Goal: Information Seeking & Learning: Learn about a topic

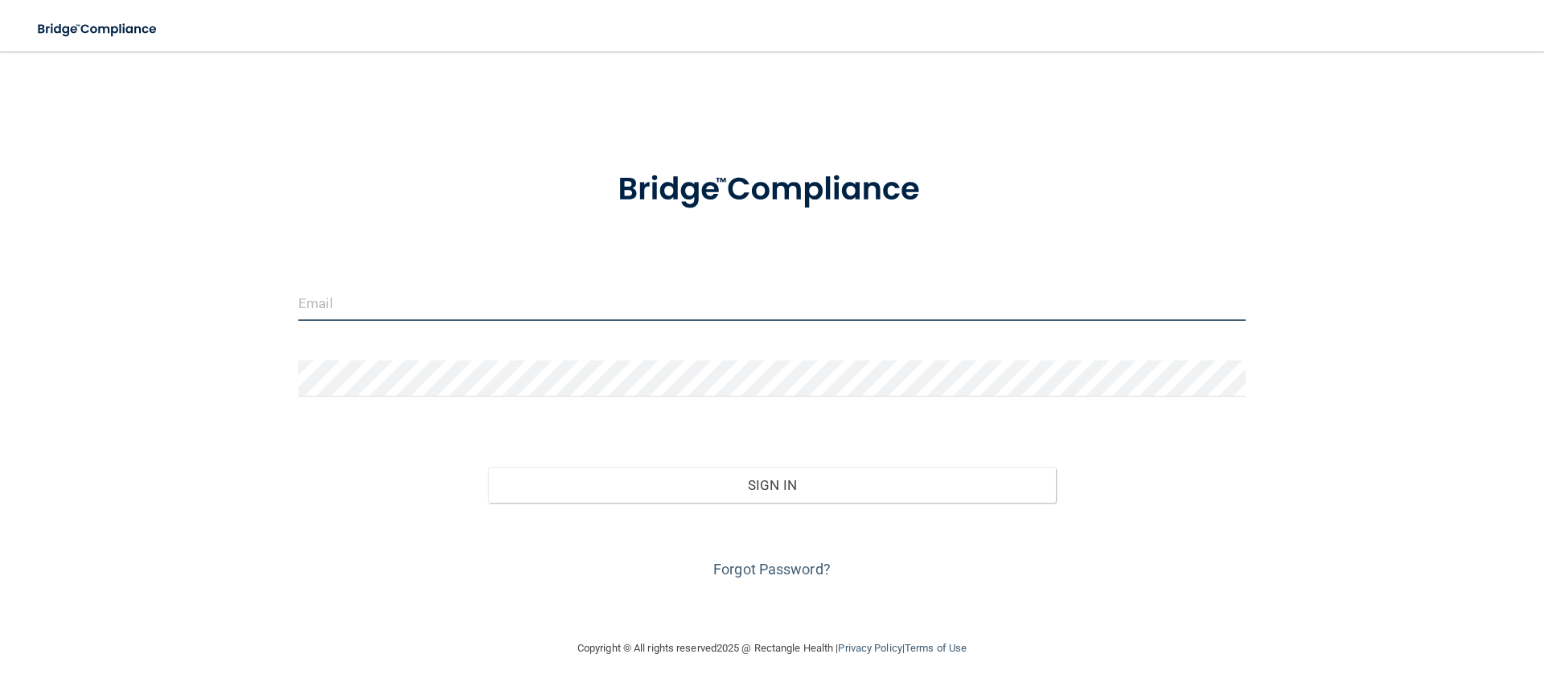
click at [355, 306] on input "email" at bounding box center [771, 303] width 947 height 36
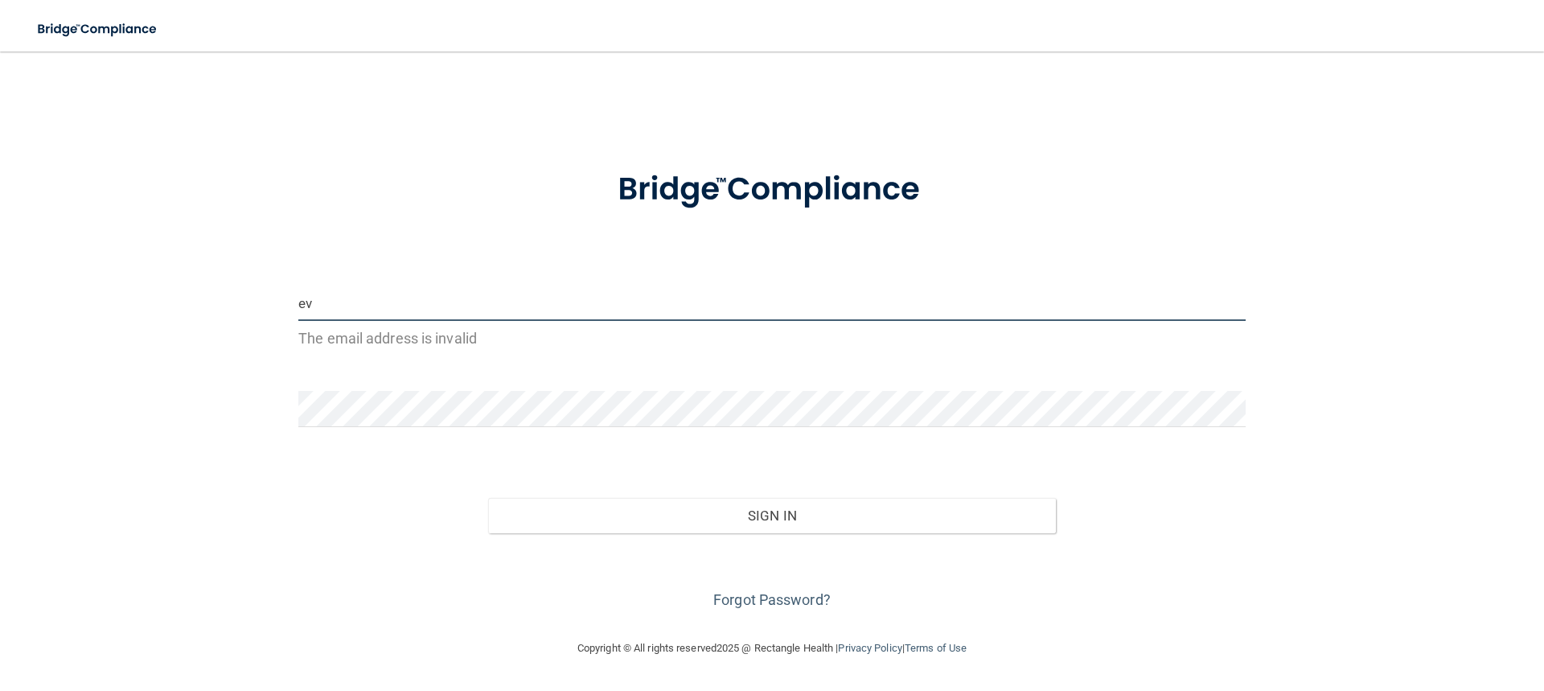
type input "e"
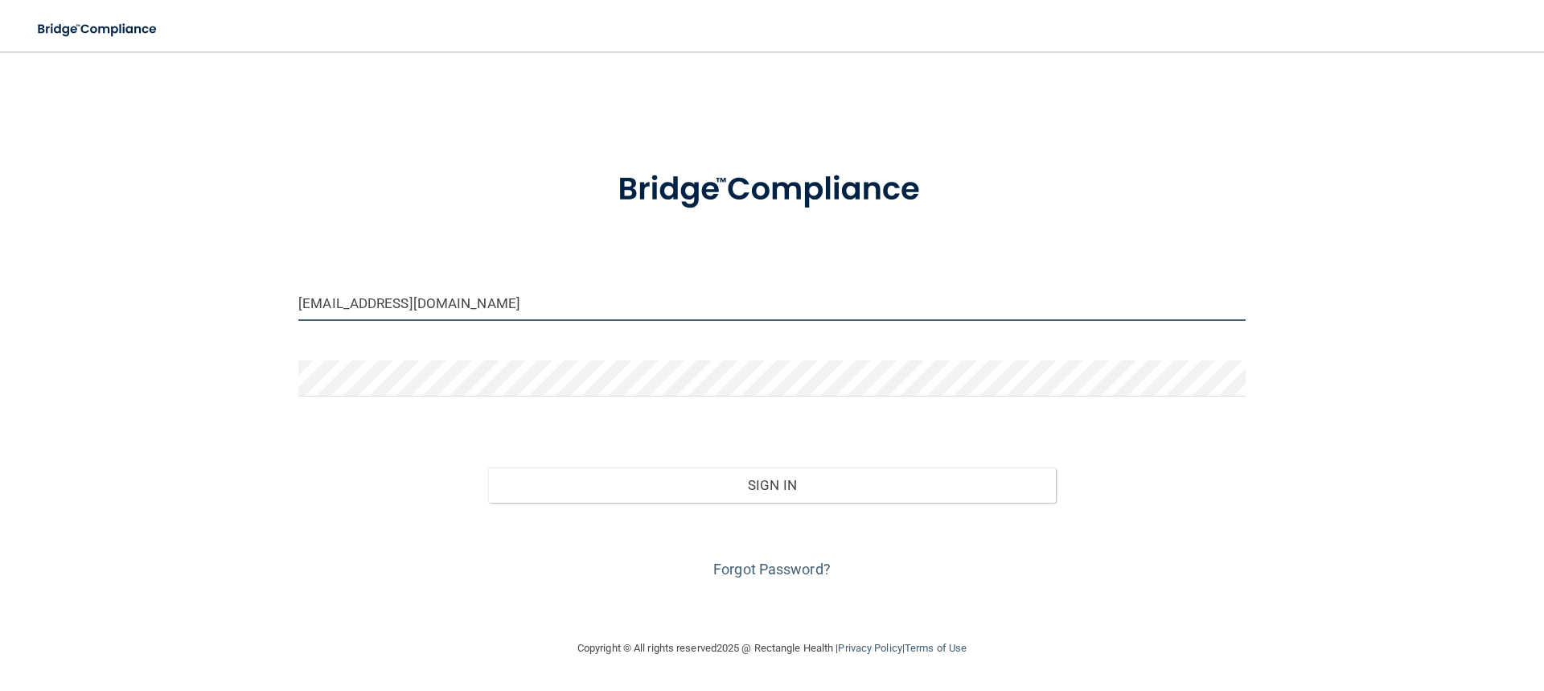
type input "[EMAIL_ADDRESS][DOMAIN_NAME]"
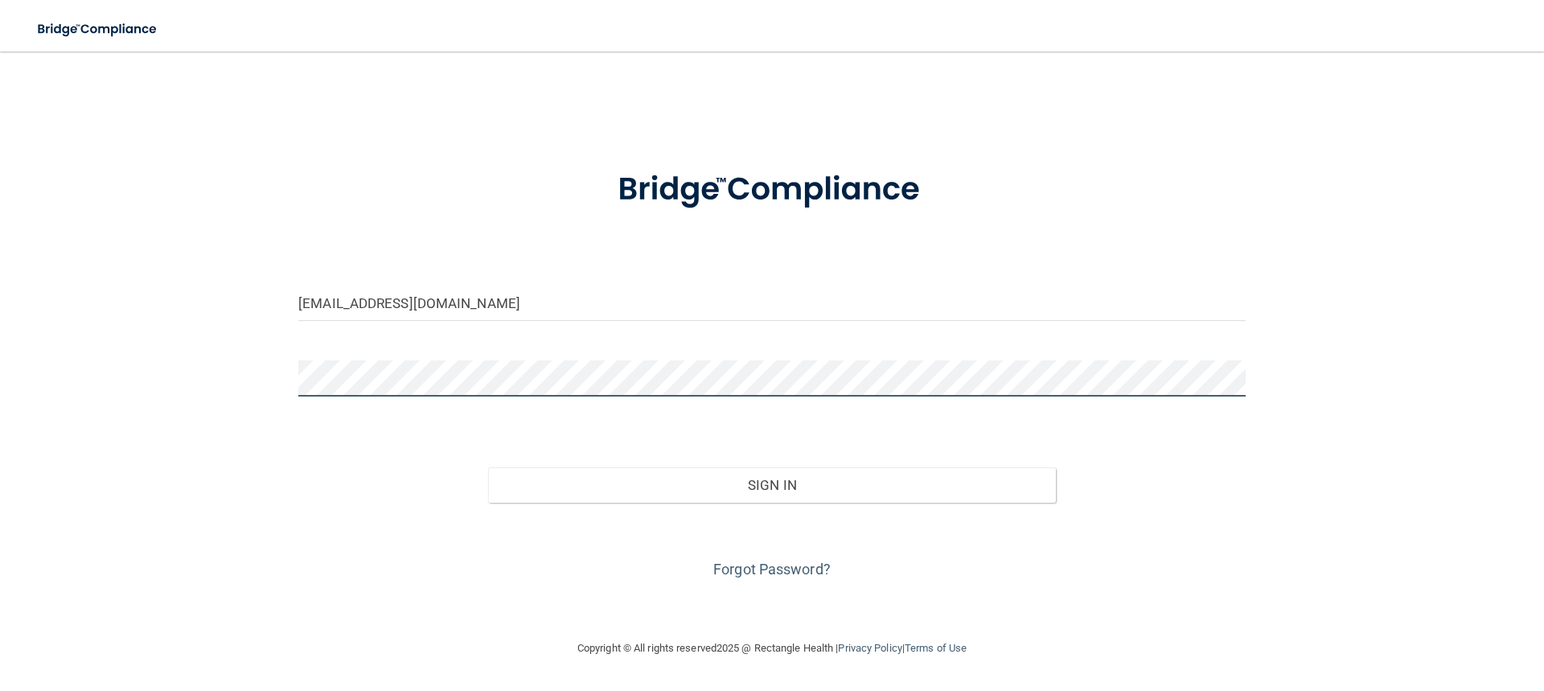
click at [488, 467] on button "Sign In" at bounding box center [772, 484] width 569 height 35
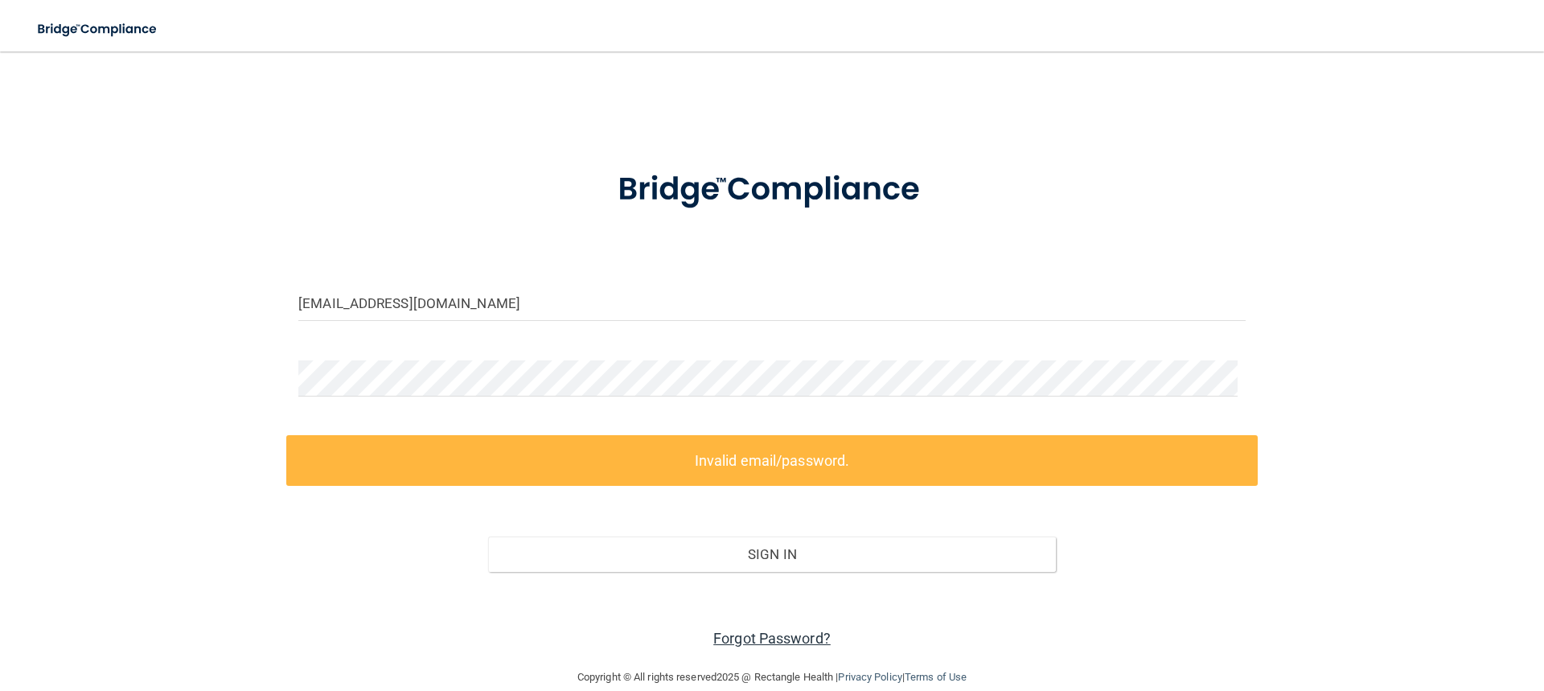
click at [787, 641] on link "Forgot Password?" at bounding box center [771, 638] width 117 height 17
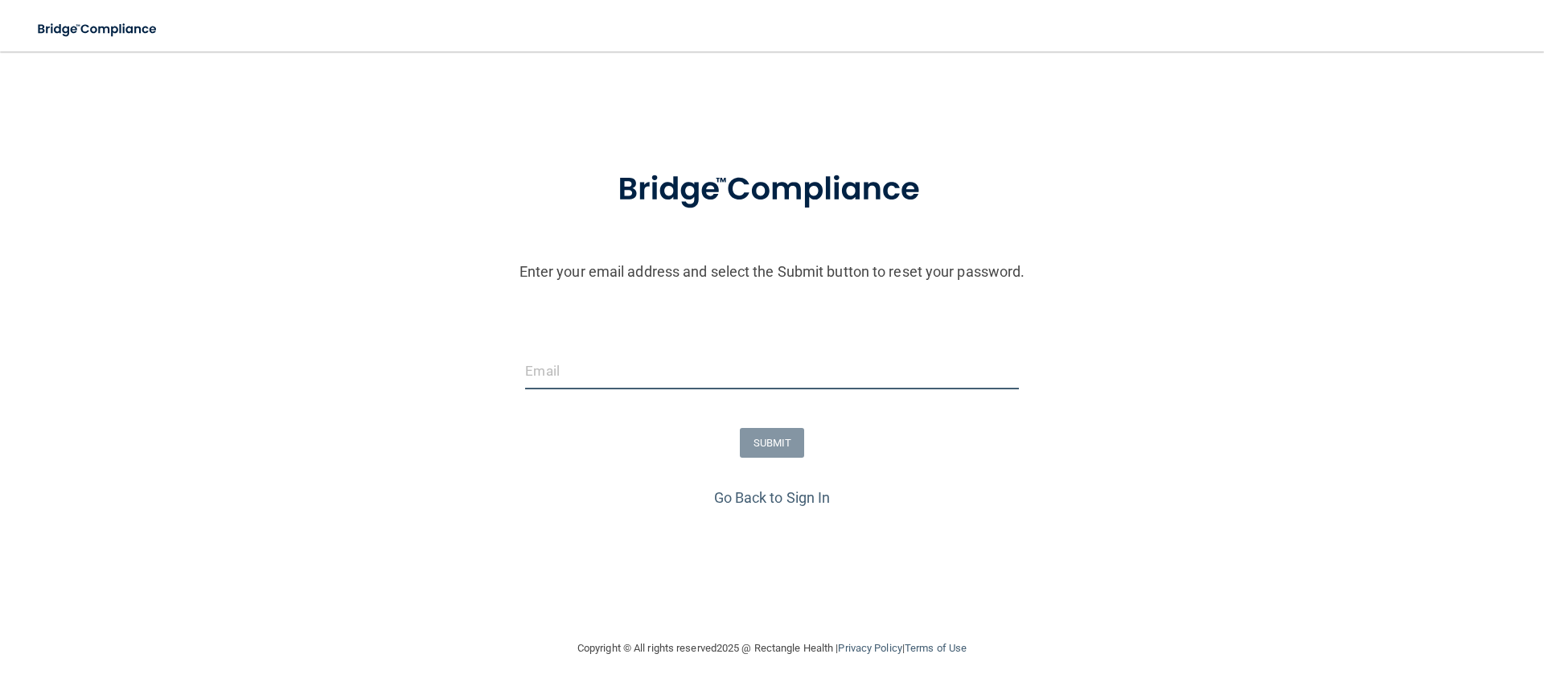
click at [625, 366] on input "email" at bounding box center [771, 371] width 493 height 36
type input "[EMAIL_ADDRESS][DOMAIN_NAME]"
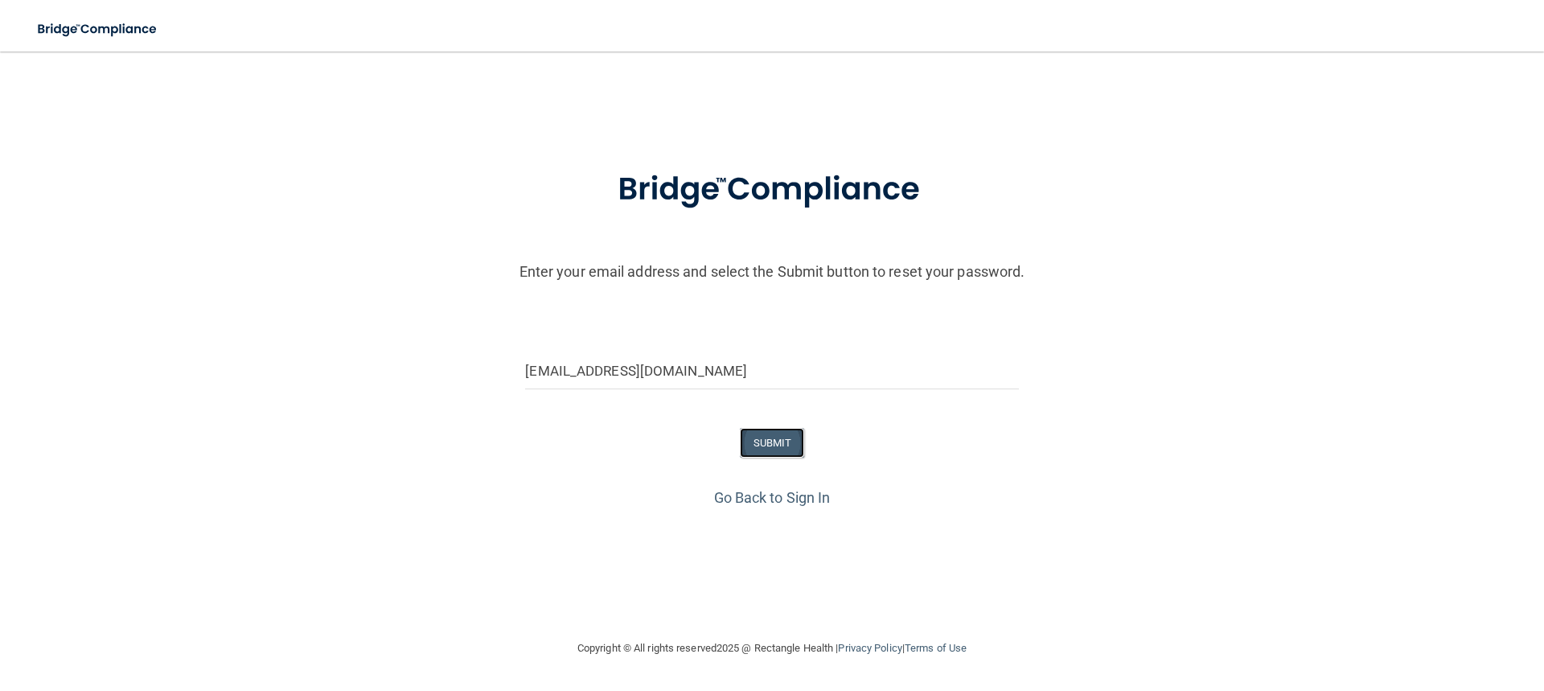
click at [754, 434] on button "SUBMIT" at bounding box center [772, 443] width 65 height 30
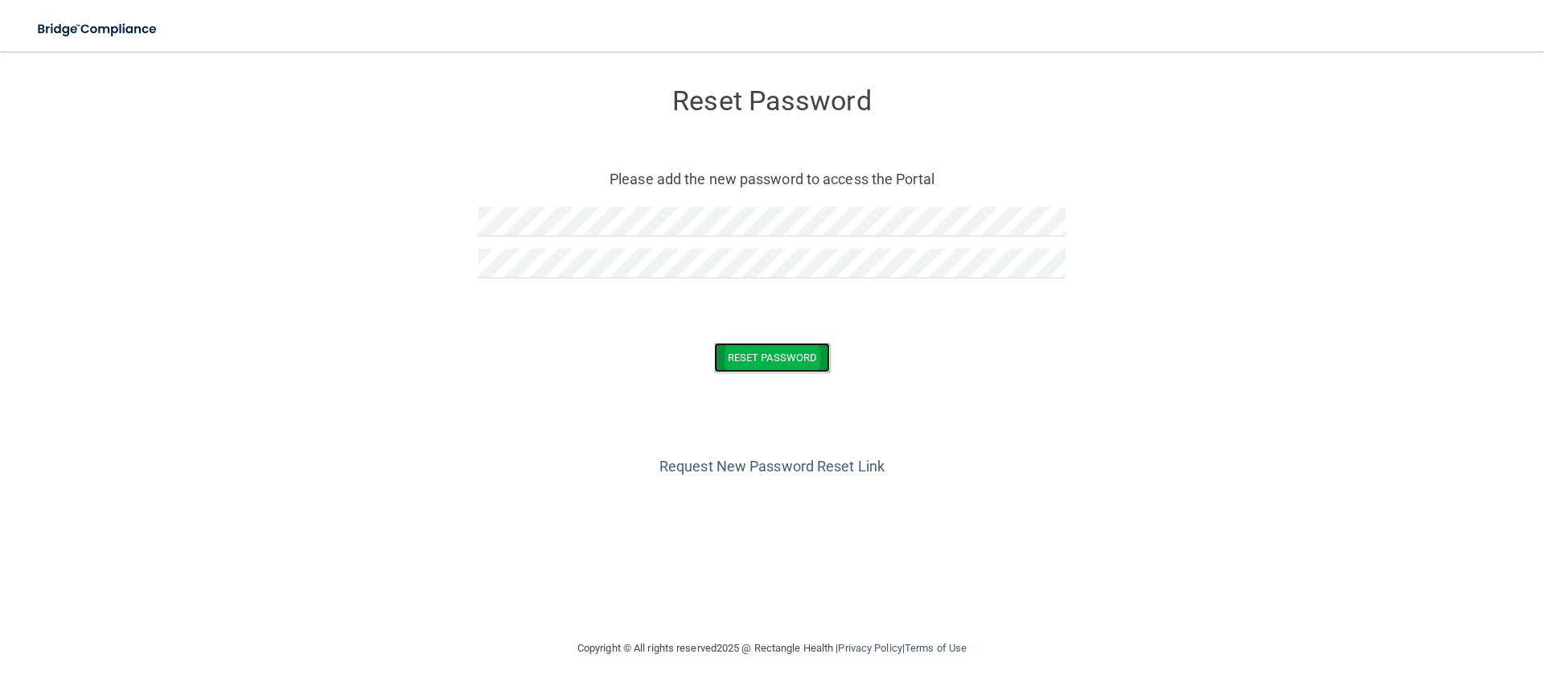
click at [756, 355] on button "Reset Password" at bounding box center [772, 358] width 116 height 30
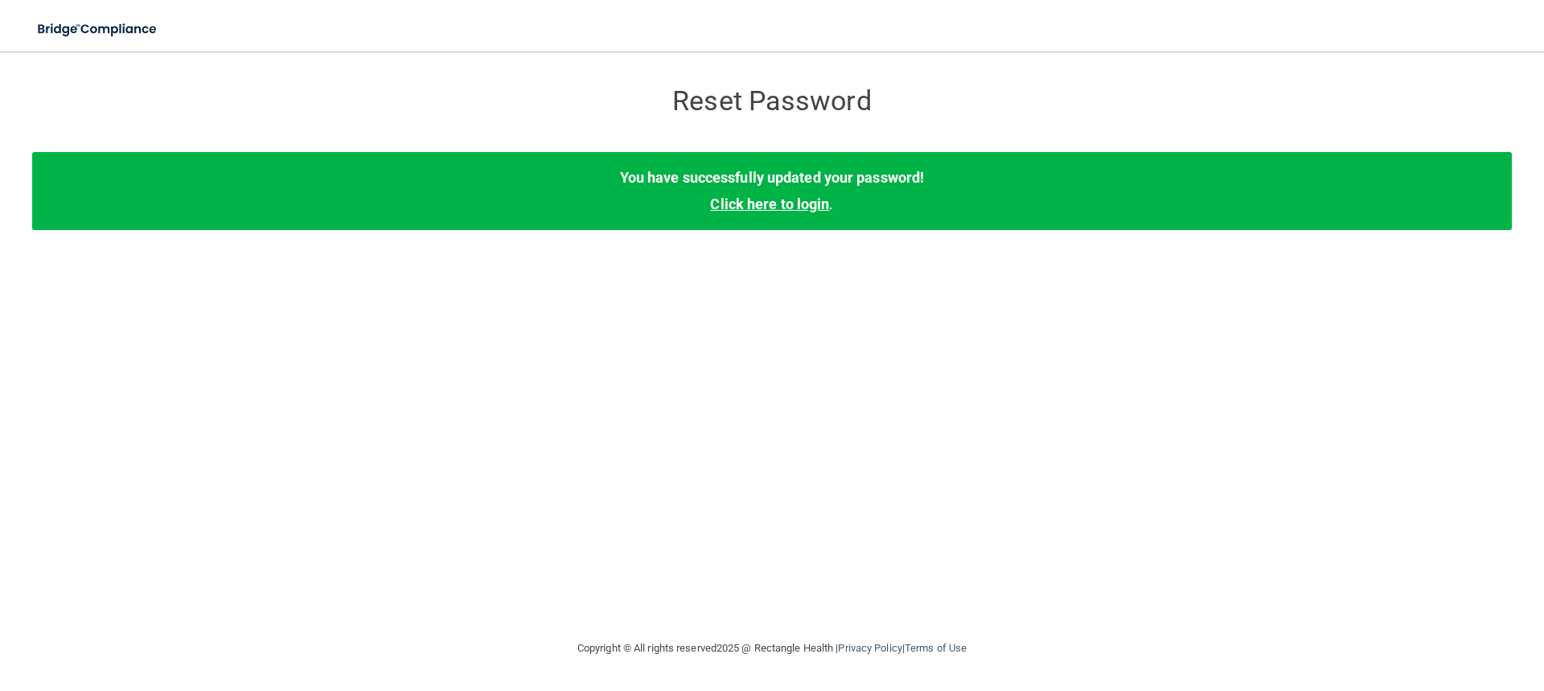
click at [786, 203] on link "Click here to login" at bounding box center [769, 203] width 119 height 17
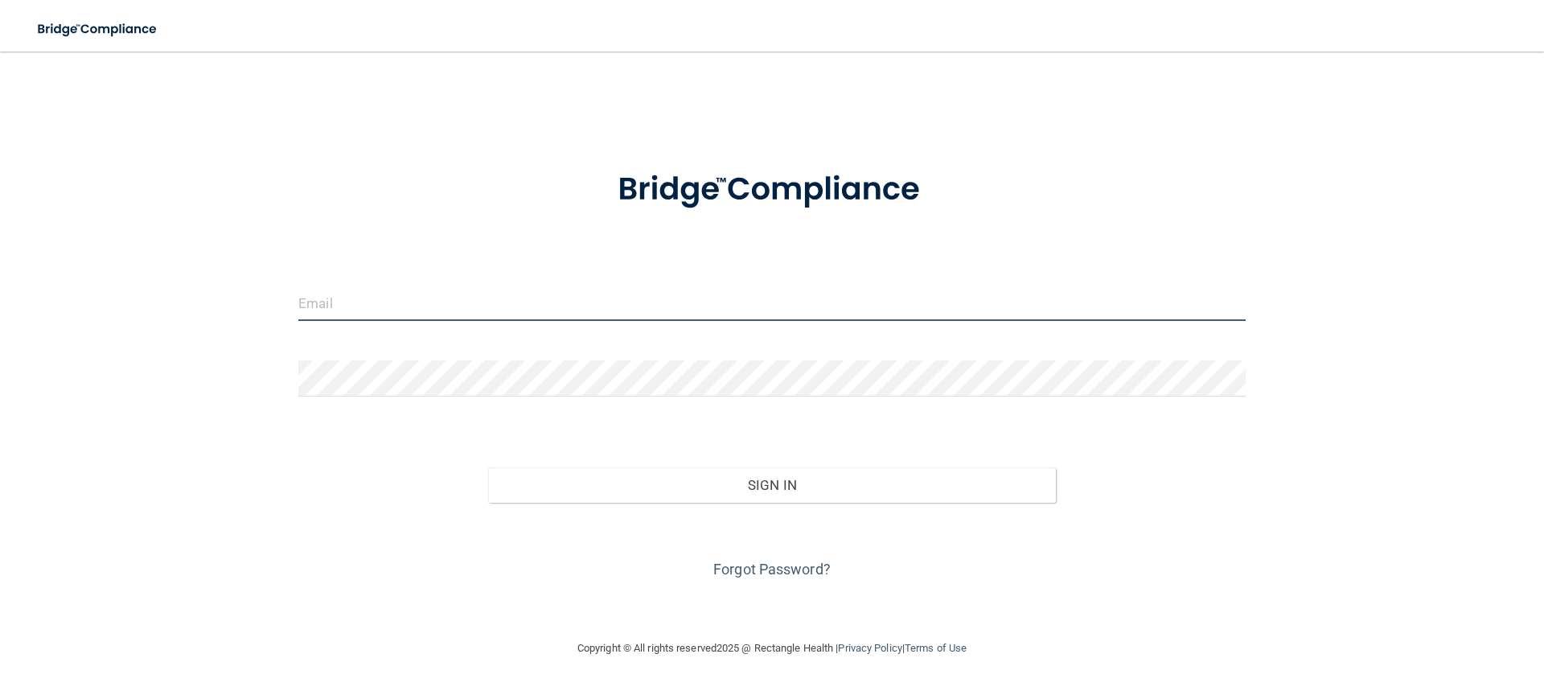
click at [468, 314] on input "email" at bounding box center [771, 303] width 947 height 36
type input "[EMAIL_ADDRESS][DOMAIN_NAME]"
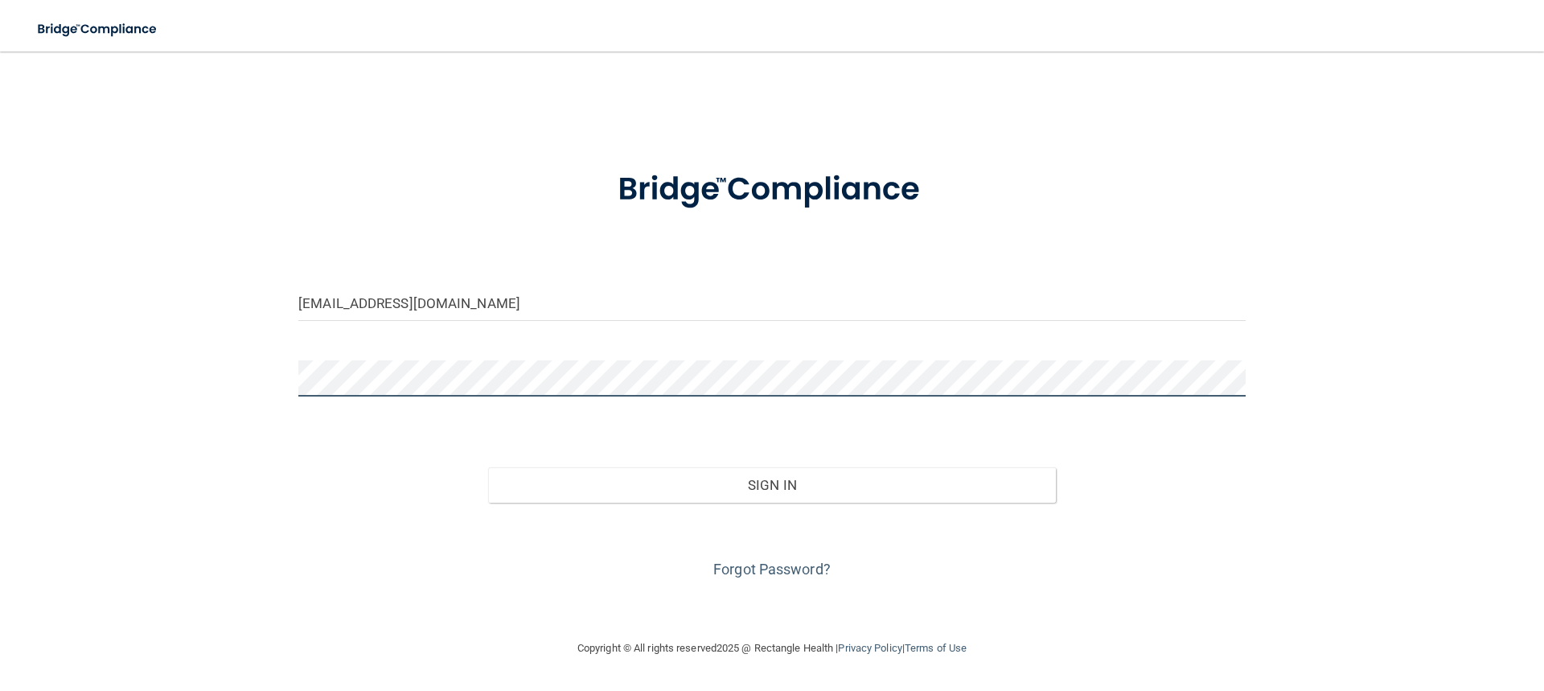
click at [488, 467] on button "Sign In" at bounding box center [772, 484] width 569 height 35
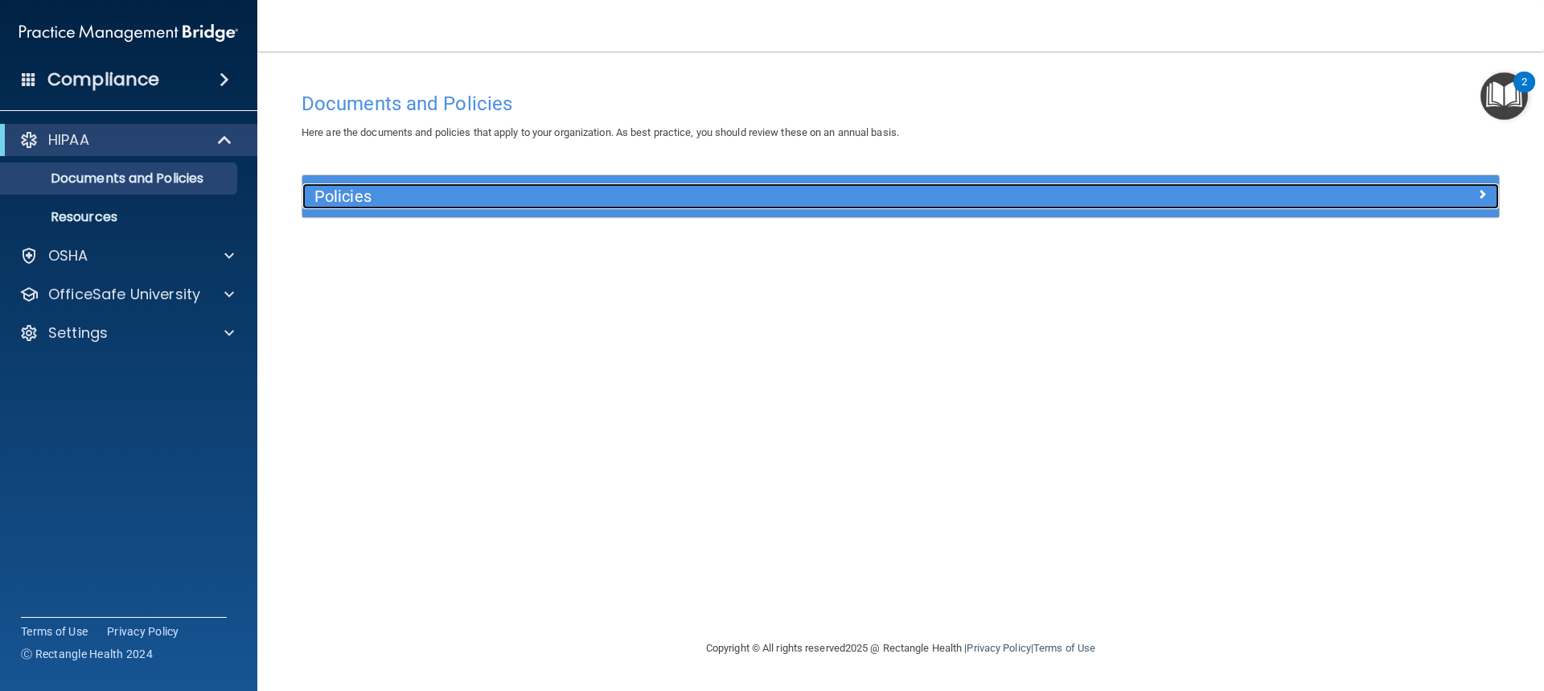
click at [382, 196] on h5 "Policies" at bounding box center [750, 196] width 873 height 18
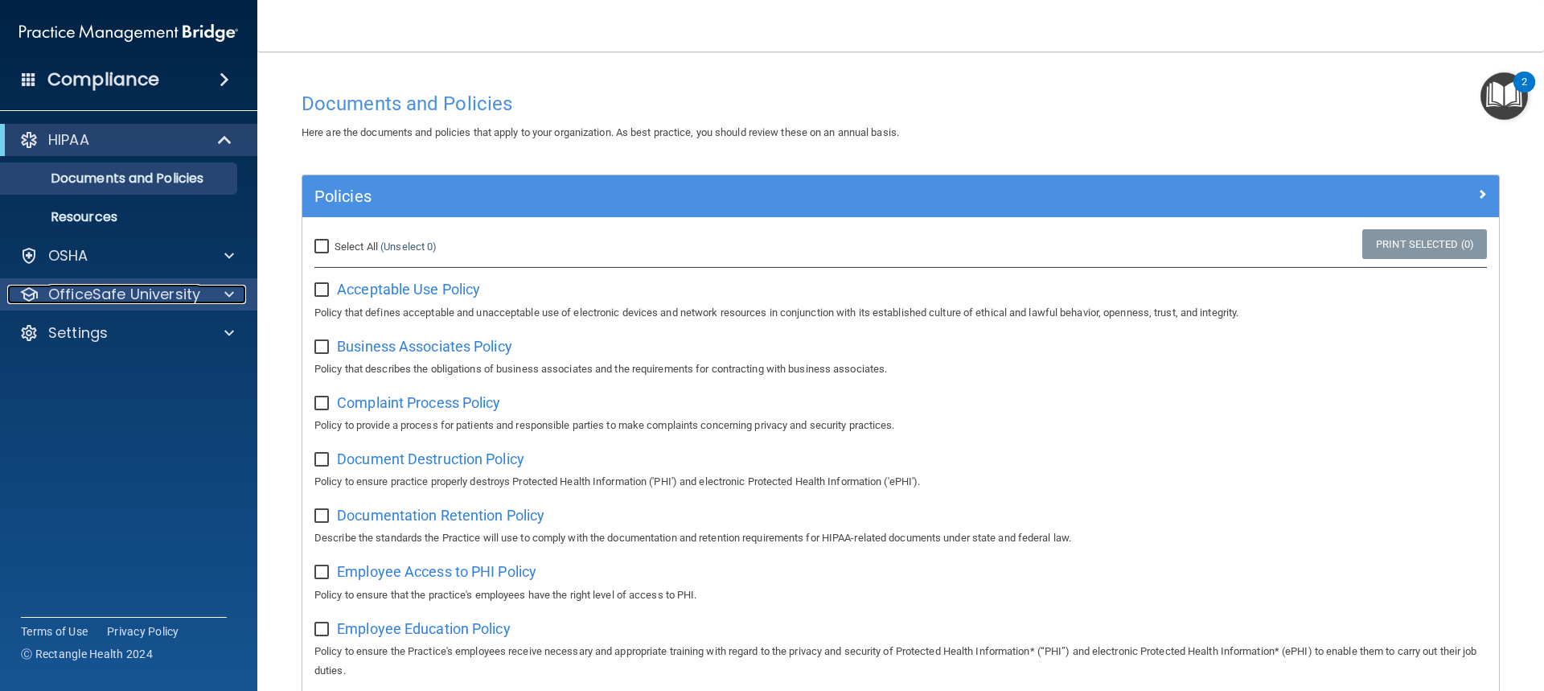
click at [224, 291] on span at bounding box center [229, 294] width 10 height 19
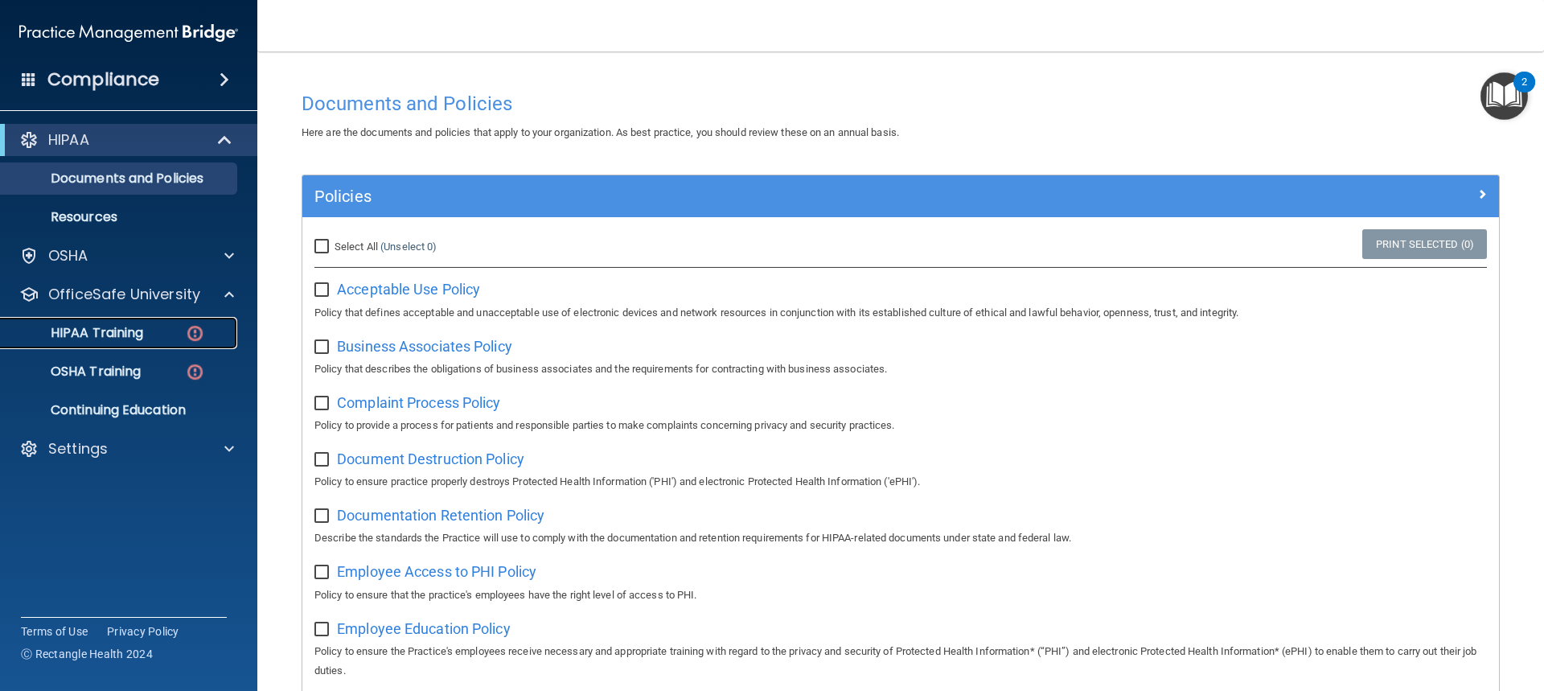
click at [193, 329] on img at bounding box center [195, 333] width 20 height 20
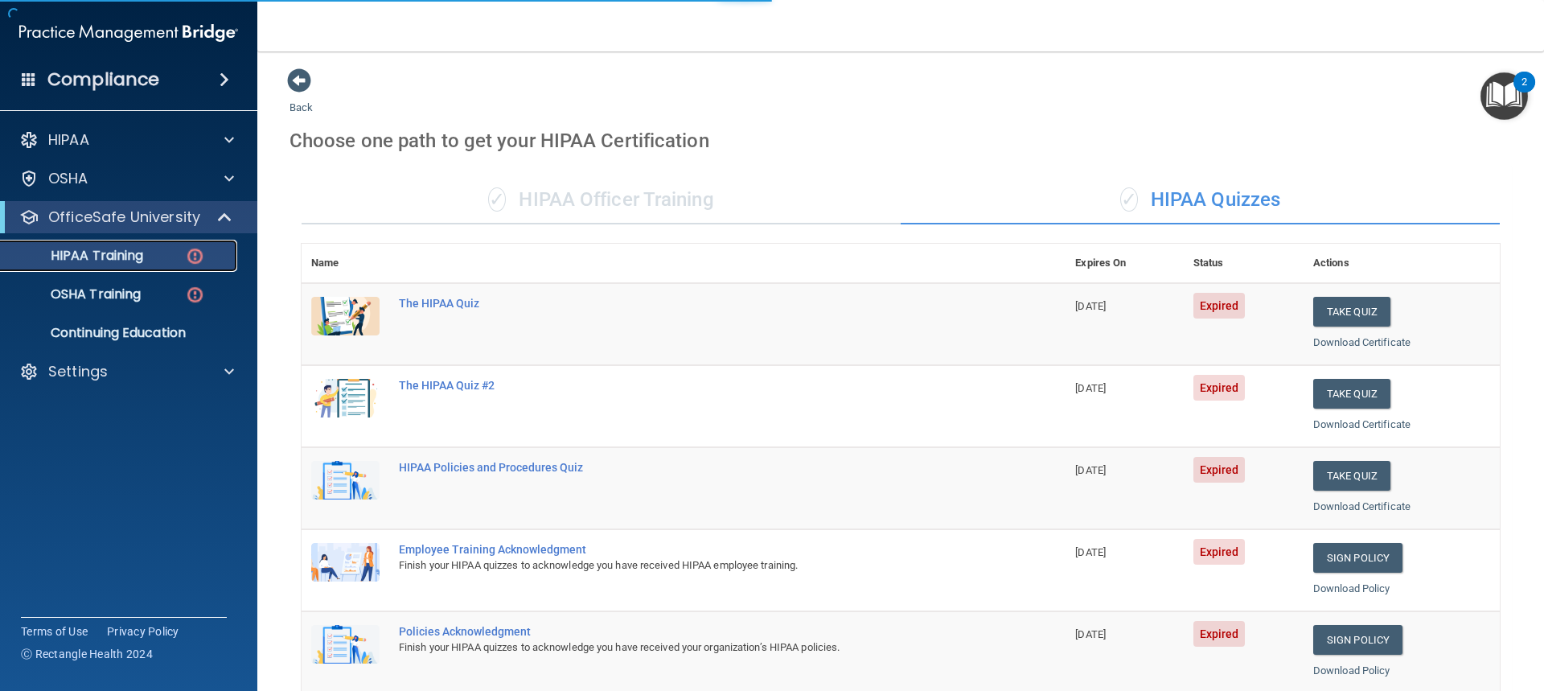
click at [113, 262] on p "HIPAA Training" at bounding box center [76, 256] width 133 height 16
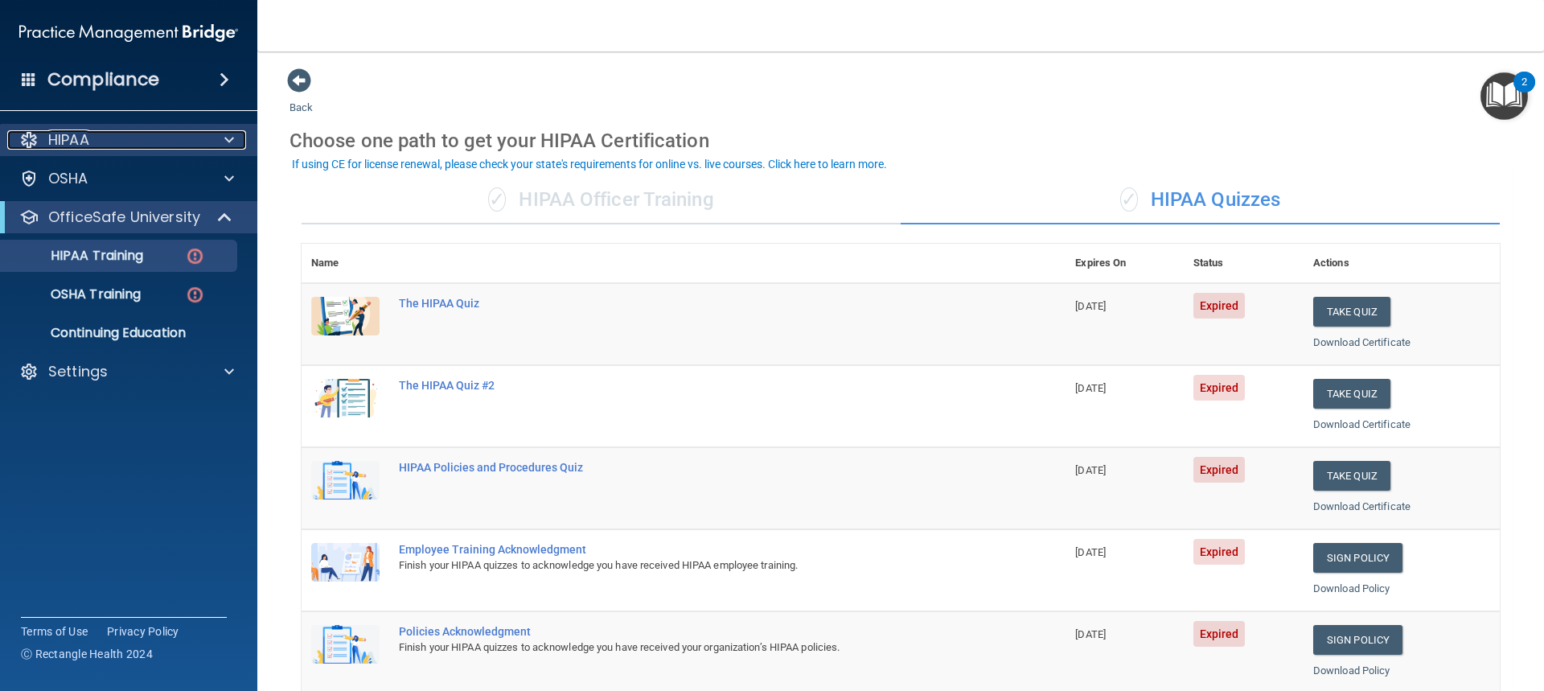
click at [224, 139] on div at bounding box center [227, 139] width 40 height 19
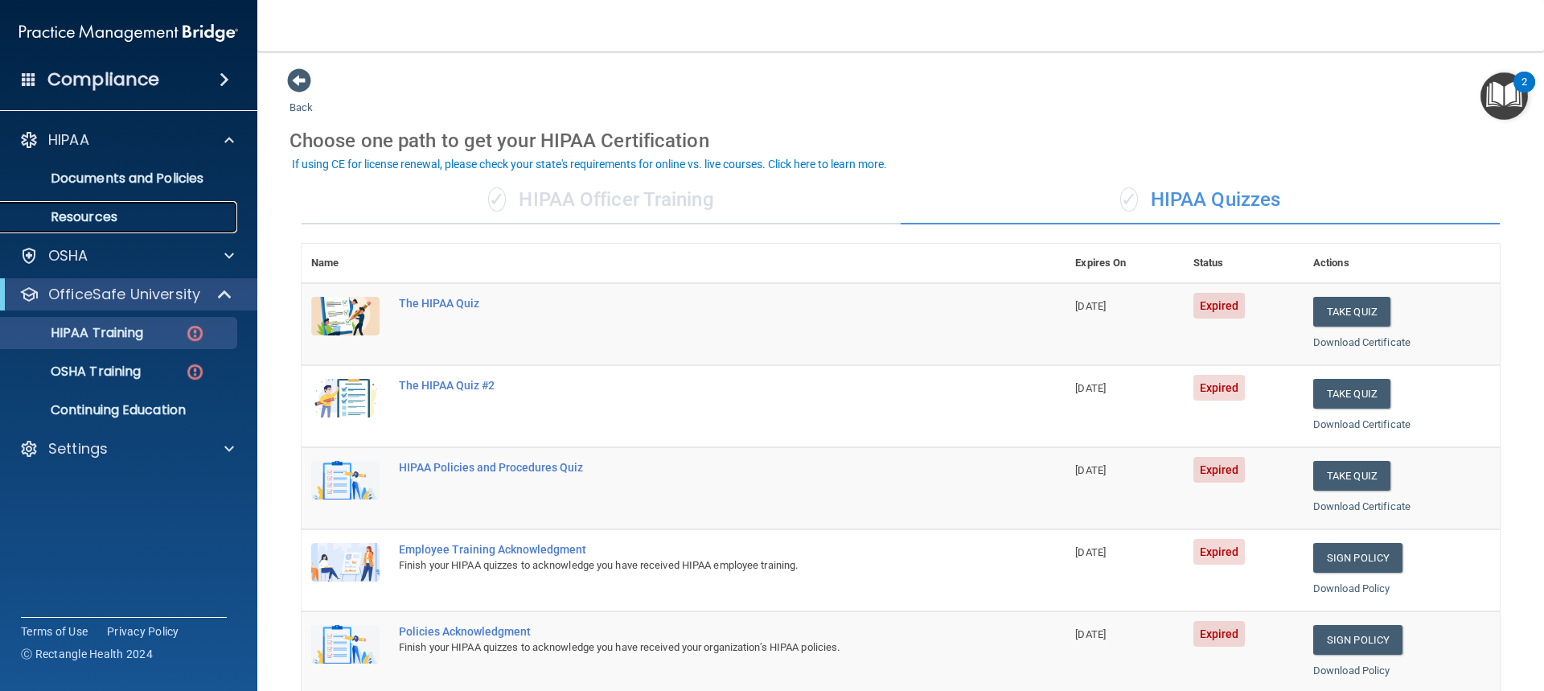
click at [104, 216] on p "Resources" at bounding box center [120, 217] width 220 height 16
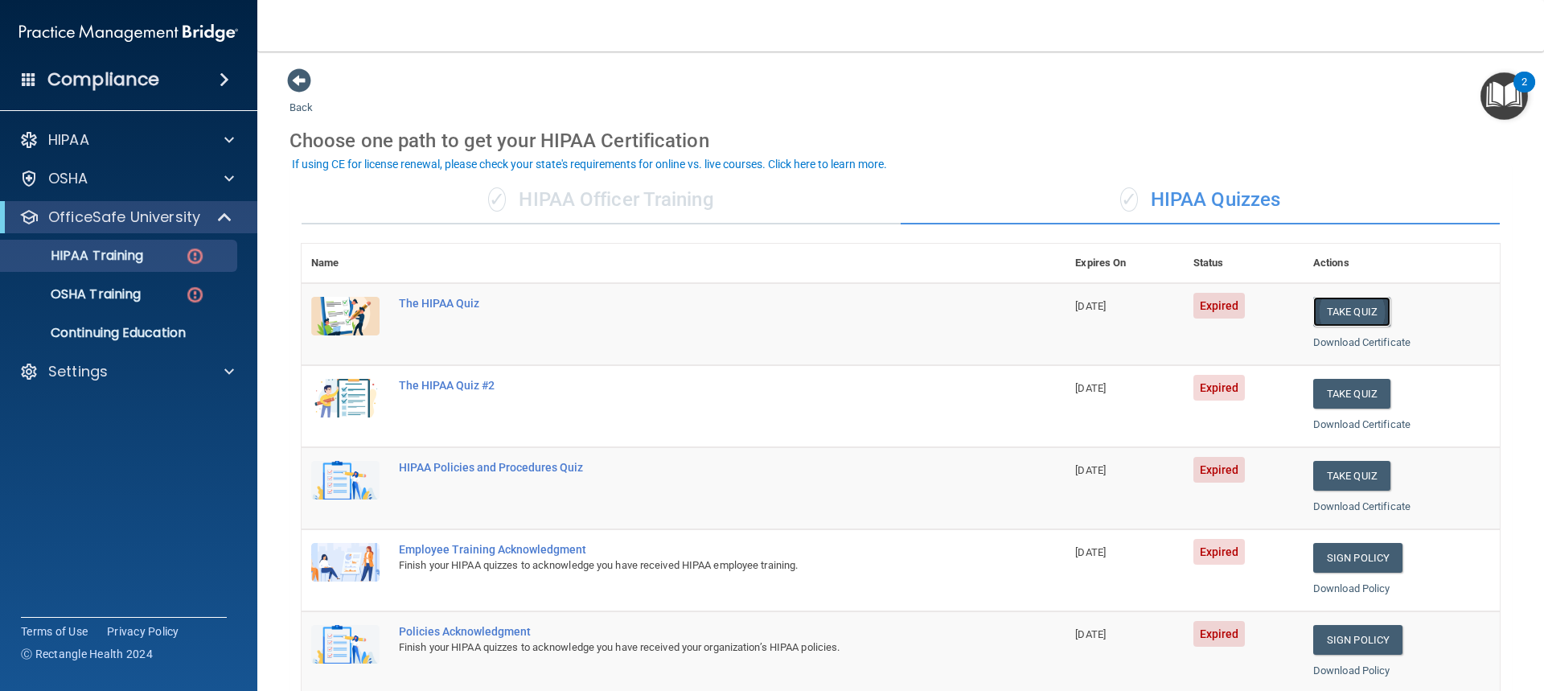
click at [1345, 315] on button "Take Quiz" at bounding box center [1351, 312] width 77 height 30
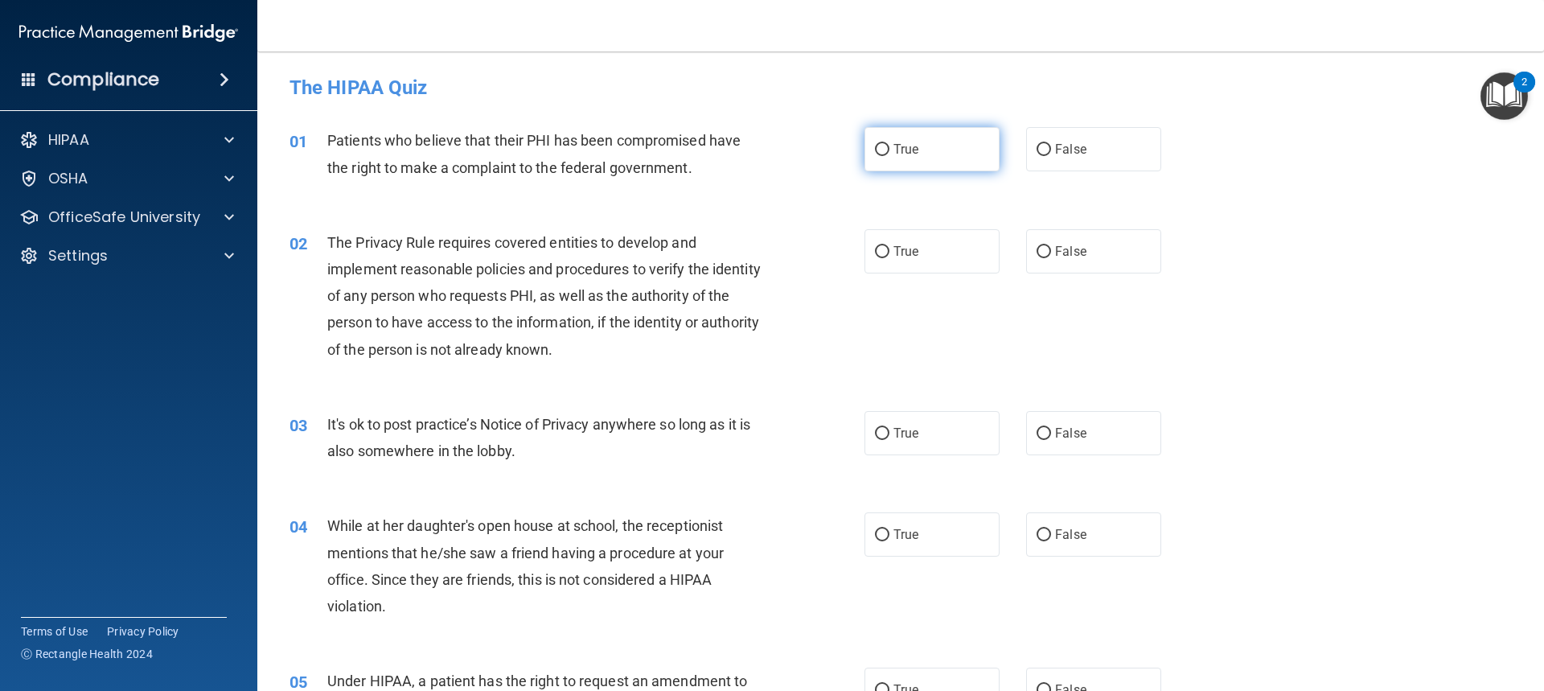
click at [885, 151] on label "True" at bounding box center [931, 149] width 135 height 44
click at [885, 151] on input "True" at bounding box center [882, 150] width 14 height 12
radio input "true"
click at [893, 253] on span "True" at bounding box center [905, 251] width 25 height 15
click at [889, 253] on input "True" at bounding box center [882, 252] width 14 height 12
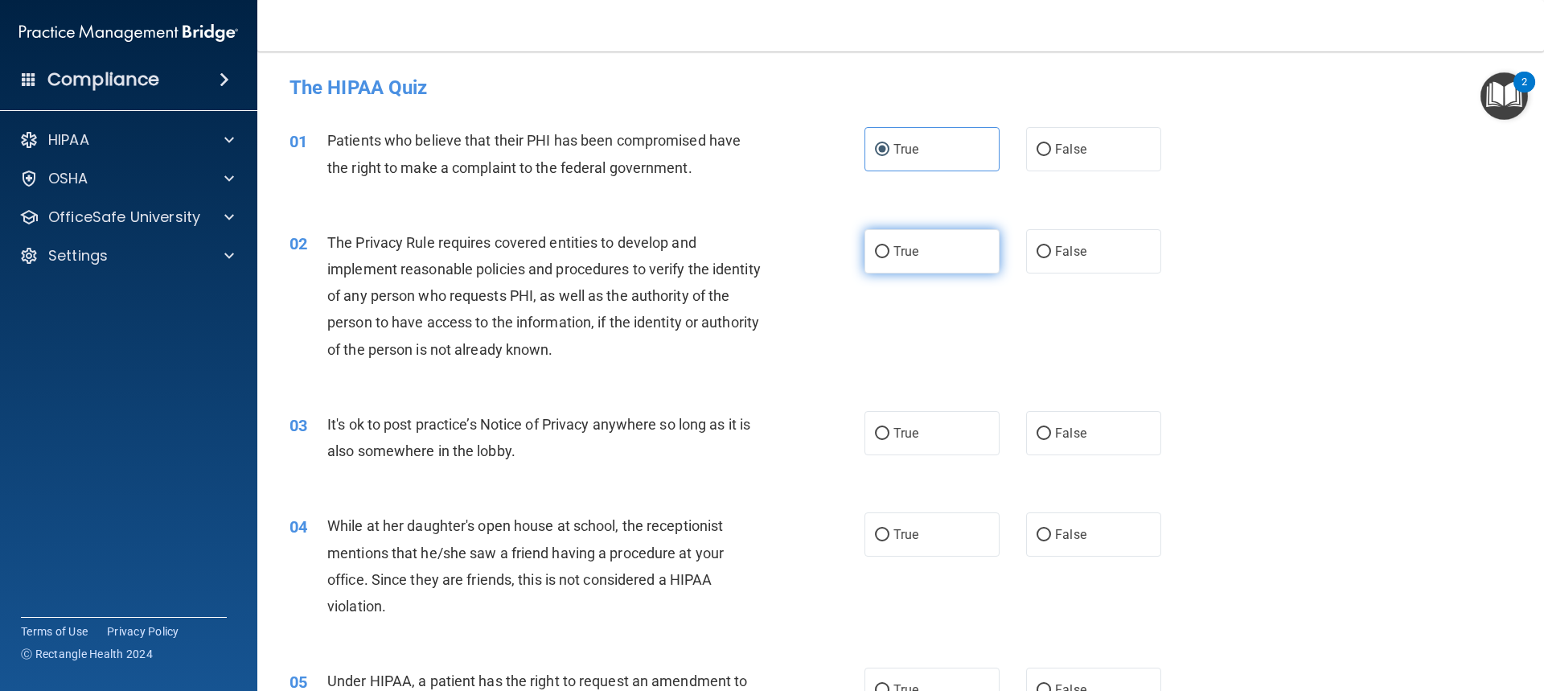
radio input "true"
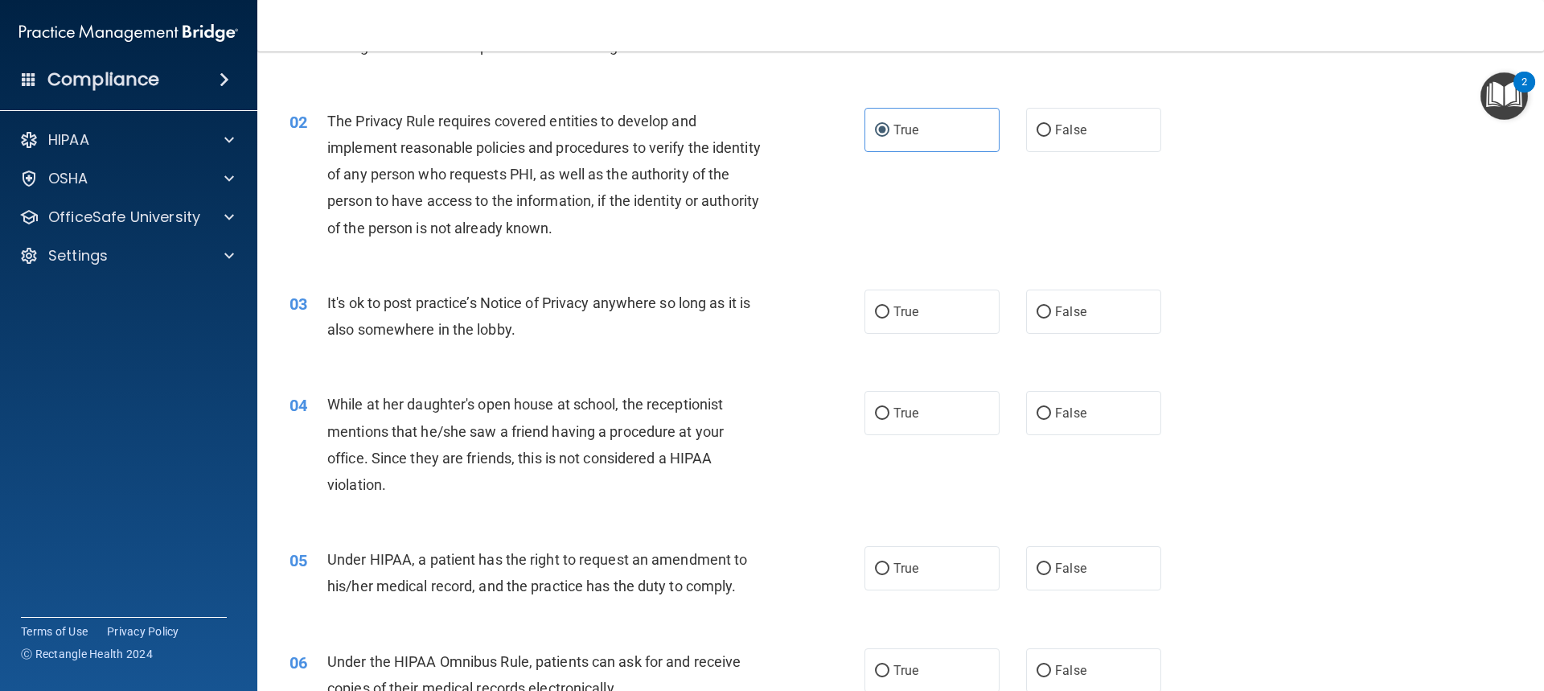
scroll to position [161, 0]
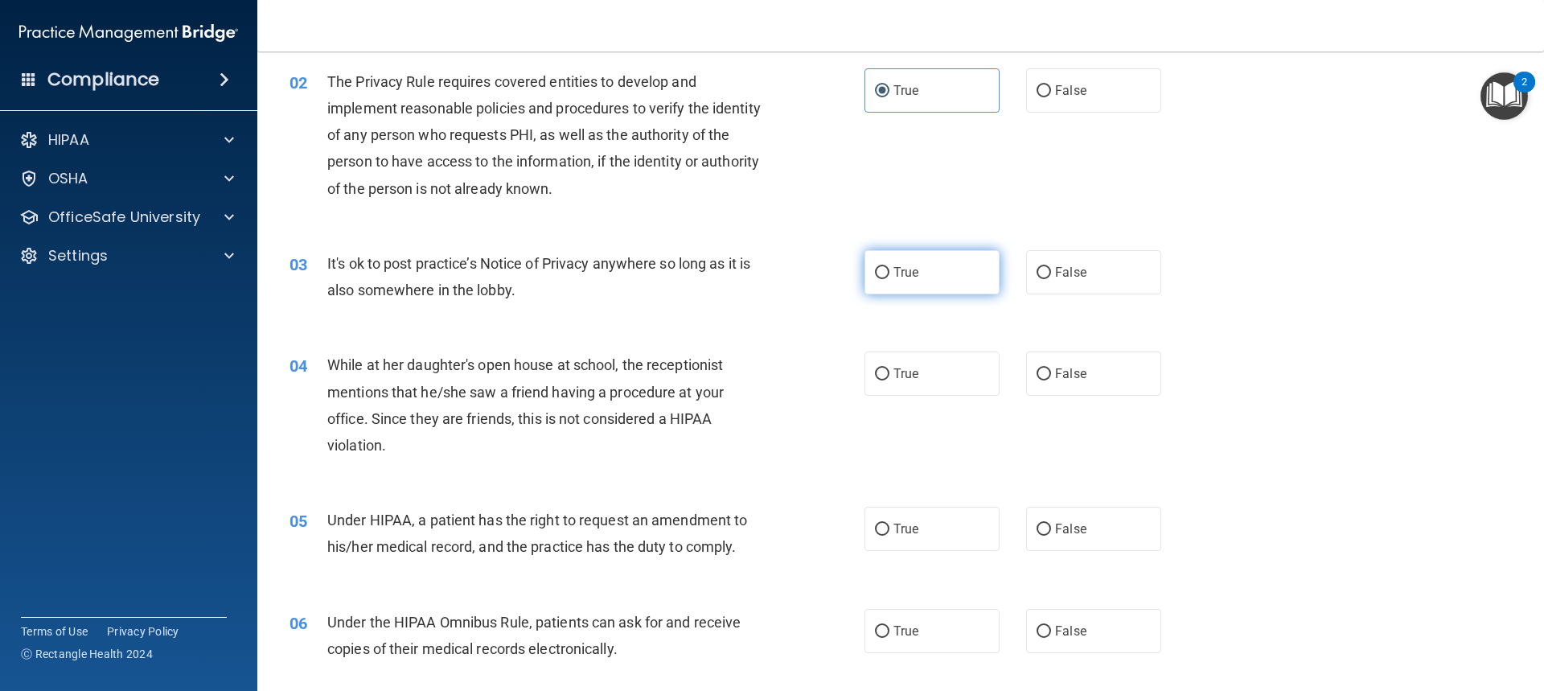
click at [919, 261] on label "True" at bounding box center [931, 272] width 135 height 44
click at [889, 267] on input "True" at bounding box center [882, 273] width 14 height 12
radio input "true"
click at [1074, 371] on span "False" at bounding box center [1070, 373] width 31 height 15
click at [1051, 371] on input "False" at bounding box center [1044, 374] width 14 height 12
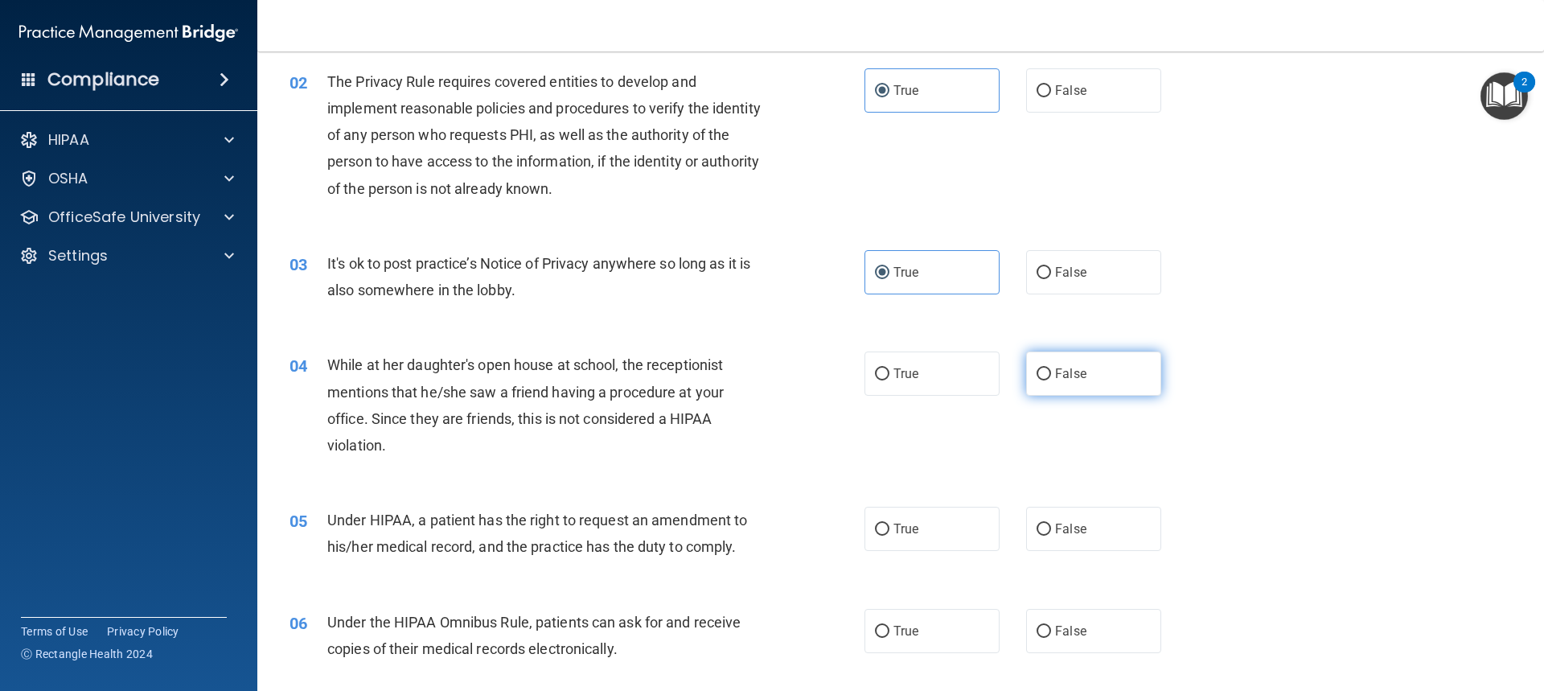
radio input "true"
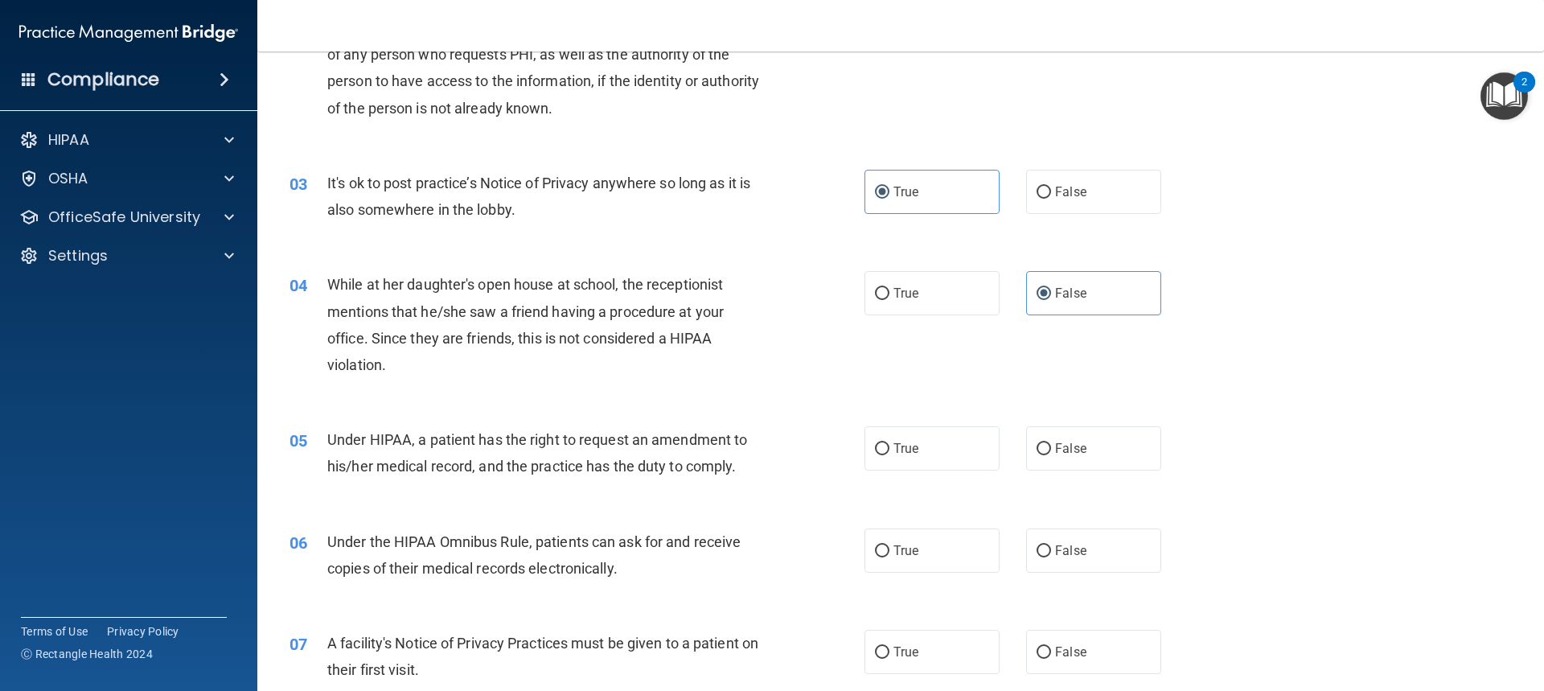
scroll to position [322, 0]
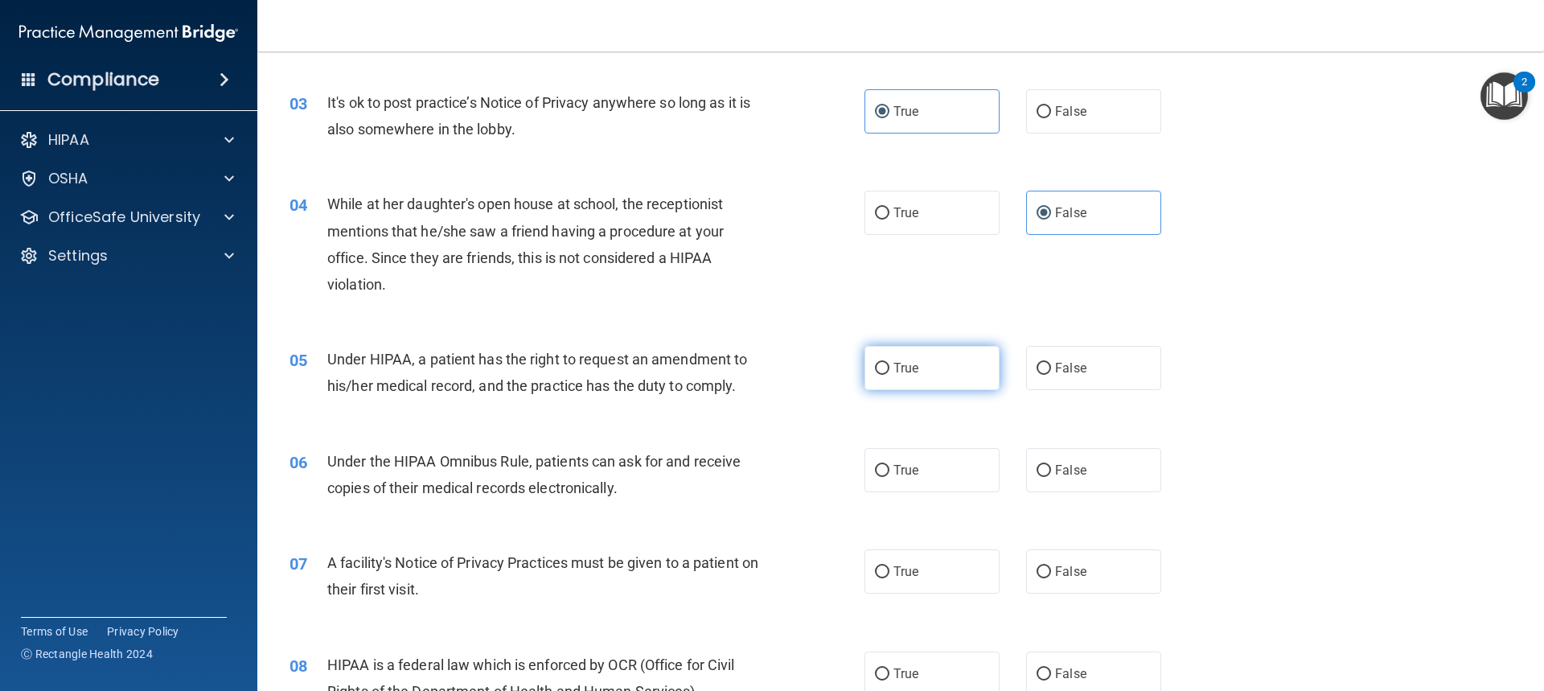
click at [928, 370] on label "True" at bounding box center [931, 368] width 135 height 44
click at [889, 370] on input "True" at bounding box center [882, 369] width 14 height 12
radio input "true"
click at [965, 475] on label "True" at bounding box center [931, 470] width 135 height 44
click at [889, 475] on input "True" at bounding box center [882, 471] width 14 height 12
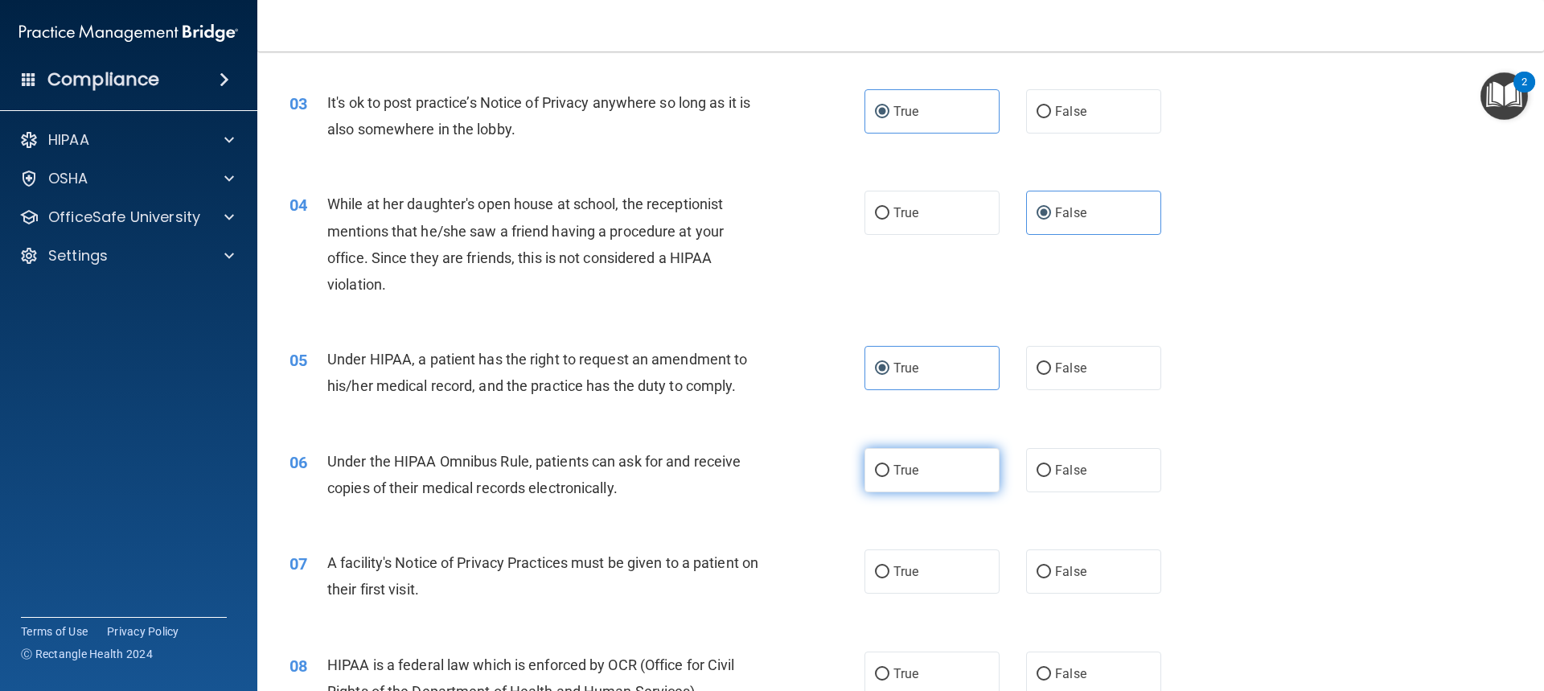
radio input "true"
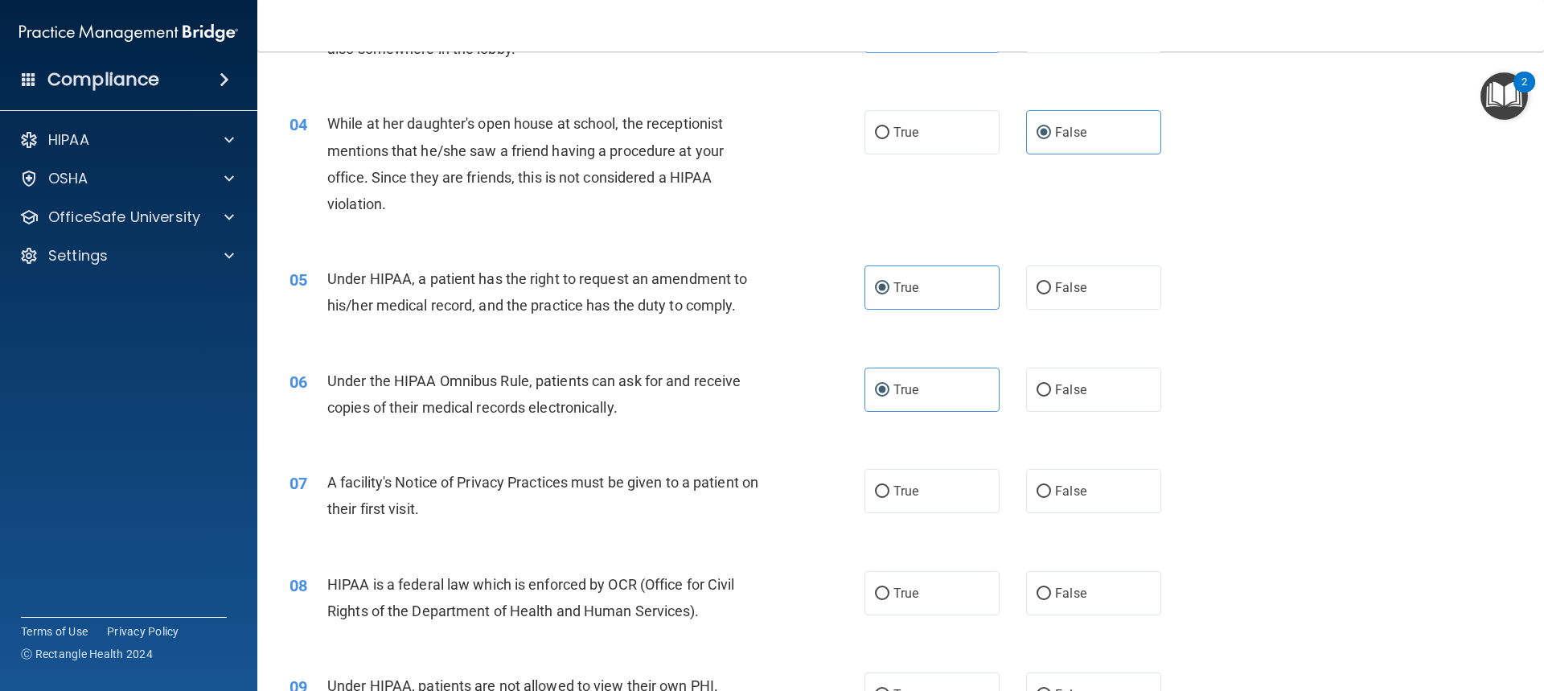
scroll to position [483, 0]
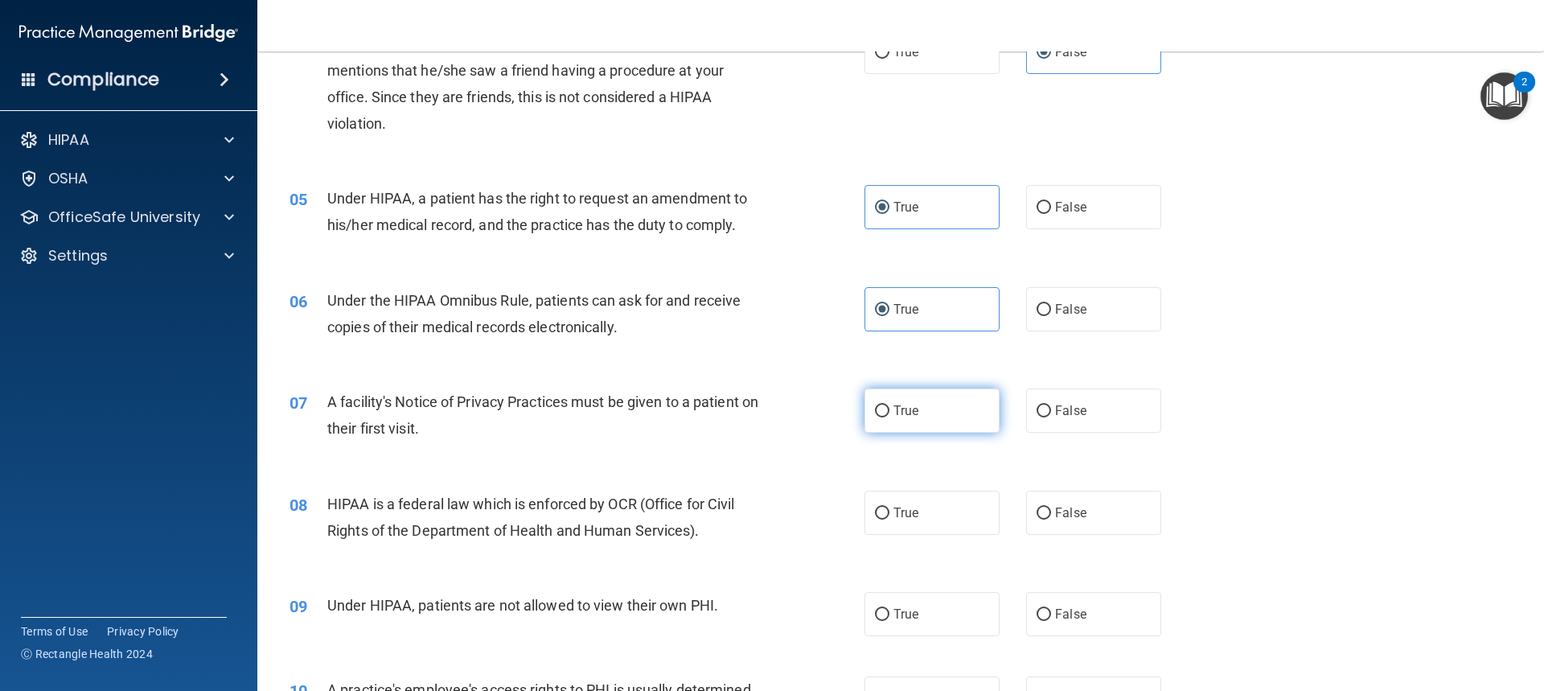
click at [945, 419] on label "True" at bounding box center [931, 410] width 135 height 44
click at [889, 417] on input "True" at bounding box center [882, 411] width 14 height 12
radio input "true"
click at [963, 513] on label "True" at bounding box center [931, 513] width 135 height 44
click at [889, 513] on input "True" at bounding box center [882, 513] width 14 height 12
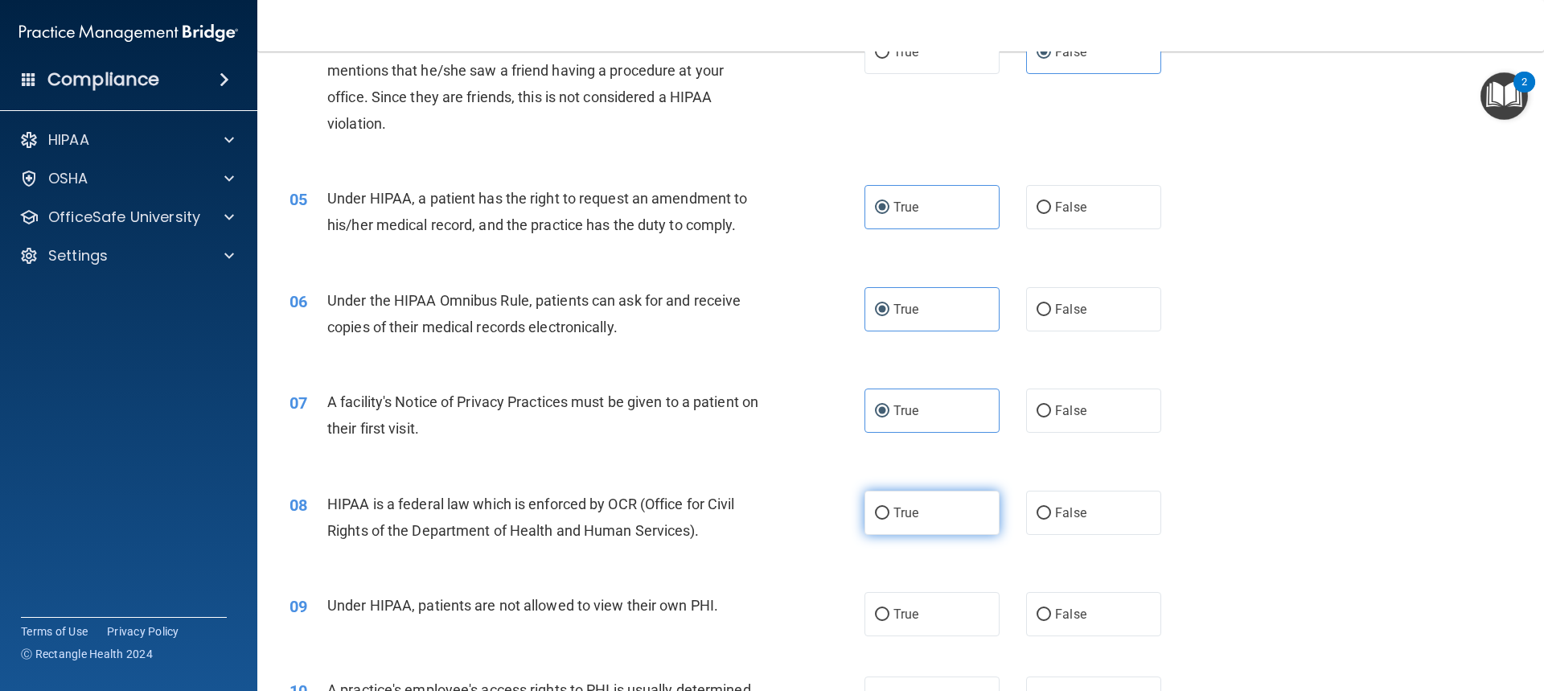
radio input "true"
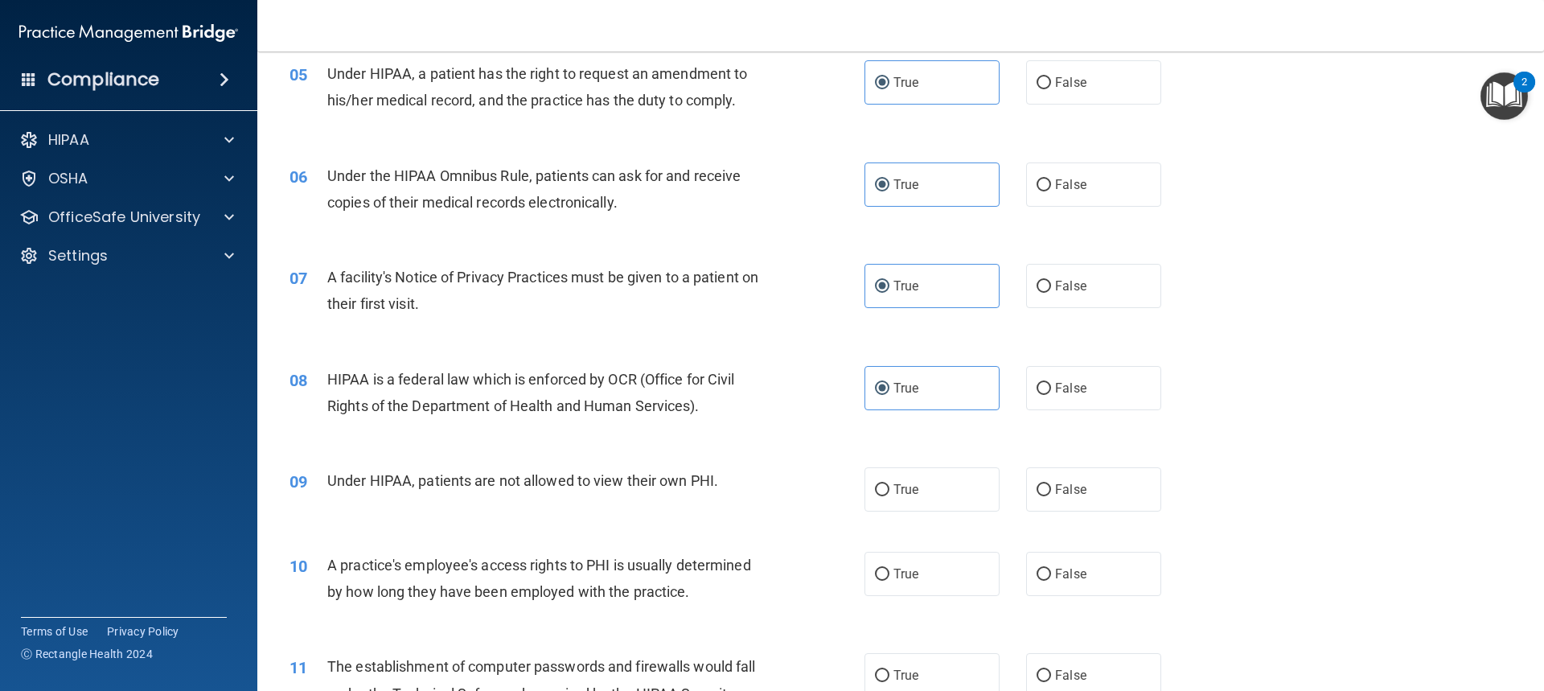
scroll to position [643, 0]
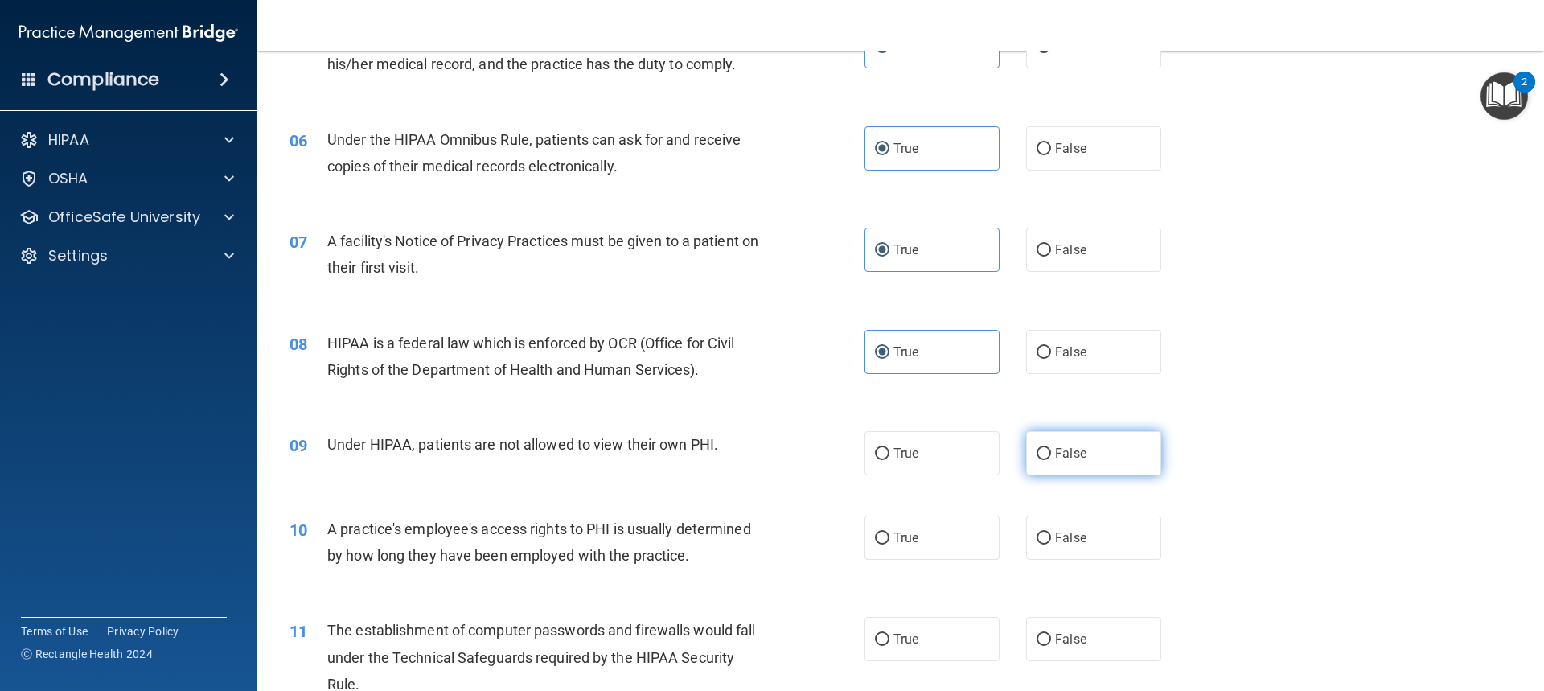
click at [1103, 446] on label "False" at bounding box center [1093, 453] width 135 height 44
click at [1051, 448] on input "False" at bounding box center [1044, 454] width 14 height 12
radio input "true"
click at [932, 536] on label "True" at bounding box center [931, 537] width 135 height 44
click at [889, 536] on input "True" at bounding box center [882, 538] width 14 height 12
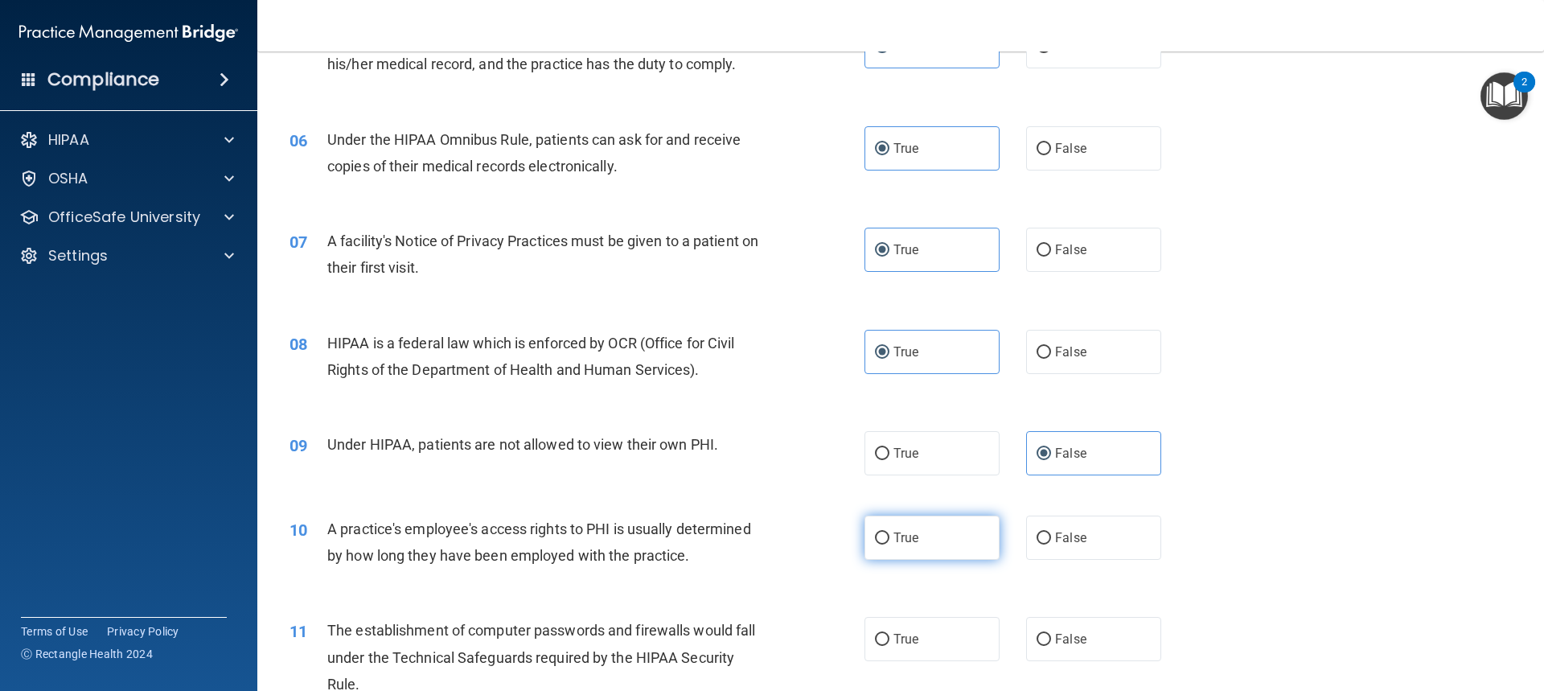
radio input "true"
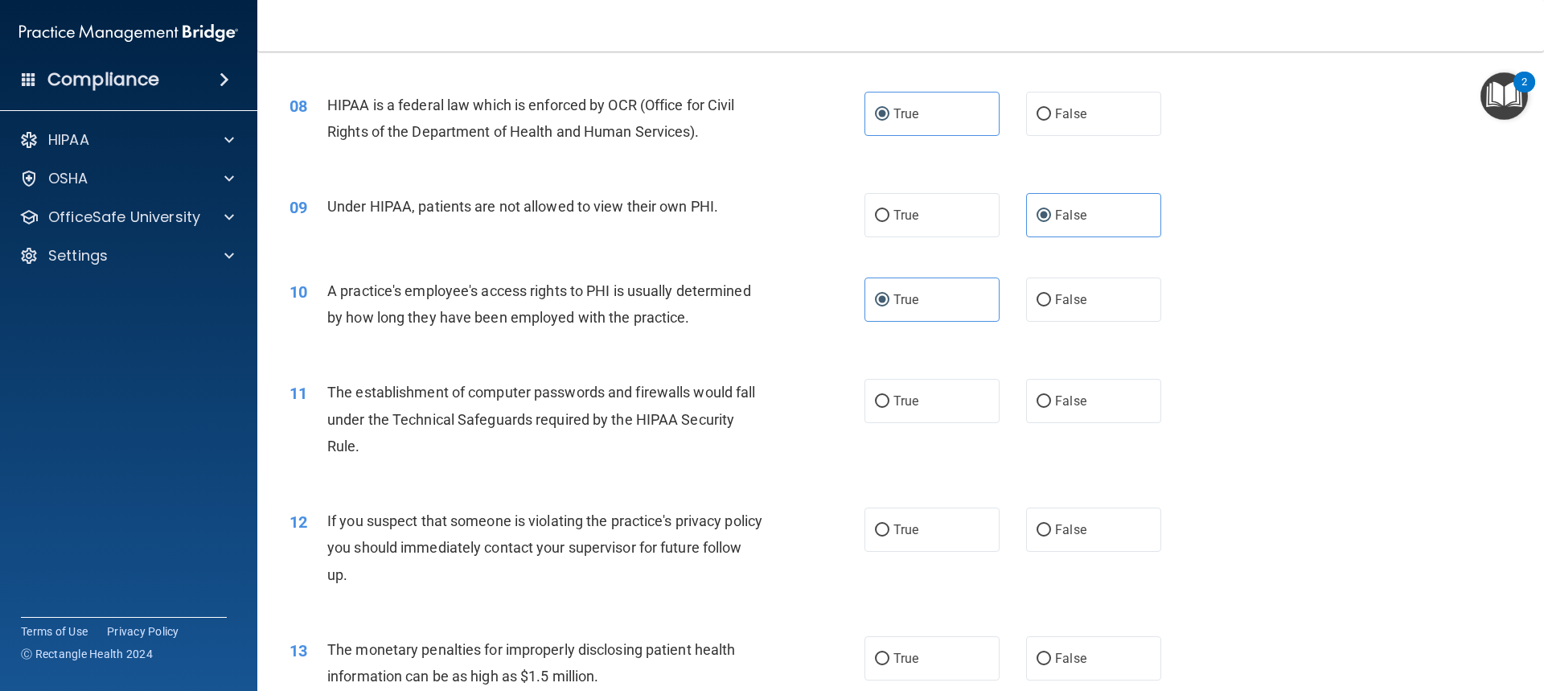
scroll to position [885, 0]
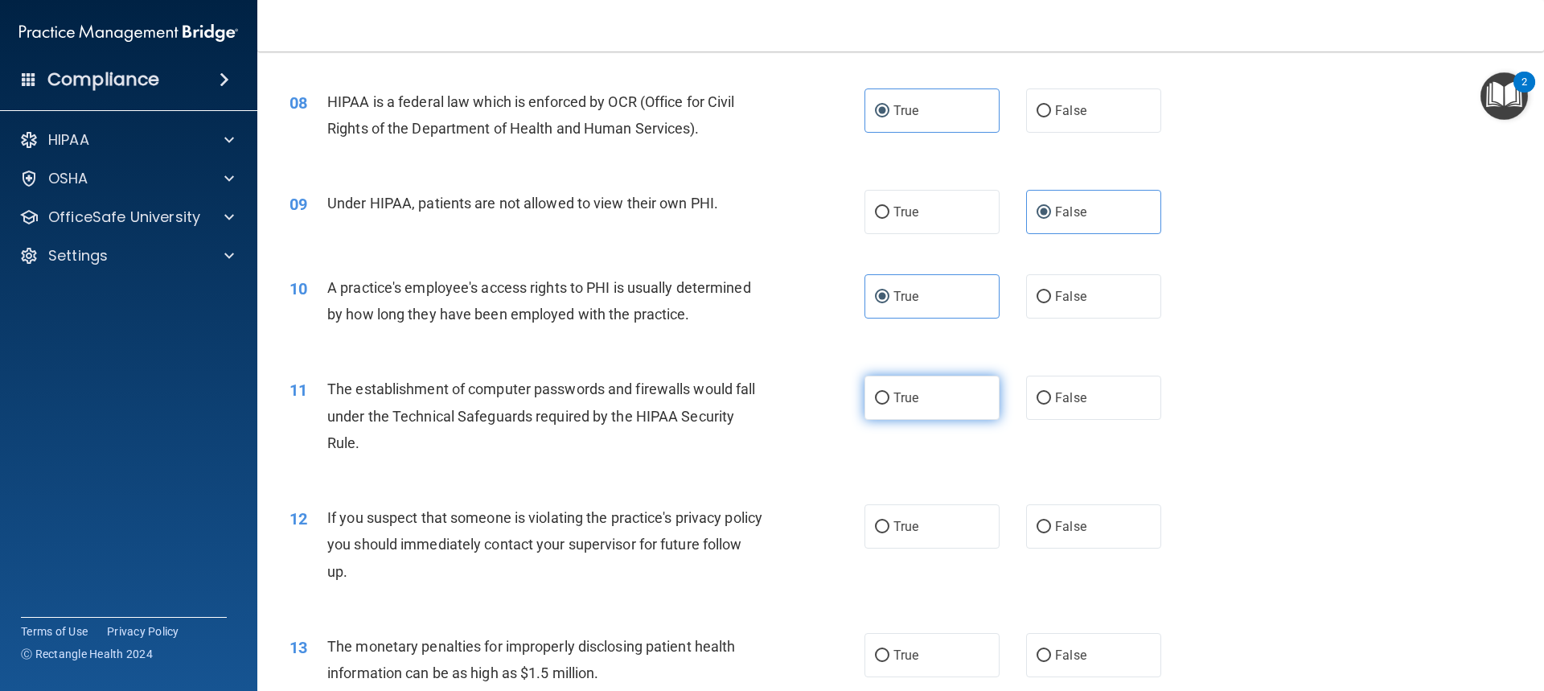
click at [934, 400] on label "True" at bounding box center [931, 398] width 135 height 44
click at [889, 400] on input "True" at bounding box center [882, 398] width 14 height 12
radio input "true"
click at [955, 522] on label "True" at bounding box center [931, 526] width 135 height 44
click at [889, 522] on input "True" at bounding box center [882, 527] width 14 height 12
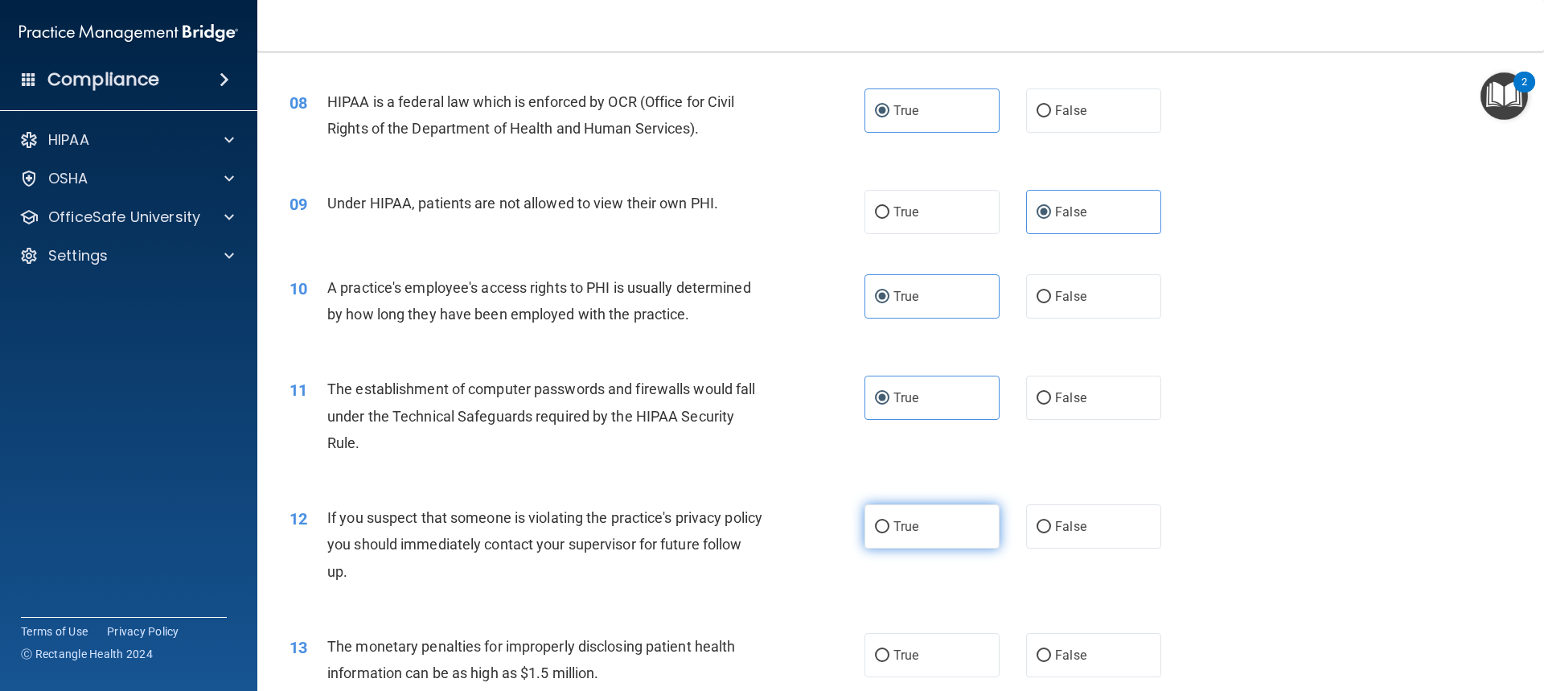
radio input "true"
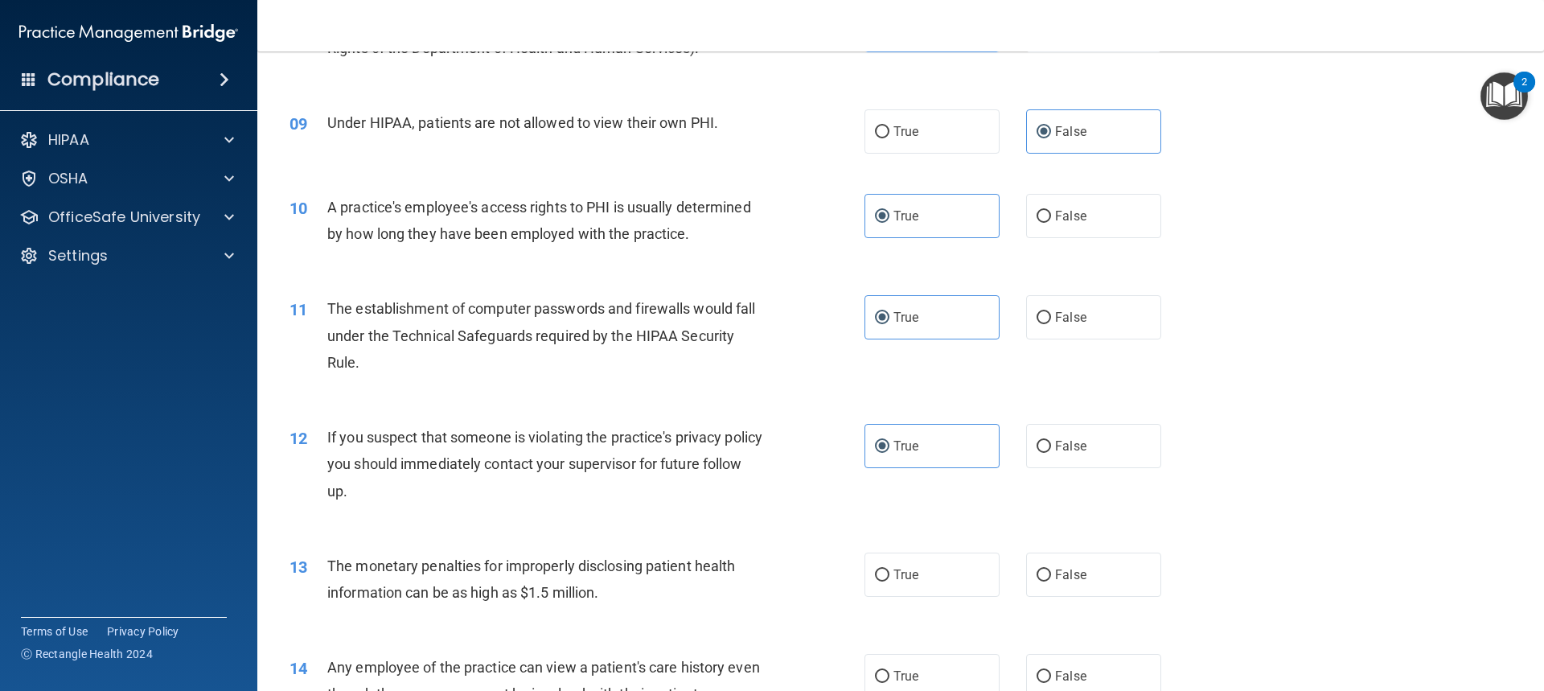
scroll to position [1045, 0]
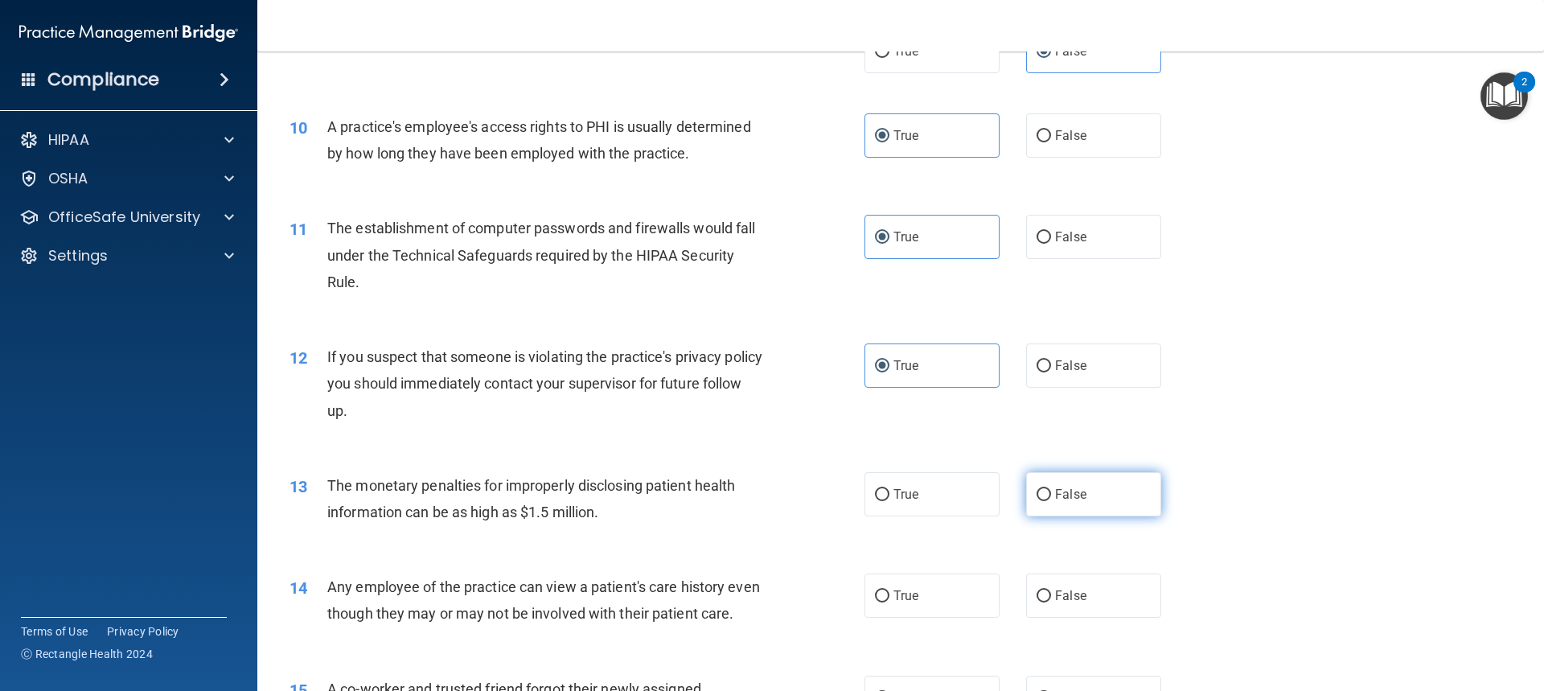
click at [1057, 497] on span "False" at bounding box center [1070, 494] width 31 height 15
click at [1051, 497] on input "False" at bounding box center [1044, 495] width 14 height 12
radio input "true"
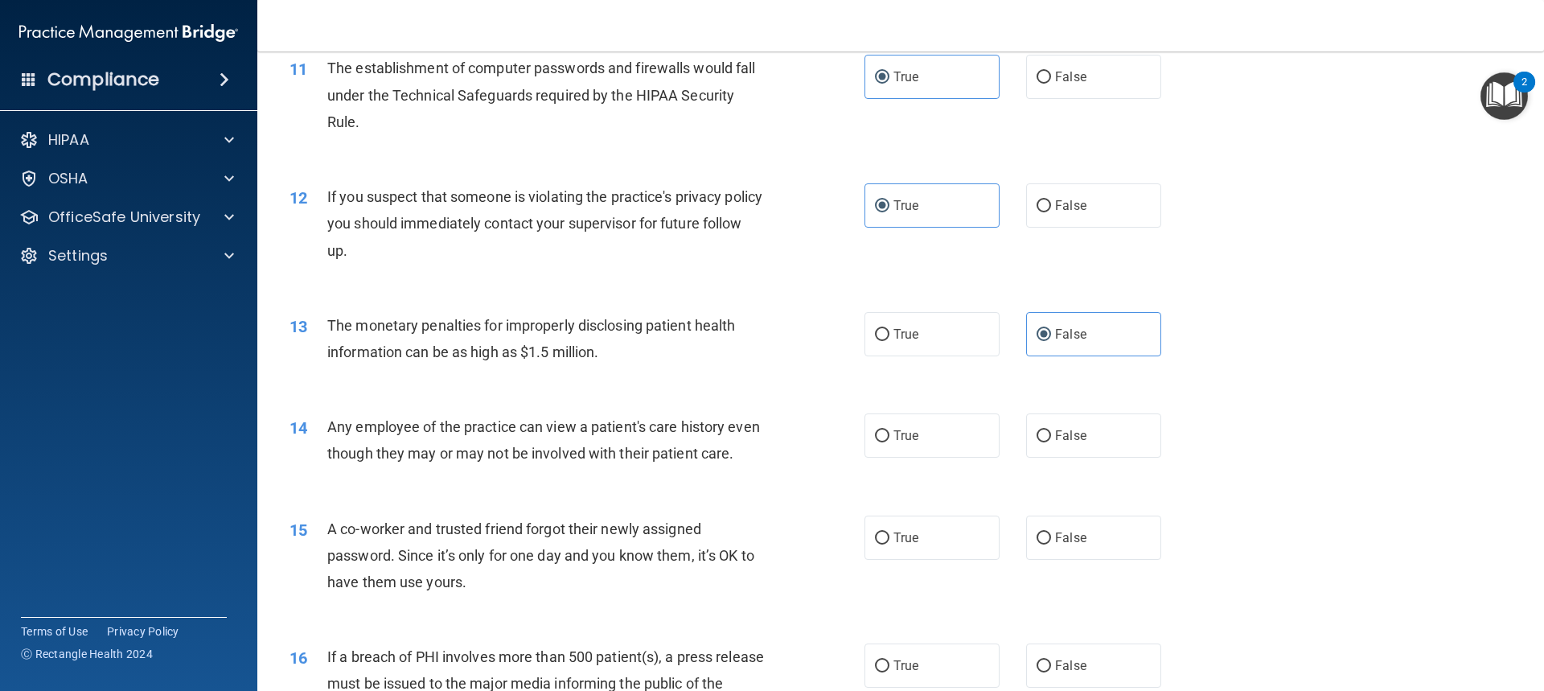
scroll to position [1206, 0]
click at [1100, 438] on label "False" at bounding box center [1093, 435] width 135 height 44
click at [1051, 438] on input "False" at bounding box center [1044, 435] width 14 height 12
radio input "true"
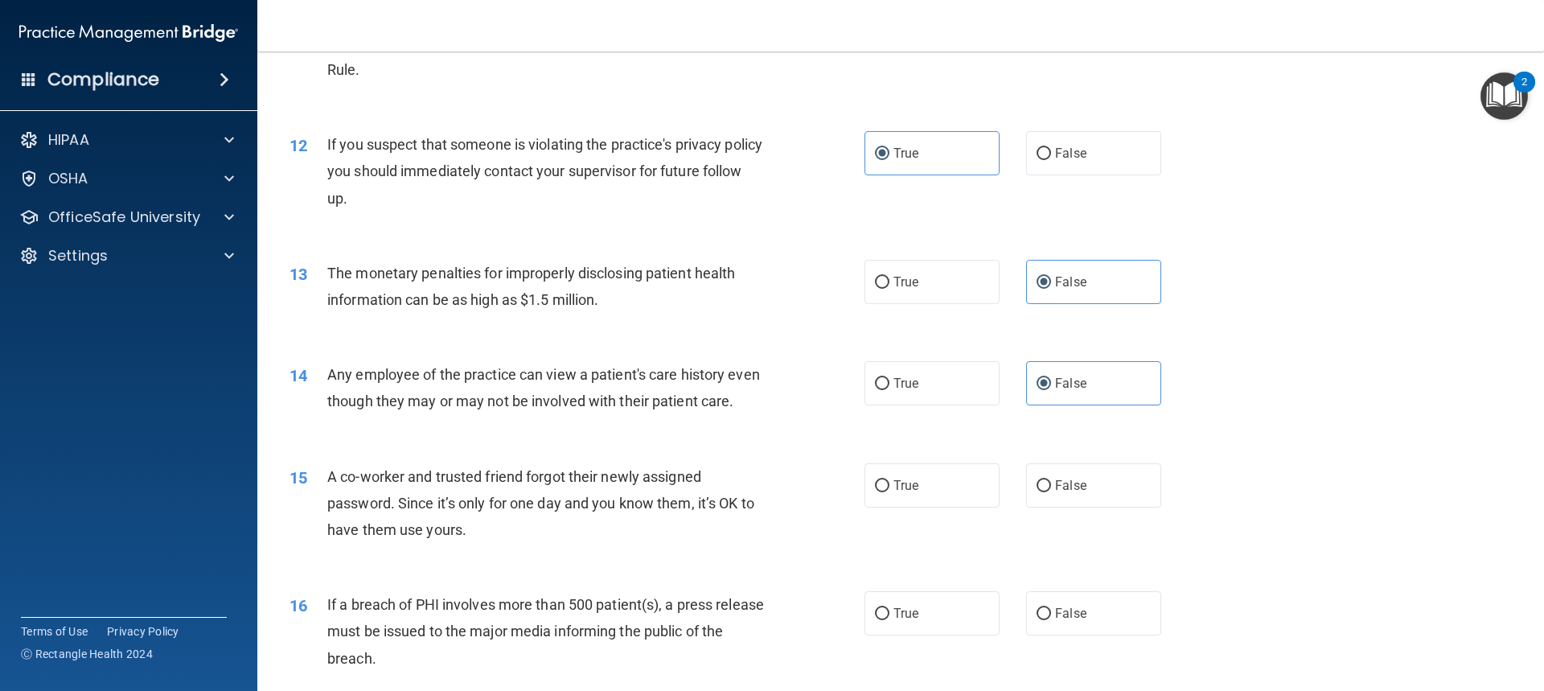
scroll to position [1287, 0]
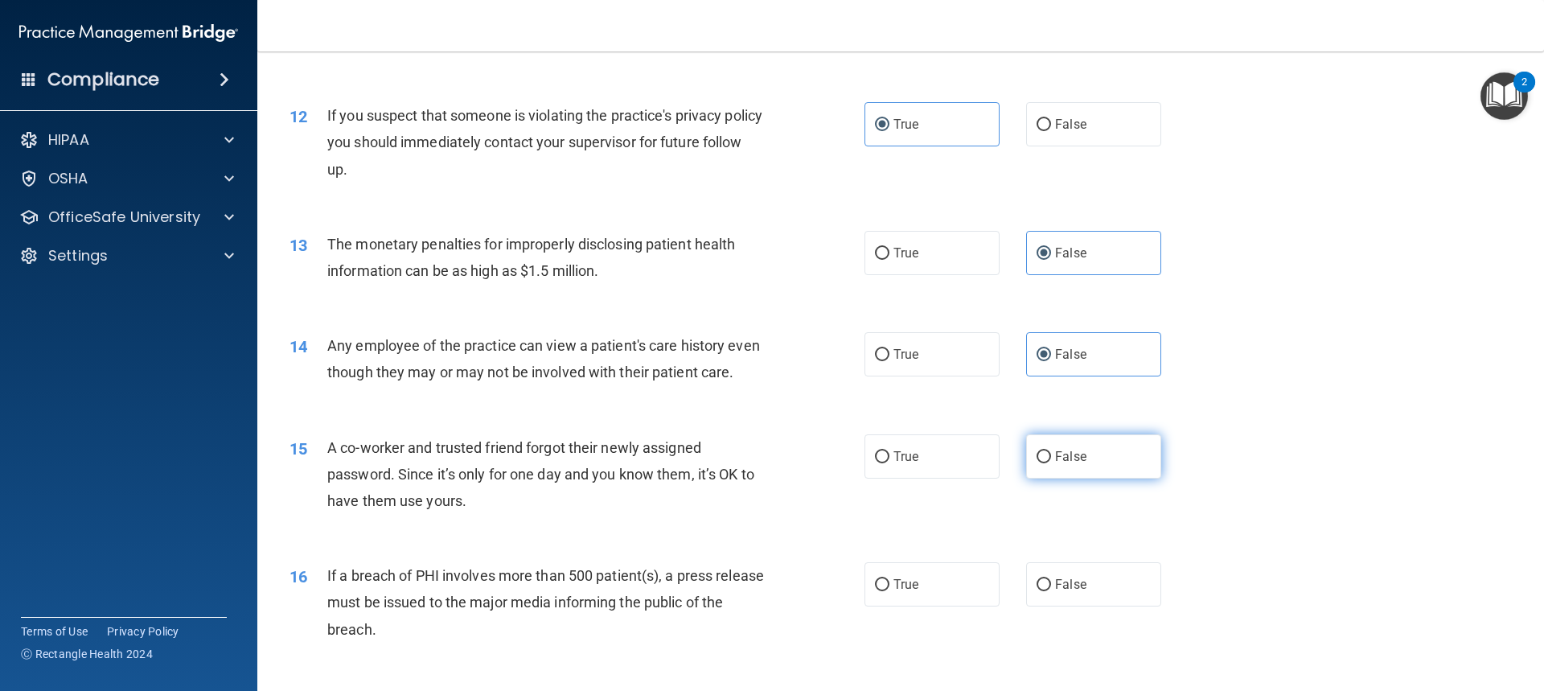
click at [1059, 464] on span "False" at bounding box center [1070, 456] width 31 height 15
click at [1051, 463] on input "False" at bounding box center [1044, 457] width 14 height 12
radio input "true"
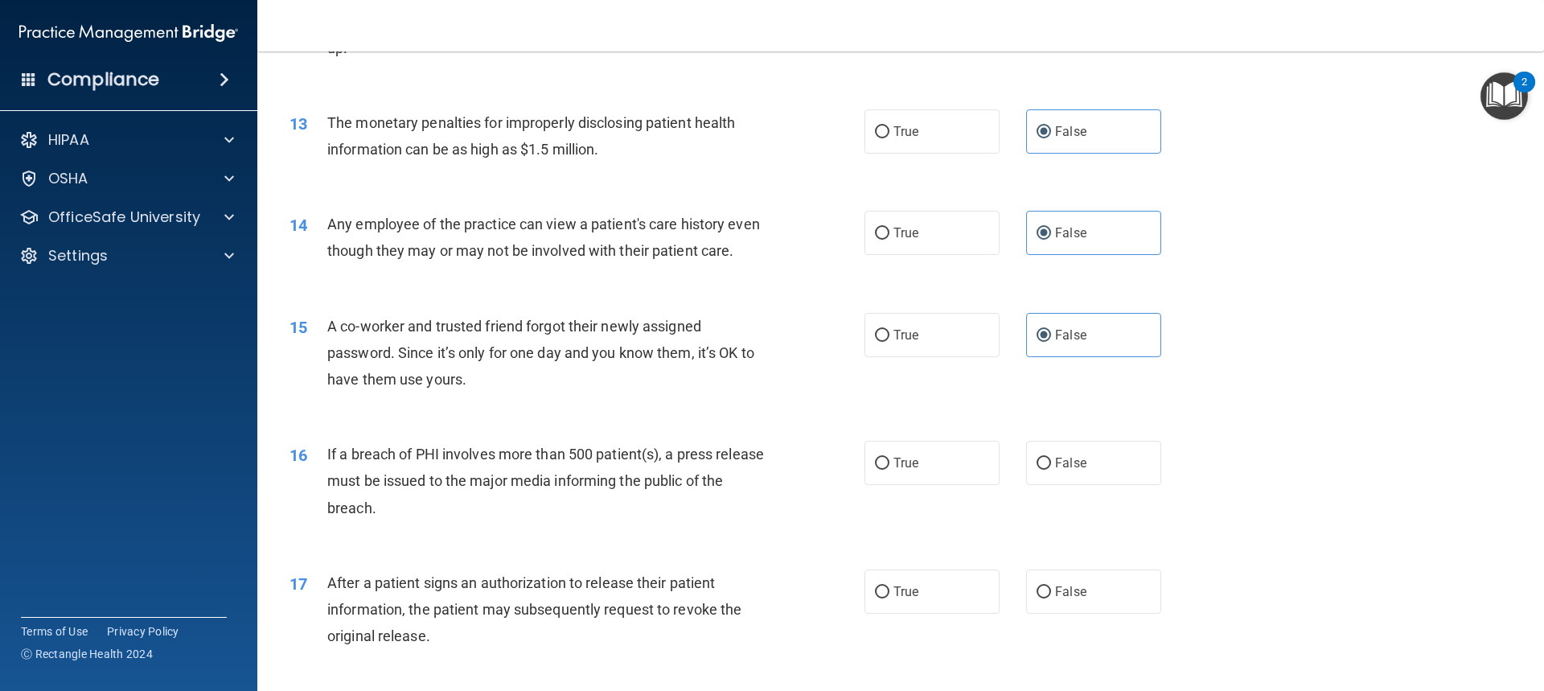
scroll to position [1448, 0]
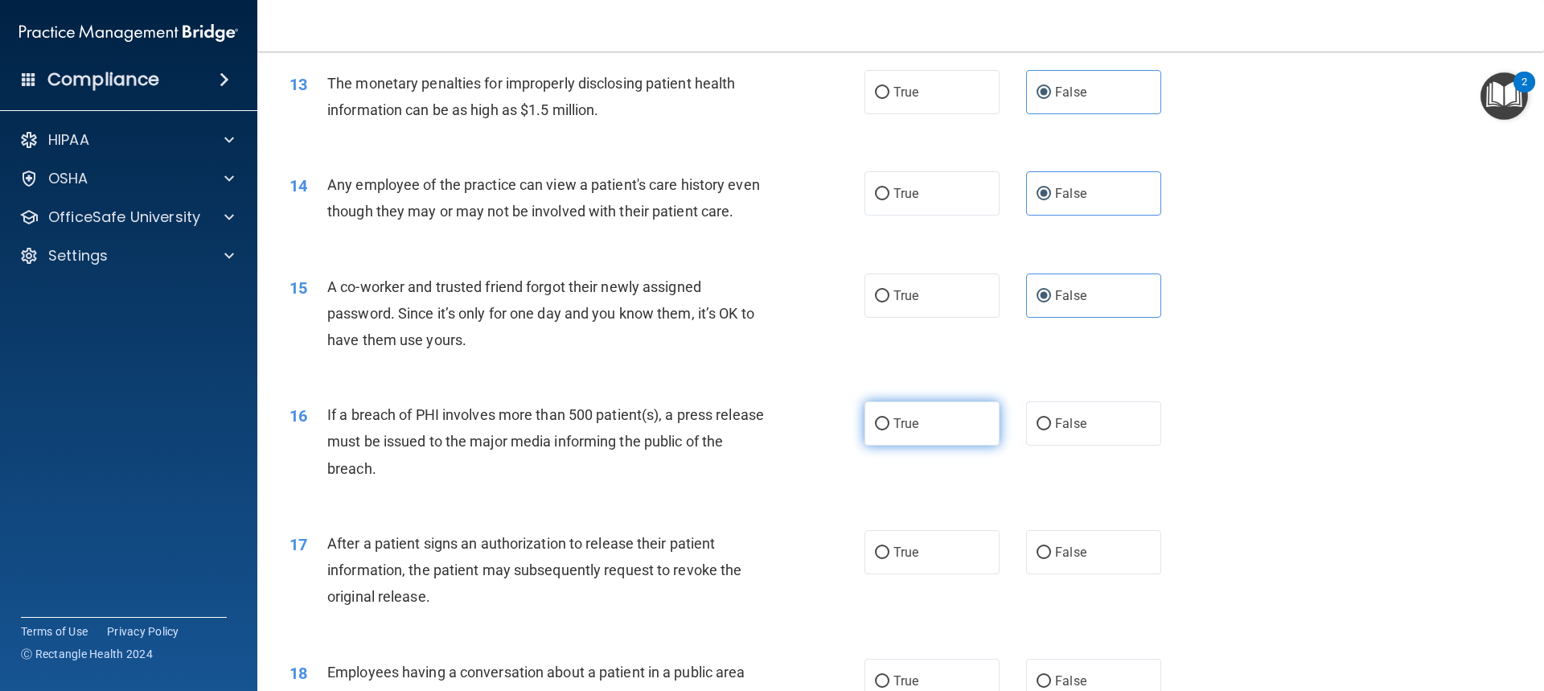
click at [974, 446] on label "True" at bounding box center [931, 423] width 135 height 44
click at [889, 430] on input "True" at bounding box center [882, 424] width 14 height 12
radio input "true"
click at [963, 574] on label "True" at bounding box center [931, 552] width 135 height 44
click at [889, 559] on input "True" at bounding box center [882, 553] width 14 height 12
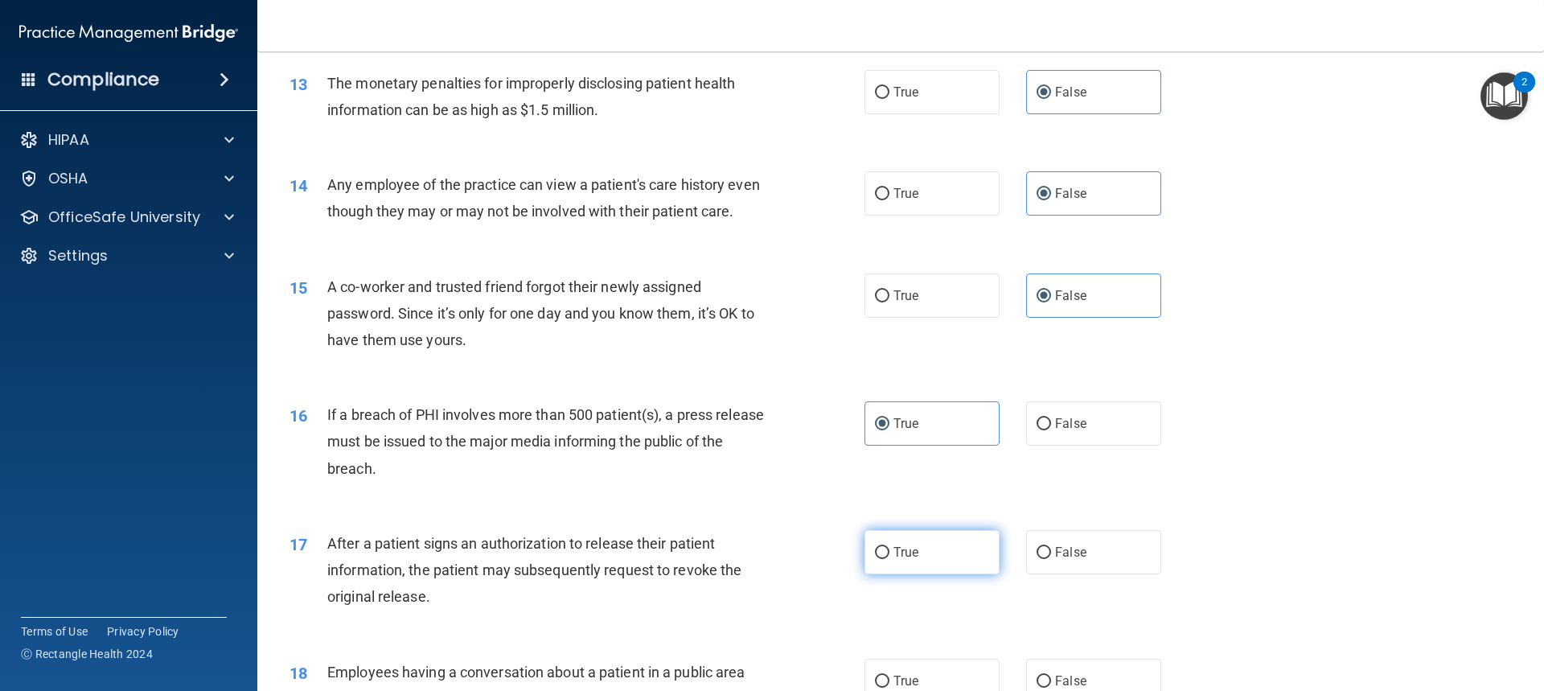
radio input "true"
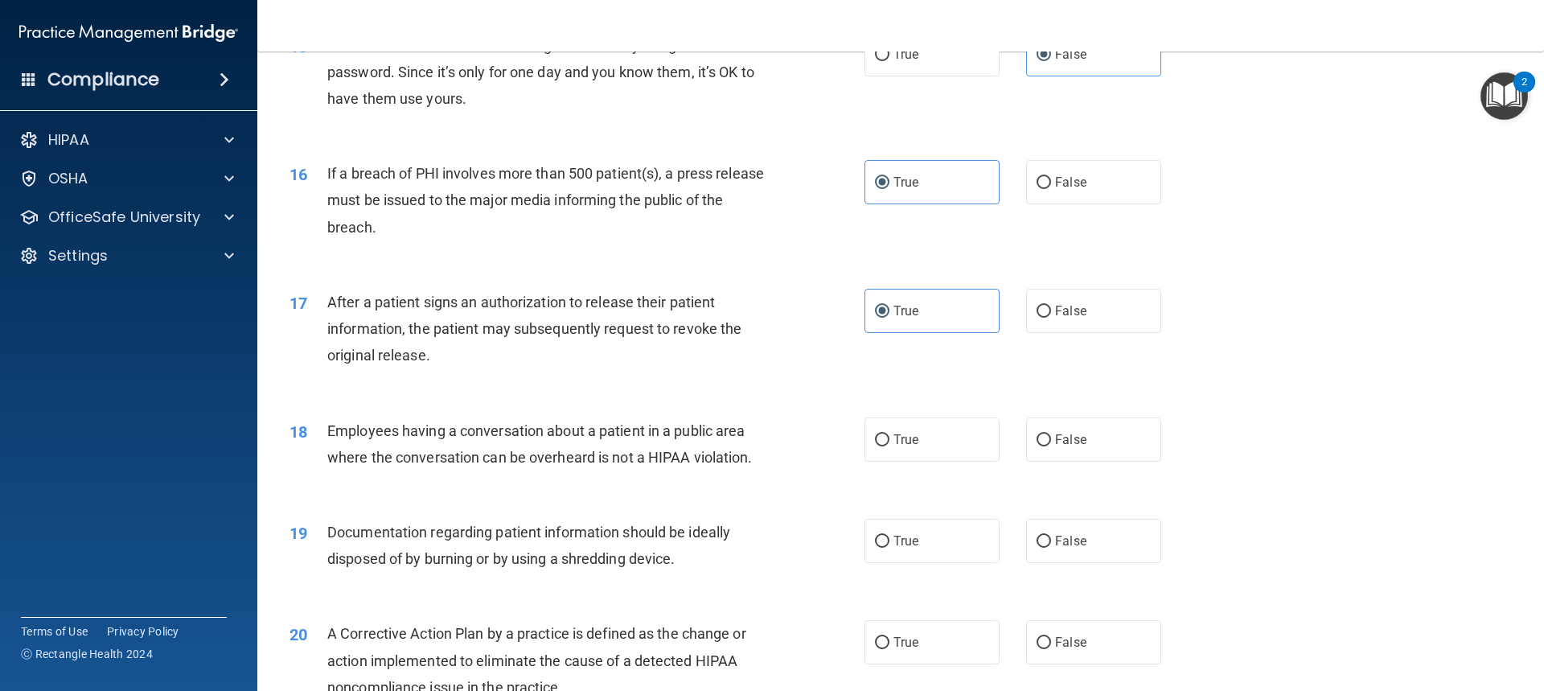
scroll to position [1769, 0]
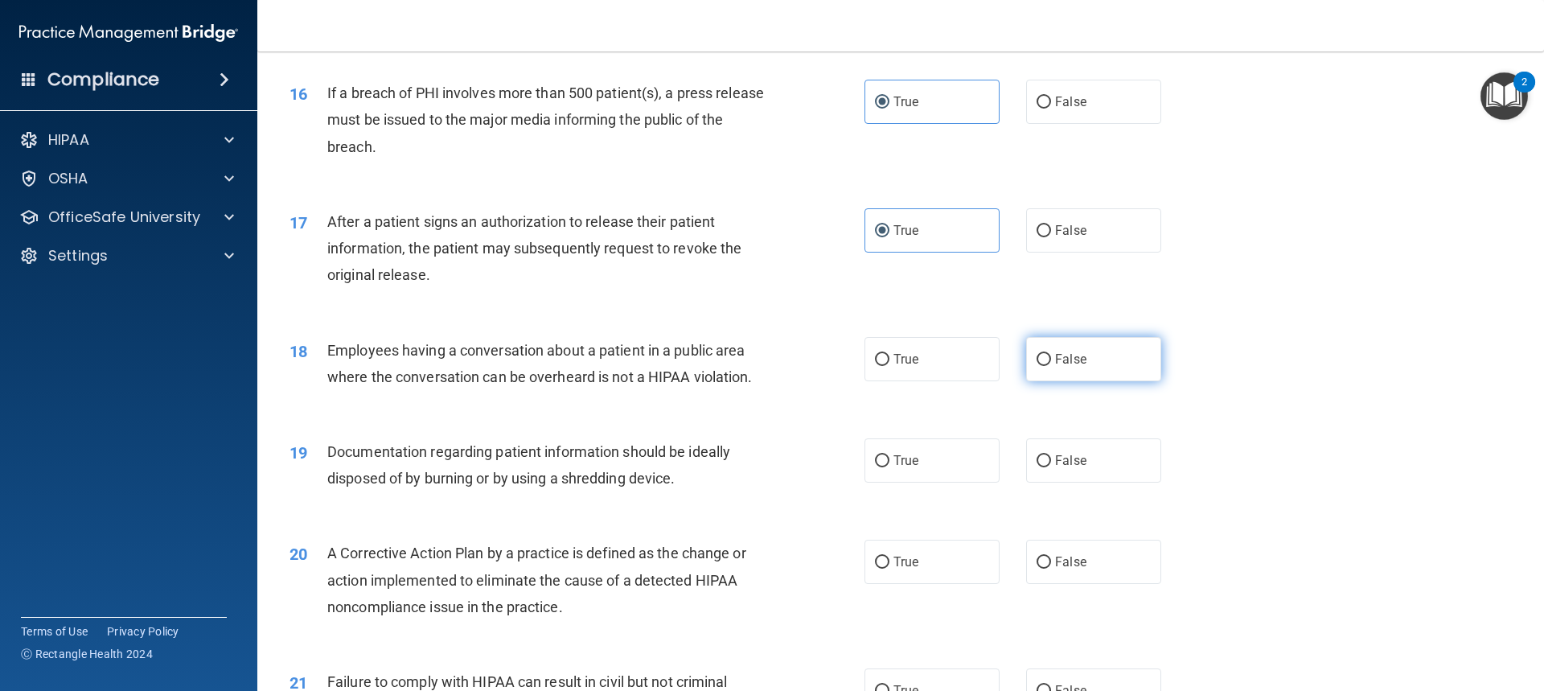
click at [1098, 377] on label "False" at bounding box center [1093, 359] width 135 height 44
click at [1051, 366] on input "False" at bounding box center [1044, 360] width 14 height 12
radio input "true"
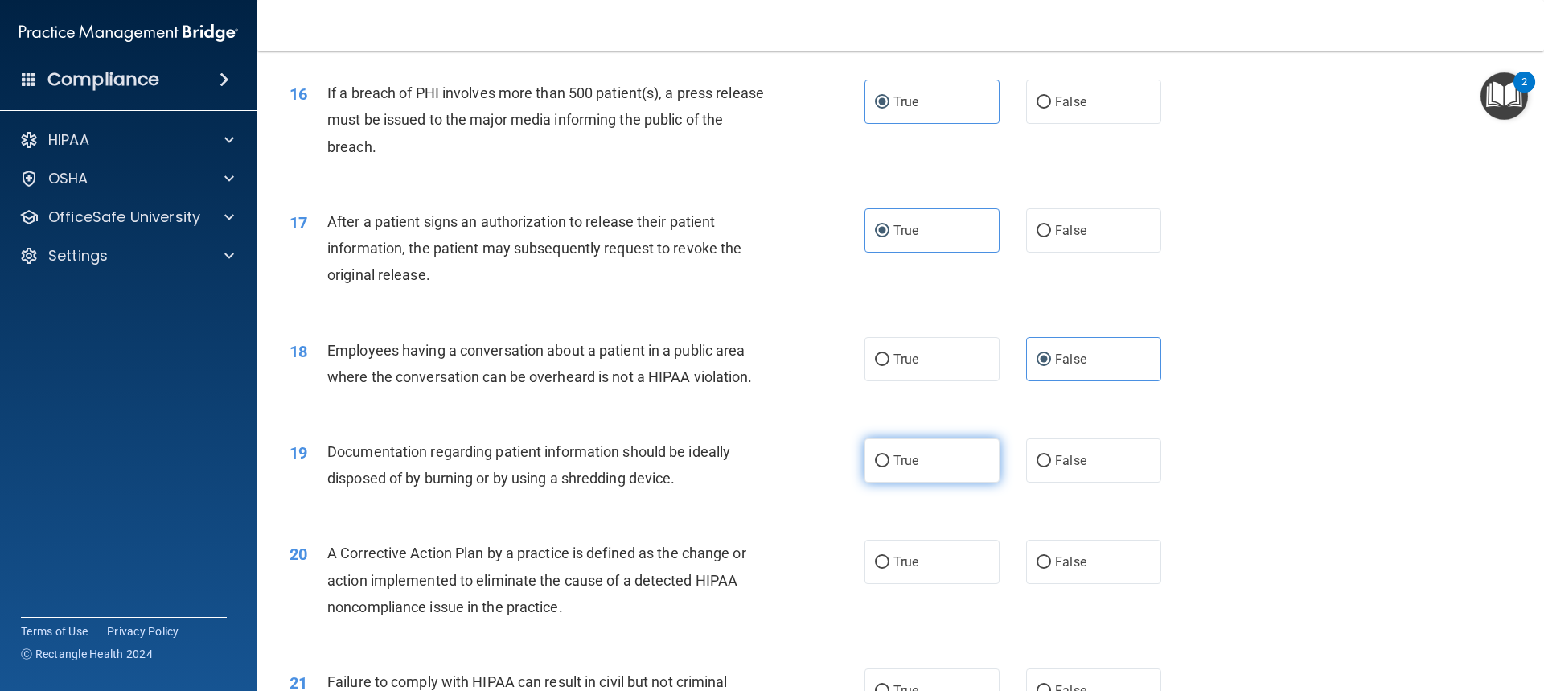
click at [921, 483] on label "True" at bounding box center [931, 460] width 135 height 44
click at [889, 467] on input "True" at bounding box center [882, 461] width 14 height 12
radio input "true"
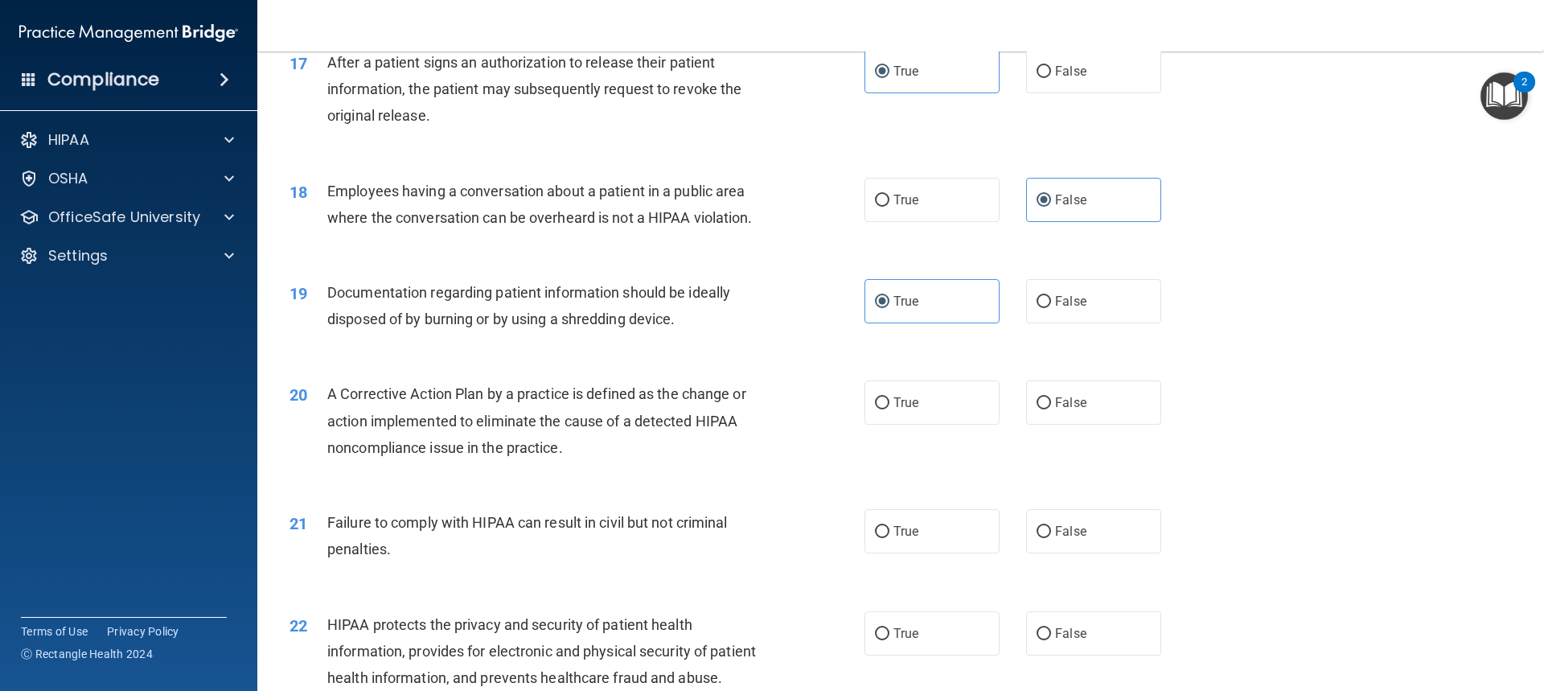
scroll to position [1930, 0]
click at [945, 423] on label "True" at bounding box center [931, 401] width 135 height 44
click at [889, 408] on input "True" at bounding box center [882, 402] width 14 height 12
radio input "true"
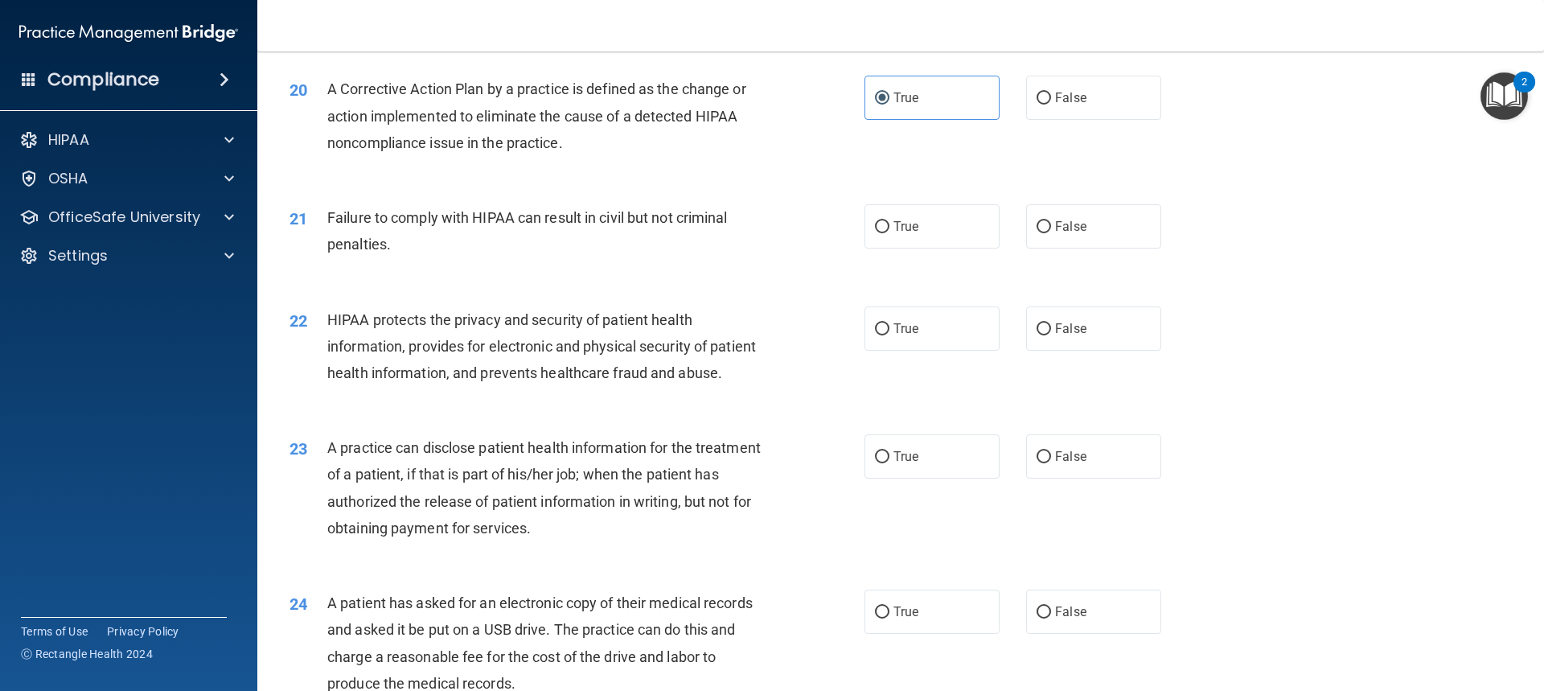
scroll to position [2252, 0]
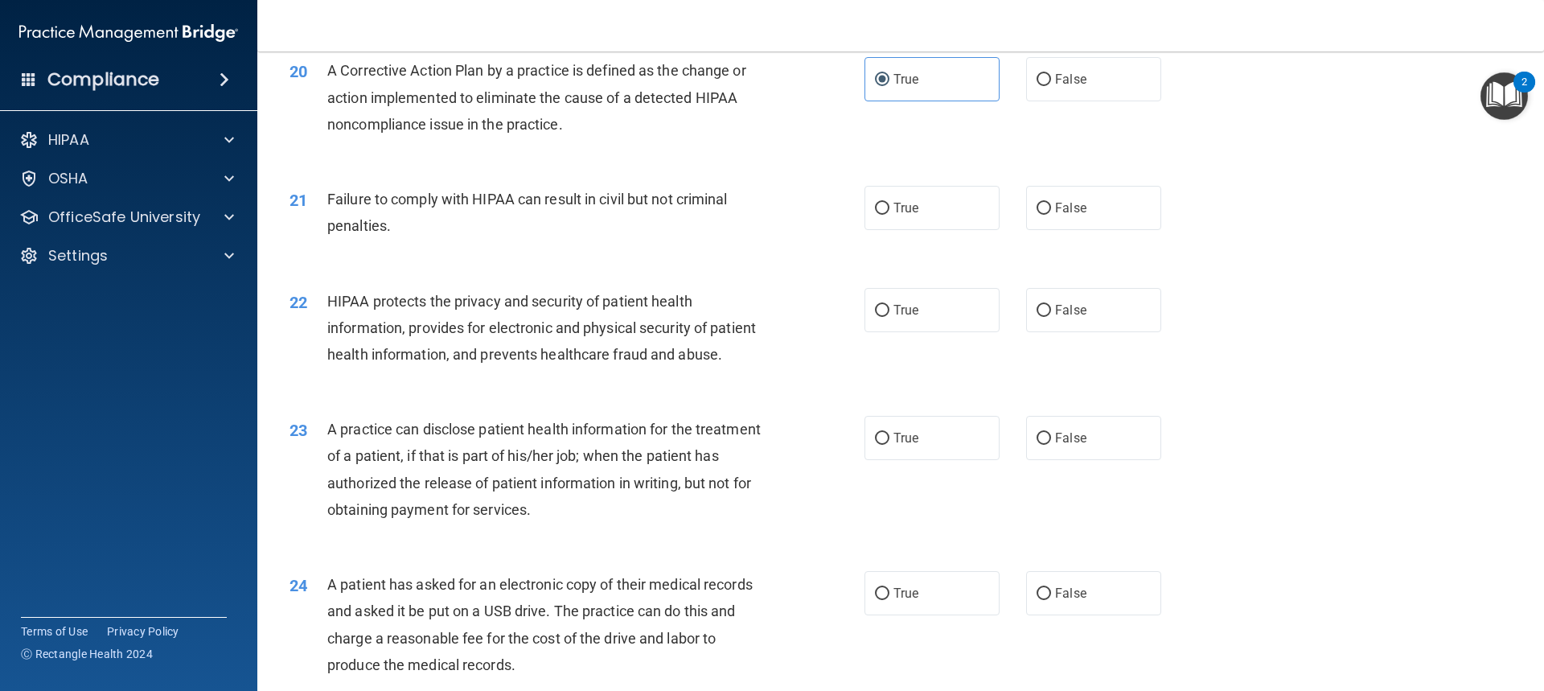
click at [1324, 248] on div "21 Failure to comply with HIPAA can result in civil but not criminal penalties.…" at bounding box center [900, 216] width 1246 height 101
click at [1089, 225] on label "False" at bounding box center [1093, 208] width 135 height 44
click at [1051, 215] on input "False" at bounding box center [1044, 209] width 14 height 12
radio input "true"
click at [919, 332] on label "True" at bounding box center [931, 310] width 135 height 44
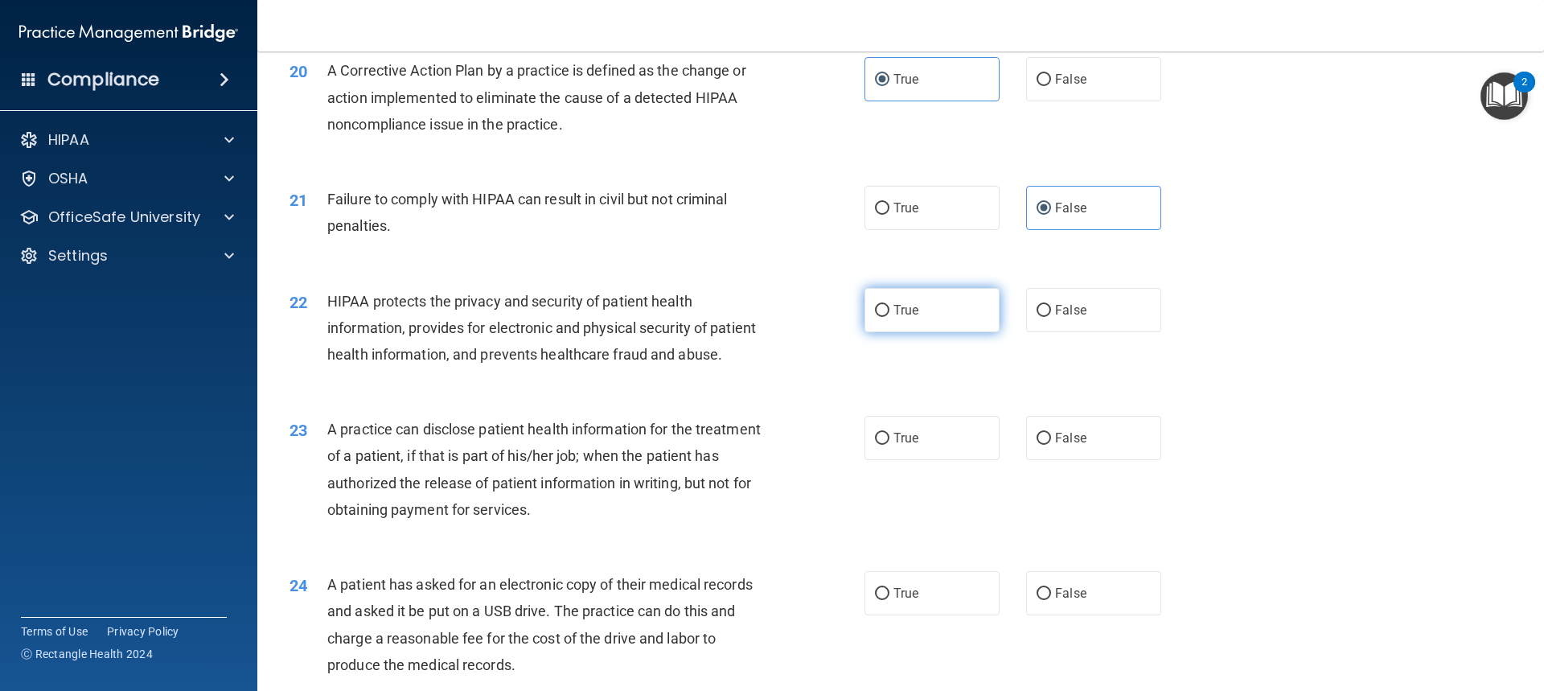
click at [889, 317] on input "True" at bounding box center [882, 311] width 14 height 12
radio input "true"
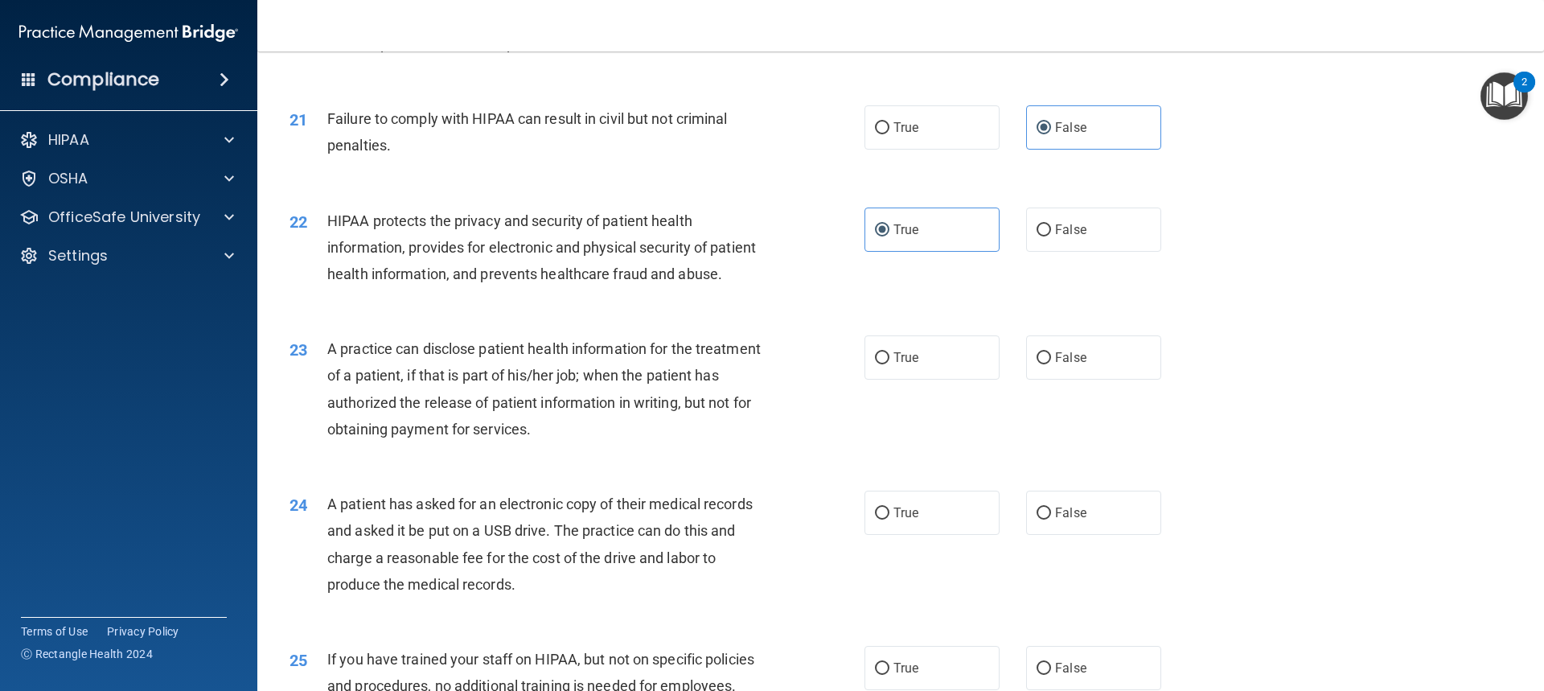
scroll to position [2413, 0]
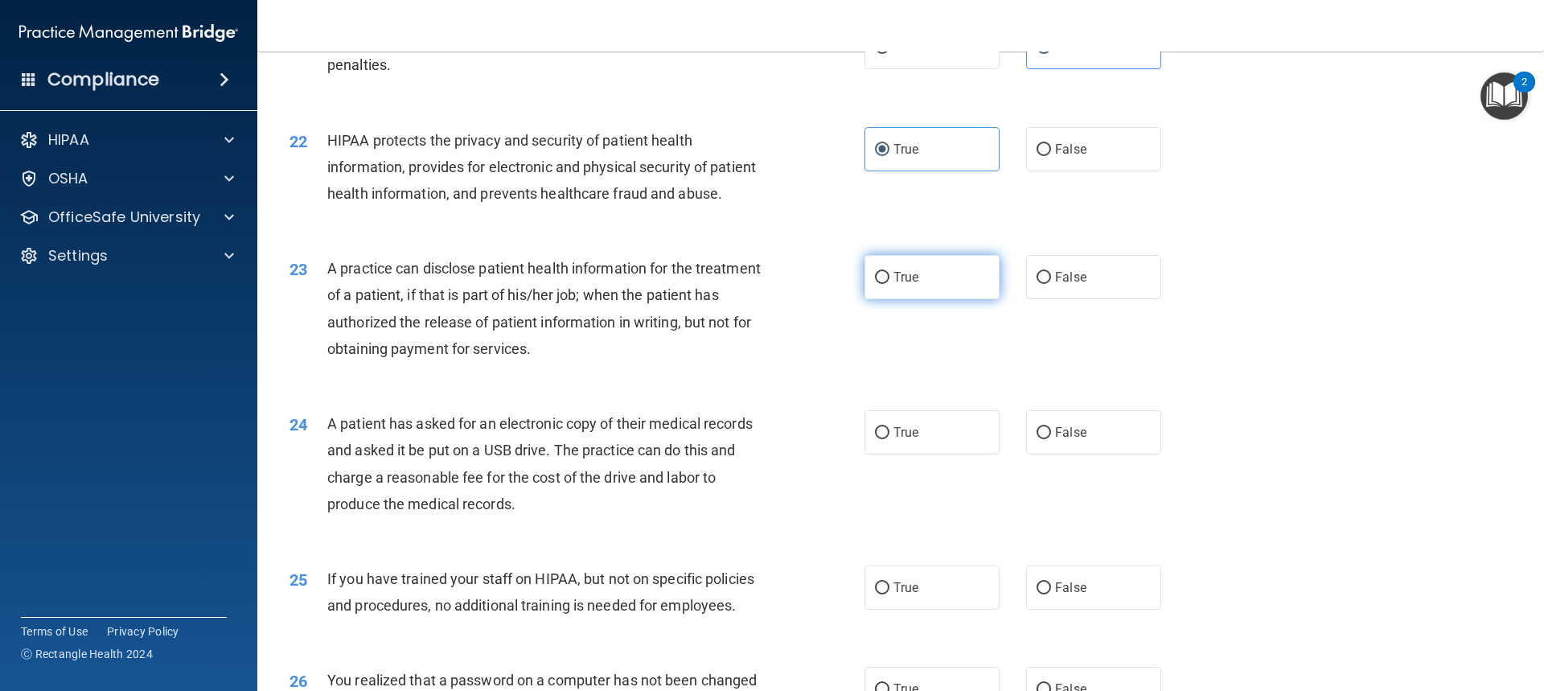
click at [934, 299] on label "True" at bounding box center [931, 277] width 135 height 44
click at [889, 284] on input "True" at bounding box center [882, 278] width 14 height 12
radio input "true"
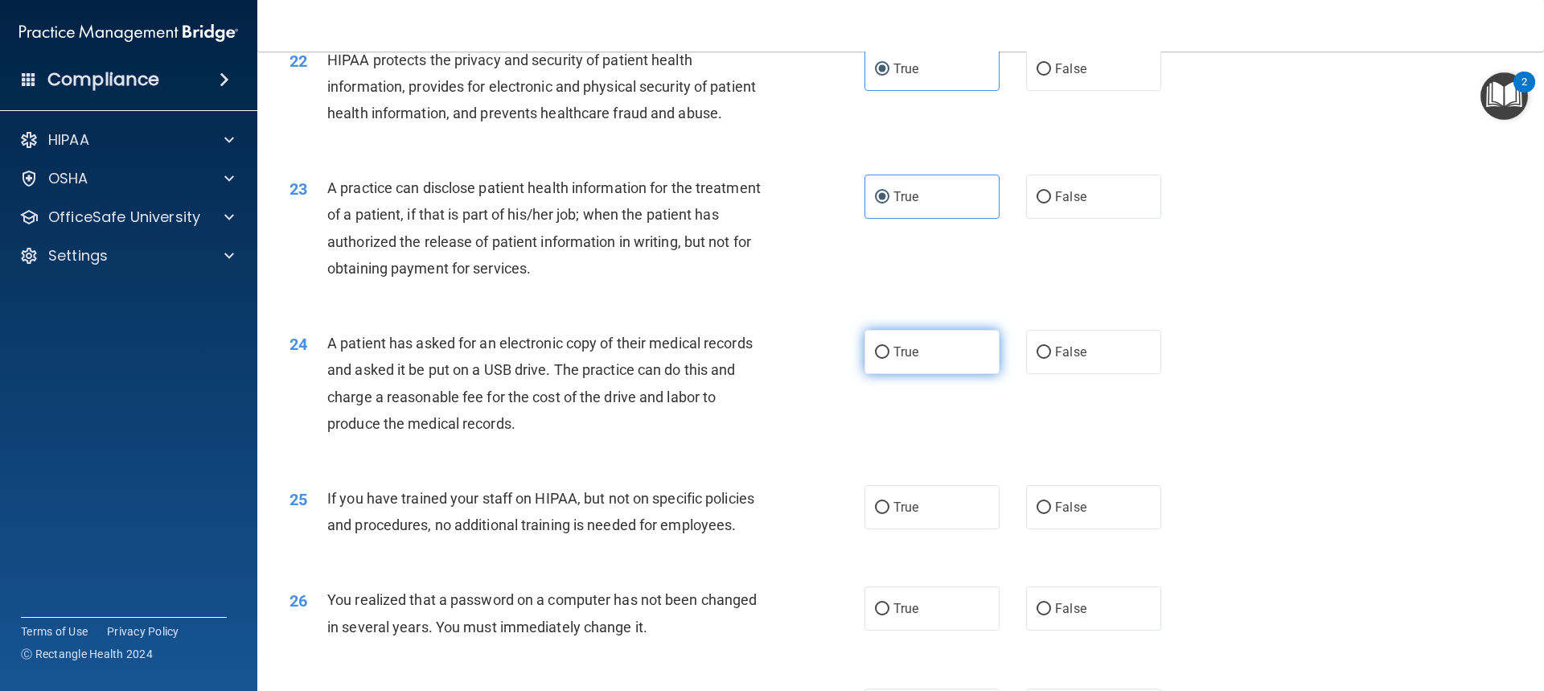
click at [961, 374] on label "True" at bounding box center [931, 352] width 135 height 44
click at [889, 359] on input "True" at bounding box center [882, 353] width 14 height 12
radio input "true"
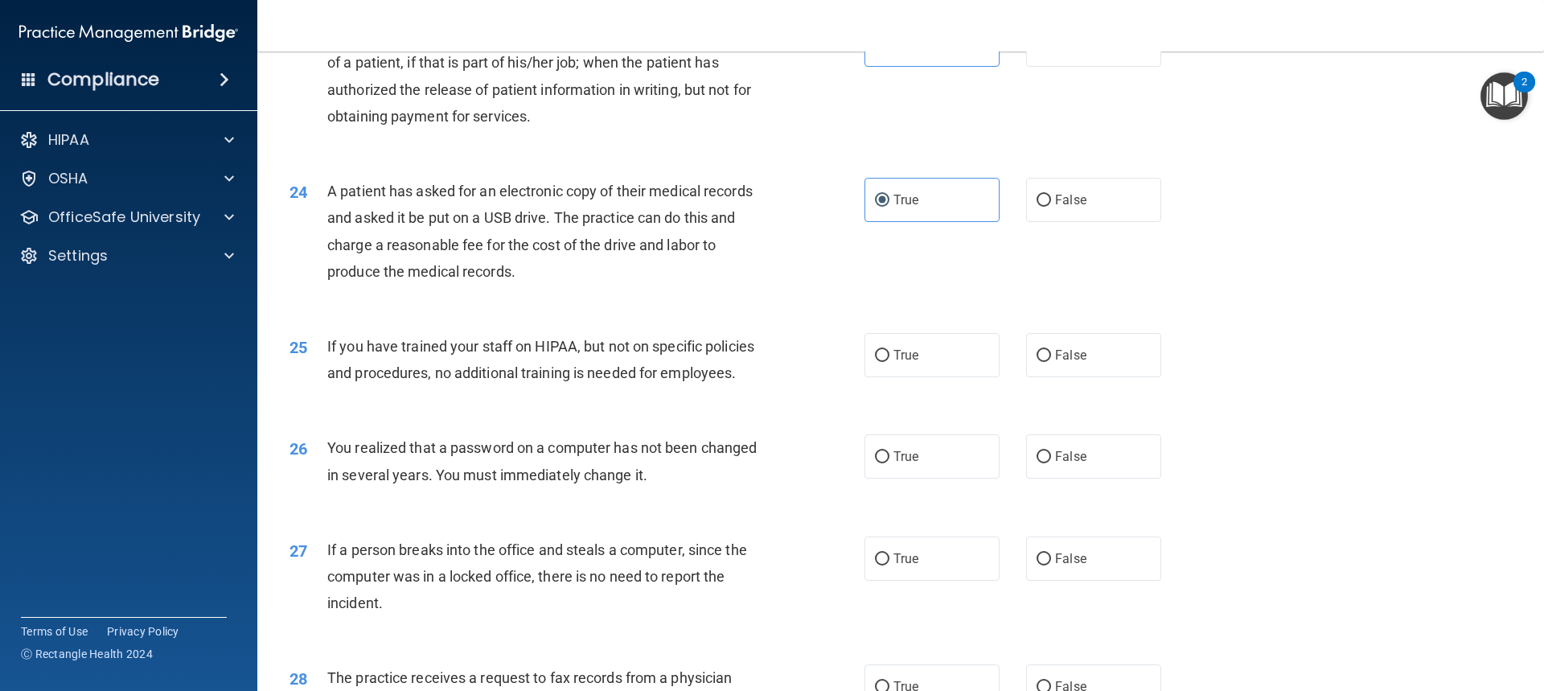
scroll to position [2654, 0]
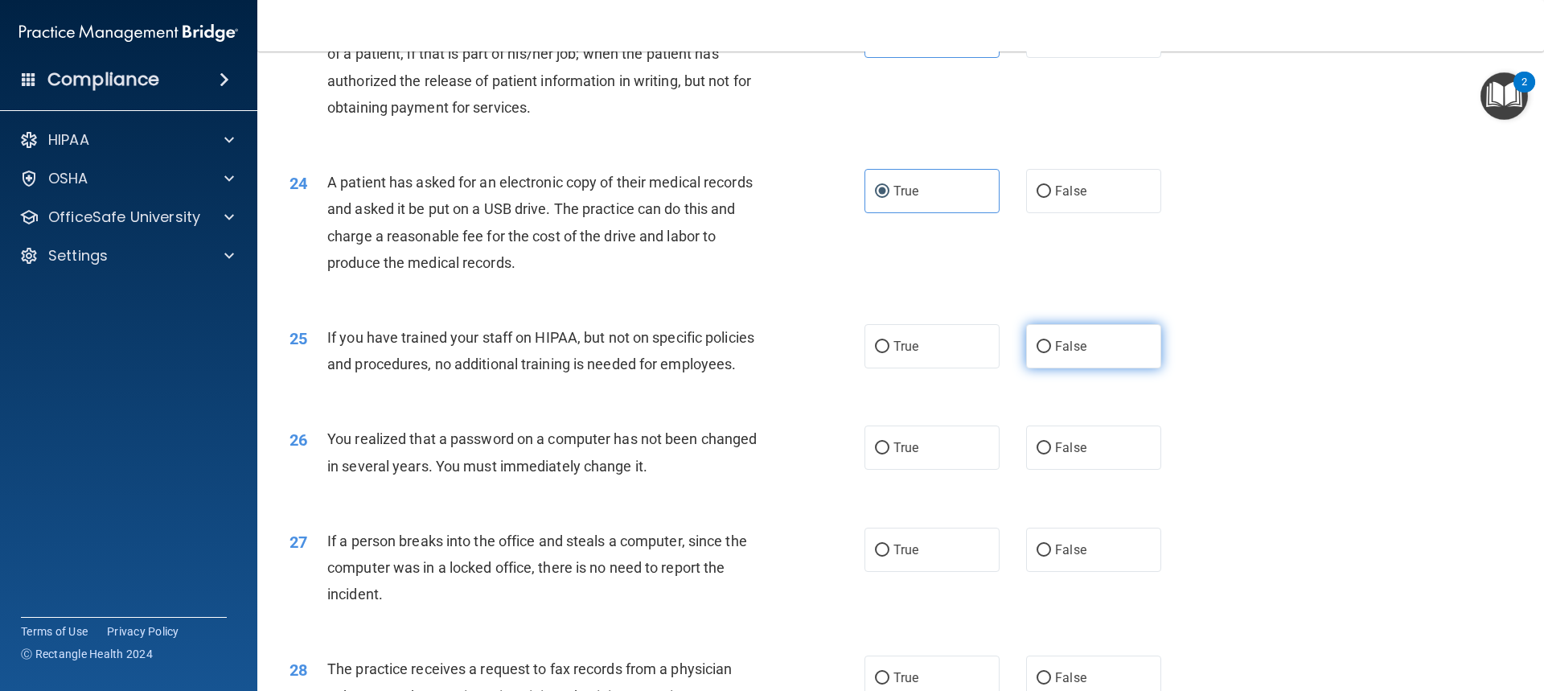
click at [1095, 368] on label "False" at bounding box center [1093, 346] width 135 height 44
click at [1051, 353] on input "False" at bounding box center [1044, 347] width 14 height 12
radio input "true"
click at [1103, 470] on label "False" at bounding box center [1093, 447] width 135 height 44
click at [1051, 454] on input "False" at bounding box center [1044, 448] width 14 height 12
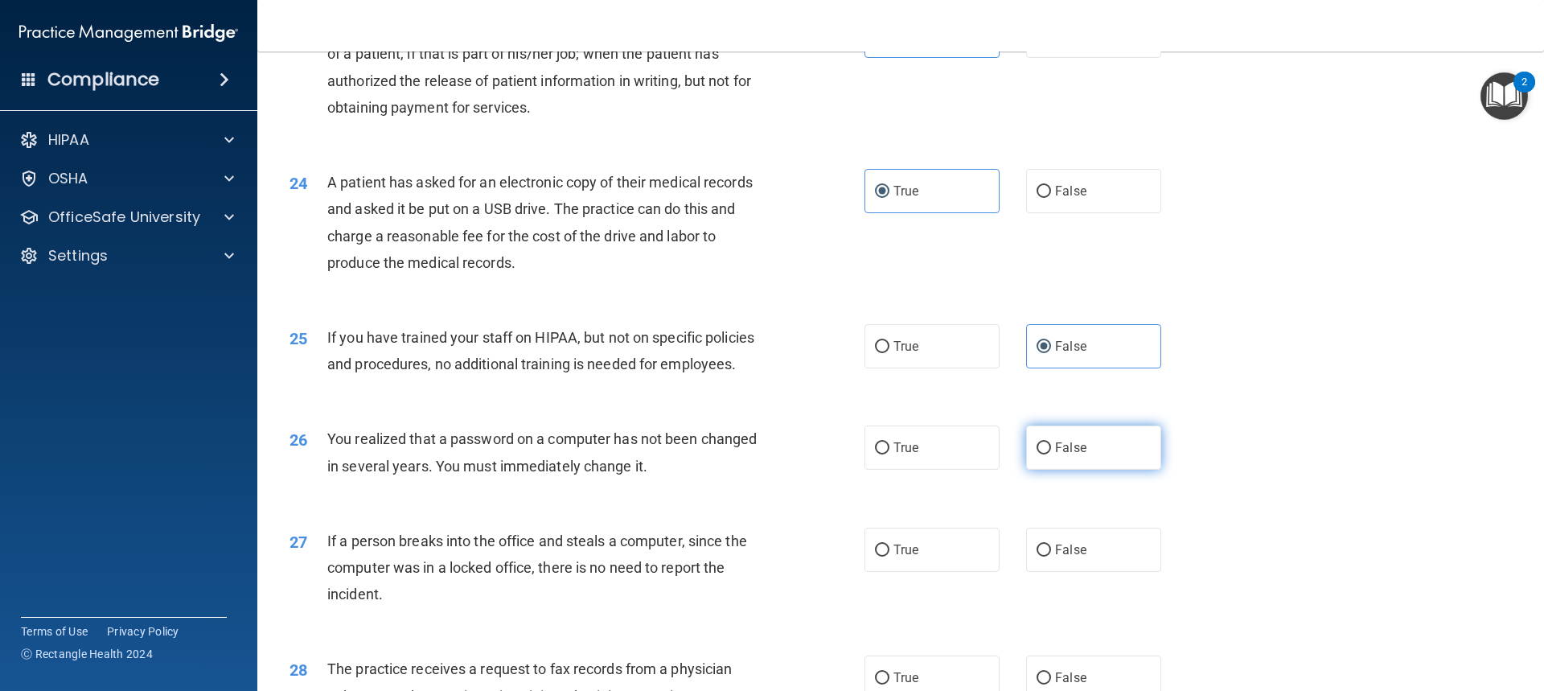
radio input "true"
click at [1057, 557] on span "False" at bounding box center [1070, 549] width 31 height 15
click at [1051, 556] on input "False" at bounding box center [1044, 550] width 14 height 12
radio input "true"
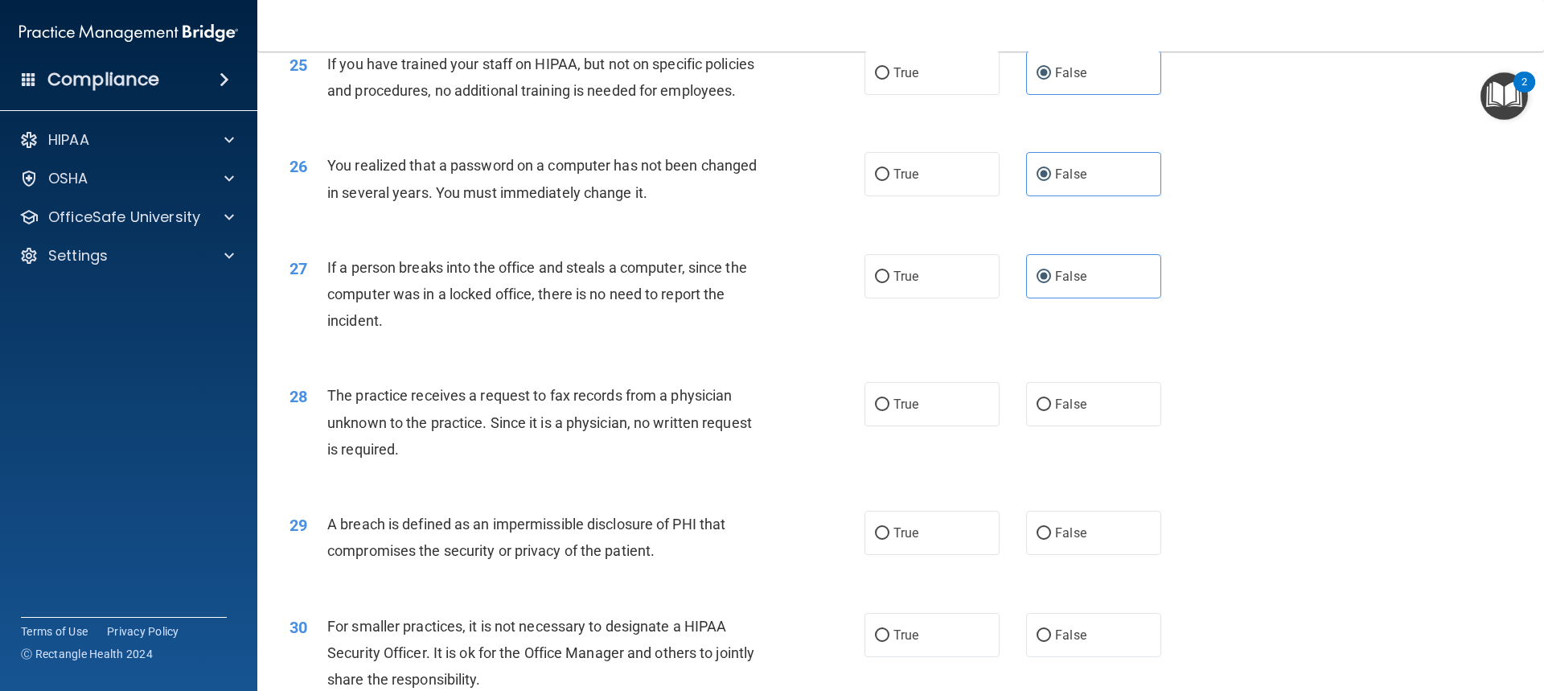
scroll to position [2975, 0]
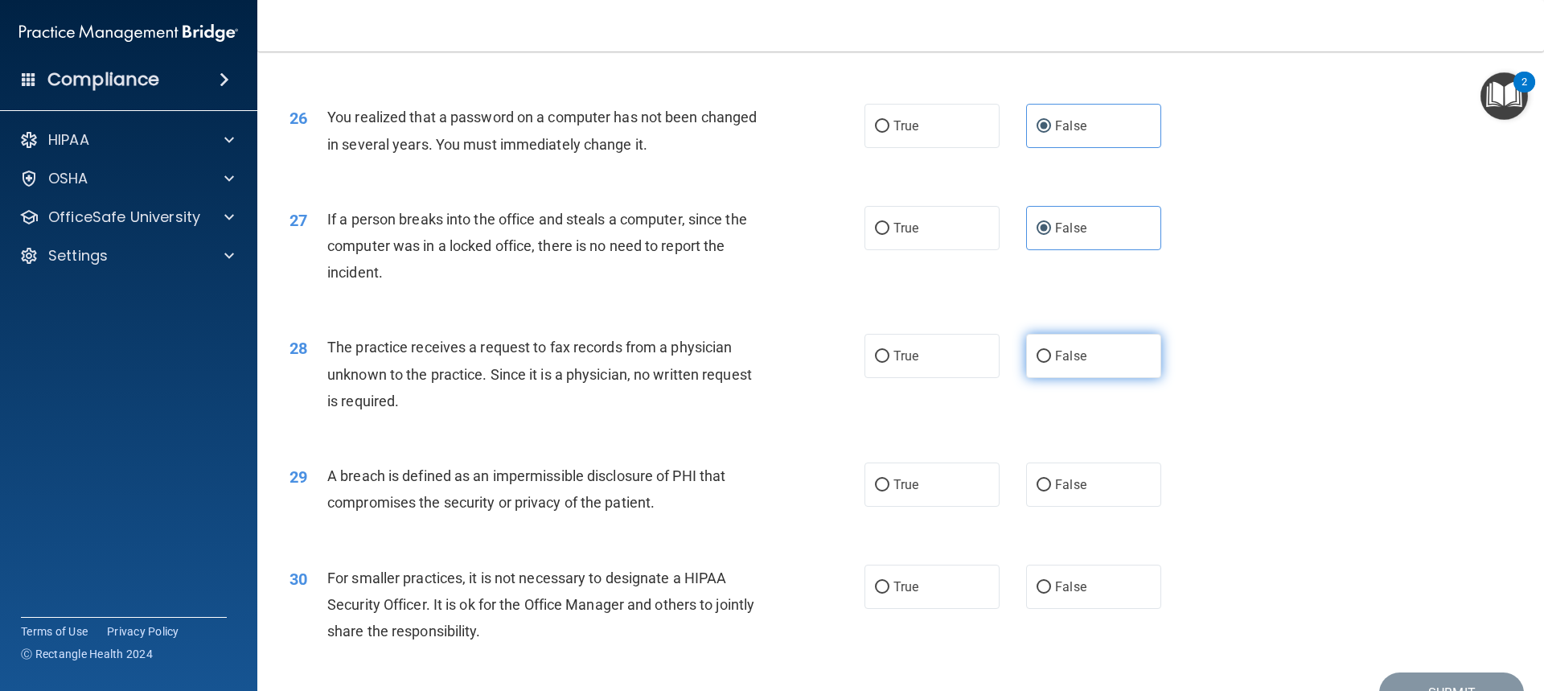
click at [1074, 378] on label "False" at bounding box center [1093, 356] width 135 height 44
click at [1051, 363] on input "False" at bounding box center [1044, 357] width 14 height 12
radio input "true"
click at [941, 507] on label "True" at bounding box center [931, 484] width 135 height 44
click at [889, 491] on input "True" at bounding box center [882, 485] width 14 height 12
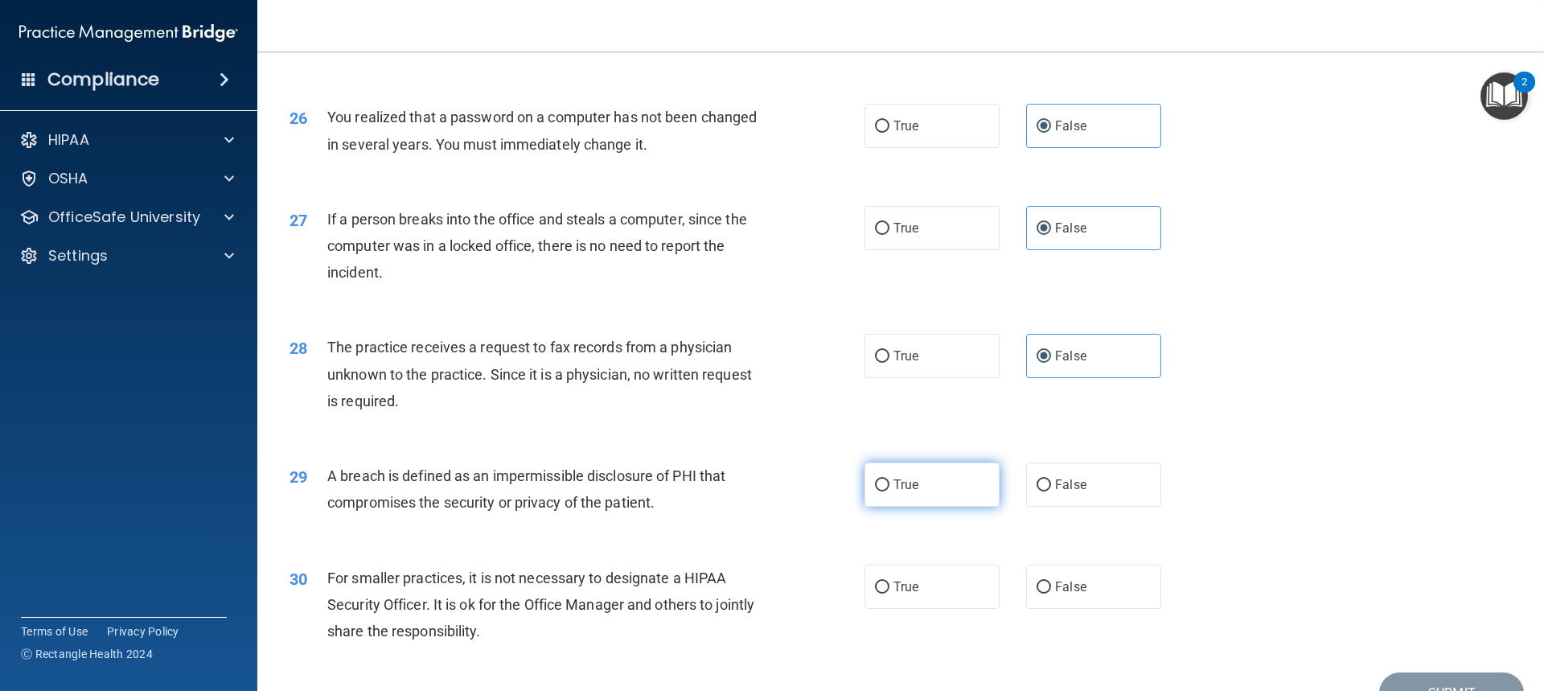
radio input "true"
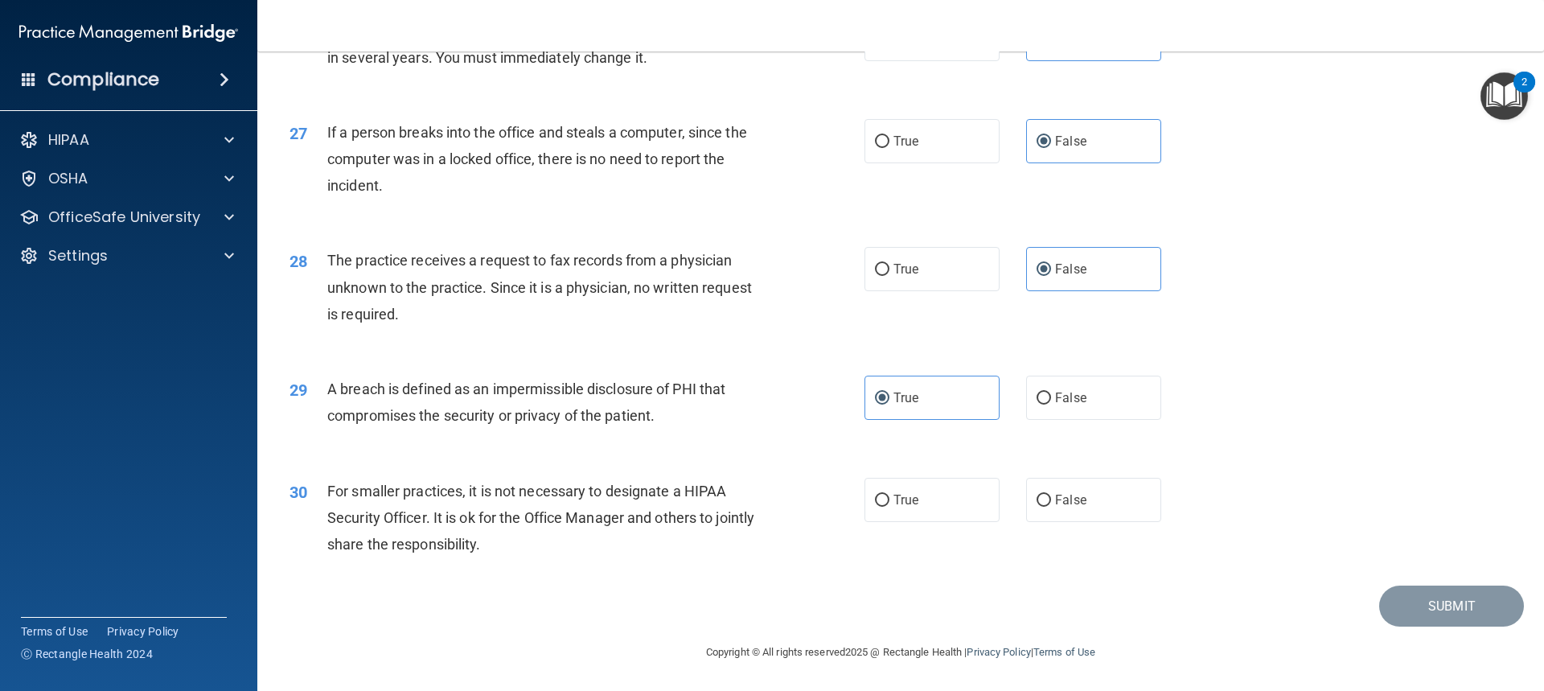
scroll to position [3115, 0]
click at [1094, 498] on label "False" at bounding box center [1093, 500] width 135 height 44
click at [1051, 498] on input "False" at bounding box center [1044, 501] width 14 height 12
radio input "true"
click at [1456, 606] on button "Submit" at bounding box center [1451, 605] width 145 height 41
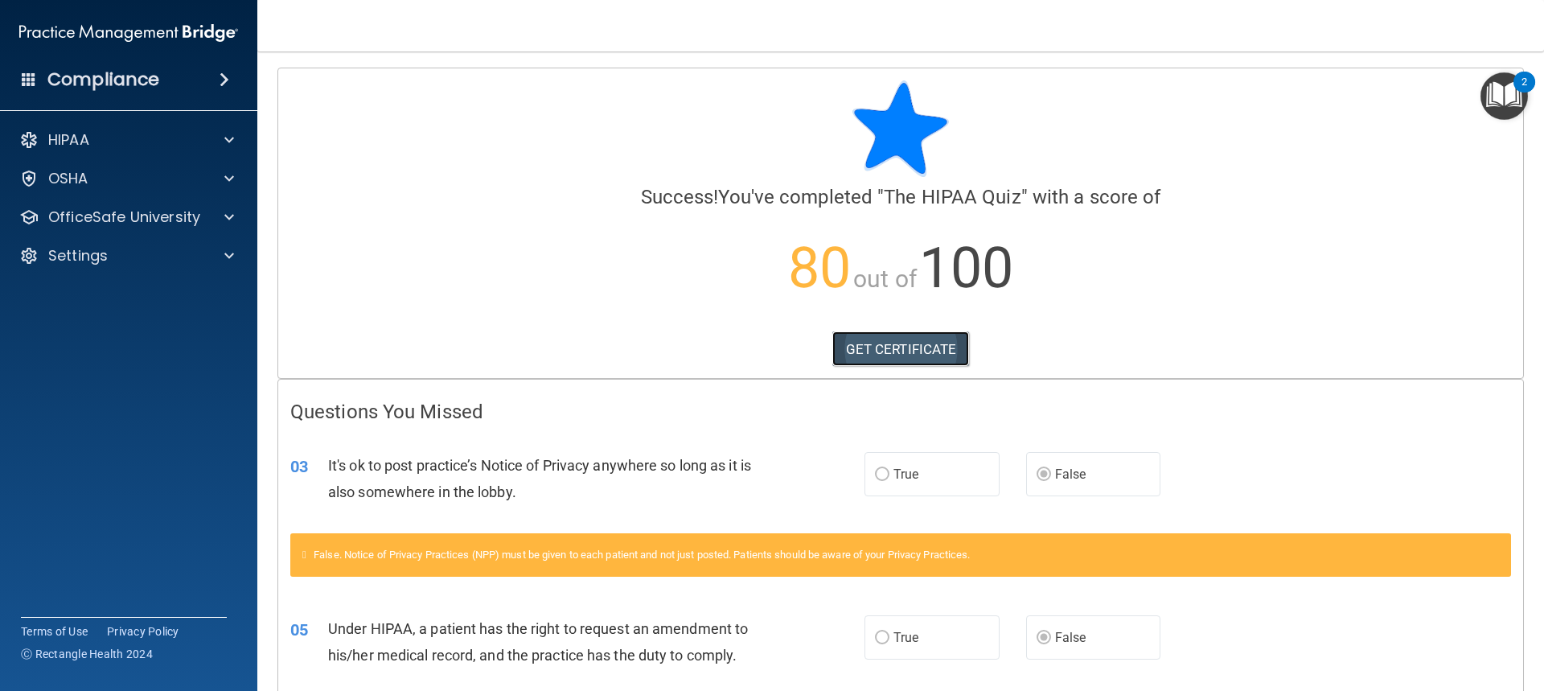
click at [892, 347] on link "GET CERTIFICATE" at bounding box center [901, 348] width 138 height 35
click at [225, 135] on span at bounding box center [229, 139] width 10 height 19
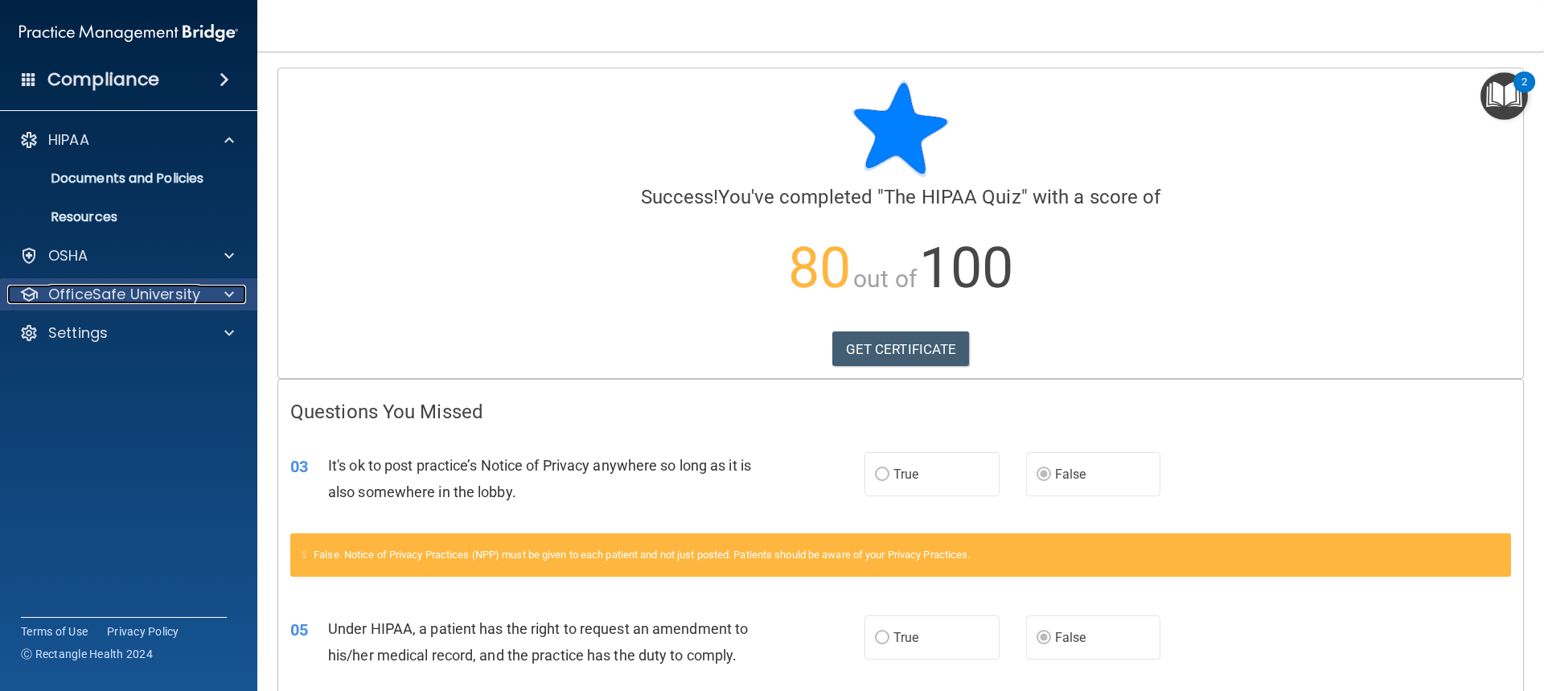
click at [207, 290] on div at bounding box center [227, 294] width 40 height 19
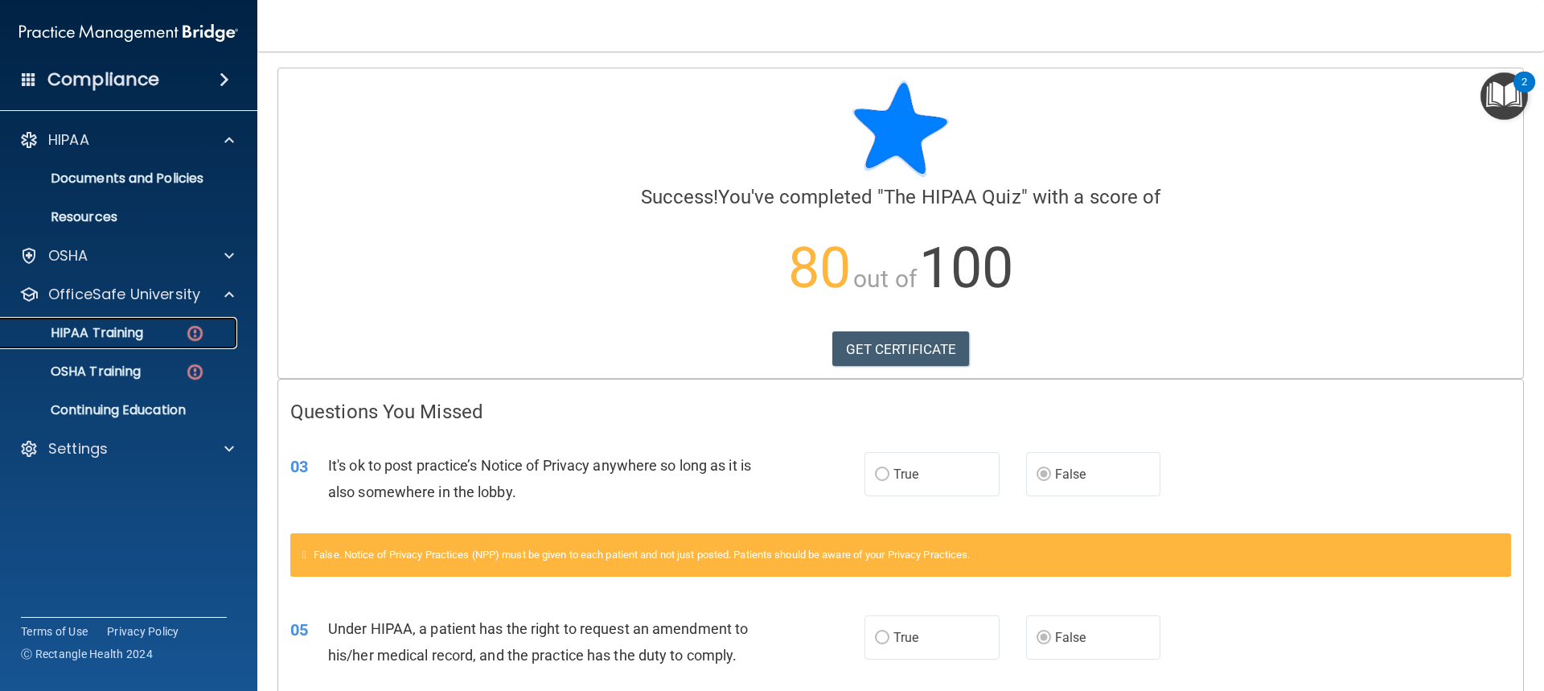
click at [196, 332] on img at bounding box center [195, 333] width 20 height 20
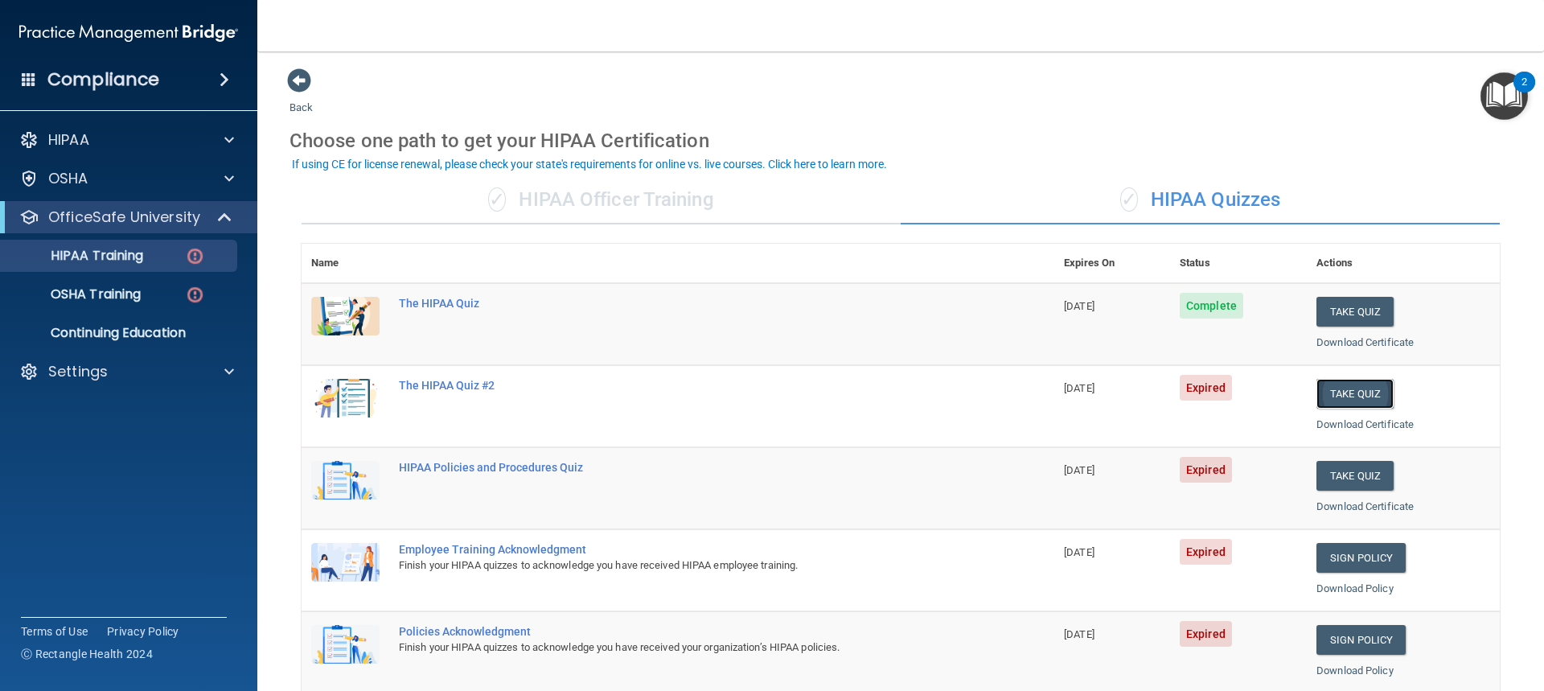
click at [1344, 388] on button "Take Quiz" at bounding box center [1354, 394] width 77 height 30
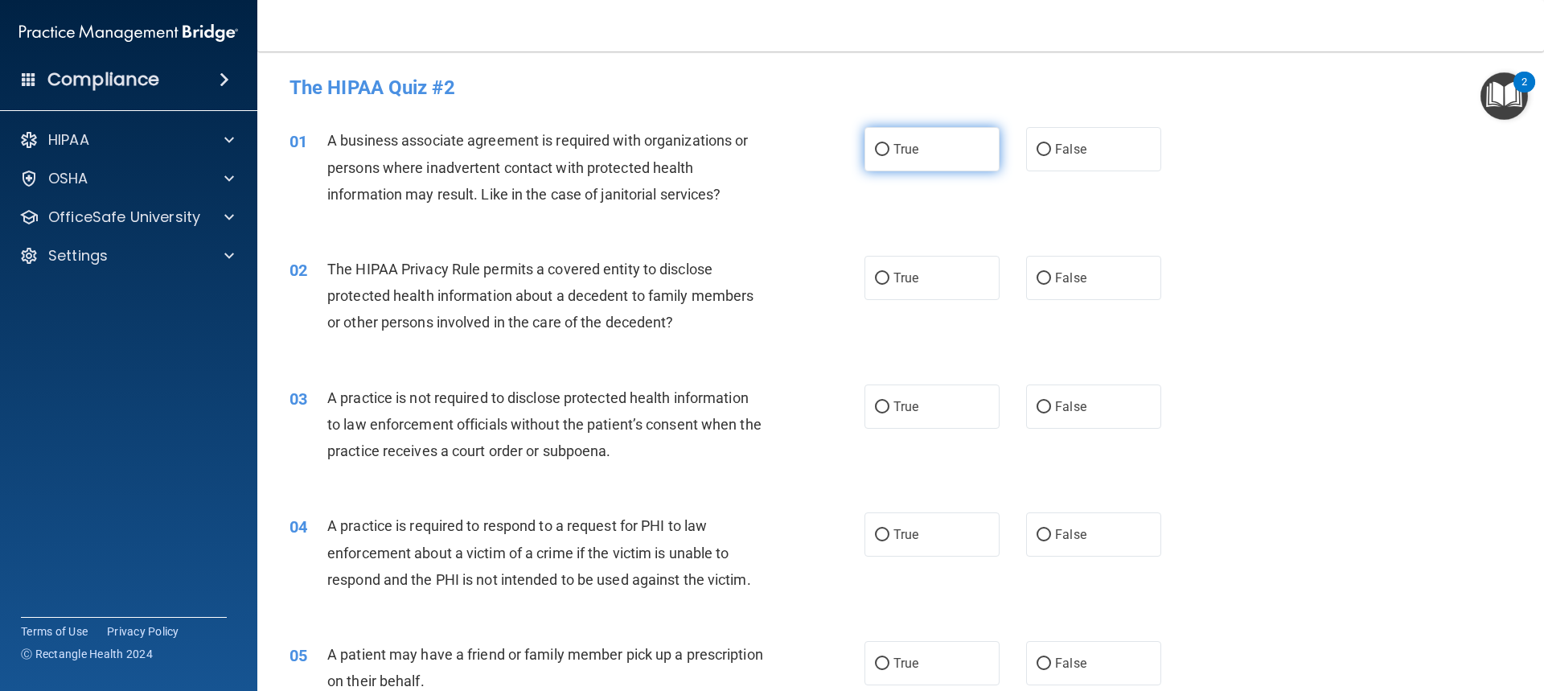
click at [949, 151] on label "True" at bounding box center [931, 149] width 135 height 44
click at [889, 151] on input "True" at bounding box center [882, 150] width 14 height 12
radio input "true"
click at [1047, 274] on label "False" at bounding box center [1093, 278] width 135 height 44
click at [1047, 274] on input "False" at bounding box center [1044, 279] width 14 height 12
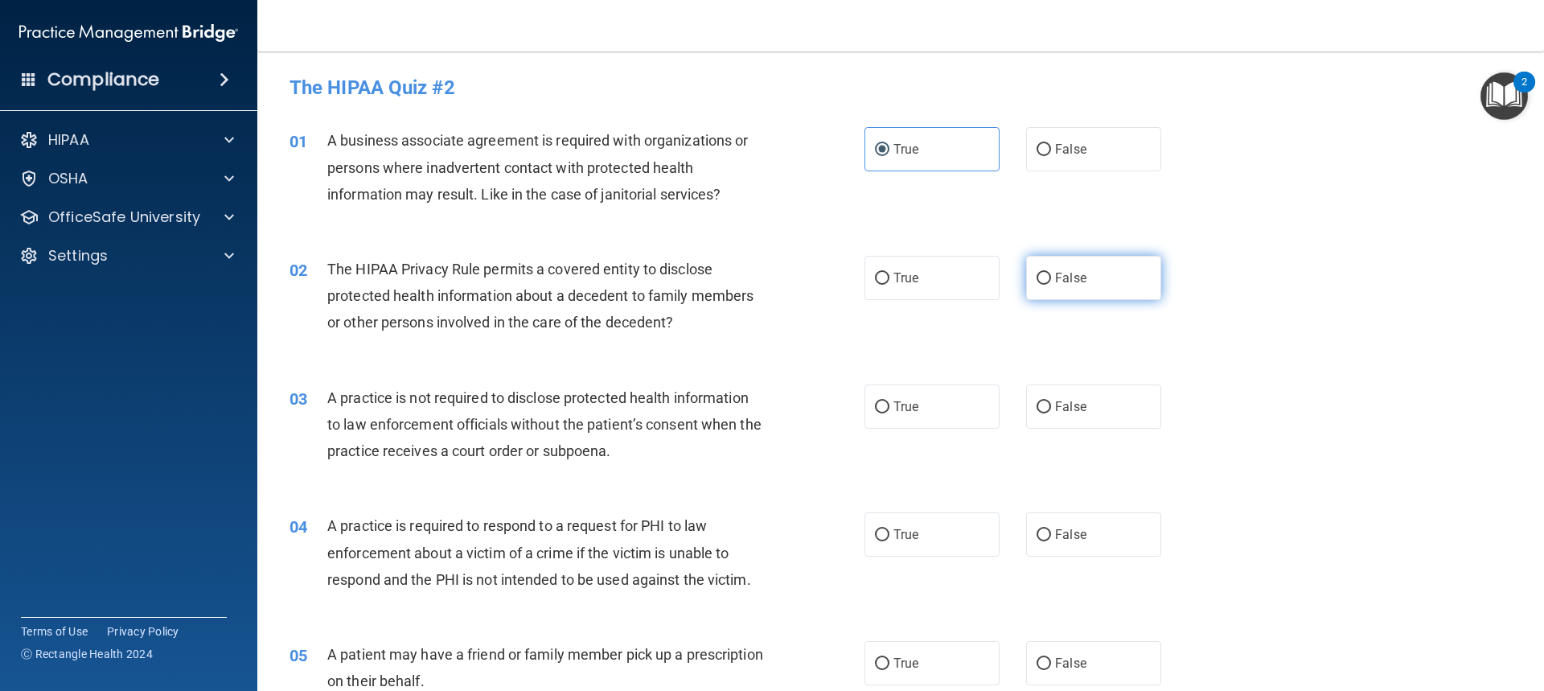
radio input "true"
click at [1122, 406] on label "False" at bounding box center [1093, 406] width 135 height 44
click at [1051, 406] on input "False" at bounding box center [1044, 407] width 14 height 12
radio input "true"
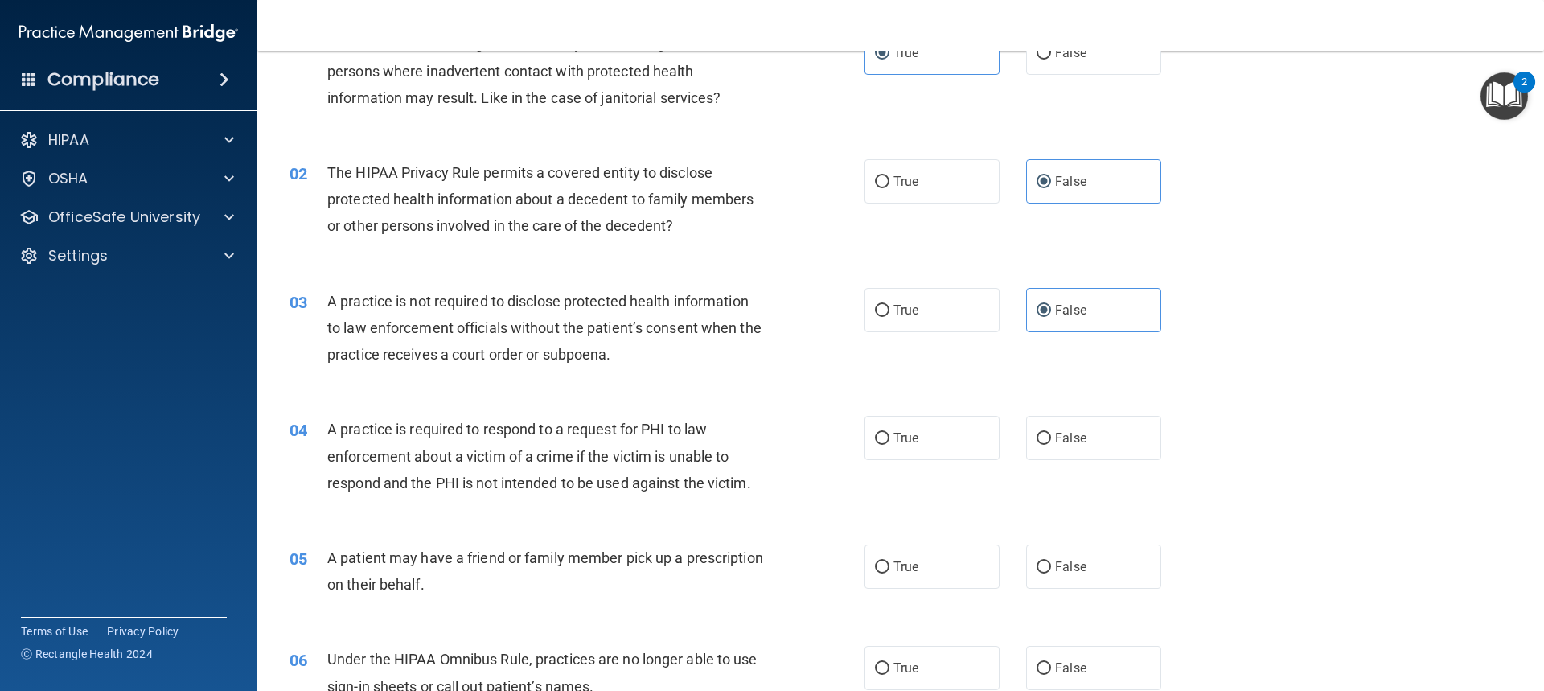
scroll to position [161, 0]
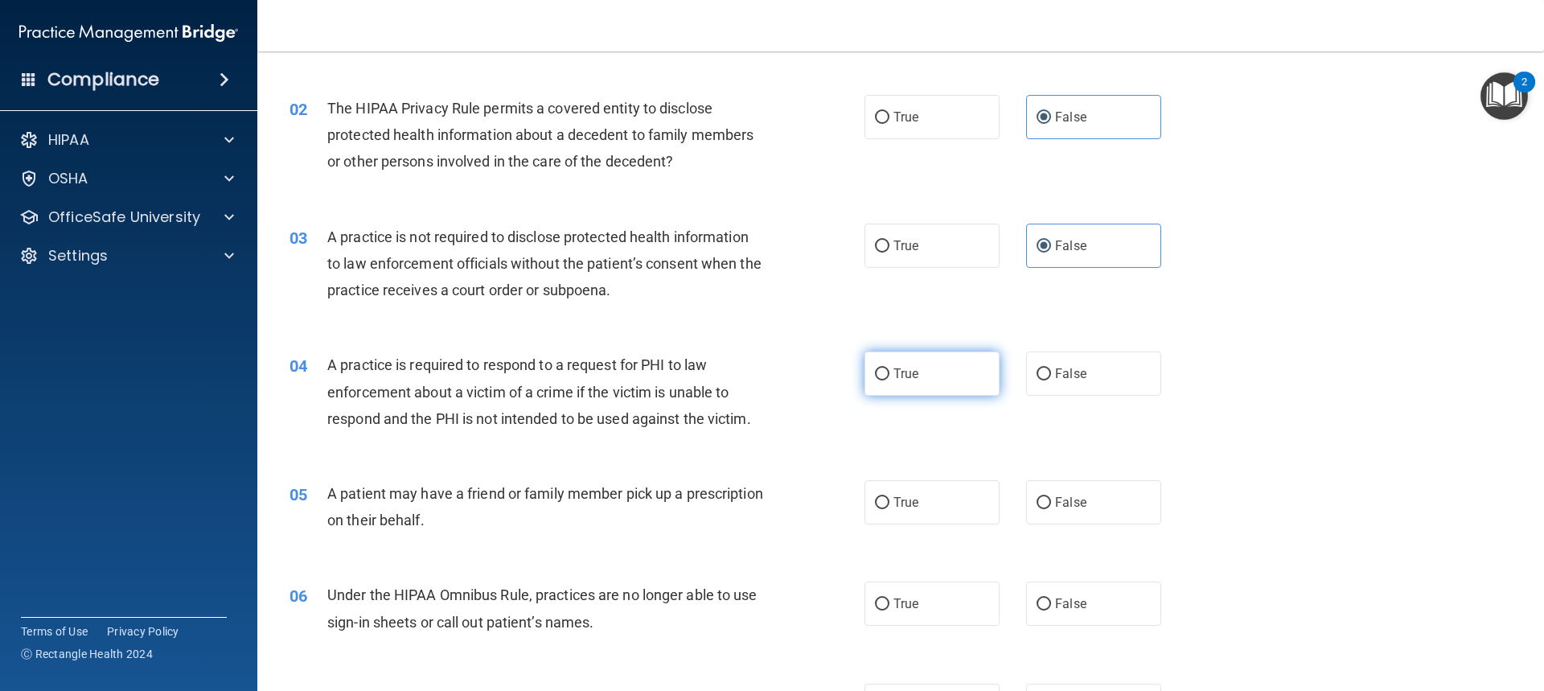
click at [934, 362] on label "True" at bounding box center [931, 373] width 135 height 44
click at [889, 368] on input "True" at bounding box center [882, 374] width 14 height 12
radio input "true"
click at [935, 495] on label "True" at bounding box center [931, 502] width 135 height 44
click at [889, 497] on input "True" at bounding box center [882, 503] width 14 height 12
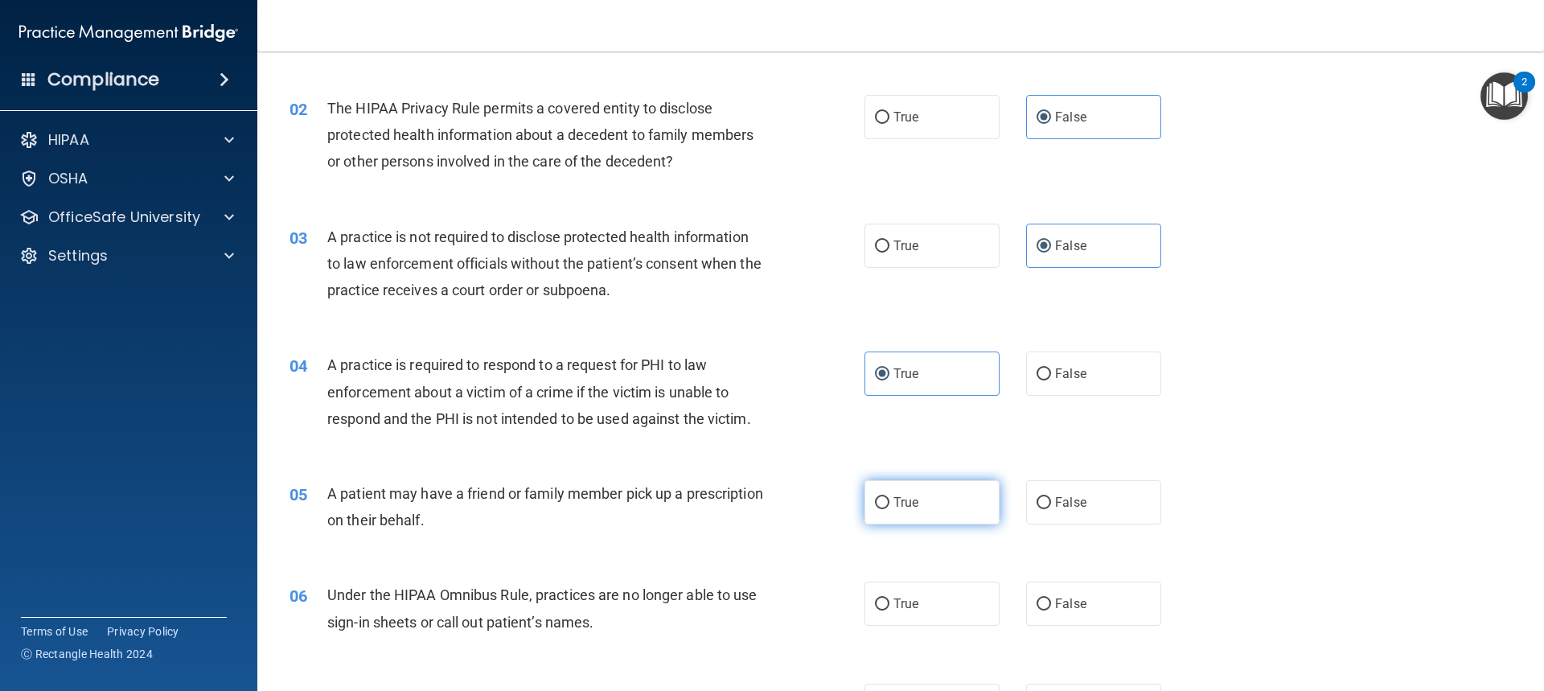
radio input "true"
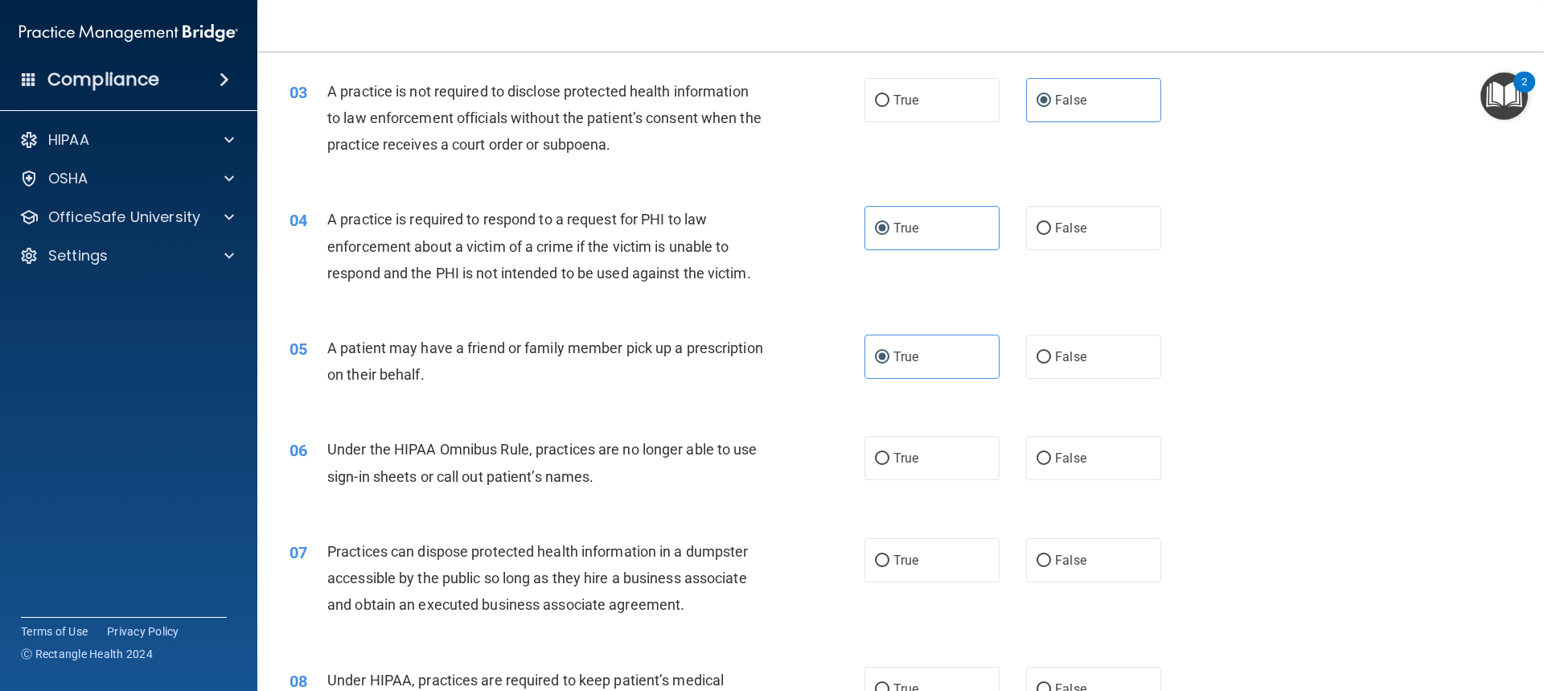
scroll to position [322, 0]
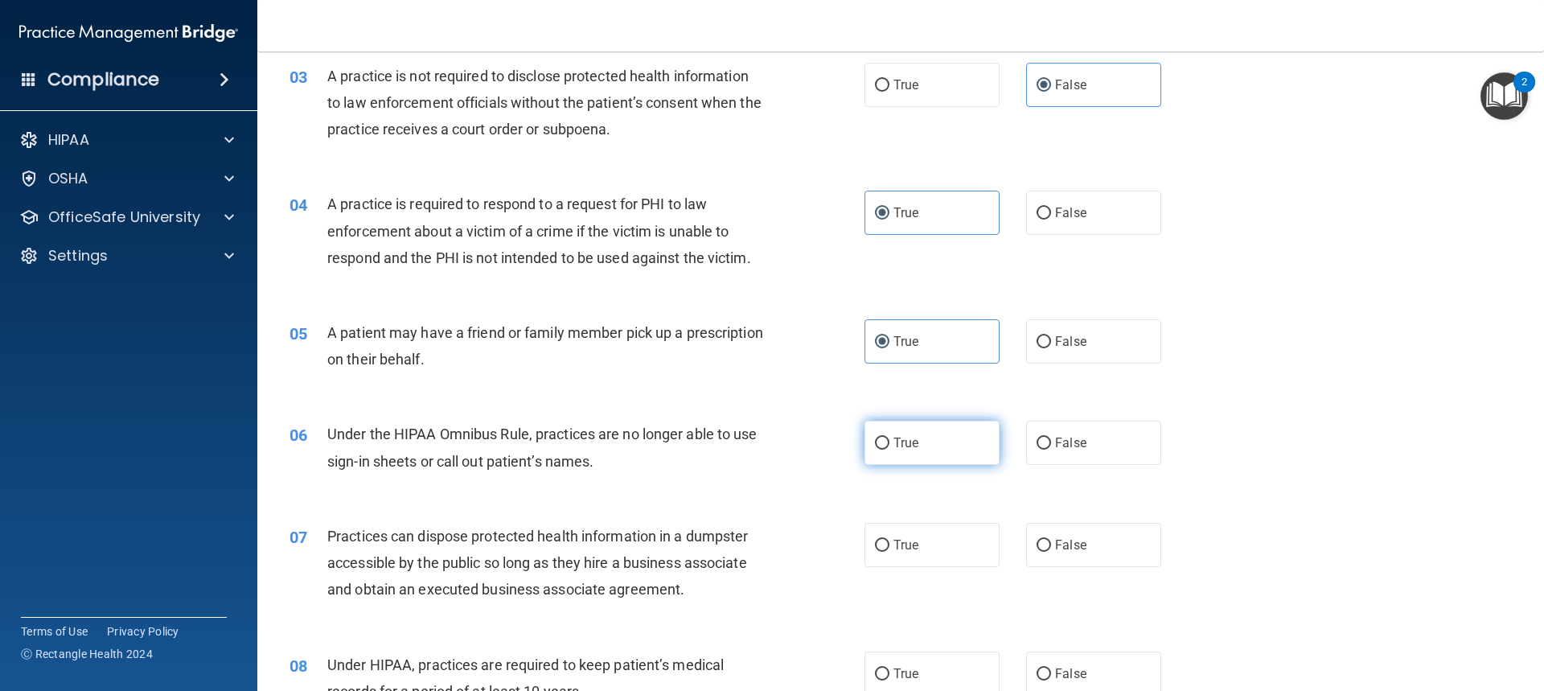
click at [952, 445] on label "True" at bounding box center [931, 443] width 135 height 44
click at [889, 445] on input "True" at bounding box center [882, 443] width 14 height 12
radio input "true"
click at [1090, 441] on label "False" at bounding box center [1093, 443] width 135 height 44
click at [1051, 441] on input "False" at bounding box center [1044, 443] width 14 height 12
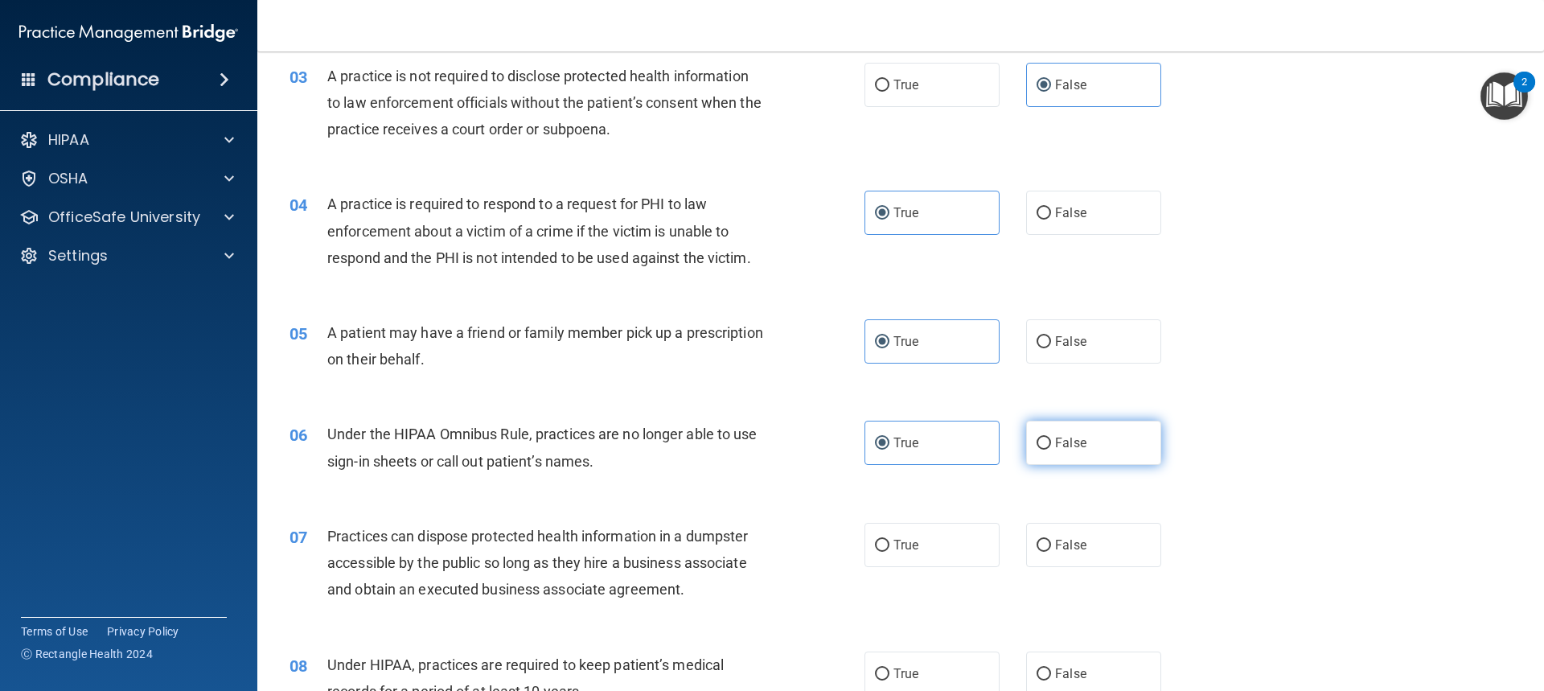
radio input "true"
radio input "false"
click at [1138, 544] on label "False" at bounding box center [1093, 545] width 135 height 44
click at [1051, 544] on input "False" at bounding box center [1044, 546] width 14 height 12
radio input "true"
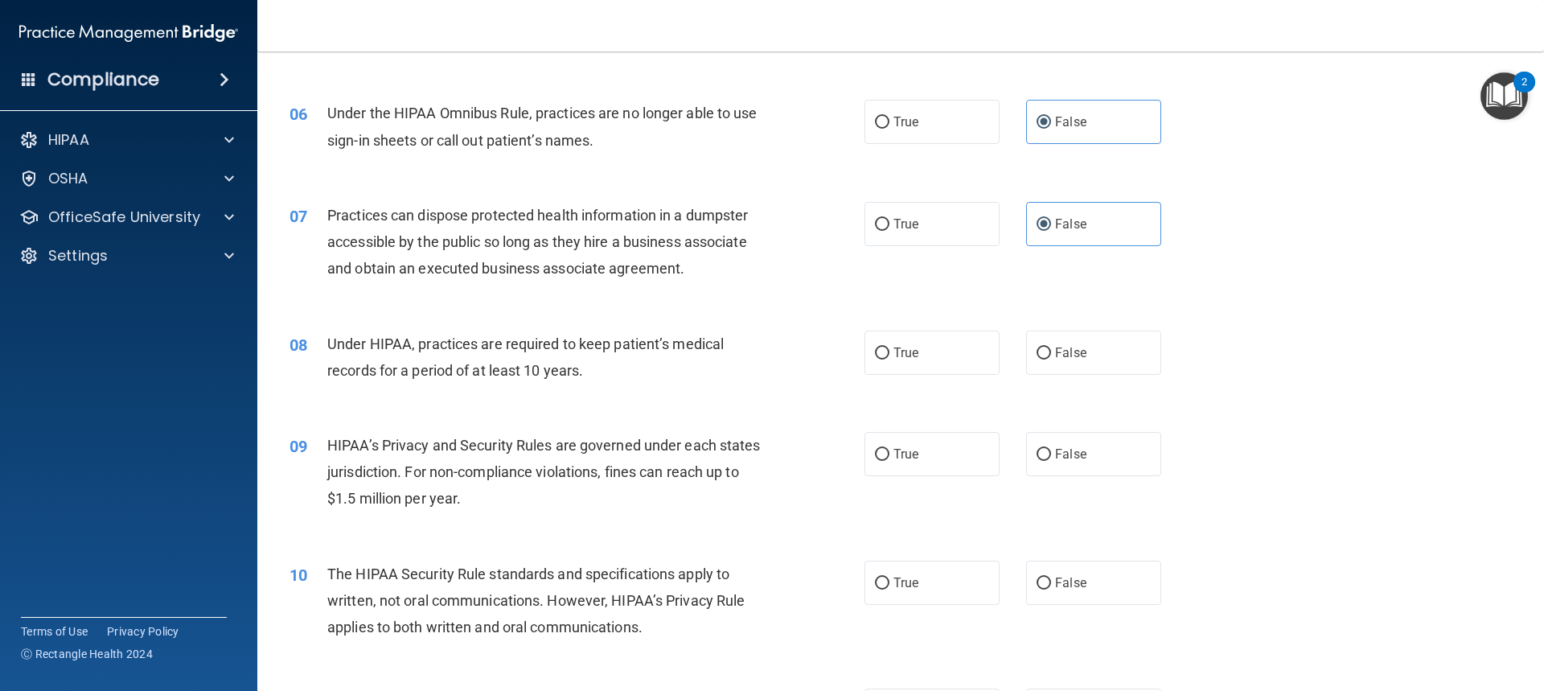
scroll to position [643, 0]
click at [947, 353] on label "True" at bounding box center [931, 352] width 135 height 44
click at [889, 353] on input "True" at bounding box center [882, 353] width 14 height 12
radio input "true"
click at [1096, 450] on label "False" at bounding box center [1093, 453] width 135 height 44
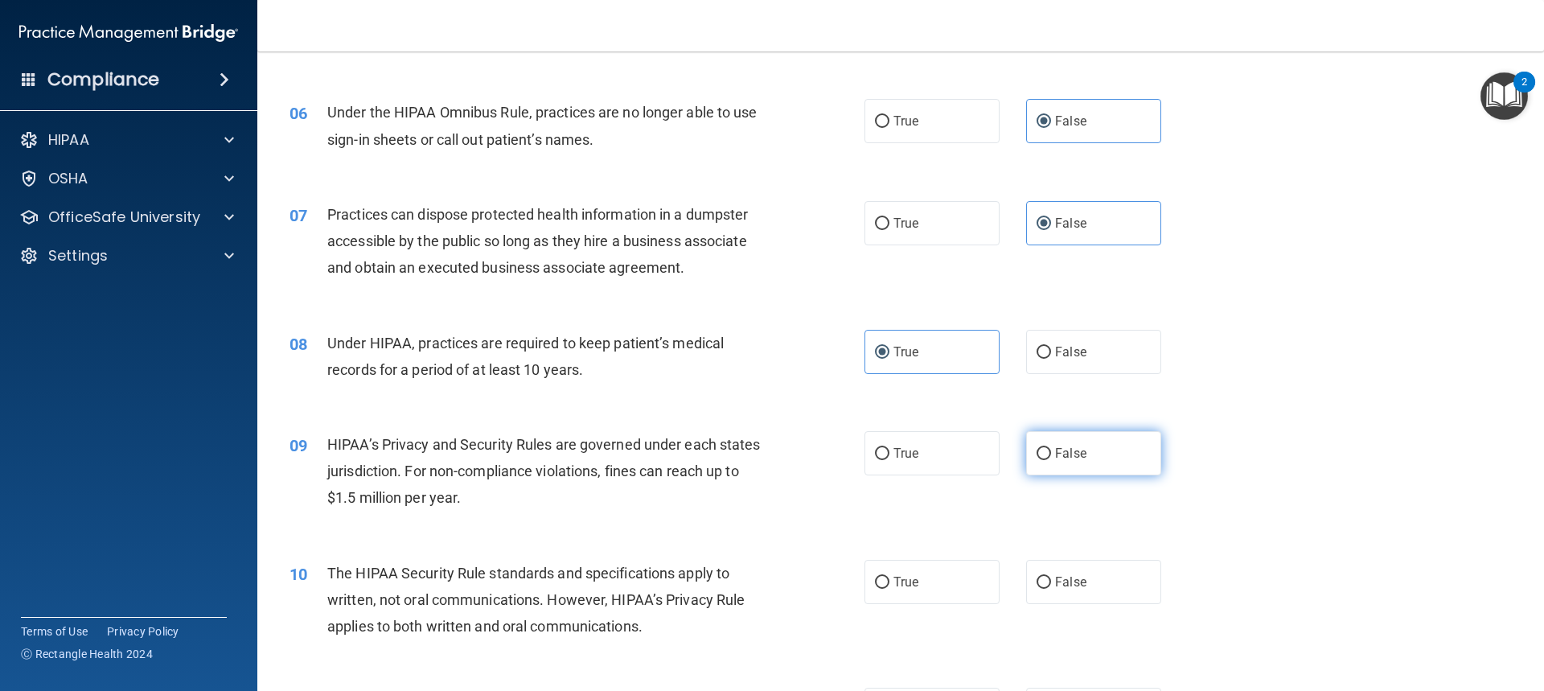
click at [1051, 450] on input "False" at bounding box center [1044, 454] width 14 height 12
radio input "true"
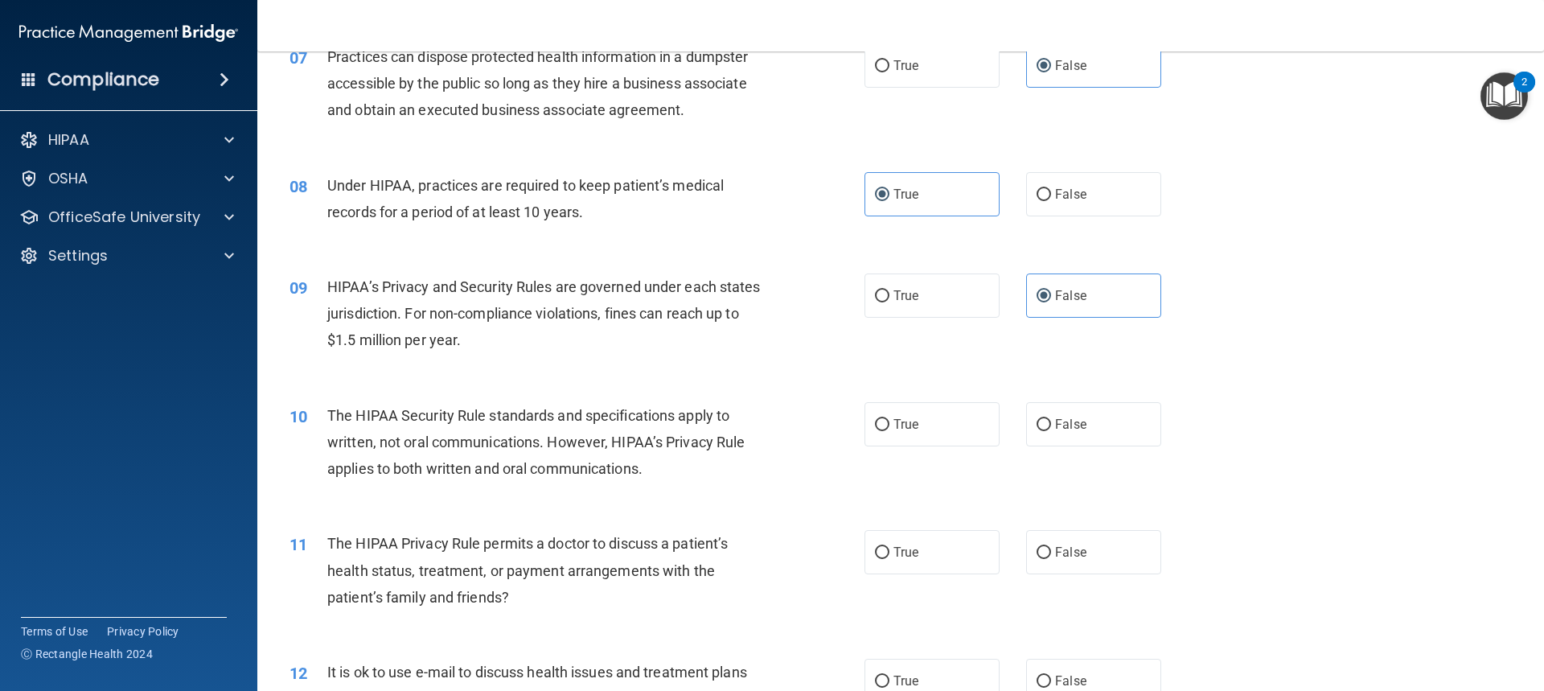
scroll to position [804, 0]
click at [938, 417] on label "True" at bounding box center [931, 421] width 135 height 44
click at [889, 417] on input "True" at bounding box center [882, 422] width 14 height 12
radio input "true"
click at [1085, 548] on label "False" at bounding box center [1093, 549] width 135 height 44
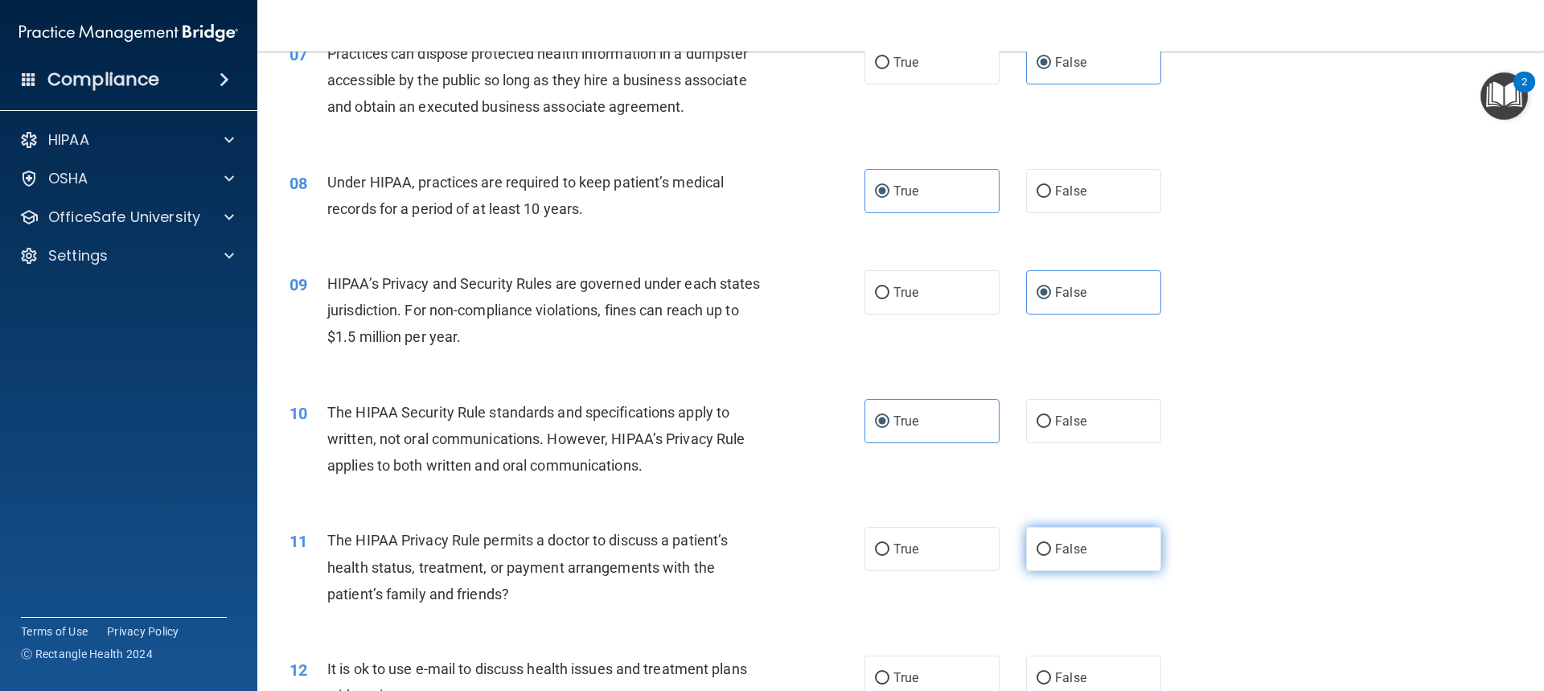
click at [1051, 548] on input "False" at bounding box center [1044, 550] width 14 height 12
radio input "true"
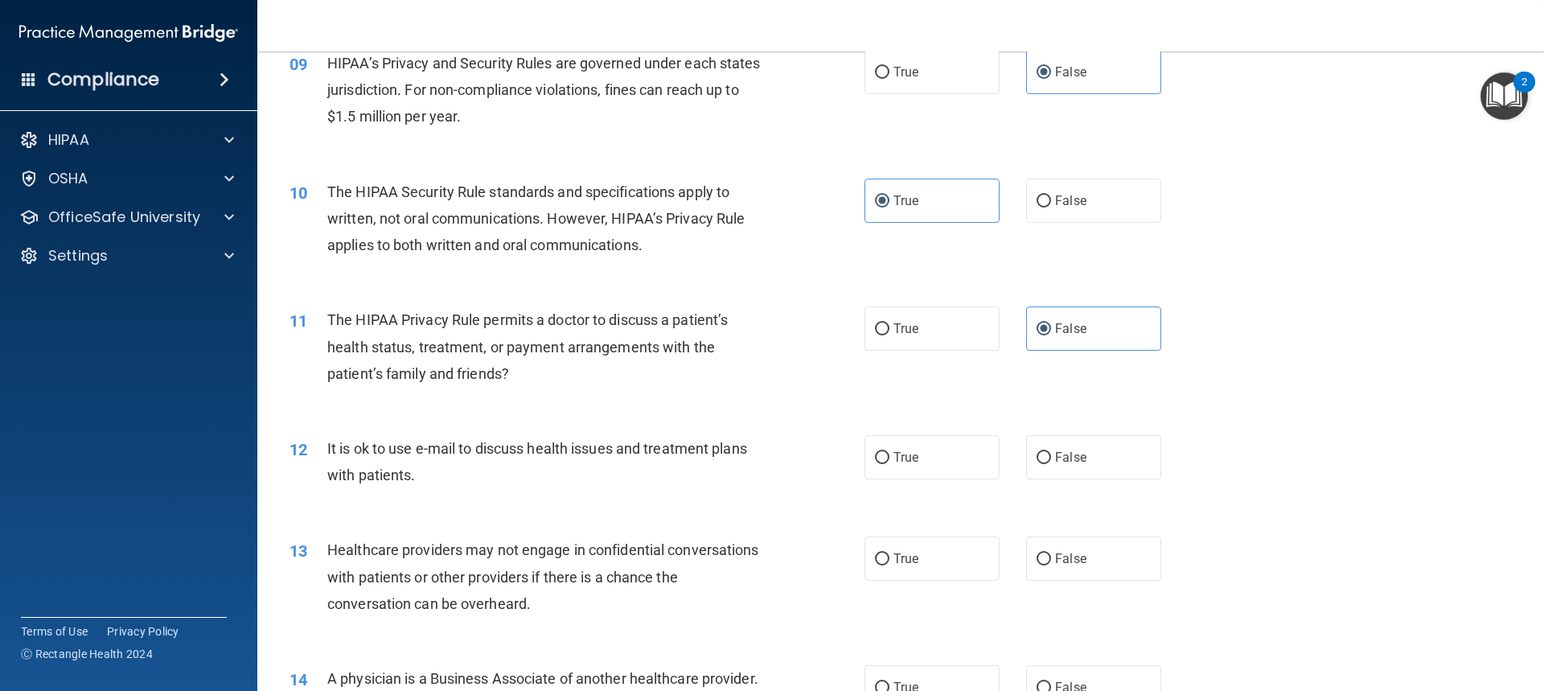
scroll to position [1045, 0]
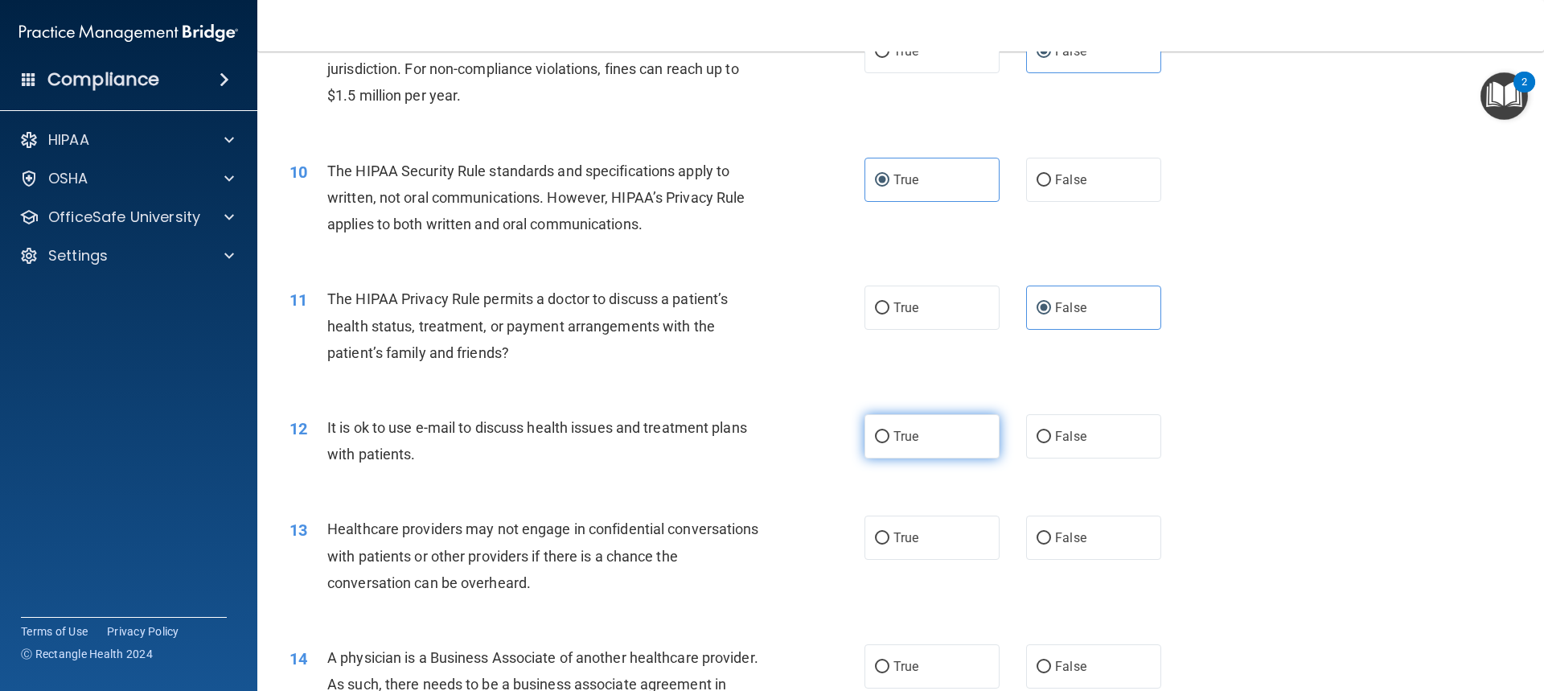
click at [957, 432] on label "True" at bounding box center [931, 436] width 135 height 44
click at [889, 432] on input "True" at bounding box center [882, 437] width 14 height 12
radio input "true"
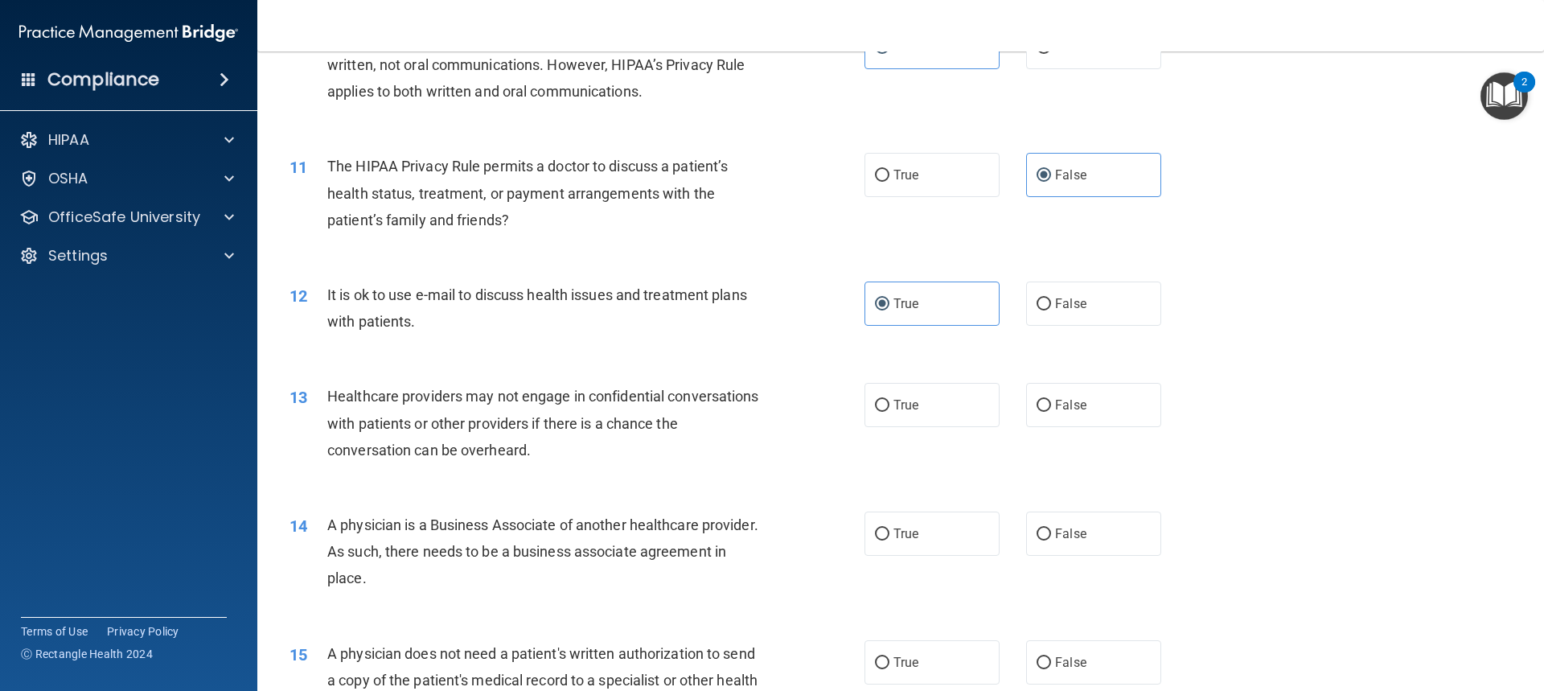
scroll to position [1206, 0]
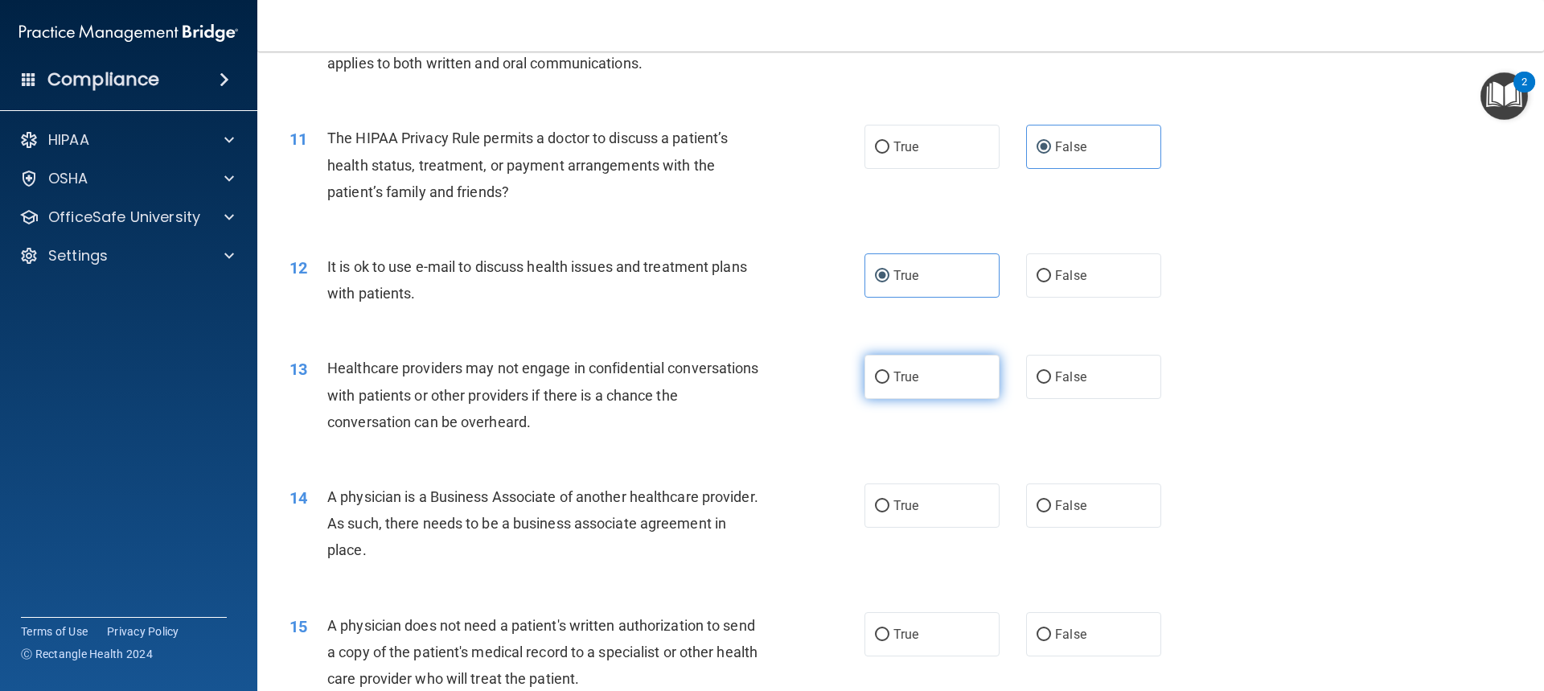
click at [959, 374] on label "True" at bounding box center [931, 377] width 135 height 44
click at [889, 374] on input "True" at bounding box center [882, 378] width 14 height 12
radio input "true"
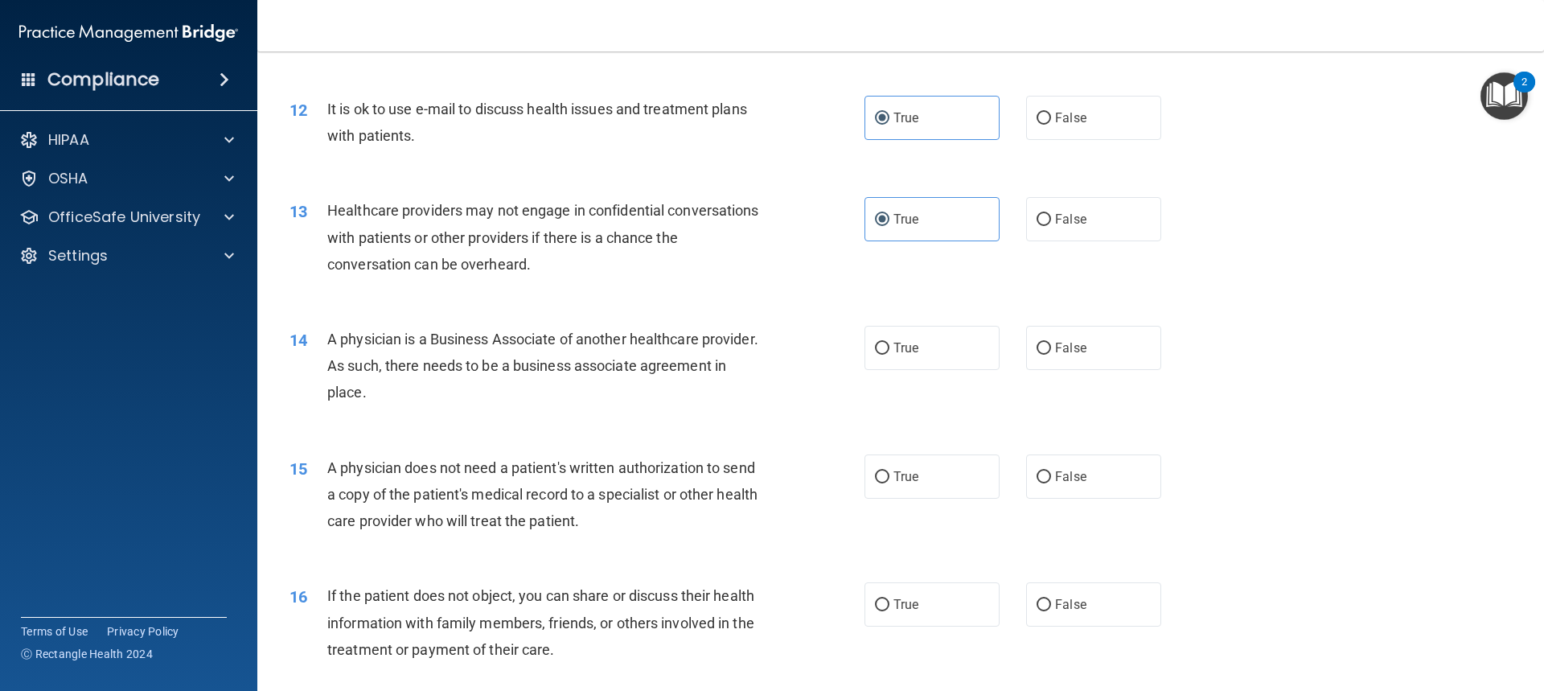
scroll to position [1367, 0]
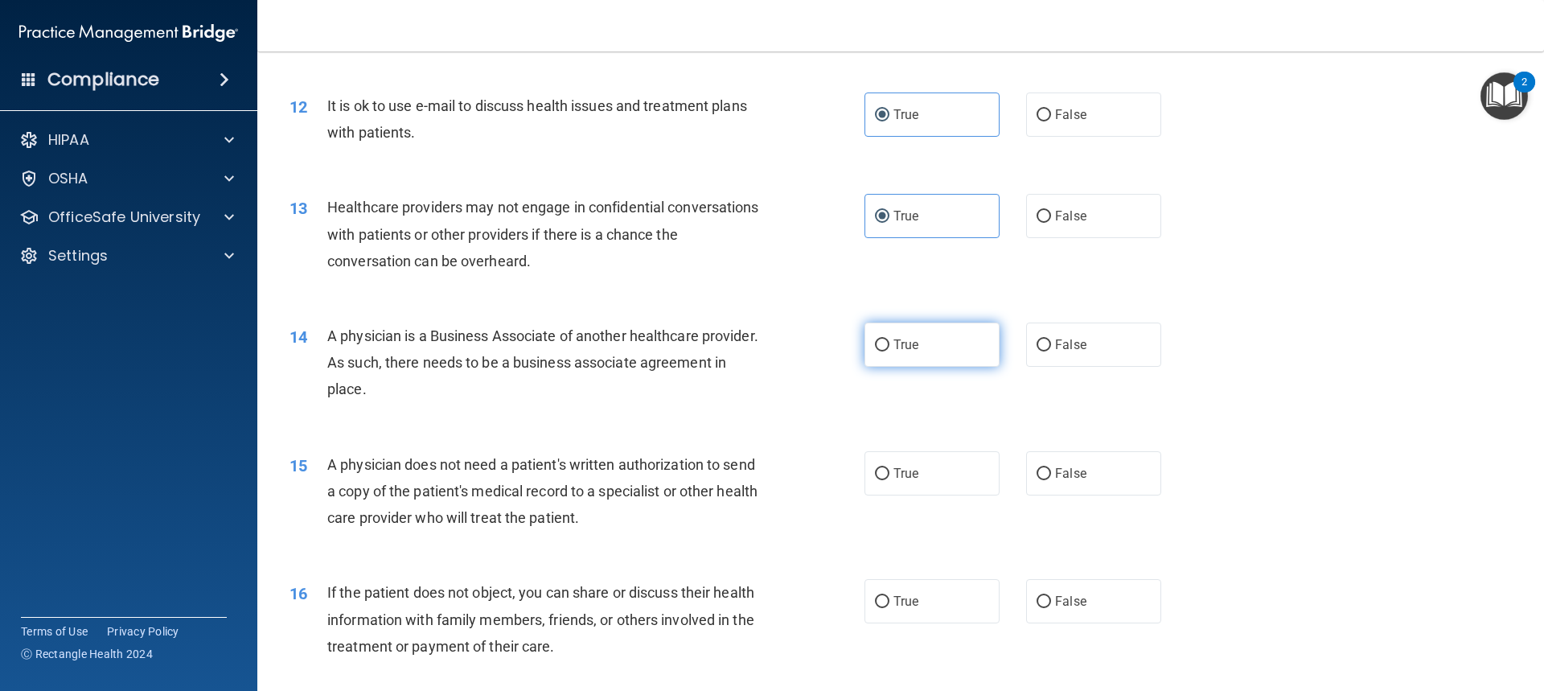
click at [975, 348] on label "True" at bounding box center [931, 344] width 135 height 44
click at [889, 348] on input "True" at bounding box center [882, 345] width 14 height 12
radio input "true"
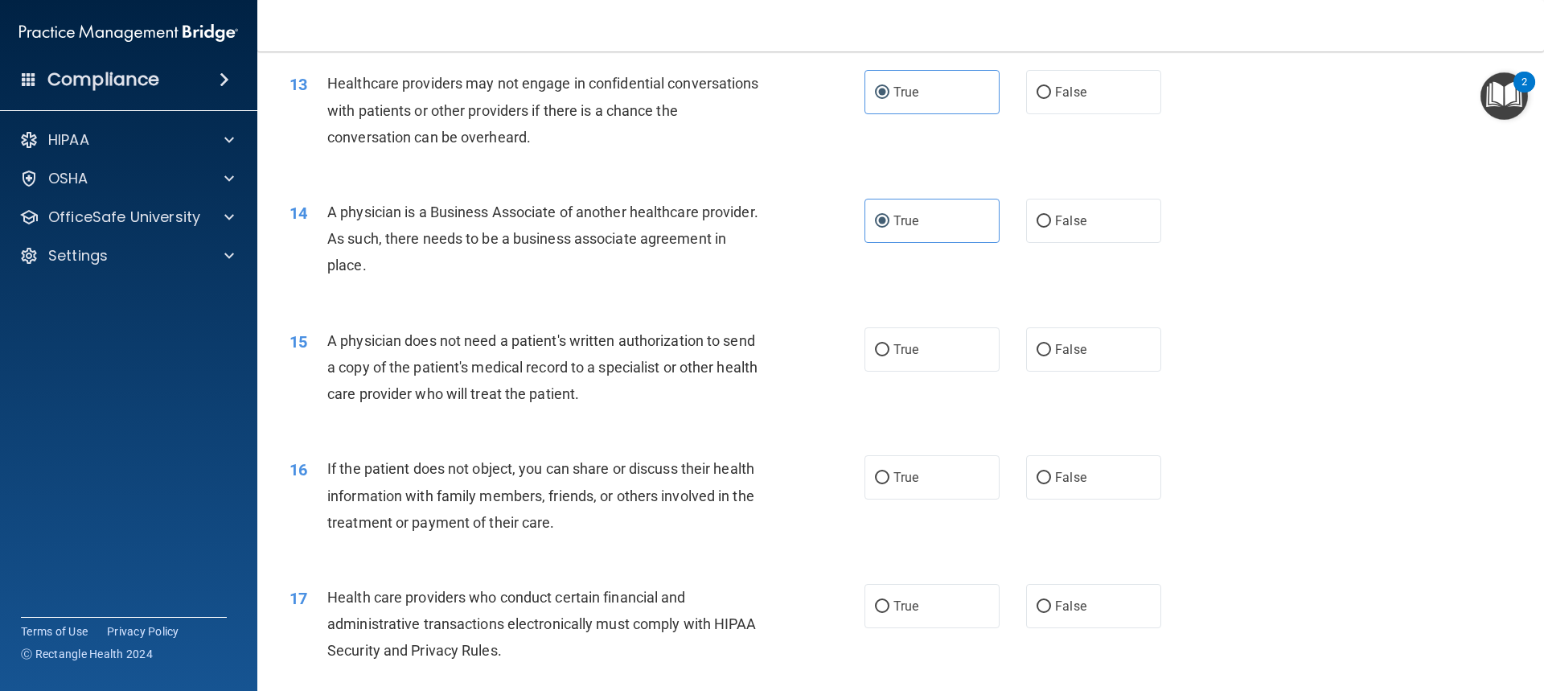
scroll to position [1528, 0]
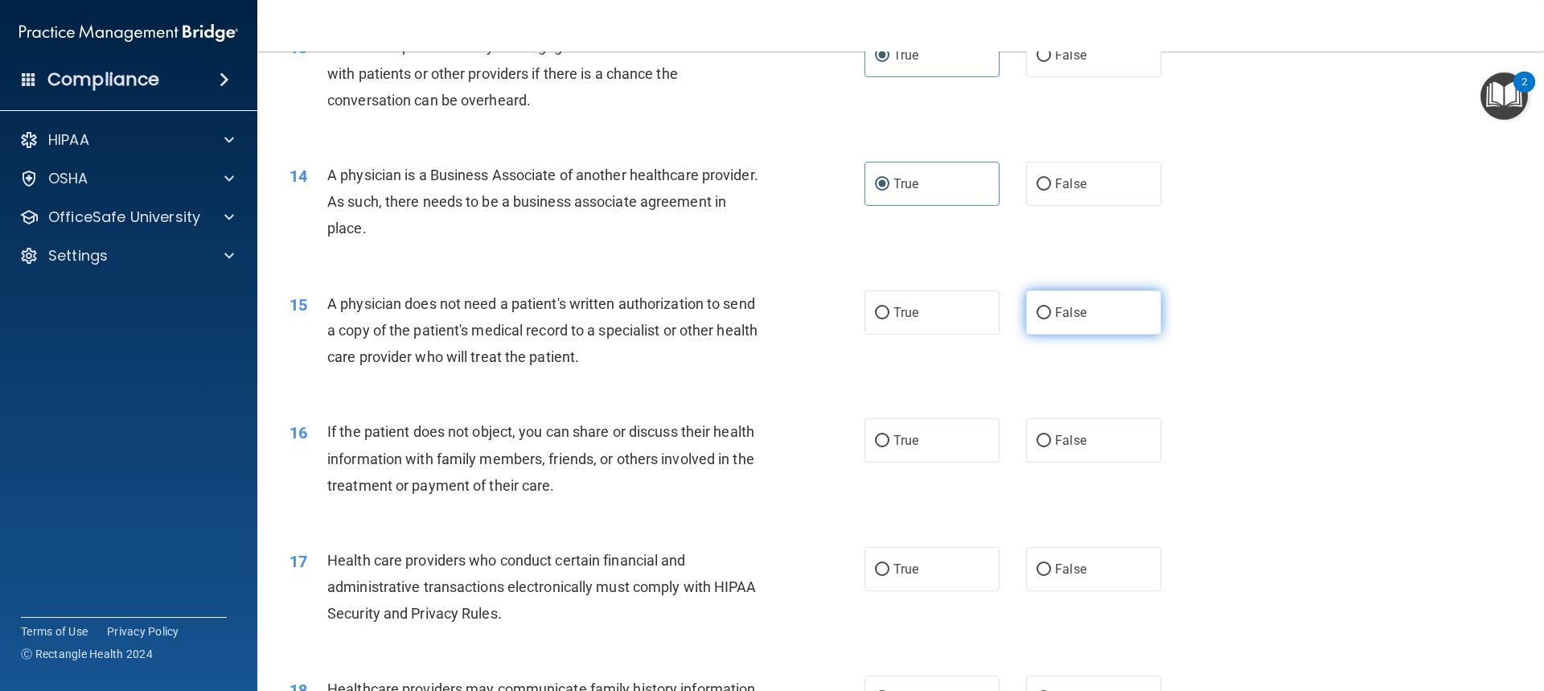
click at [1096, 304] on label "False" at bounding box center [1093, 312] width 135 height 44
click at [1051, 307] on input "False" at bounding box center [1044, 313] width 14 height 12
radio input "true"
click at [1090, 439] on label "False" at bounding box center [1093, 440] width 135 height 44
click at [1051, 439] on input "False" at bounding box center [1044, 441] width 14 height 12
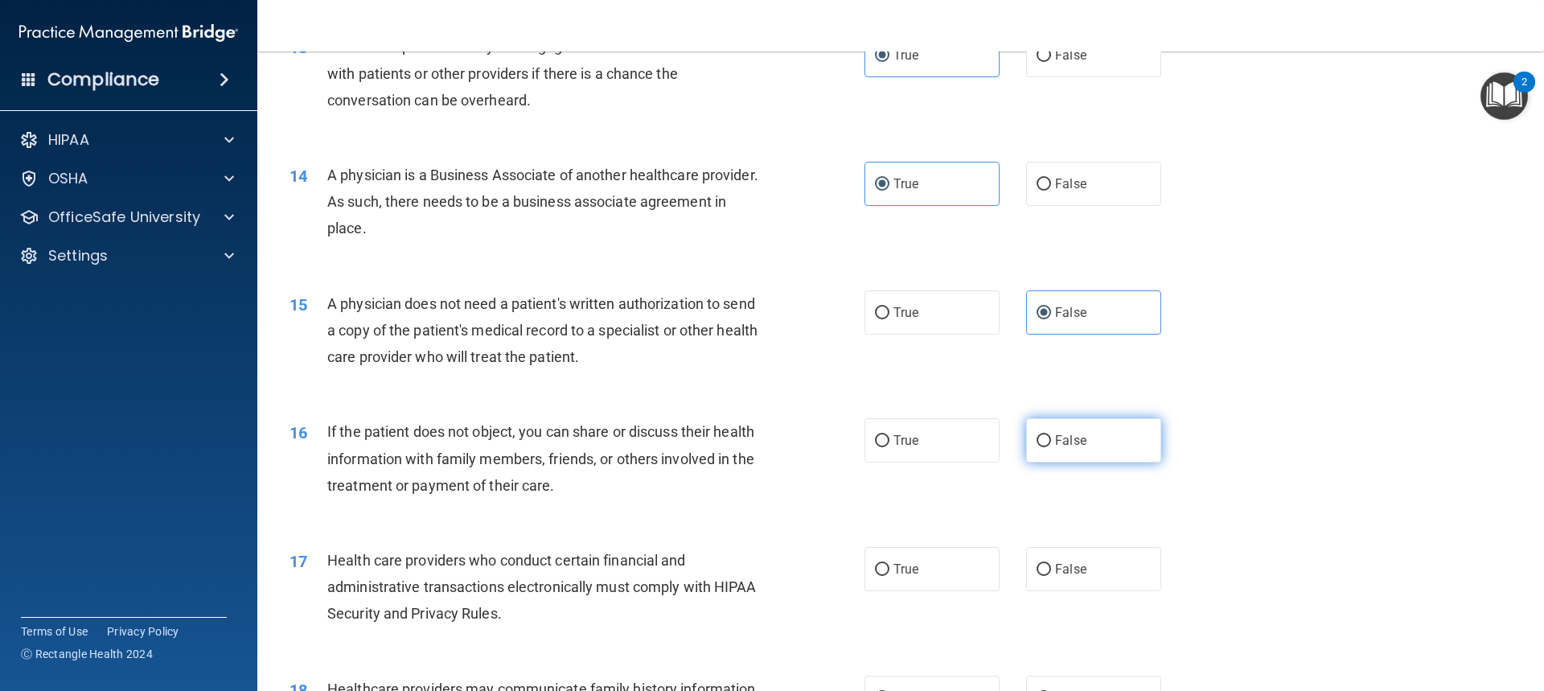
radio input "true"
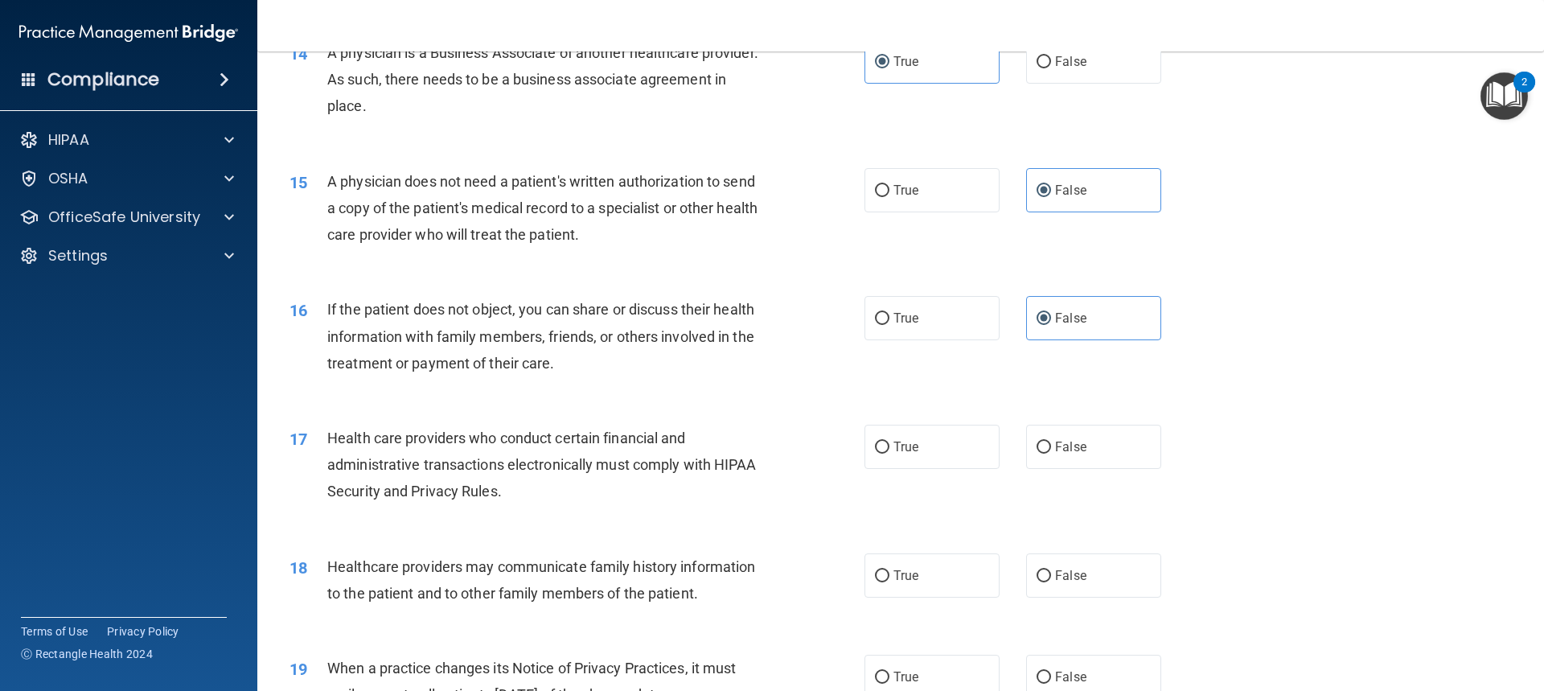
scroll to position [1689, 0]
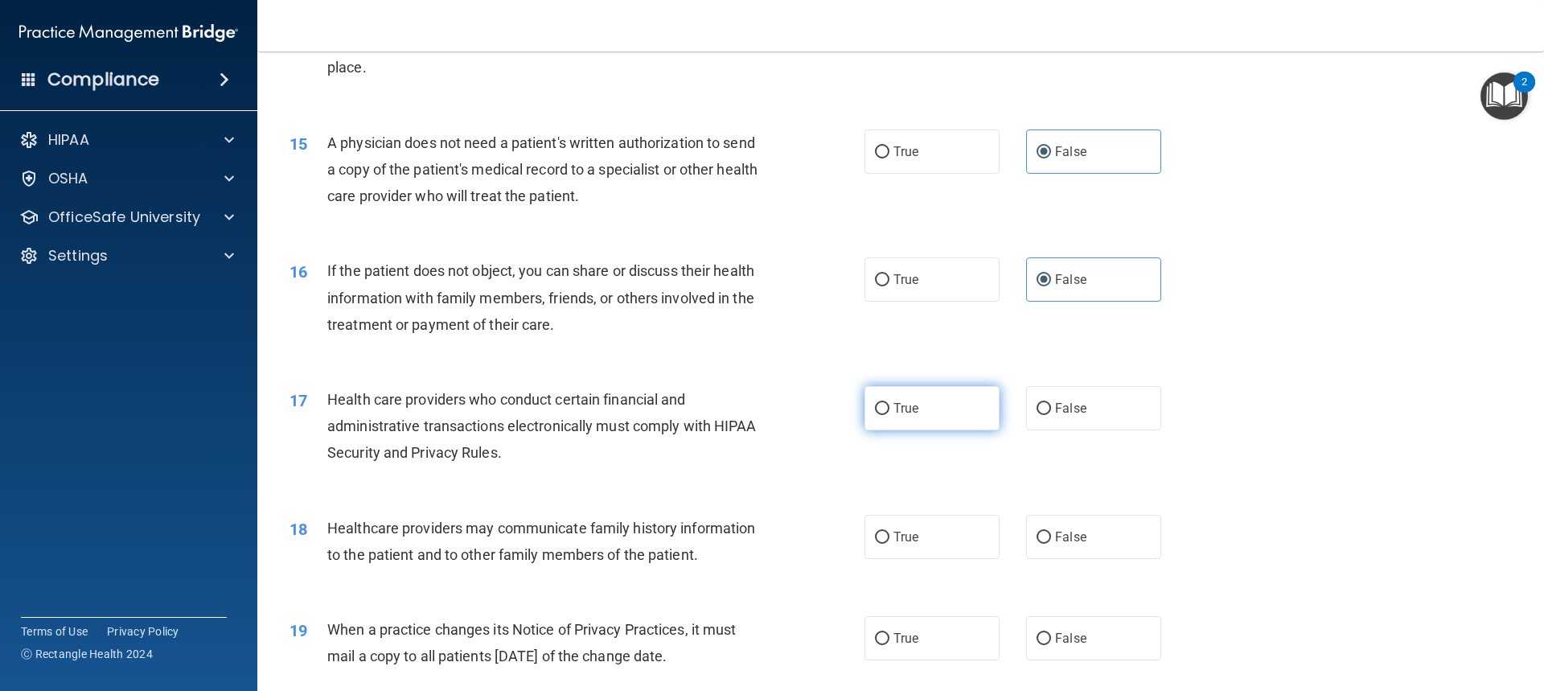
click at [940, 402] on label "True" at bounding box center [931, 408] width 135 height 44
click at [889, 403] on input "True" at bounding box center [882, 409] width 14 height 12
radio input "true"
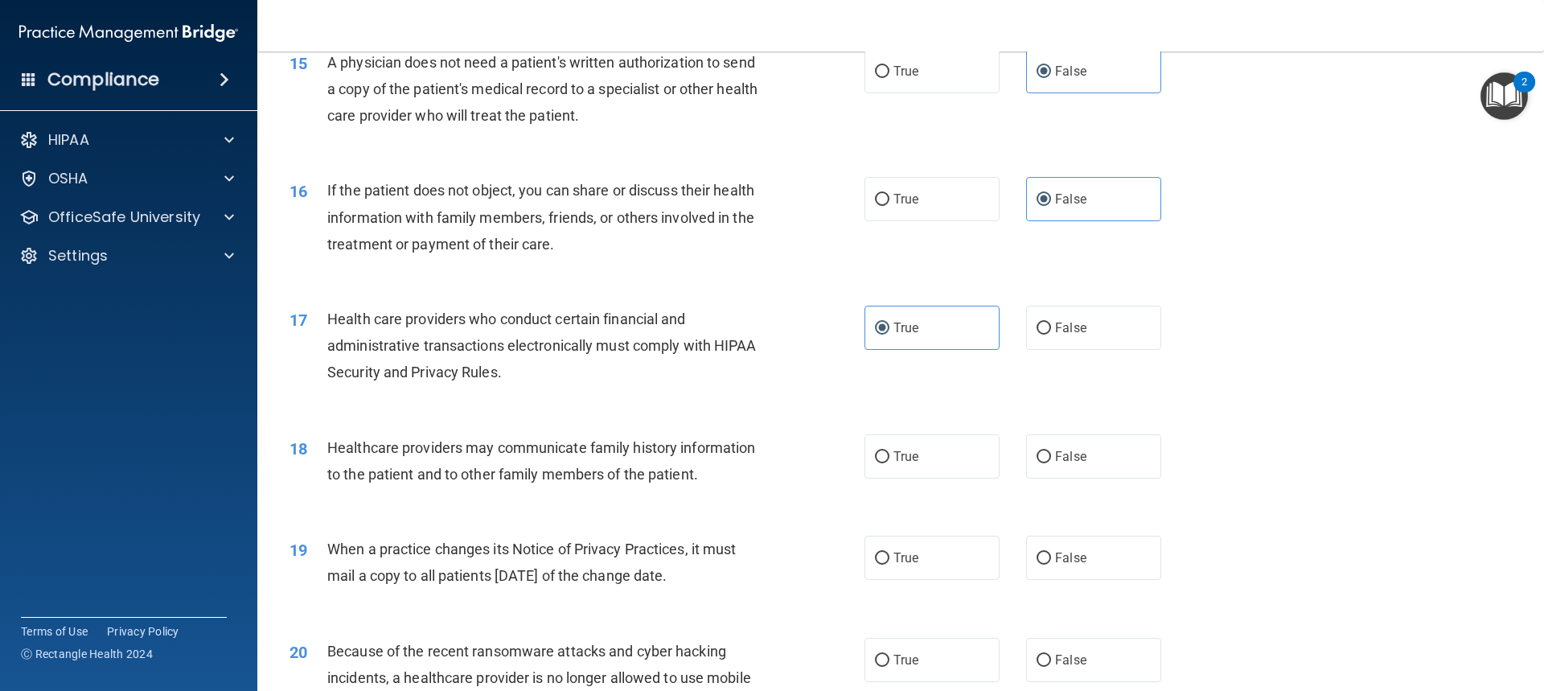
scroll to position [1850, 0]
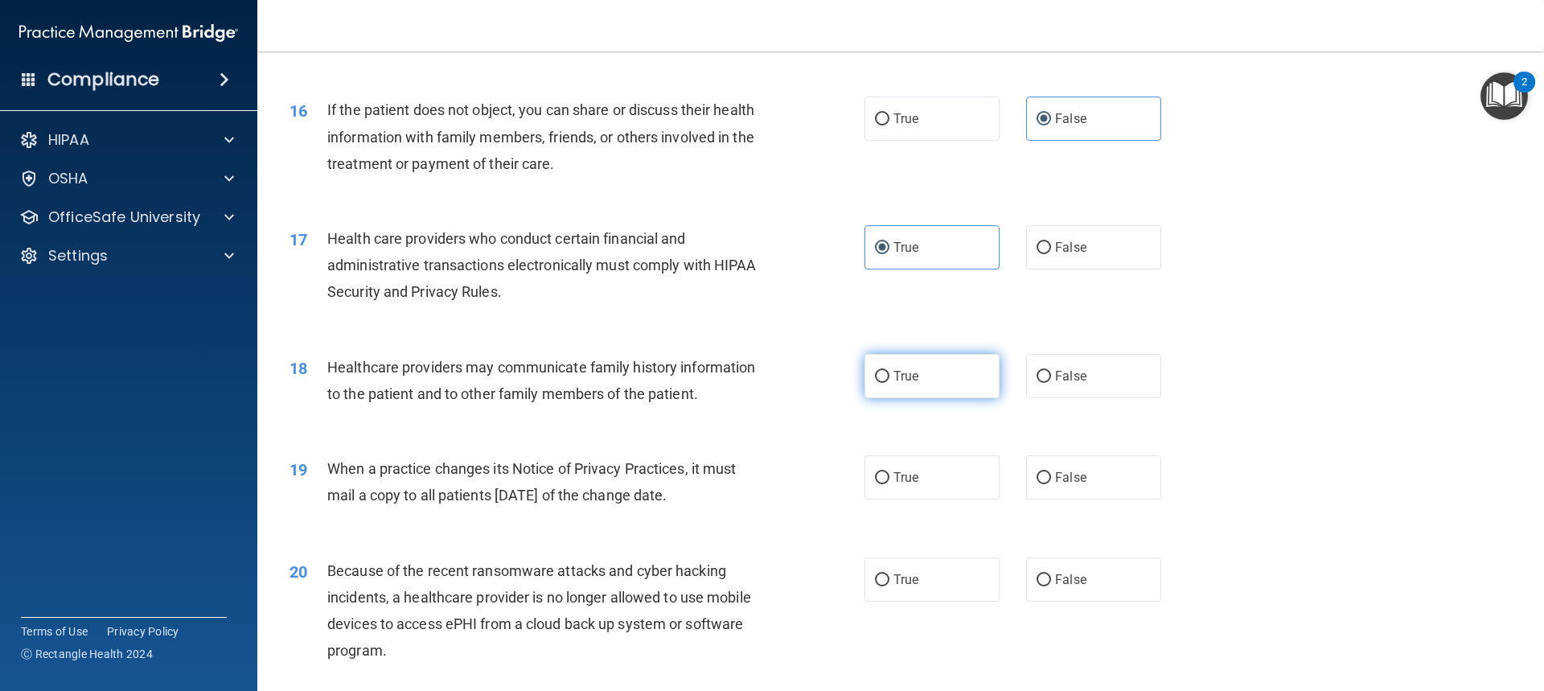
click at [975, 370] on label "True" at bounding box center [931, 376] width 135 height 44
click at [889, 371] on input "True" at bounding box center [882, 377] width 14 height 12
radio input "true"
click at [945, 483] on label "True" at bounding box center [931, 477] width 135 height 44
click at [889, 483] on input "True" at bounding box center [882, 478] width 14 height 12
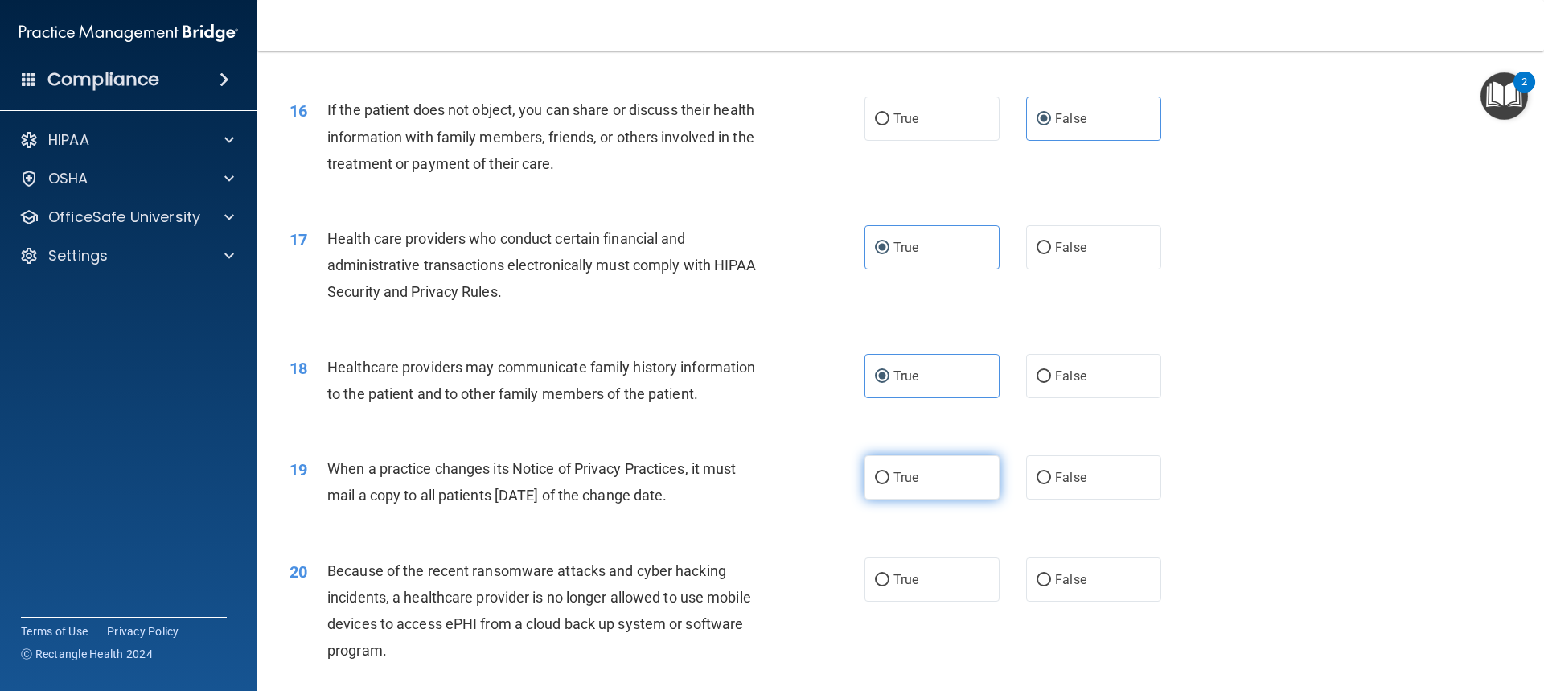
radio input "true"
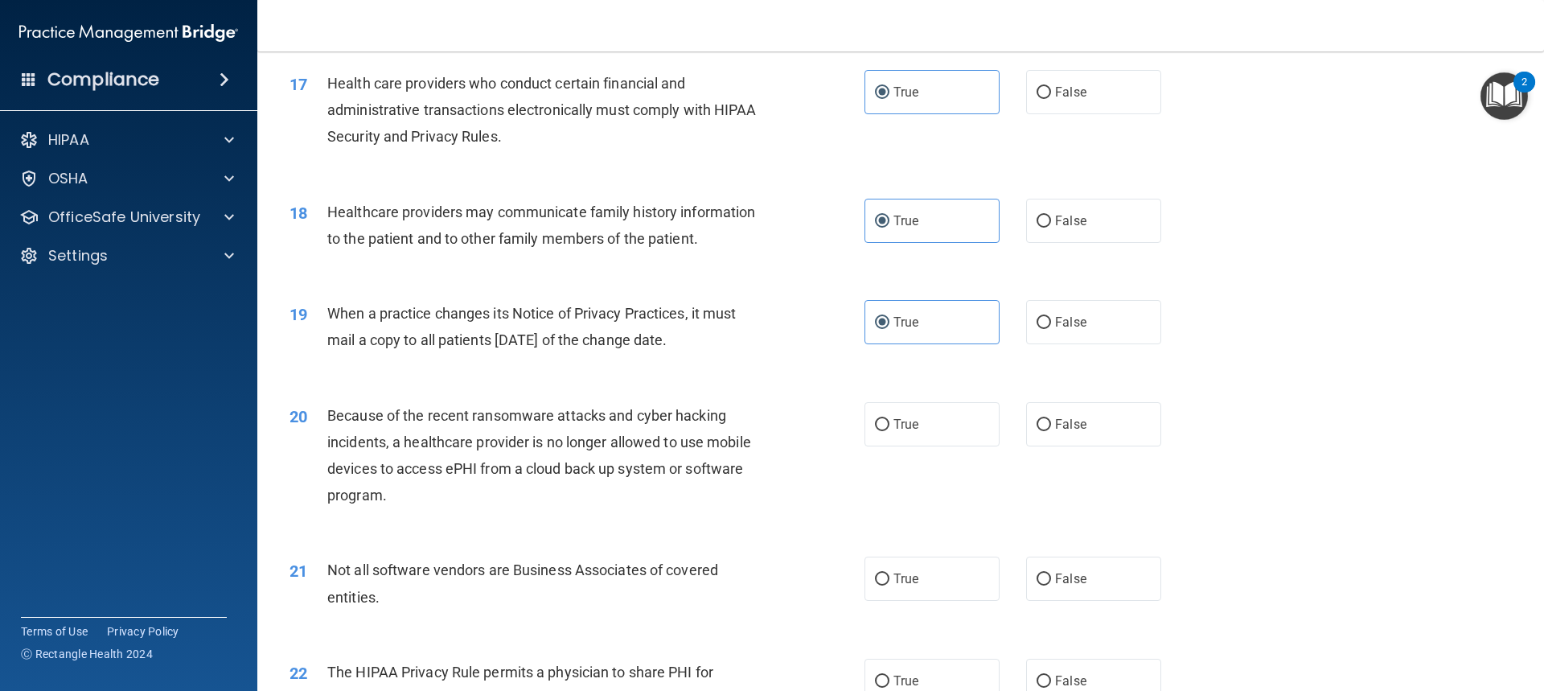
scroll to position [2010, 0]
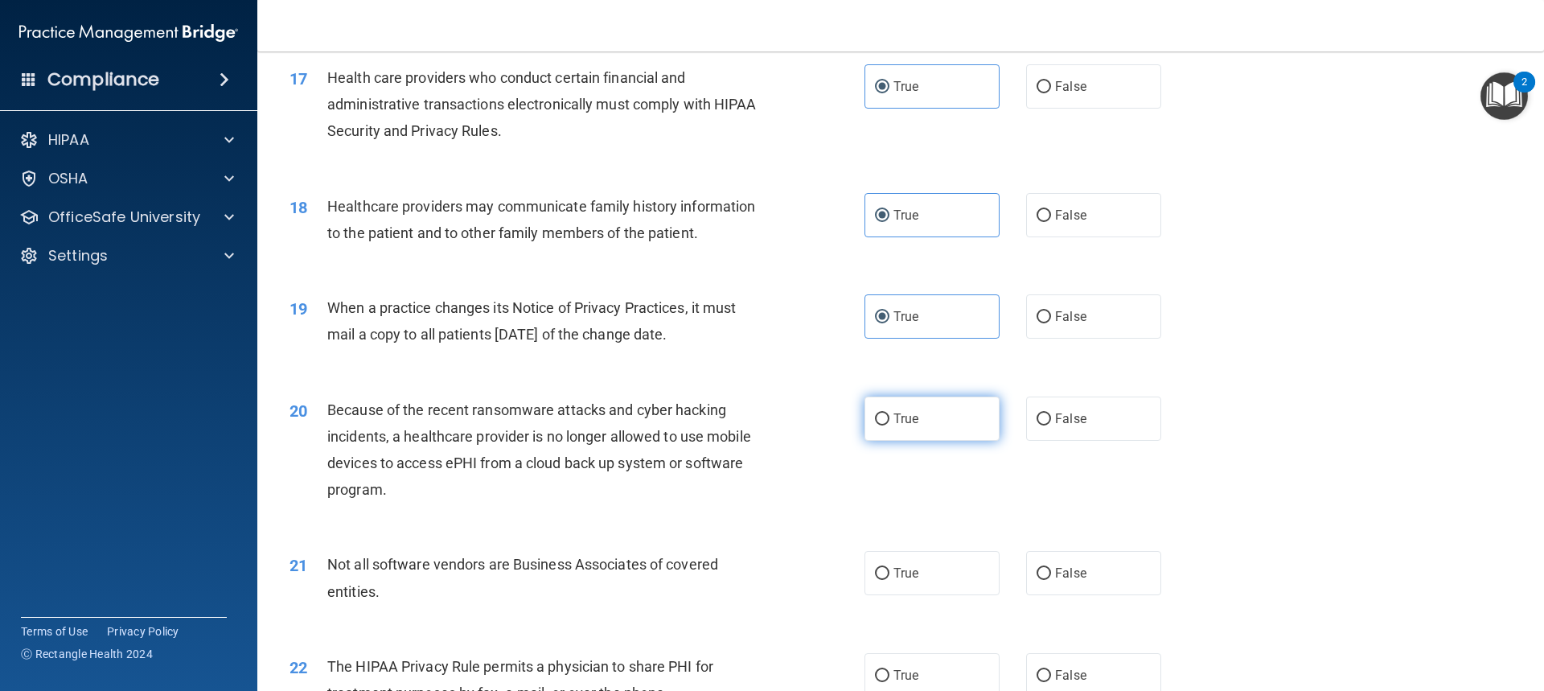
click at [929, 429] on label "True" at bounding box center [931, 418] width 135 height 44
click at [889, 425] on input "True" at bounding box center [882, 419] width 14 height 12
radio input "true"
click at [931, 568] on label "True" at bounding box center [931, 573] width 135 height 44
click at [889, 568] on input "True" at bounding box center [882, 574] width 14 height 12
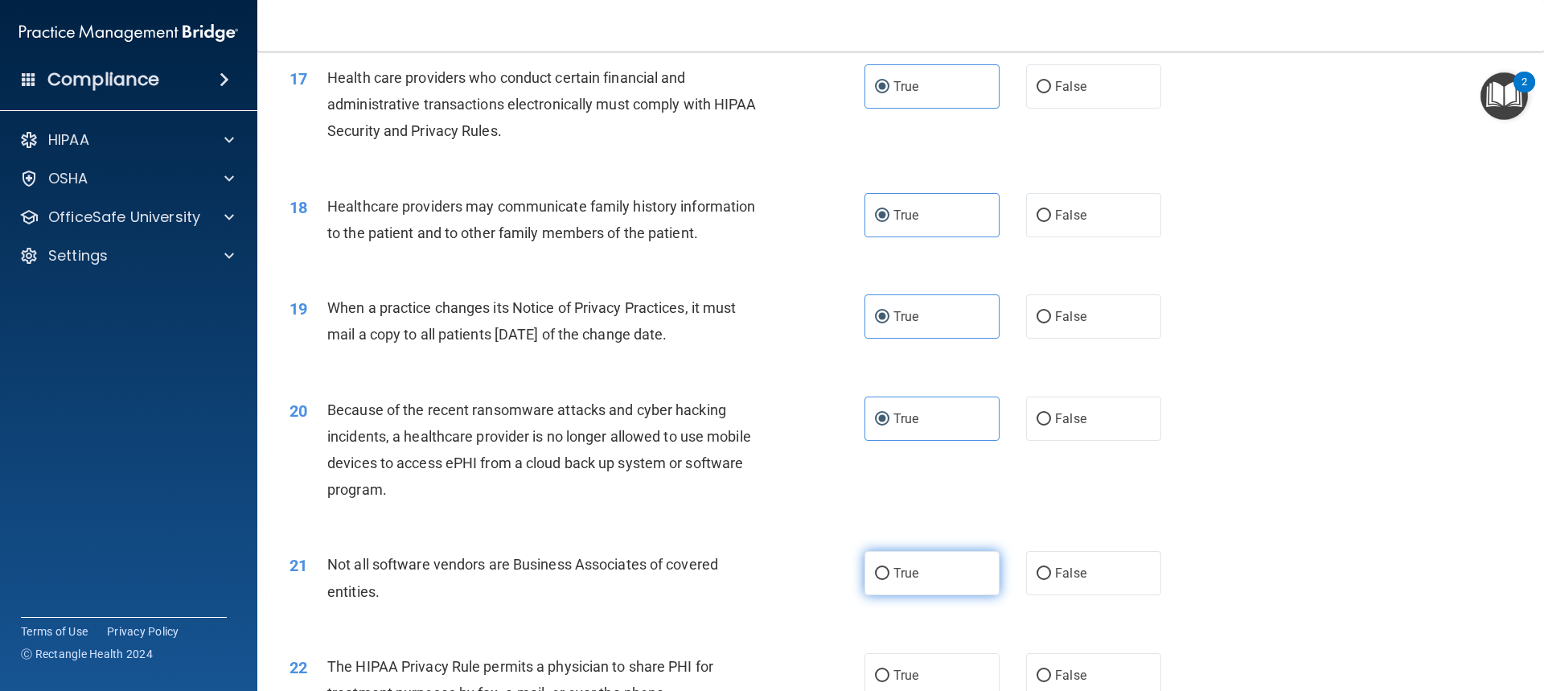
radio input "true"
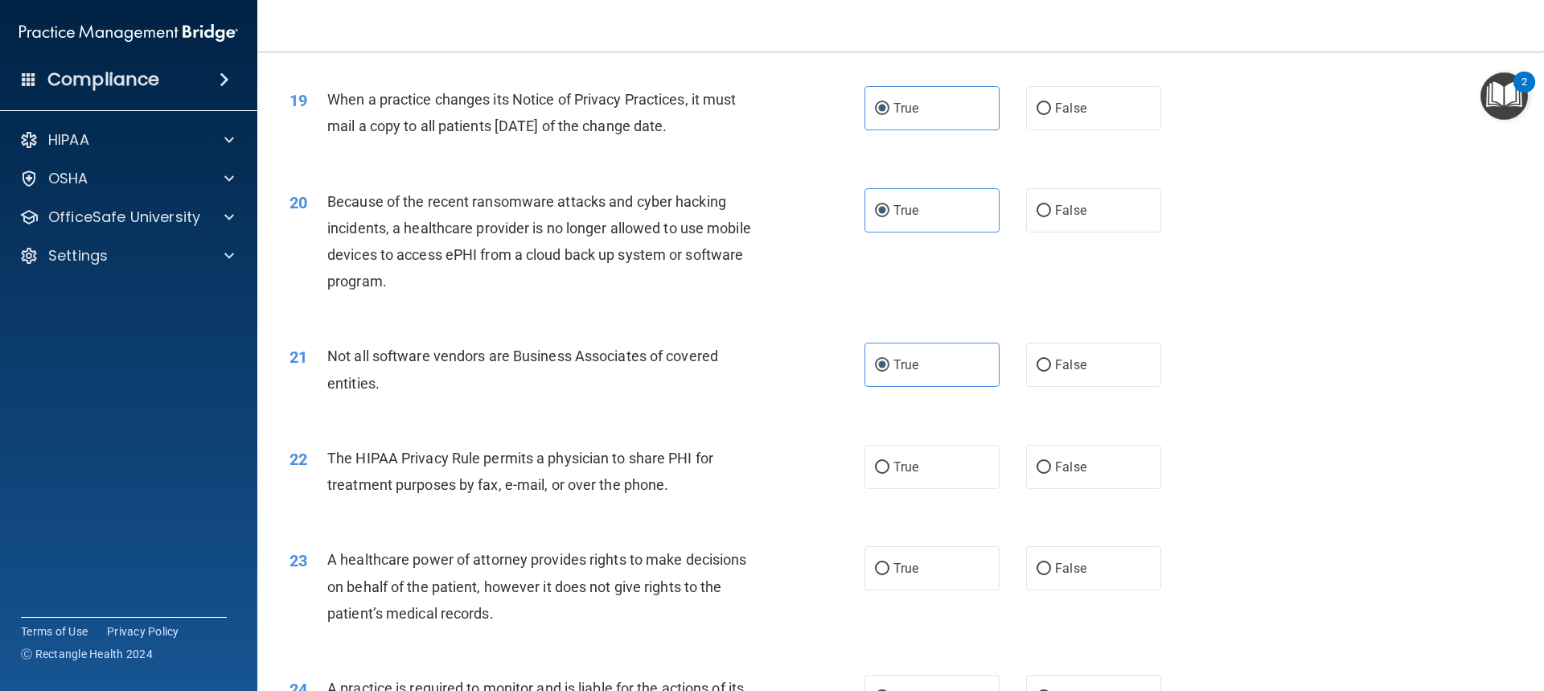
scroll to position [2252, 0]
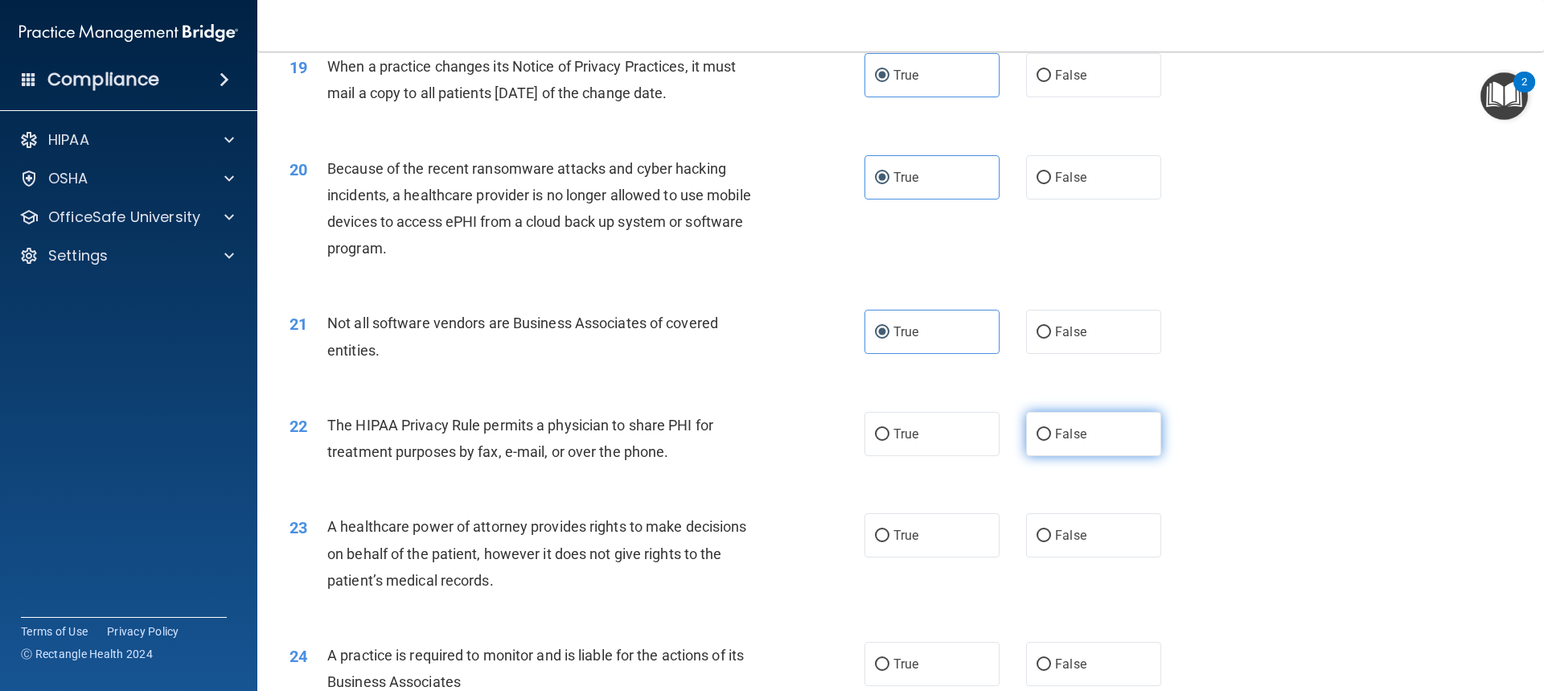
click at [1086, 435] on label "False" at bounding box center [1093, 434] width 135 height 44
click at [1051, 435] on input "False" at bounding box center [1044, 435] width 14 height 12
radio input "true"
click at [975, 540] on label "True" at bounding box center [931, 535] width 135 height 44
click at [889, 540] on input "True" at bounding box center [882, 536] width 14 height 12
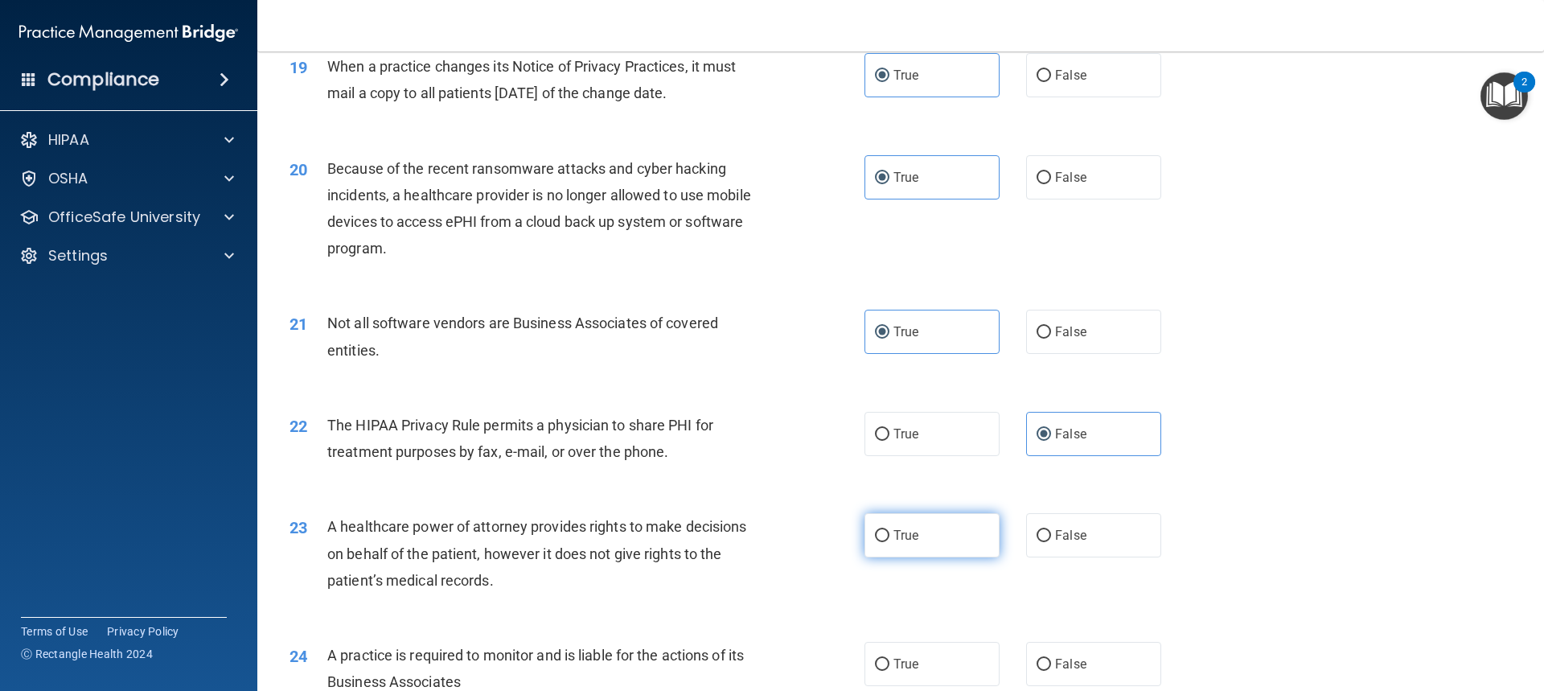
radio input "true"
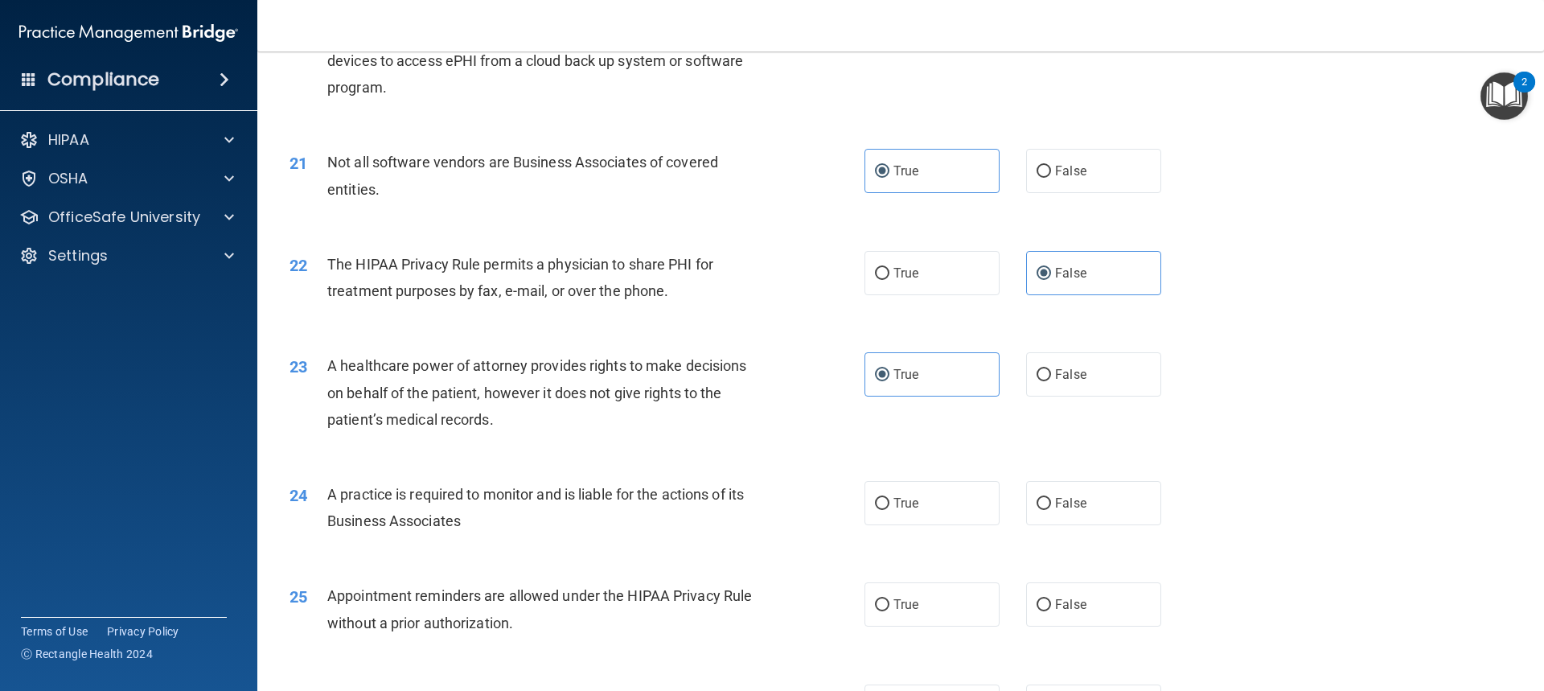
scroll to position [2493, 0]
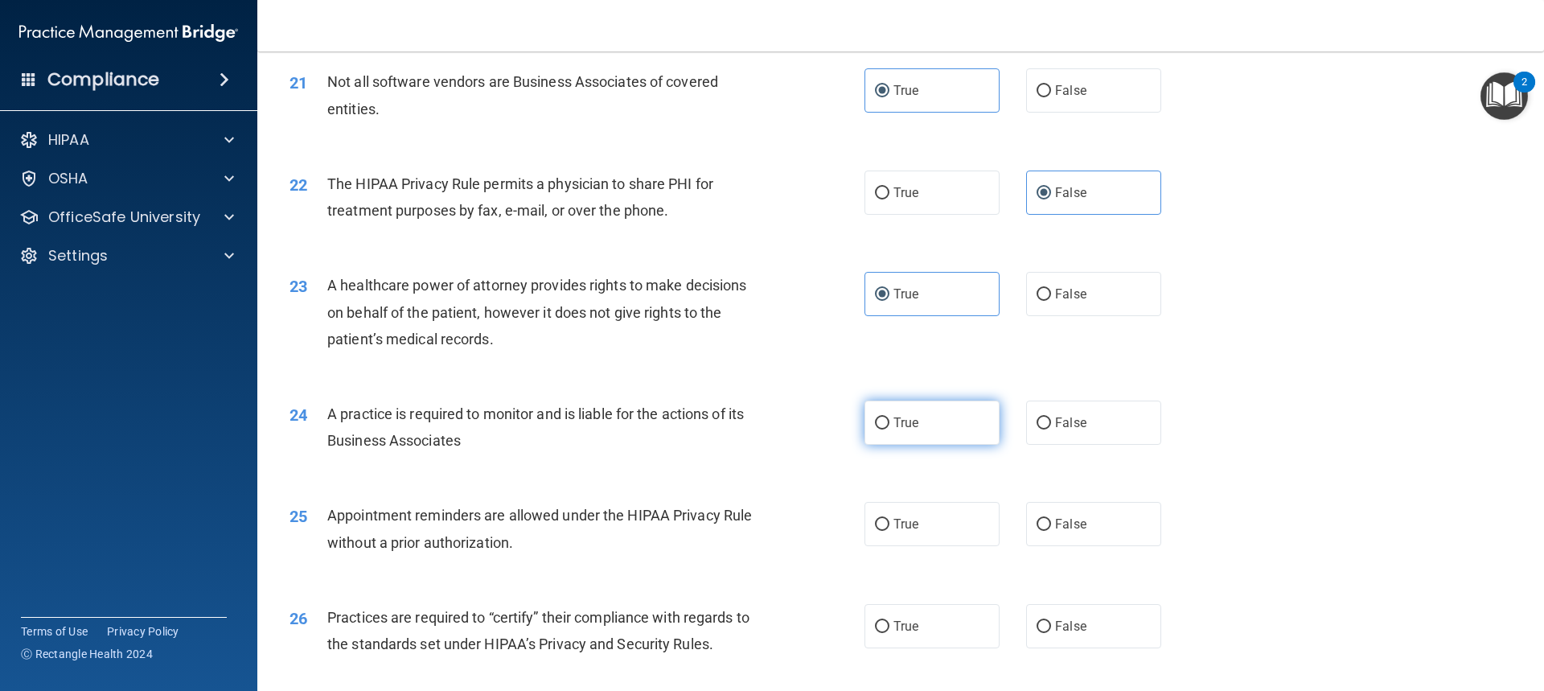
click at [938, 417] on label "True" at bounding box center [931, 422] width 135 height 44
click at [889, 417] on input "True" at bounding box center [882, 423] width 14 height 12
radio input "true"
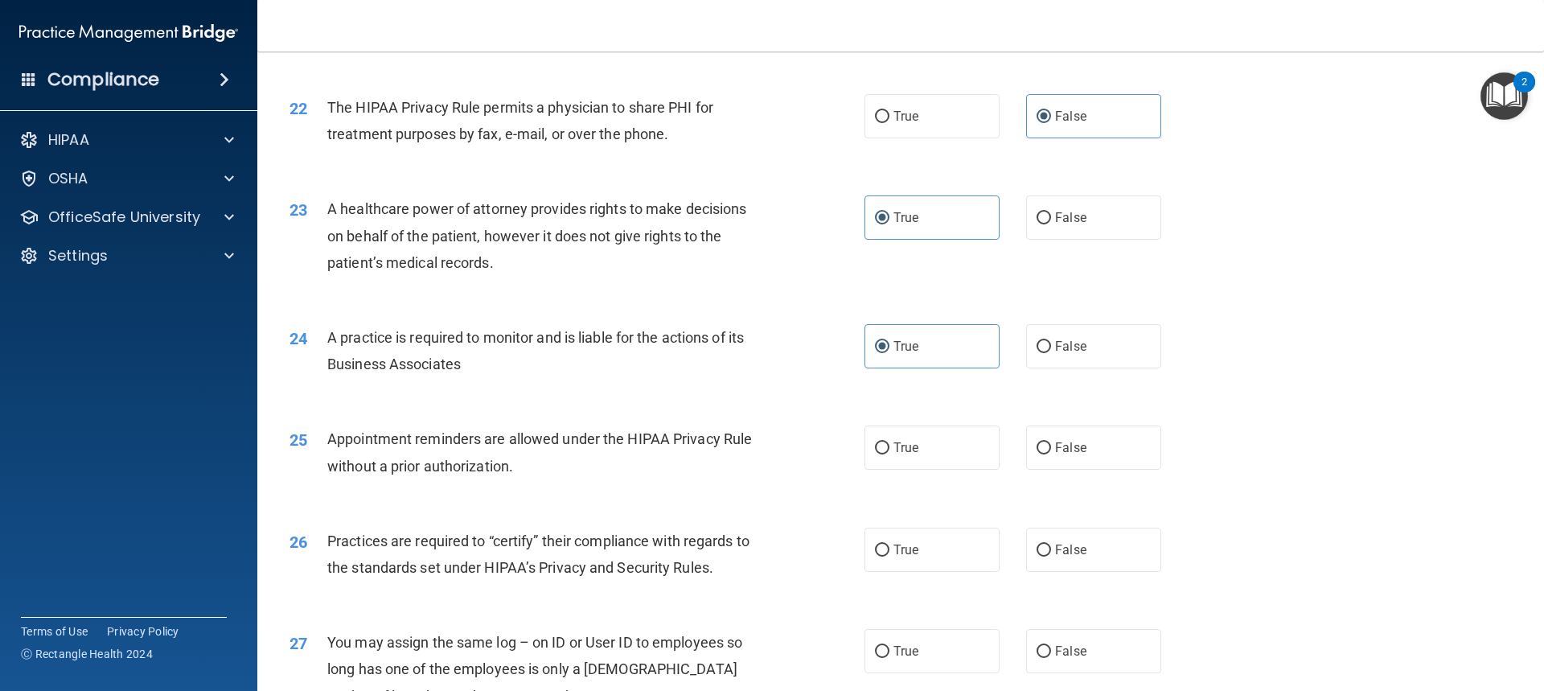
scroll to position [2573, 0]
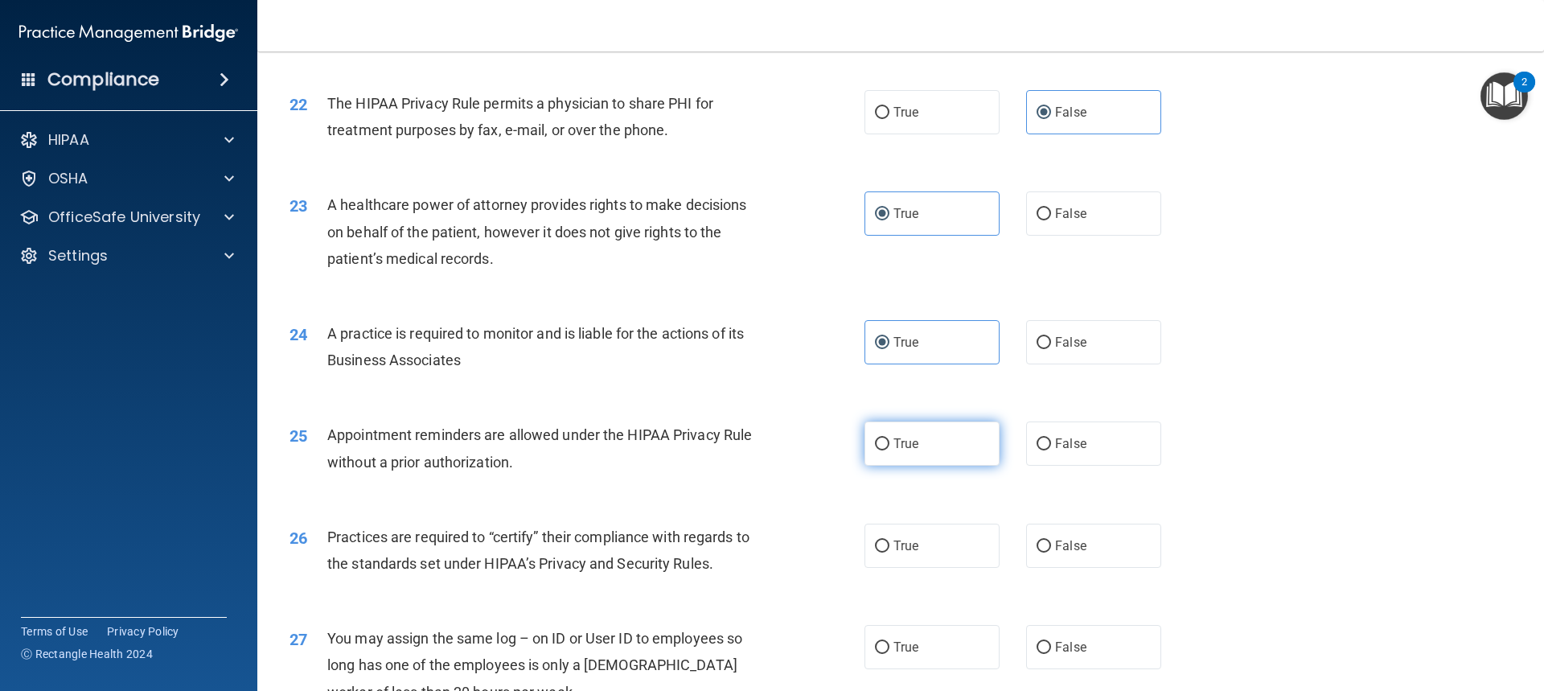
click at [947, 439] on label "True" at bounding box center [931, 443] width 135 height 44
click at [889, 439] on input "True" at bounding box center [882, 444] width 14 height 12
radio input "true"
click at [929, 544] on label "True" at bounding box center [931, 546] width 135 height 44
click at [889, 544] on input "True" at bounding box center [882, 546] width 14 height 12
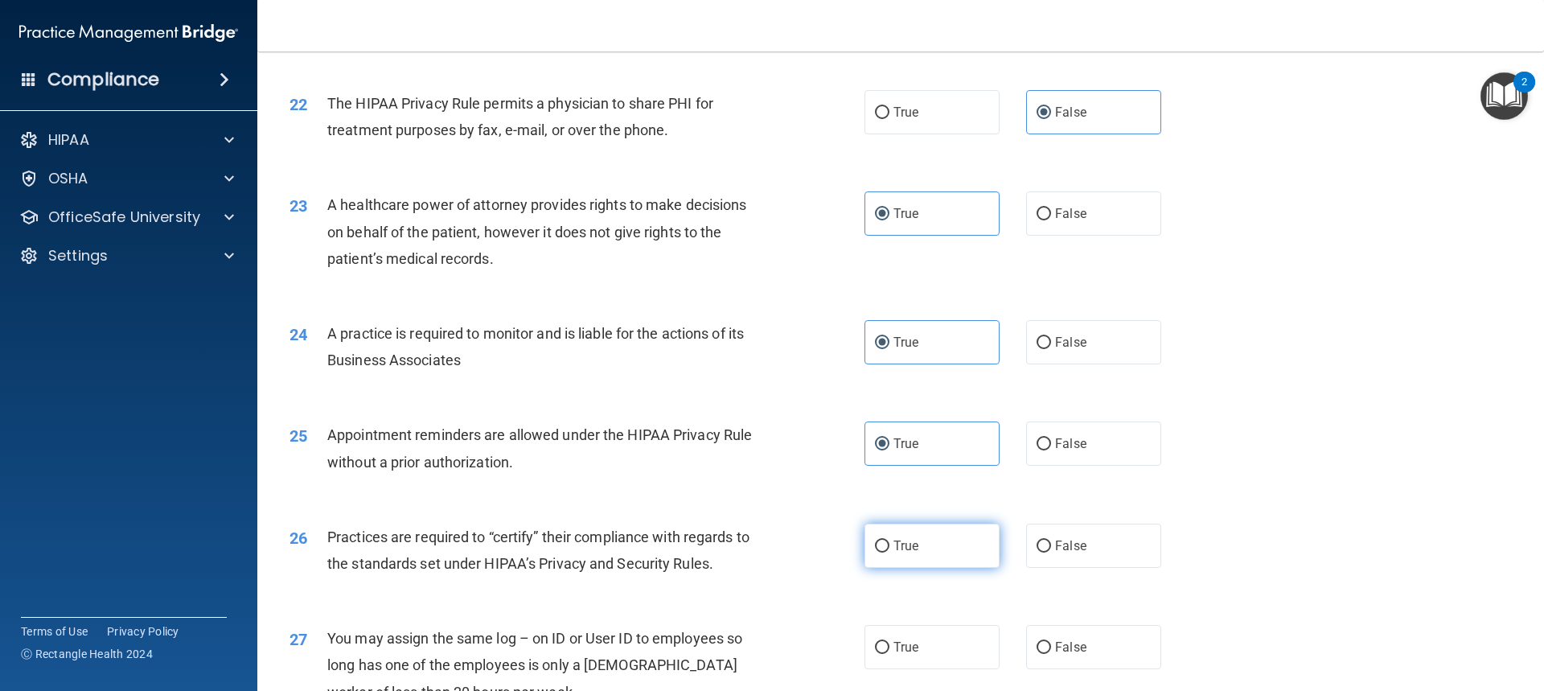
radio input "true"
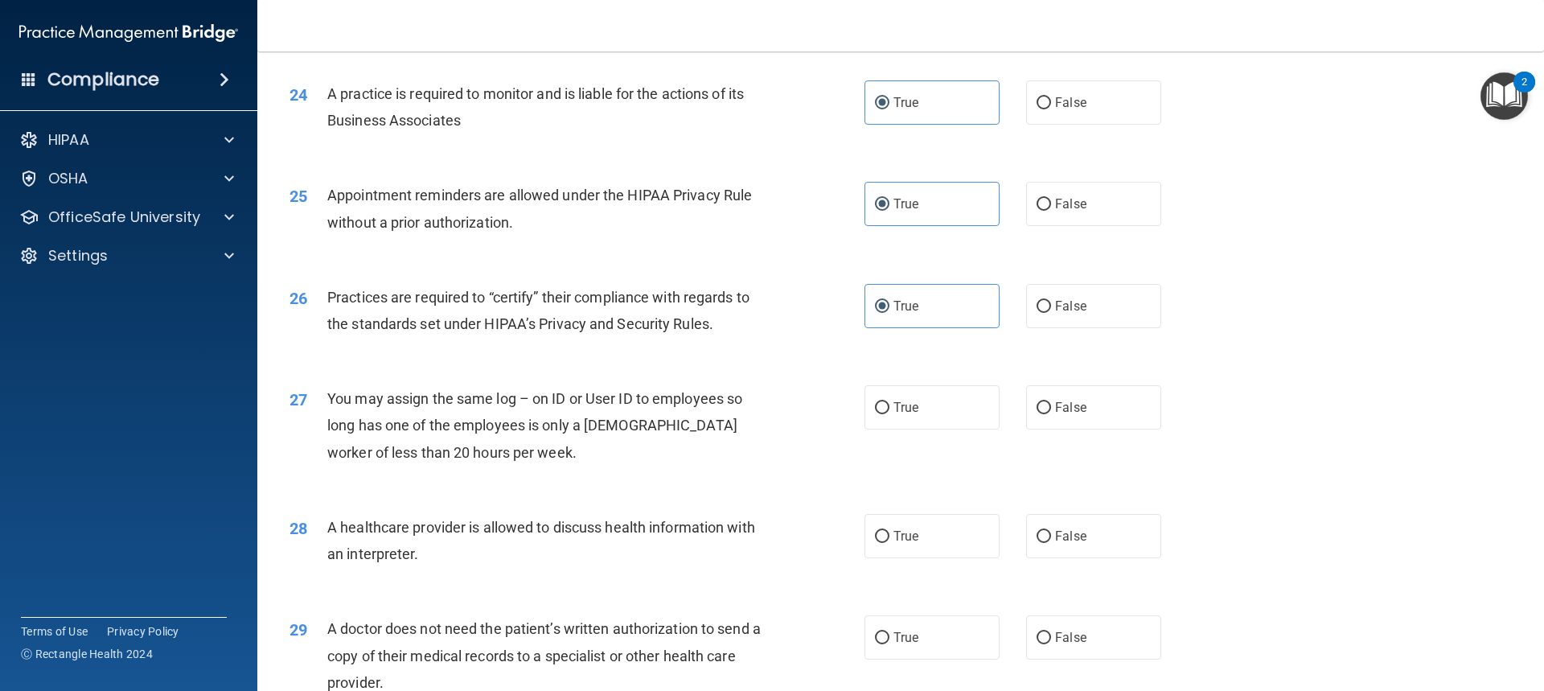
scroll to position [2815, 0]
click at [1058, 402] on span "False" at bounding box center [1070, 405] width 31 height 15
click at [1051, 402] on input "False" at bounding box center [1044, 406] width 14 height 12
radio input "true"
click at [942, 543] on label "True" at bounding box center [931, 534] width 135 height 44
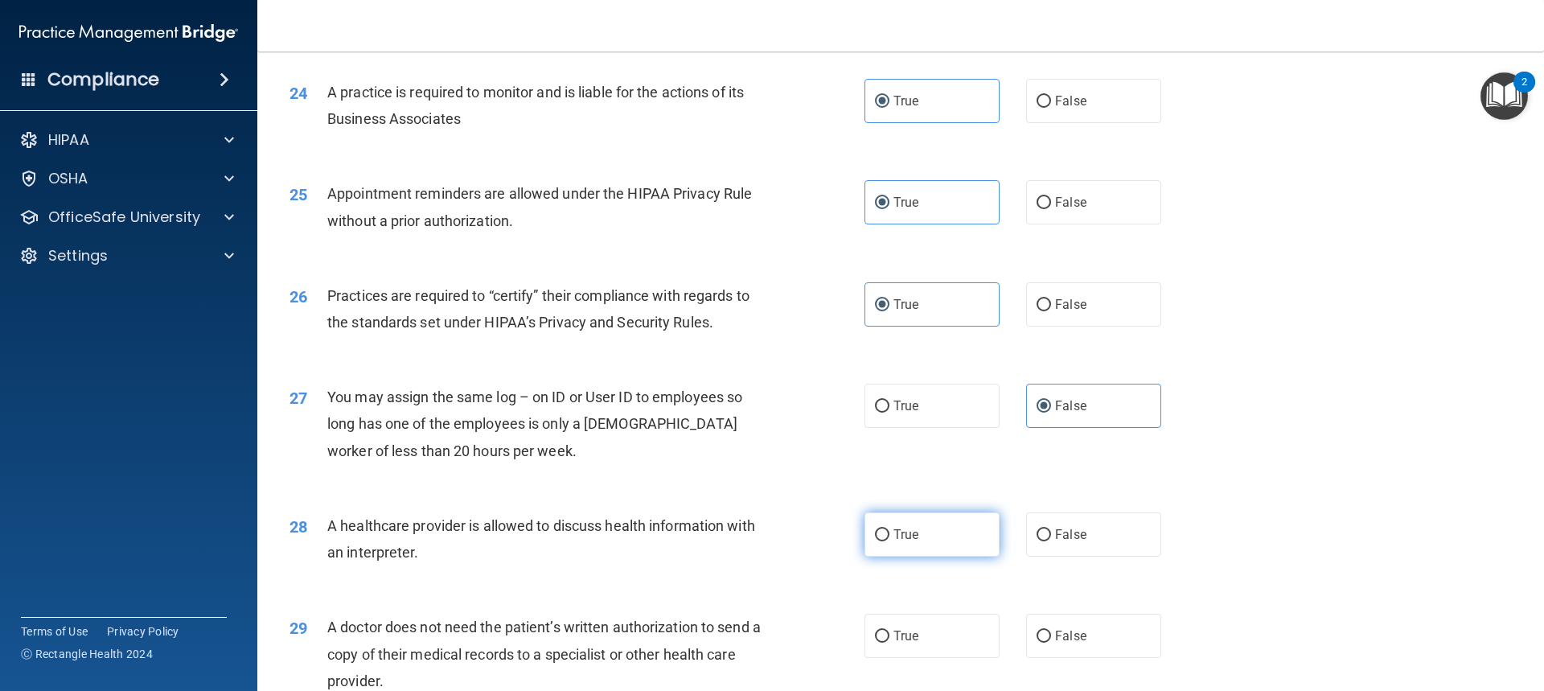
click at [889, 541] on input "True" at bounding box center [882, 535] width 14 height 12
radio input "true"
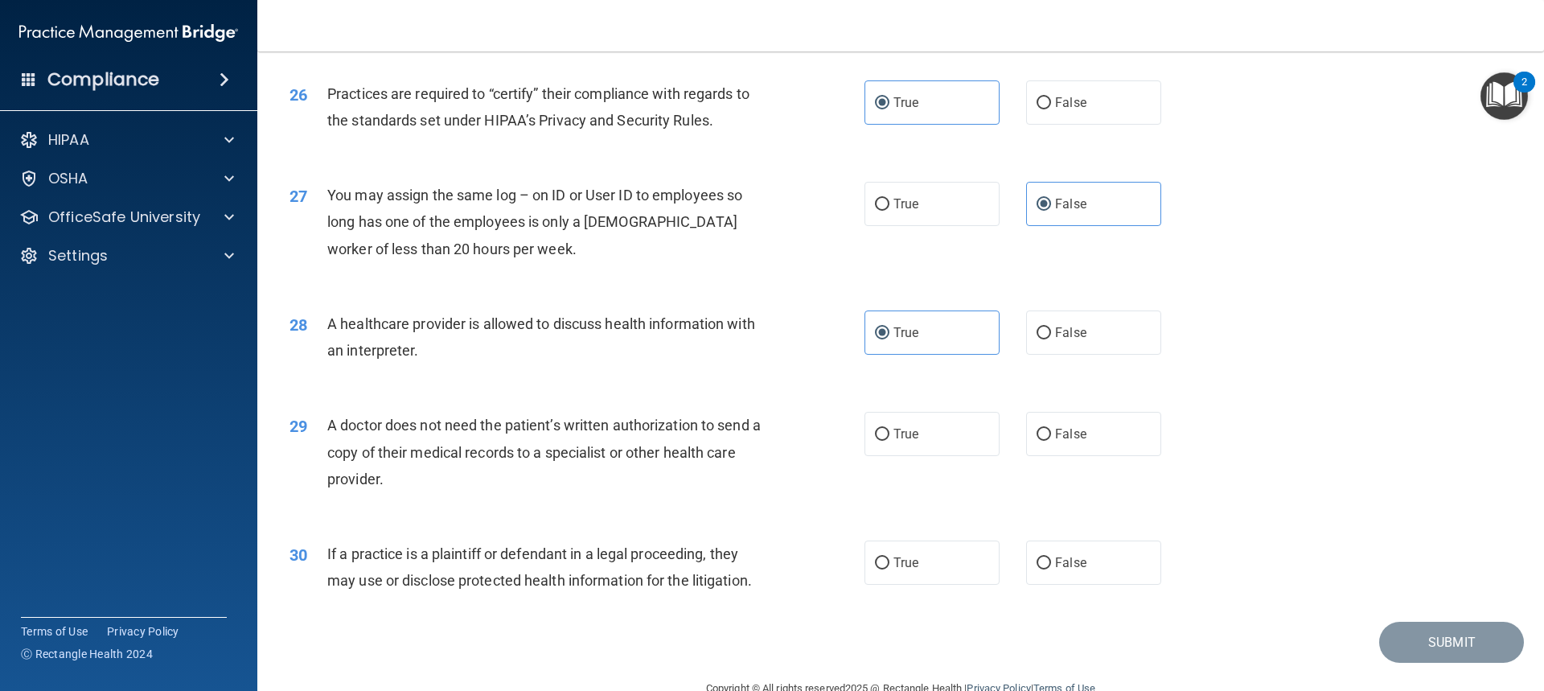
scroll to position [3053, 0]
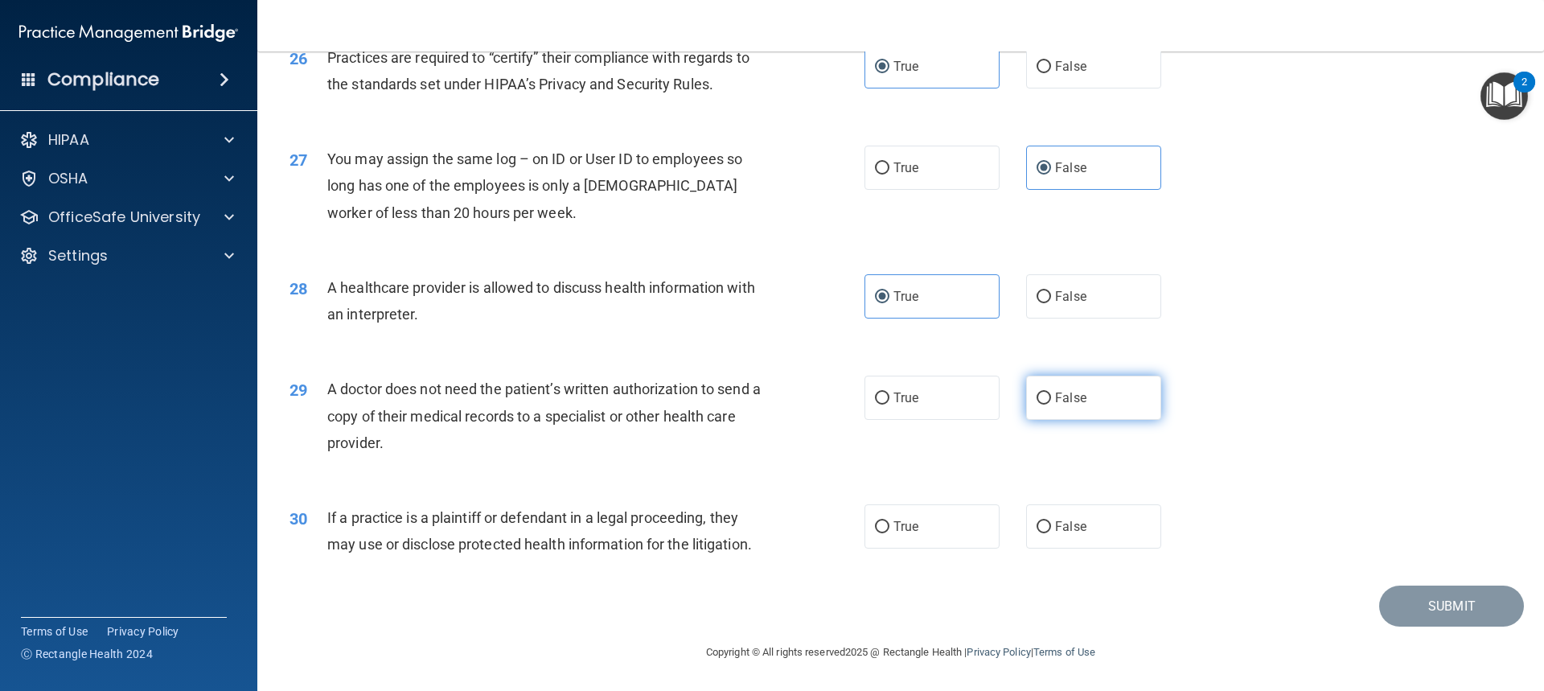
click at [1096, 393] on label "False" at bounding box center [1093, 398] width 135 height 44
click at [1051, 393] on input "False" at bounding box center [1044, 398] width 14 height 12
radio input "true"
click at [935, 408] on label "True" at bounding box center [931, 398] width 135 height 44
click at [889, 404] on input "True" at bounding box center [882, 398] width 14 height 12
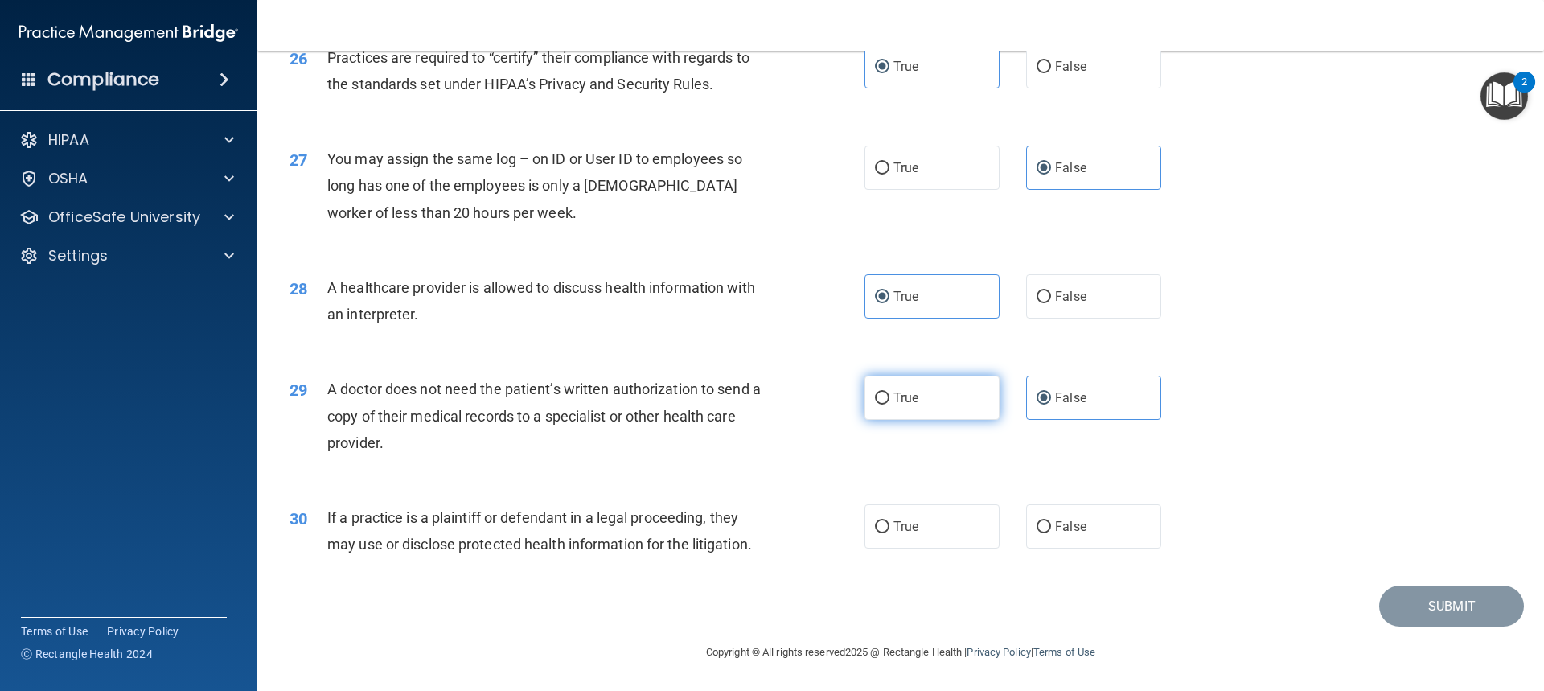
radio input "true"
radio input "false"
click at [945, 526] on label "True" at bounding box center [931, 526] width 135 height 44
click at [889, 526] on input "True" at bounding box center [882, 527] width 14 height 12
radio input "true"
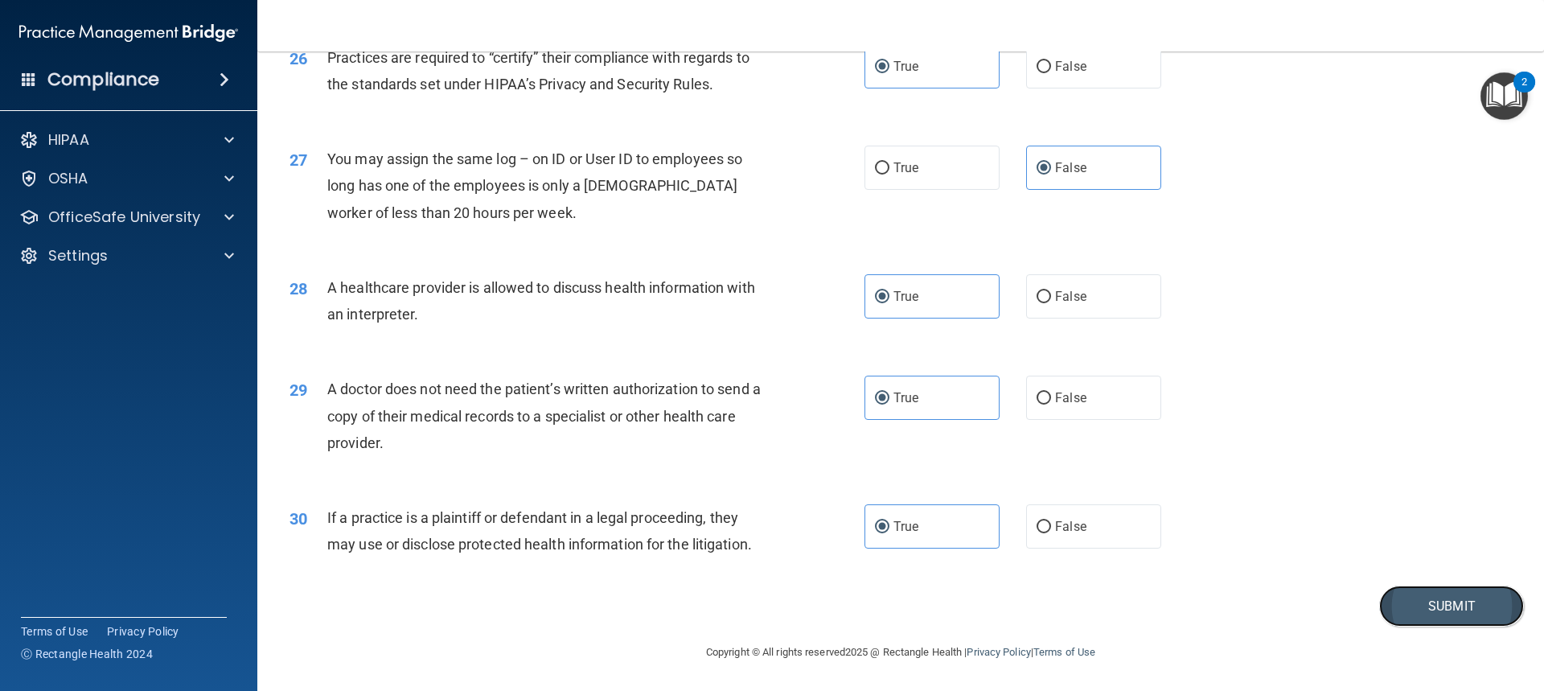
click at [1468, 609] on button "Submit" at bounding box center [1451, 605] width 145 height 41
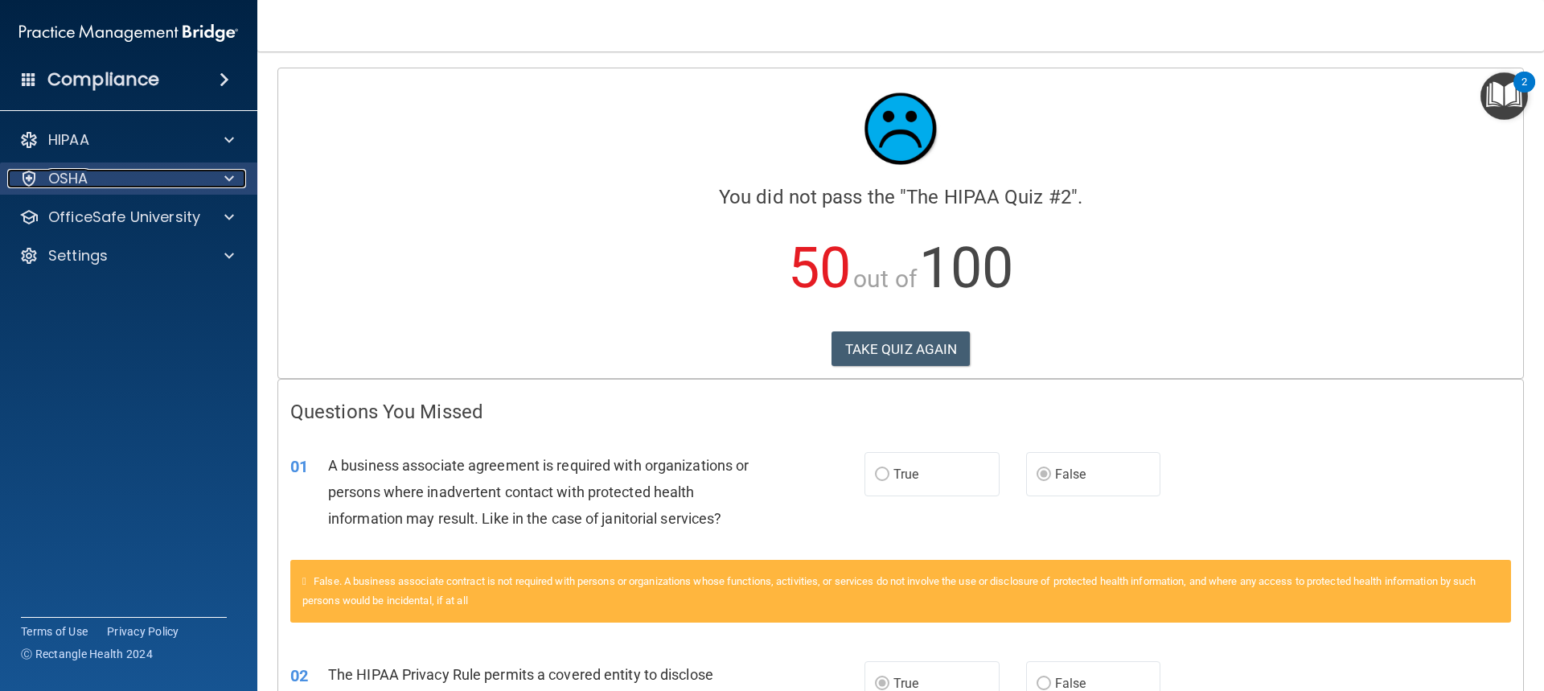
click at [228, 183] on span at bounding box center [229, 178] width 10 height 19
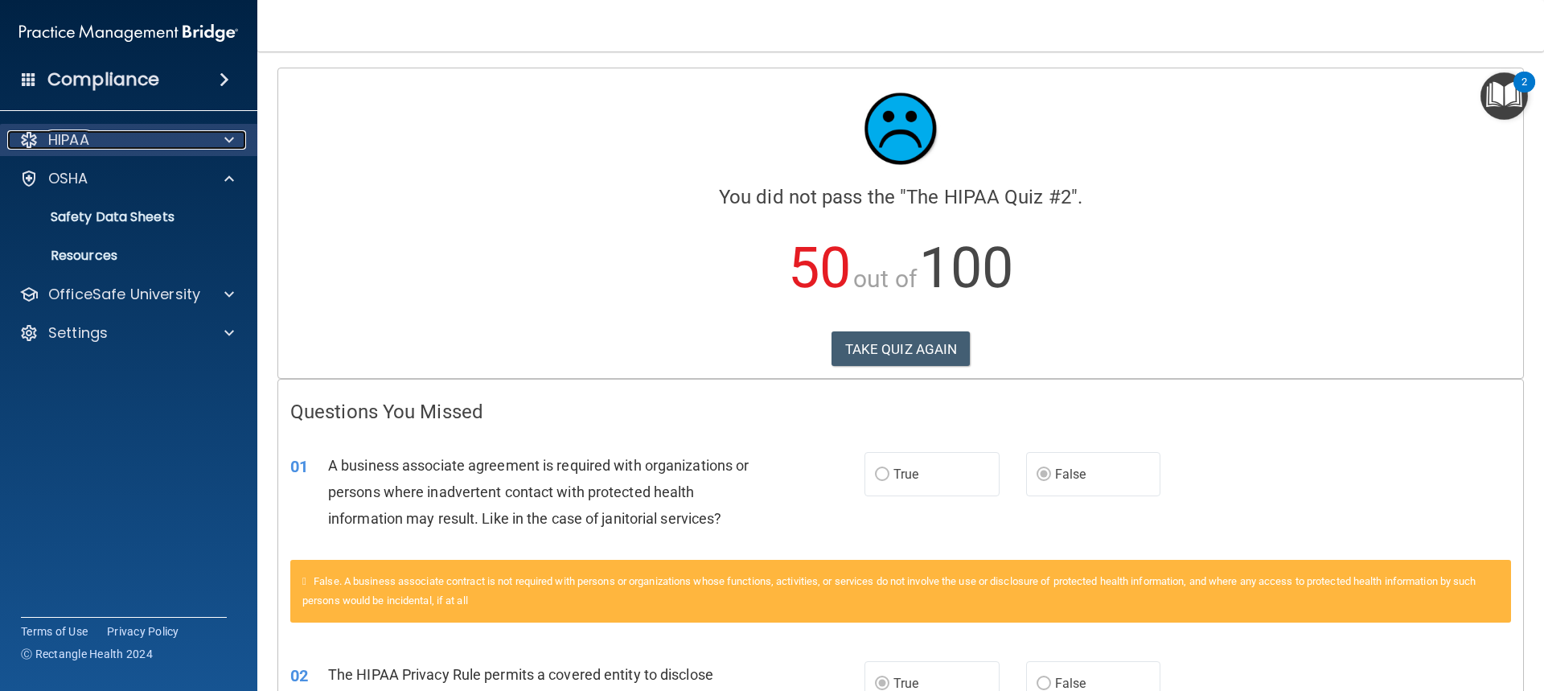
click at [226, 146] on span at bounding box center [229, 139] width 10 height 19
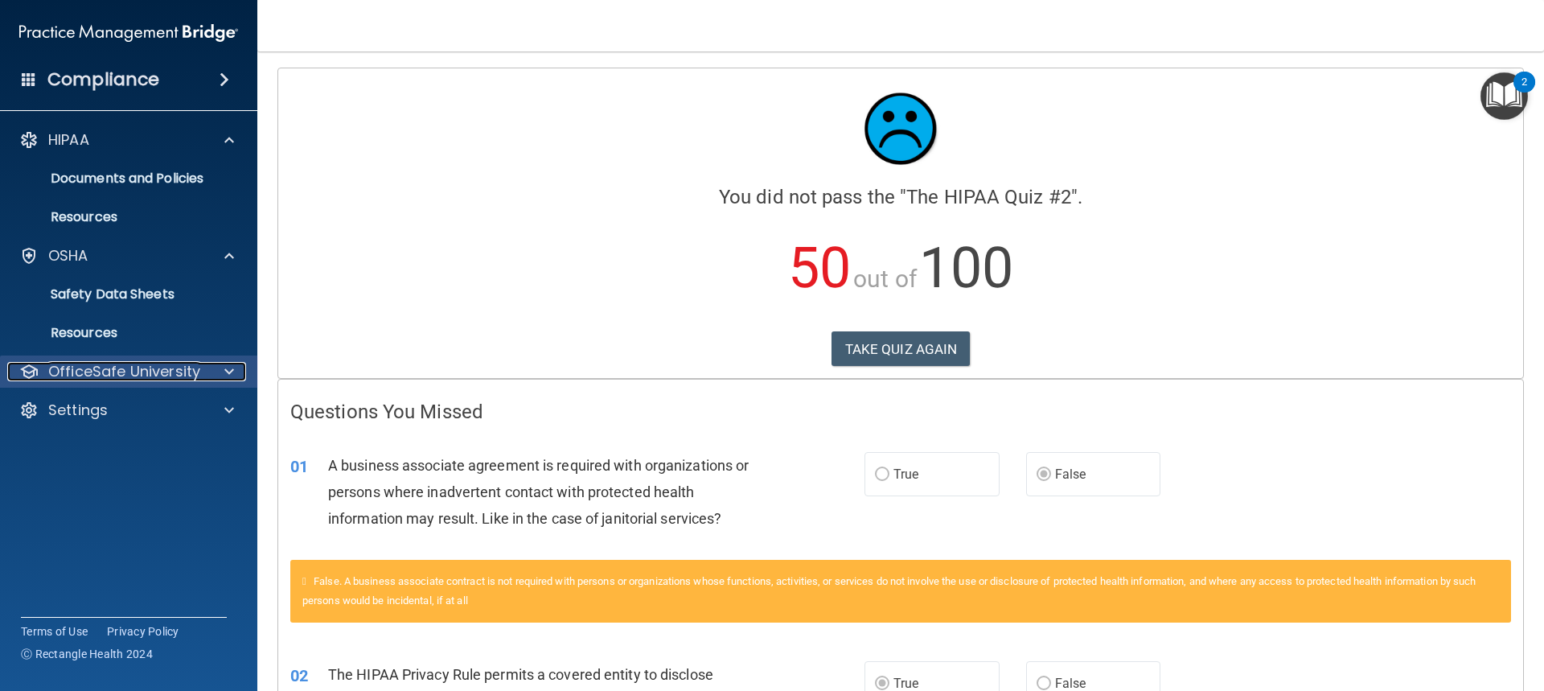
click at [163, 362] on p "OfficeSafe University" at bounding box center [124, 371] width 152 height 19
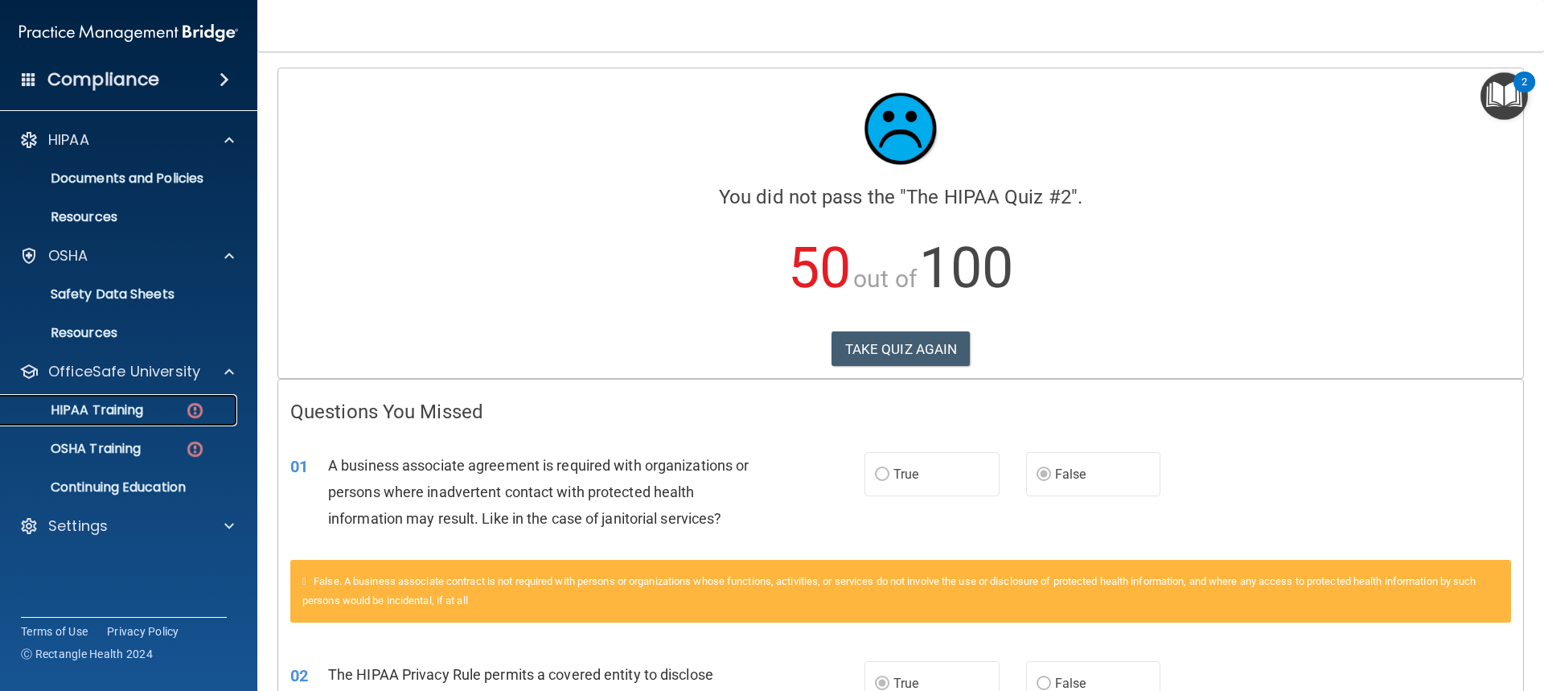
click at [207, 401] on link "HIPAA Training" at bounding box center [110, 410] width 253 height 32
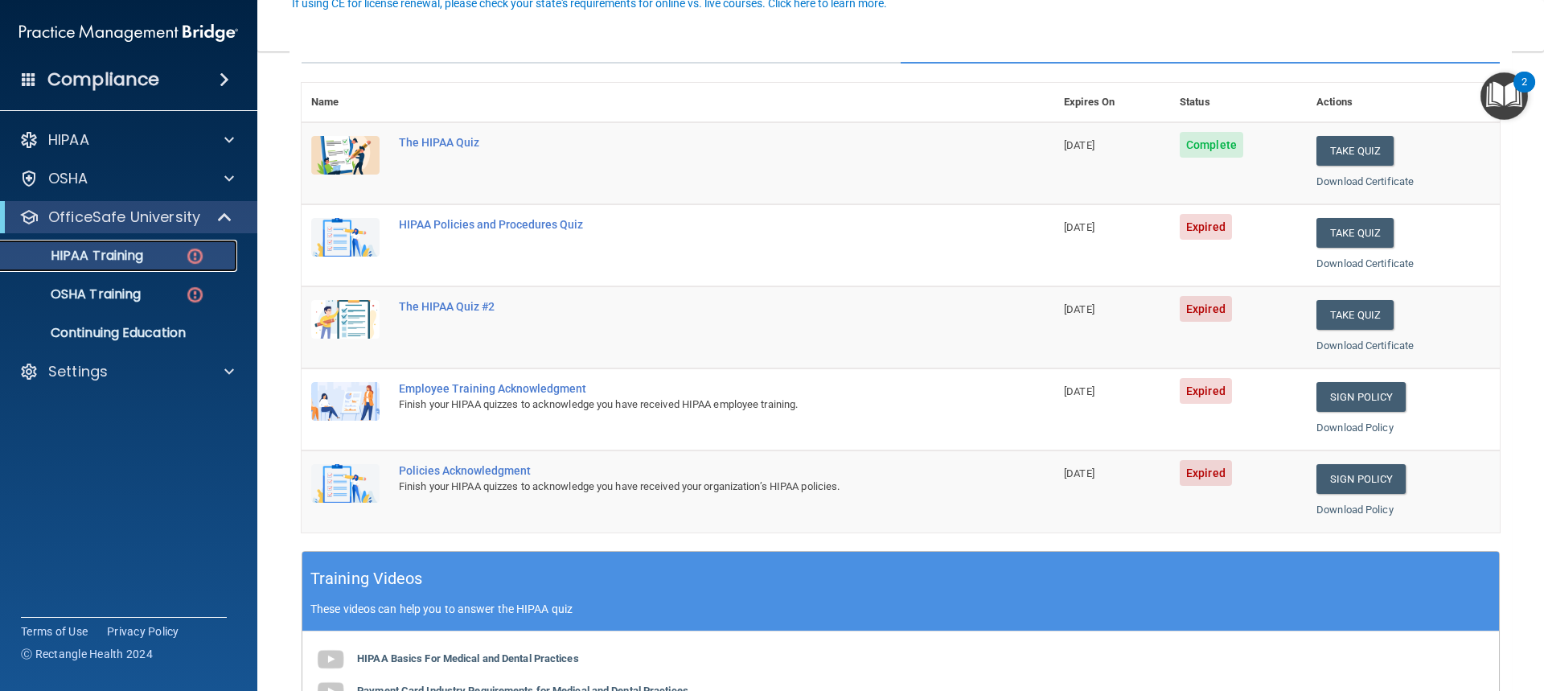
scroll to position [80, 0]
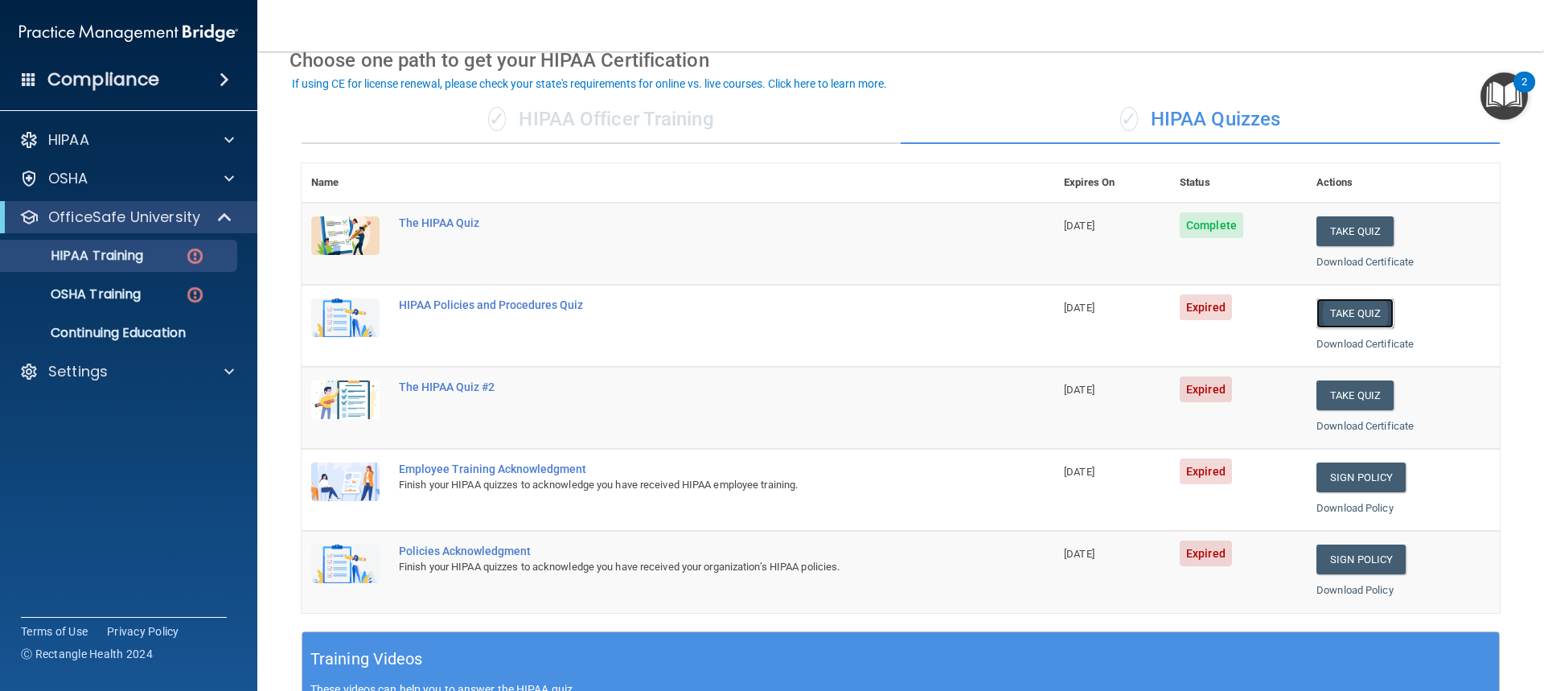
click at [1339, 306] on button "Take Quiz" at bounding box center [1354, 313] width 77 height 30
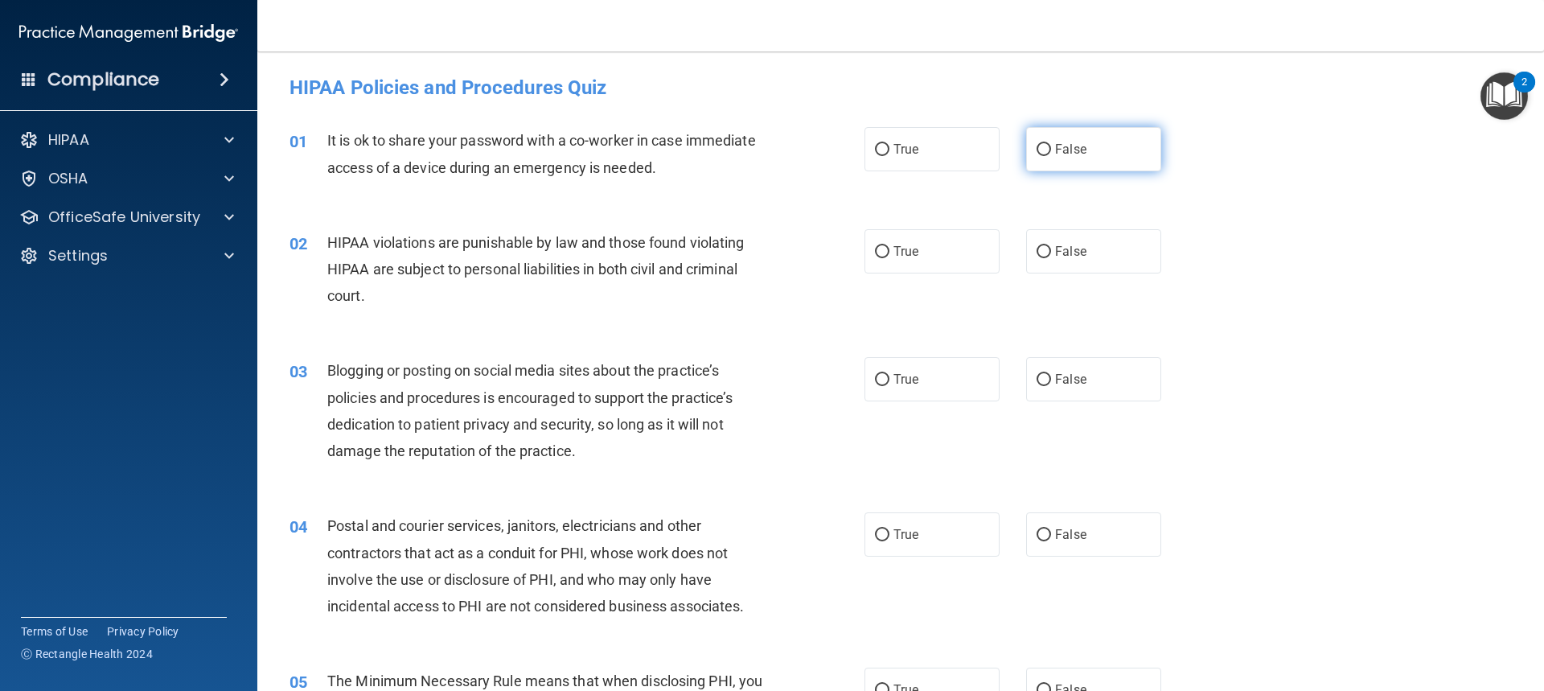
click at [1100, 142] on label "False" at bounding box center [1093, 149] width 135 height 44
click at [1051, 144] on input "False" at bounding box center [1044, 150] width 14 height 12
radio input "true"
click at [897, 256] on span "True" at bounding box center [905, 251] width 25 height 15
click at [889, 256] on input "True" at bounding box center [882, 252] width 14 height 12
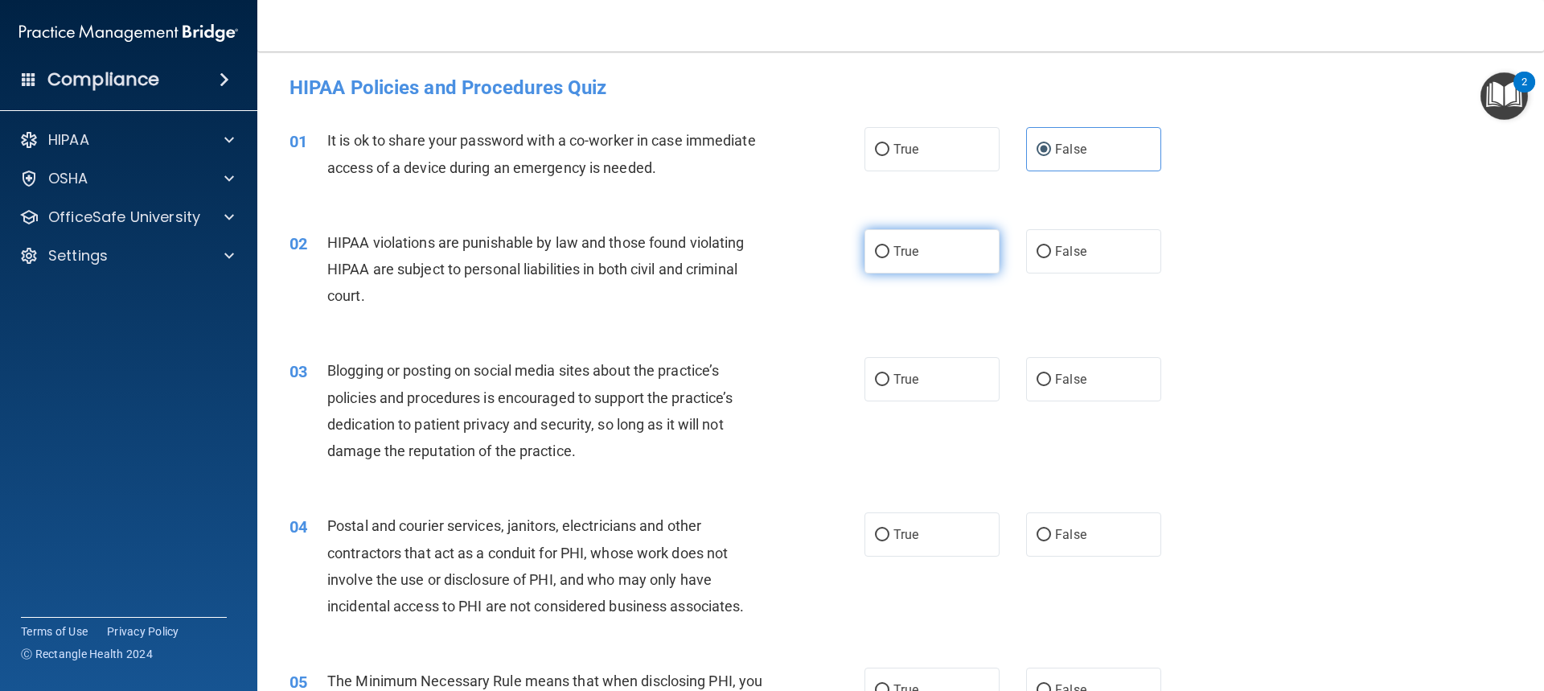
radio input "true"
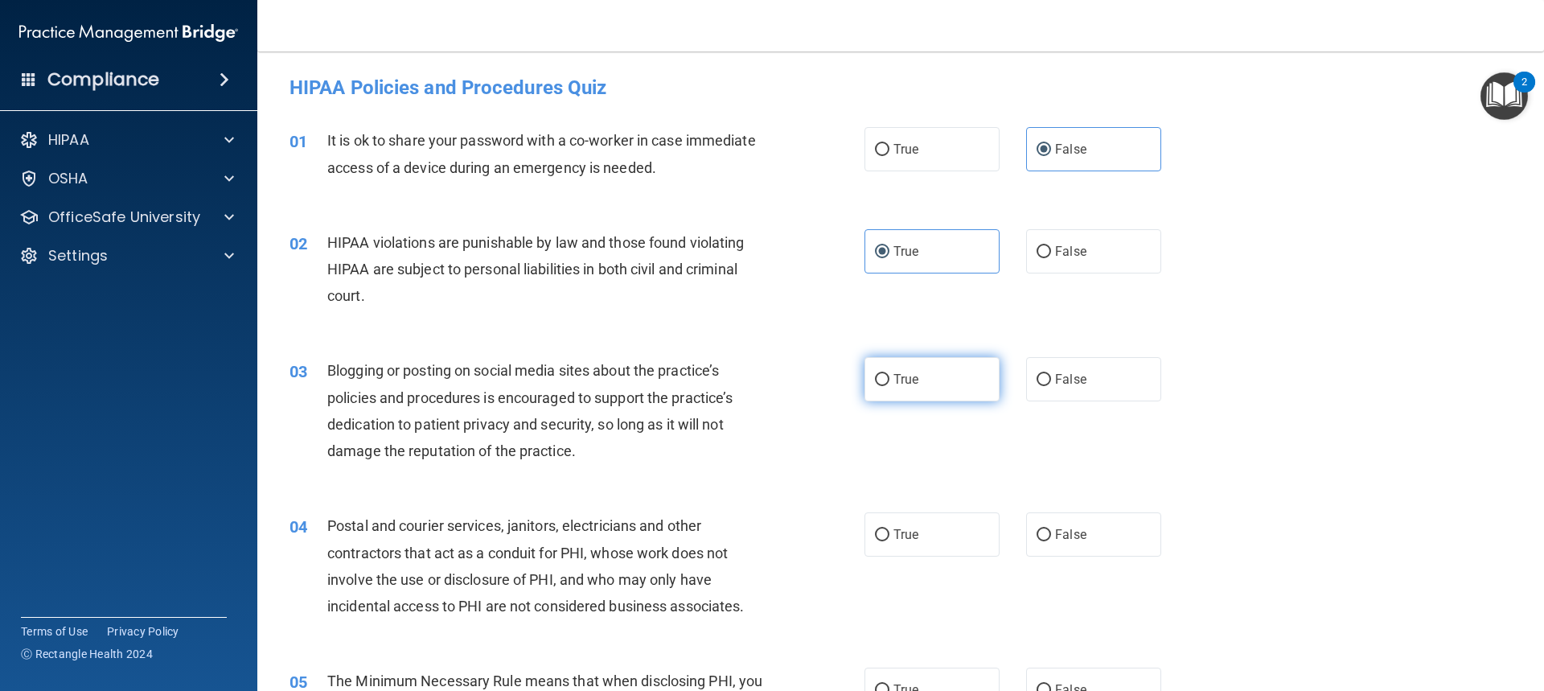
click at [938, 381] on label "True" at bounding box center [931, 379] width 135 height 44
click at [889, 381] on input "True" at bounding box center [882, 380] width 14 height 12
radio input "true"
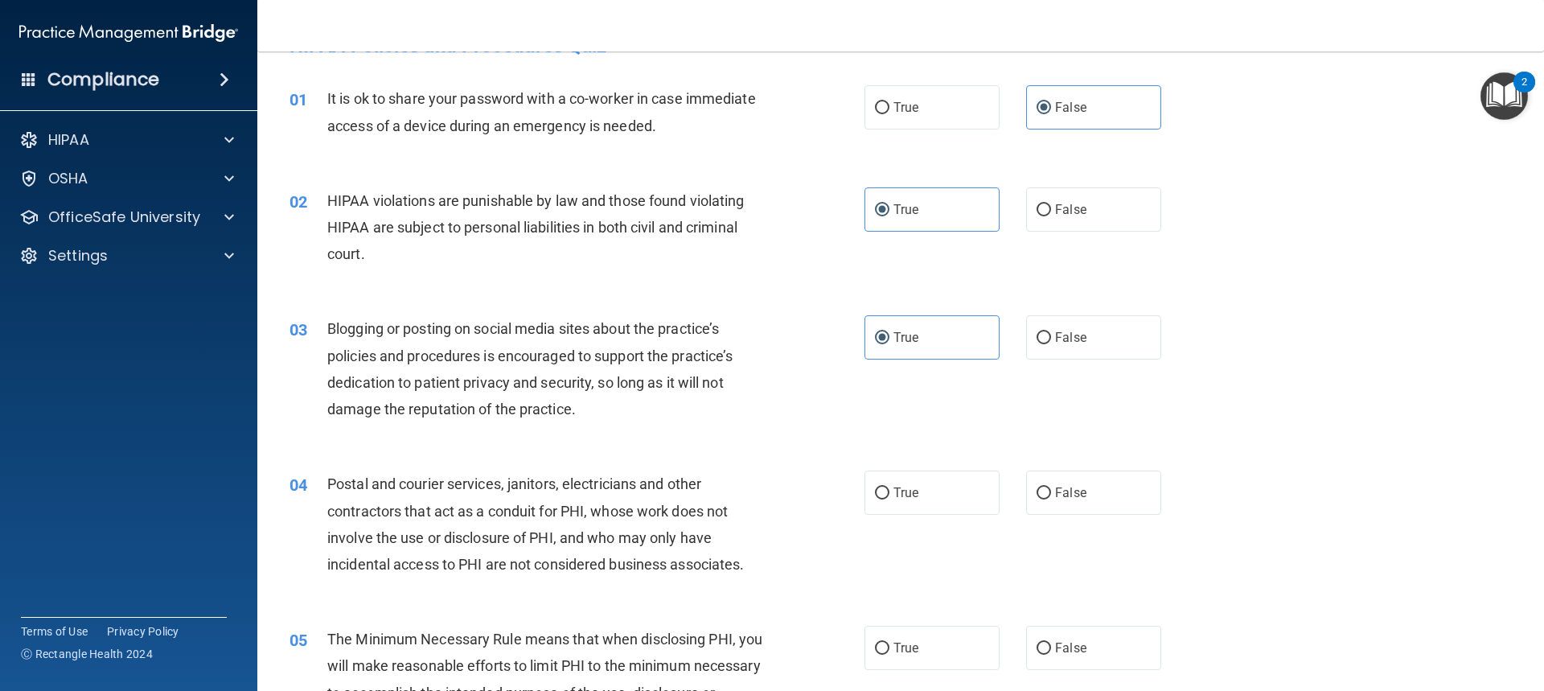
scroll to position [80, 0]
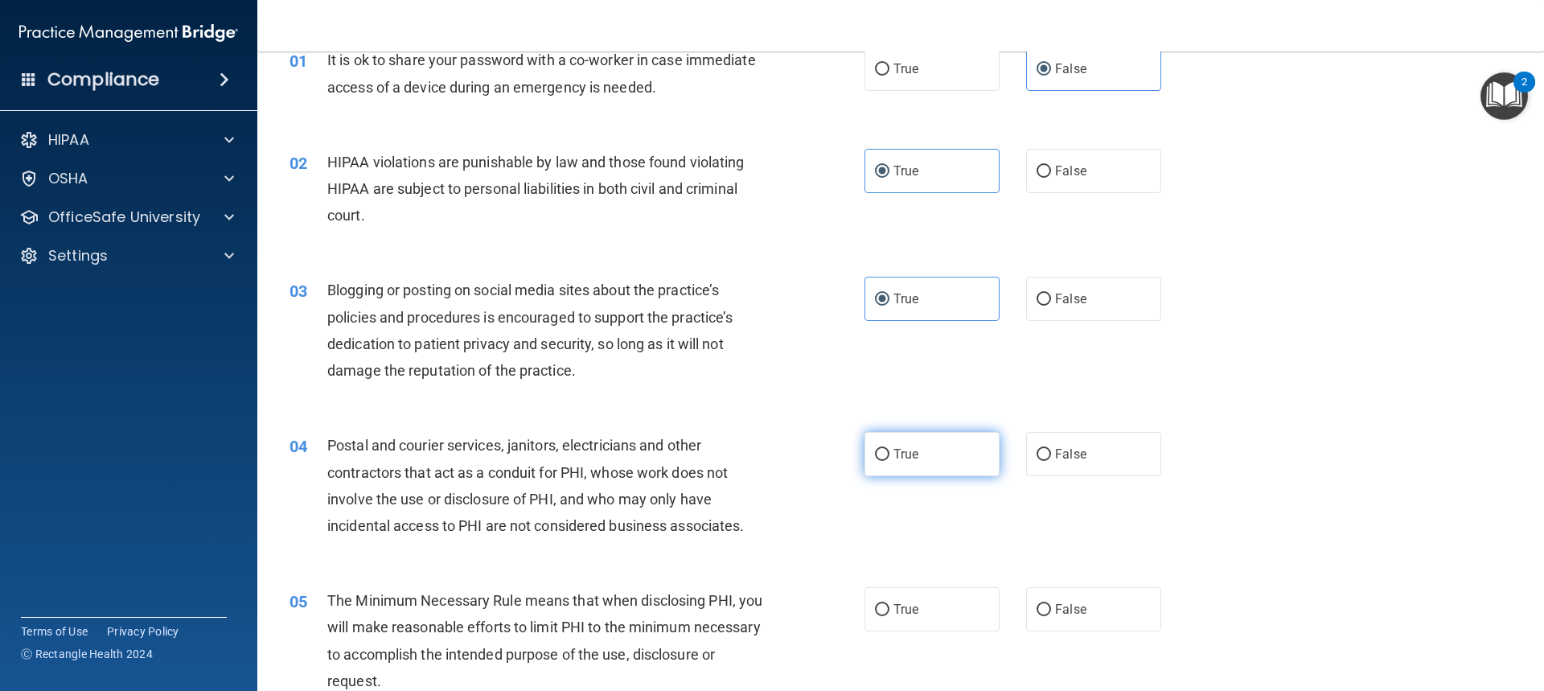
click at [971, 457] on label "True" at bounding box center [931, 454] width 135 height 44
click at [889, 457] on input "True" at bounding box center [882, 455] width 14 height 12
radio input "true"
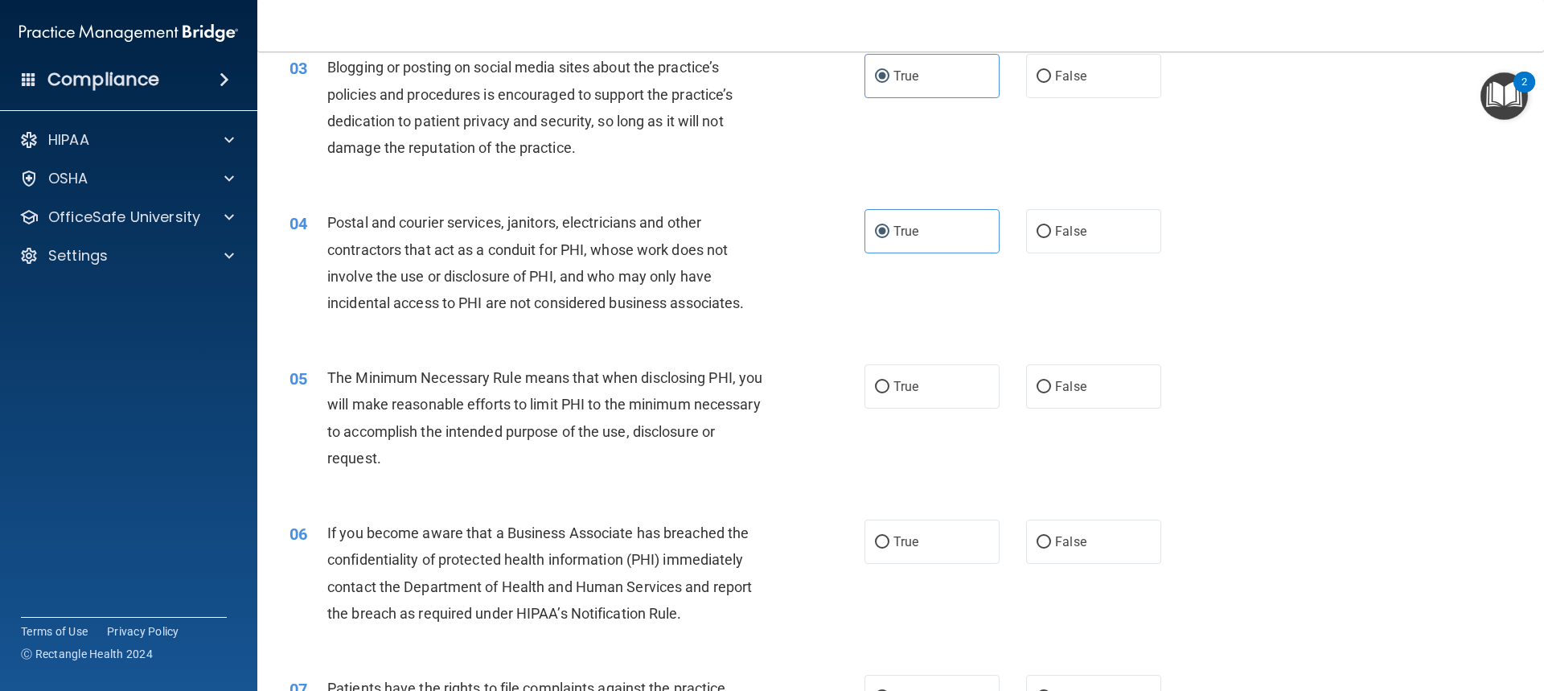
scroll to position [322, 0]
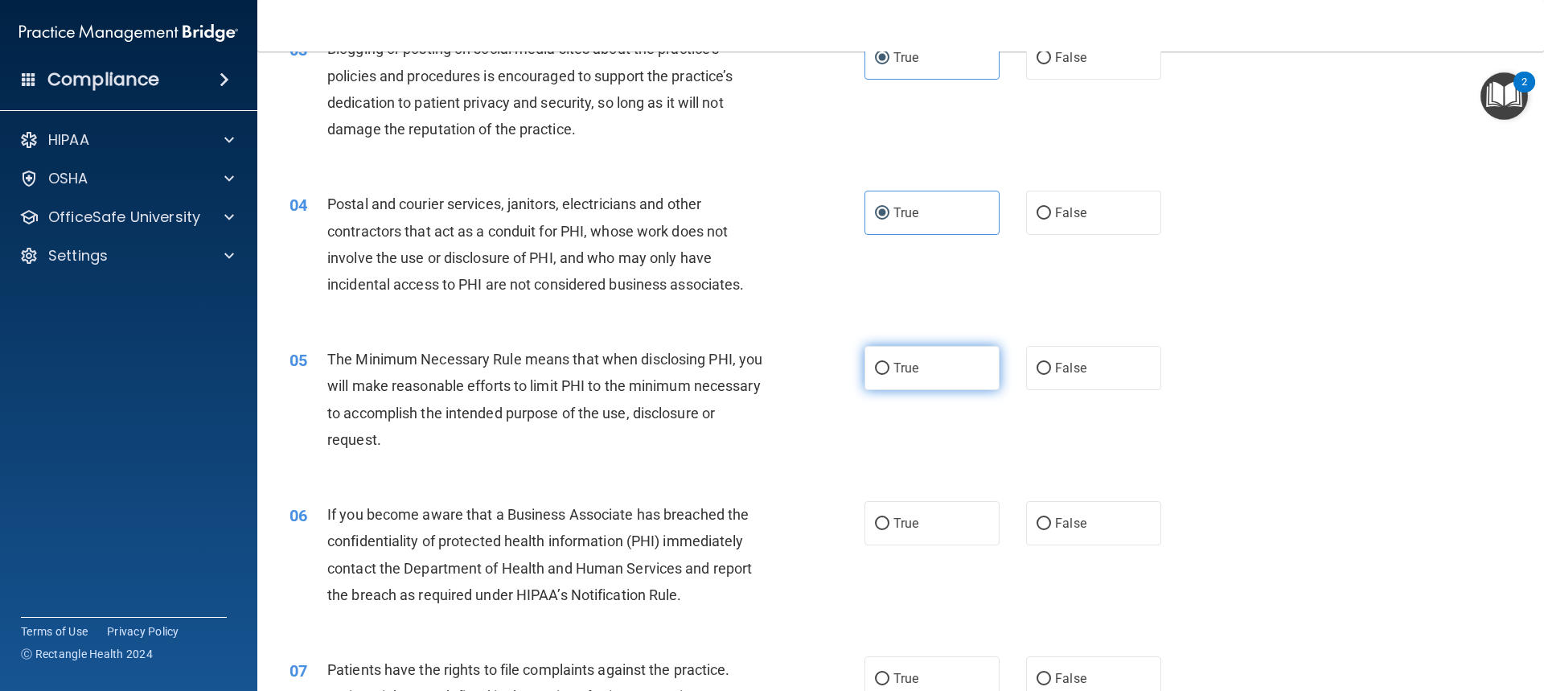
click at [950, 372] on label "True" at bounding box center [931, 368] width 135 height 44
click at [889, 372] on input "True" at bounding box center [882, 369] width 14 height 12
radio input "true"
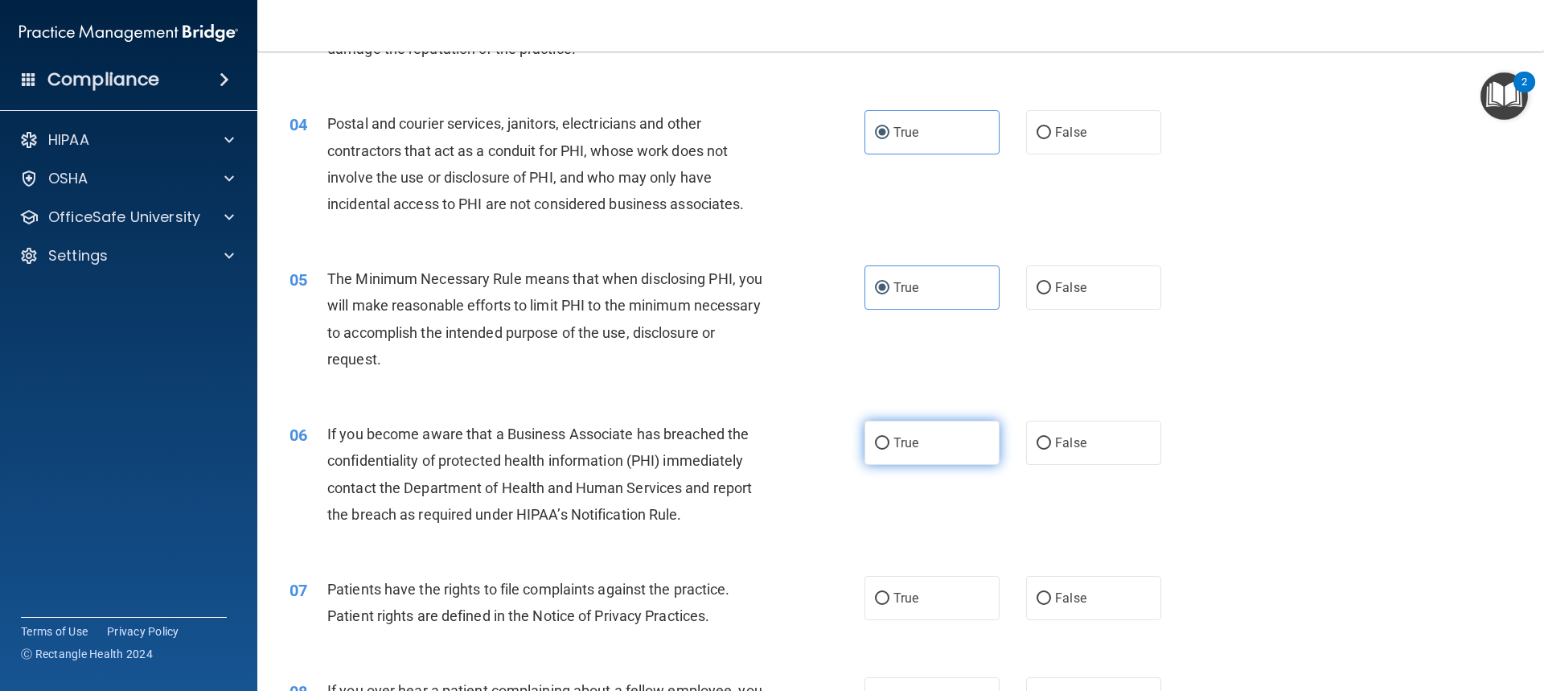
click at [965, 438] on label "True" at bounding box center [931, 443] width 135 height 44
click at [889, 438] on input "True" at bounding box center [882, 443] width 14 height 12
radio input "true"
click at [901, 596] on span "True" at bounding box center [905, 597] width 25 height 15
click at [889, 596] on input "True" at bounding box center [882, 599] width 14 height 12
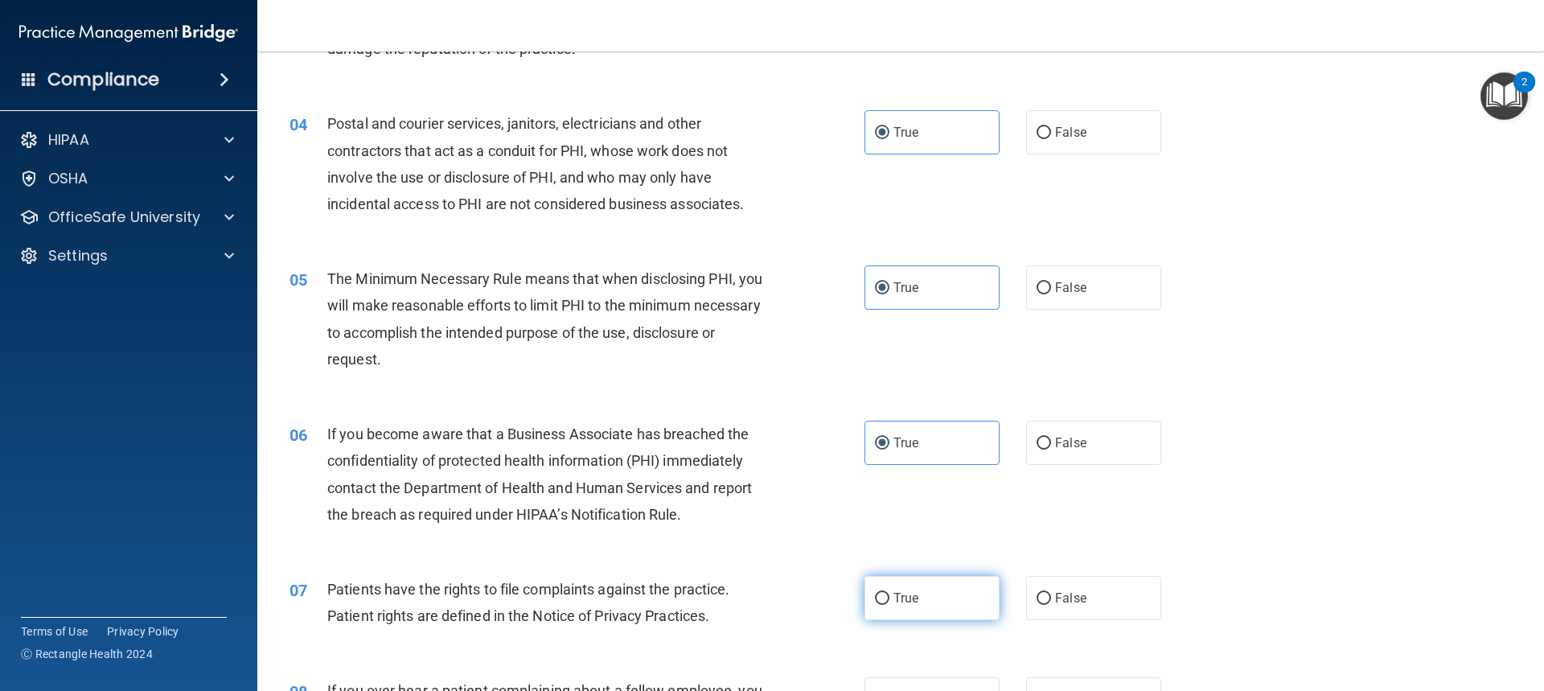
radio input "true"
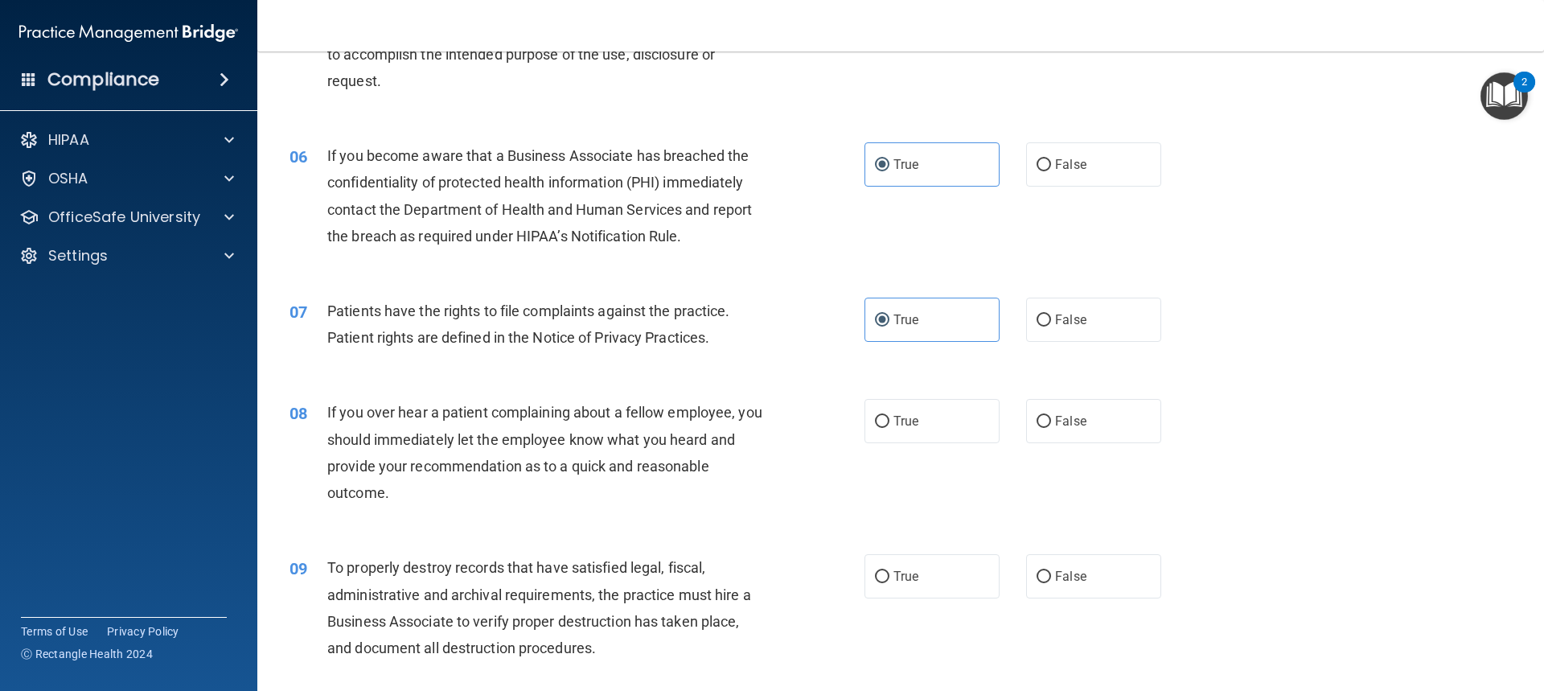
scroll to position [724, 0]
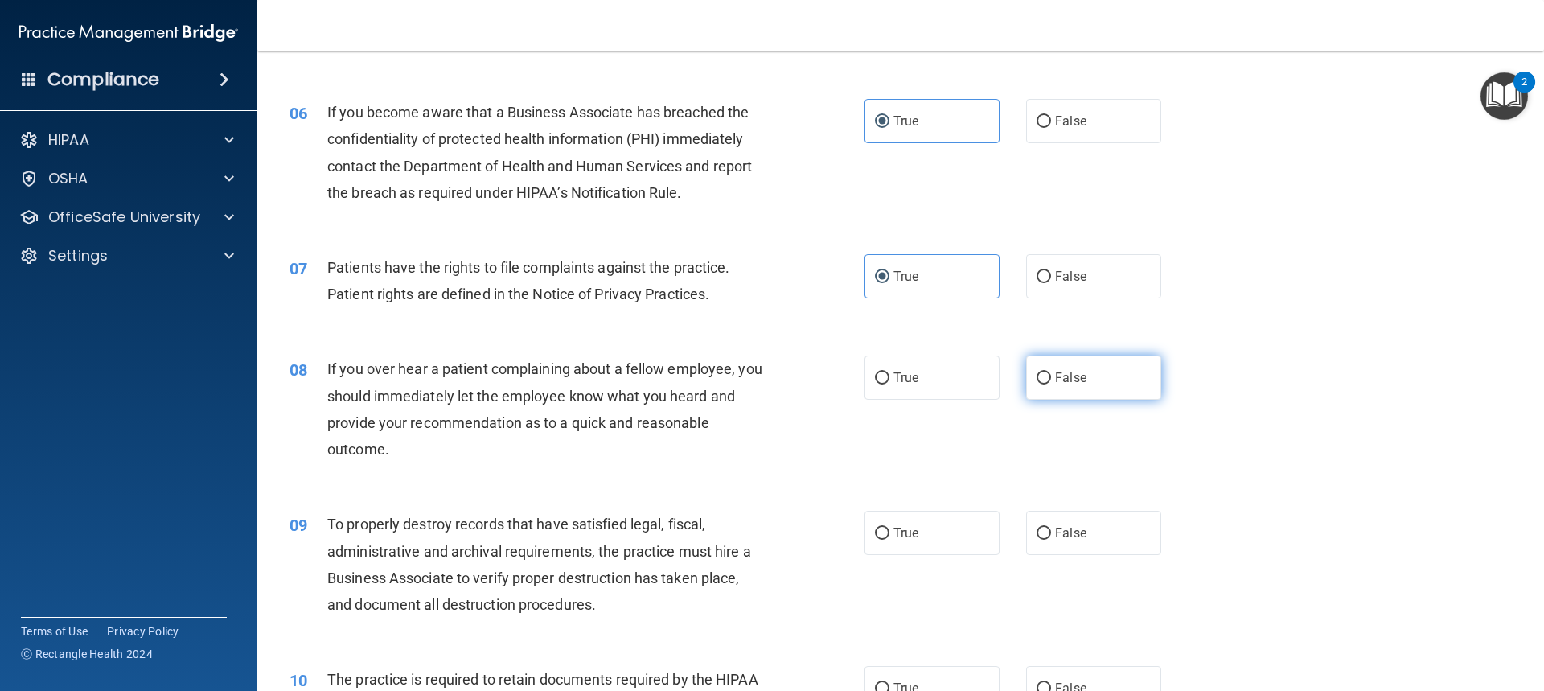
click at [1082, 374] on label "False" at bounding box center [1093, 377] width 135 height 44
click at [1051, 374] on input "False" at bounding box center [1044, 378] width 14 height 12
radio input "true"
click at [1084, 536] on label "False" at bounding box center [1093, 533] width 135 height 44
click at [1051, 536] on input "False" at bounding box center [1044, 534] width 14 height 12
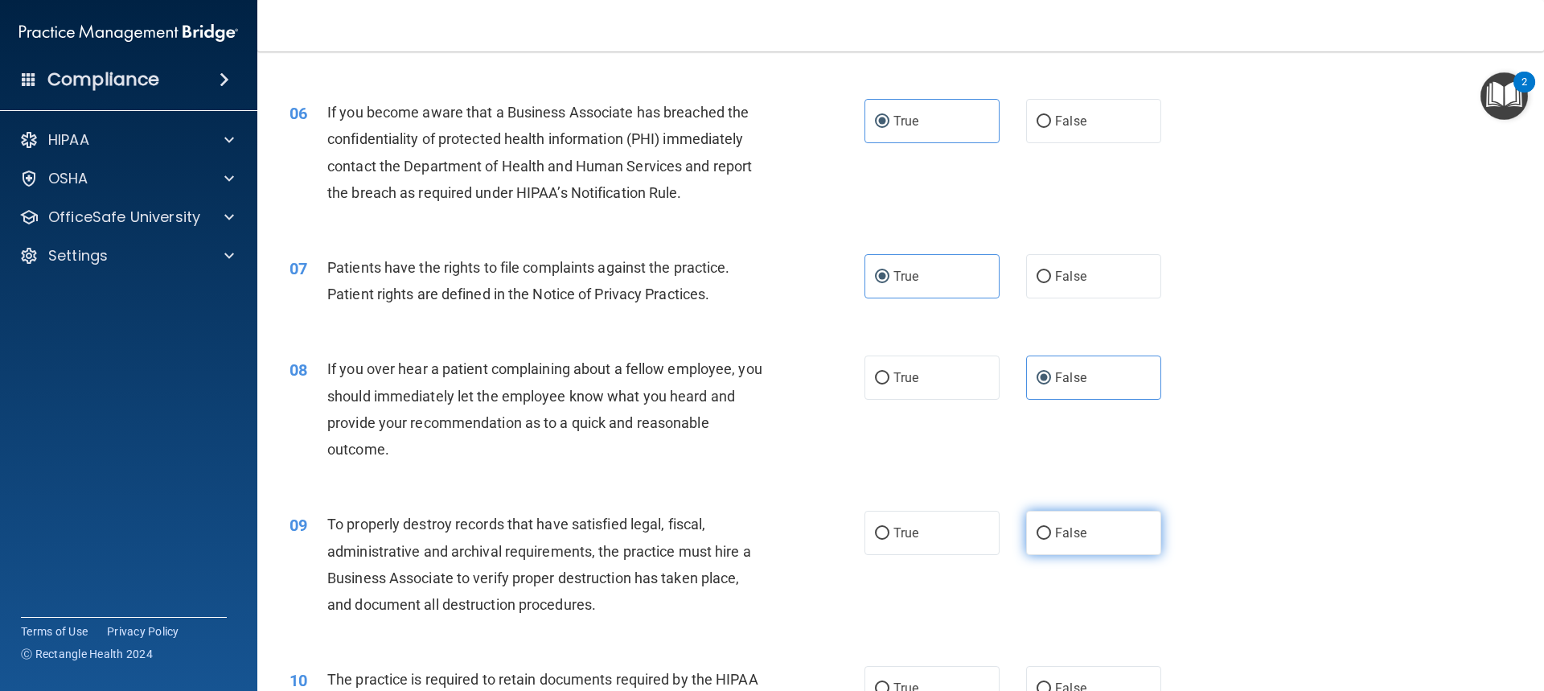
radio input "true"
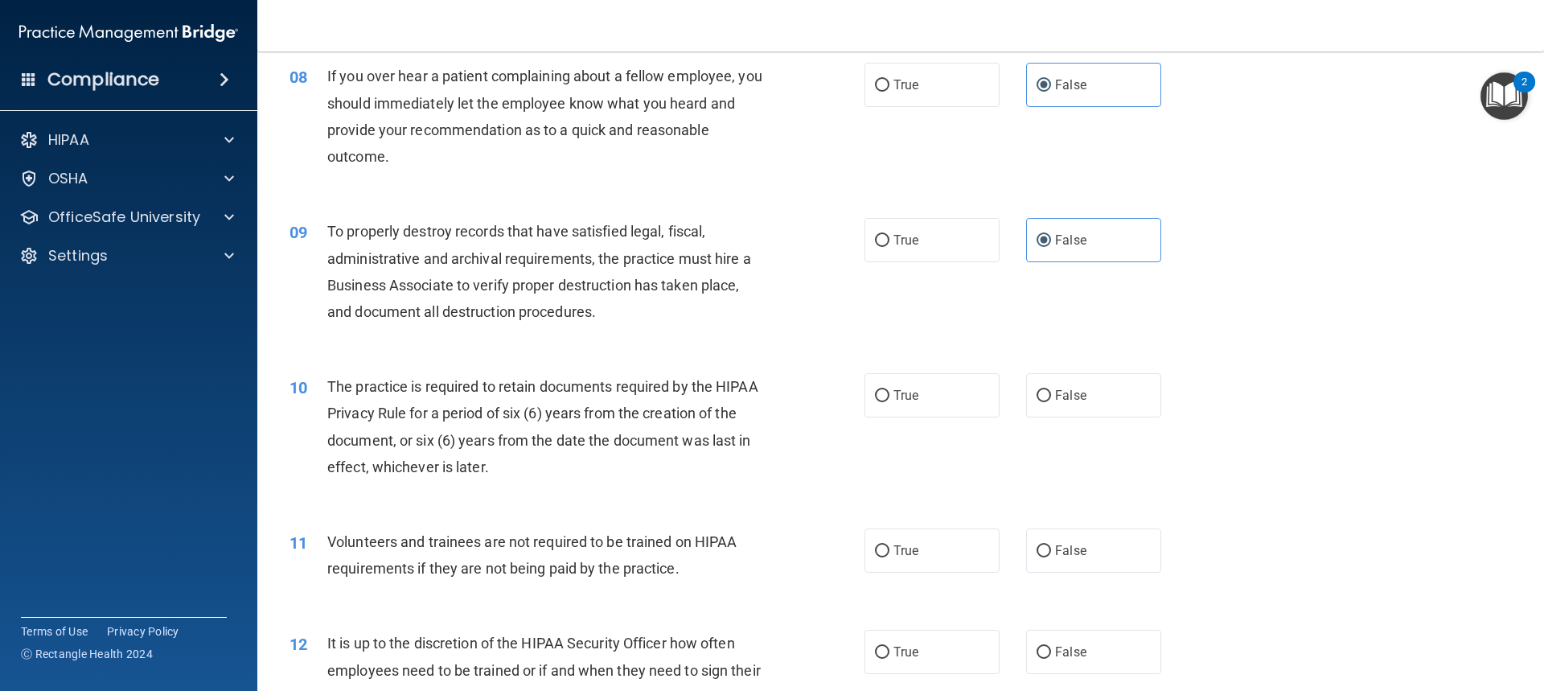
scroll to position [1045, 0]
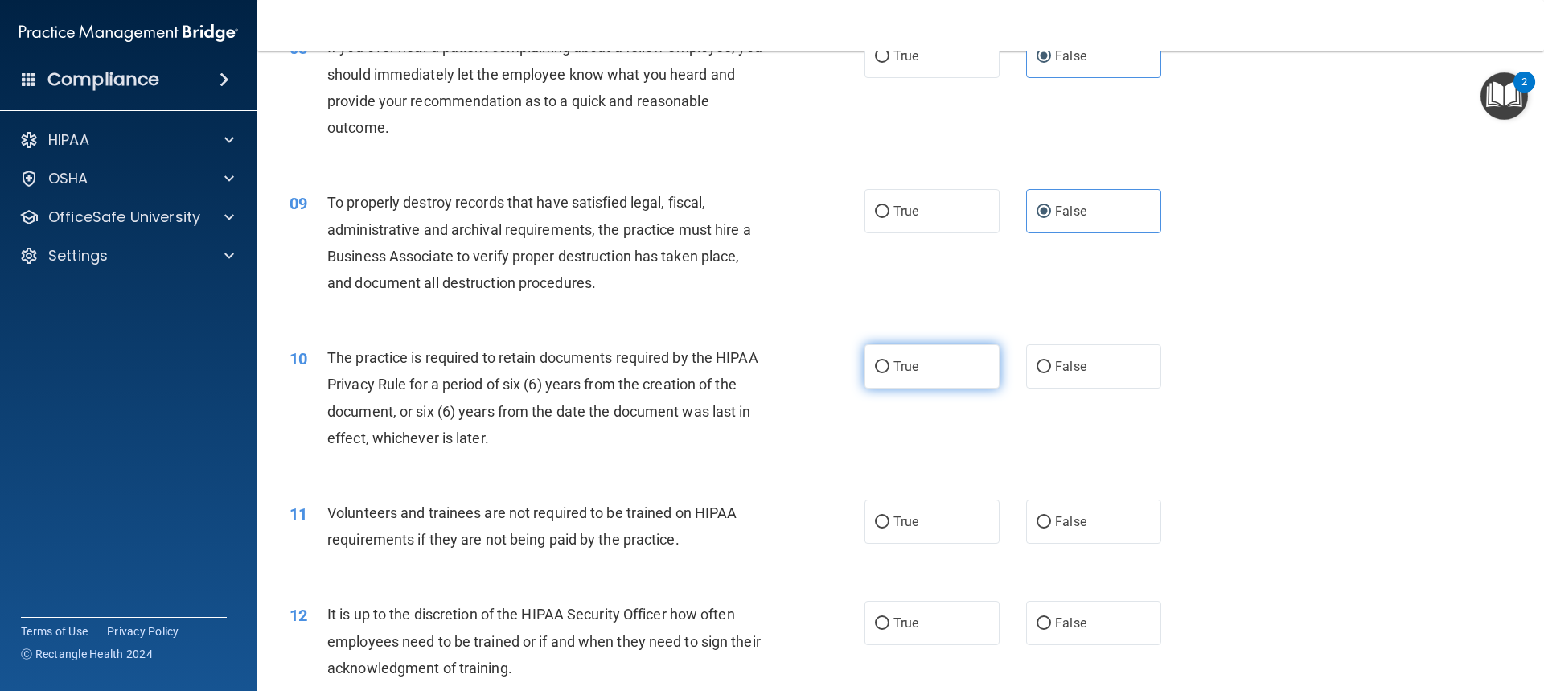
click at [930, 376] on label "True" at bounding box center [931, 366] width 135 height 44
click at [889, 373] on input "True" at bounding box center [882, 367] width 14 height 12
radio input "true"
click at [975, 525] on label "True" at bounding box center [931, 521] width 135 height 44
click at [889, 525] on input "True" at bounding box center [882, 522] width 14 height 12
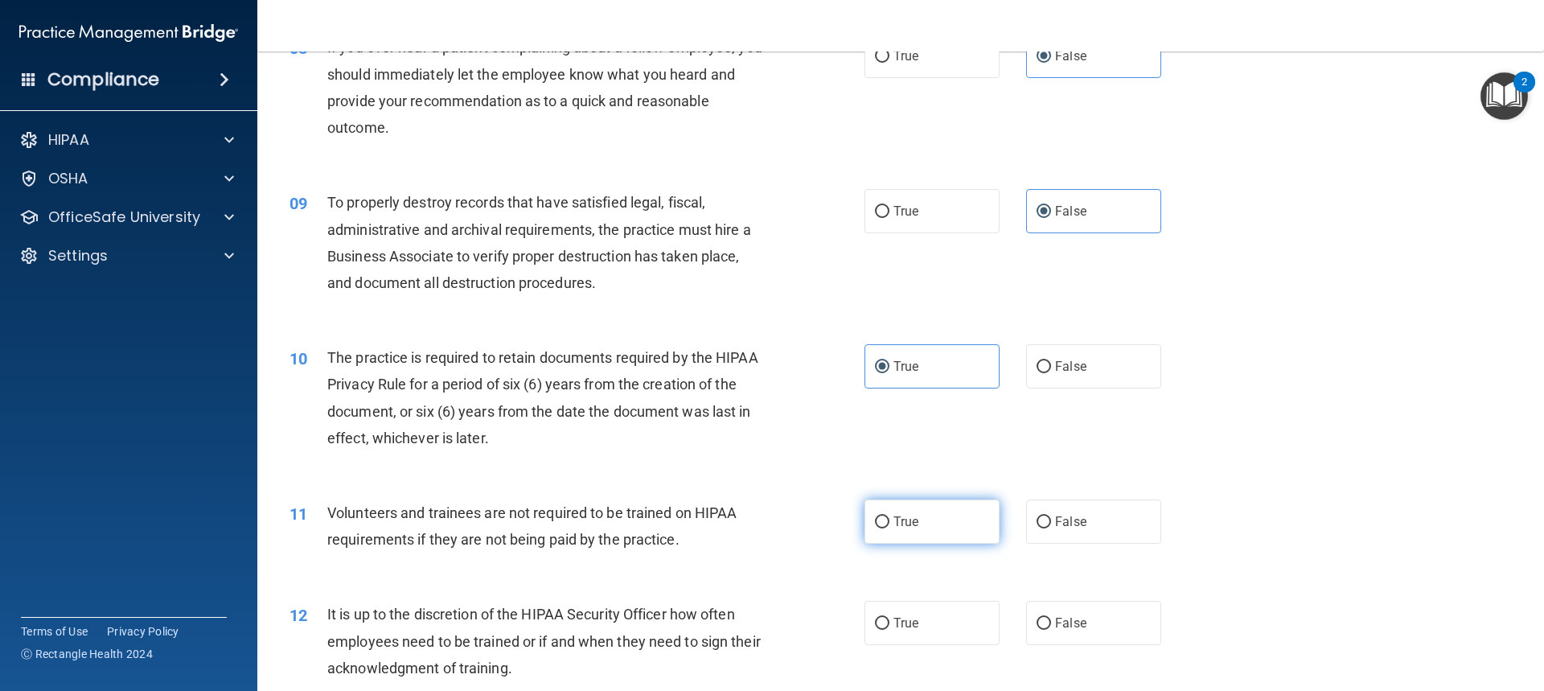
radio input "true"
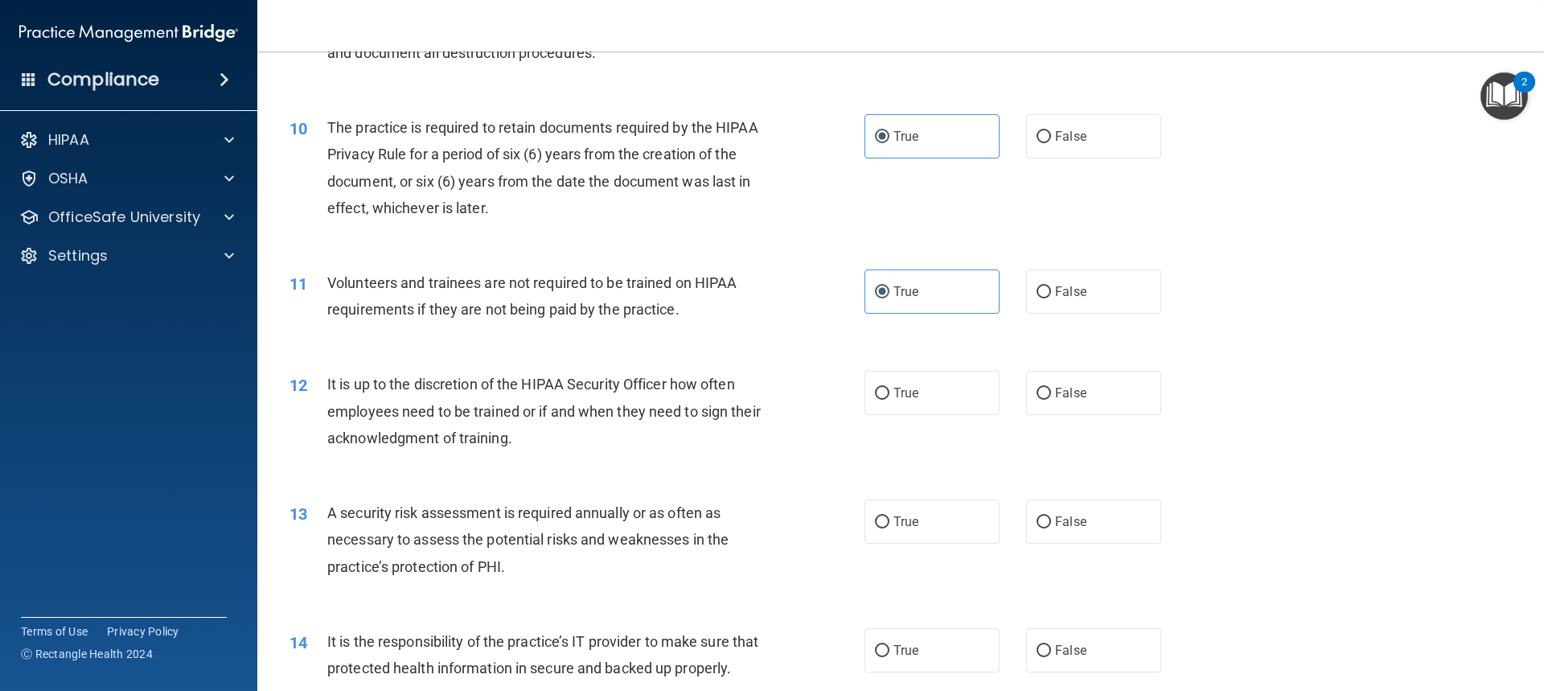
scroll to position [1287, 0]
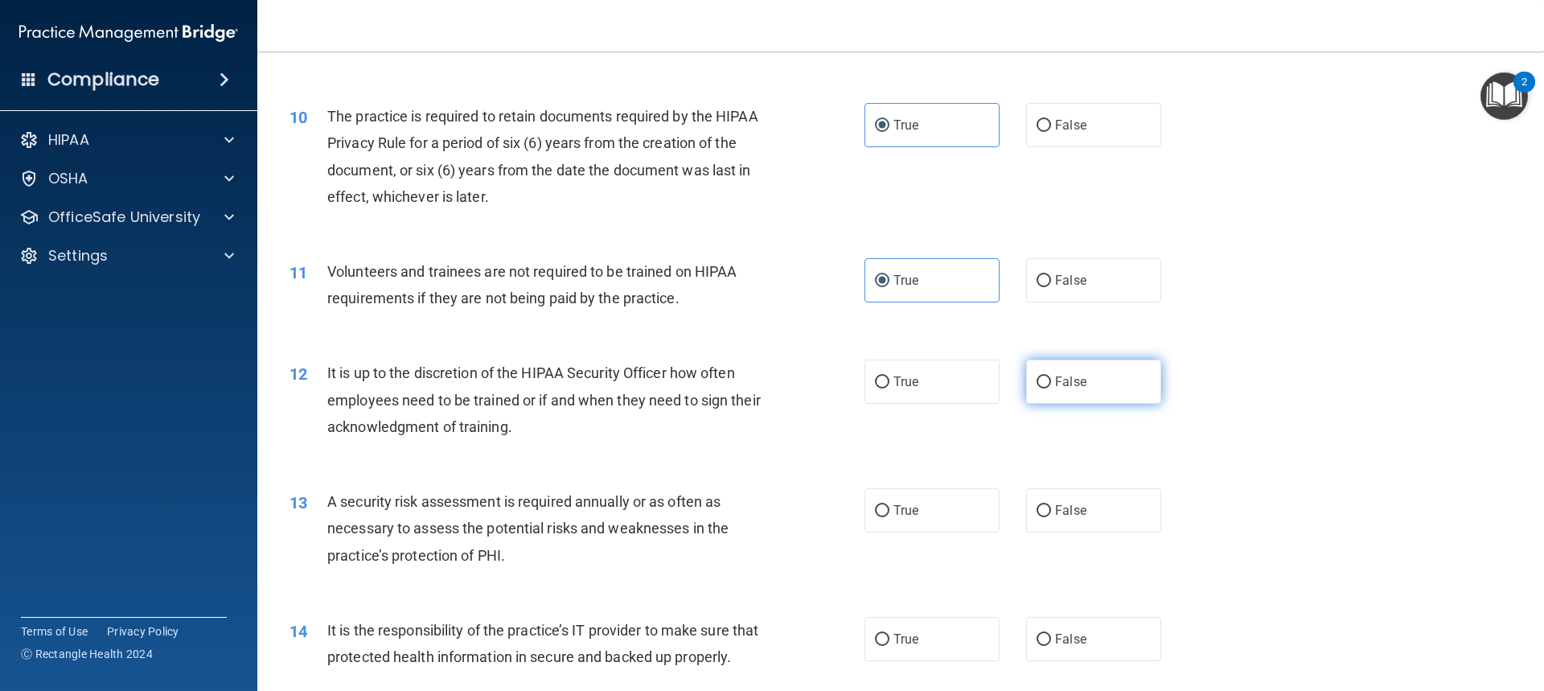
click at [1090, 386] on label "False" at bounding box center [1093, 381] width 135 height 44
click at [1051, 386] on input "False" at bounding box center [1044, 382] width 14 height 12
radio input "true"
click at [959, 519] on label "True" at bounding box center [931, 510] width 135 height 44
click at [889, 517] on input "True" at bounding box center [882, 511] width 14 height 12
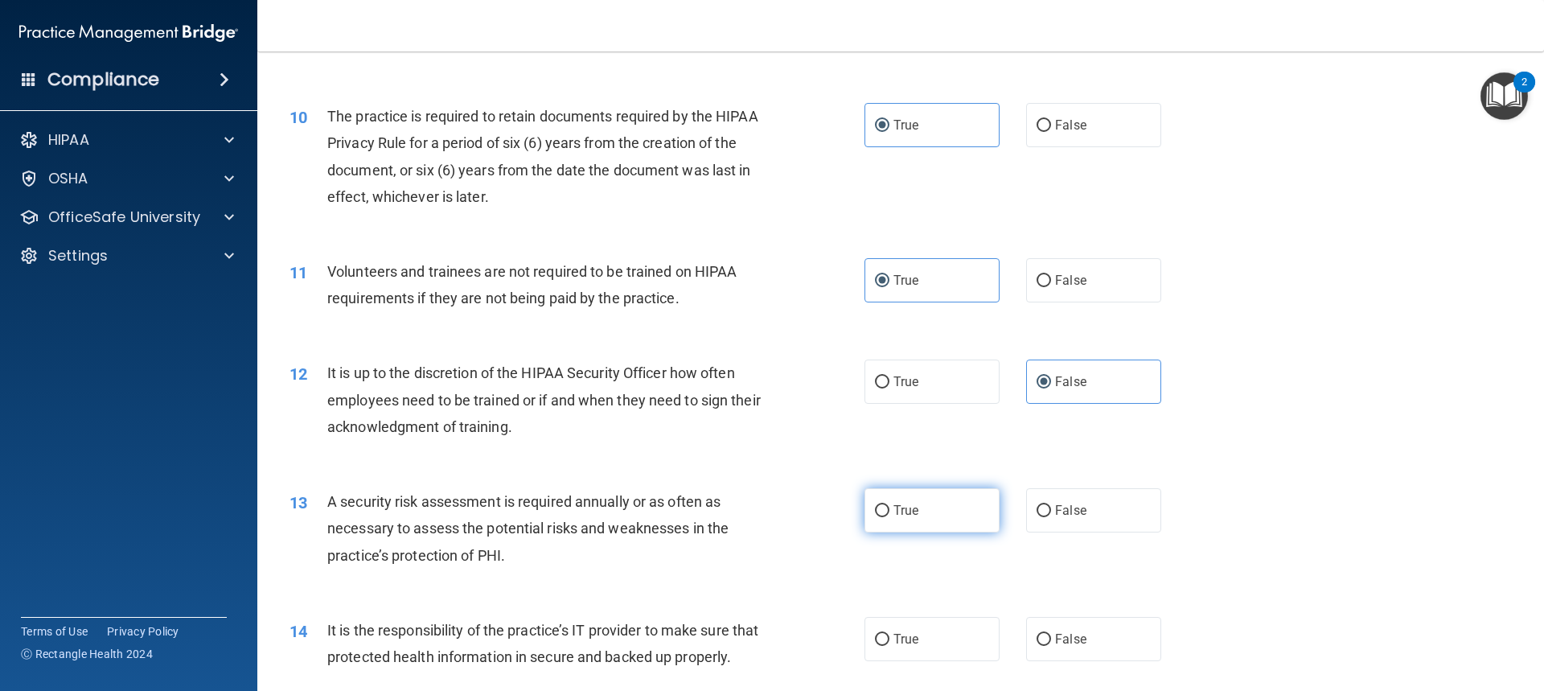
radio input "true"
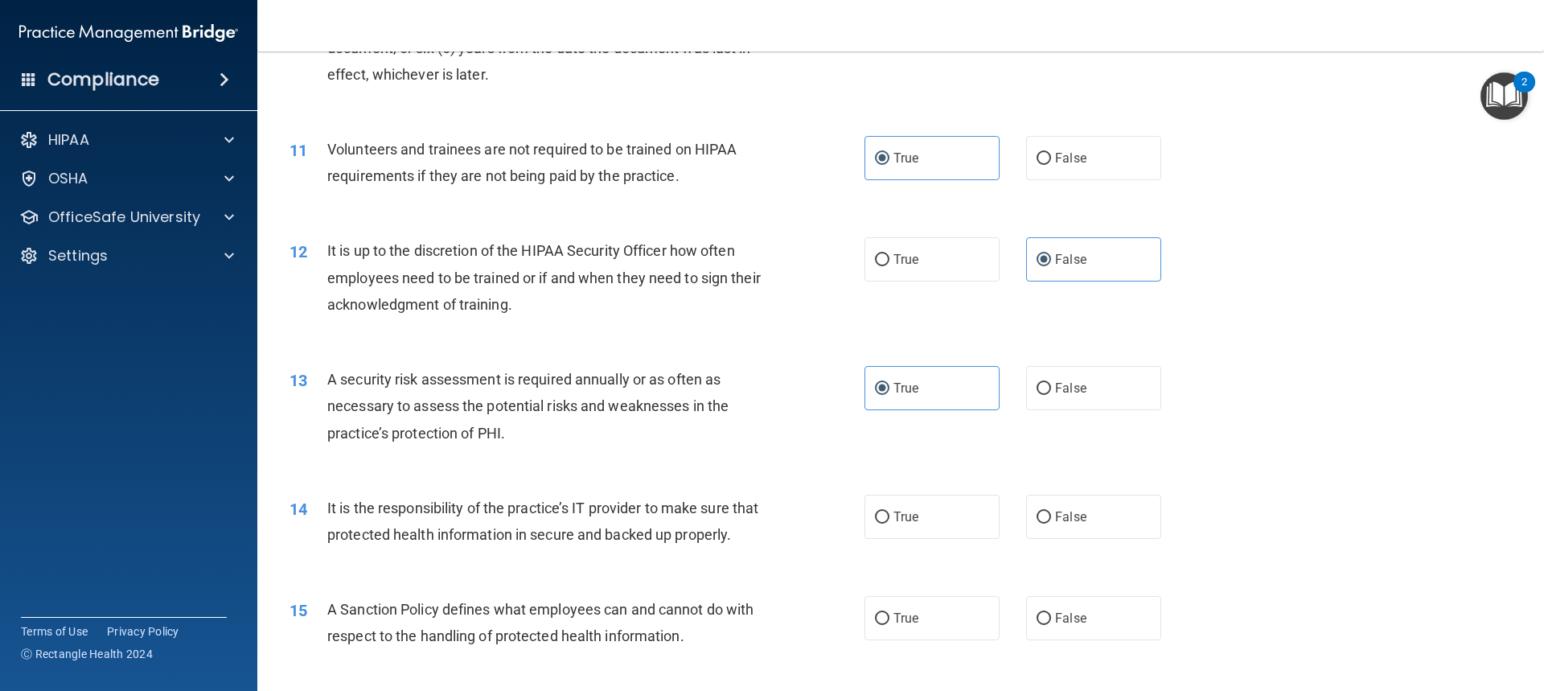
scroll to position [1448, 0]
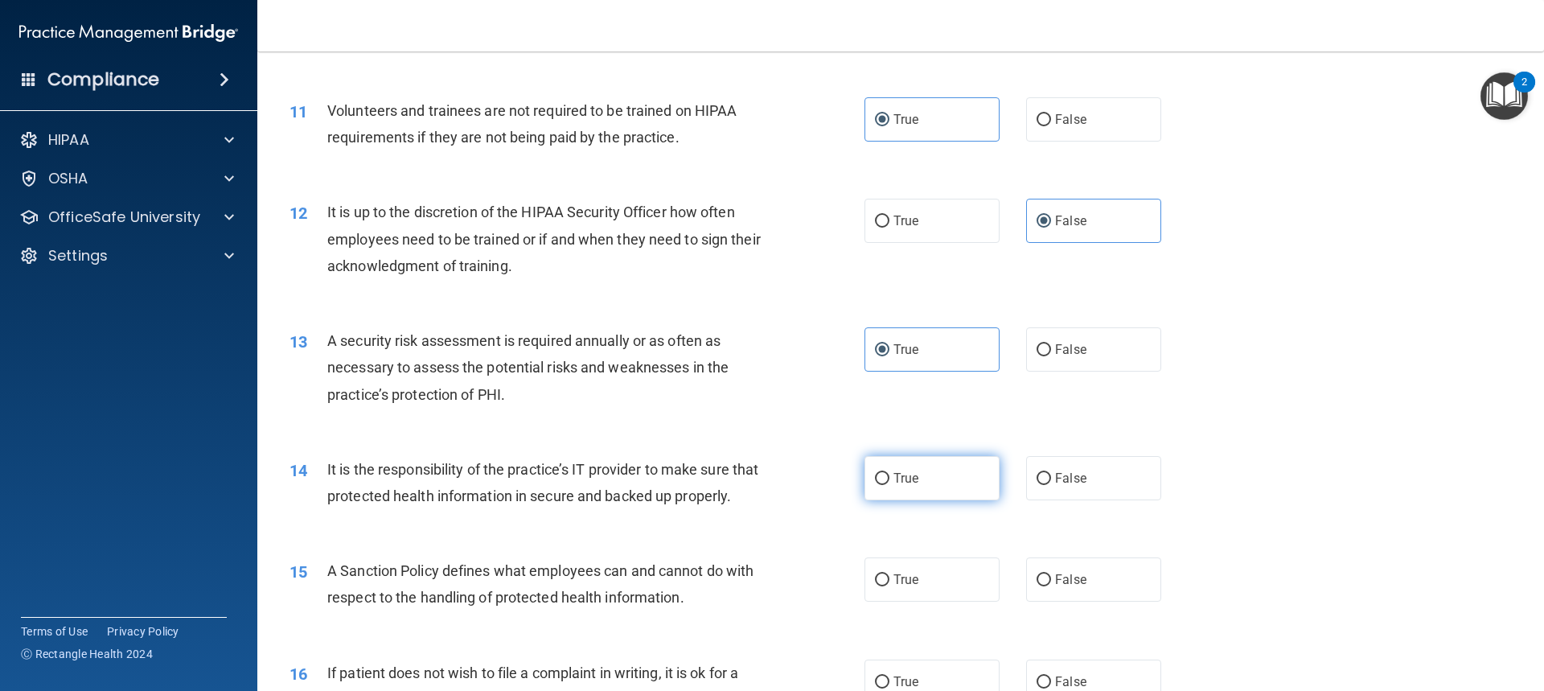
click at [940, 466] on label "True" at bounding box center [931, 478] width 135 height 44
click at [889, 473] on input "True" at bounding box center [882, 479] width 14 height 12
radio input "true"
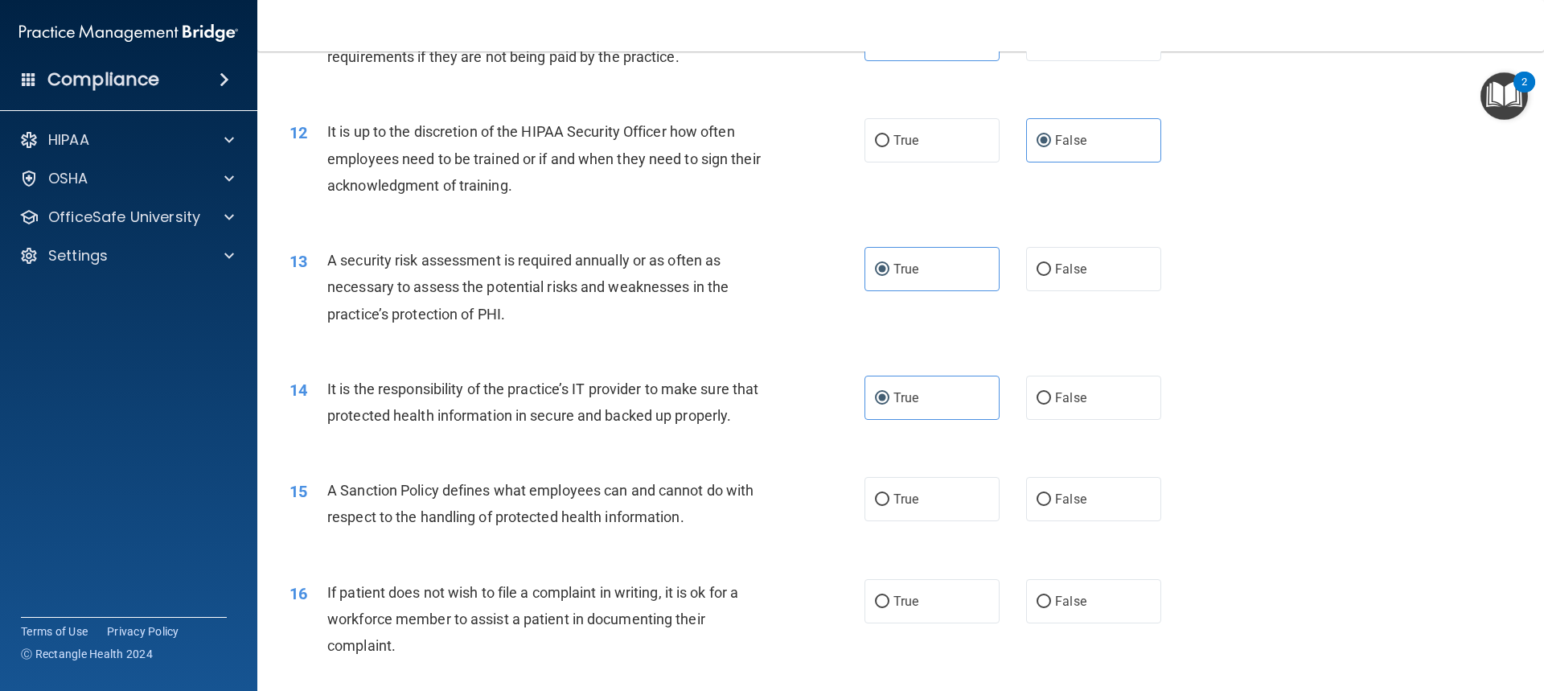
scroll to position [1608, 0]
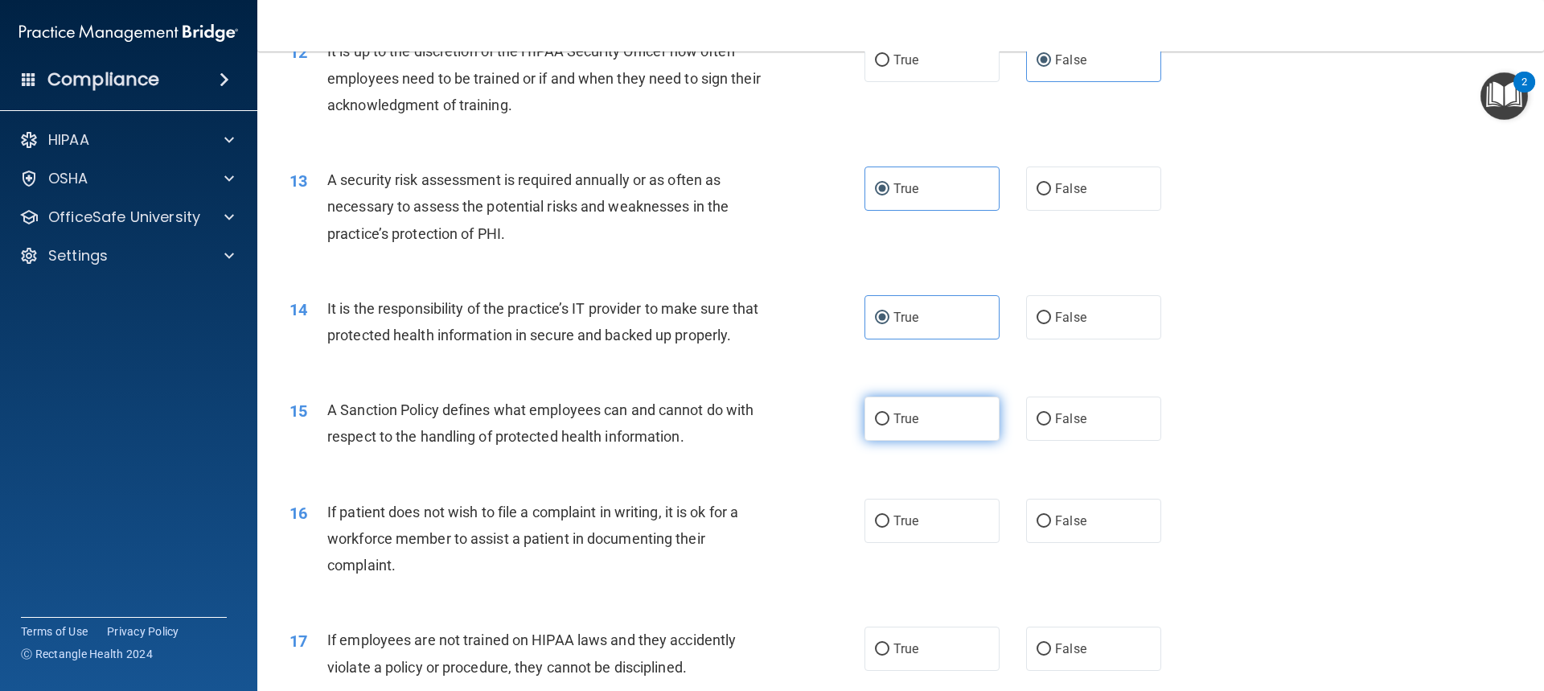
click at [965, 441] on label "True" at bounding box center [931, 418] width 135 height 44
click at [889, 425] on input "True" at bounding box center [882, 419] width 14 height 12
radio input "true"
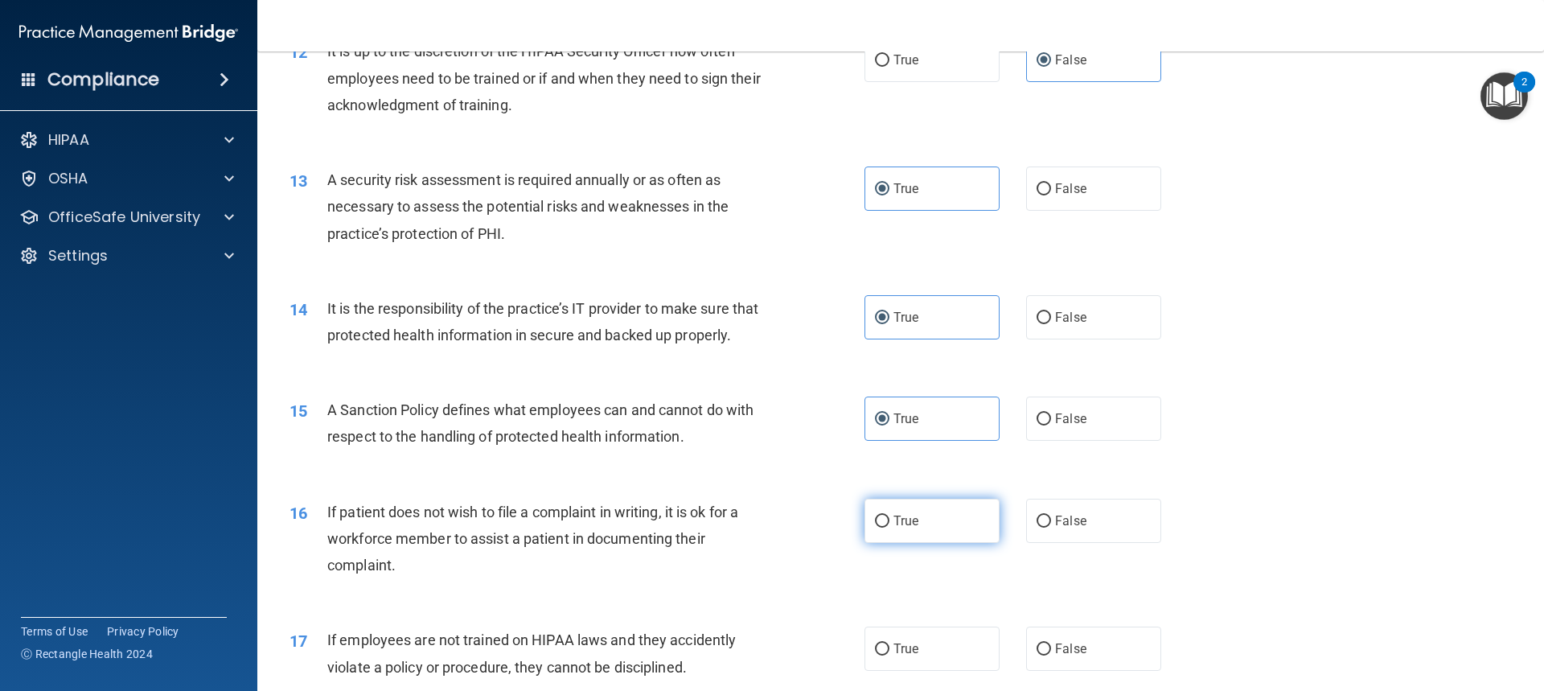
click at [959, 543] on label "True" at bounding box center [931, 521] width 135 height 44
click at [889, 528] on input "True" at bounding box center [882, 521] width 14 height 12
radio input "true"
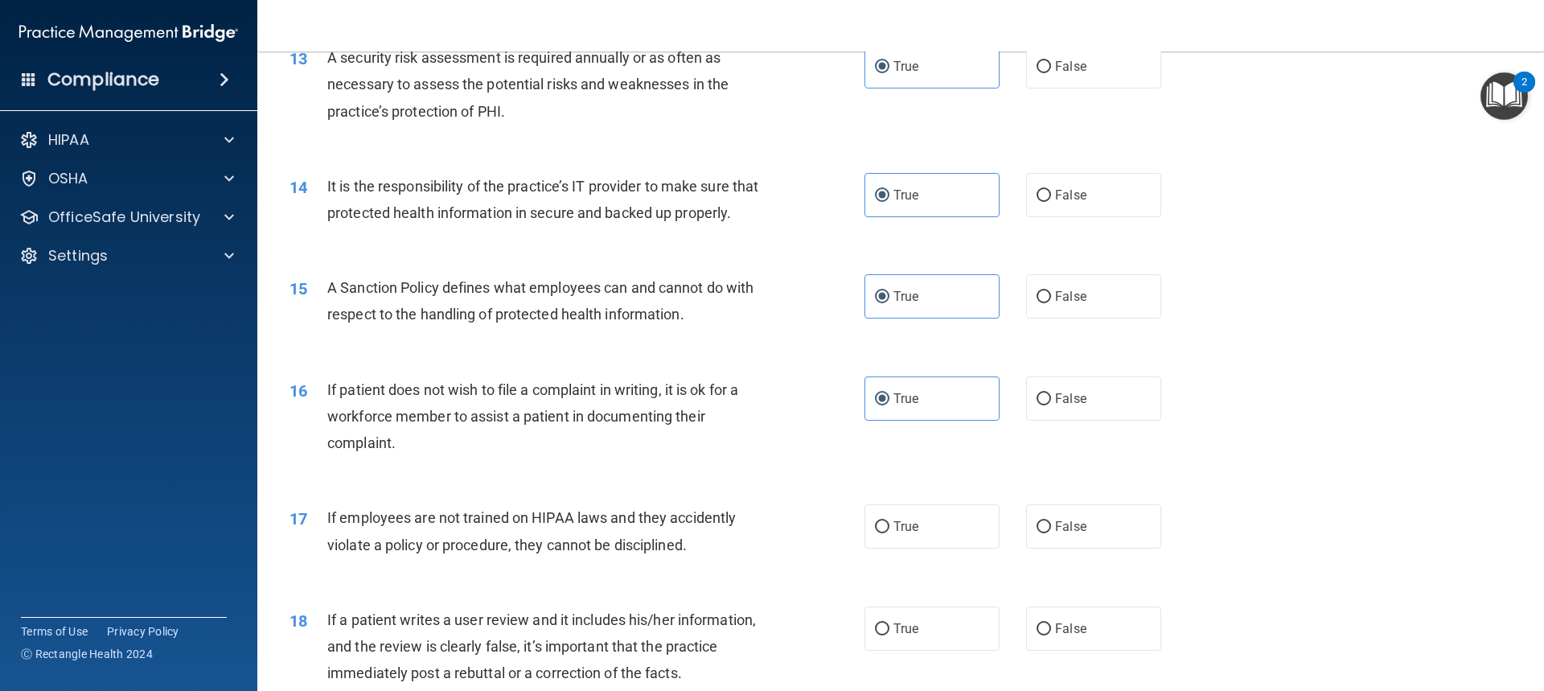
scroll to position [1769, 0]
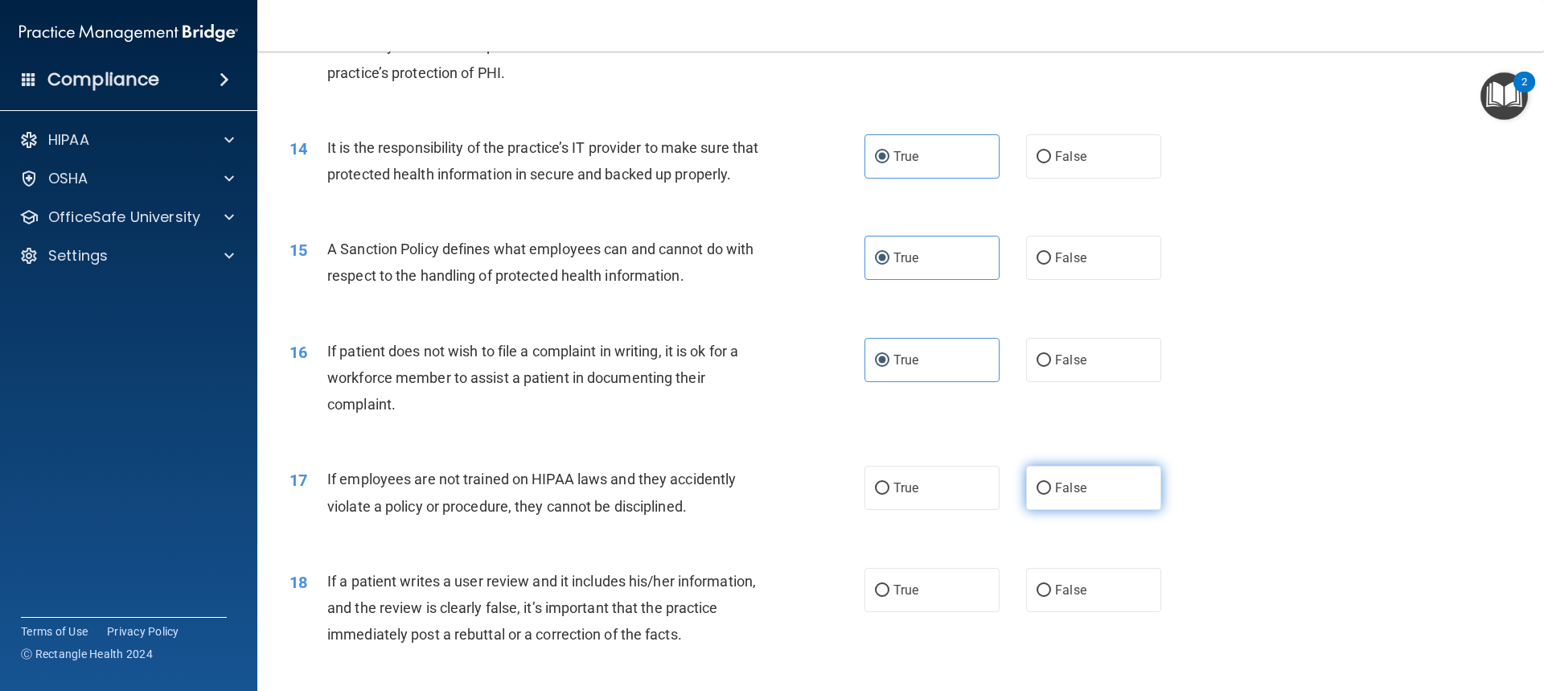
click at [1111, 510] on label "False" at bounding box center [1093, 488] width 135 height 44
click at [1051, 495] on input "False" at bounding box center [1044, 489] width 14 height 12
radio input "true"
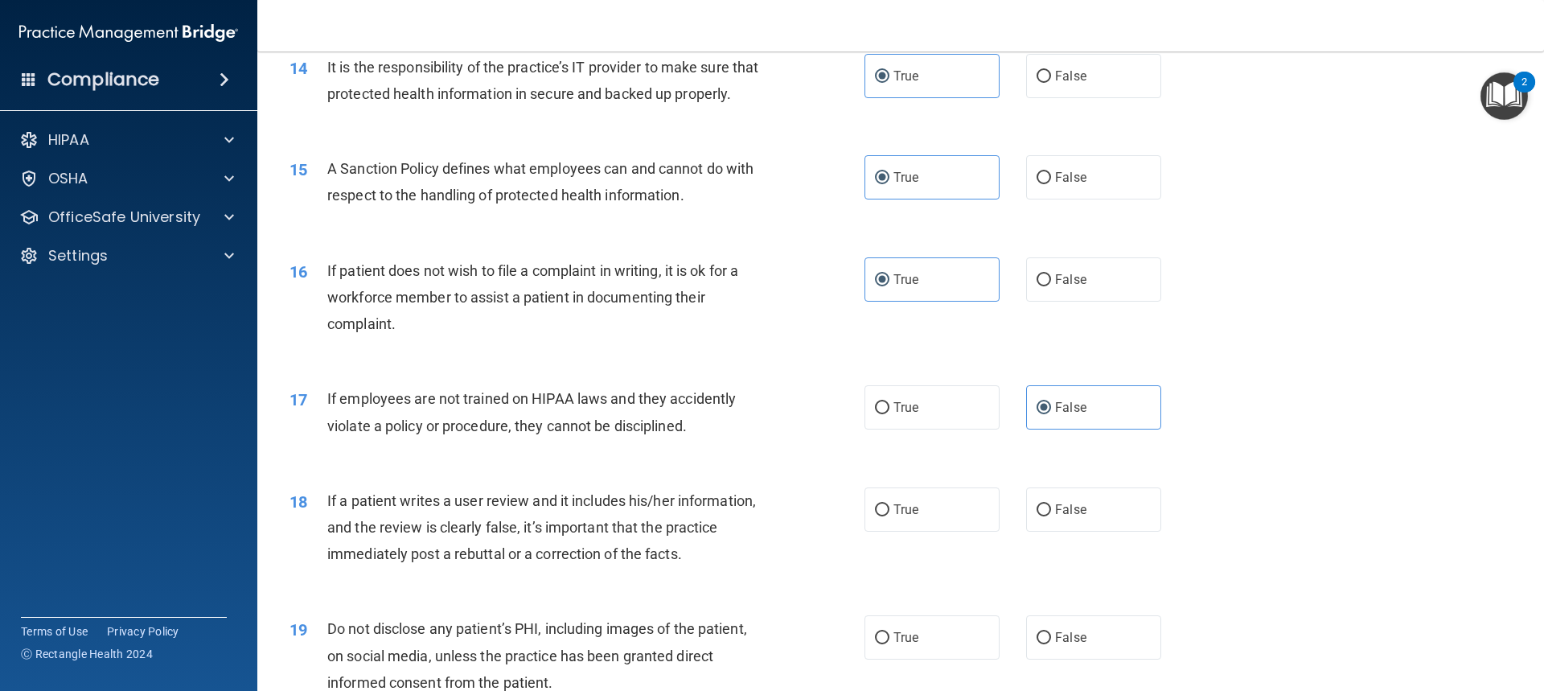
scroll to position [1930, 0]
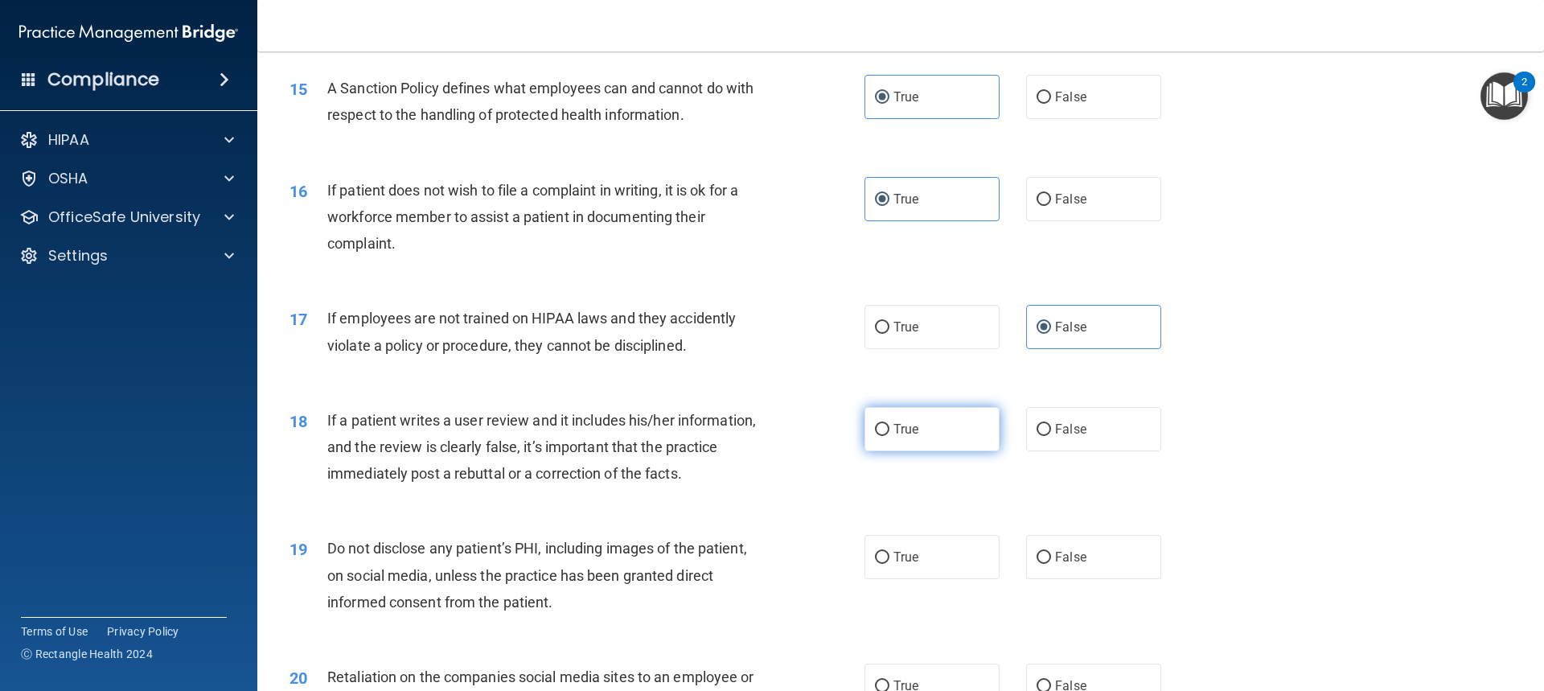
click at [951, 451] on label "True" at bounding box center [931, 429] width 135 height 44
click at [889, 436] on input "True" at bounding box center [882, 430] width 14 height 12
radio input "true"
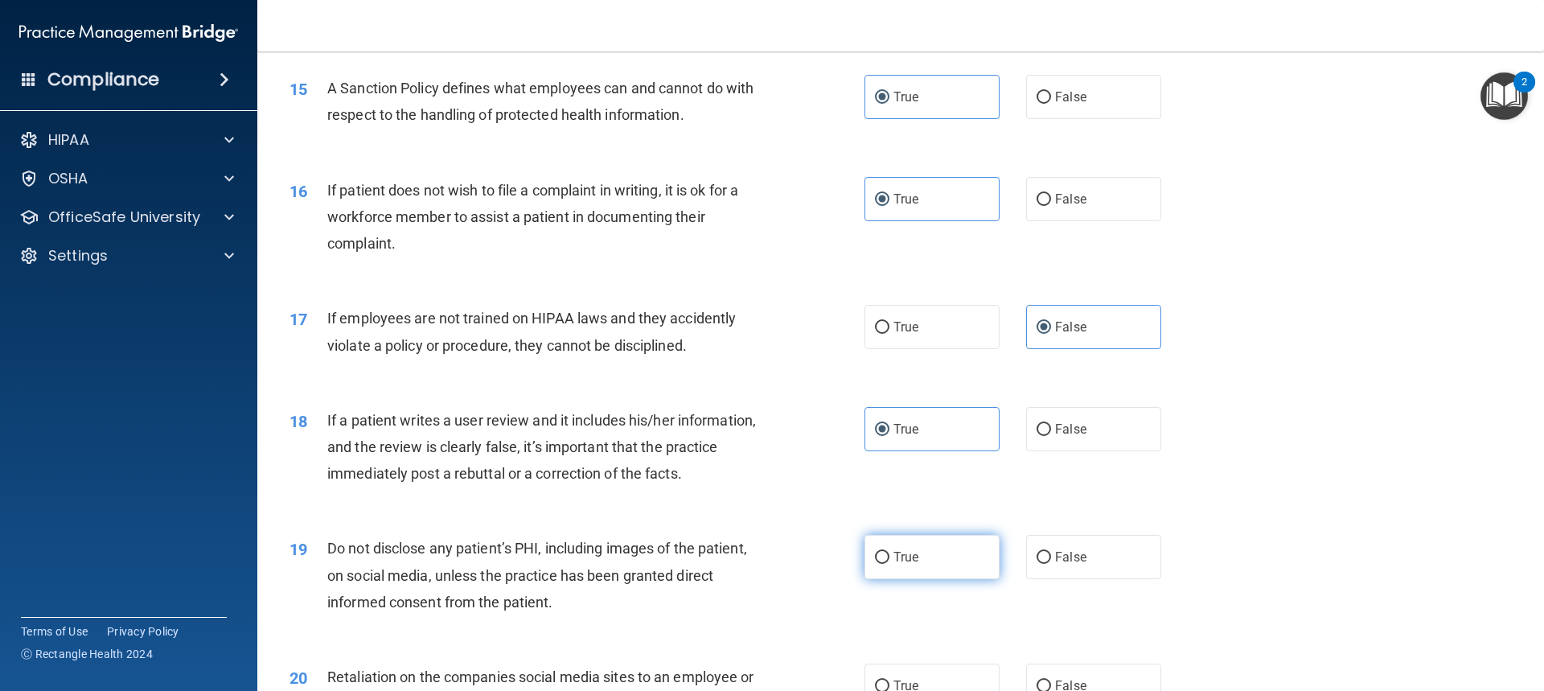
click at [955, 579] on label "True" at bounding box center [931, 557] width 135 height 44
click at [889, 564] on input "True" at bounding box center [882, 558] width 14 height 12
radio input "true"
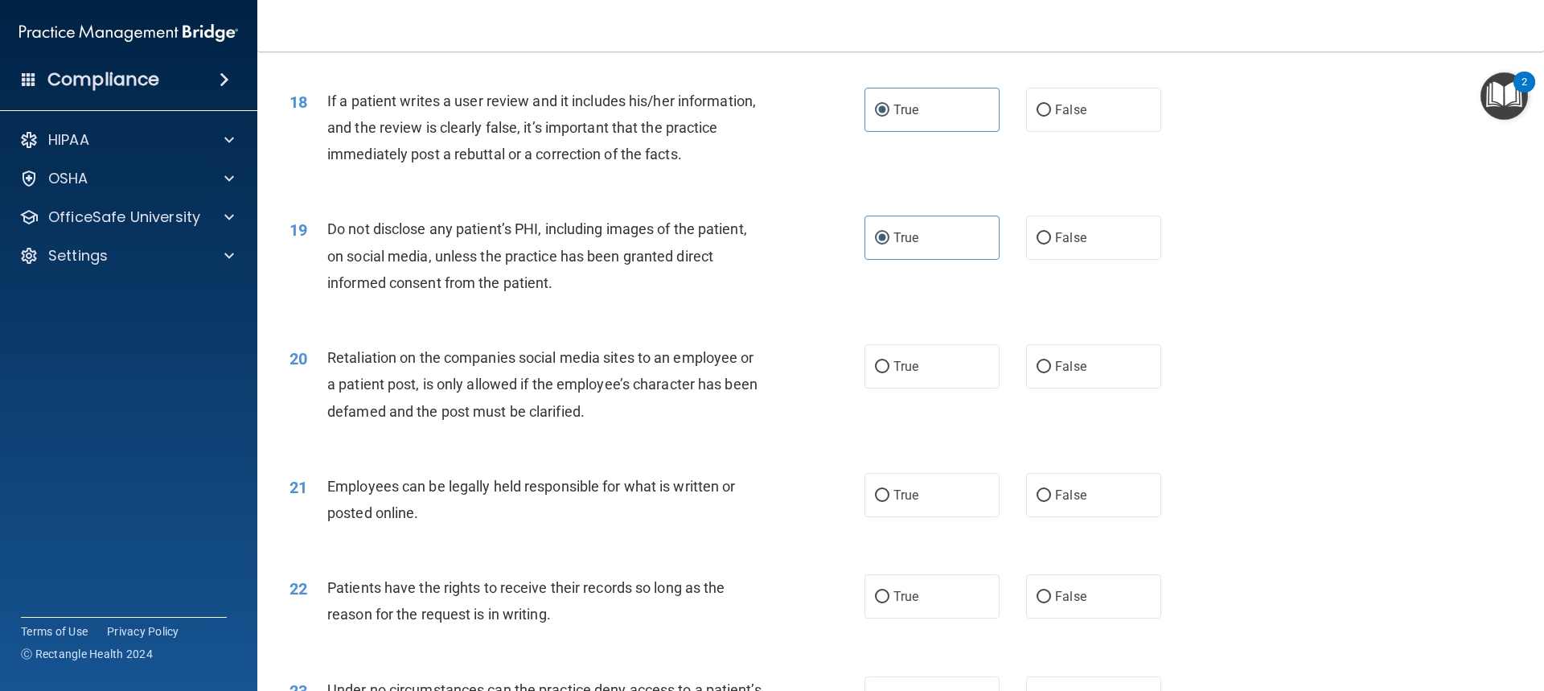
scroll to position [2252, 0]
click at [1090, 384] on label "False" at bounding box center [1093, 364] width 135 height 44
click at [1051, 371] on input "False" at bounding box center [1044, 365] width 14 height 12
radio input "true"
click at [953, 513] on label "True" at bounding box center [931, 492] width 135 height 44
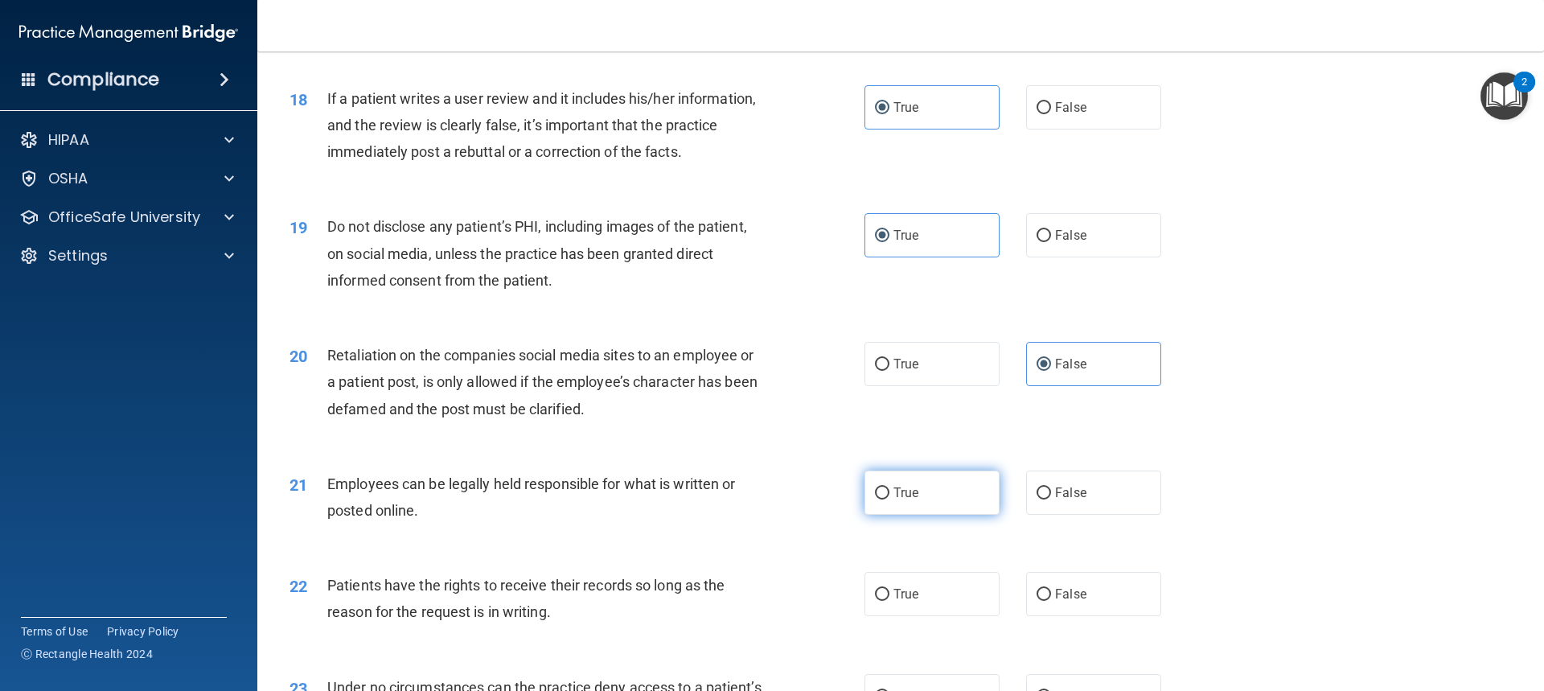
click at [889, 499] on input "True" at bounding box center [882, 493] width 14 height 12
radio input "true"
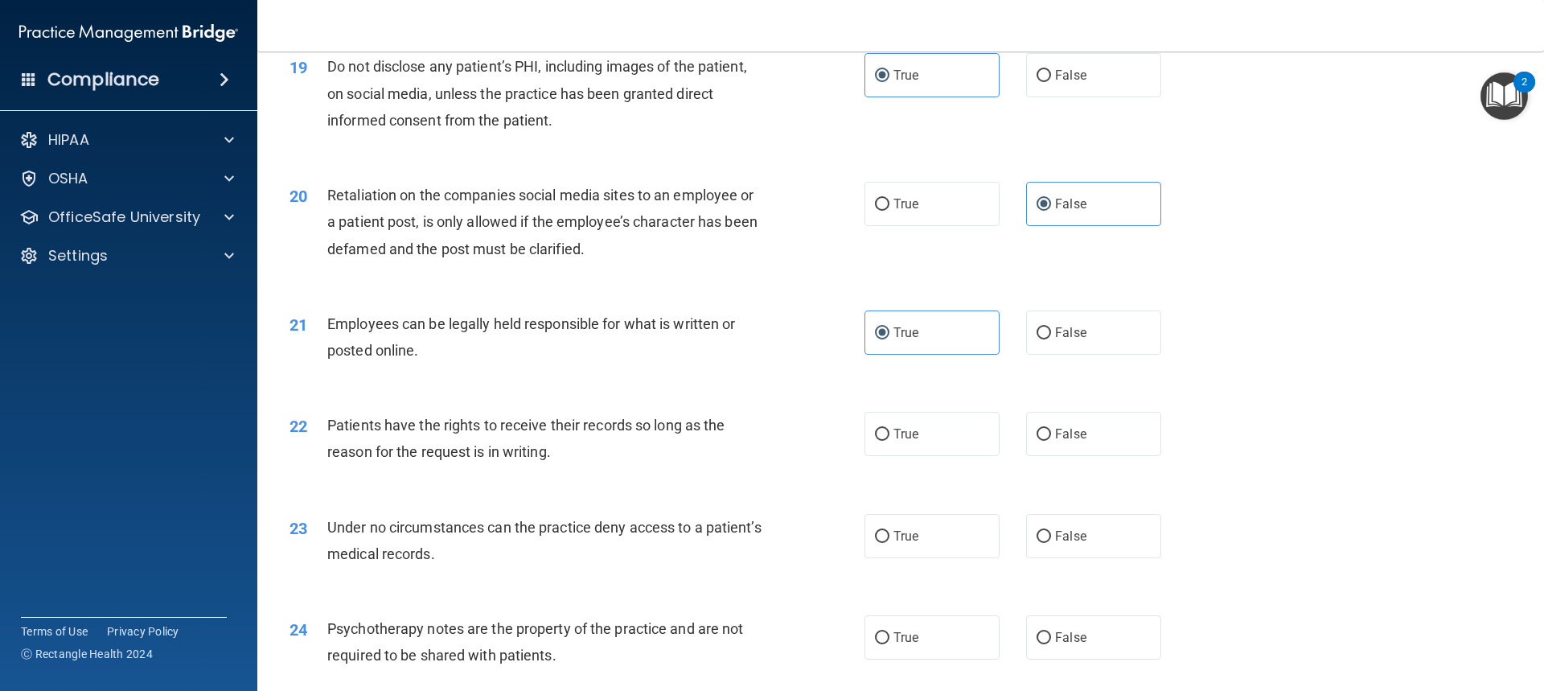
scroll to position [2413, 0]
click at [942, 455] on label "True" at bounding box center [931, 433] width 135 height 44
click at [889, 440] on input "True" at bounding box center [882, 434] width 14 height 12
radio input "true"
click at [952, 557] on label "True" at bounding box center [931, 535] width 135 height 44
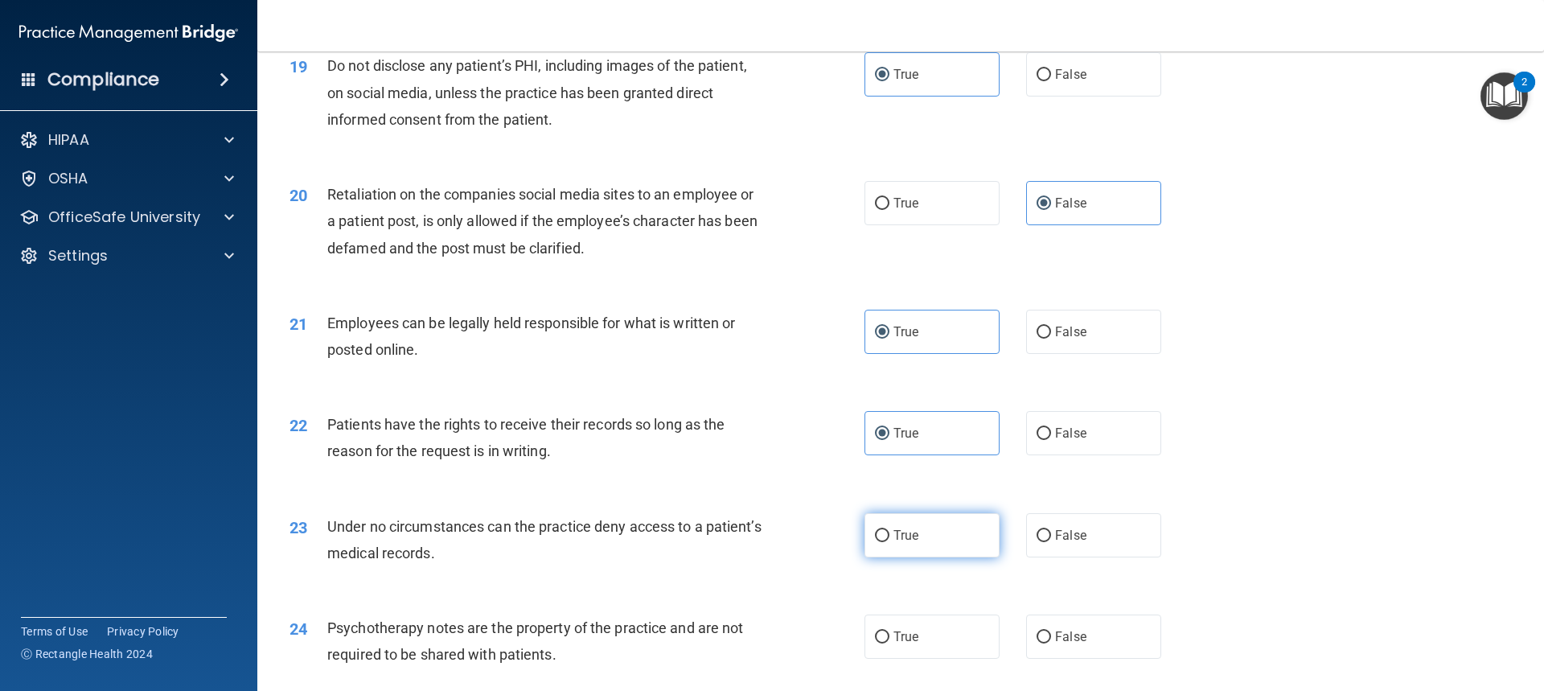
click at [889, 542] on input "True" at bounding box center [882, 536] width 14 height 12
radio input "true"
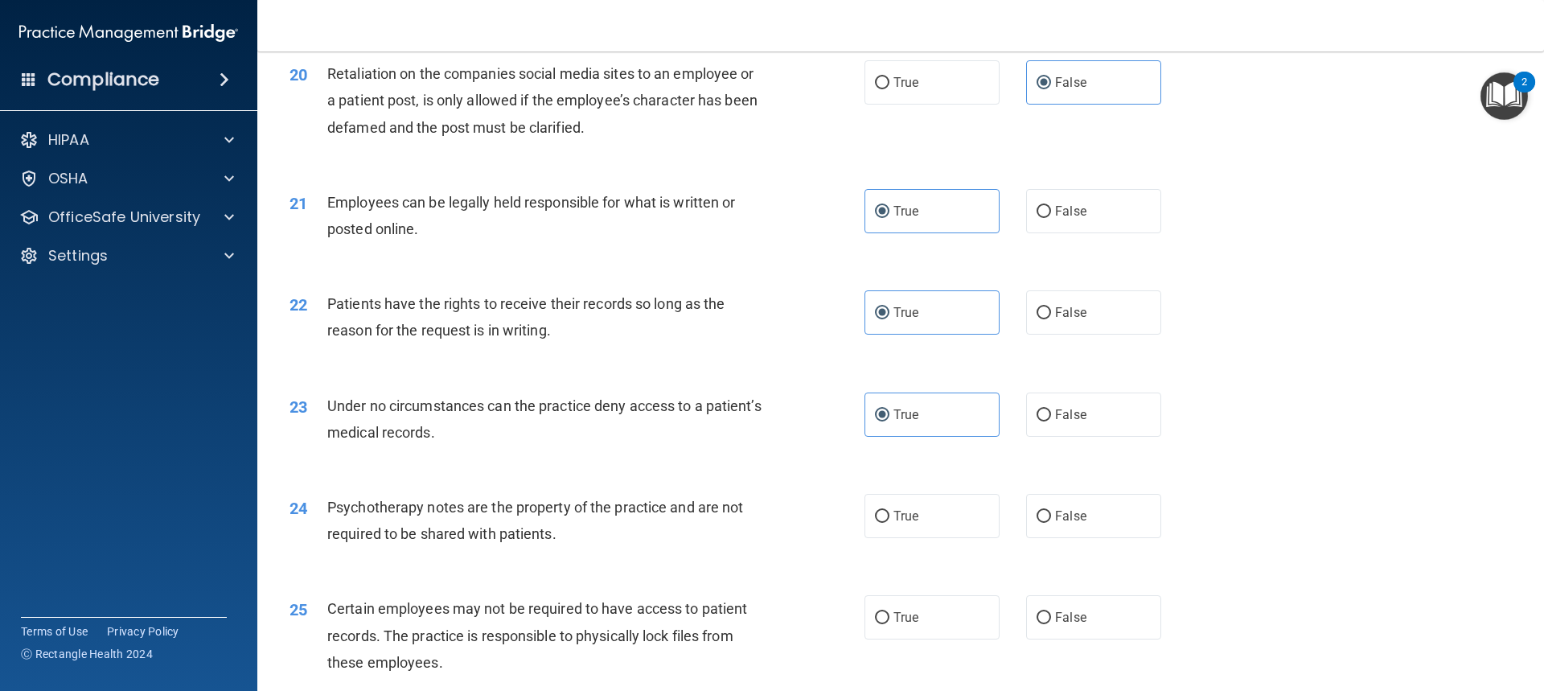
scroll to position [2573, 0]
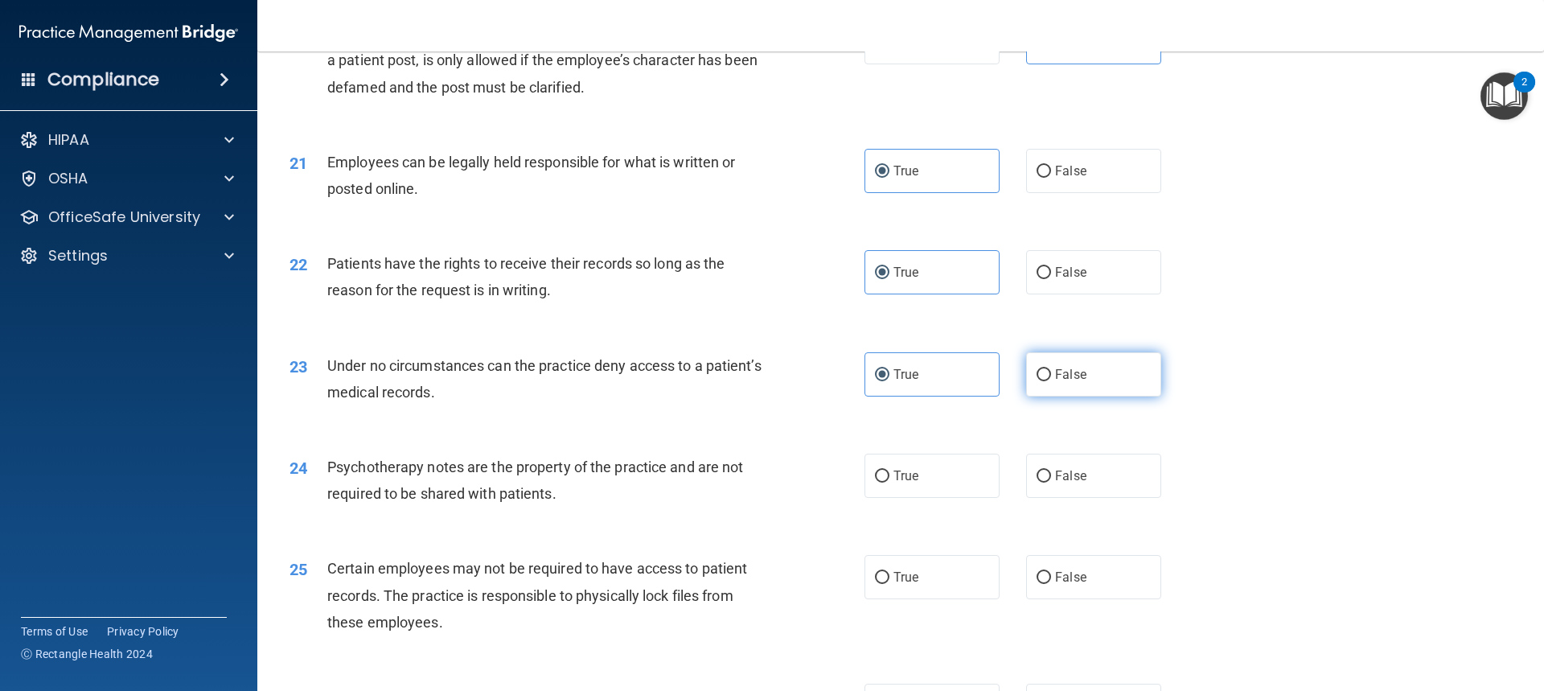
click at [1084, 396] on label "False" at bounding box center [1093, 374] width 135 height 44
click at [1051, 381] on input "False" at bounding box center [1044, 375] width 14 height 12
radio input "true"
radio input "false"
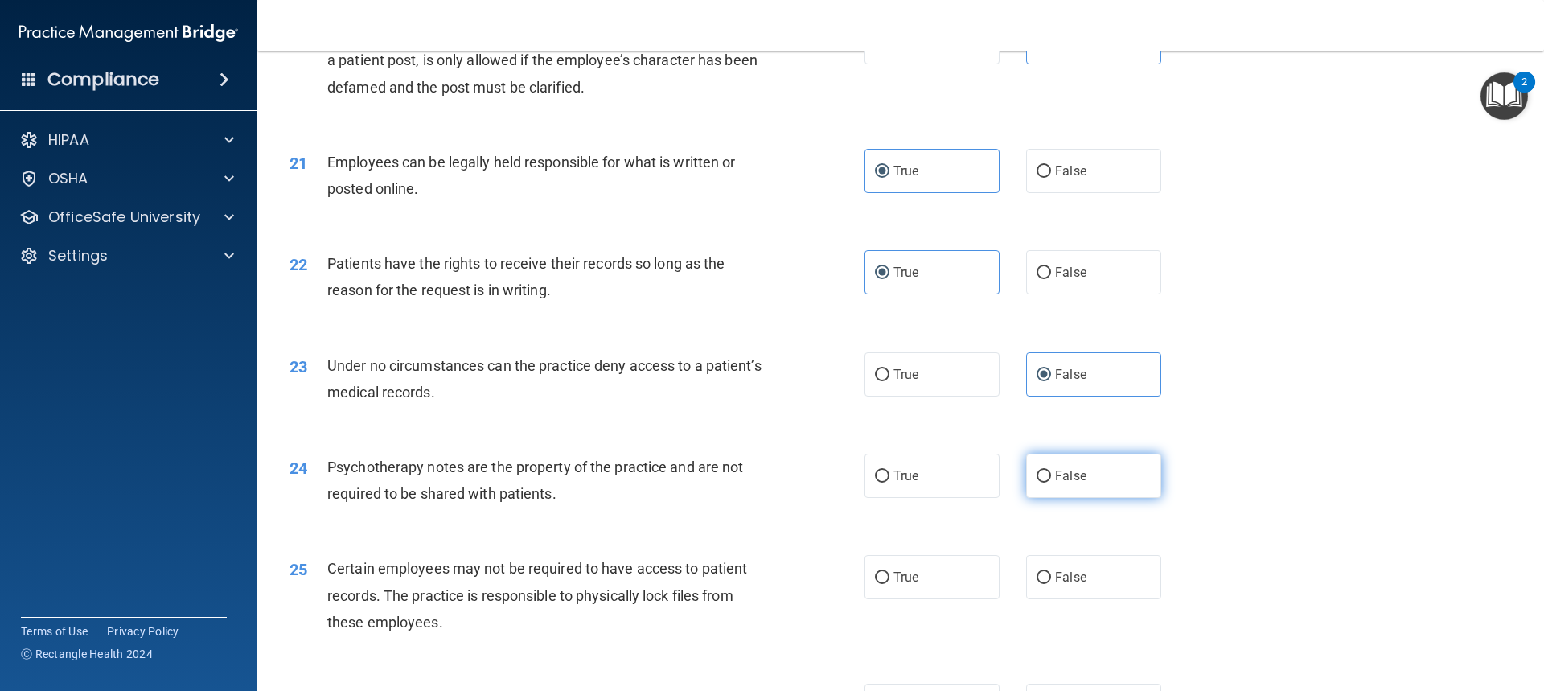
click at [1094, 498] on label "False" at bounding box center [1093, 476] width 135 height 44
click at [1051, 483] on input "False" at bounding box center [1044, 476] width 14 height 12
radio input "true"
click at [943, 599] on label "True" at bounding box center [931, 577] width 135 height 44
click at [889, 584] on input "True" at bounding box center [882, 578] width 14 height 12
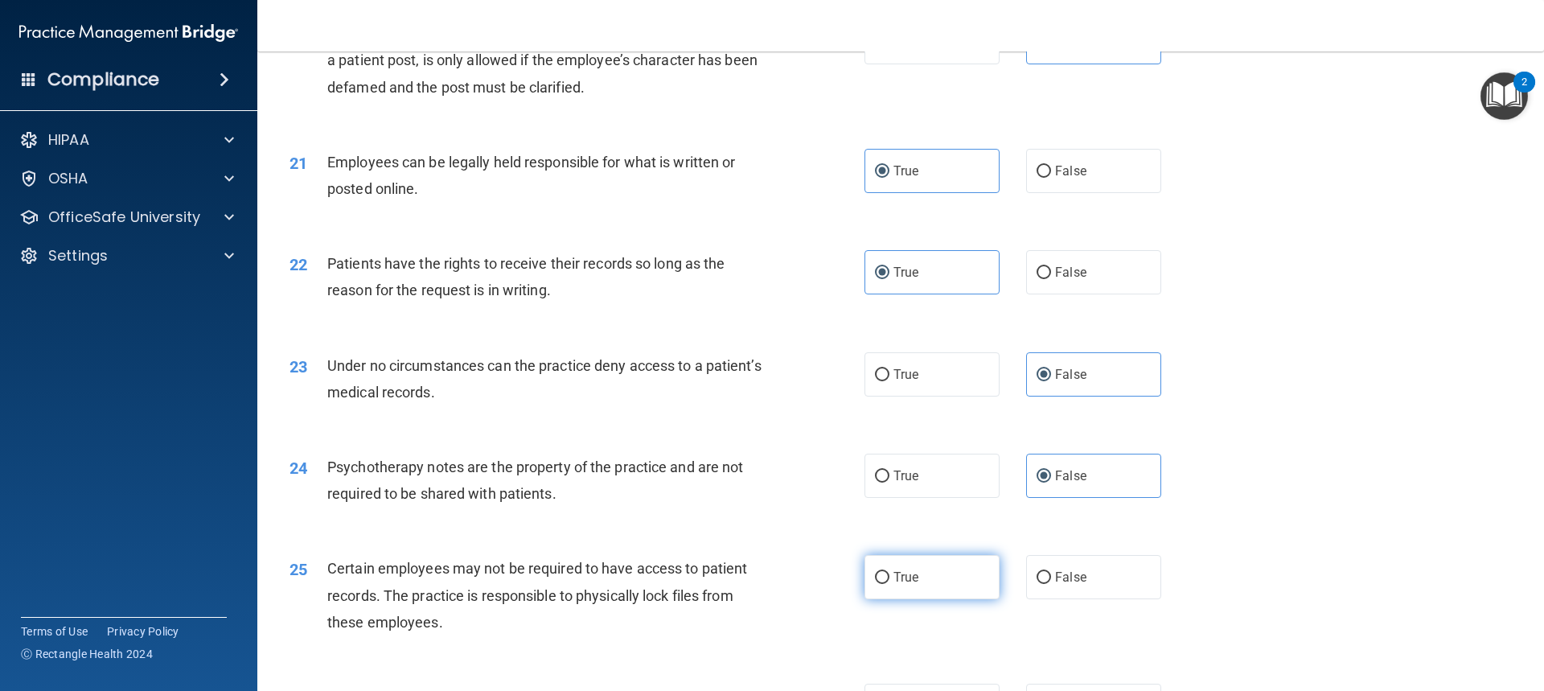
radio input "true"
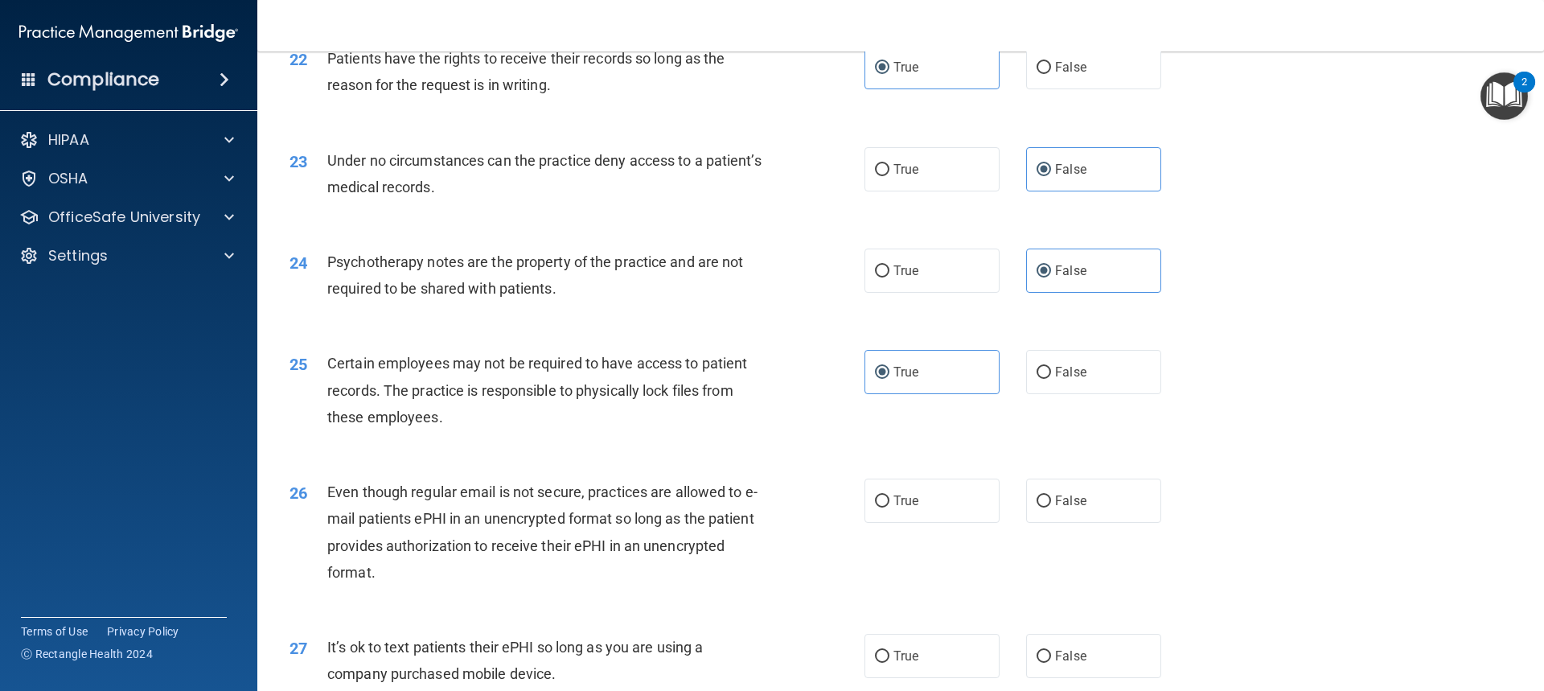
scroll to position [2815, 0]
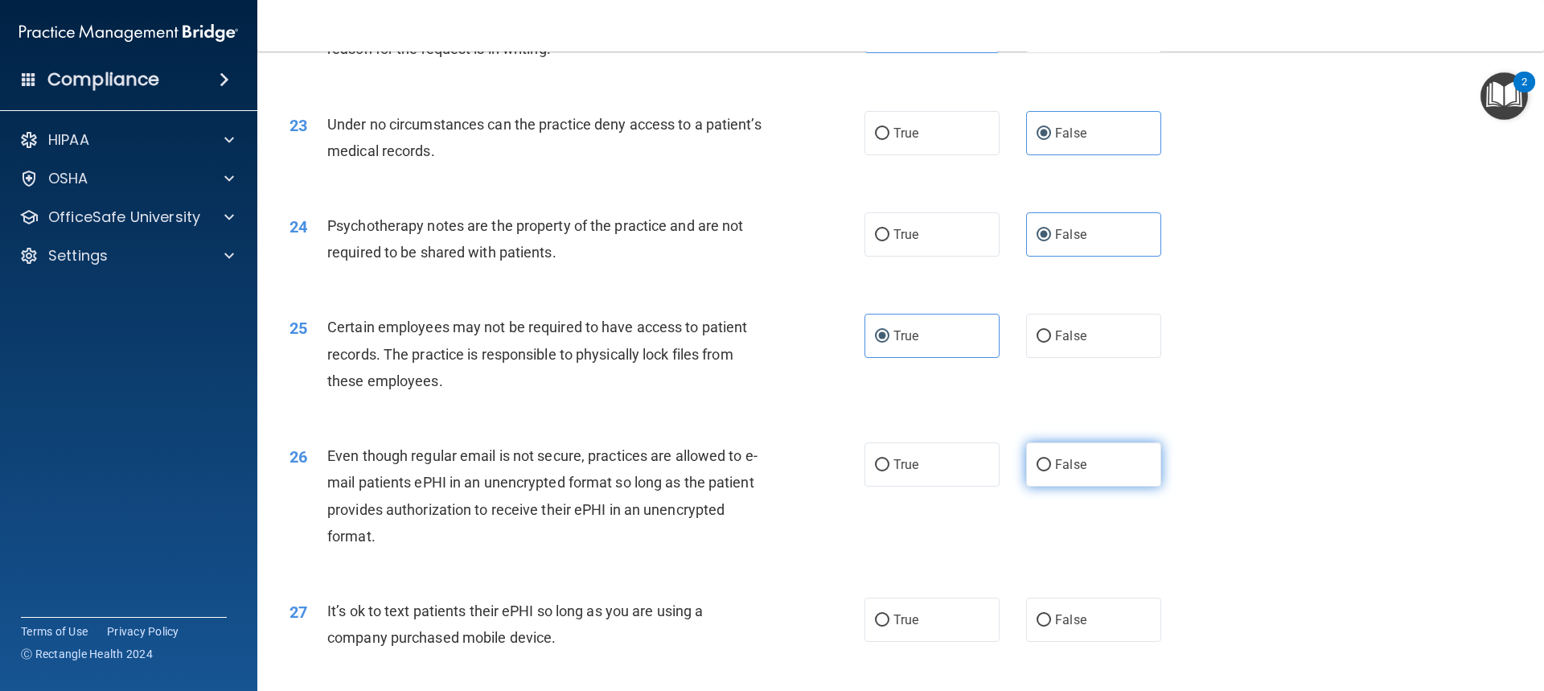
click at [1095, 487] on label "False" at bounding box center [1093, 464] width 135 height 44
click at [1051, 471] on input "False" at bounding box center [1044, 465] width 14 height 12
radio input "true"
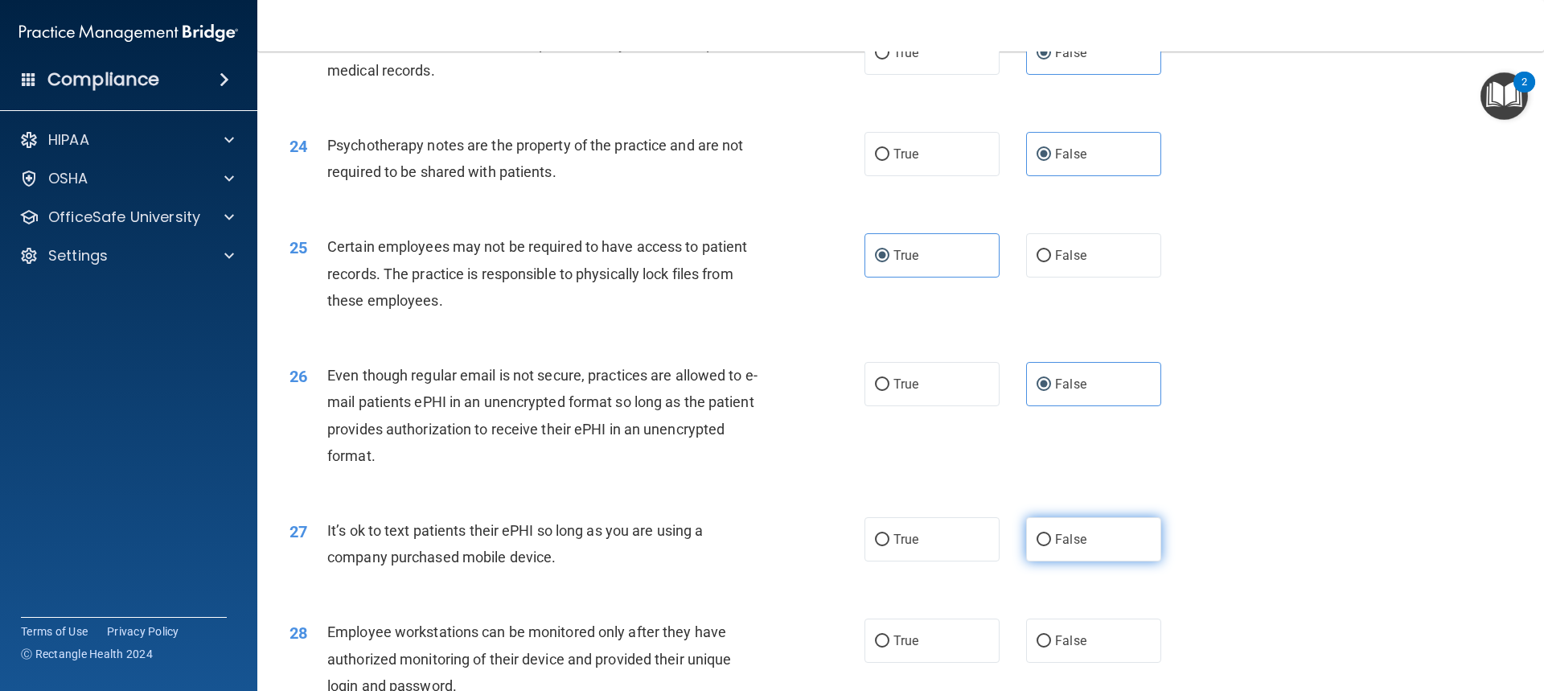
click at [1073, 547] on span "False" at bounding box center [1070, 539] width 31 height 15
click at [1051, 546] on input "False" at bounding box center [1044, 540] width 14 height 12
radio input "true"
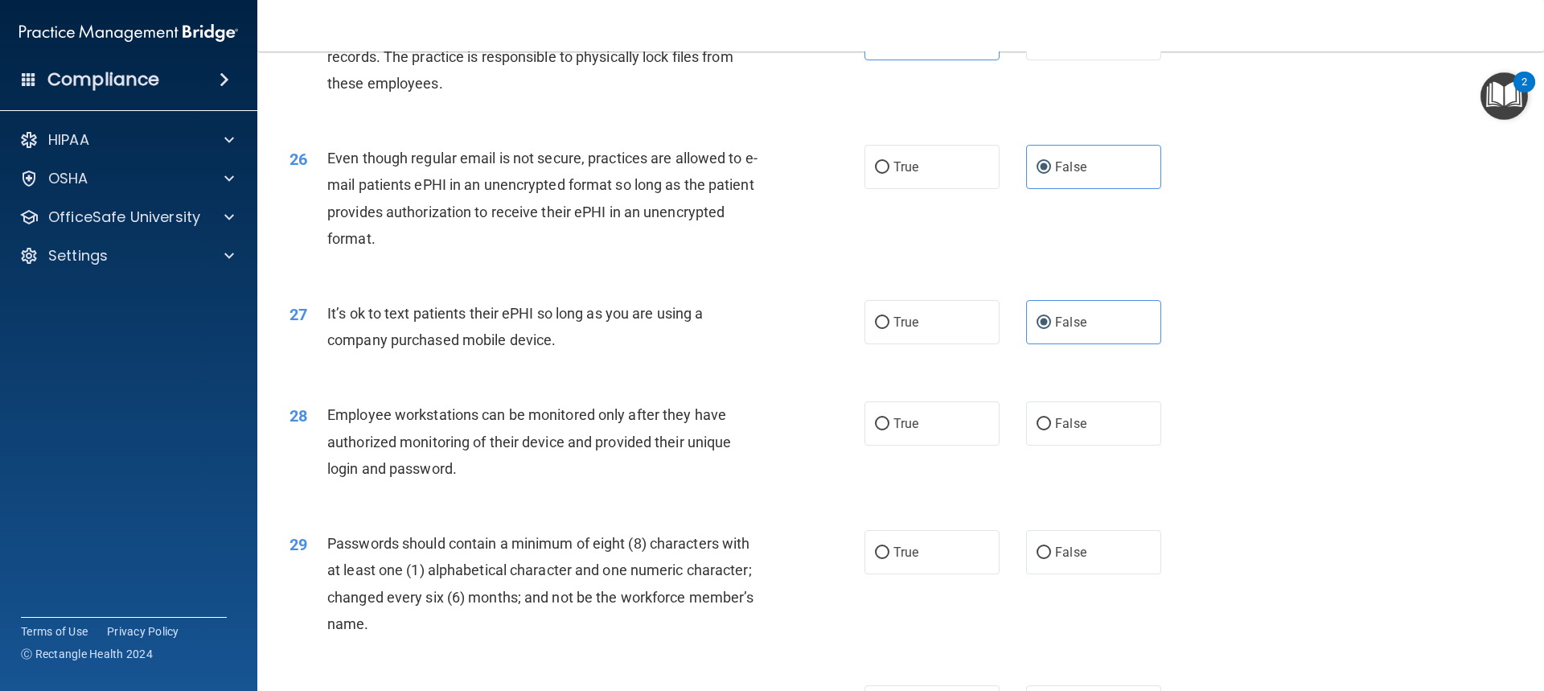
scroll to position [3136, 0]
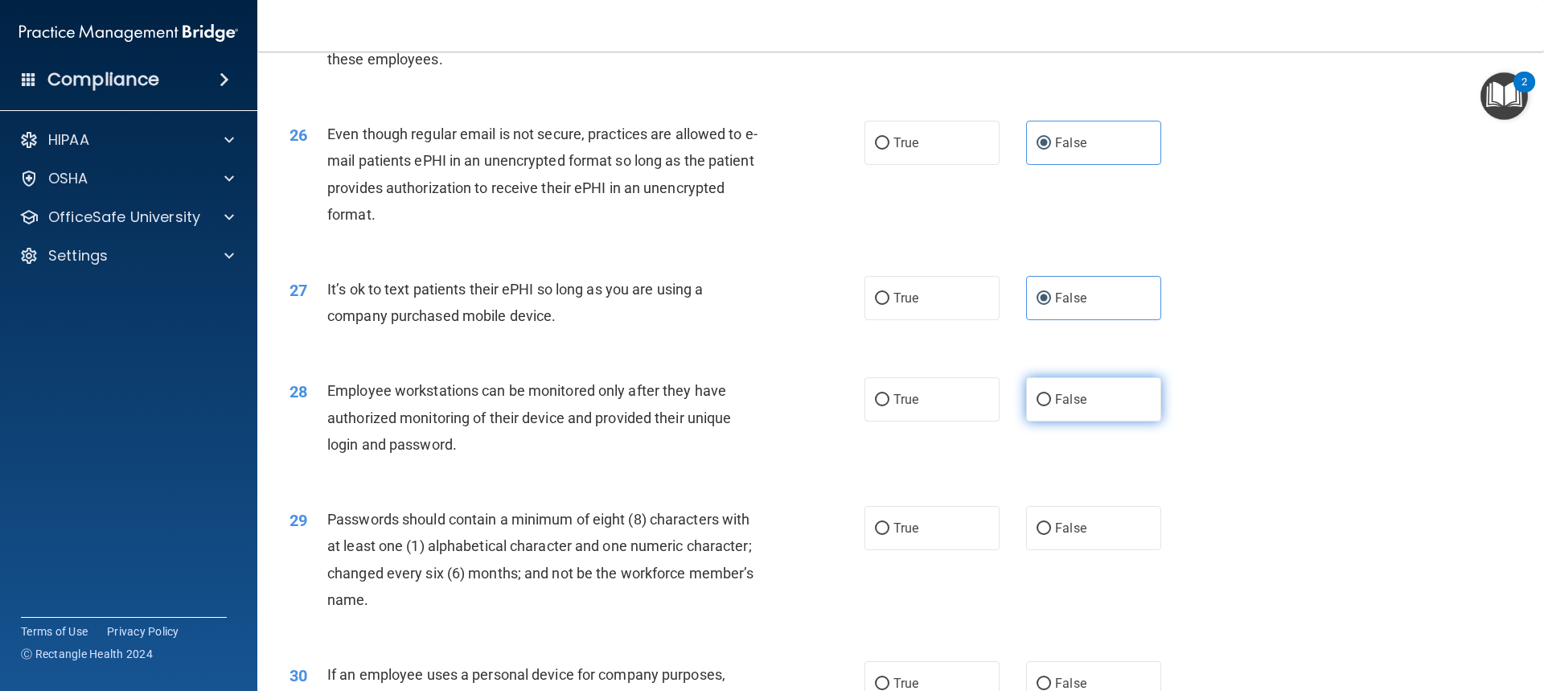
click at [1101, 421] on label "False" at bounding box center [1093, 399] width 135 height 44
click at [1051, 406] on input "False" at bounding box center [1044, 400] width 14 height 12
radio input "true"
click at [926, 540] on label "True" at bounding box center [931, 528] width 135 height 44
click at [889, 535] on input "True" at bounding box center [882, 529] width 14 height 12
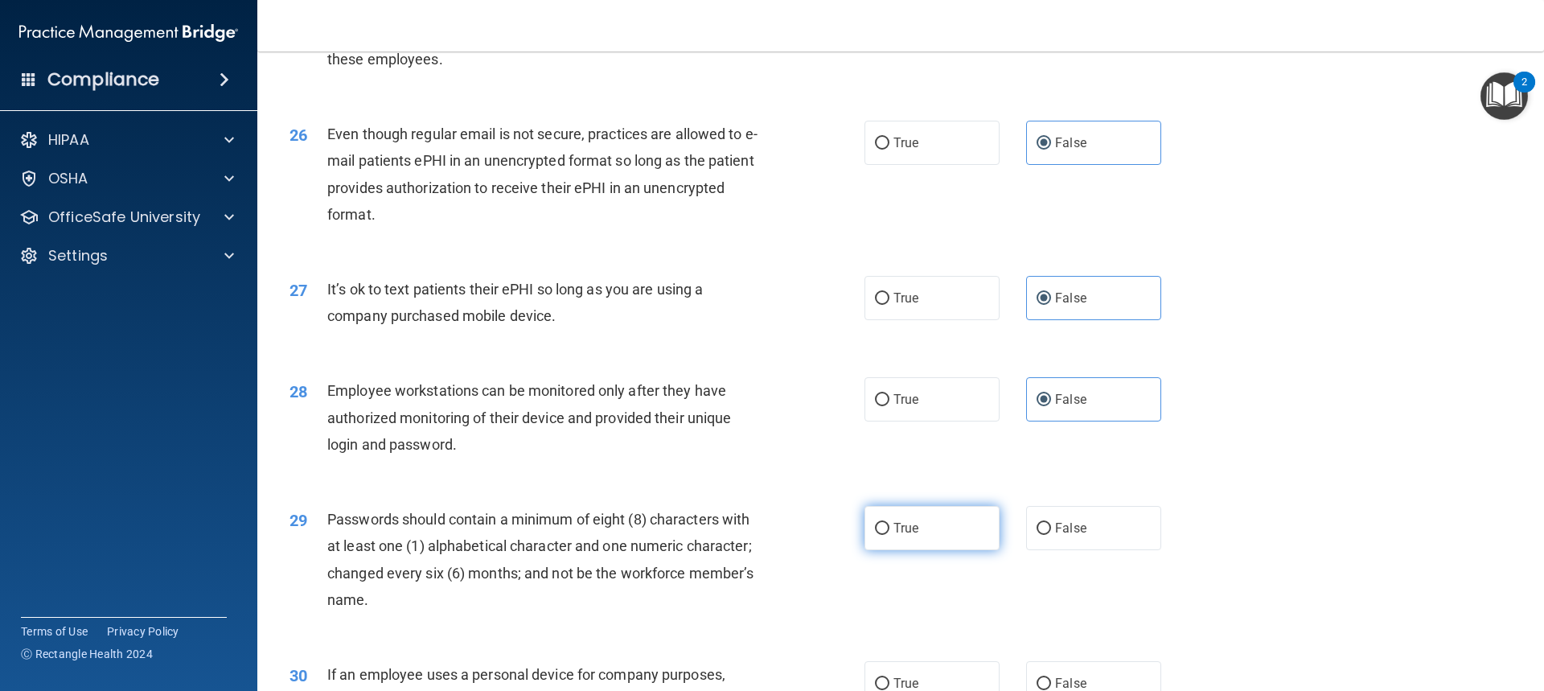
radio input "true"
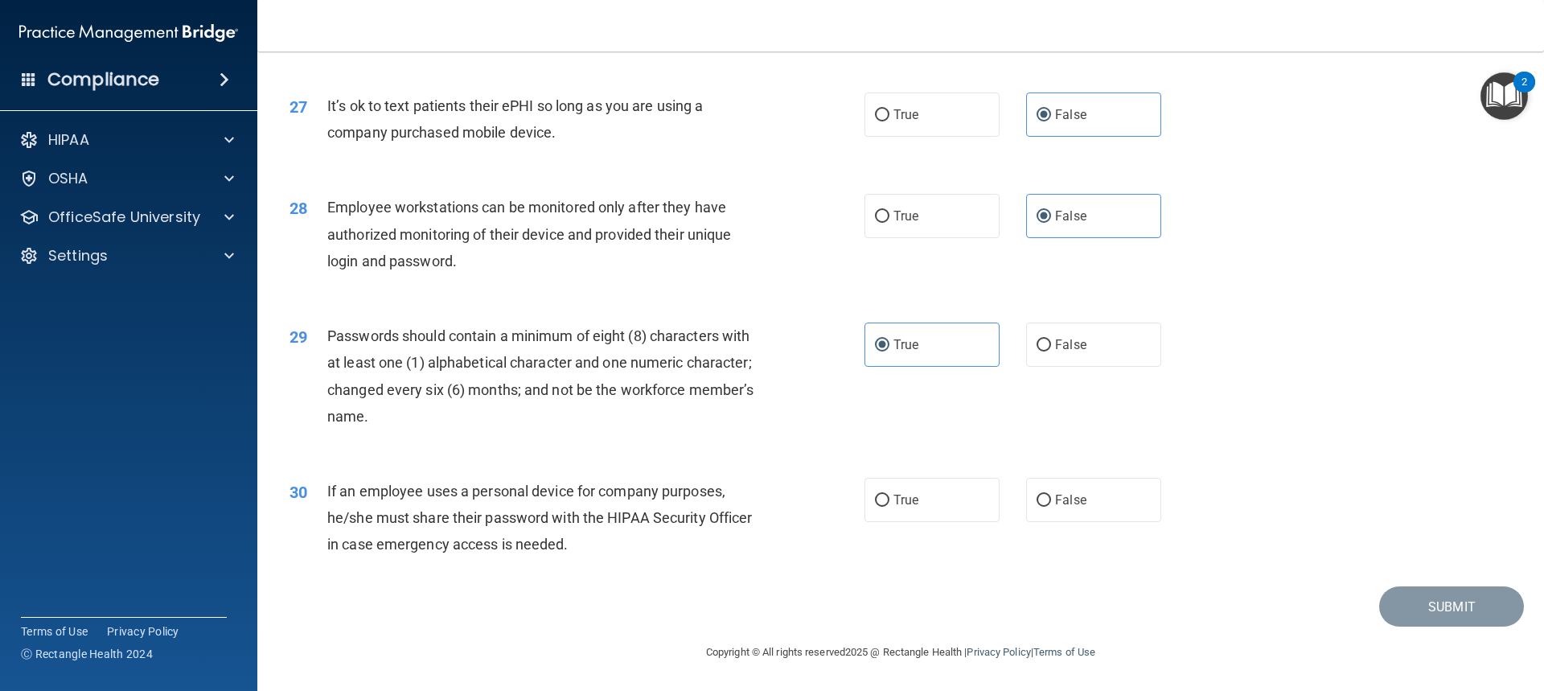
scroll to position [3346, 0]
click at [957, 502] on label "True" at bounding box center [931, 500] width 135 height 44
click at [889, 502] on input "True" at bounding box center [882, 501] width 14 height 12
radio input "true"
click at [1410, 602] on button "Submit" at bounding box center [1451, 606] width 145 height 41
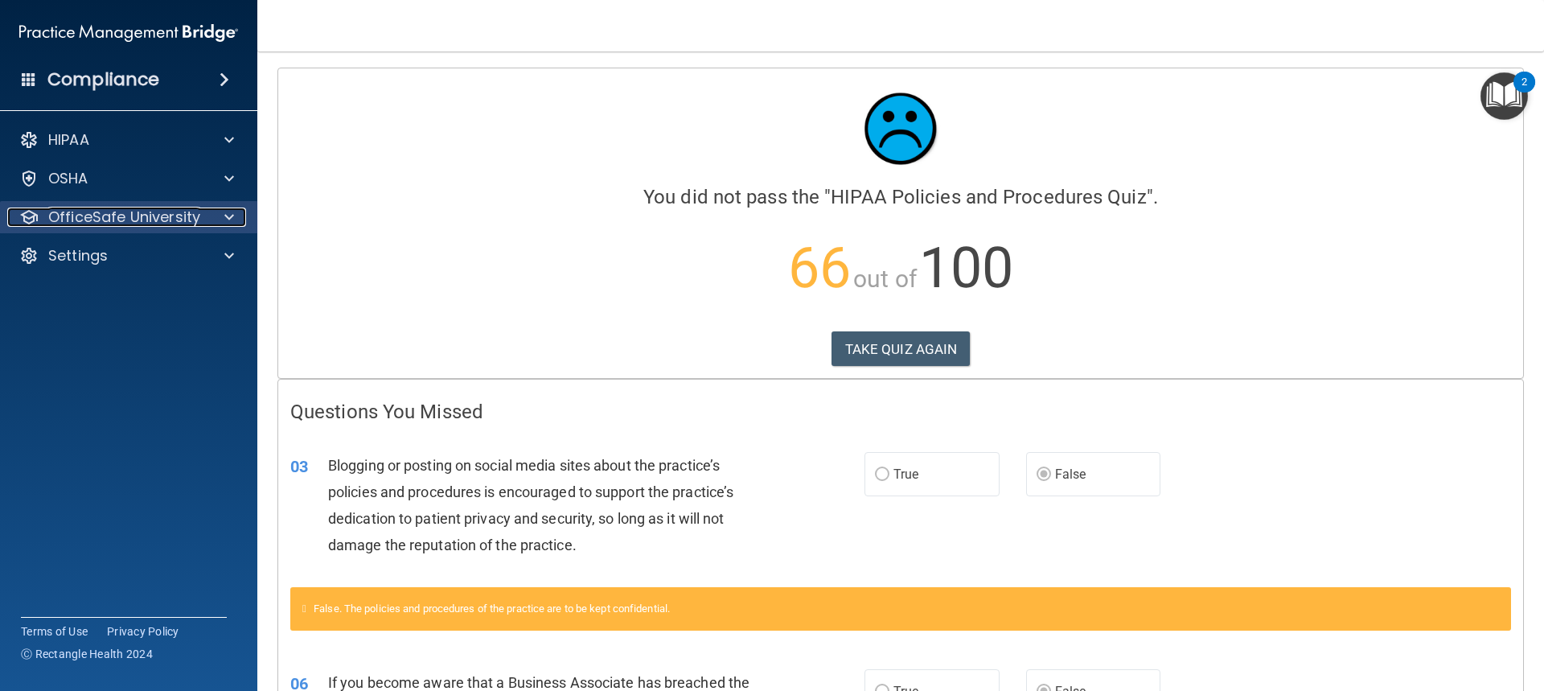
click at [225, 214] on span at bounding box center [229, 216] width 10 height 19
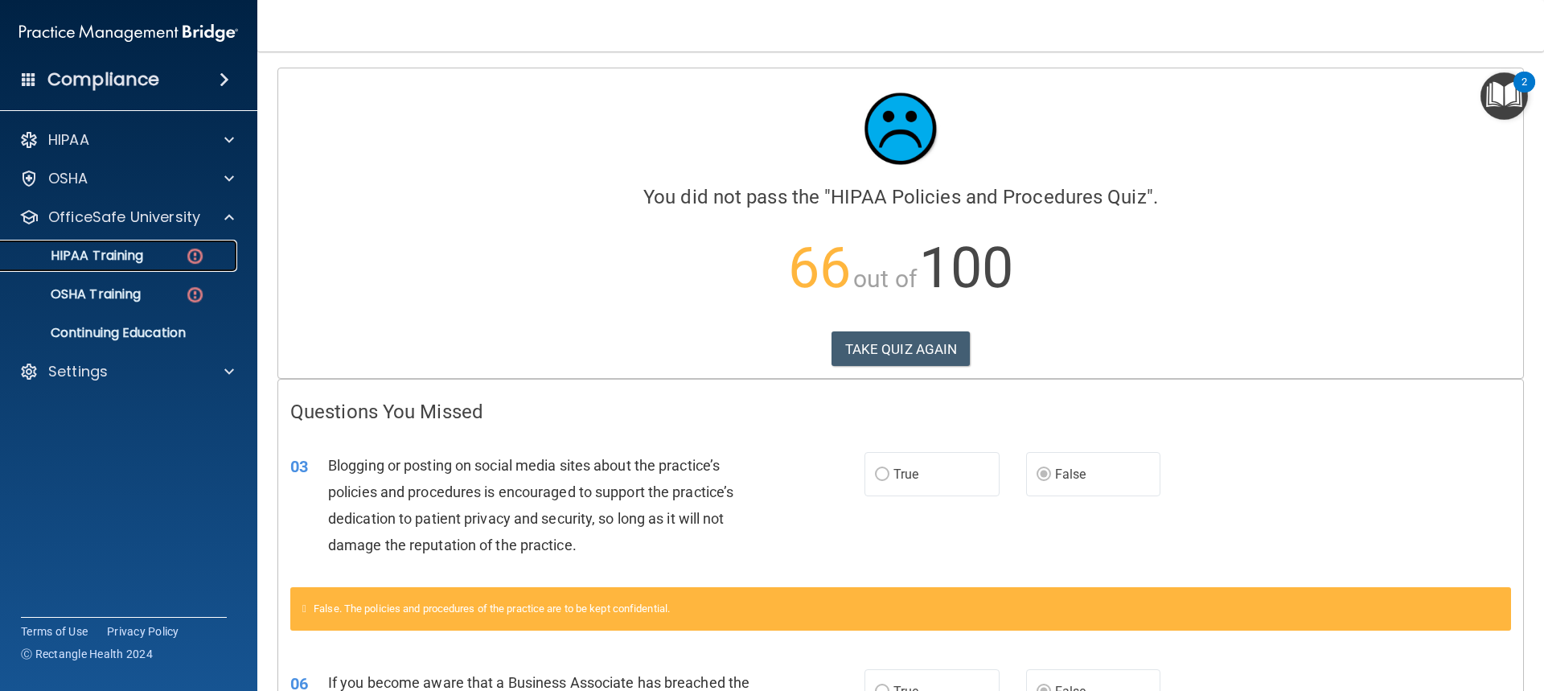
click at [195, 258] on img at bounding box center [195, 256] width 20 height 20
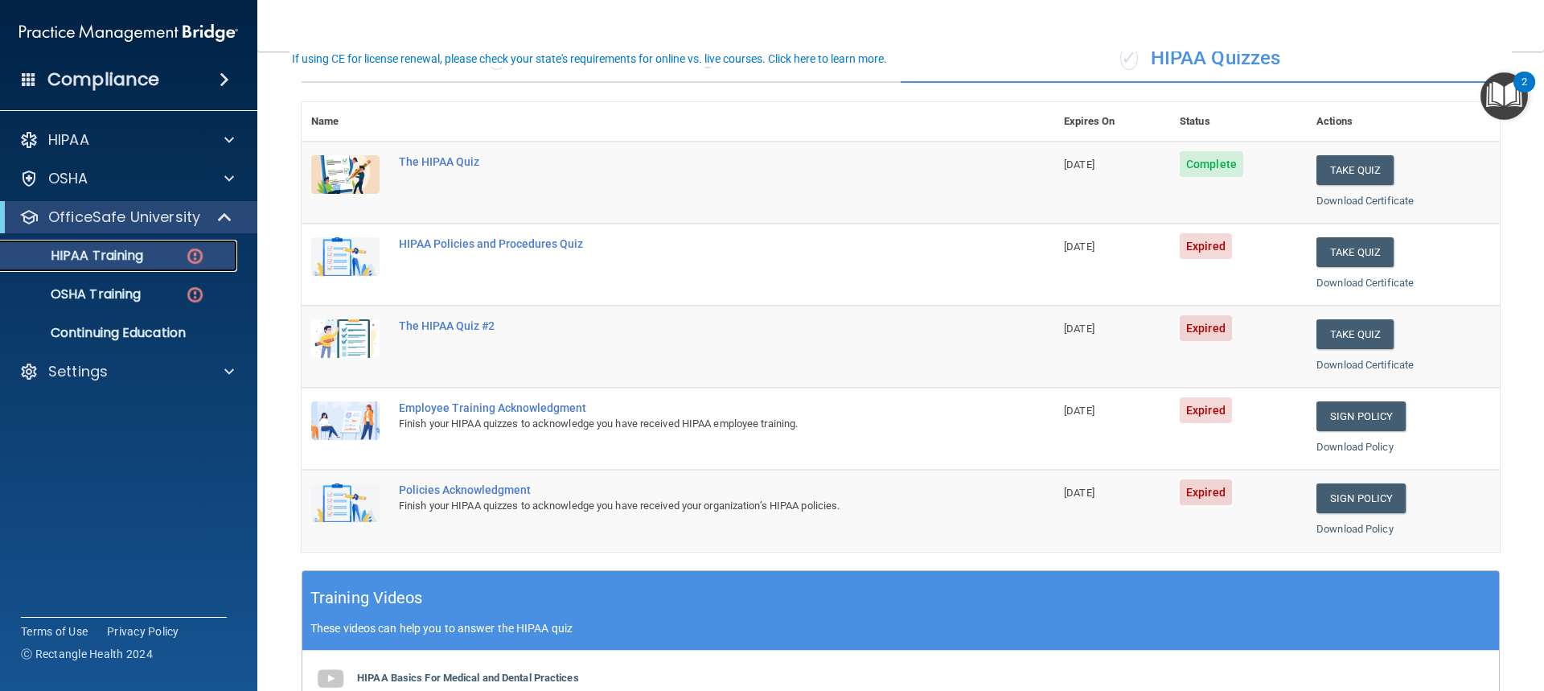
scroll to position [161, 0]
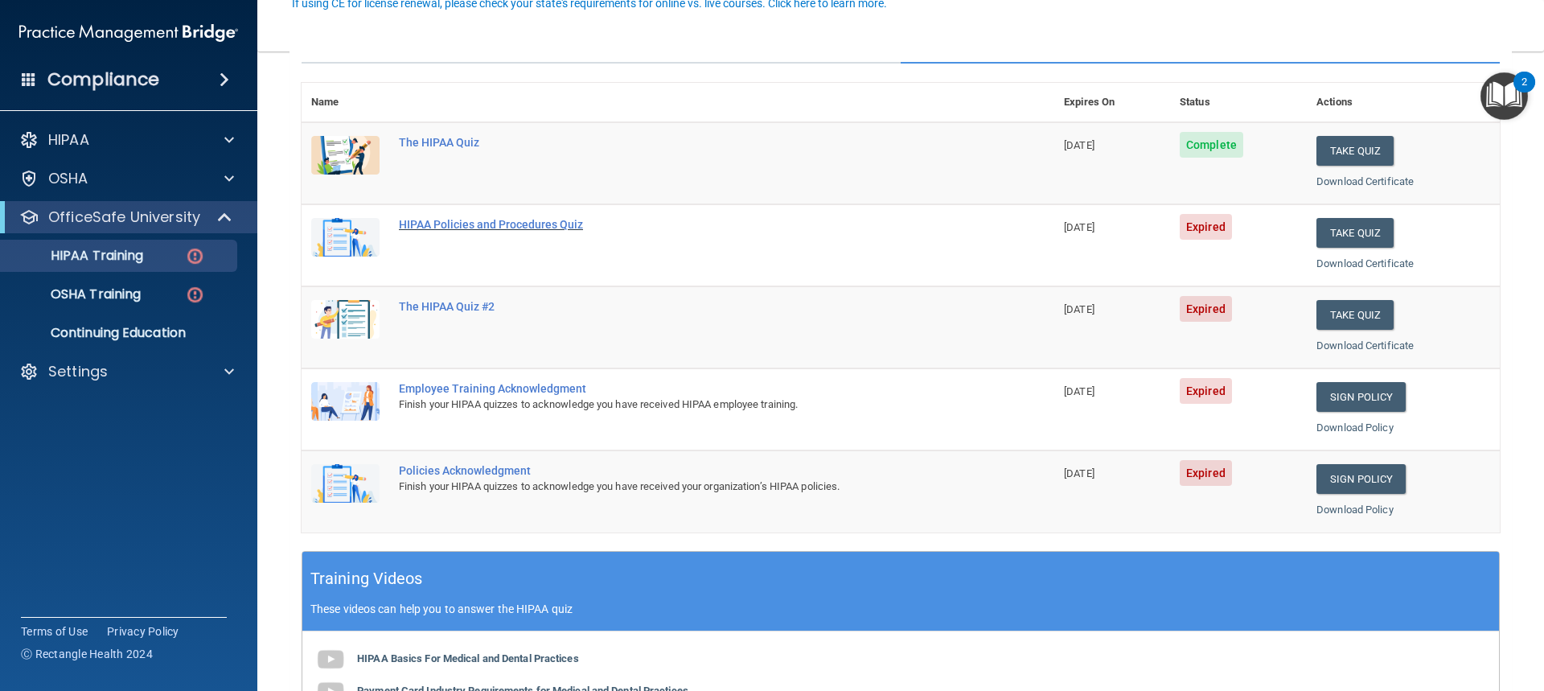
click at [481, 220] on div "HIPAA Policies and Procedures Quiz" at bounding box center [686, 224] width 575 height 13
click at [968, 39] on nav "Toggle navigation Elena Ventura customerservice@wellnessbiodentistry.com Manage…" at bounding box center [900, 25] width 1287 height 51
click at [440, 221] on div "HIPAA Policies and Procedures Quiz" at bounding box center [686, 224] width 575 height 13
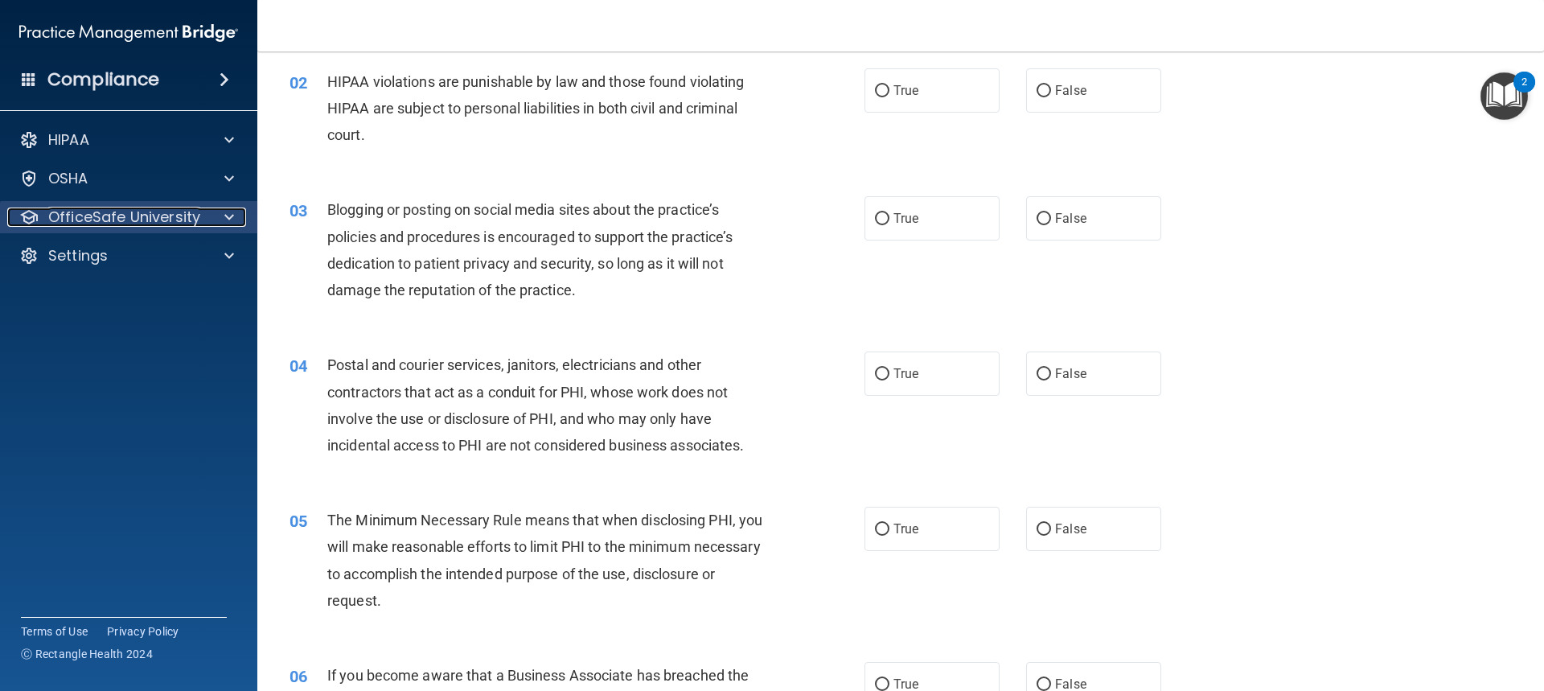
click at [207, 216] on div at bounding box center [227, 216] width 40 height 19
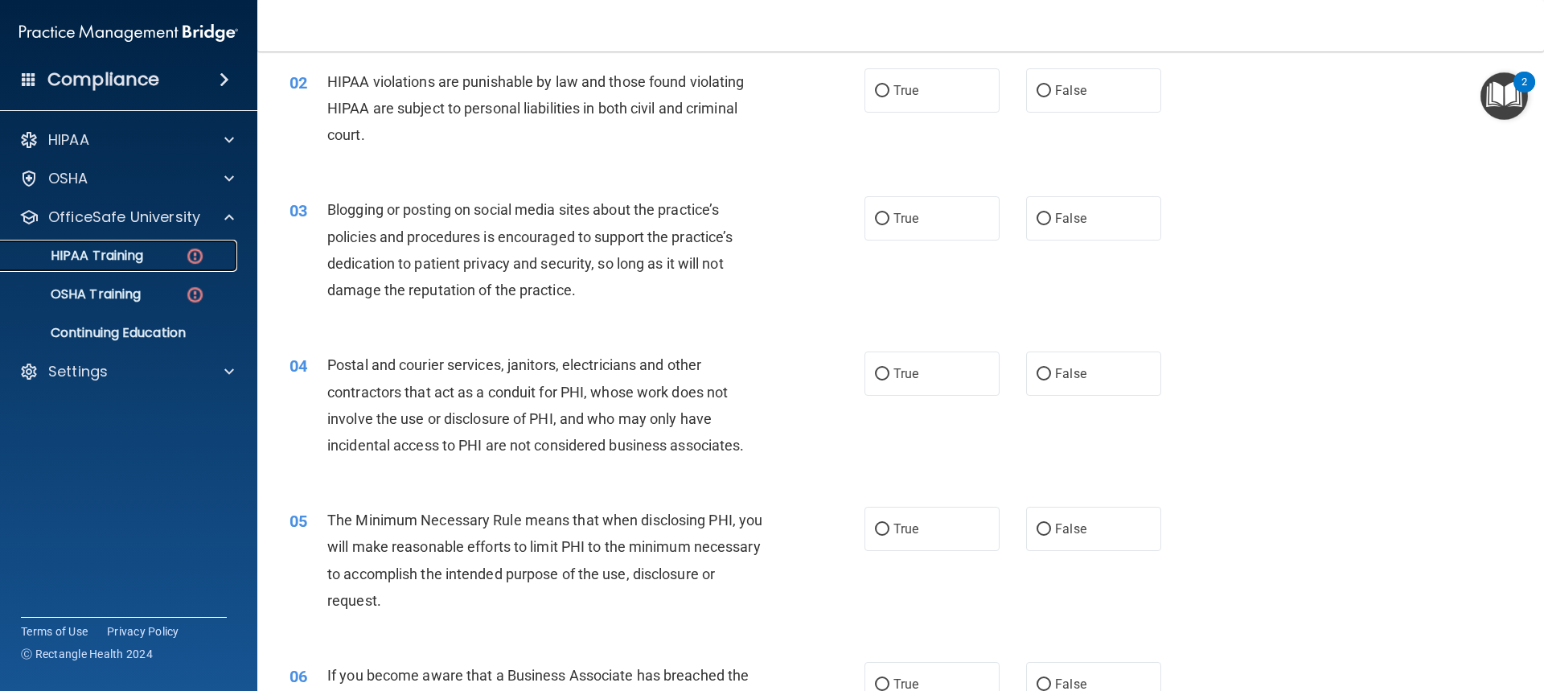
click at [179, 253] on div "HIPAA Training" at bounding box center [120, 256] width 220 height 16
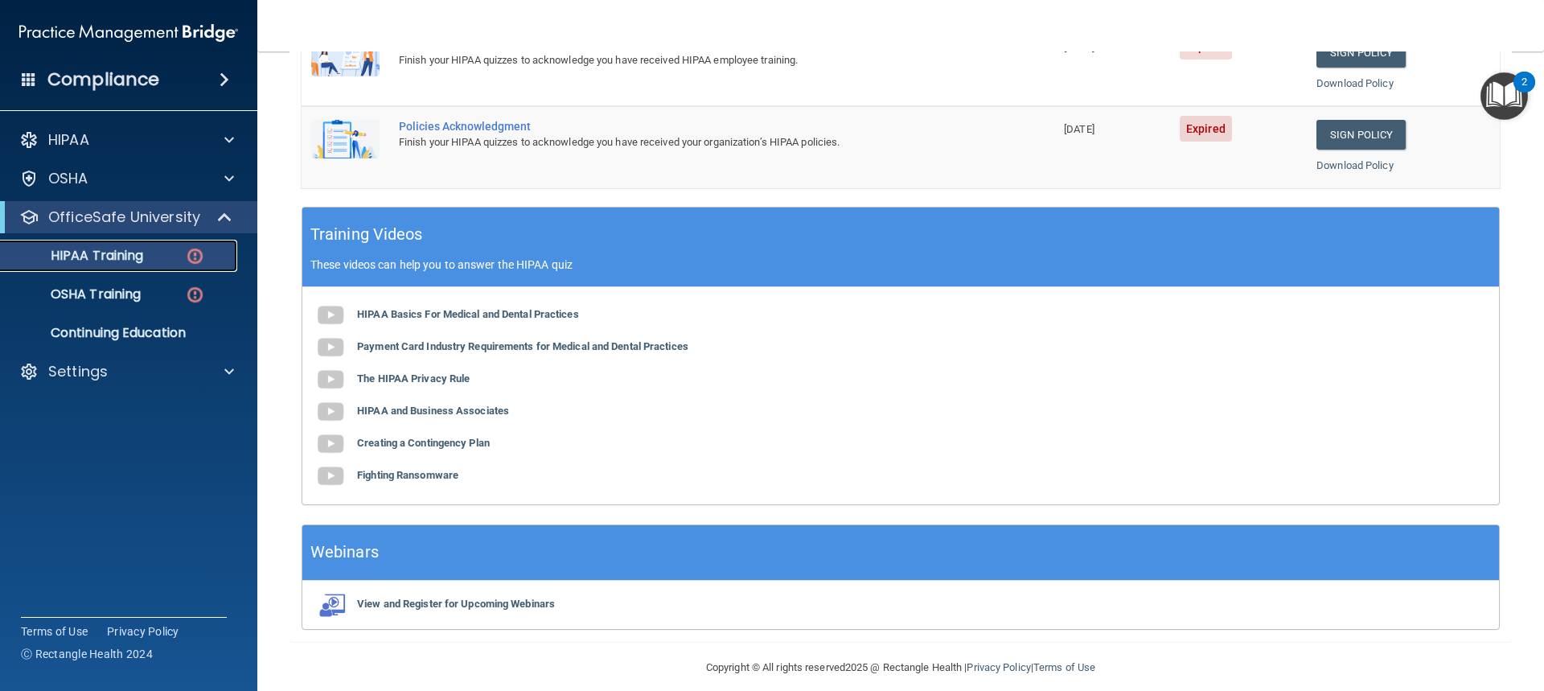
scroll to position [520, 0]
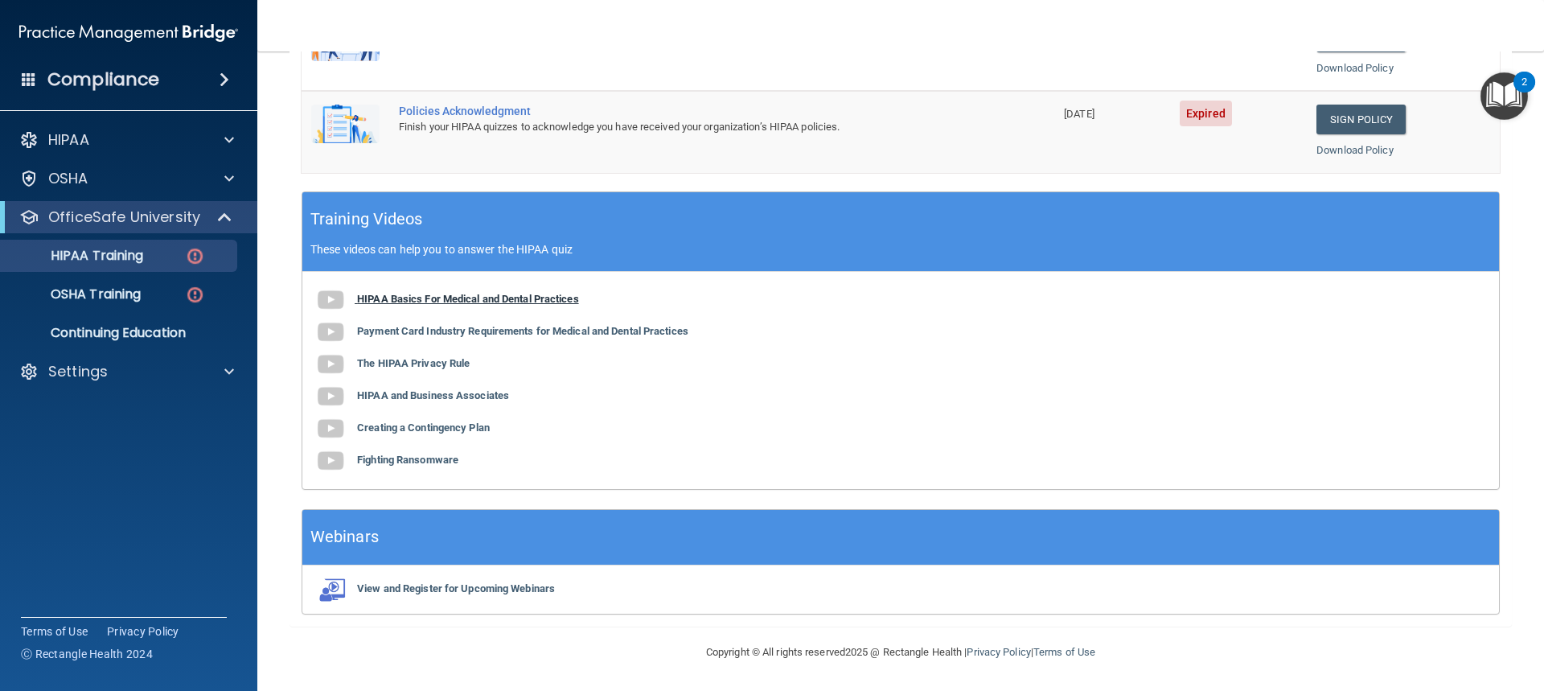
click at [393, 301] on b "HIPAA Basics For Medical and Dental Practices" at bounding box center [468, 299] width 222 height 12
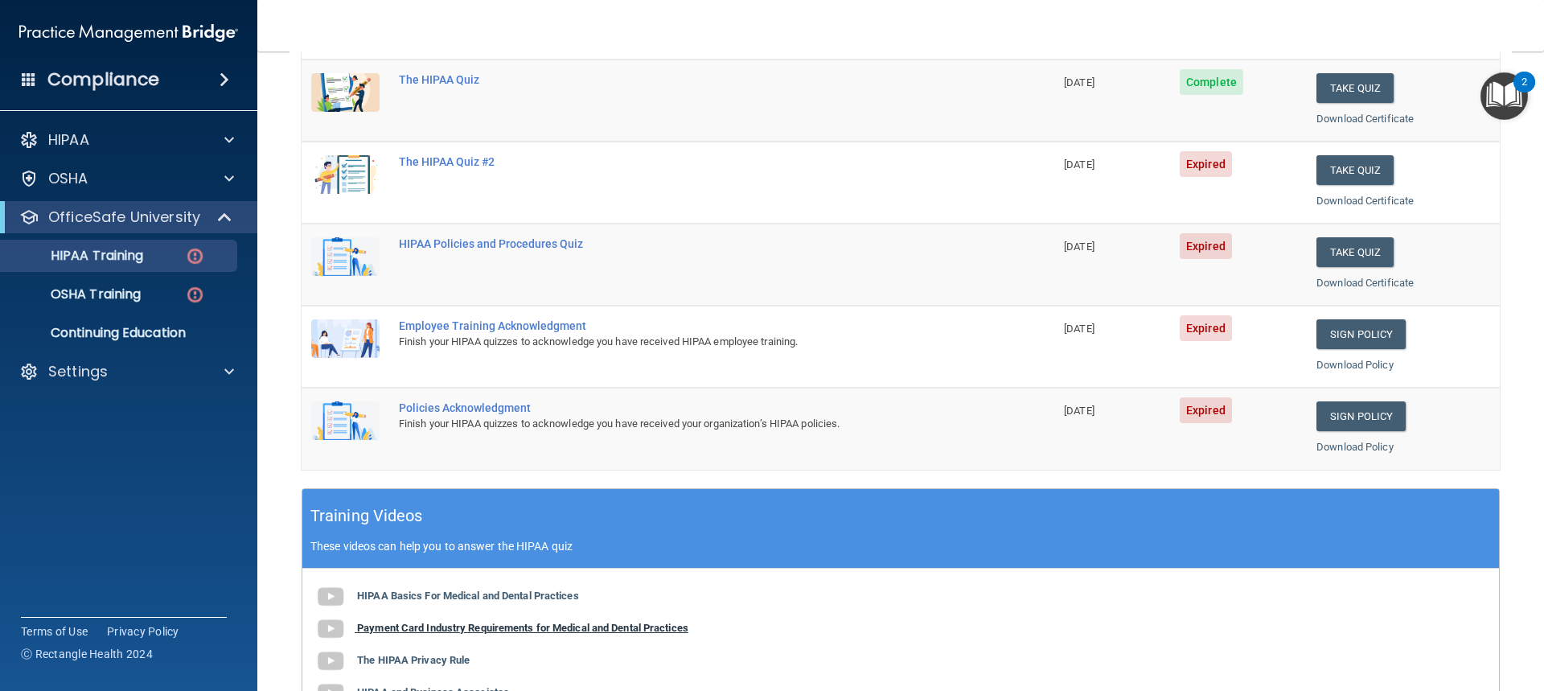
scroll to position [118, 0]
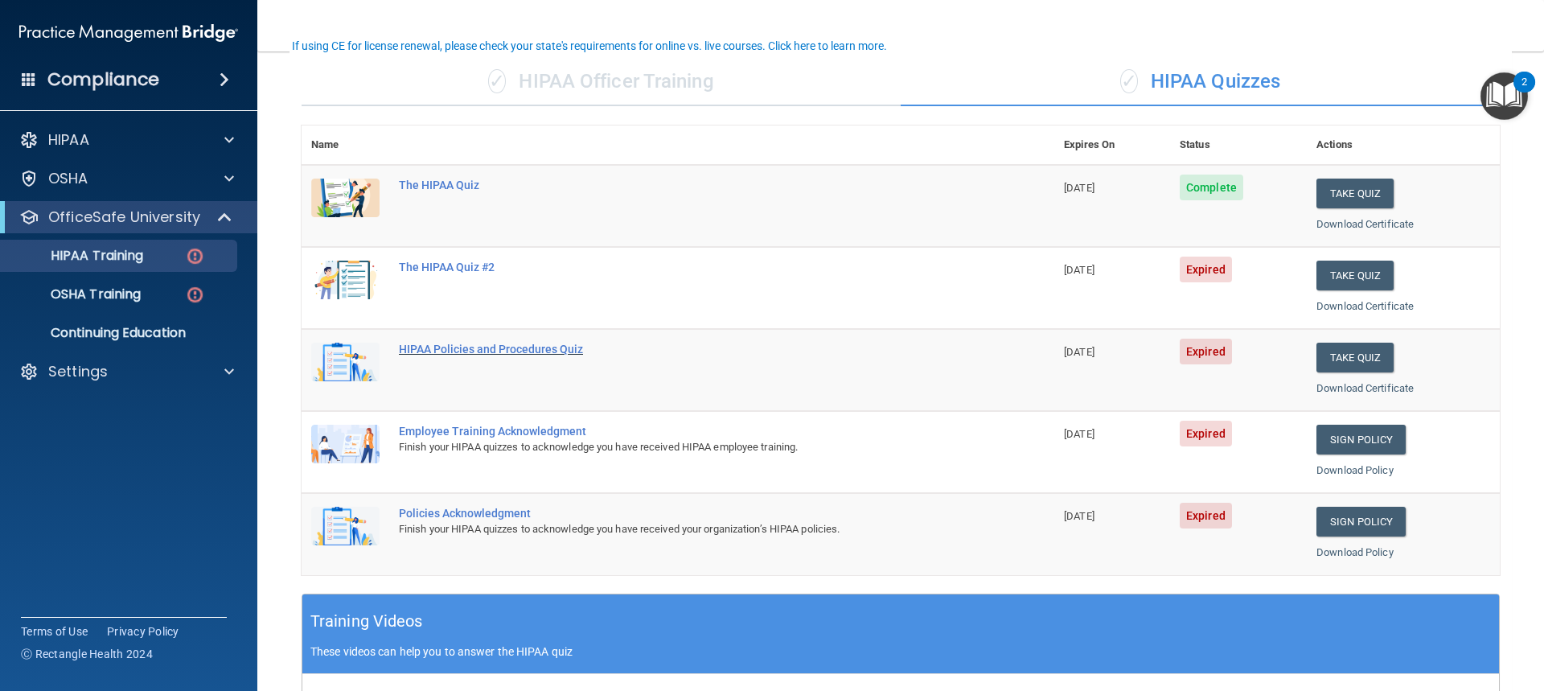
click at [523, 346] on div "HIPAA Policies and Procedures Quiz" at bounding box center [686, 349] width 575 height 13
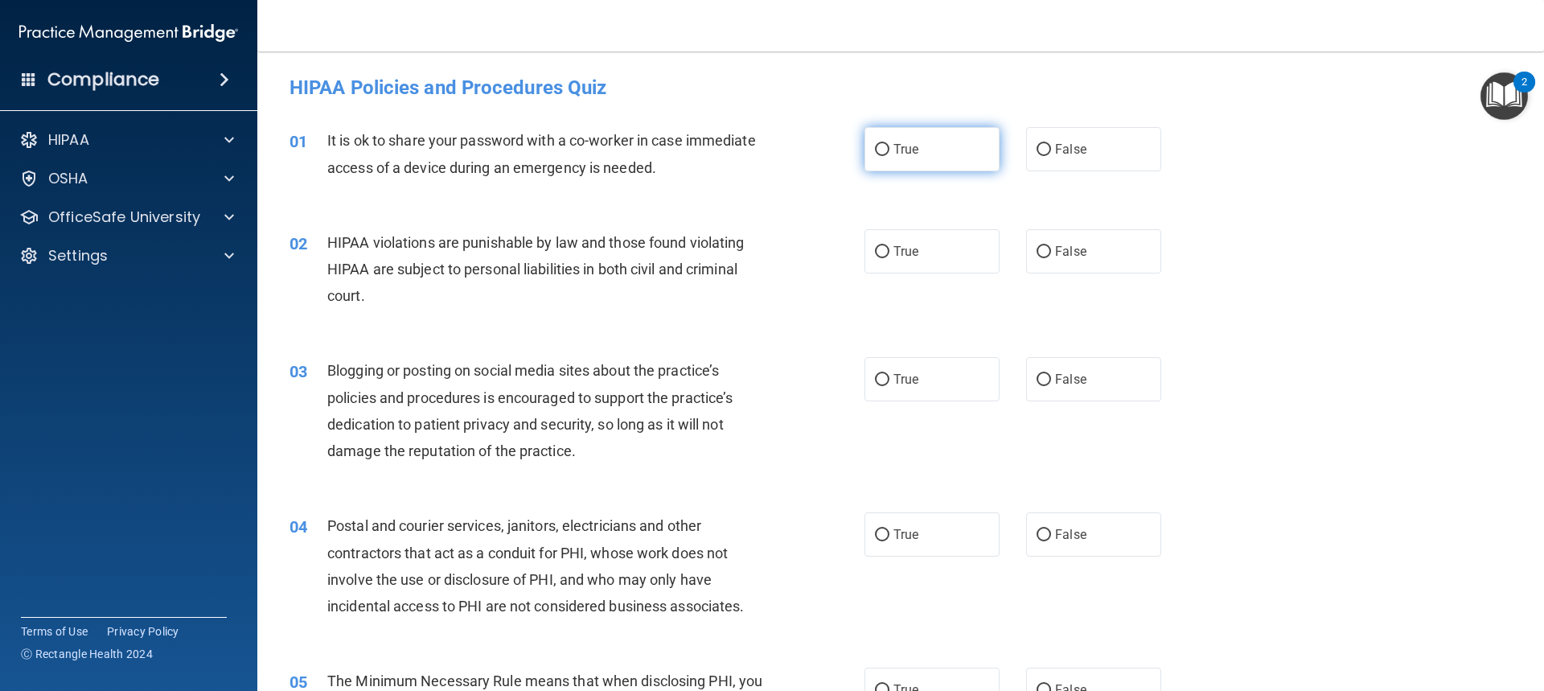
click at [906, 144] on span "True" at bounding box center [905, 149] width 25 height 15
click at [889, 144] on input "True" at bounding box center [882, 150] width 14 height 12
radio input "true"
click at [925, 257] on label "True" at bounding box center [931, 251] width 135 height 44
click at [889, 257] on input "True" at bounding box center [882, 252] width 14 height 12
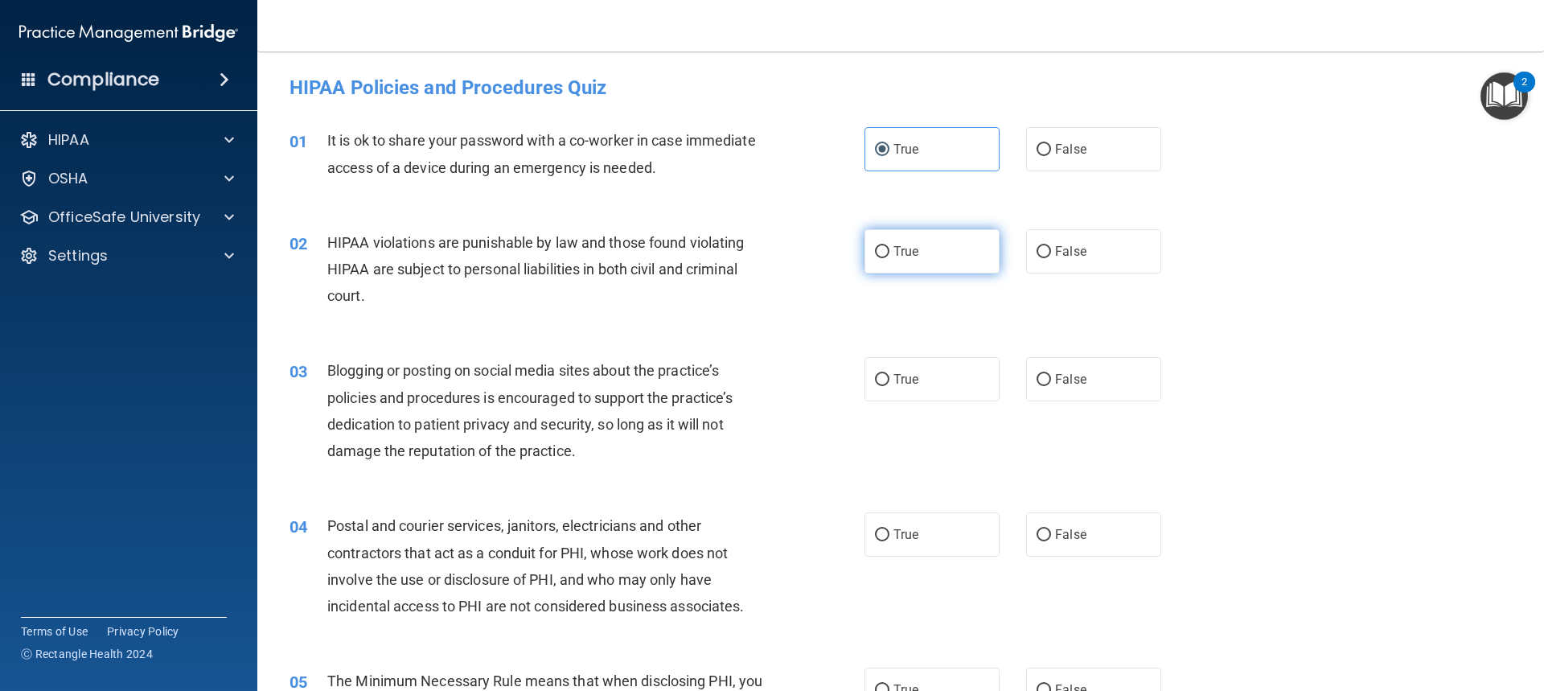
radio input "true"
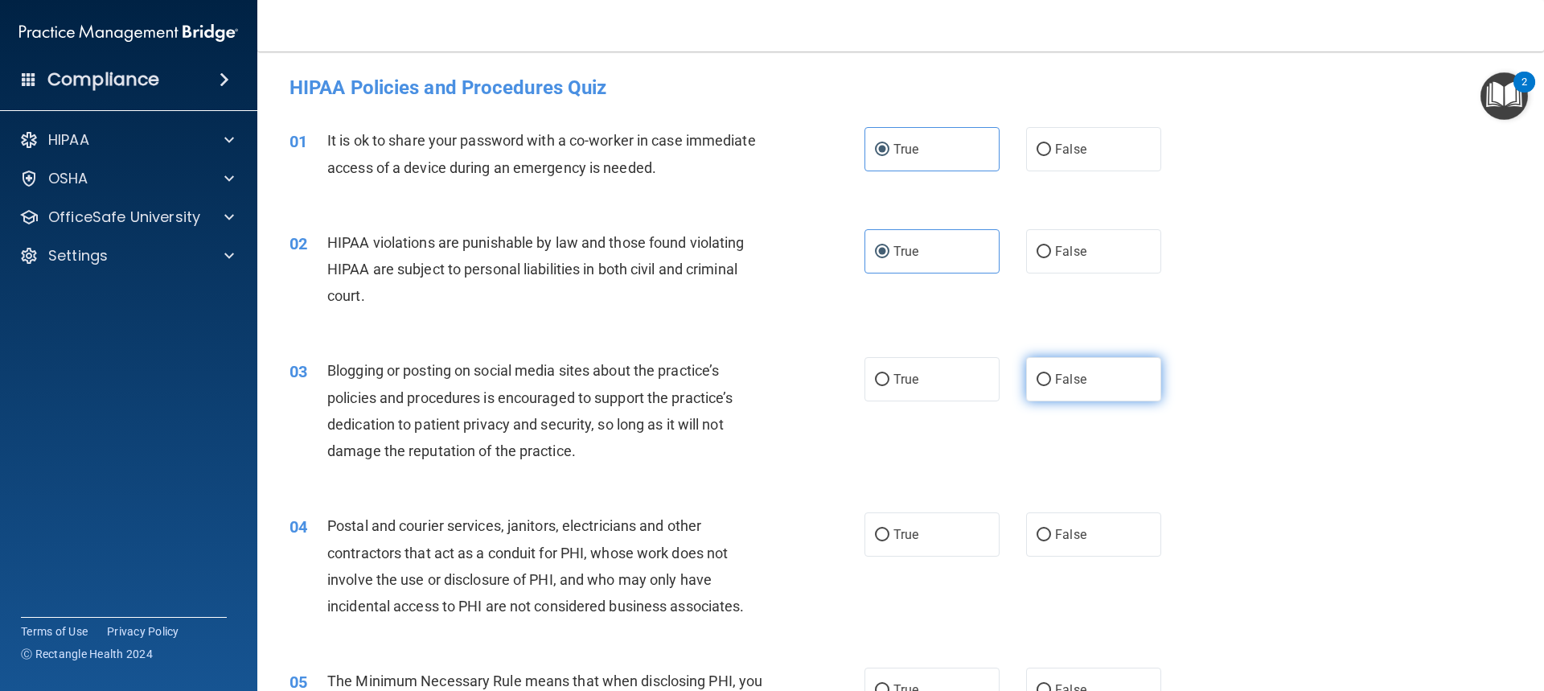
click at [1070, 377] on span "False" at bounding box center [1070, 379] width 31 height 15
click at [1051, 377] on input "False" at bounding box center [1044, 380] width 14 height 12
radio input "true"
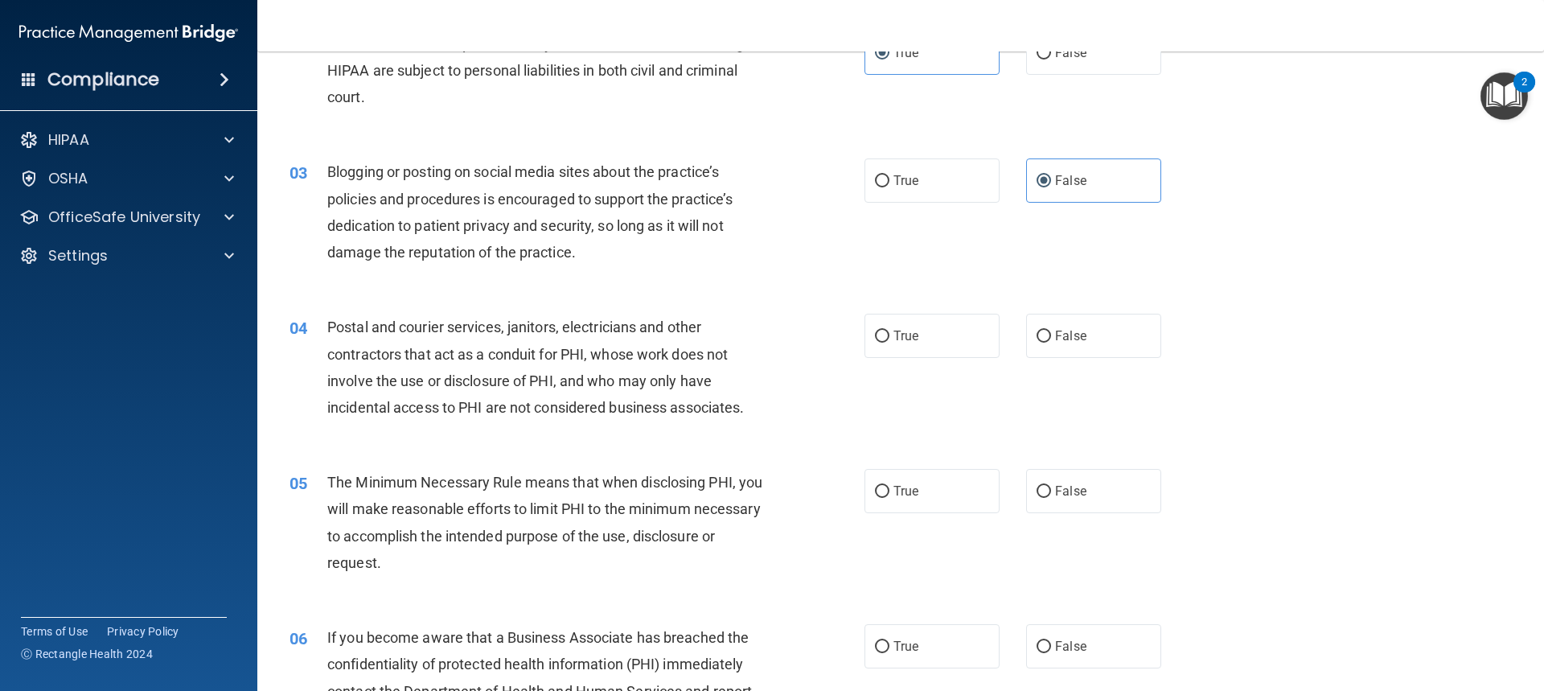
scroll to position [241, 0]
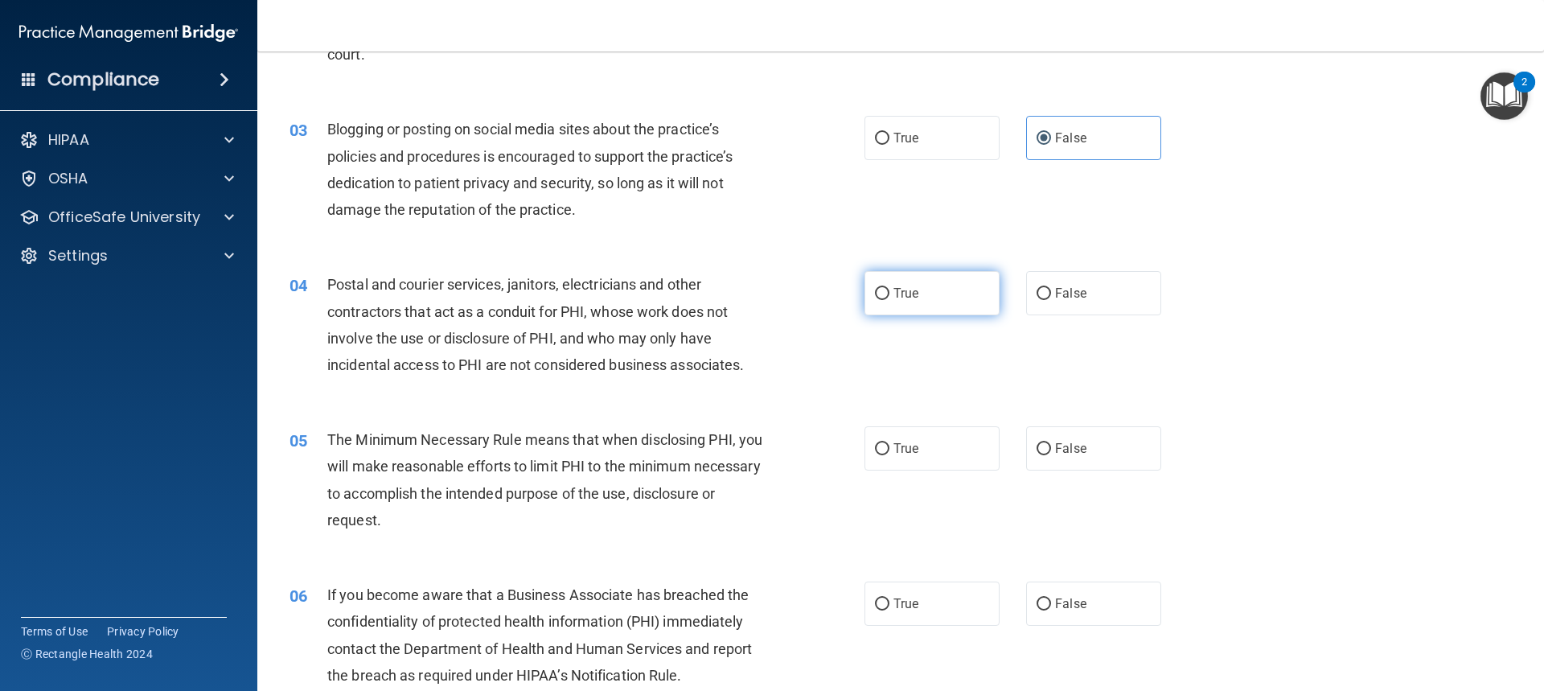
click at [933, 291] on label "True" at bounding box center [931, 293] width 135 height 44
click at [889, 291] on input "True" at bounding box center [882, 294] width 14 height 12
radio input "true"
click at [967, 446] on label "True" at bounding box center [931, 448] width 135 height 44
click at [889, 446] on input "True" at bounding box center [882, 449] width 14 height 12
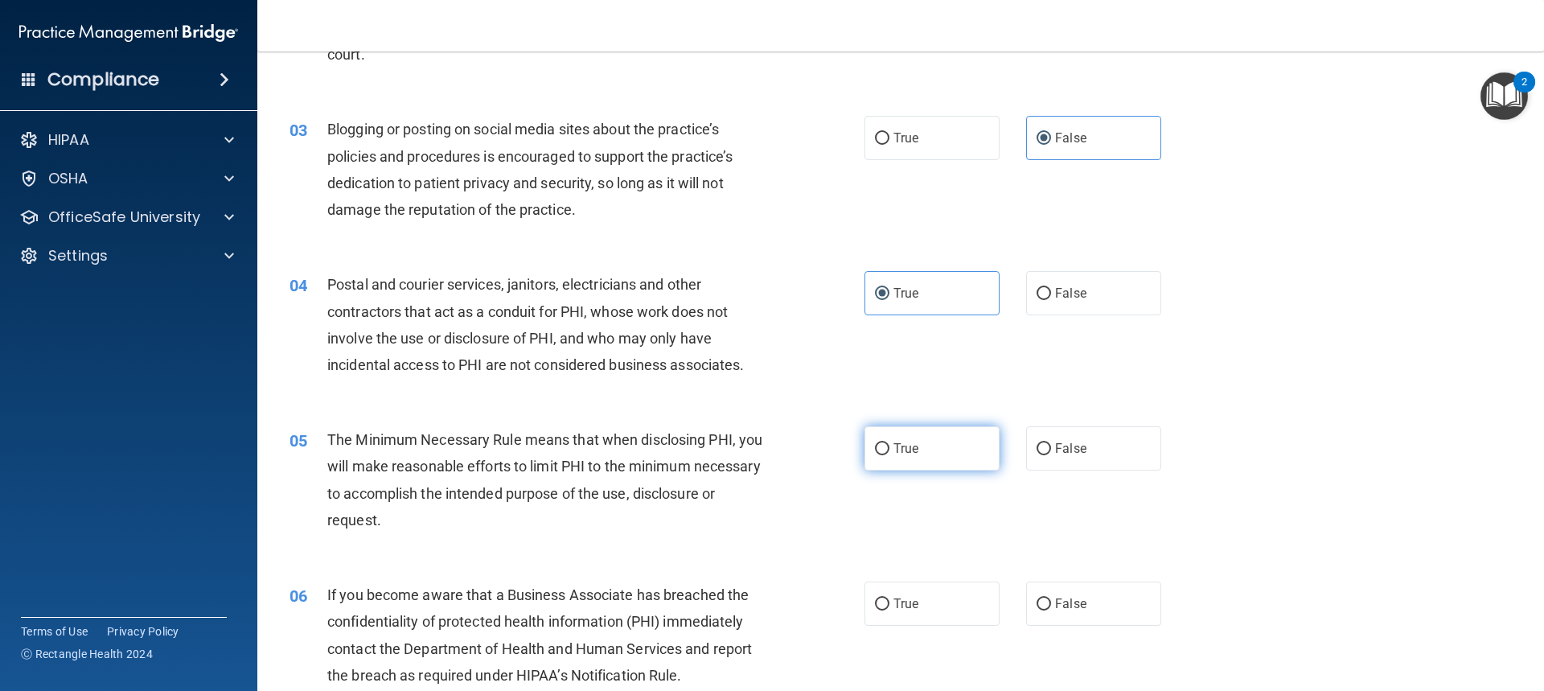
radio input "true"
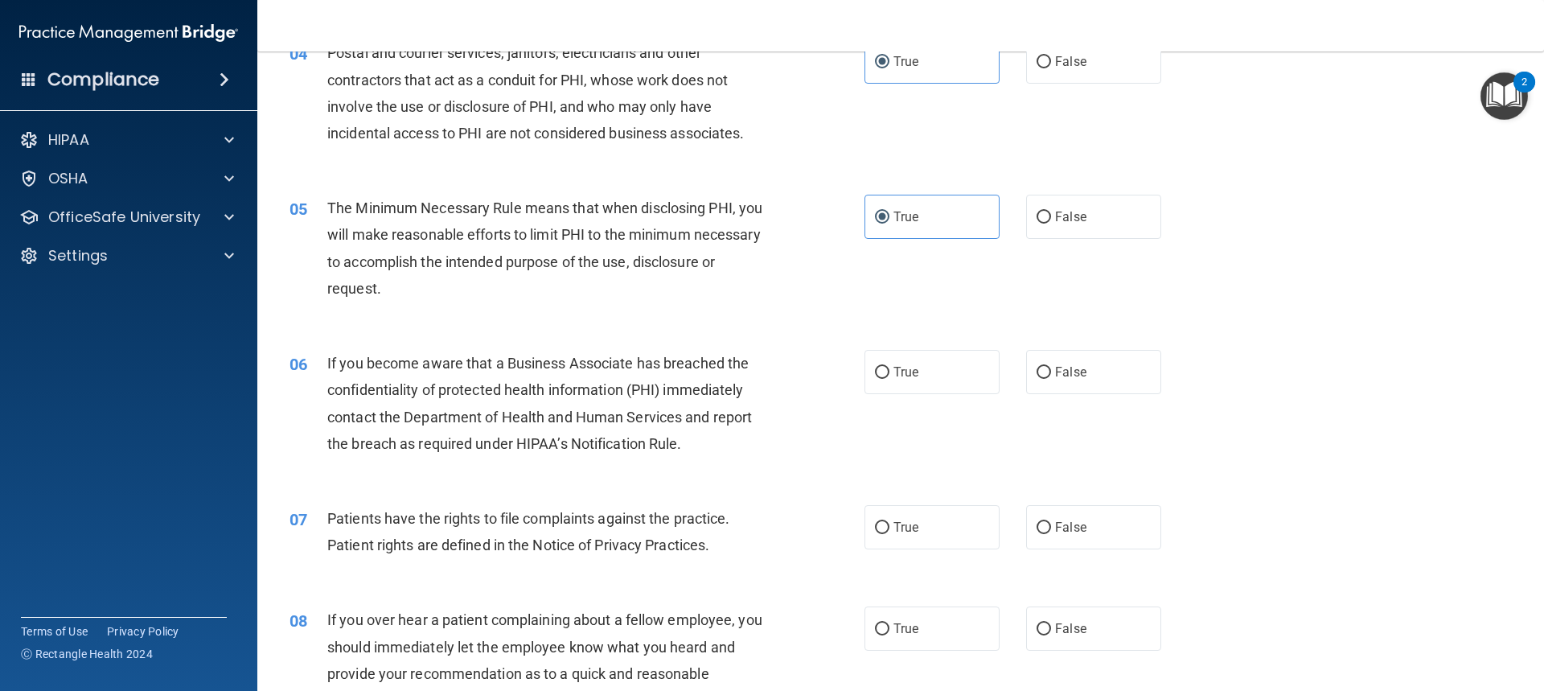
scroll to position [483, 0]
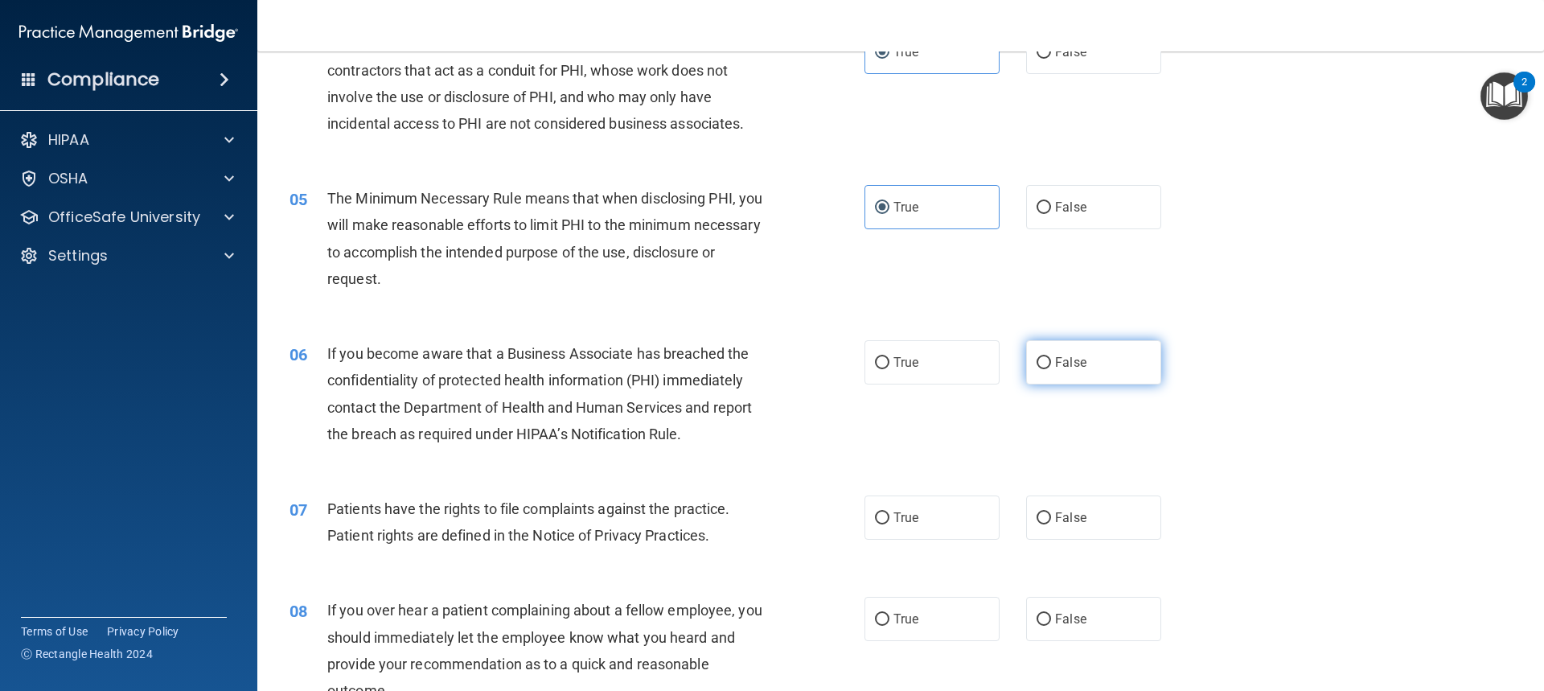
click at [1065, 362] on span "False" at bounding box center [1070, 362] width 31 height 15
click at [1051, 362] on input "False" at bounding box center [1044, 363] width 14 height 12
radio input "true"
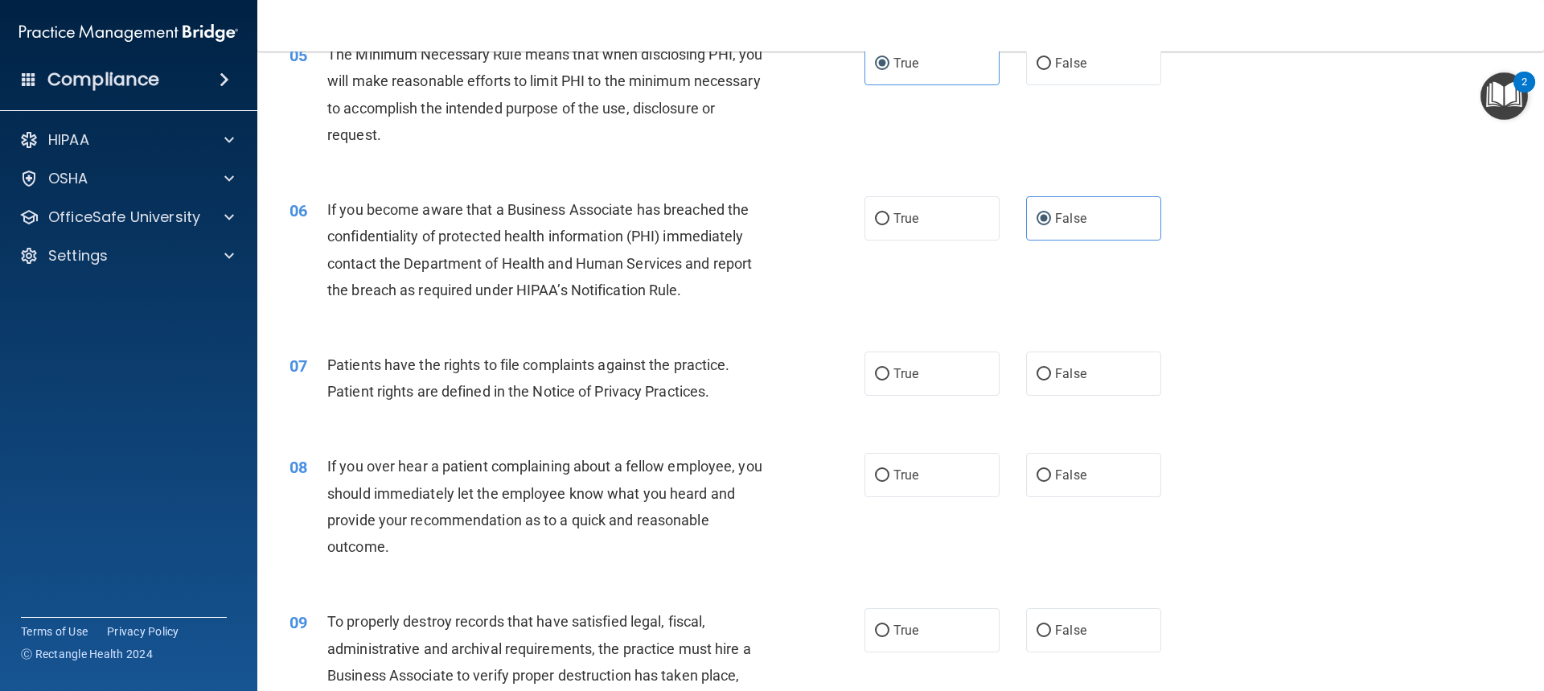
scroll to position [643, 0]
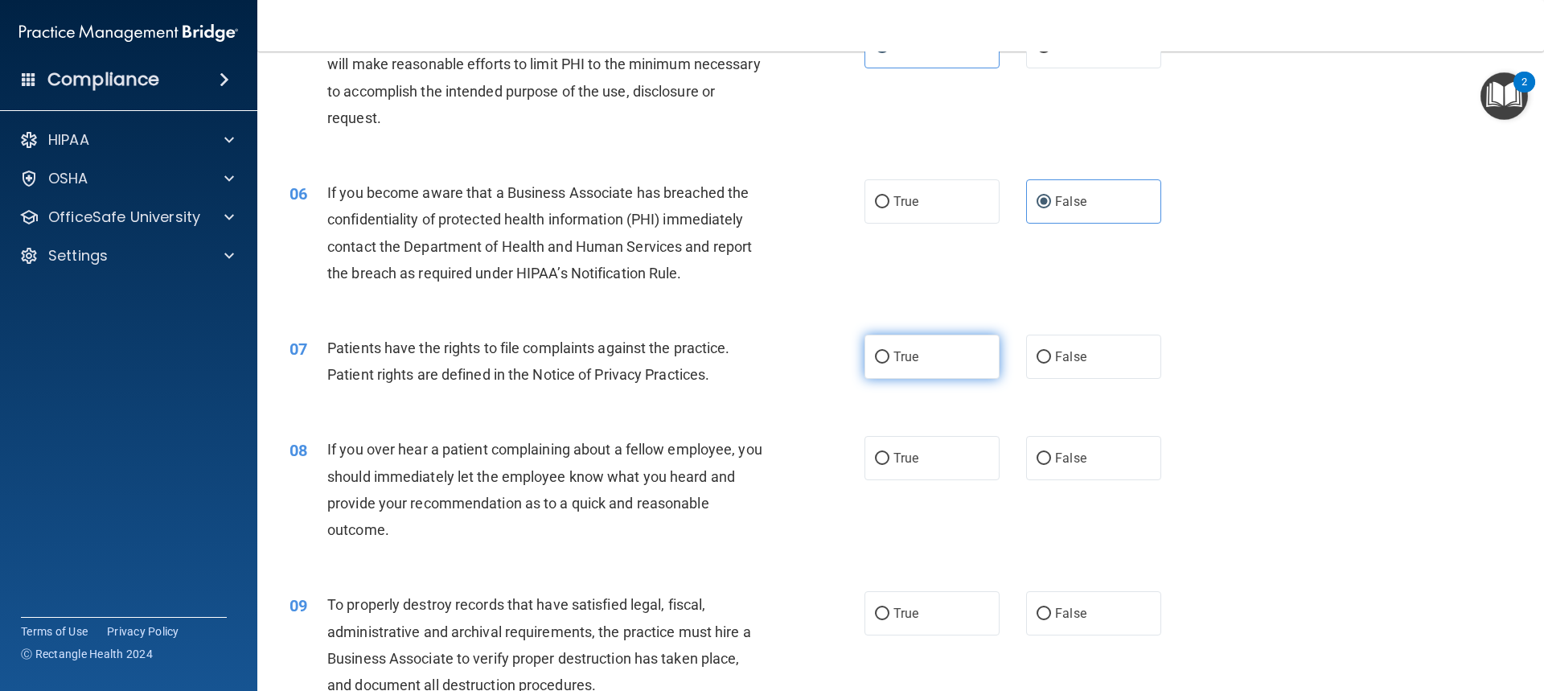
click at [935, 364] on label "True" at bounding box center [931, 357] width 135 height 44
click at [889, 363] on input "True" at bounding box center [882, 357] width 14 height 12
radio input "true"
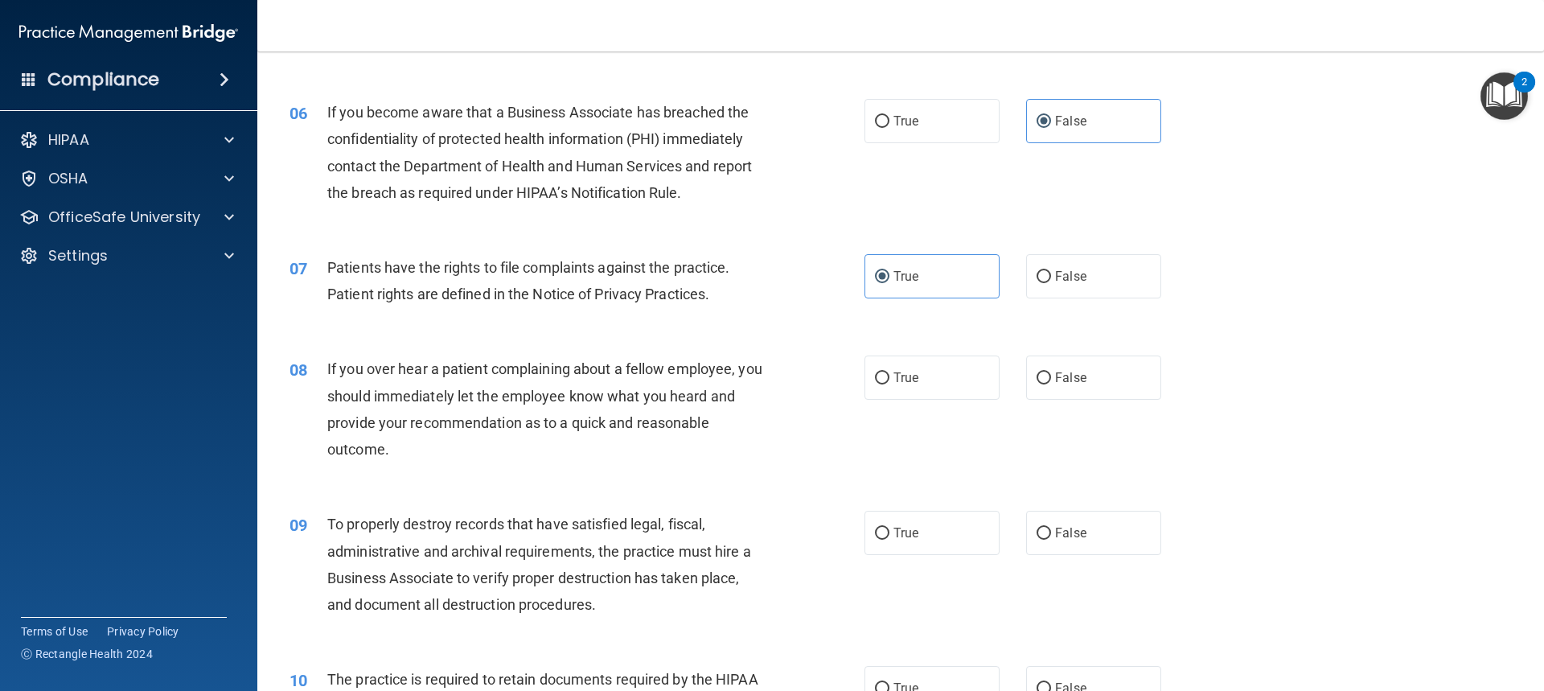
scroll to position [804, 0]
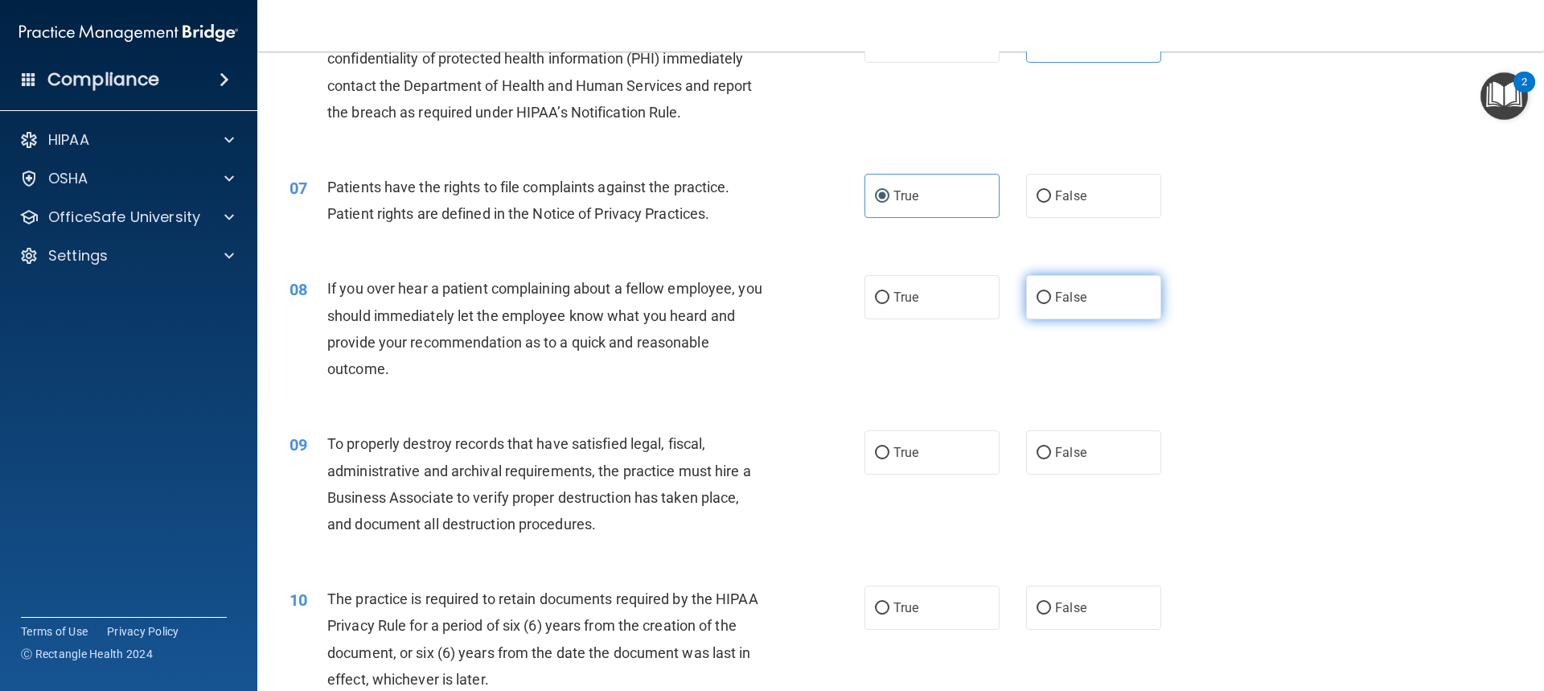
click at [1087, 300] on label "False" at bounding box center [1093, 297] width 135 height 44
click at [1051, 300] on input "False" at bounding box center [1044, 298] width 14 height 12
radio input "true"
click at [1107, 447] on label "False" at bounding box center [1093, 452] width 135 height 44
click at [1051, 447] on input "False" at bounding box center [1044, 453] width 14 height 12
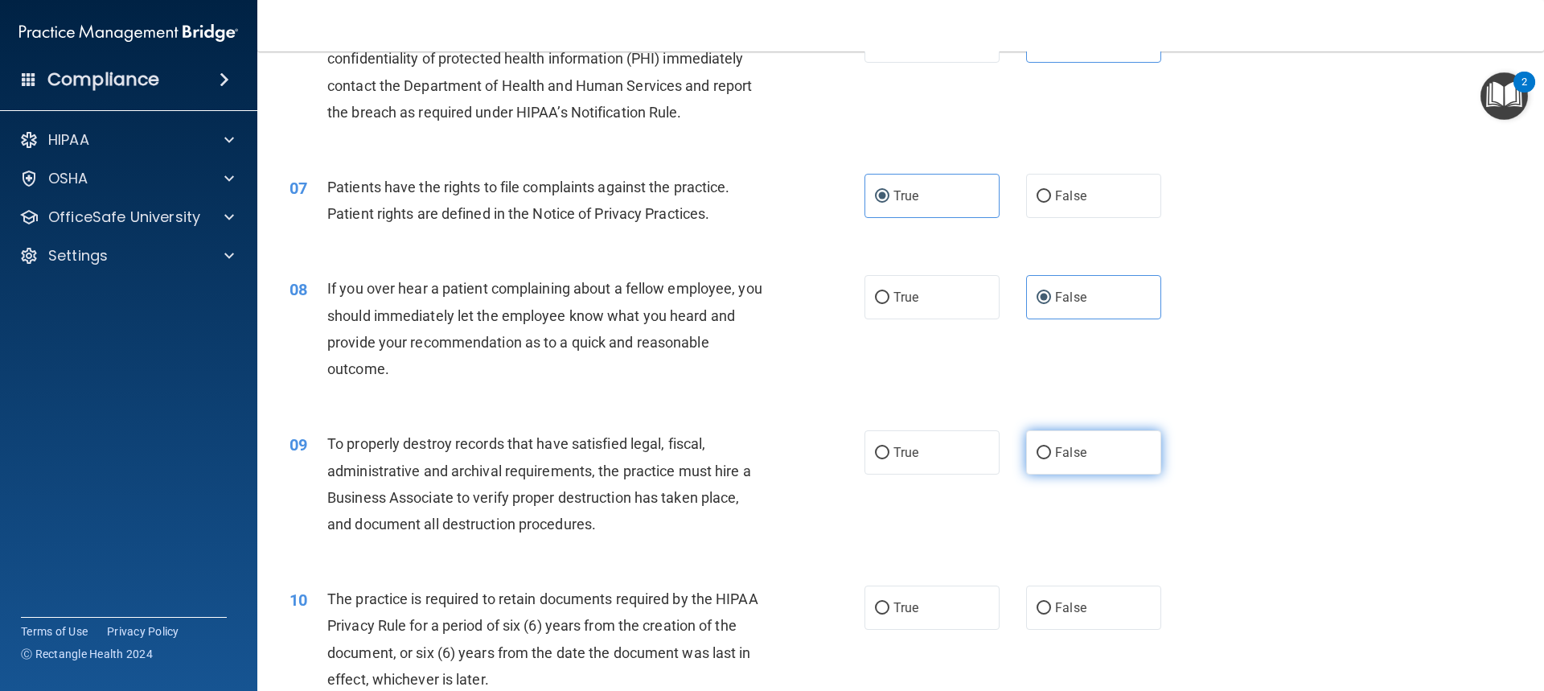
radio input "true"
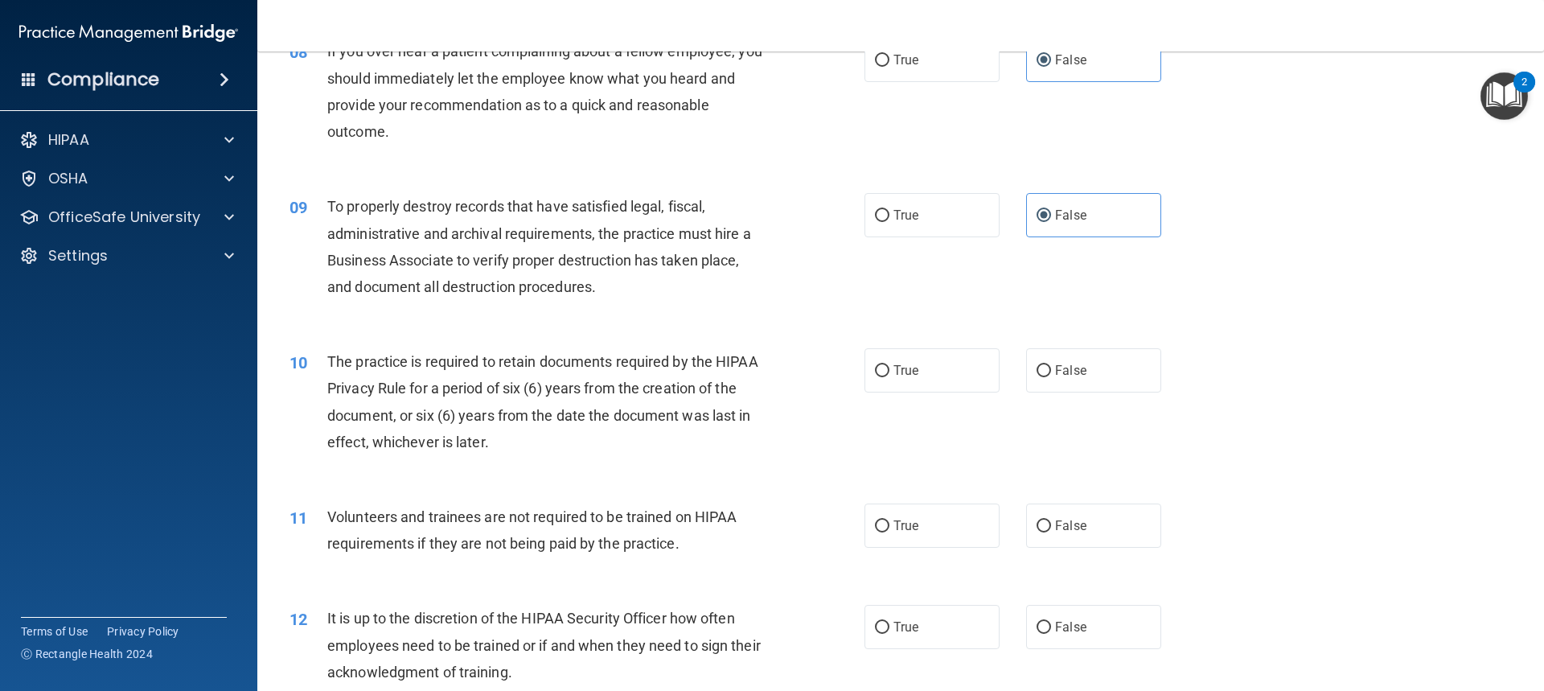
scroll to position [1045, 0]
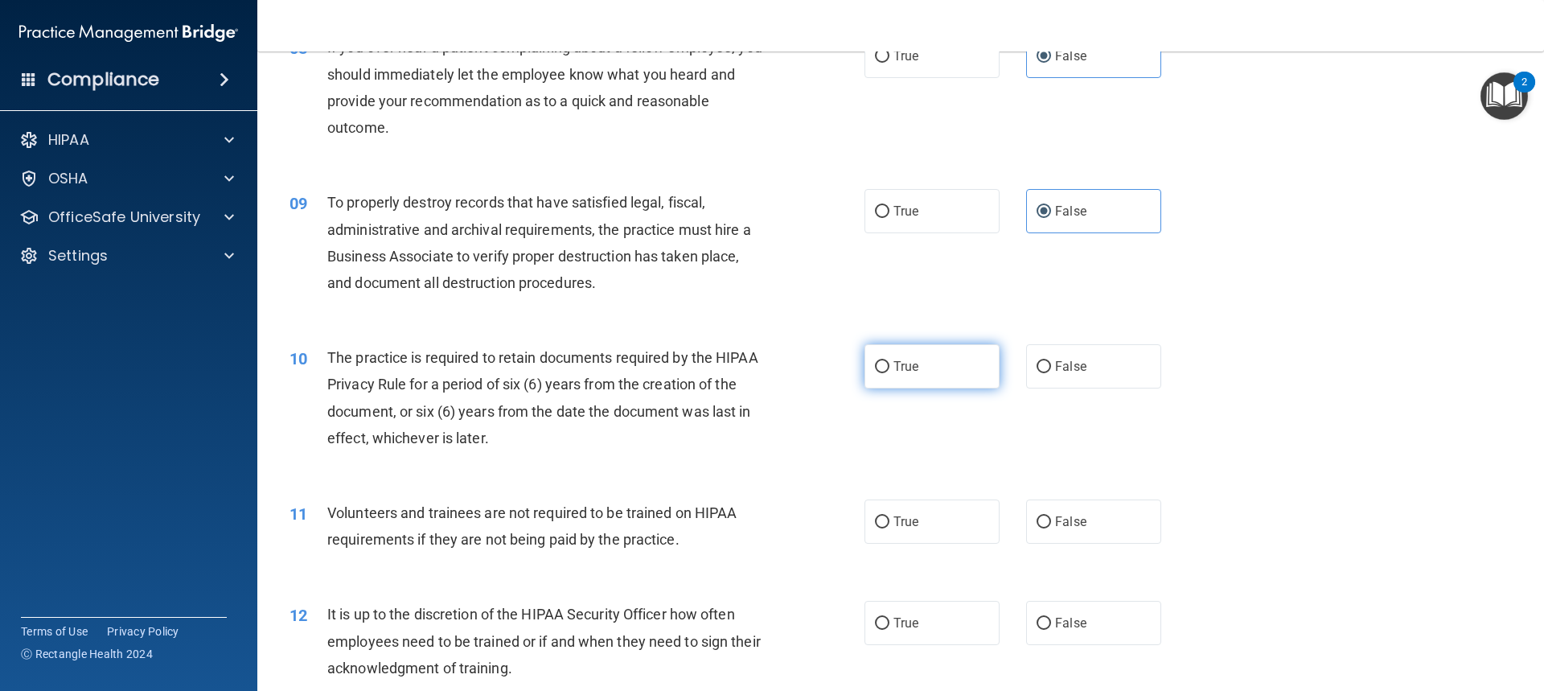
click at [980, 368] on label "True" at bounding box center [931, 366] width 135 height 44
click at [889, 368] on input "True" at bounding box center [882, 367] width 14 height 12
radio input "true"
click at [943, 519] on label "True" at bounding box center [931, 521] width 135 height 44
click at [889, 519] on input "True" at bounding box center [882, 522] width 14 height 12
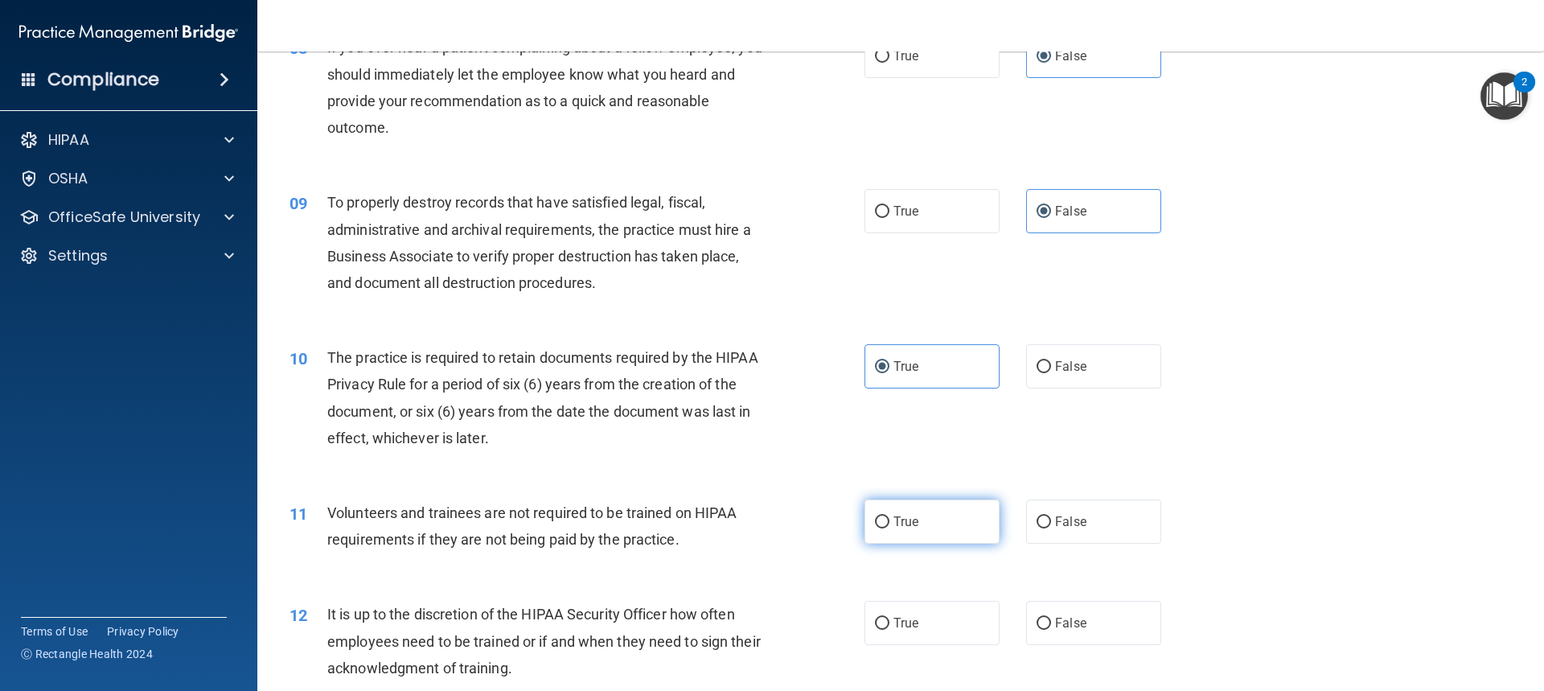
radio input "true"
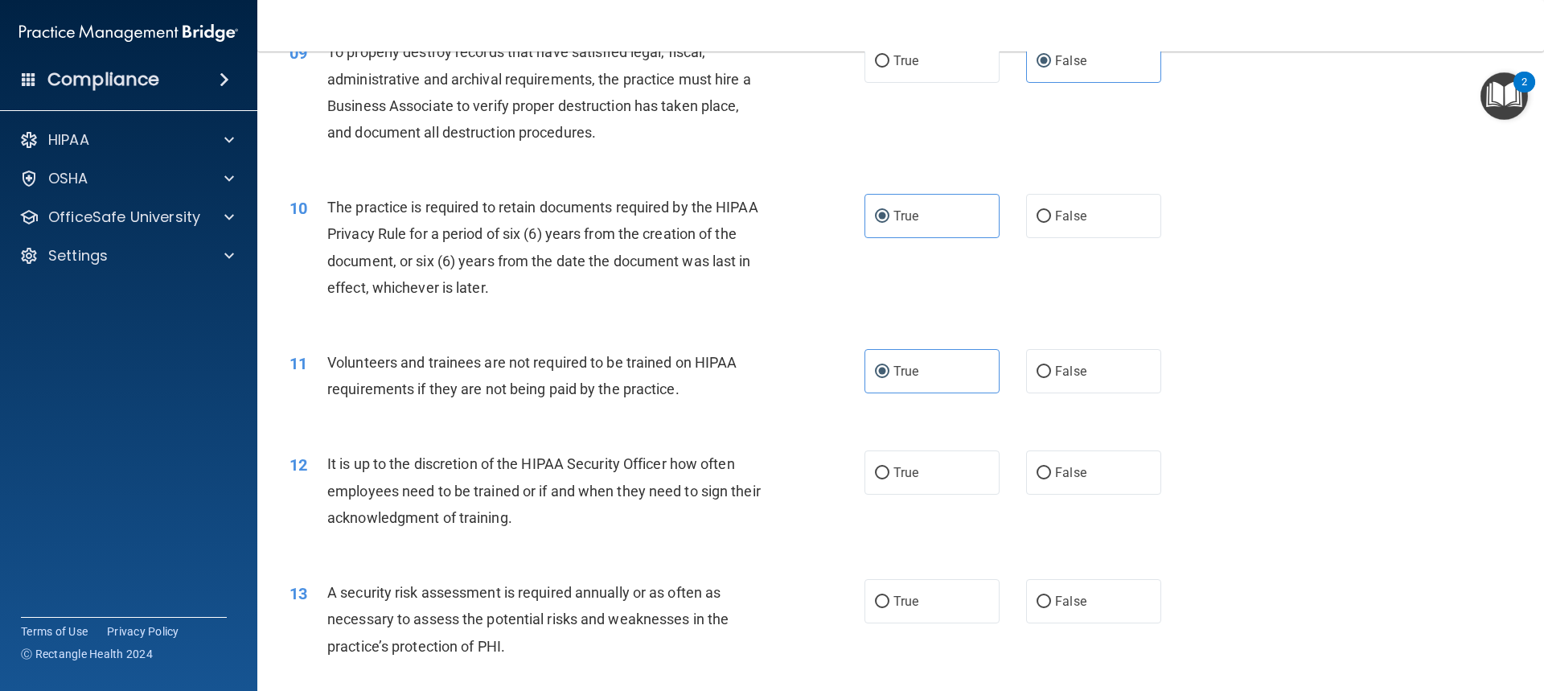
scroll to position [1287, 0]
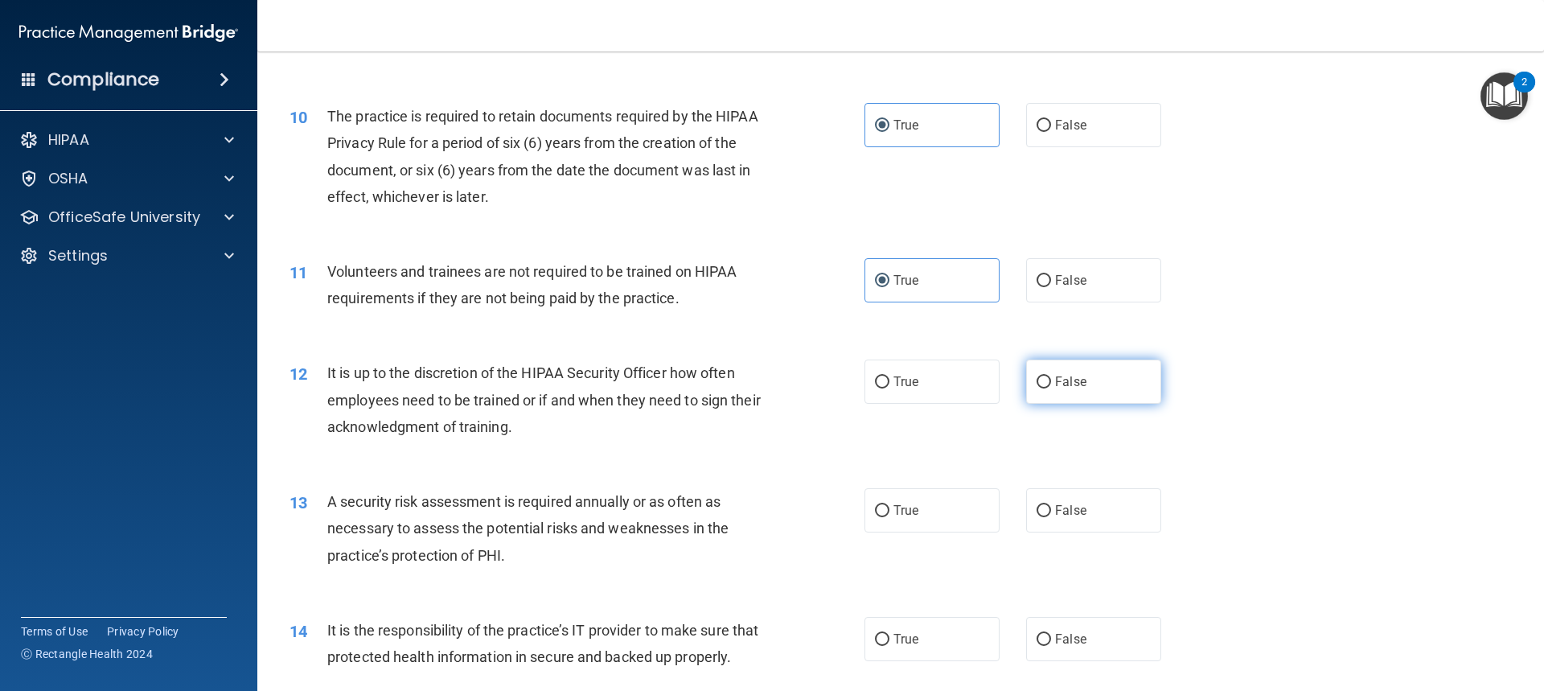
click at [1072, 387] on span "False" at bounding box center [1070, 381] width 31 height 15
click at [1051, 387] on input "False" at bounding box center [1044, 382] width 14 height 12
radio input "true"
click at [951, 515] on label "True" at bounding box center [931, 510] width 135 height 44
click at [889, 515] on input "True" at bounding box center [882, 511] width 14 height 12
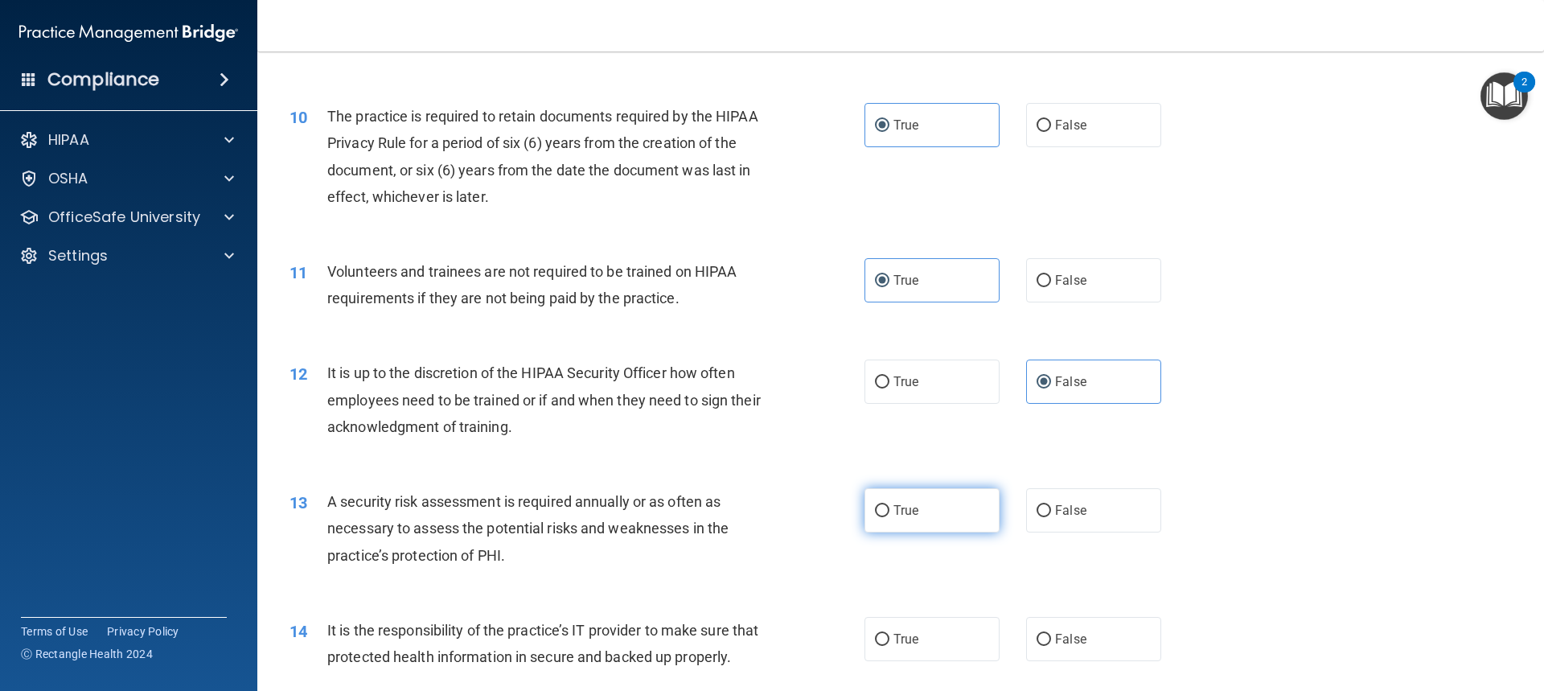
radio input "true"
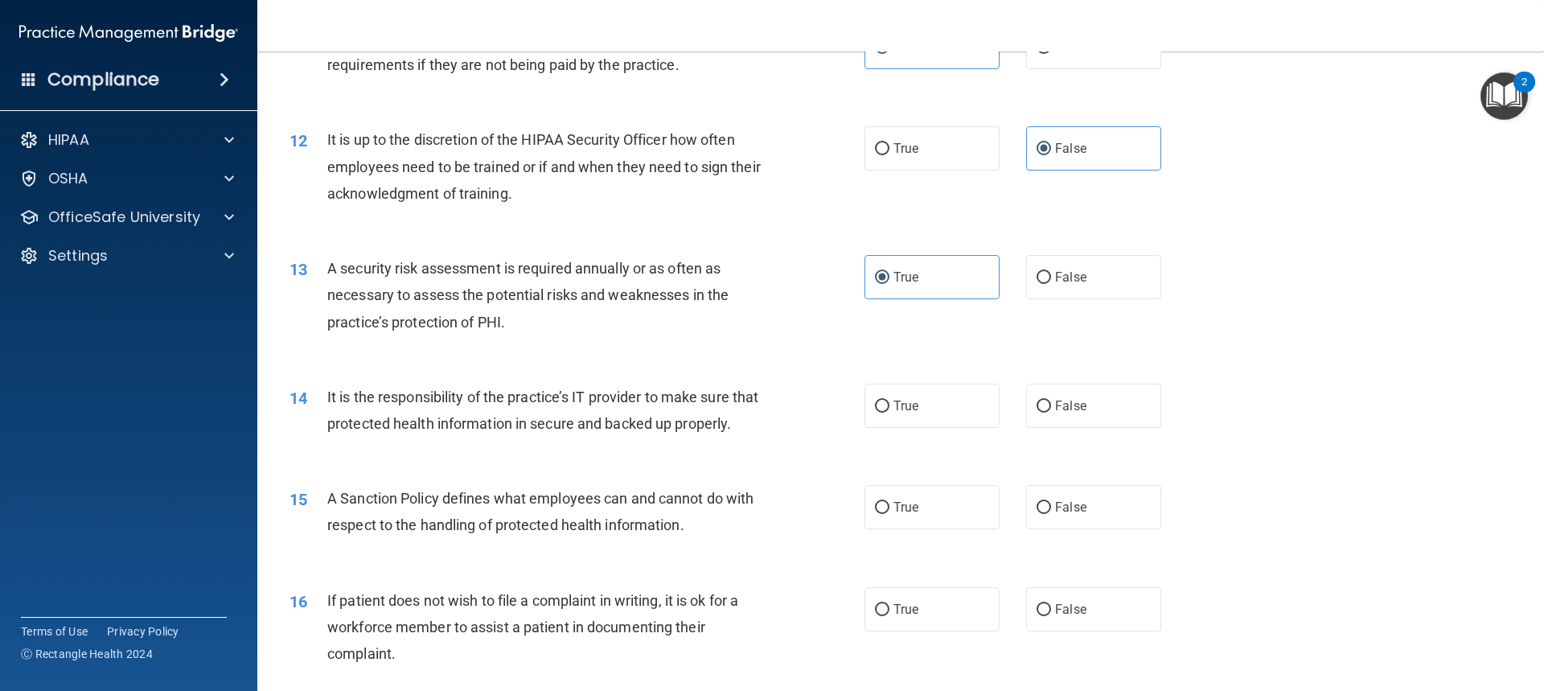
scroll to position [1528, 0]
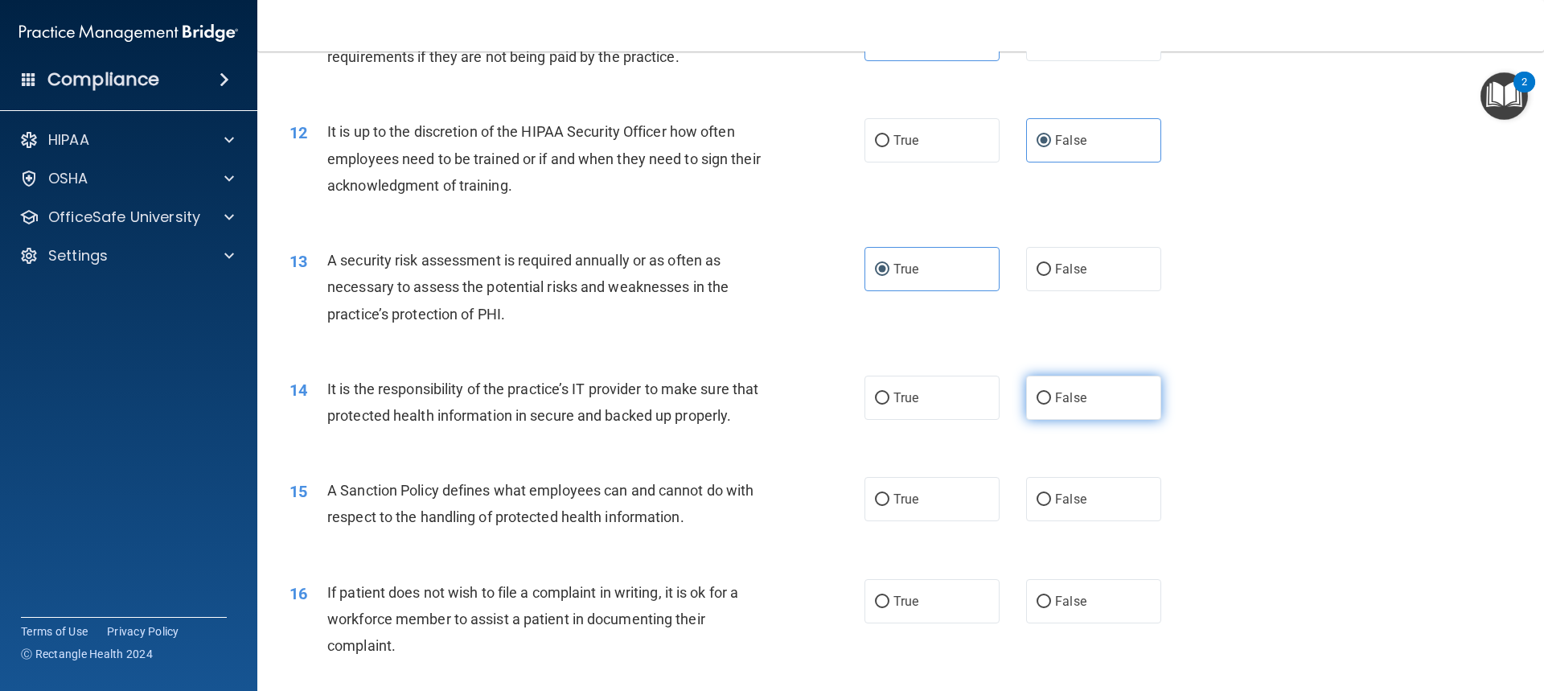
click at [1066, 387] on label "False" at bounding box center [1093, 398] width 135 height 44
click at [1051, 392] on input "False" at bounding box center [1044, 398] width 14 height 12
radio input "true"
click at [956, 521] on label "True" at bounding box center [931, 499] width 135 height 44
click at [889, 506] on input "True" at bounding box center [882, 500] width 14 height 12
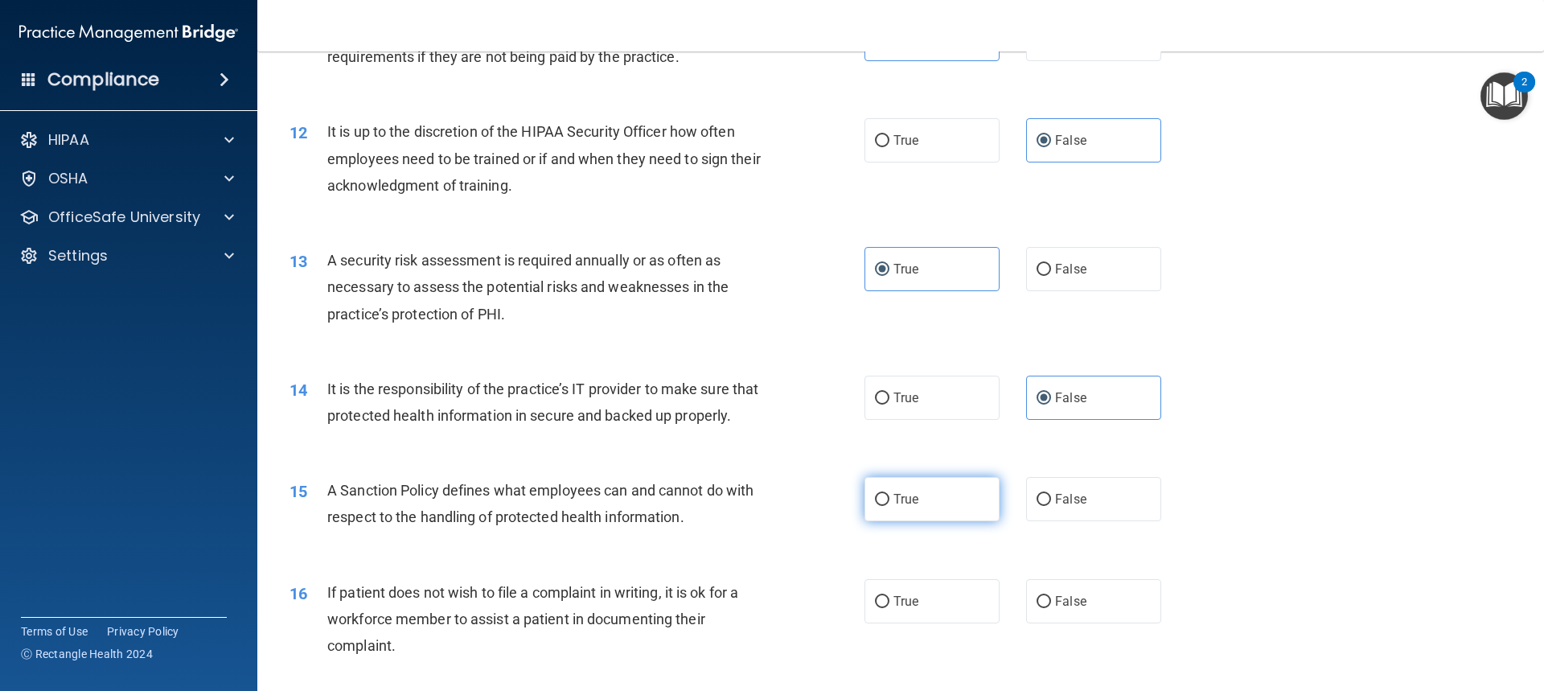
radio input "true"
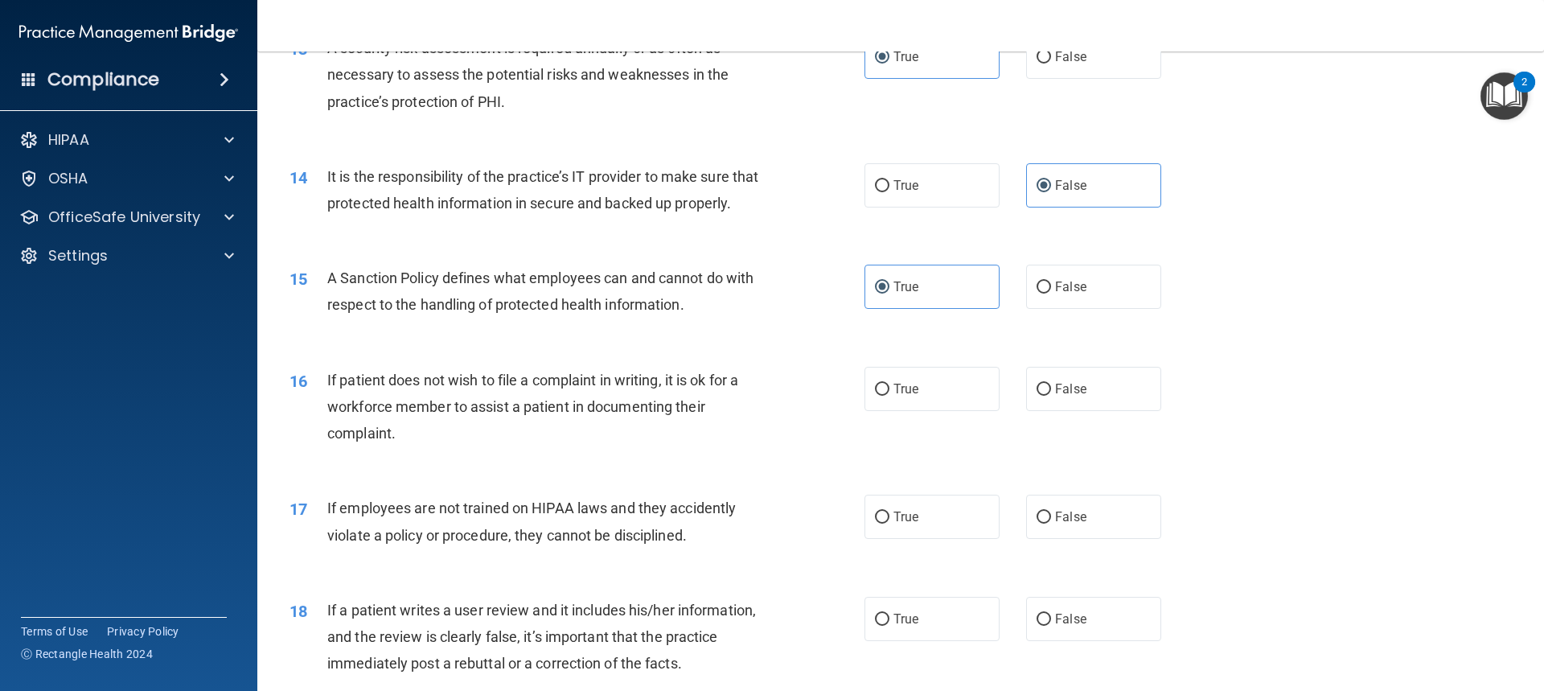
scroll to position [1769, 0]
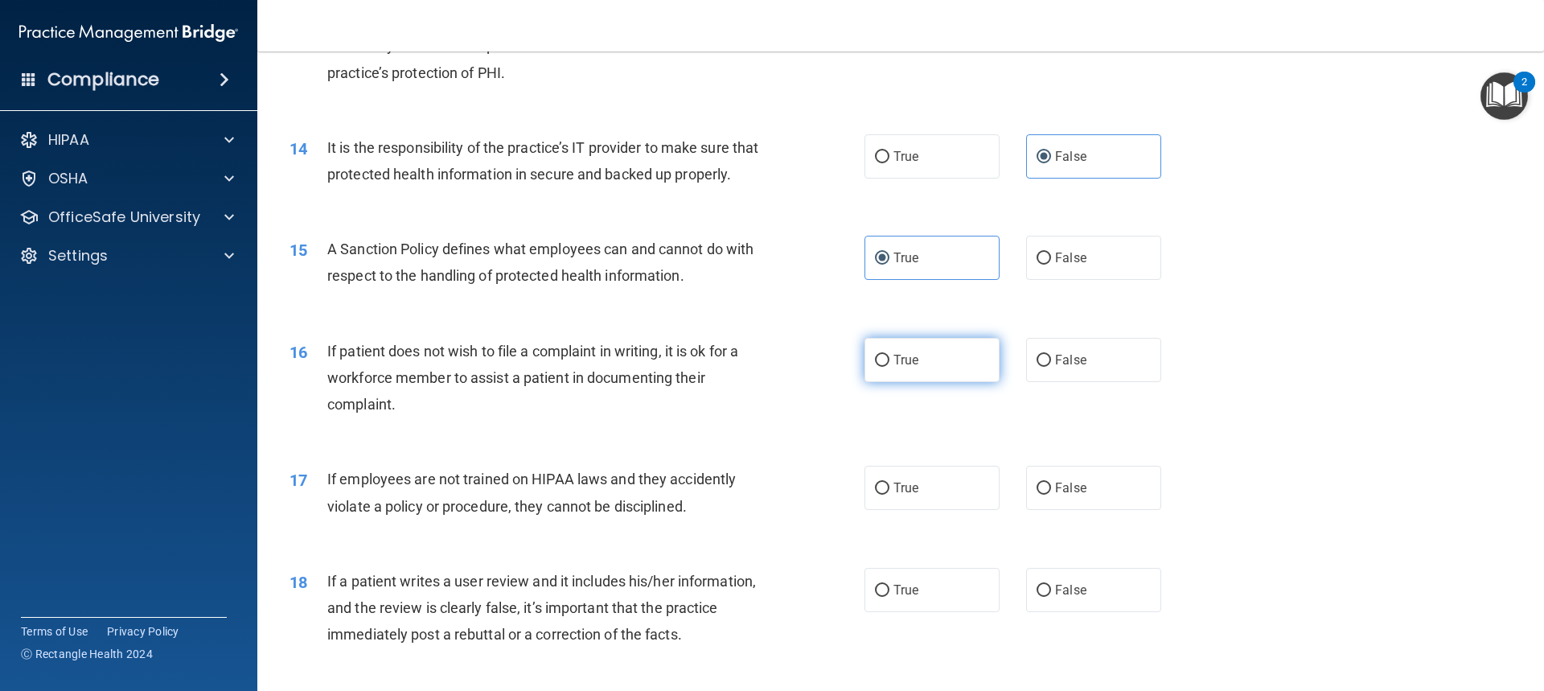
click at [938, 382] on label "True" at bounding box center [931, 360] width 135 height 44
click at [889, 367] on input "True" at bounding box center [882, 361] width 14 height 12
radio input "true"
drag, startPoint x: 1113, startPoint y: 524, endPoint x: 1082, endPoint y: 524, distance: 31.4
click at [1113, 510] on label "False" at bounding box center [1093, 488] width 135 height 44
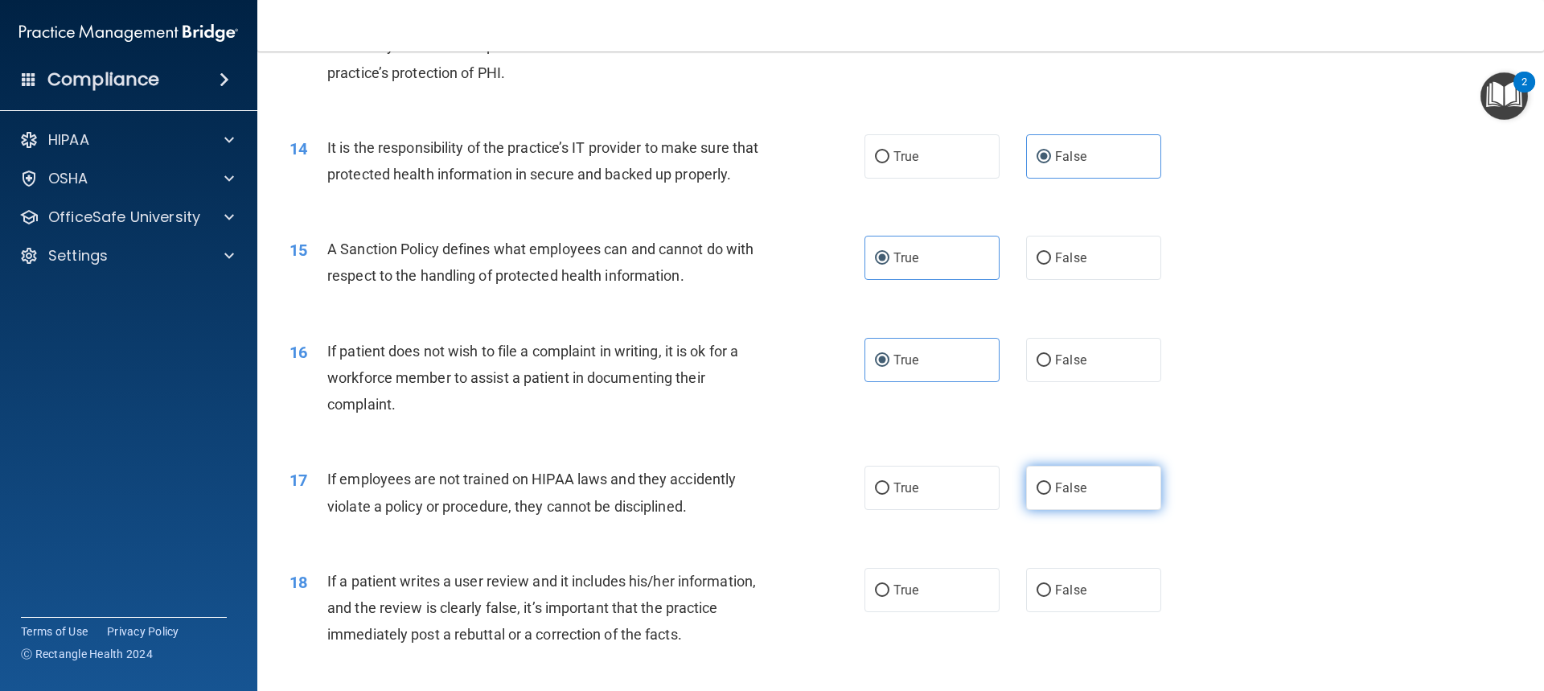
click at [1051, 495] on input "False" at bounding box center [1044, 489] width 14 height 12
radio input "true"
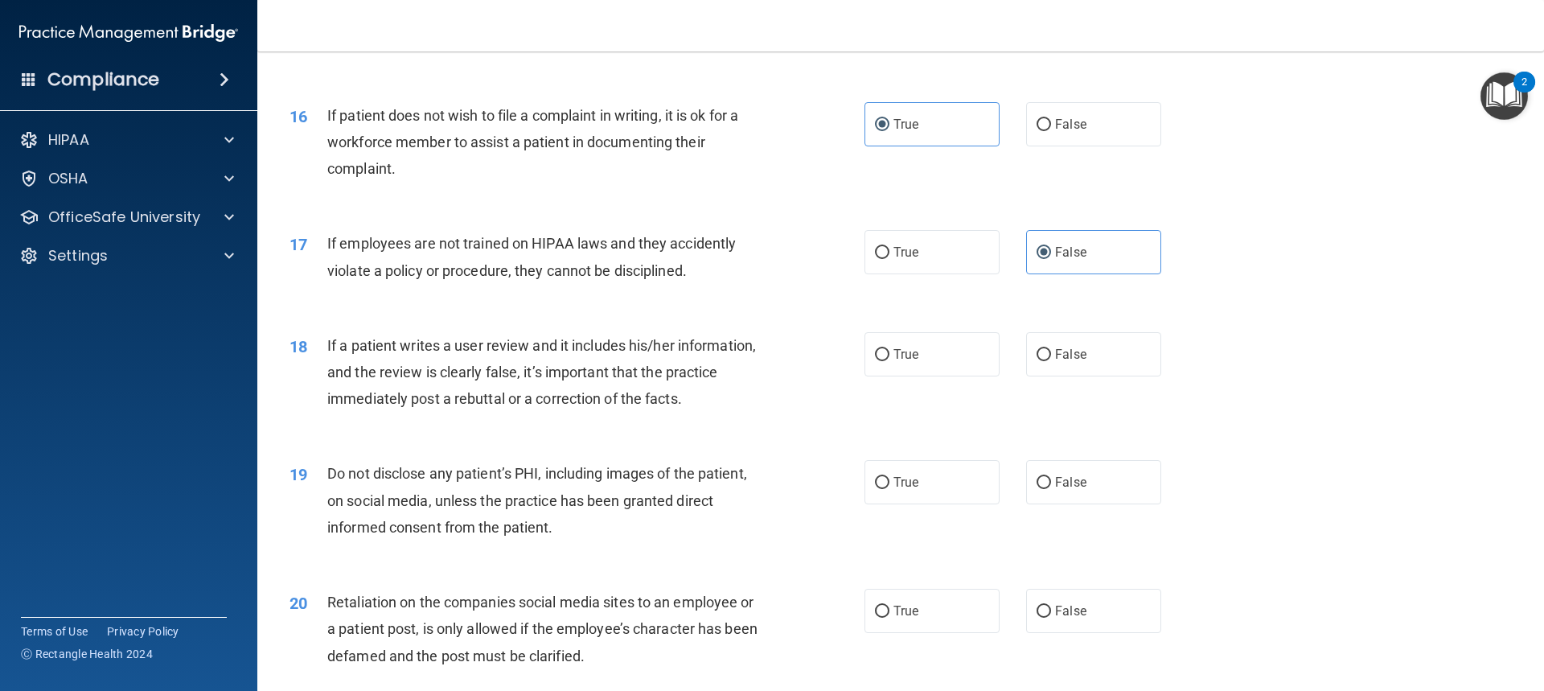
scroll to position [2010, 0]
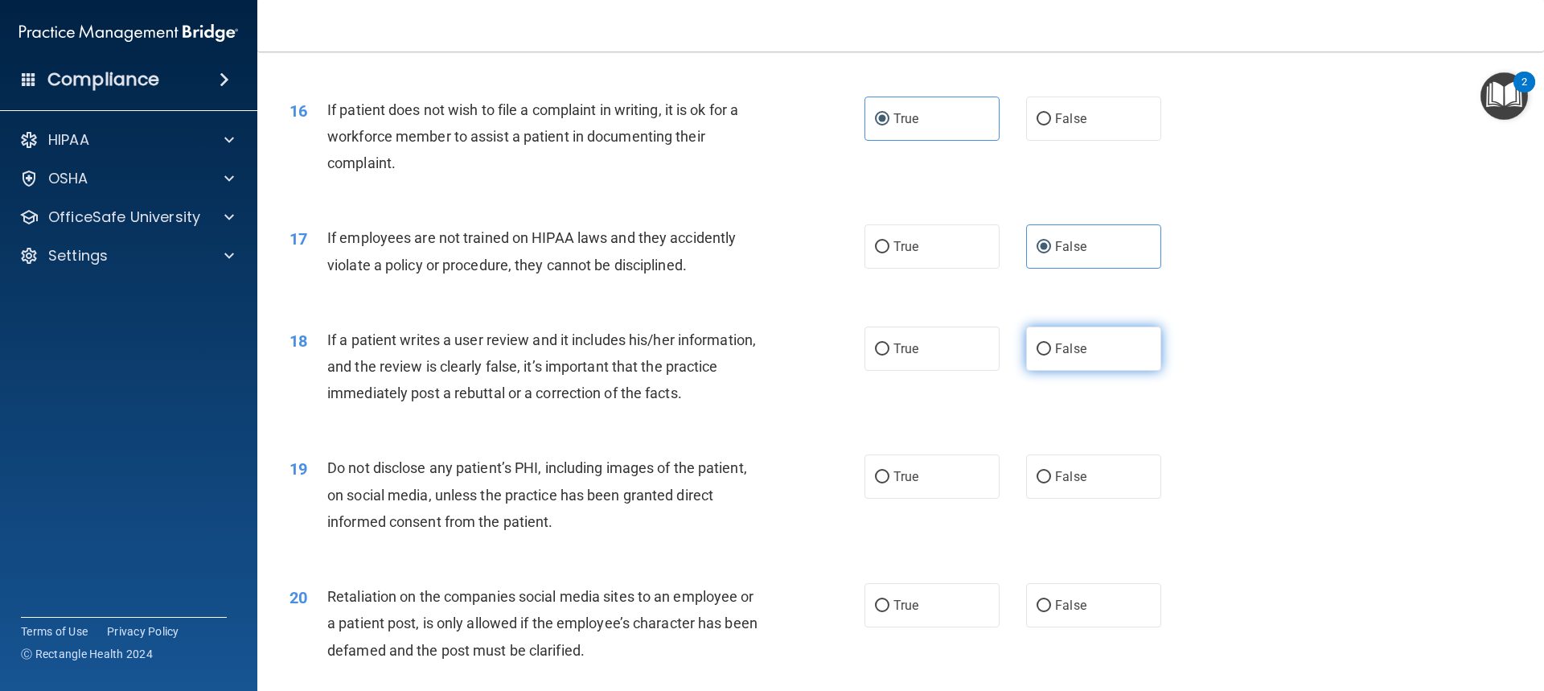
click at [1098, 371] on label "False" at bounding box center [1093, 348] width 135 height 44
click at [1051, 355] on input "False" at bounding box center [1044, 349] width 14 height 12
radio input "true"
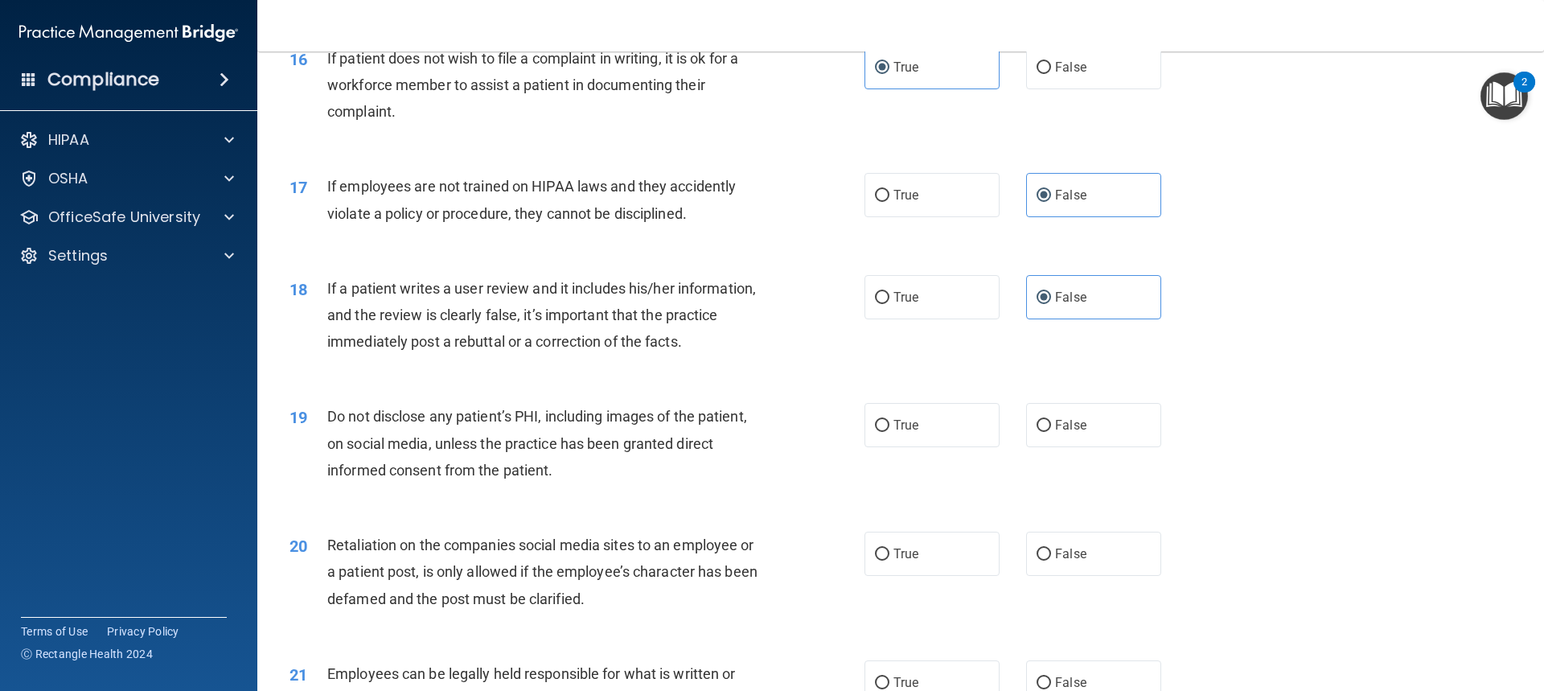
scroll to position [2091, 0]
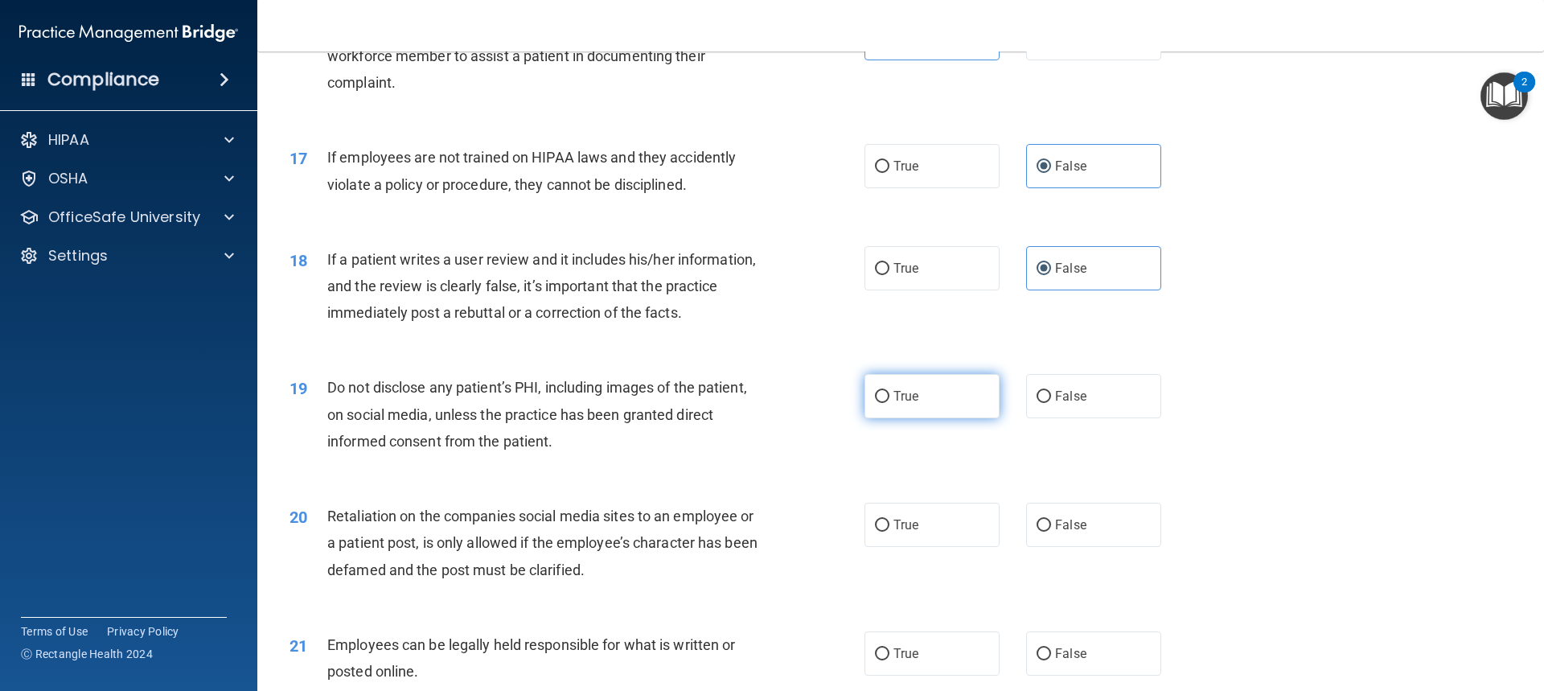
click at [927, 418] on label "True" at bounding box center [931, 396] width 135 height 44
click at [889, 403] on input "True" at bounding box center [882, 397] width 14 height 12
radio input "true"
click at [1099, 544] on label "False" at bounding box center [1093, 525] width 135 height 44
click at [1051, 532] on input "False" at bounding box center [1044, 525] width 14 height 12
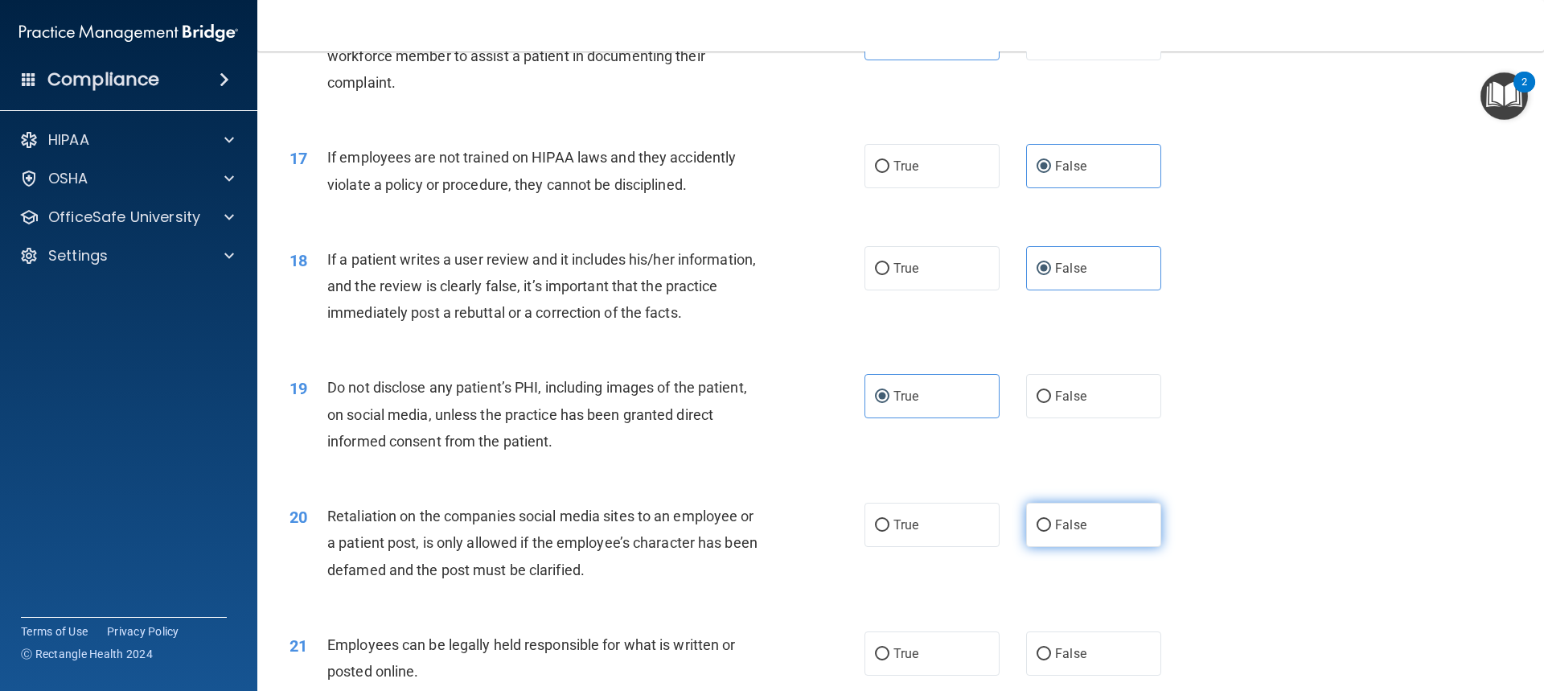
radio input "true"
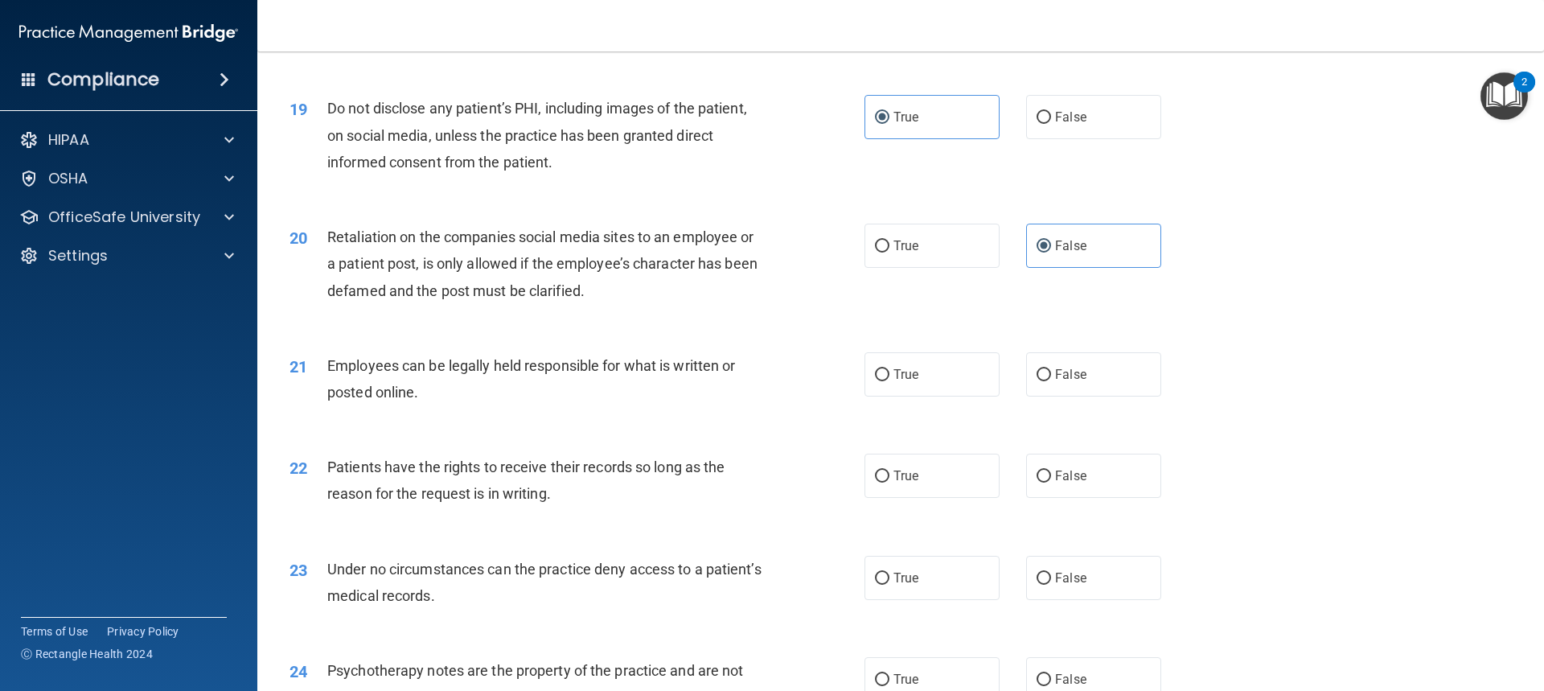
scroll to position [2413, 0]
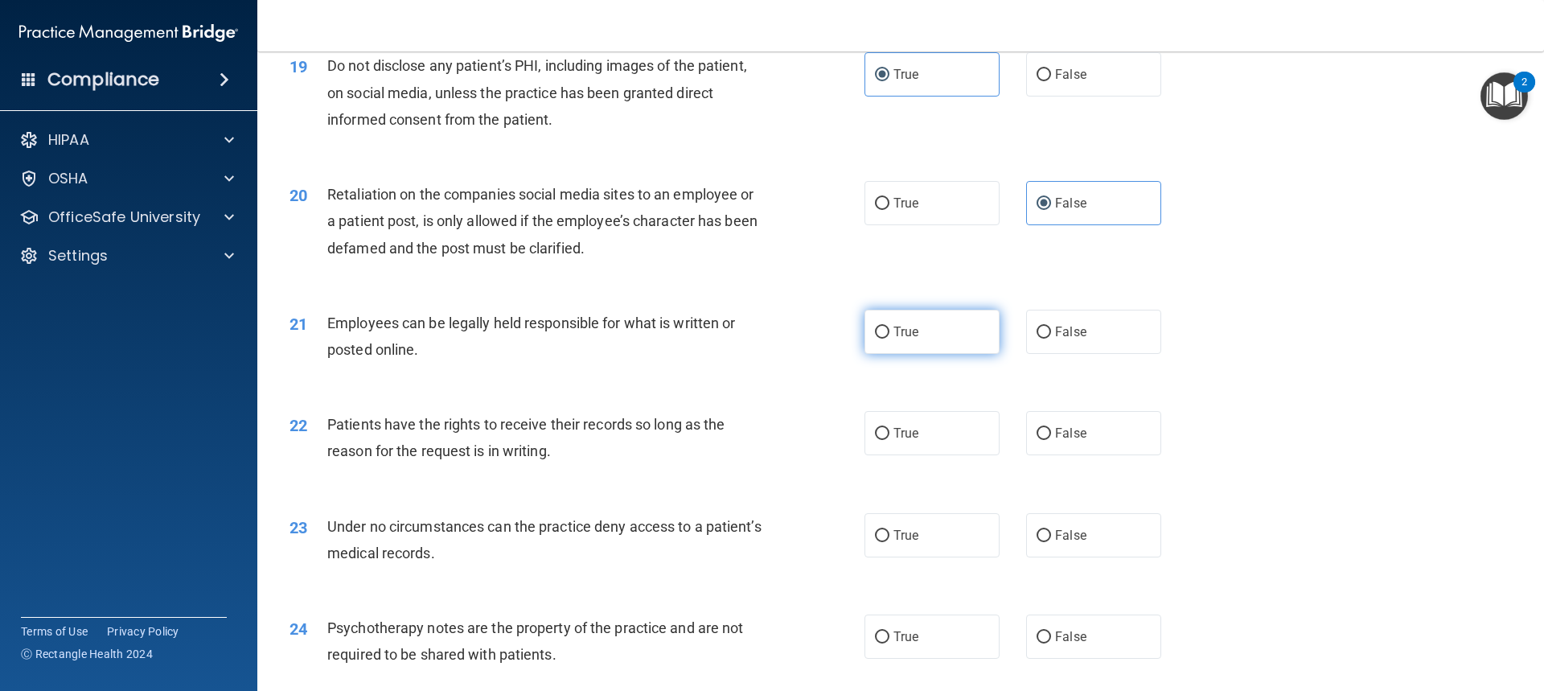
click at [942, 354] on label "True" at bounding box center [931, 332] width 135 height 44
click at [889, 339] on input "True" at bounding box center [882, 332] width 14 height 12
radio input "true"
click at [934, 454] on label "True" at bounding box center [931, 433] width 135 height 44
click at [889, 440] on input "True" at bounding box center [882, 434] width 14 height 12
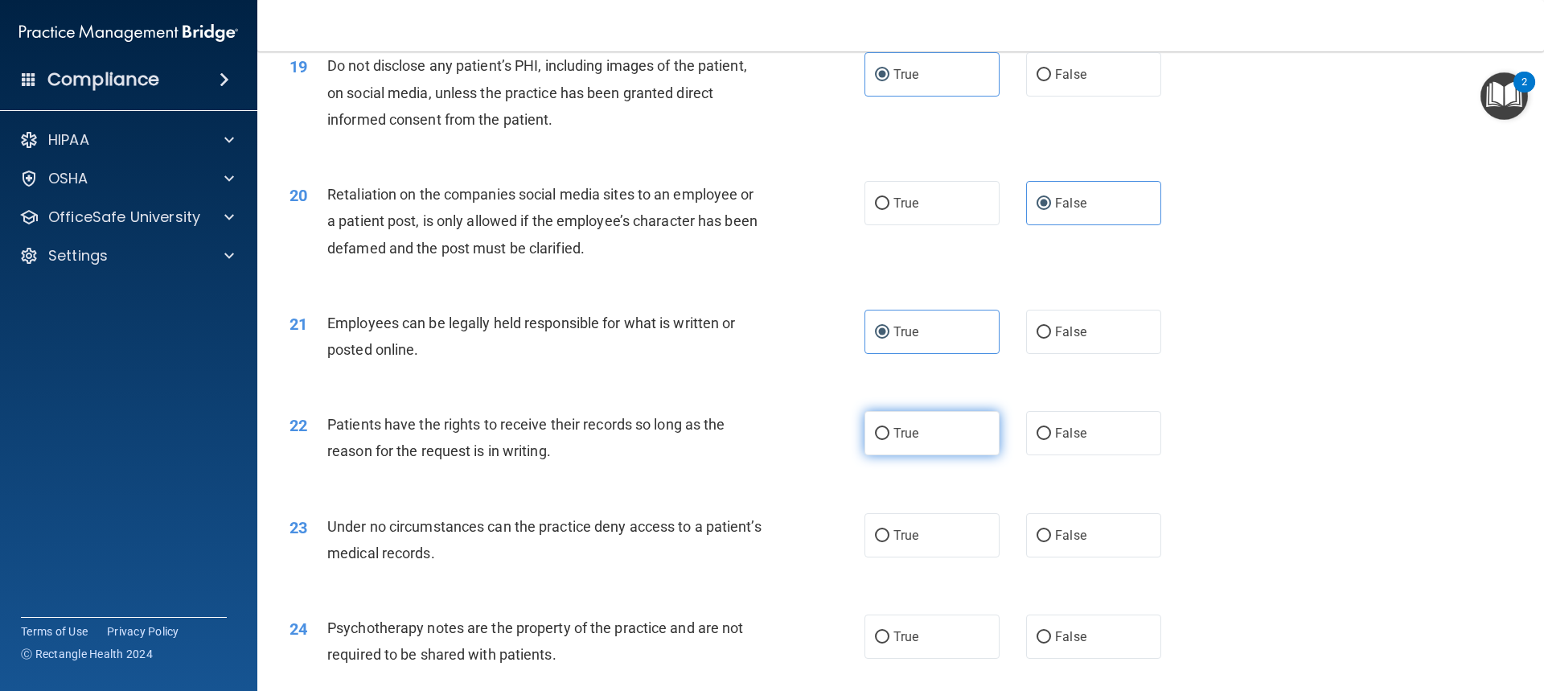
radio input "true"
click at [971, 557] on label "True" at bounding box center [931, 535] width 135 height 44
click at [889, 542] on input "True" at bounding box center [882, 536] width 14 height 12
radio input "true"
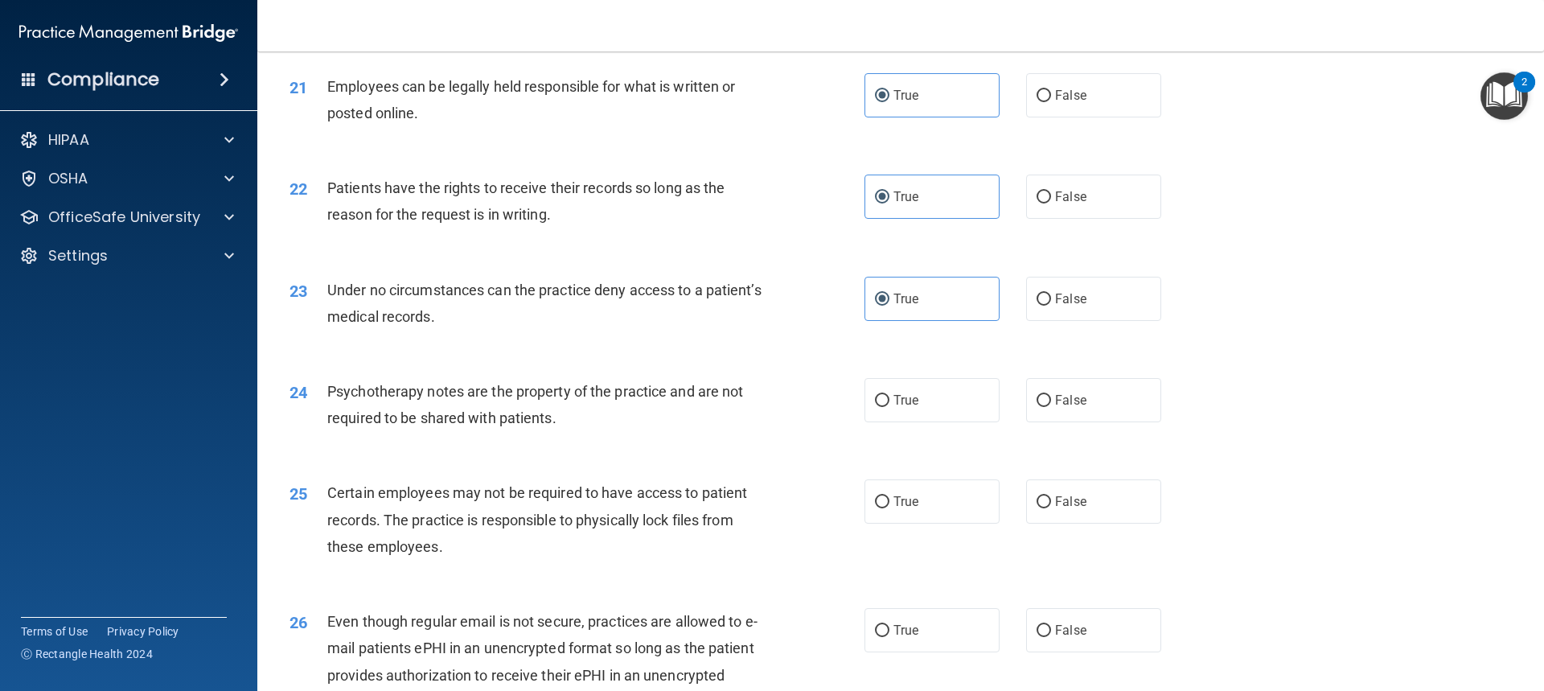
scroll to position [2654, 0]
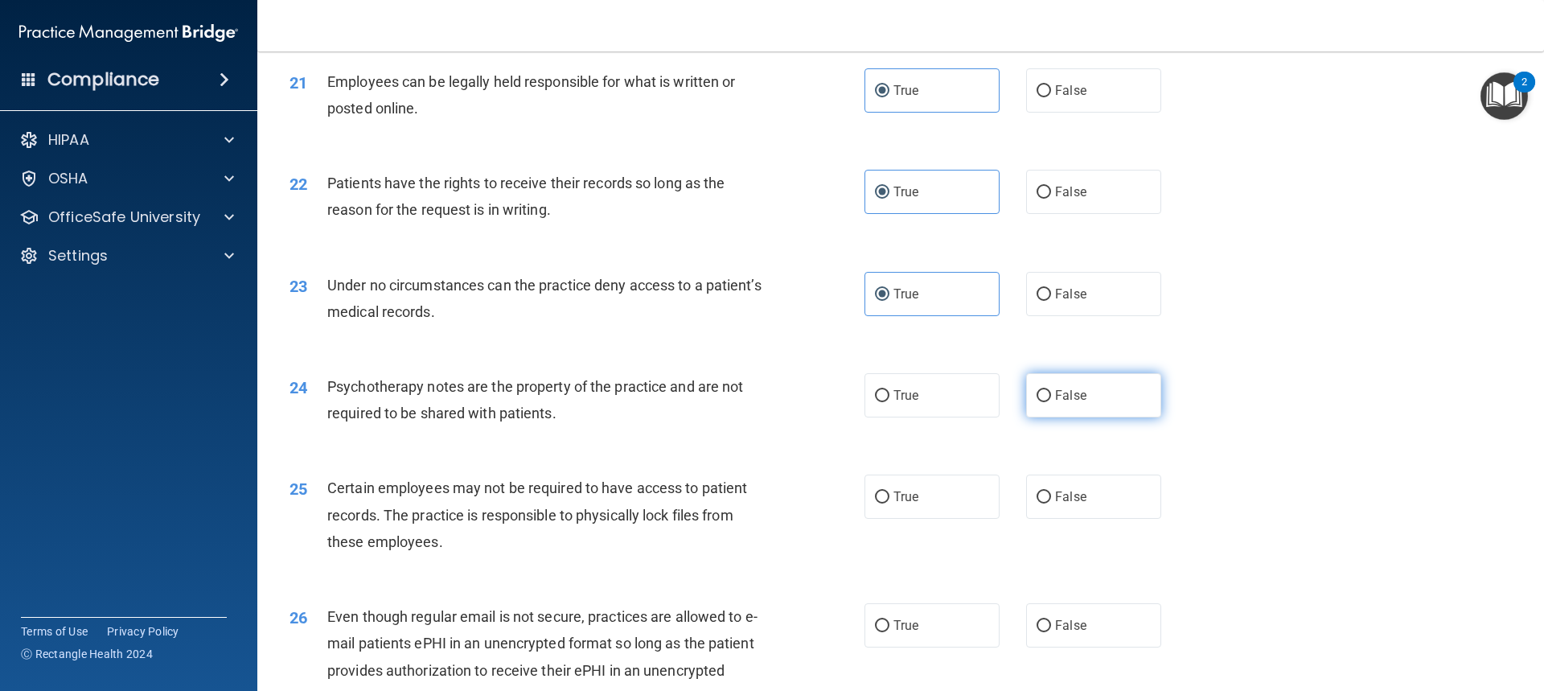
click at [1103, 417] on label "False" at bounding box center [1093, 395] width 135 height 44
click at [1051, 402] on input "False" at bounding box center [1044, 396] width 14 height 12
radio input "true"
click at [954, 519] on label "True" at bounding box center [931, 496] width 135 height 44
click at [889, 503] on input "True" at bounding box center [882, 497] width 14 height 12
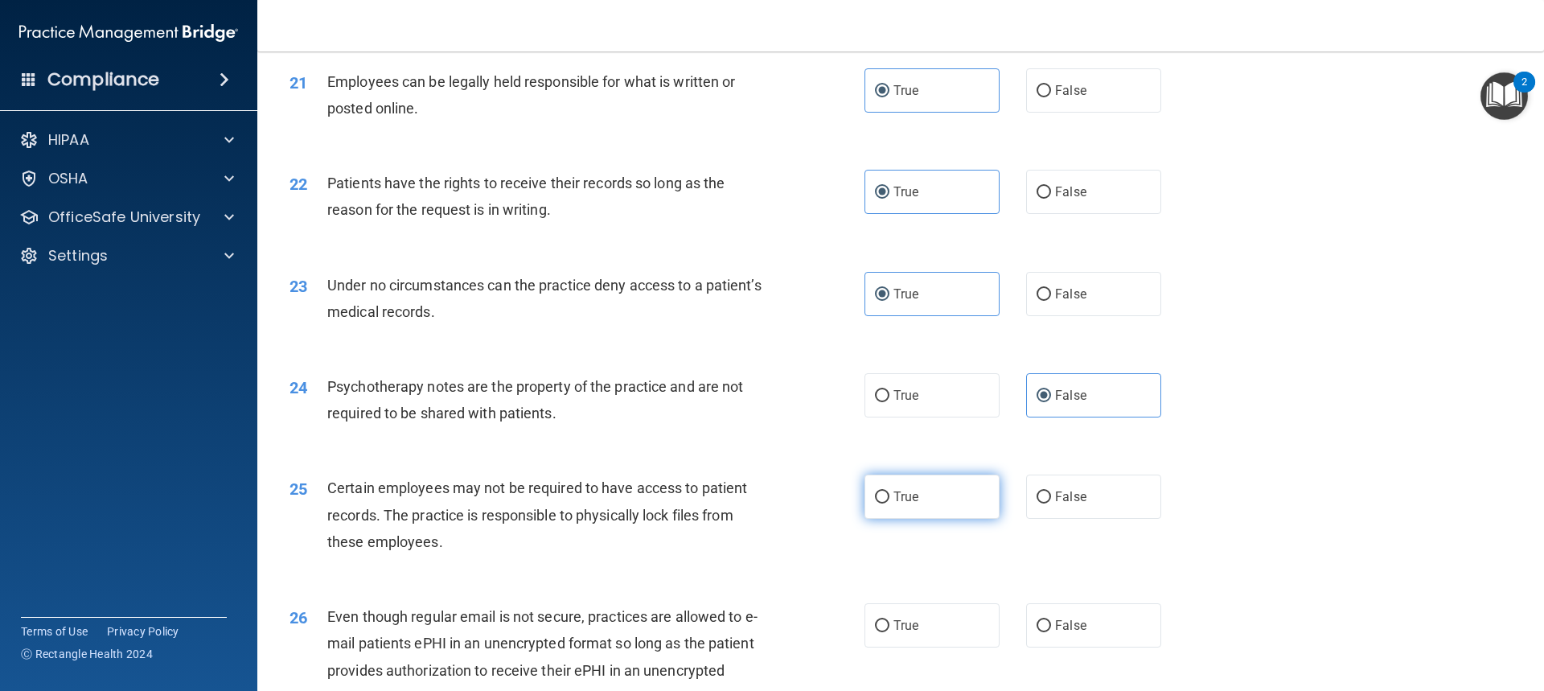
radio input "true"
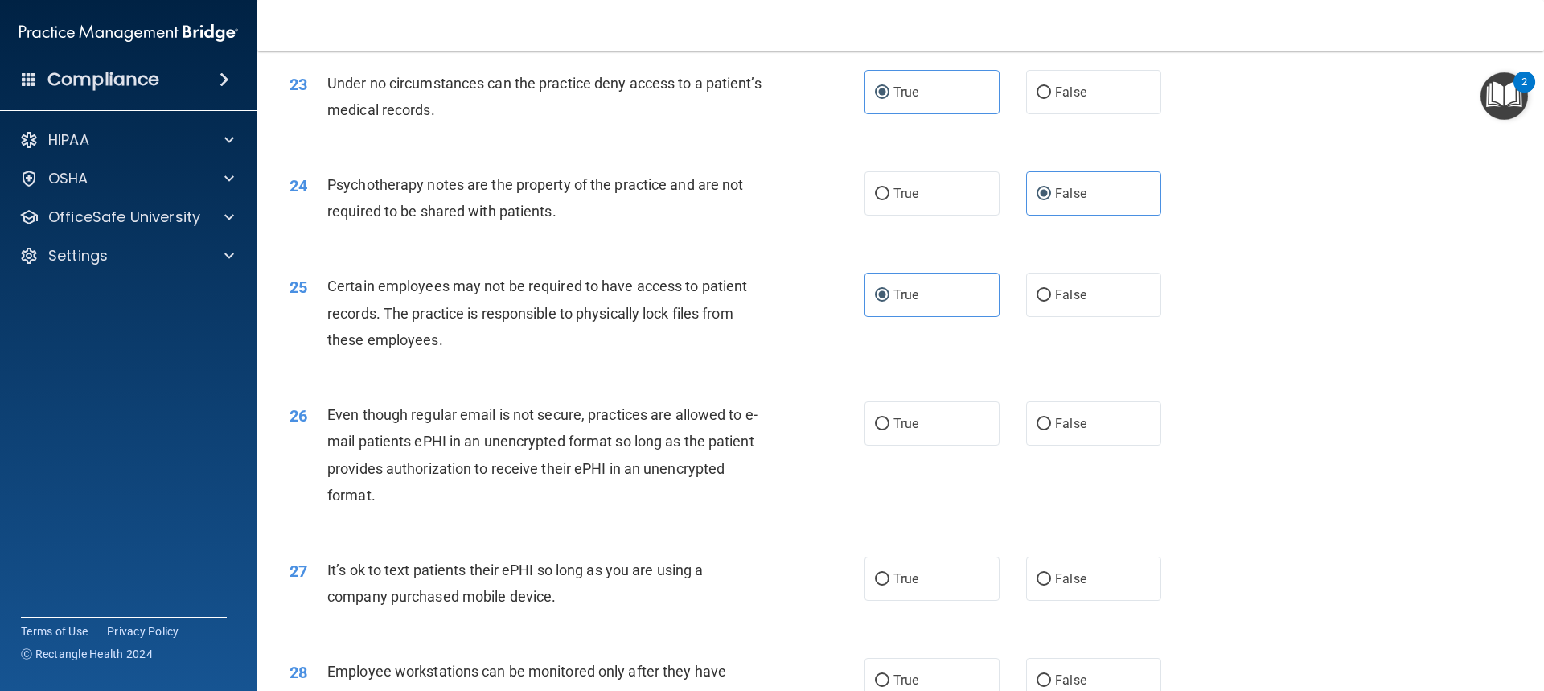
scroll to position [2895, 0]
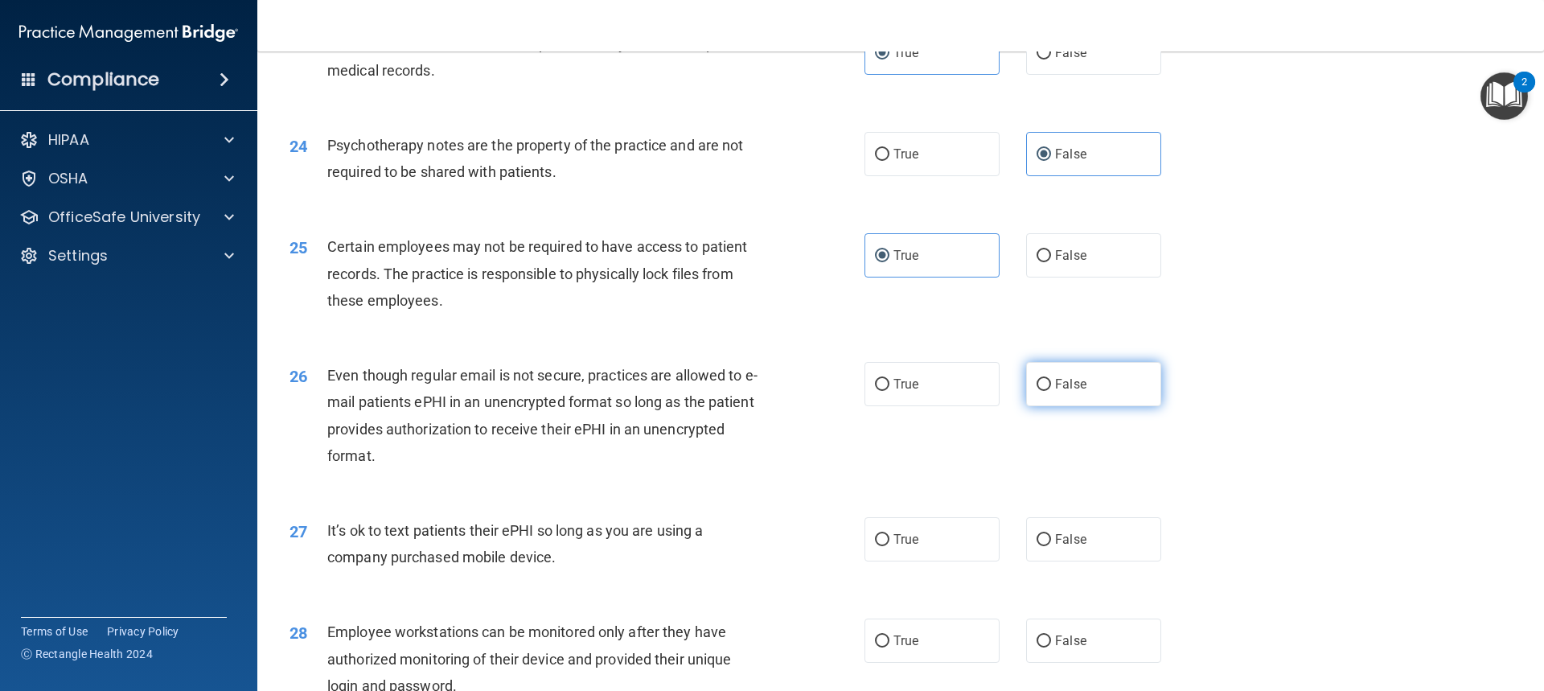
click at [1101, 406] on label "False" at bounding box center [1093, 384] width 135 height 44
click at [1051, 391] on input "False" at bounding box center [1044, 385] width 14 height 12
radio input "true"
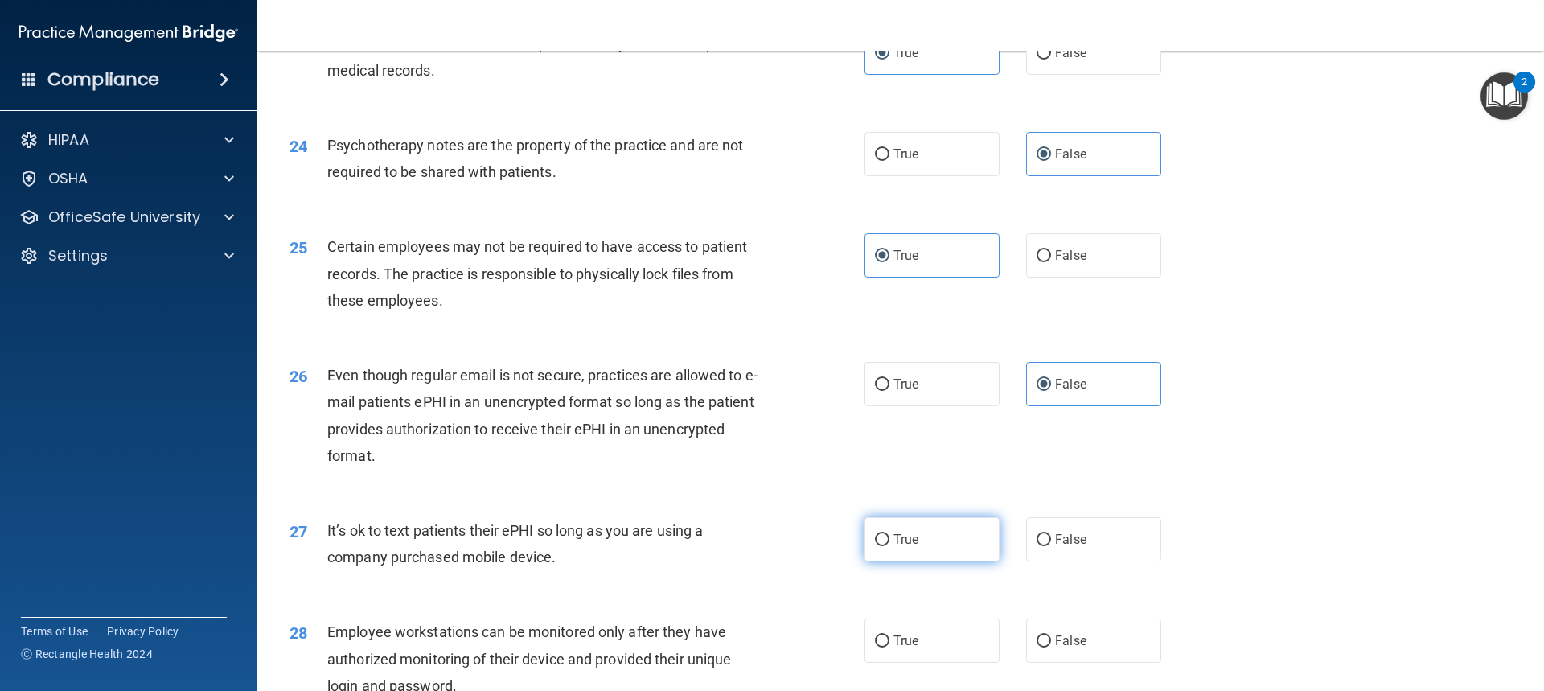
click at [967, 561] on label "True" at bounding box center [931, 539] width 135 height 44
click at [889, 546] on input "True" at bounding box center [882, 540] width 14 height 12
radio input "true"
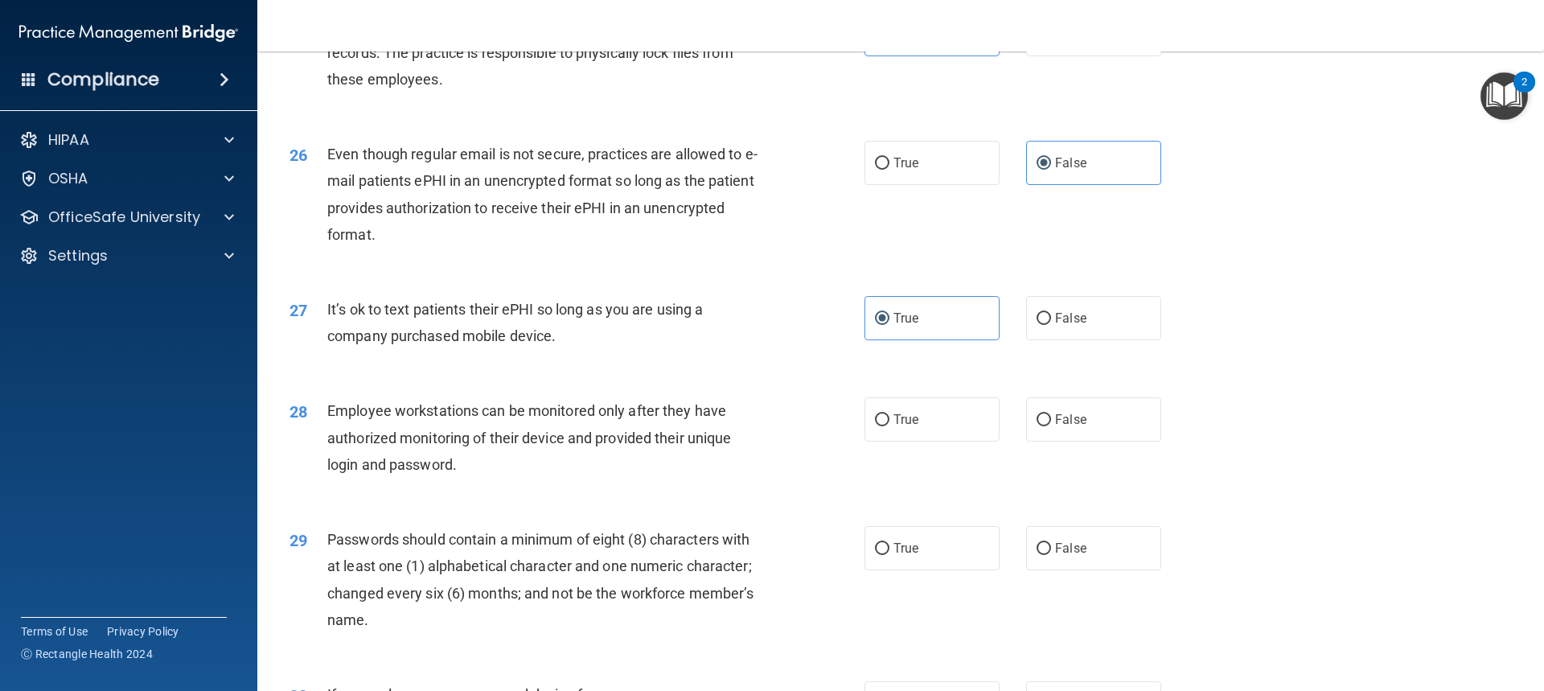
scroll to position [3136, 0]
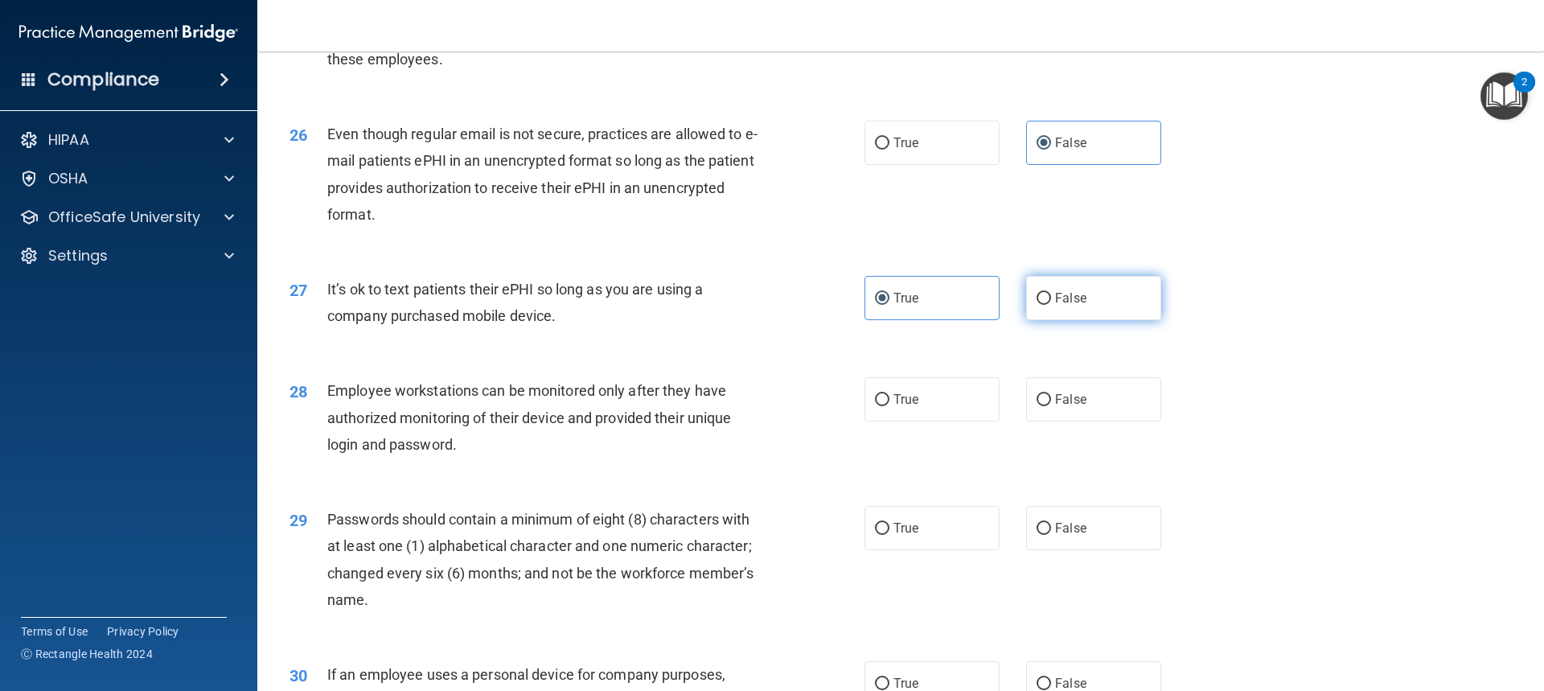
click at [1093, 315] on label "False" at bounding box center [1093, 298] width 135 height 44
click at [1051, 305] on input "False" at bounding box center [1044, 299] width 14 height 12
radio input "true"
click at [931, 320] on label "True" at bounding box center [931, 298] width 135 height 44
click at [889, 305] on input "True" at bounding box center [882, 299] width 14 height 12
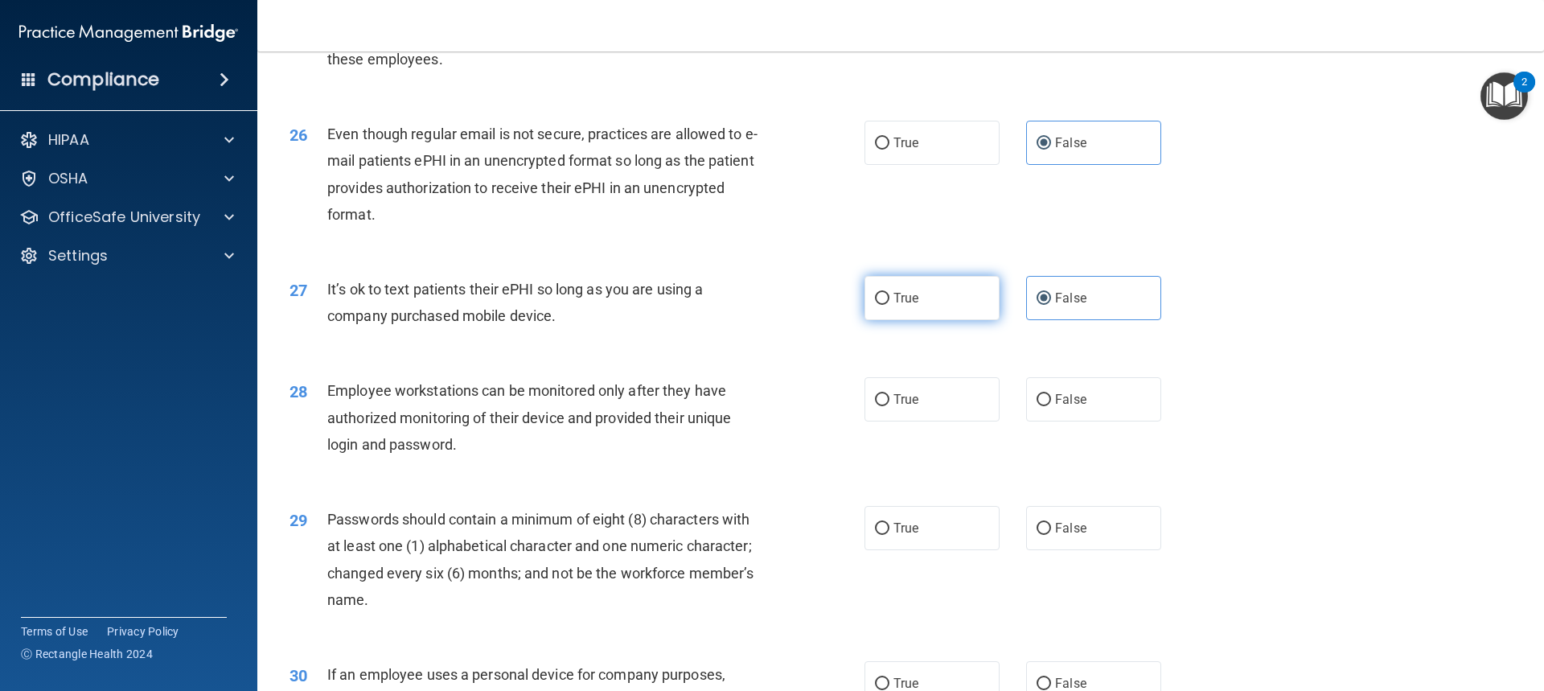
radio input "true"
radio input "false"
click at [1066, 407] on span "False" at bounding box center [1070, 399] width 31 height 15
click at [1051, 406] on input "False" at bounding box center [1044, 400] width 14 height 12
radio input "true"
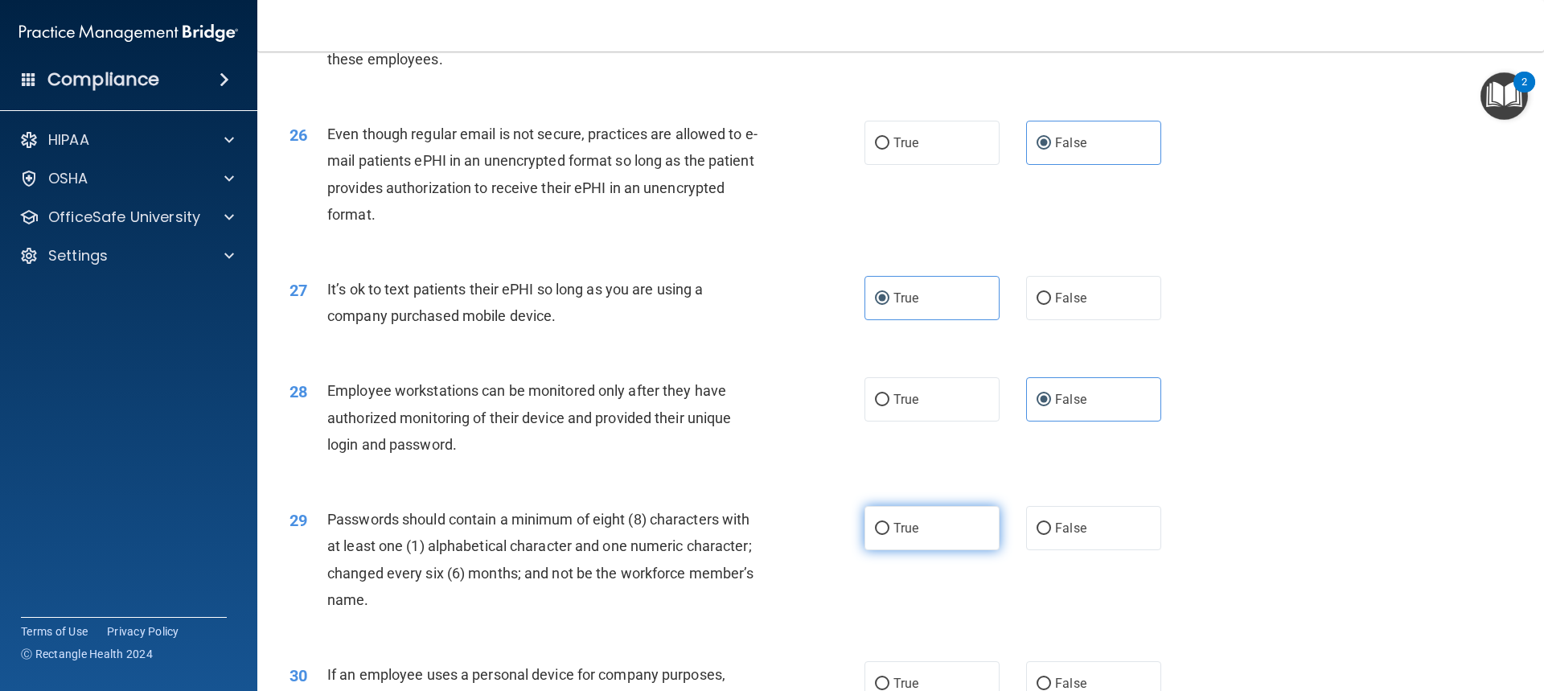
click at [953, 550] on label "True" at bounding box center [931, 528] width 135 height 44
click at [889, 535] on input "True" at bounding box center [882, 529] width 14 height 12
radio input "true"
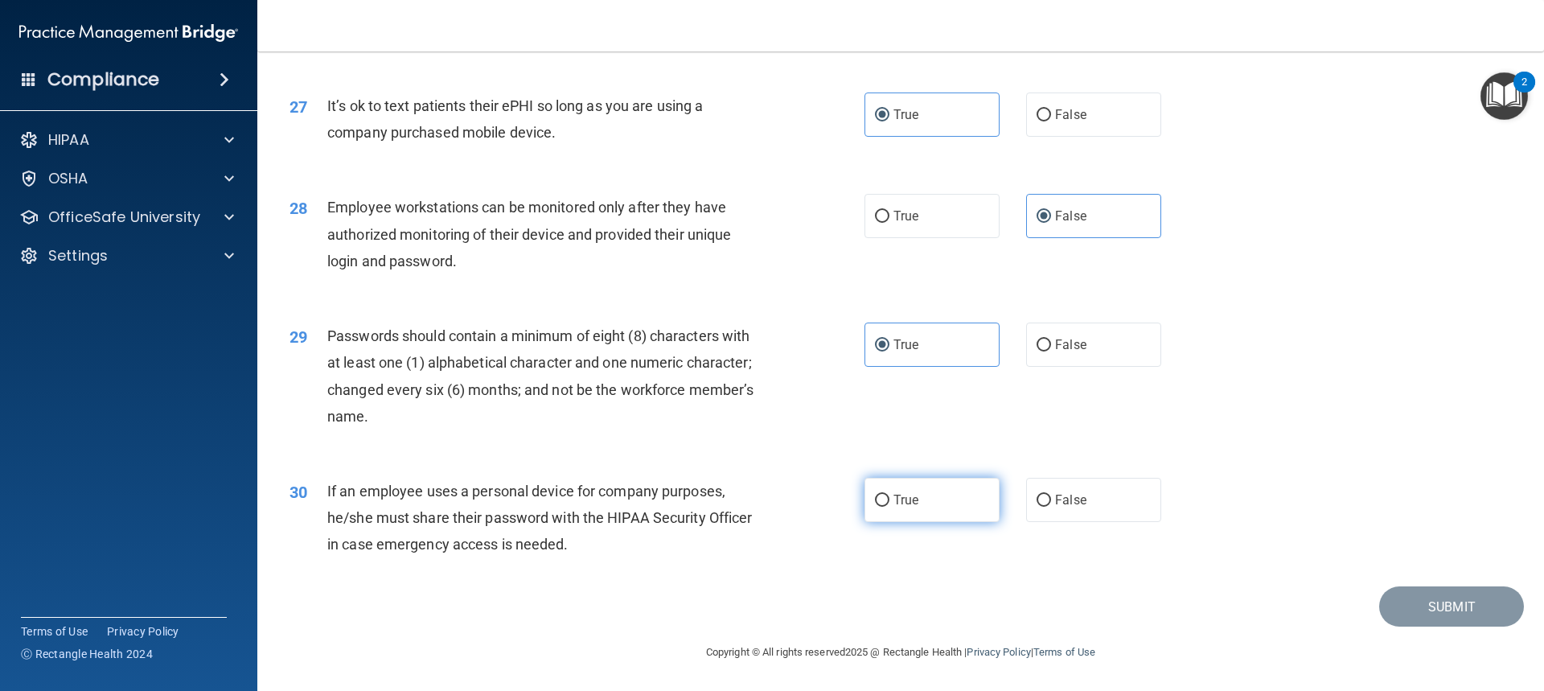
click at [938, 492] on label "True" at bounding box center [931, 500] width 135 height 44
click at [889, 495] on input "True" at bounding box center [882, 501] width 14 height 12
radio input "true"
click at [1463, 599] on button "Submit" at bounding box center [1451, 606] width 145 height 41
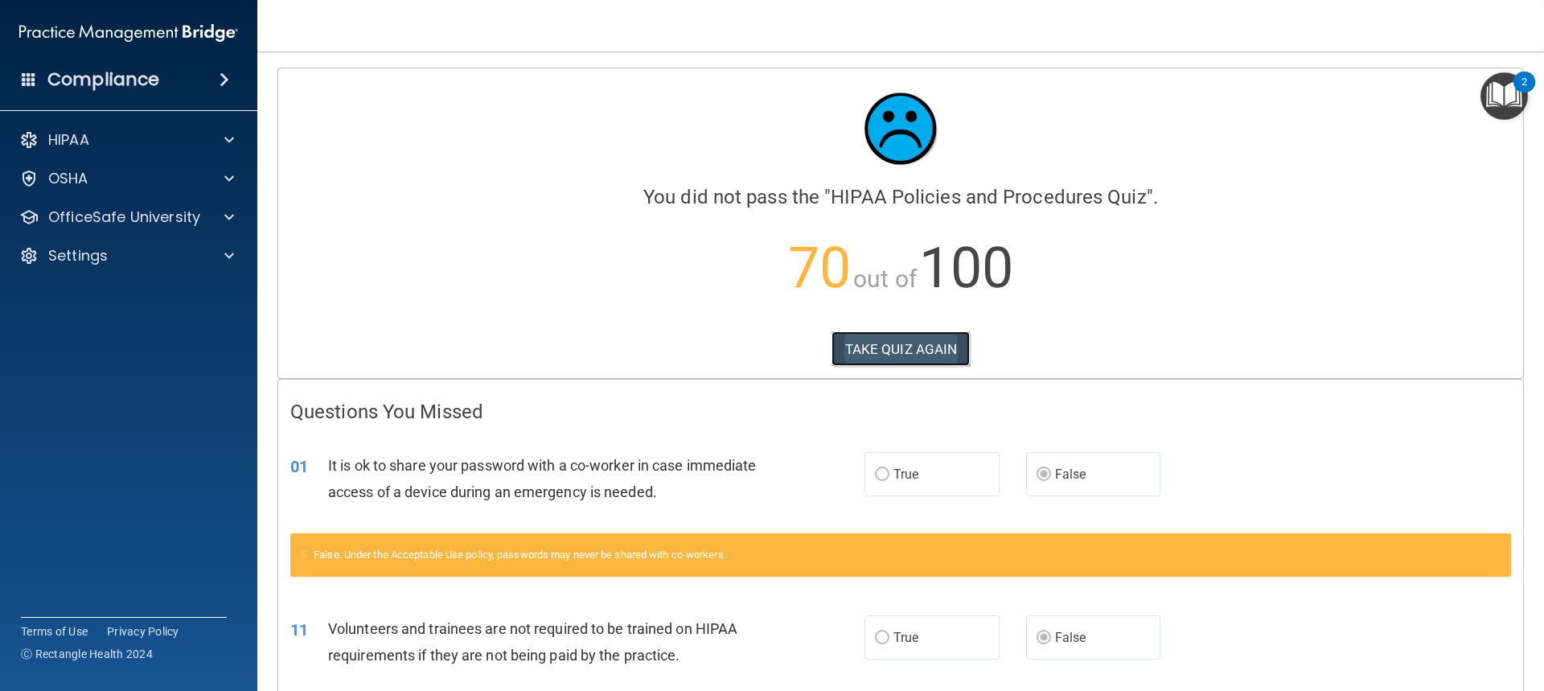
click at [907, 348] on button "TAKE QUIZ AGAIN" at bounding box center [901, 348] width 139 height 35
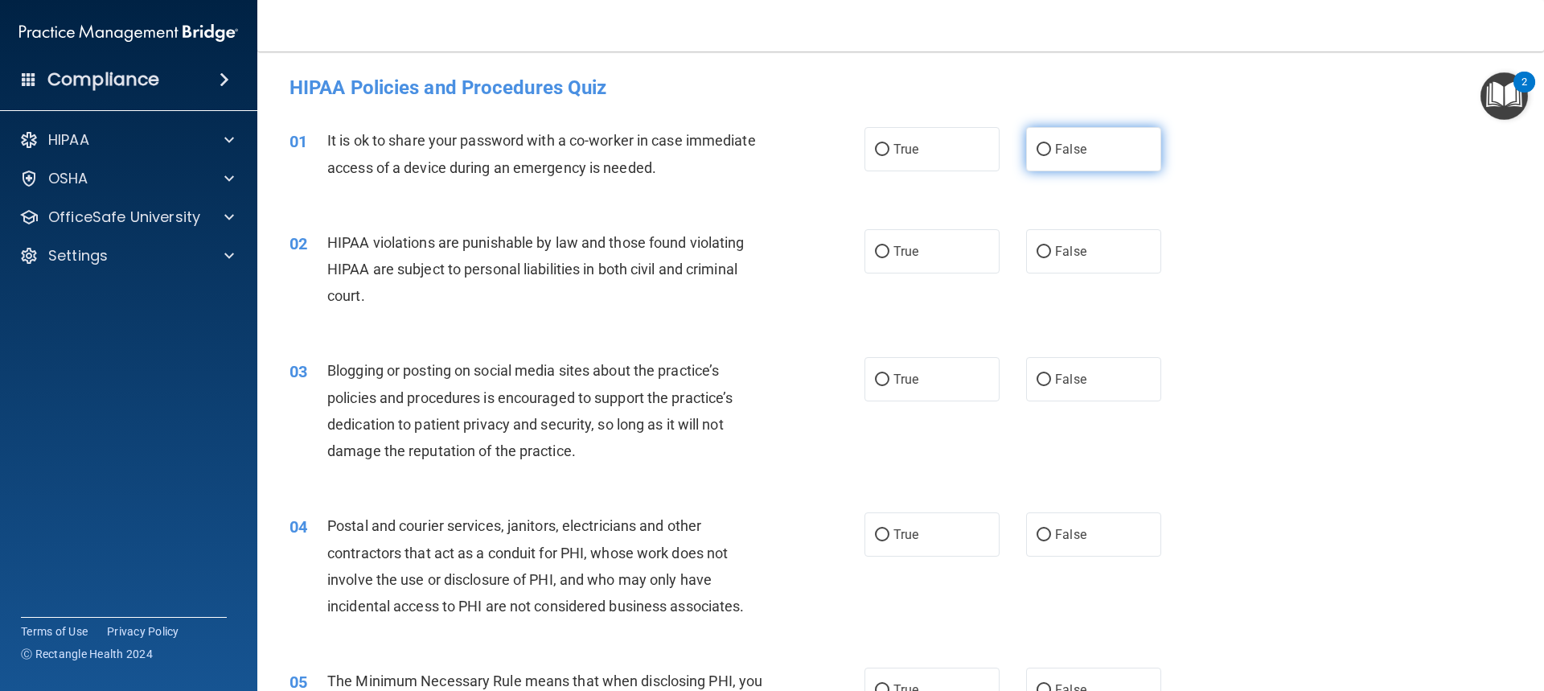
click at [1117, 142] on label "False" at bounding box center [1093, 149] width 135 height 44
click at [1051, 144] on input "False" at bounding box center [1044, 150] width 14 height 12
radio input "true"
click at [961, 256] on label "True" at bounding box center [931, 251] width 135 height 44
click at [889, 256] on input "True" at bounding box center [882, 252] width 14 height 12
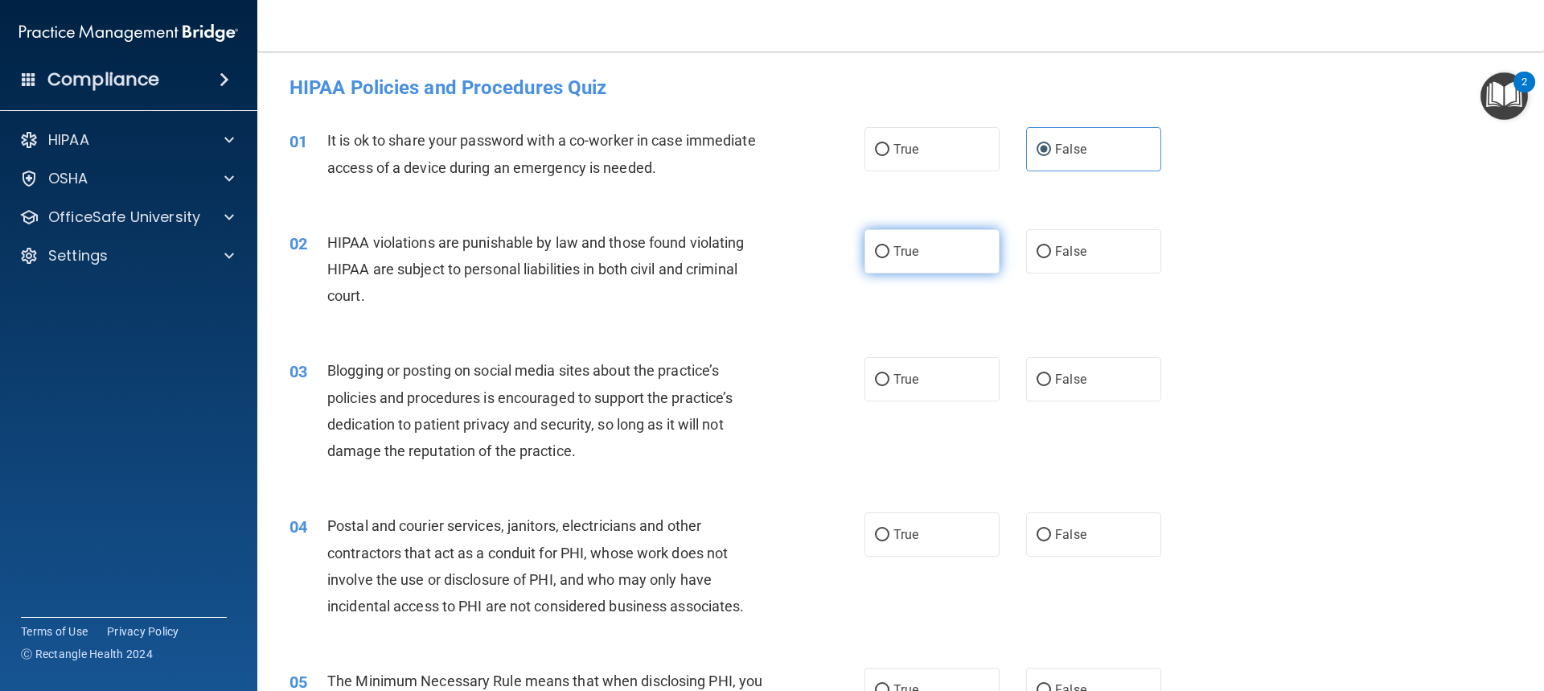
radio input "true"
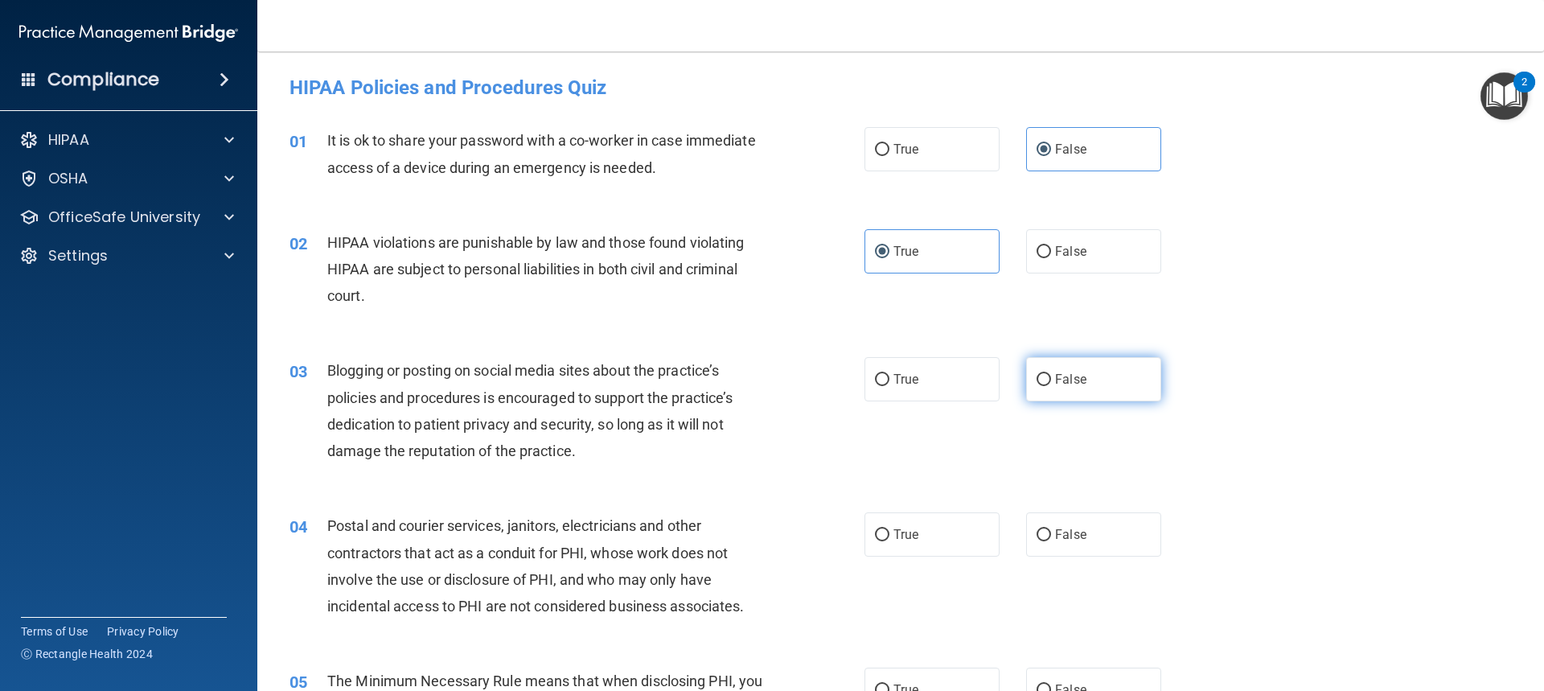
click at [1074, 377] on span "False" at bounding box center [1070, 379] width 31 height 15
click at [1051, 377] on input "False" at bounding box center [1044, 380] width 14 height 12
radio input "true"
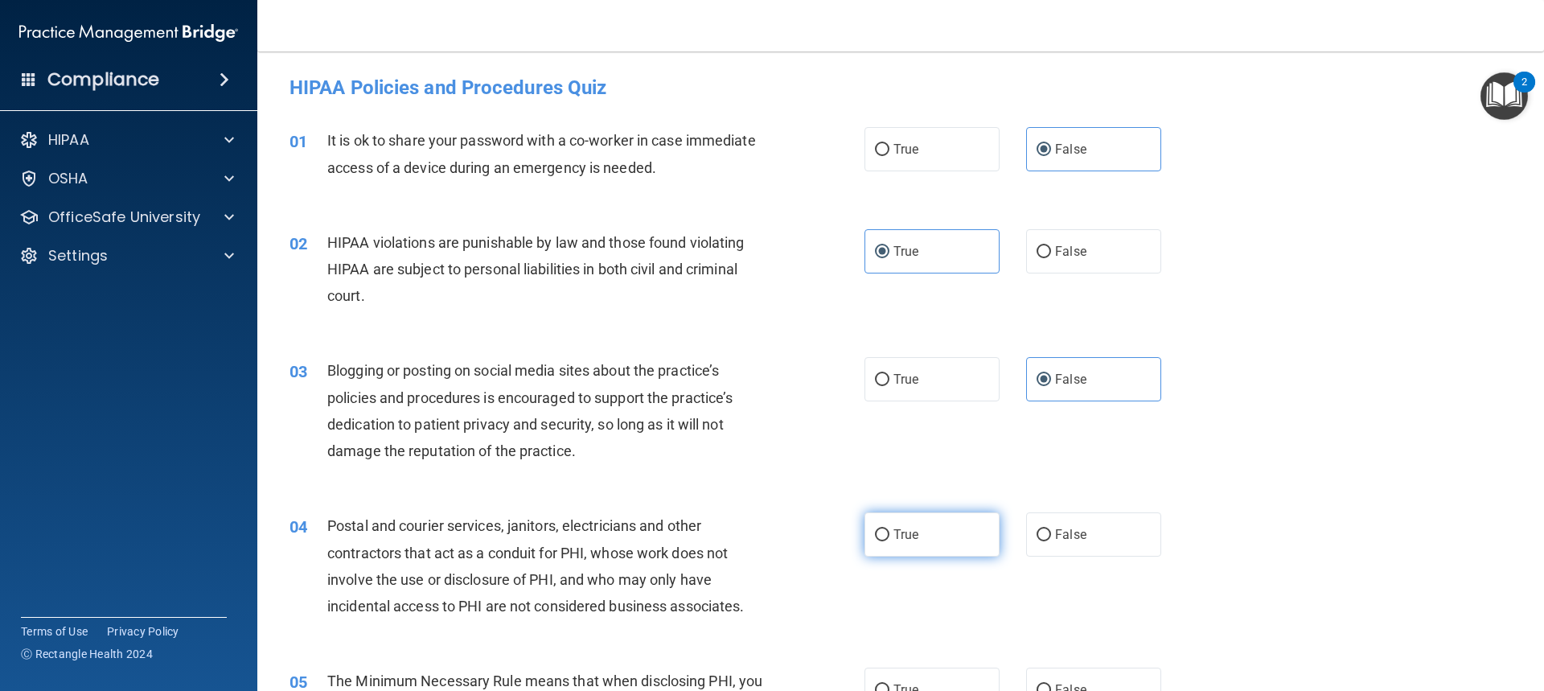
click at [938, 520] on label "True" at bounding box center [931, 534] width 135 height 44
click at [889, 529] on input "True" at bounding box center [882, 535] width 14 height 12
radio input "true"
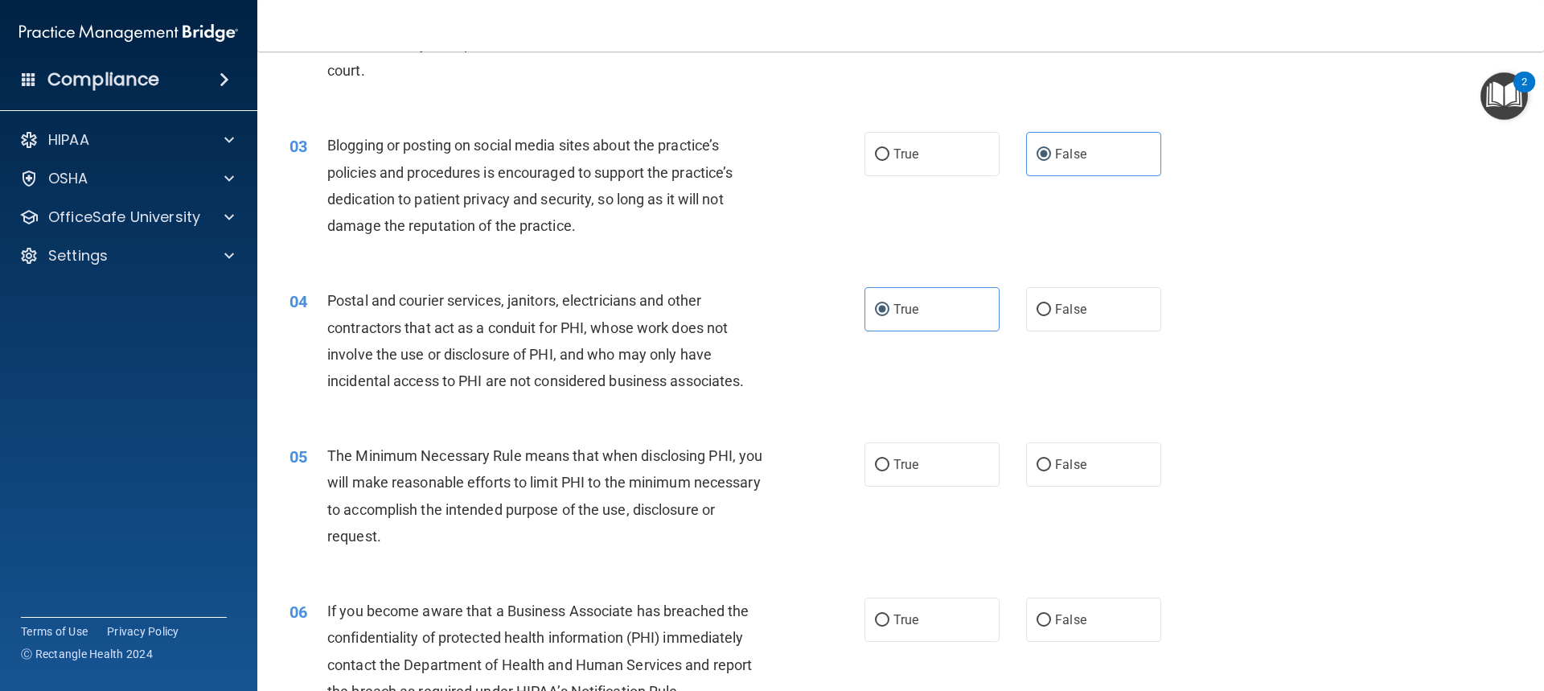
scroll to position [402, 0]
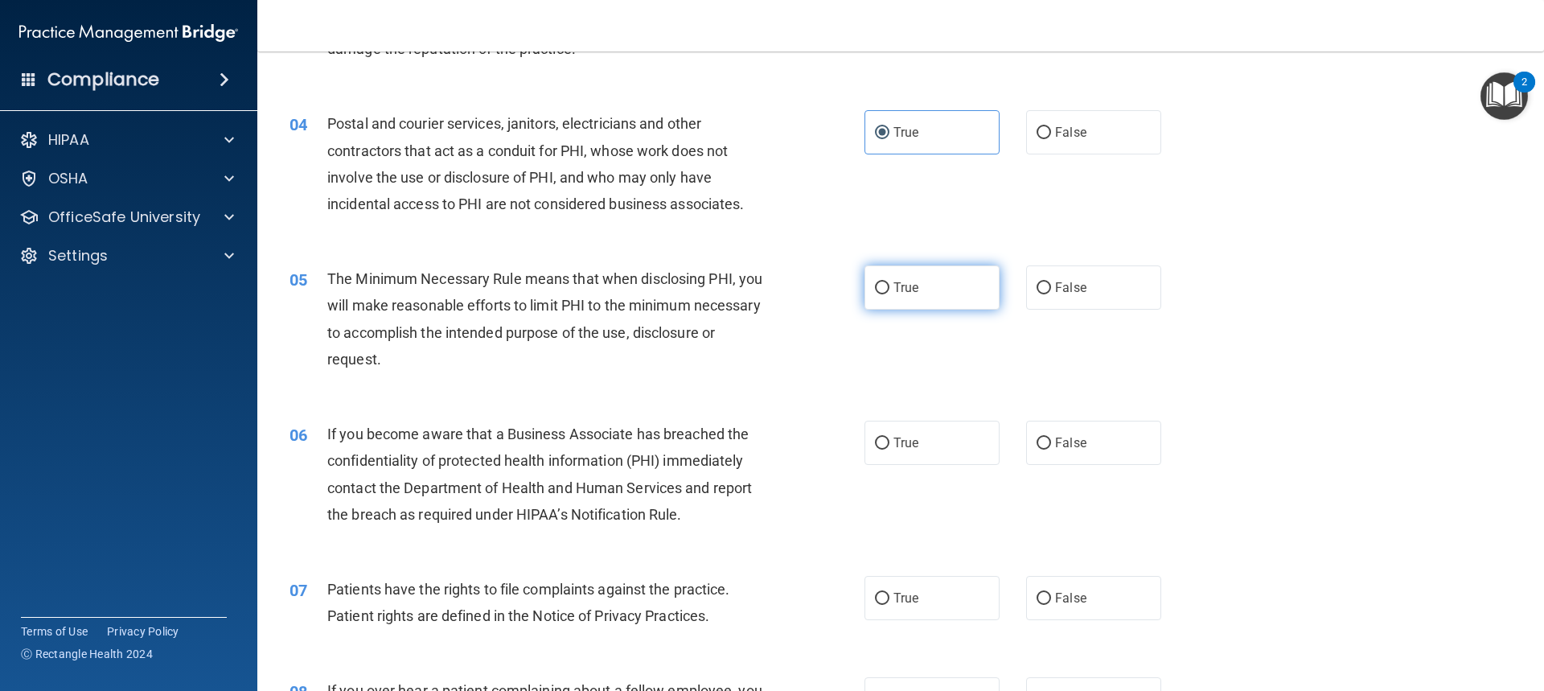
click at [942, 282] on label "True" at bounding box center [931, 287] width 135 height 44
click at [889, 282] on input "True" at bounding box center [882, 288] width 14 height 12
radio input "true"
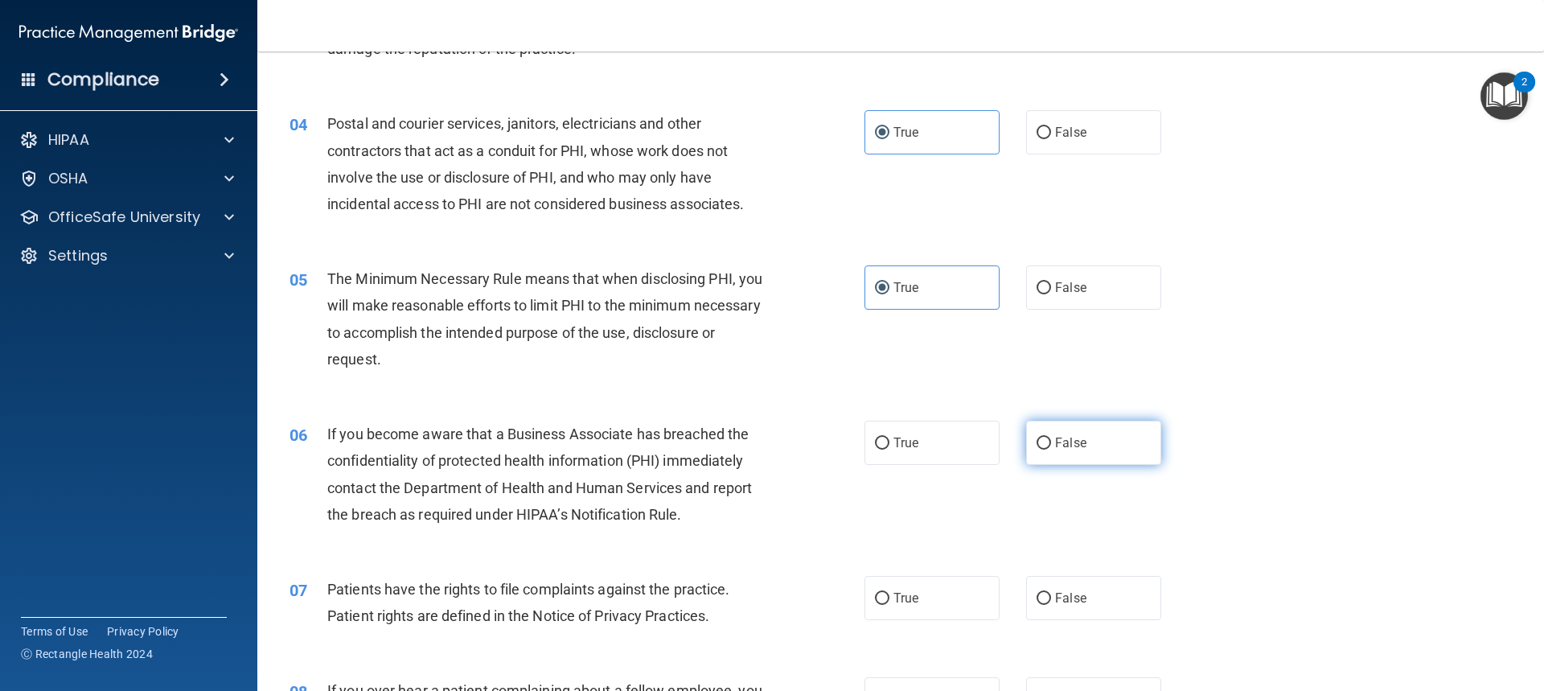
click at [1089, 437] on label "False" at bounding box center [1093, 443] width 135 height 44
click at [1051, 437] on input "False" at bounding box center [1044, 443] width 14 height 12
radio input "true"
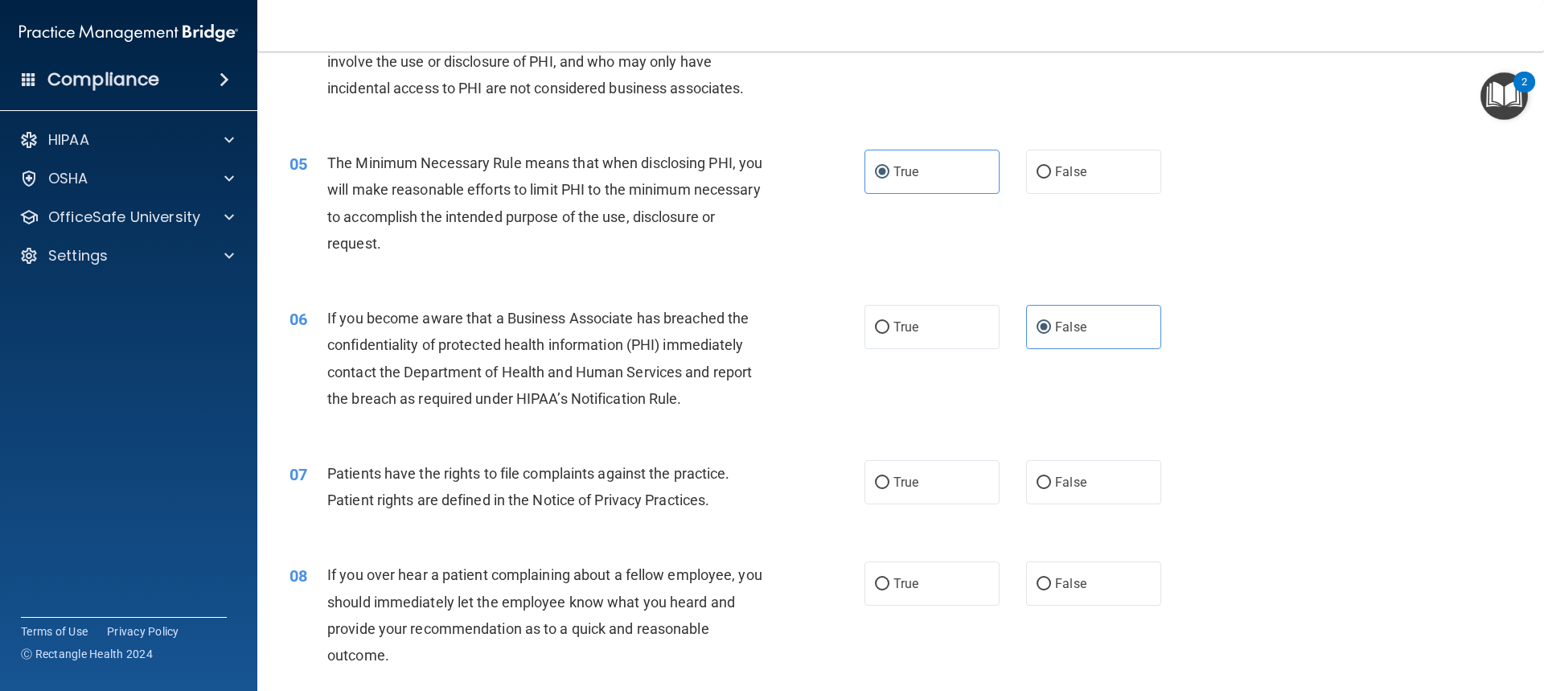
scroll to position [724, 0]
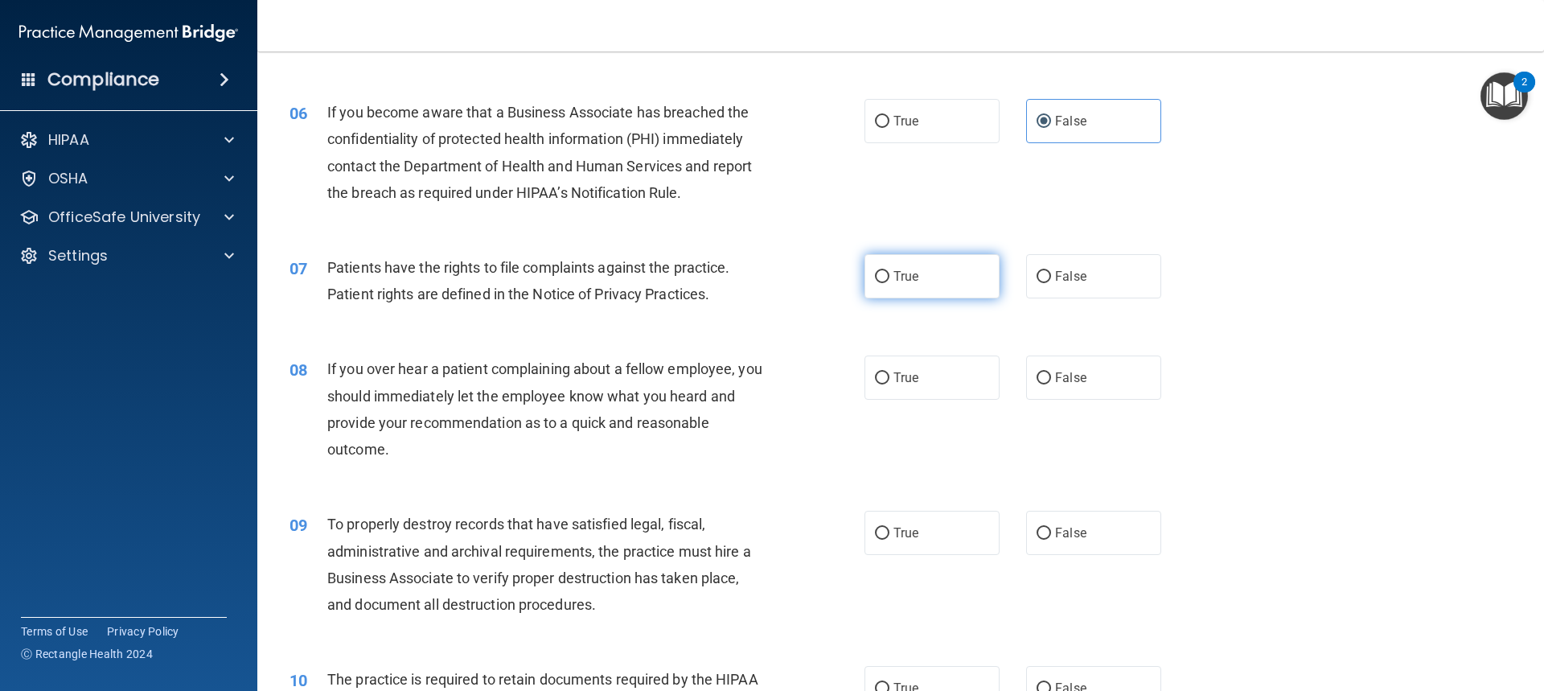
click at [971, 285] on label "True" at bounding box center [931, 276] width 135 height 44
click at [889, 283] on input "True" at bounding box center [882, 277] width 14 height 12
radio input "true"
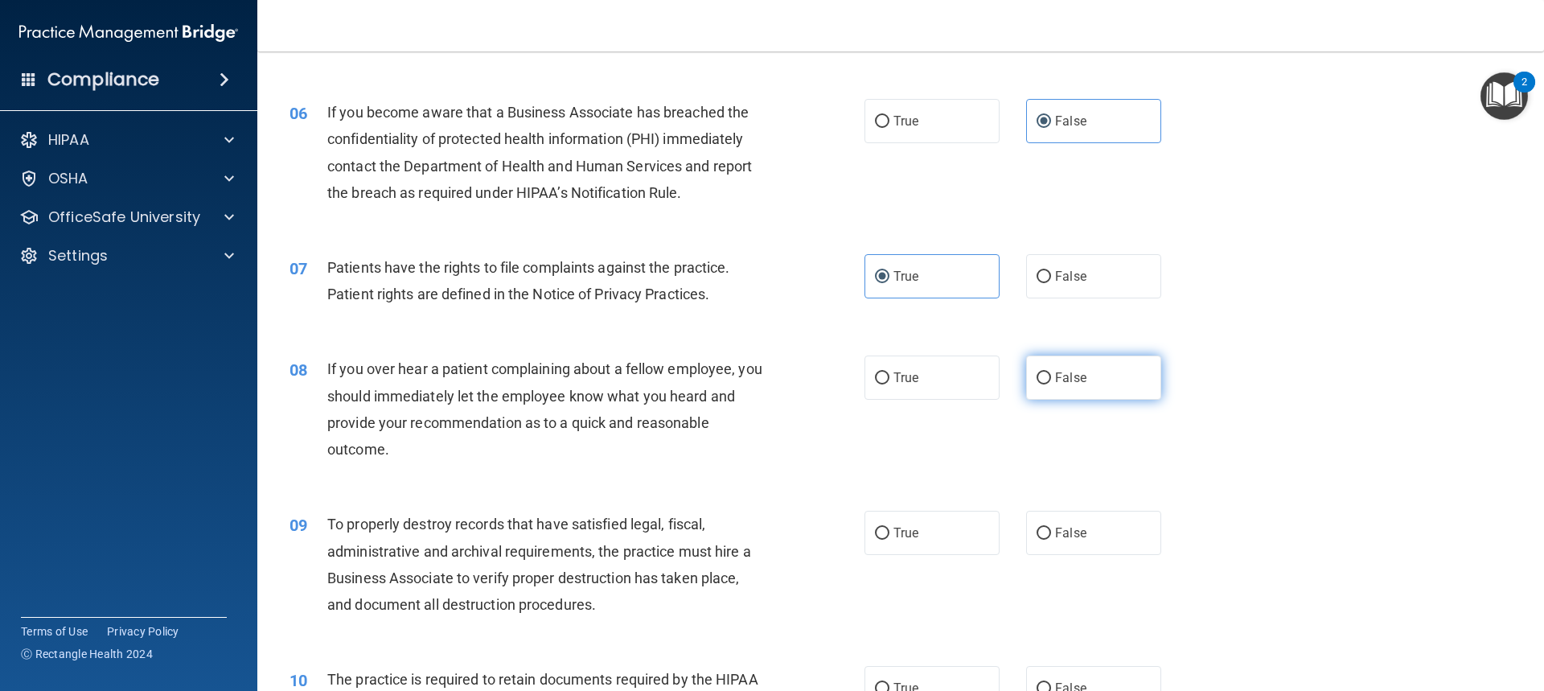
click at [1086, 375] on label "False" at bounding box center [1093, 377] width 135 height 44
click at [1051, 375] on input "False" at bounding box center [1044, 378] width 14 height 12
radio input "true"
click at [1058, 530] on span "False" at bounding box center [1070, 532] width 31 height 15
click at [1051, 530] on input "False" at bounding box center [1044, 534] width 14 height 12
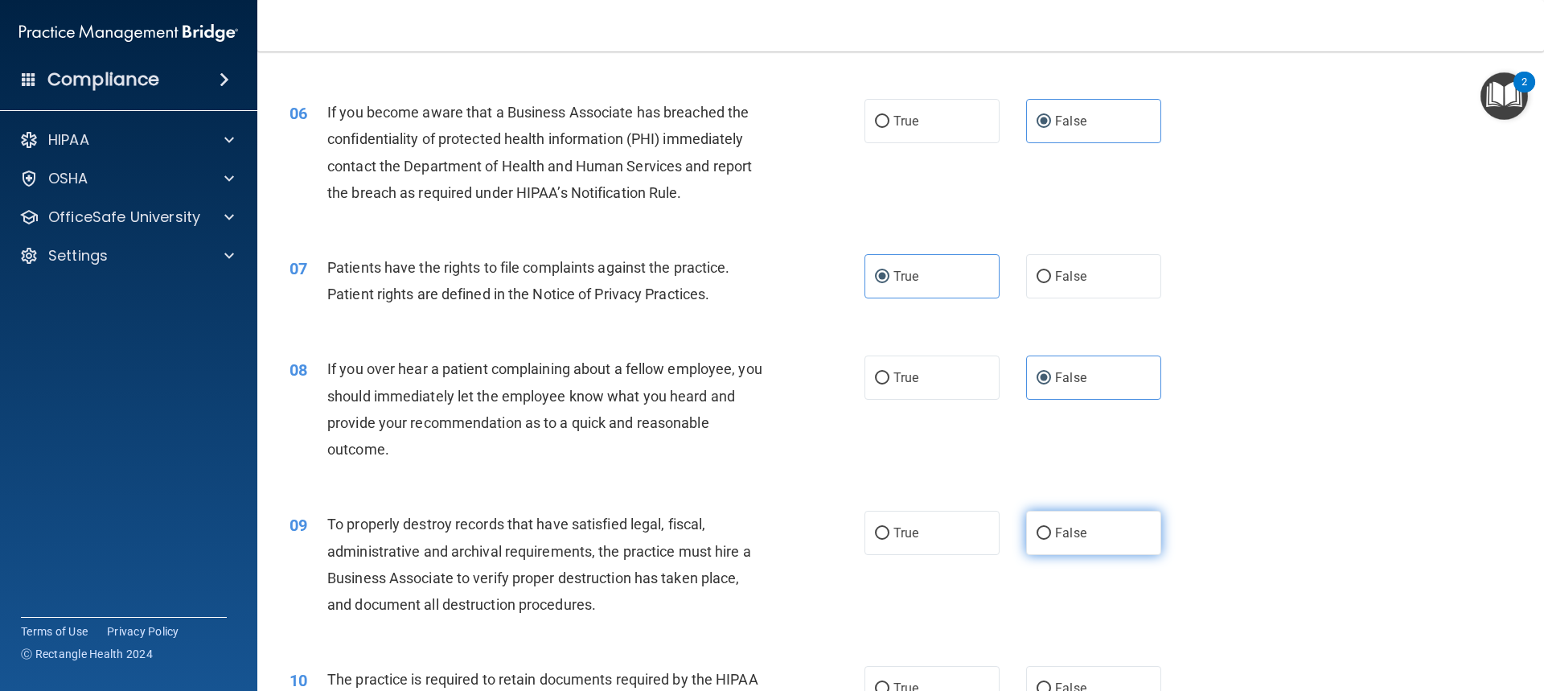
radio input "true"
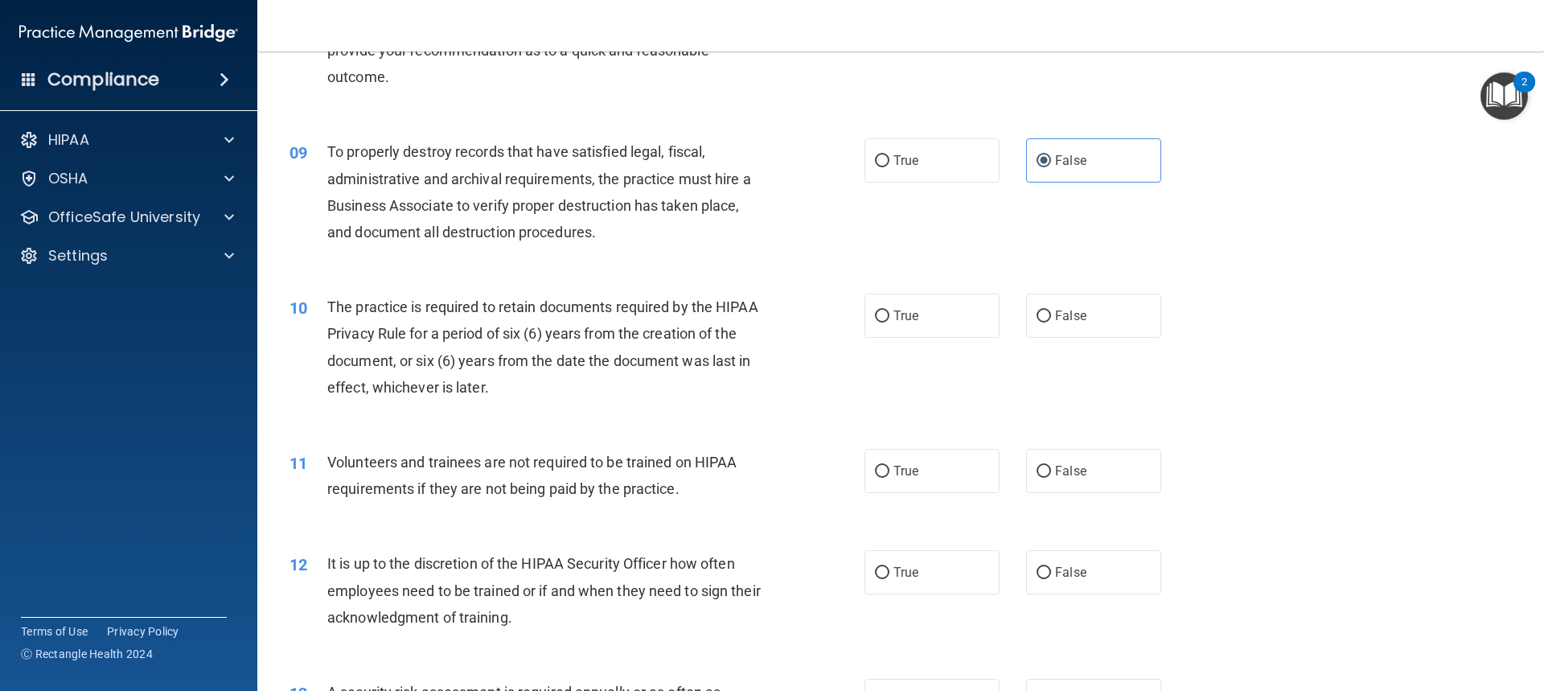
scroll to position [1126, 0]
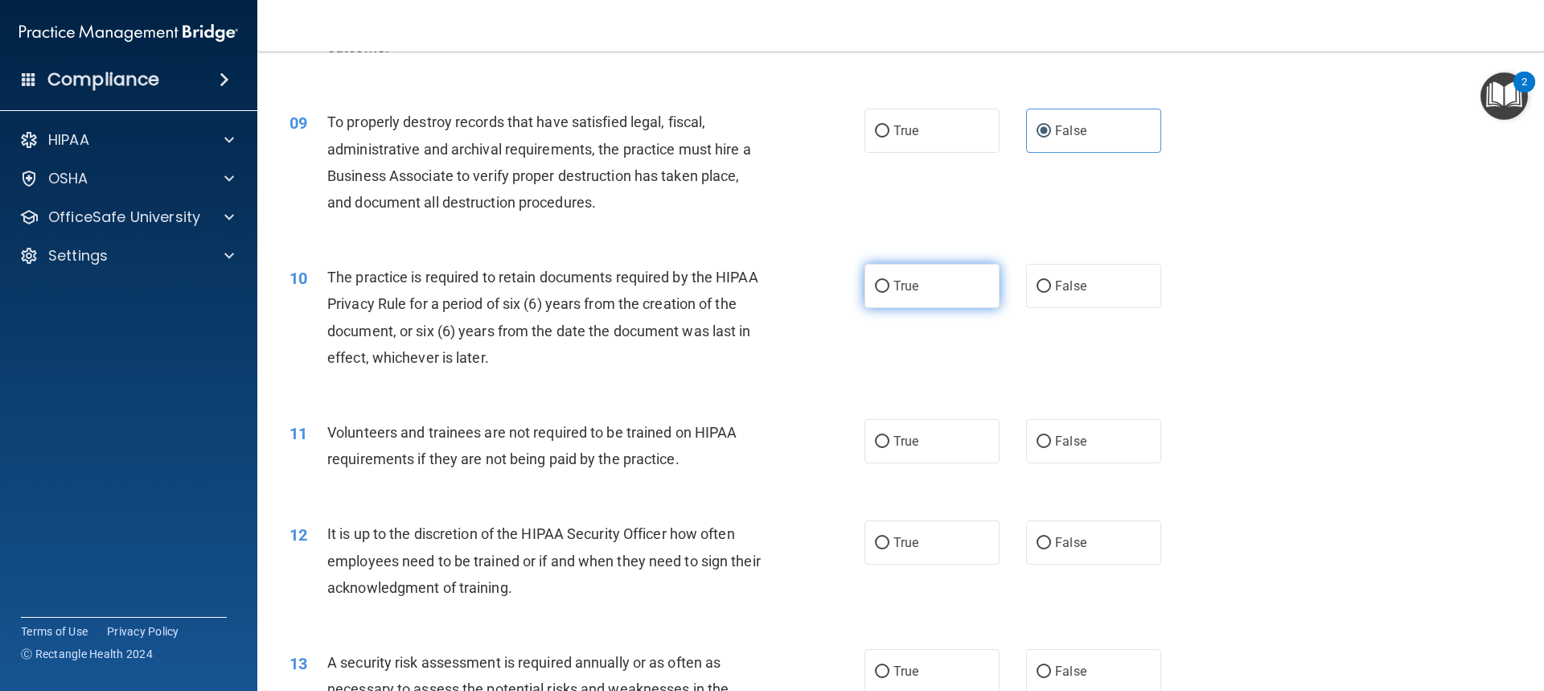
click at [959, 273] on label "True" at bounding box center [931, 286] width 135 height 44
click at [889, 281] on input "True" at bounding box center [882, 287] width 14 height 12
radio input "true"
click at [1107, 441] on label "False" at bounding box center [1093, 441] width 135 height 44
click at [1051, 441] on input "False" at bounding box center [1044, 442] width 14 height 12
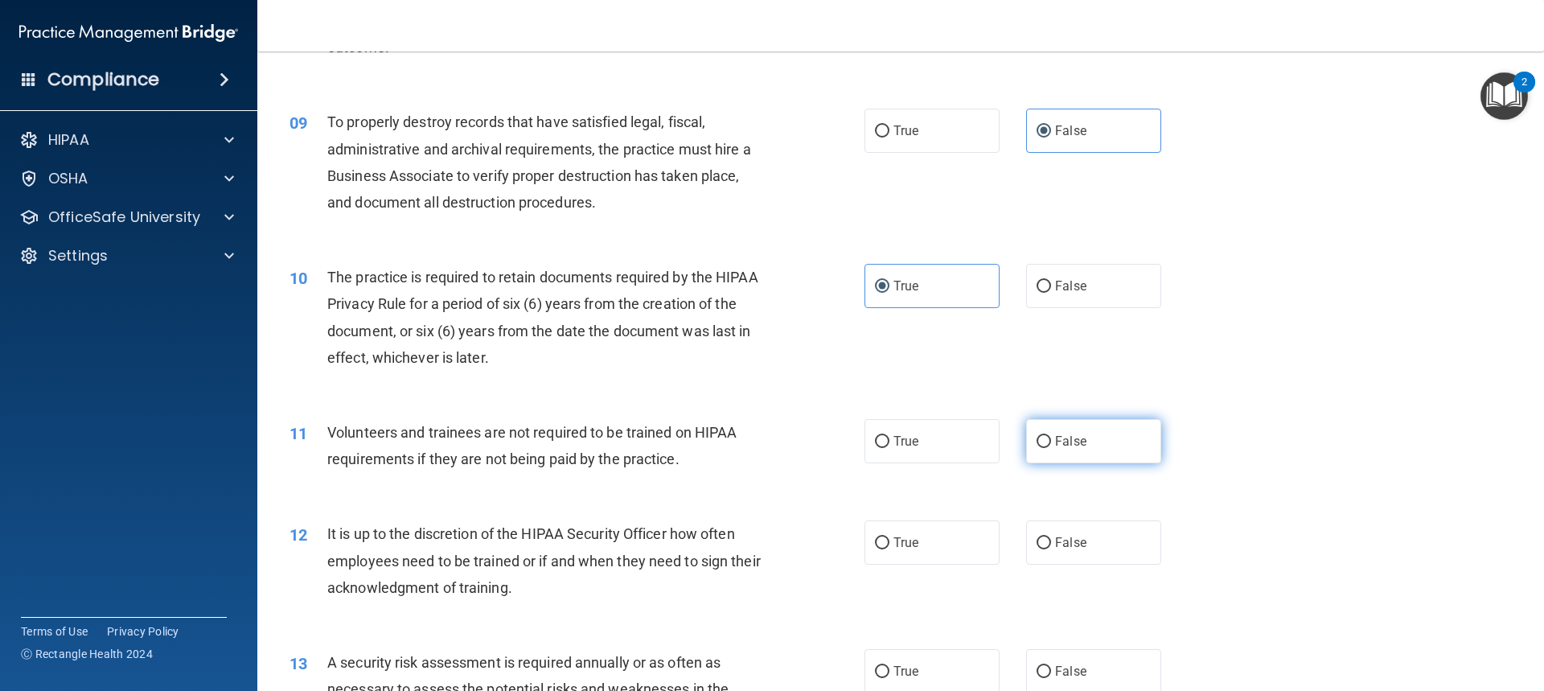
radio input "true"
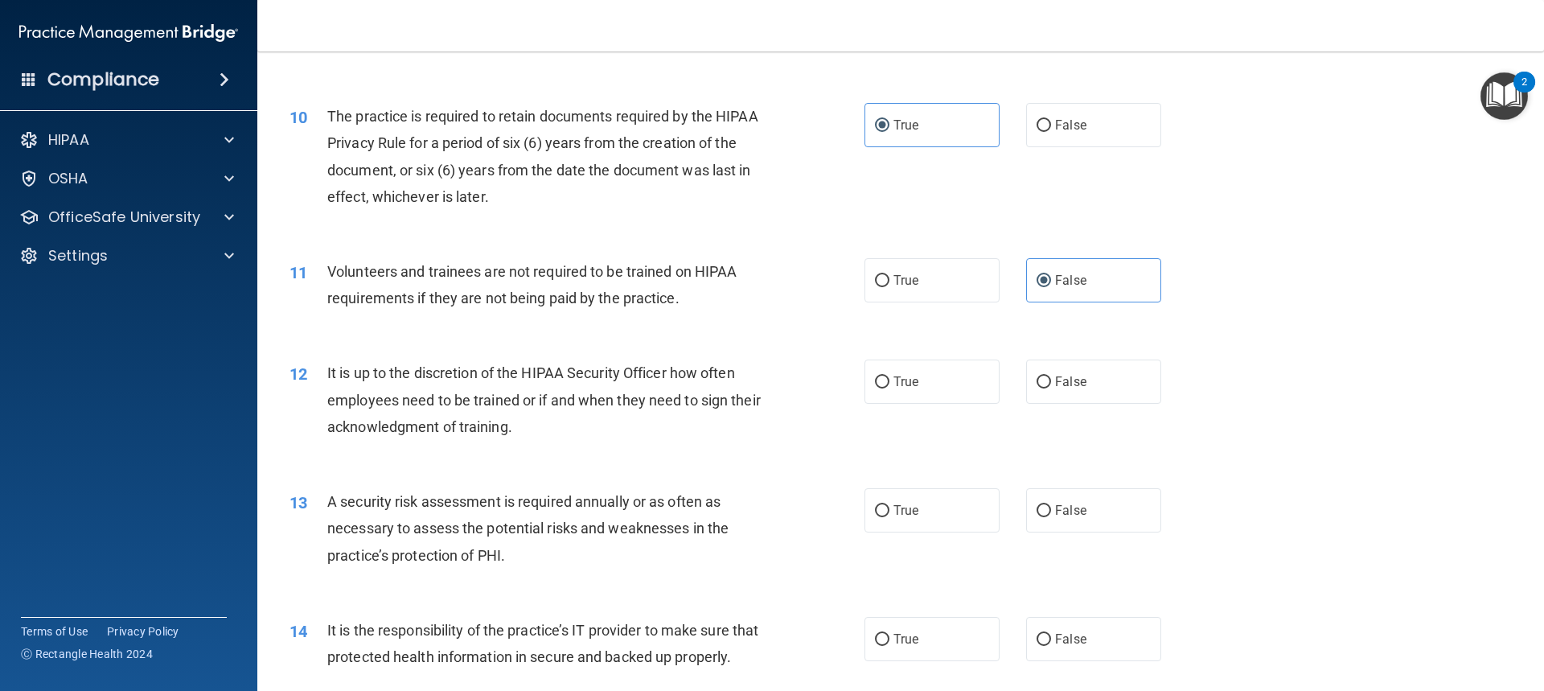
scroll to position [1367, 0]
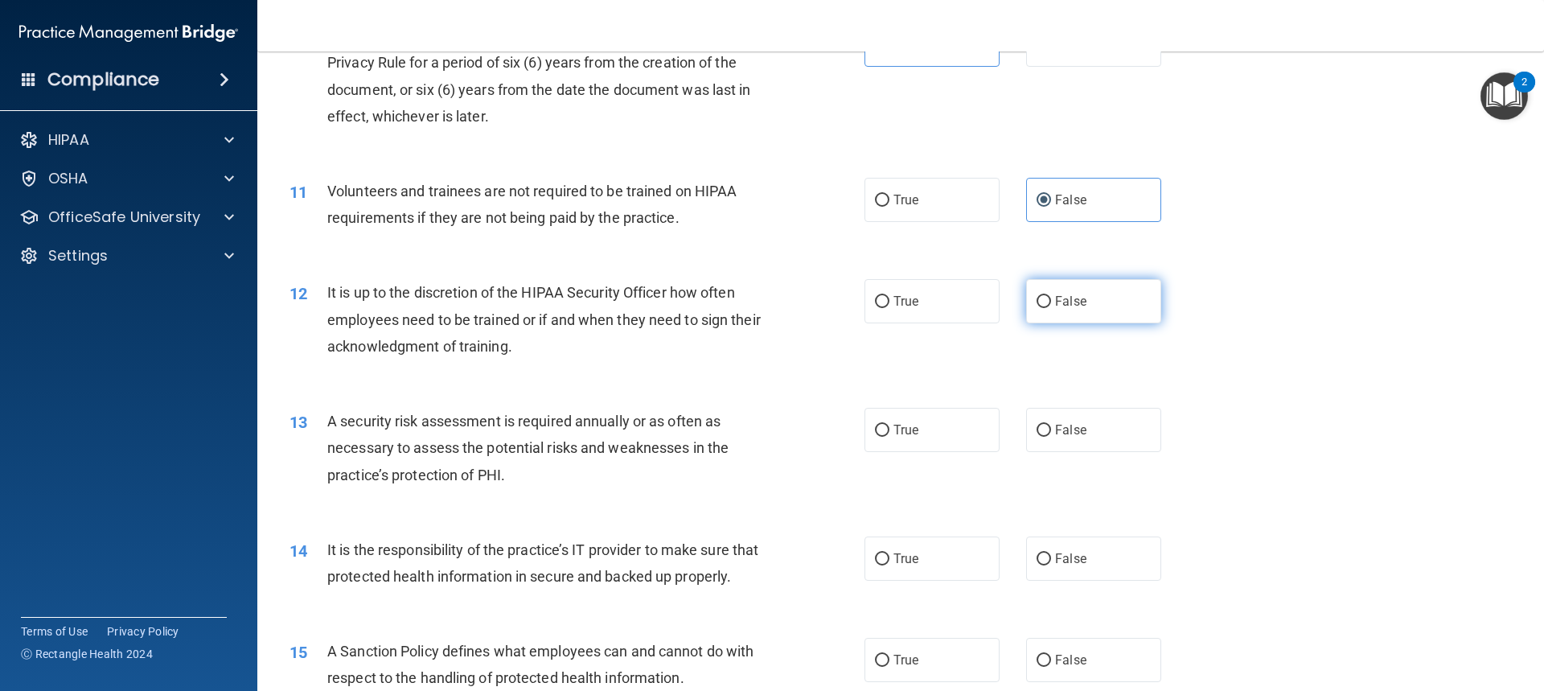
click at [1078, 302] on label "False" at bounding box center [1093, 301] width 135 height 44
click at [1051, 302] on input "False" at bounding box center [1044, 302] width 14 height 12
radio input "true"
click at [955, 437] on label "True" at bounding box center [931, 430] width 135 height 44
click at [889, 437] on input "True" at bounding box center [882, 431] width 14 height 12
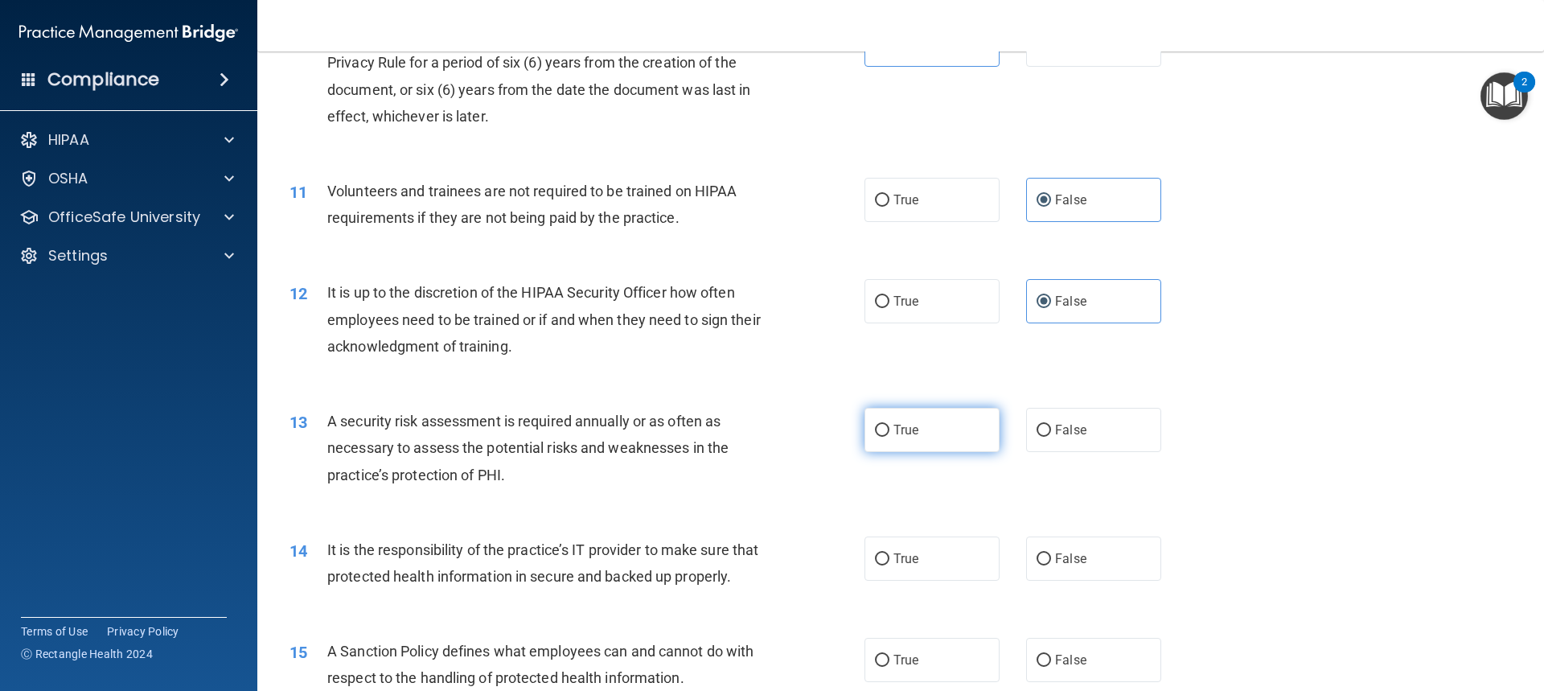
radio input "true"
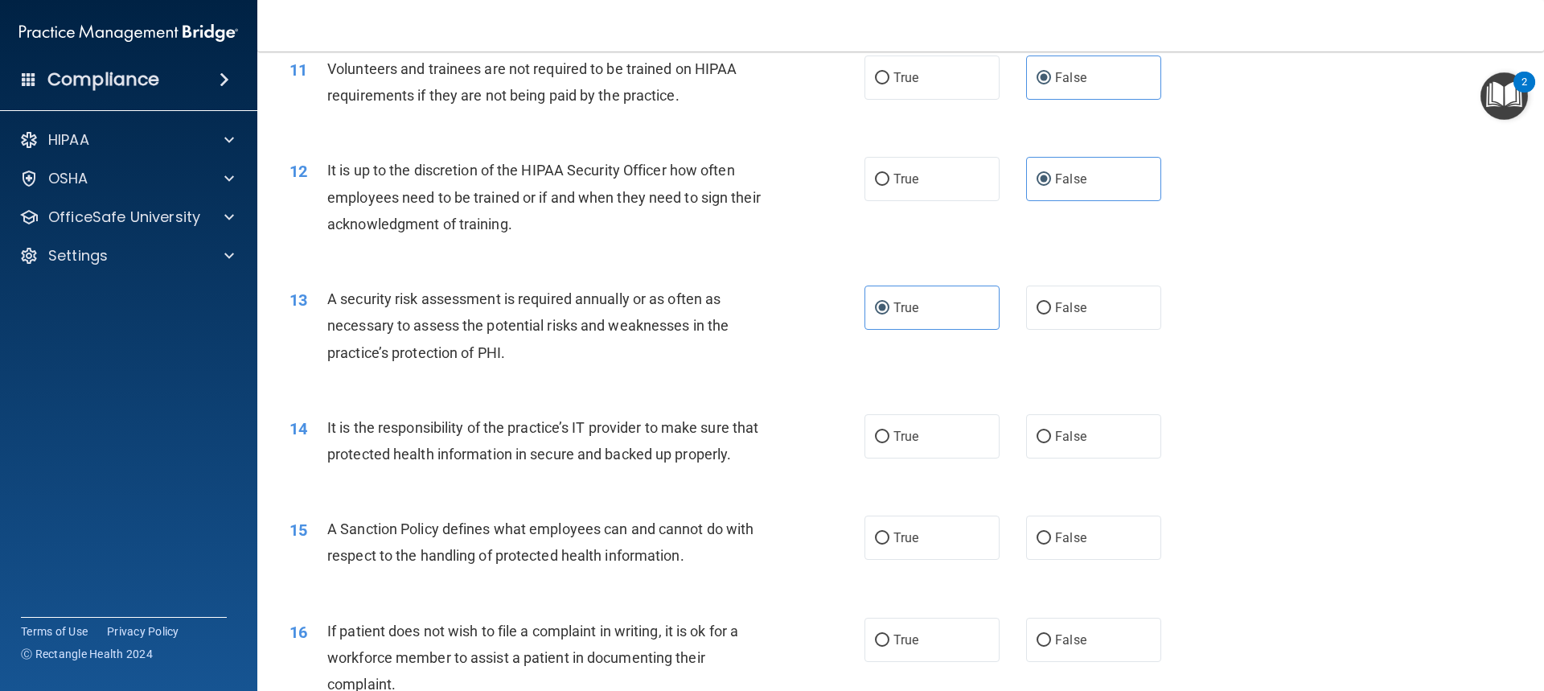
scroll to position [1528, 0]
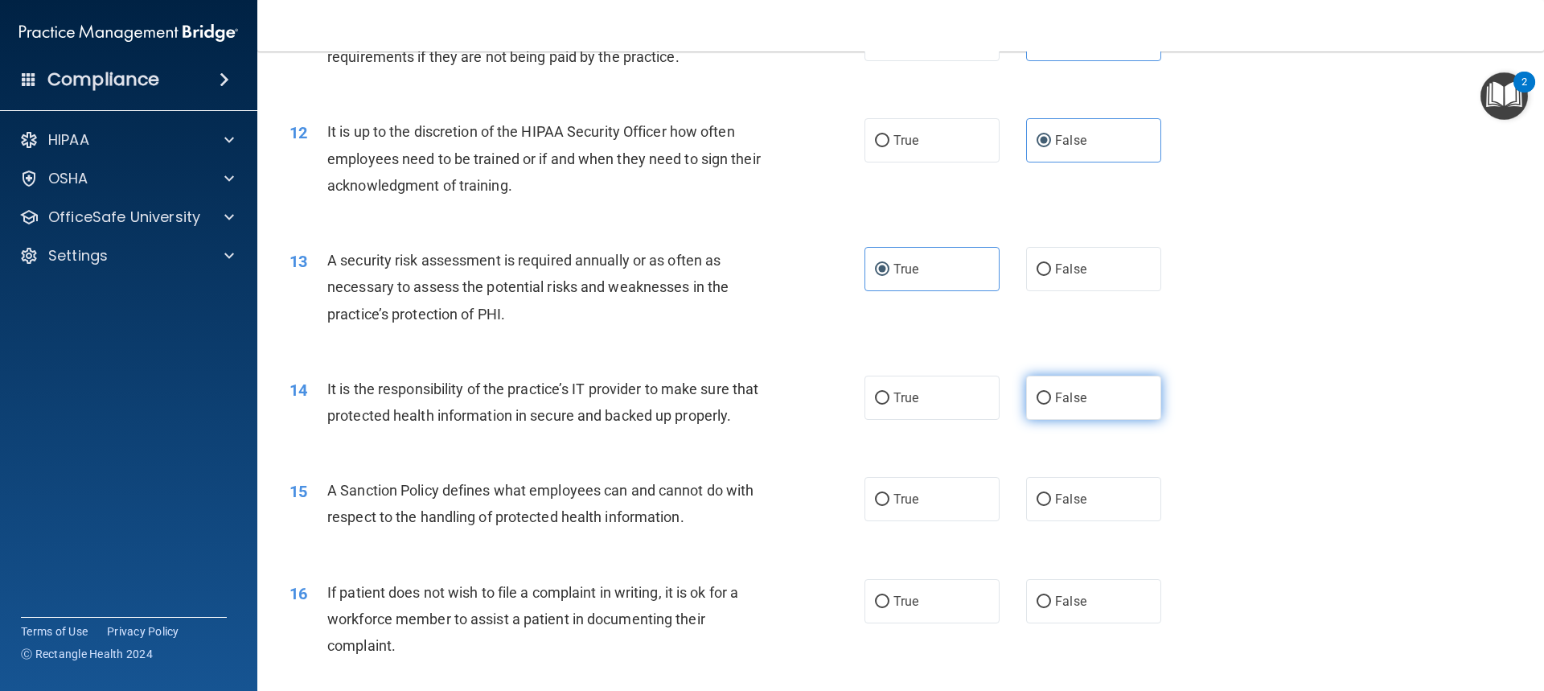
click at [1098, 396] on label "False" at bounding box center [1093, 398] width 135 height 44
click at [1051, 396] on input "False" at bounding box center [1044, 398] width 14 height 12
radio input "true"
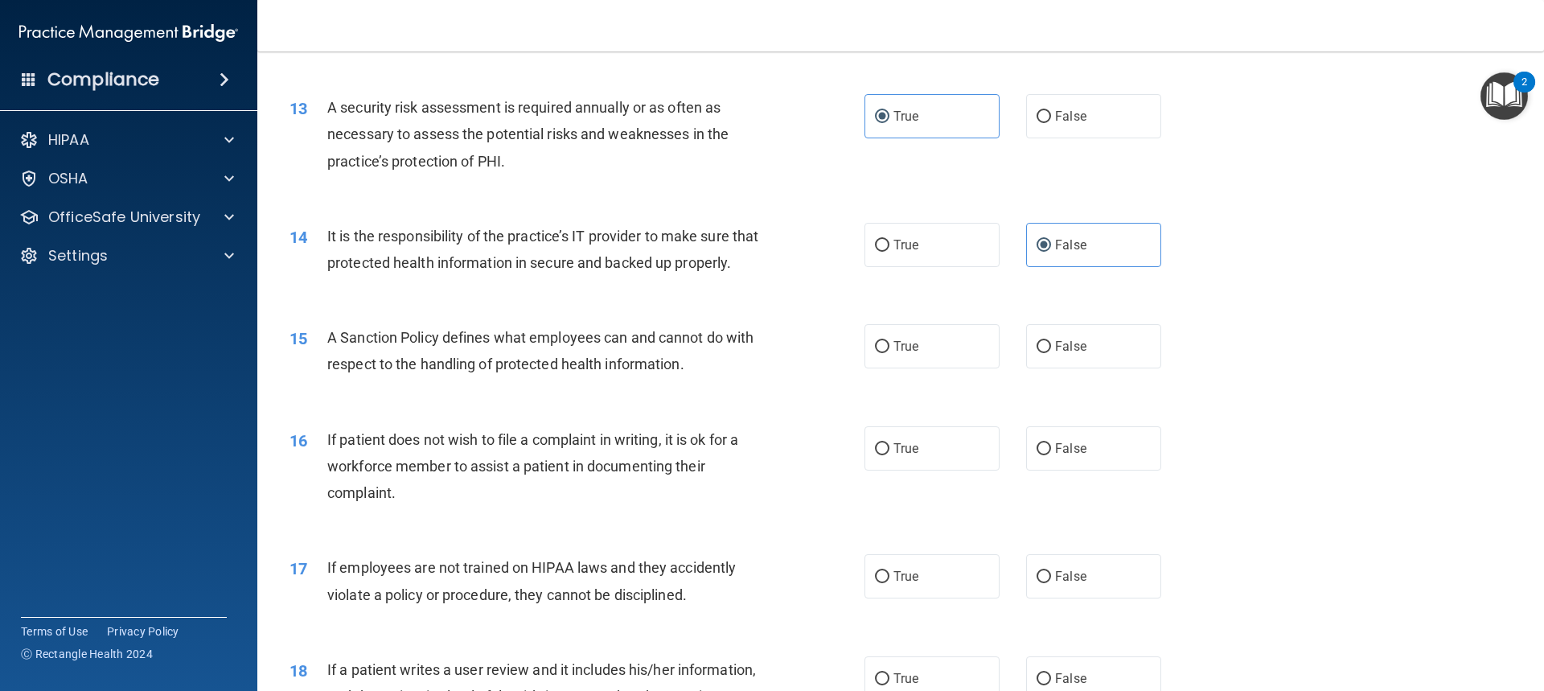
scroll to position [1689, 0]
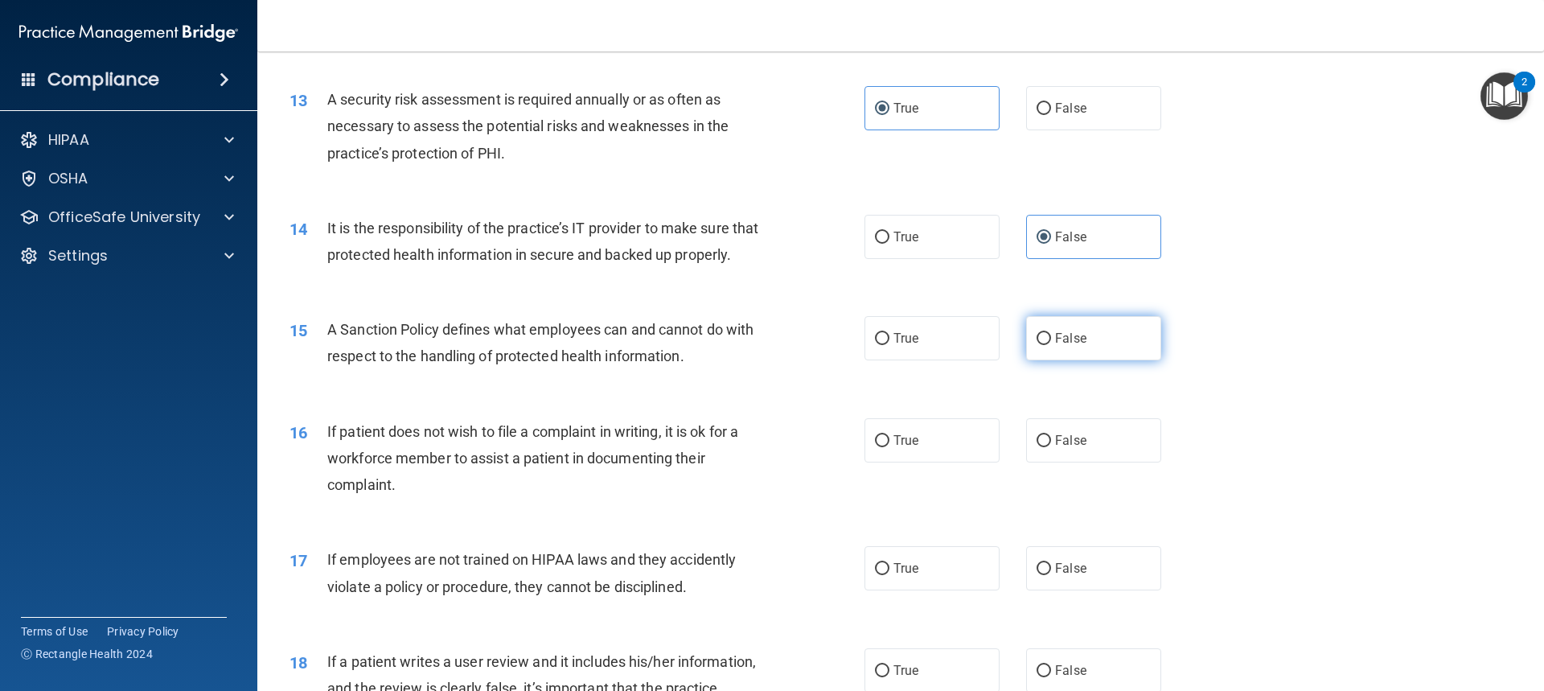
click at [1095, 360] on label "False" at bounding box center [1093, 338] width 135 height 44
click at [1051, 345] on input "False" at bounding box center [1044, 339] width 14 height 12
radio input "true"
click at [1098, 462] on label "False" at bounding box center [1093, 440] width 135 height 44
click at [1051, 447] on input "False" at bounding box center [1044, 441] width 14 height 12
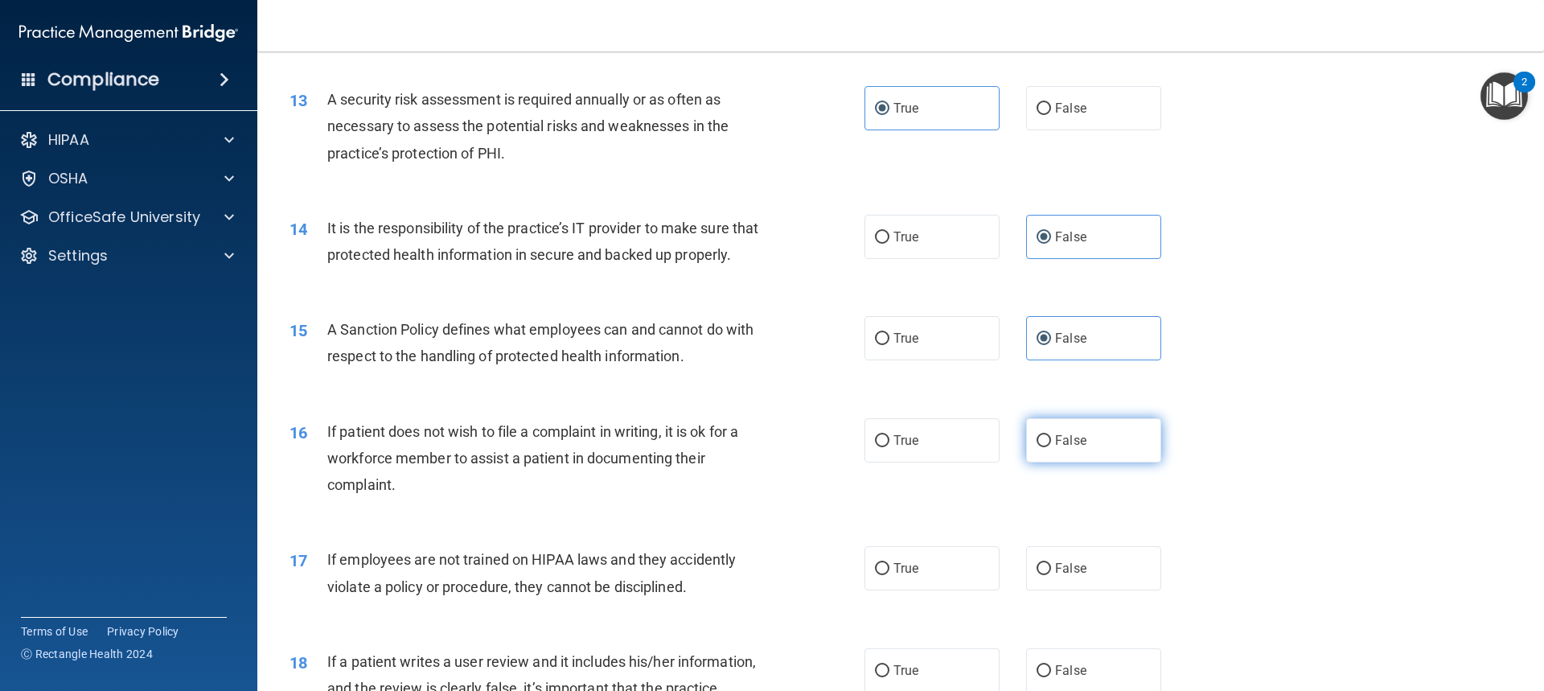
radio input "true"
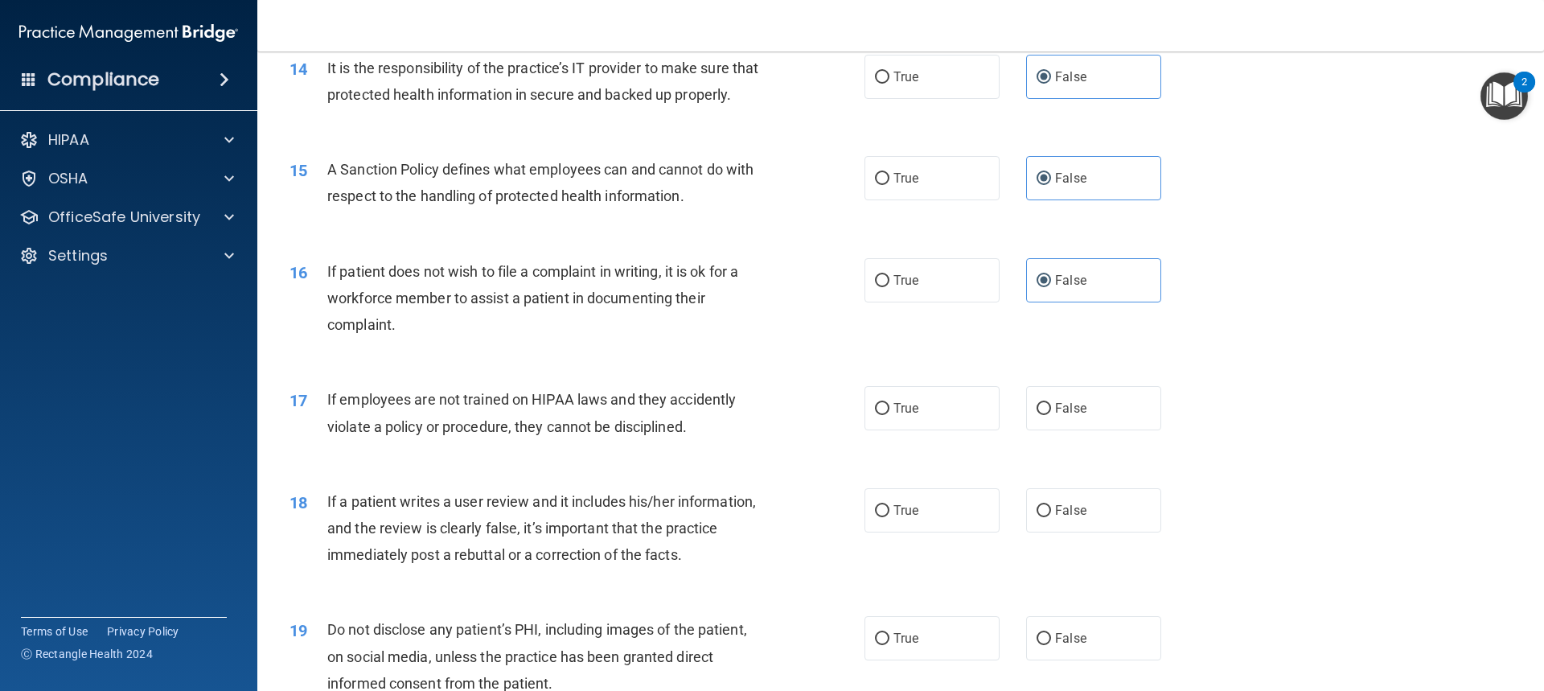
scroll to position [1850, 0]
click at [1101, 429] on label "False" at bounding box center [1093, 407] width 135 height 44
click at [1051, 414] on input "False" at bounding box center [1044, 408] width 14 height 12
radio input "true"
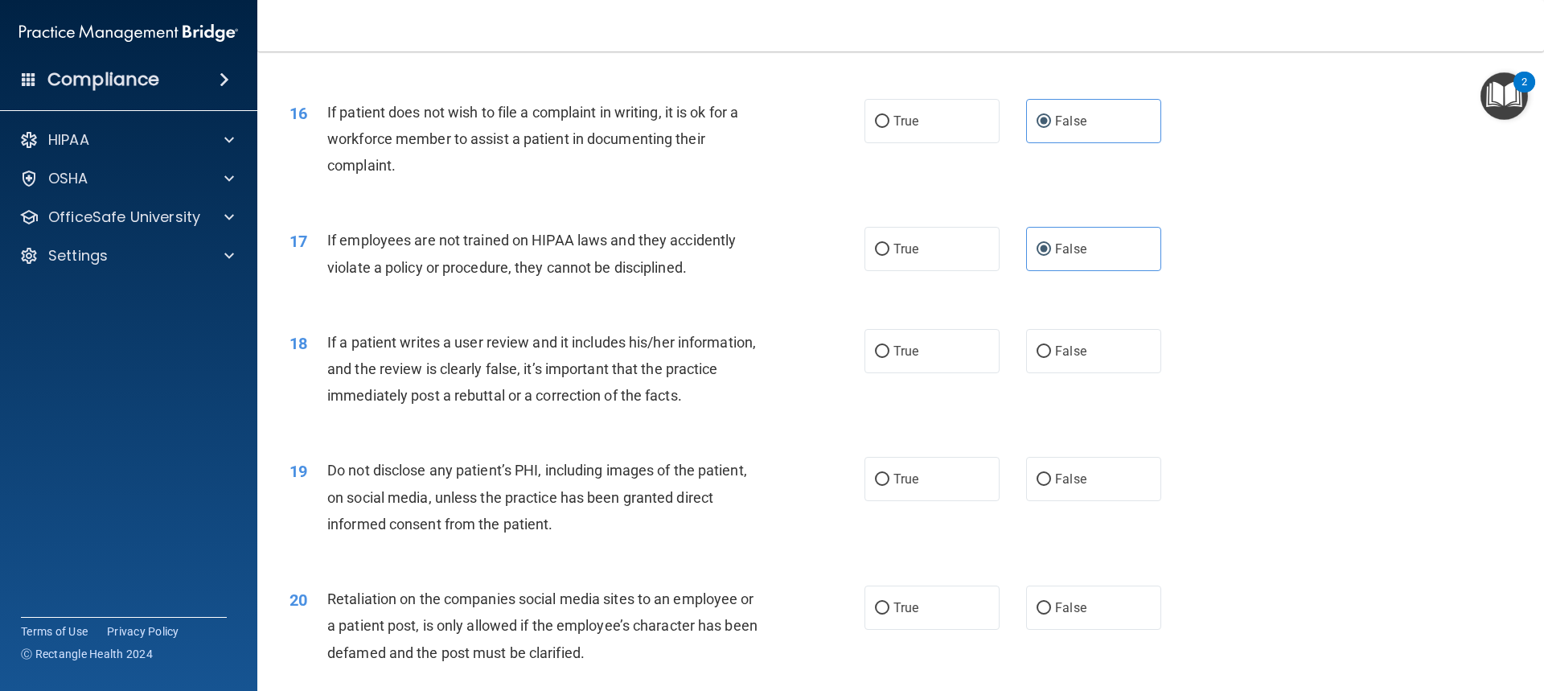
scroll to position [2010, 0]
click at [1099, 371] on label "False" at bounding box center [1093, 348] width 135 height 44
click at [1051, 355] on input "False" at bounding box center [1044, 349] width 14 height 12
radio input "true"
click at [937, 499] on label "True" at bounding box center [931, 476] width 135 height 44
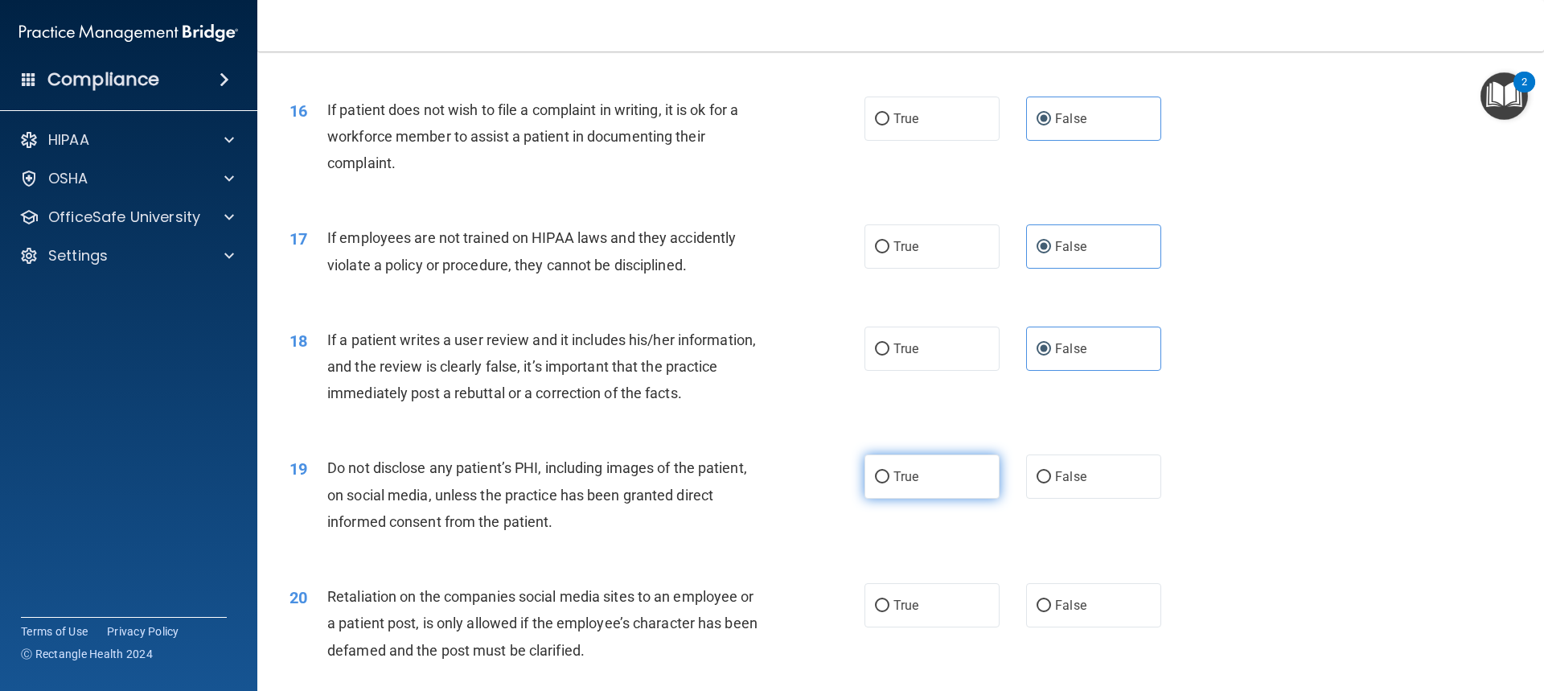
click at [889, 483] on input "True" at bounding box center [882, 477] width 14 height 12
radio input "true"
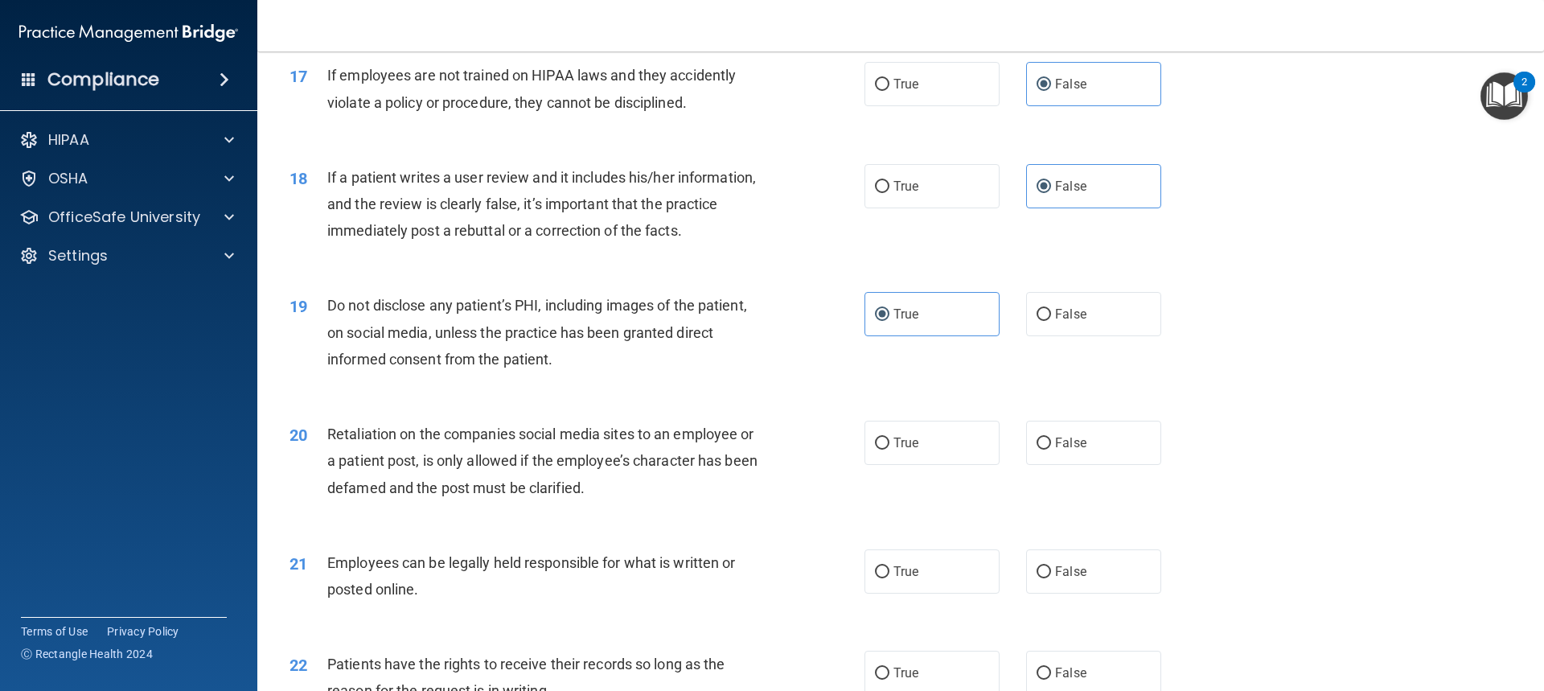
scroll to position [2252, 0]
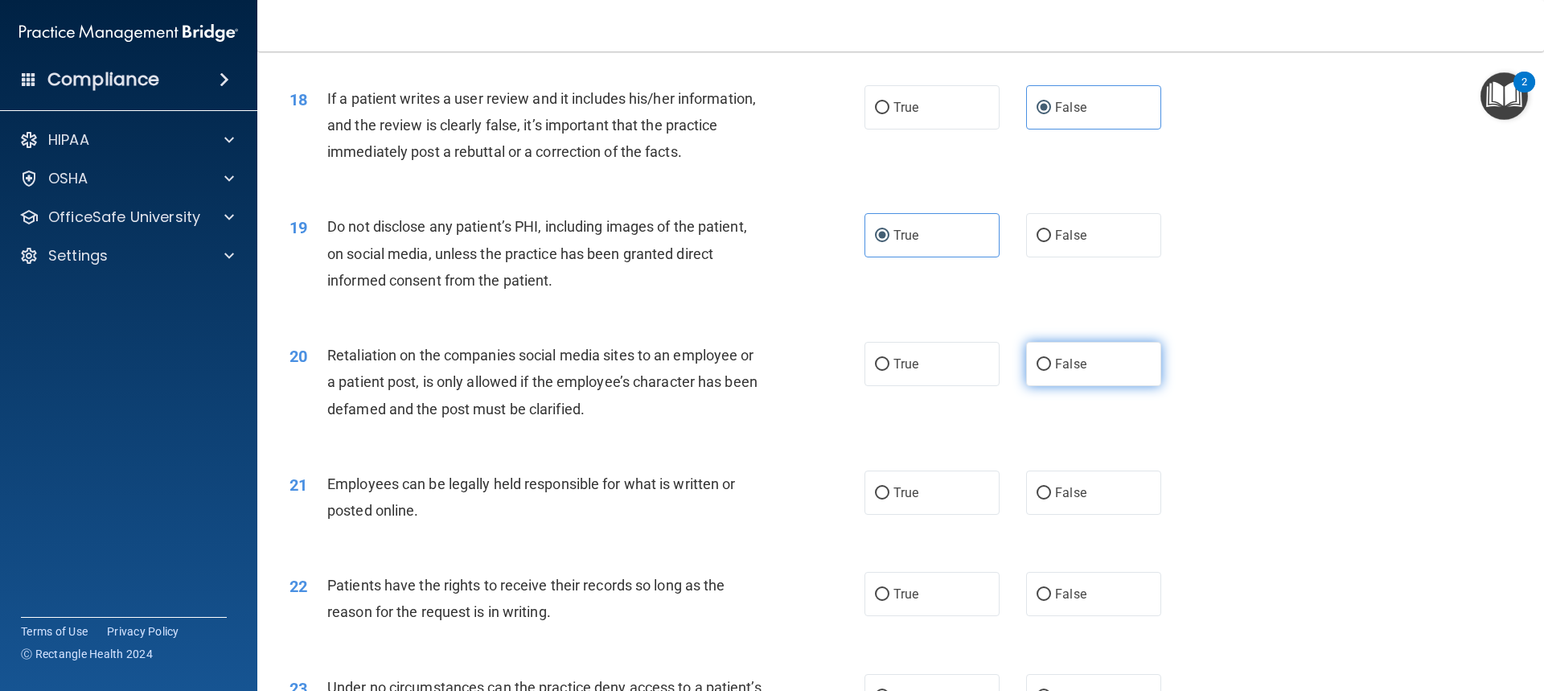
click at [1125, 370] on label "False" at bounding box center [1093, 364] width 135 height 44
click at [1051, 370] on input "False" at bounding box center [1044, 365] width 14 height 12
radio input "true"
click at [970, 508] on label "True" at bounding box center [931, 492] width 135 height 44
click at [889, 499] on input "True" at bounding box center [882, 493] width 14 height 12
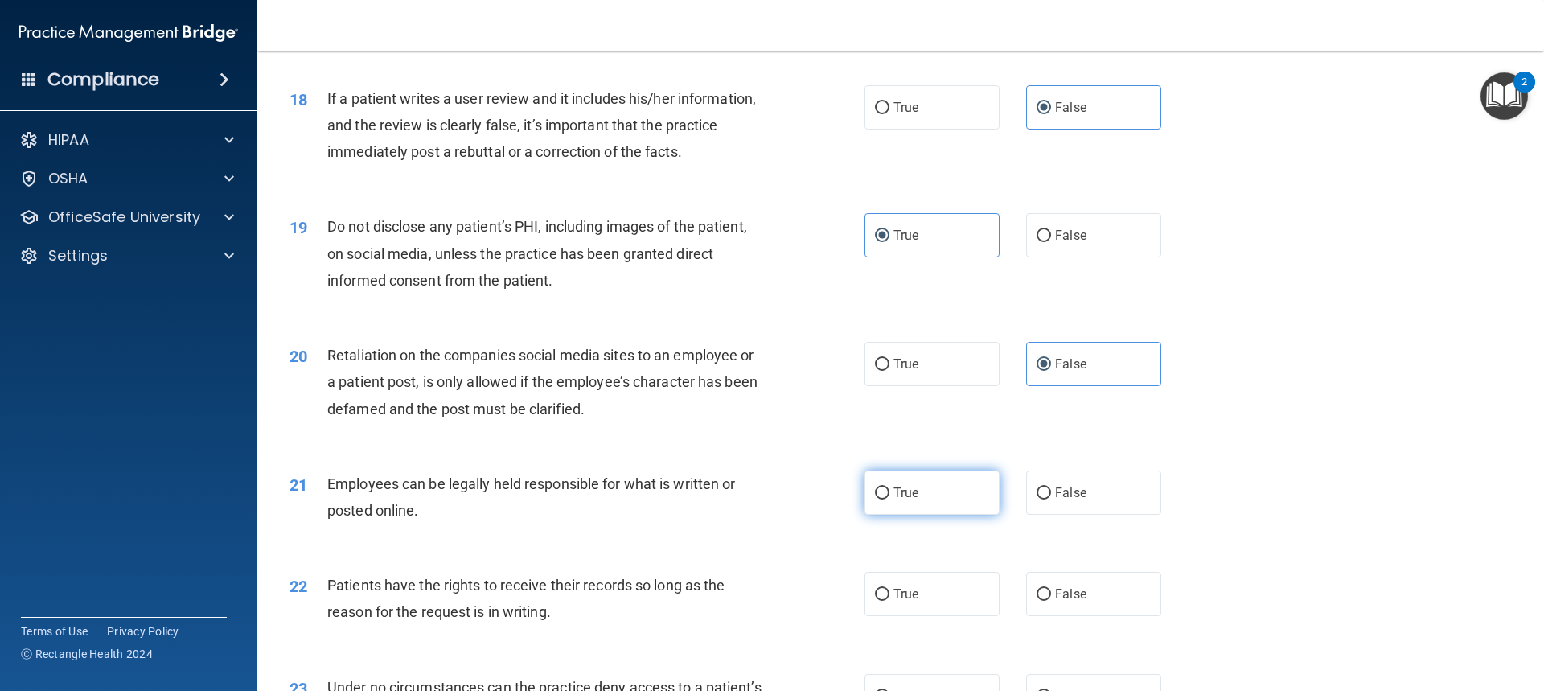
radio input "true"
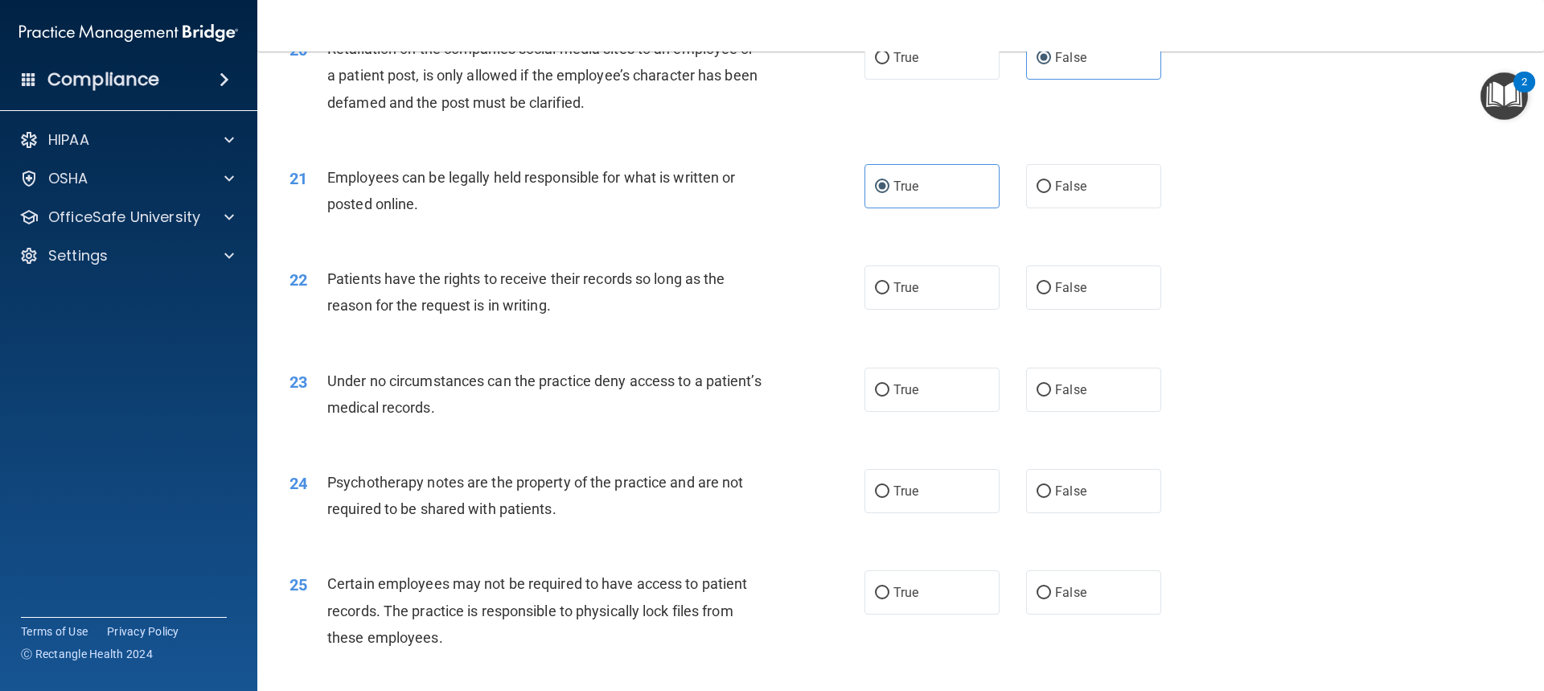
scroll to position [2573, 0]
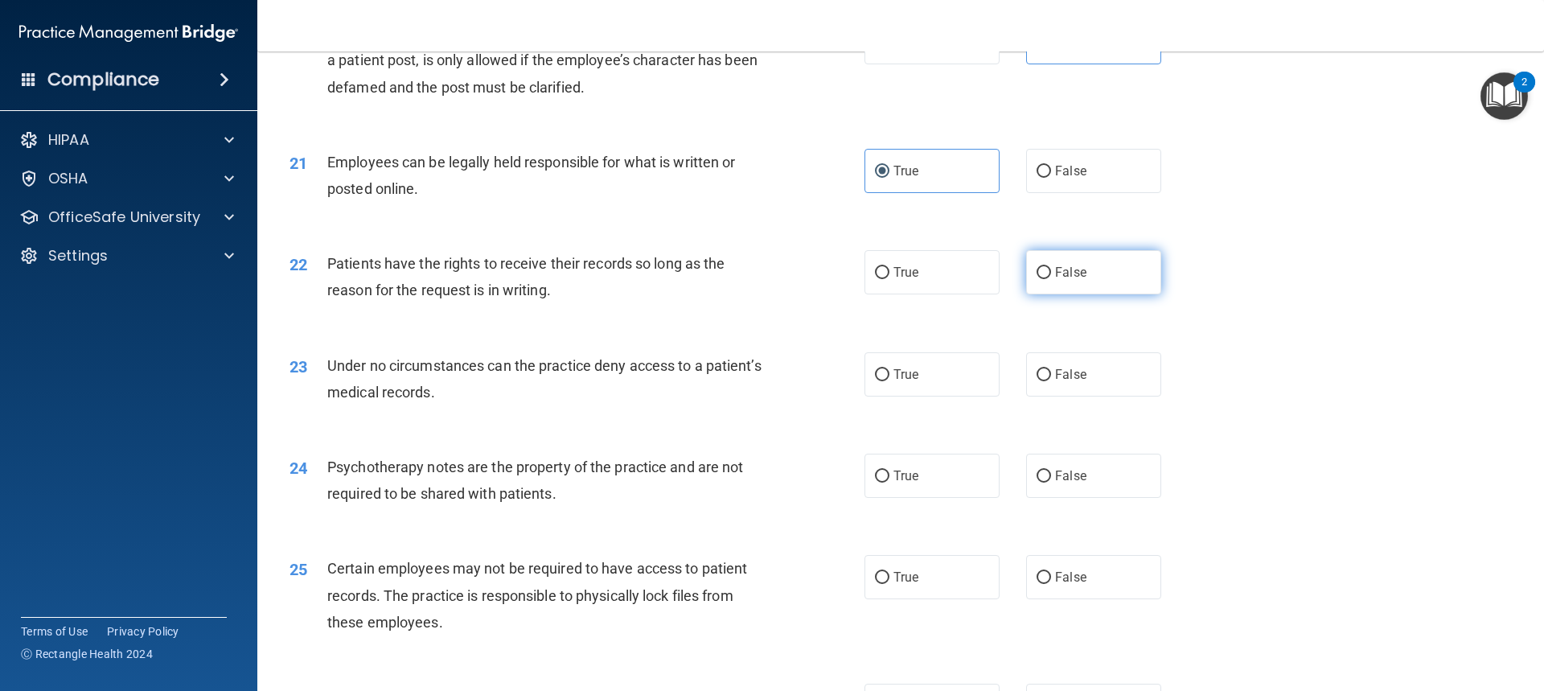
click at [1093, 294] on label "False" at bounding box center [1093, 272] width 135 height 44
click at [1051, 279] on input "False" at bounding box center [1044, 273] width 14 height 12
radio input "true"
click at [959, 395] on label "True" at bounding box center [931, 374] width 135 height 44
click at [889, 381] on input "True" at bounding box center [882, 375] width 14 height 12
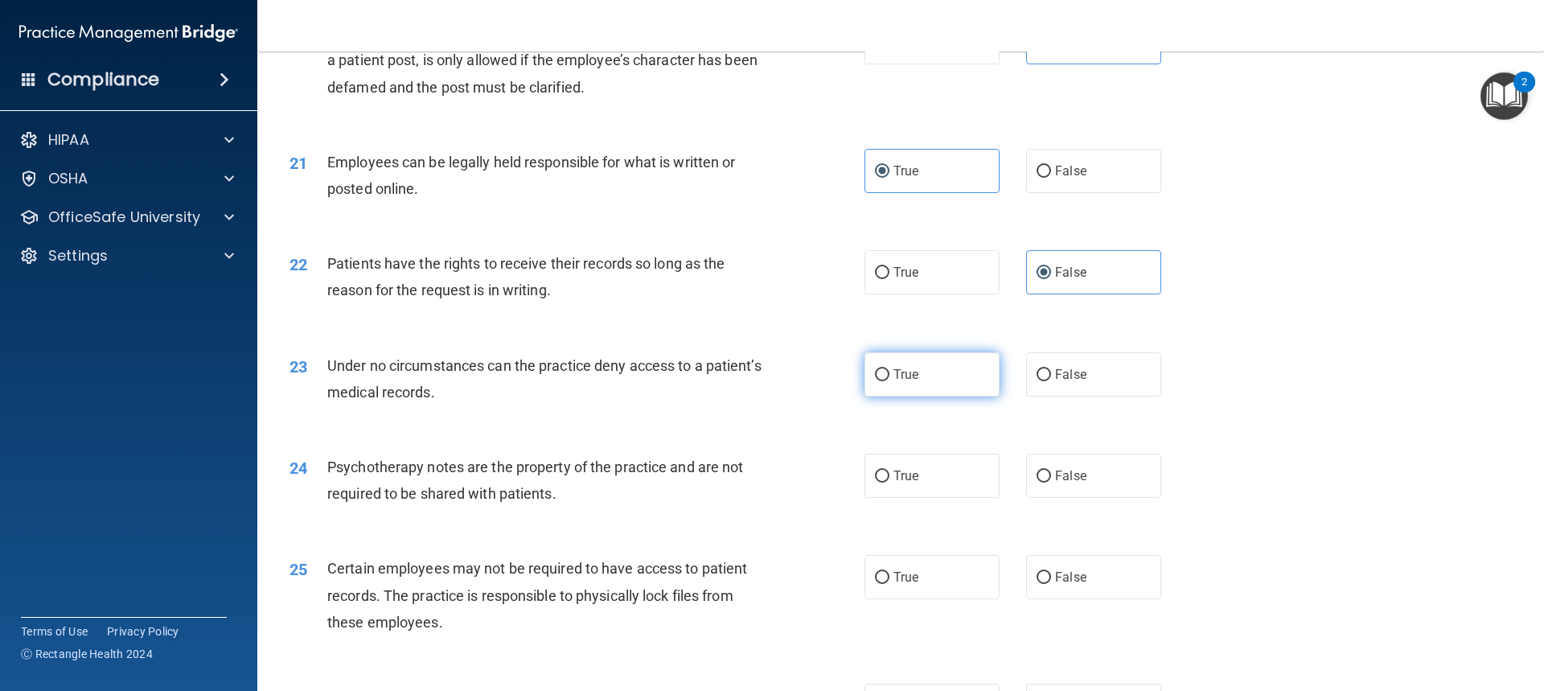
radio input "true"
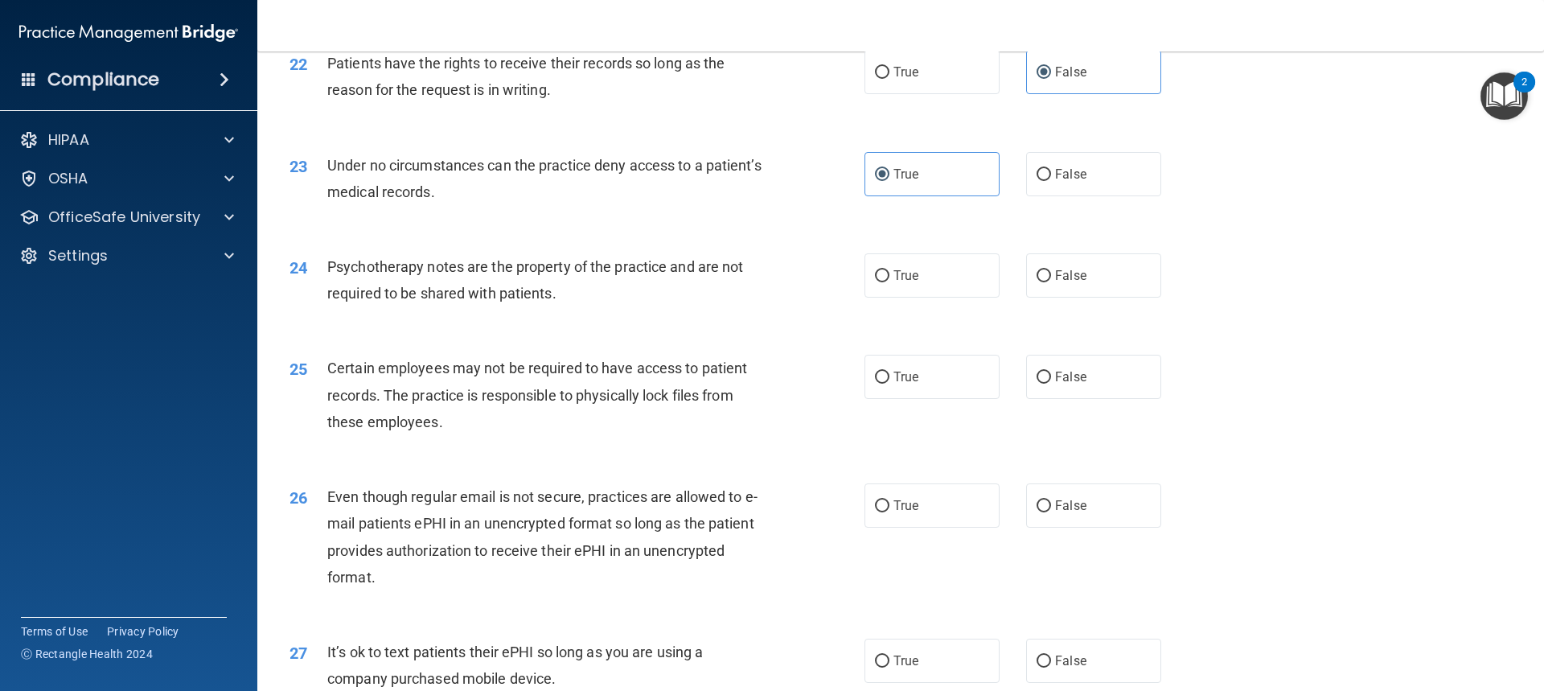
scroll to position [2815, 0]
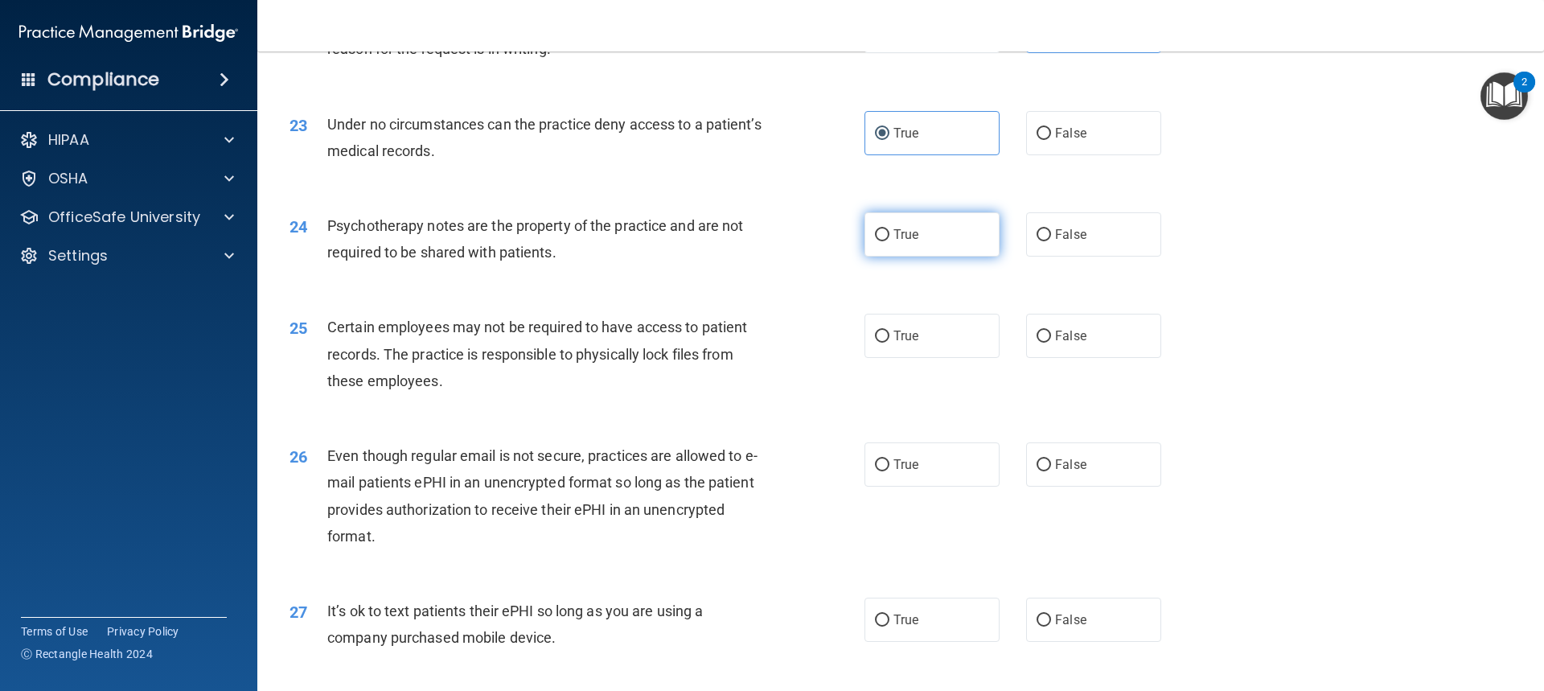
drag, startPoint x: 910, startPoint y: 265, endPoint x: 849, endPoint y: 277, distance: 61.5
click at [910, 242] on span "True" at bounding box center [905, 234] width 25 height 15
click at [889, 241] on input "True" at bounding box center [882, 235] width 14 height 12
radio input "true"
click at [950, 358] on label "True" at bounding box center [931, 336] width 135 height 44
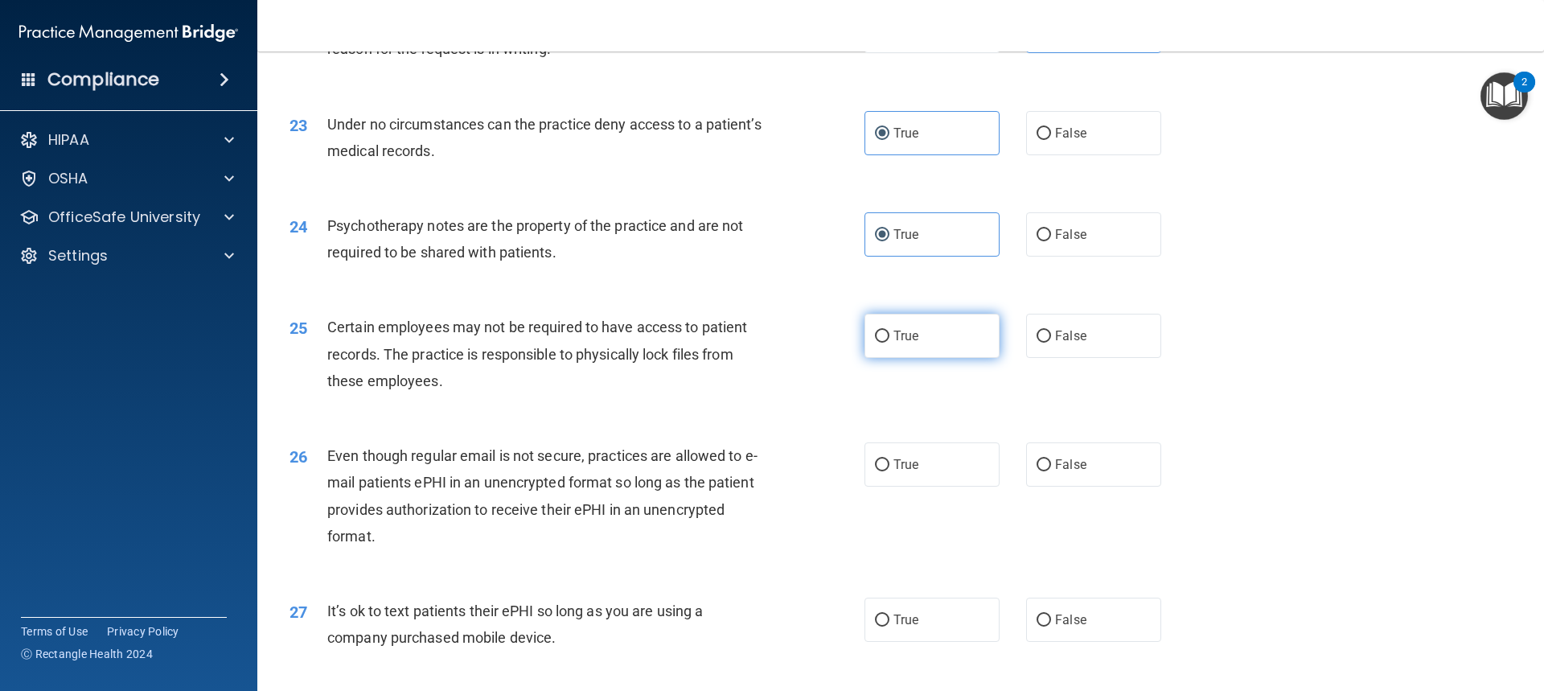
click at [889, 343] on input "True" at bounding box center [882, 337] width 14 height 12
radio input "true"
click at [966, 487] on label "True" at bounding box center [931, 464] width 135 height 44
click at [889, 471] on input "True" at bounding box center [882, 465] width 14 height 12
radio input "true"
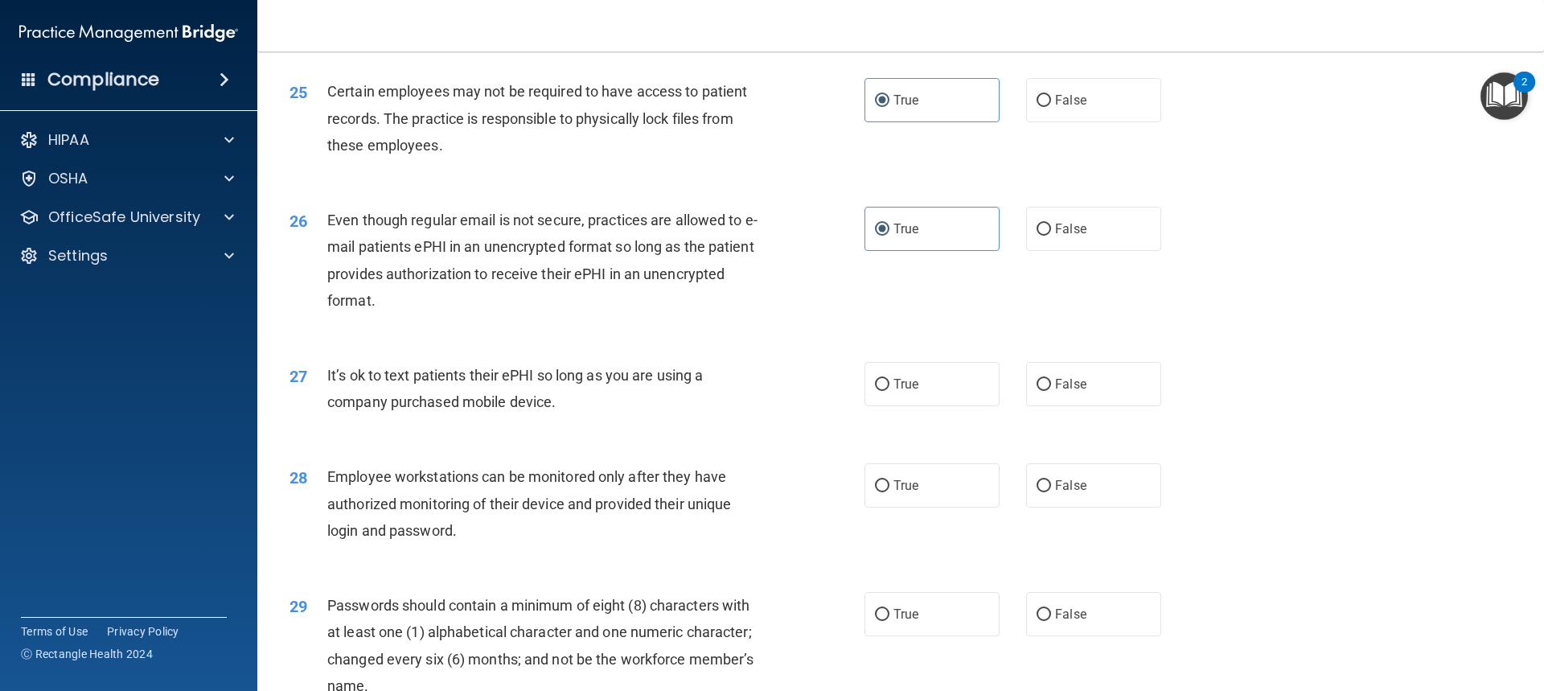
scroll to position [3056, 0]
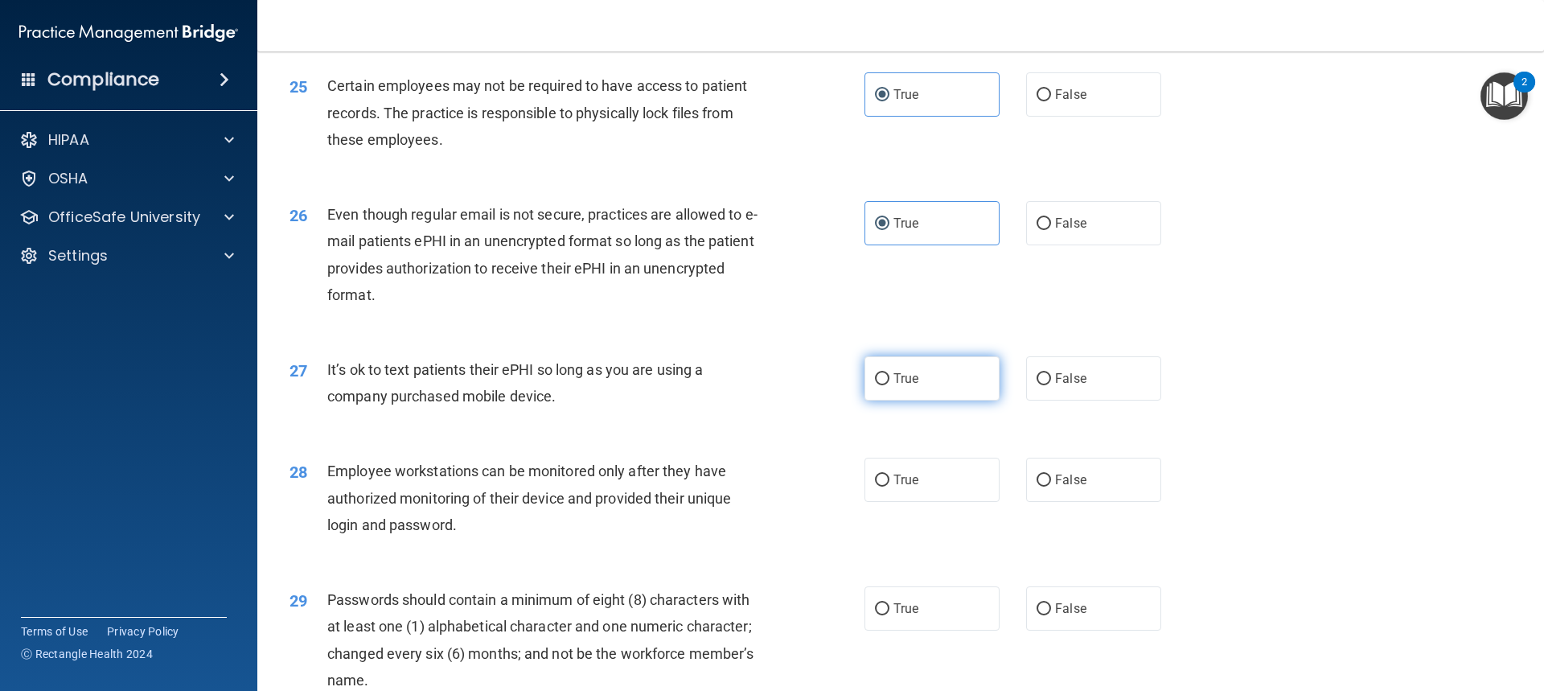
click at [939, 400] on label "True" at bounding box center [931, 378] width 135 height 44
click at [889, 385] on input "True" at bounding box center [882, 379] width 14 height 12
radio input "true"
click at [951, 502] on label "True" at bounding box center [931, 480] width 135 height 44
click at [889, 487] on input "True" at bounding box center [882, 480] width 14 height 12
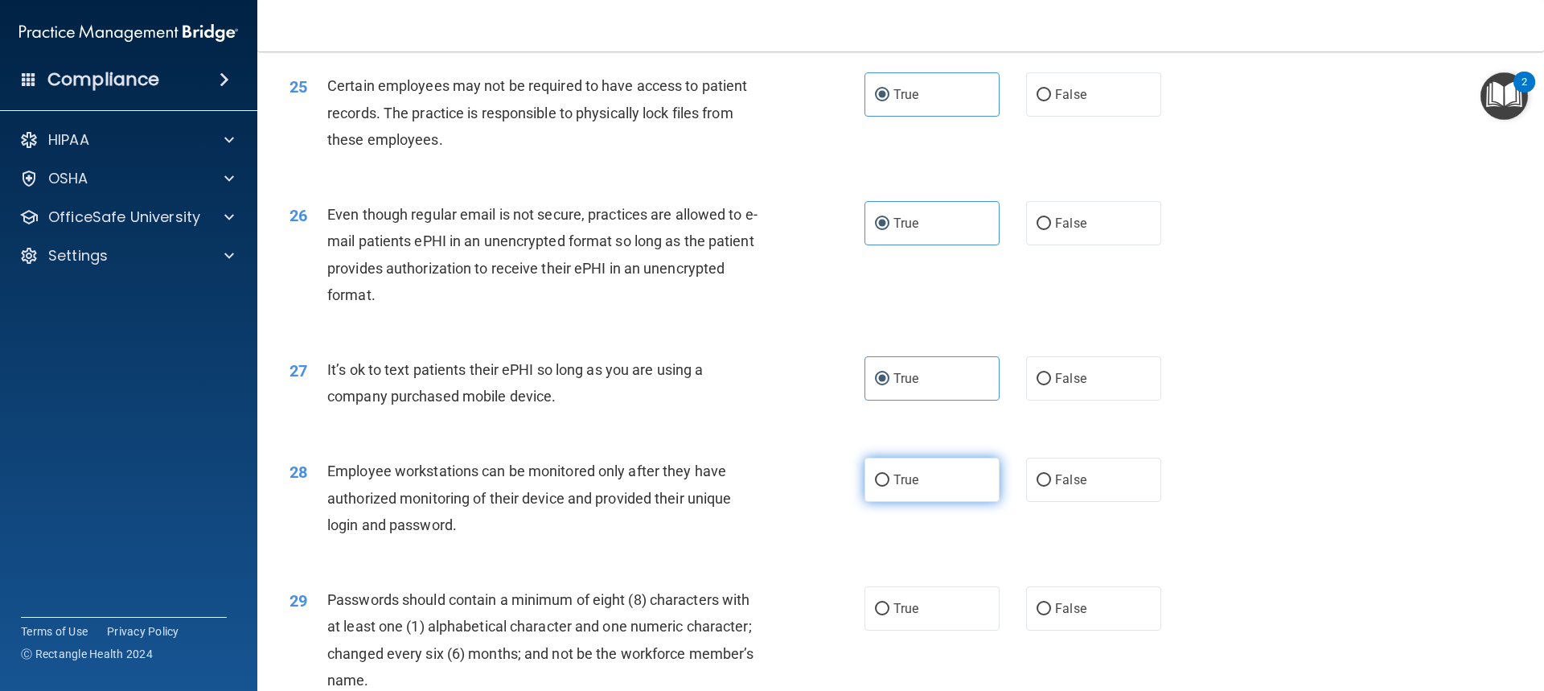
radio input "true"
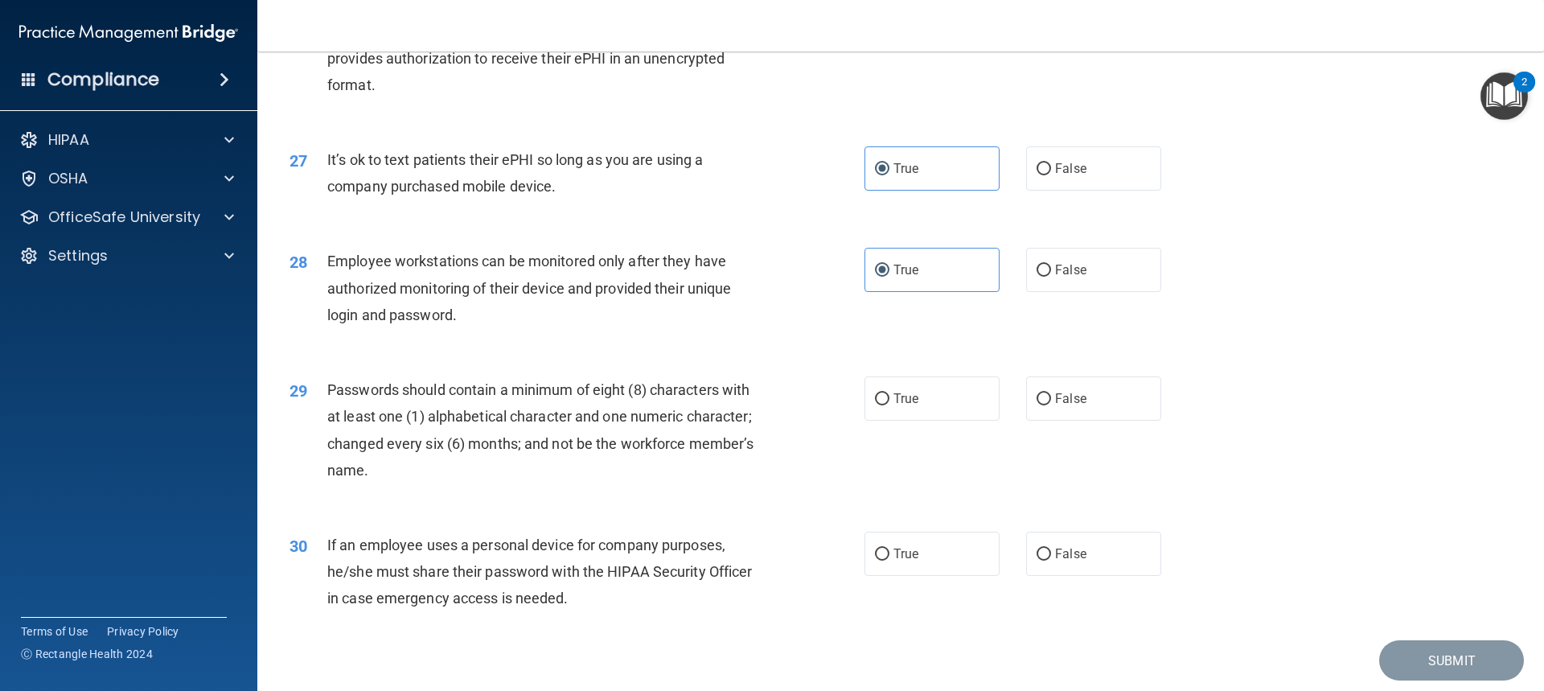
scroll to position [3297, 0]
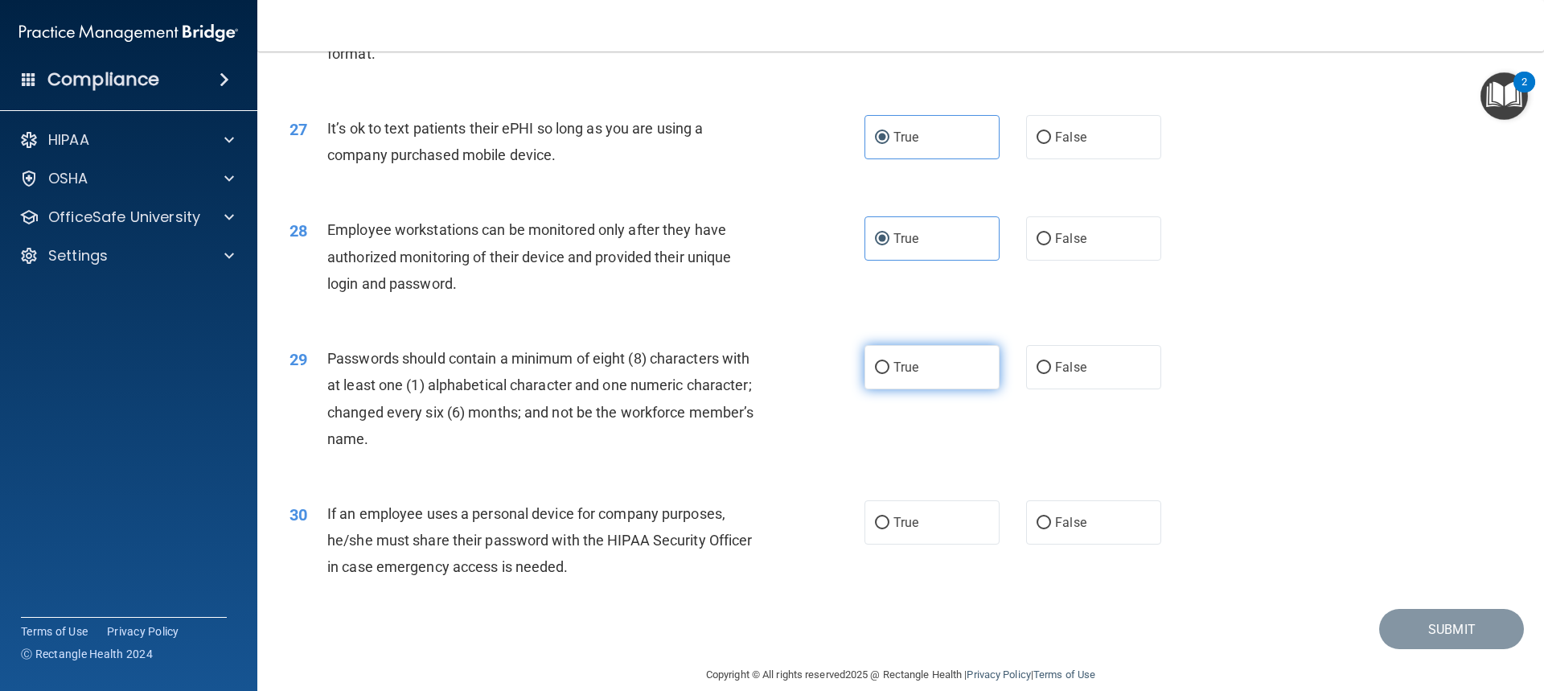
click at [926, 389] on label "True" at bounding box center [931, 367] width 135 height 44
click at [889, 374] on input "True" at bounding box center [882, 368] width 14 height 12
radio input "true"
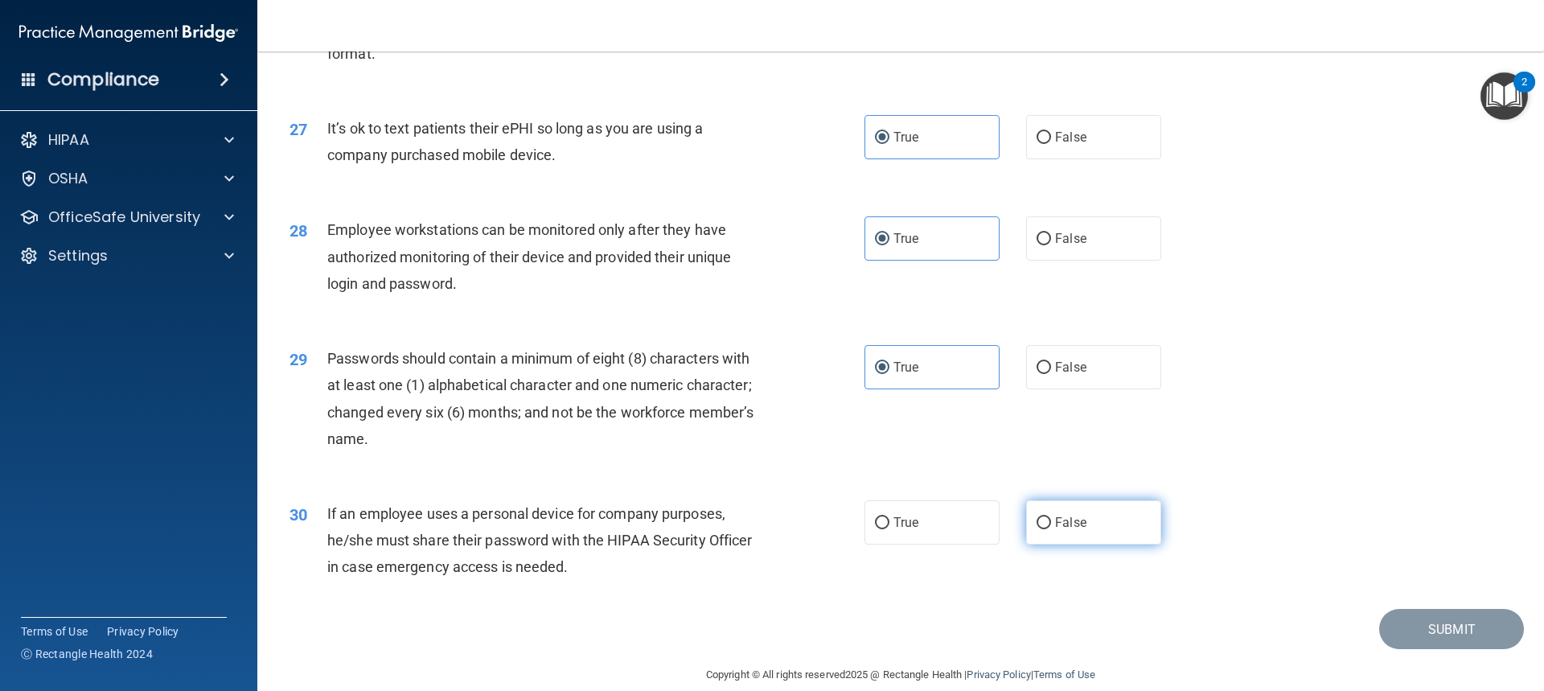
click at [1107, 539] on label "False" at bounding box center [1093, 522] width 135 height 44
click at [1051, 529] on input "False" at bounding box center [1044, 523] width 14 height 12
radio input "true"
click at [1444, 650] on button "Submit" at bounding box center [1451, 629] width 145 height 41
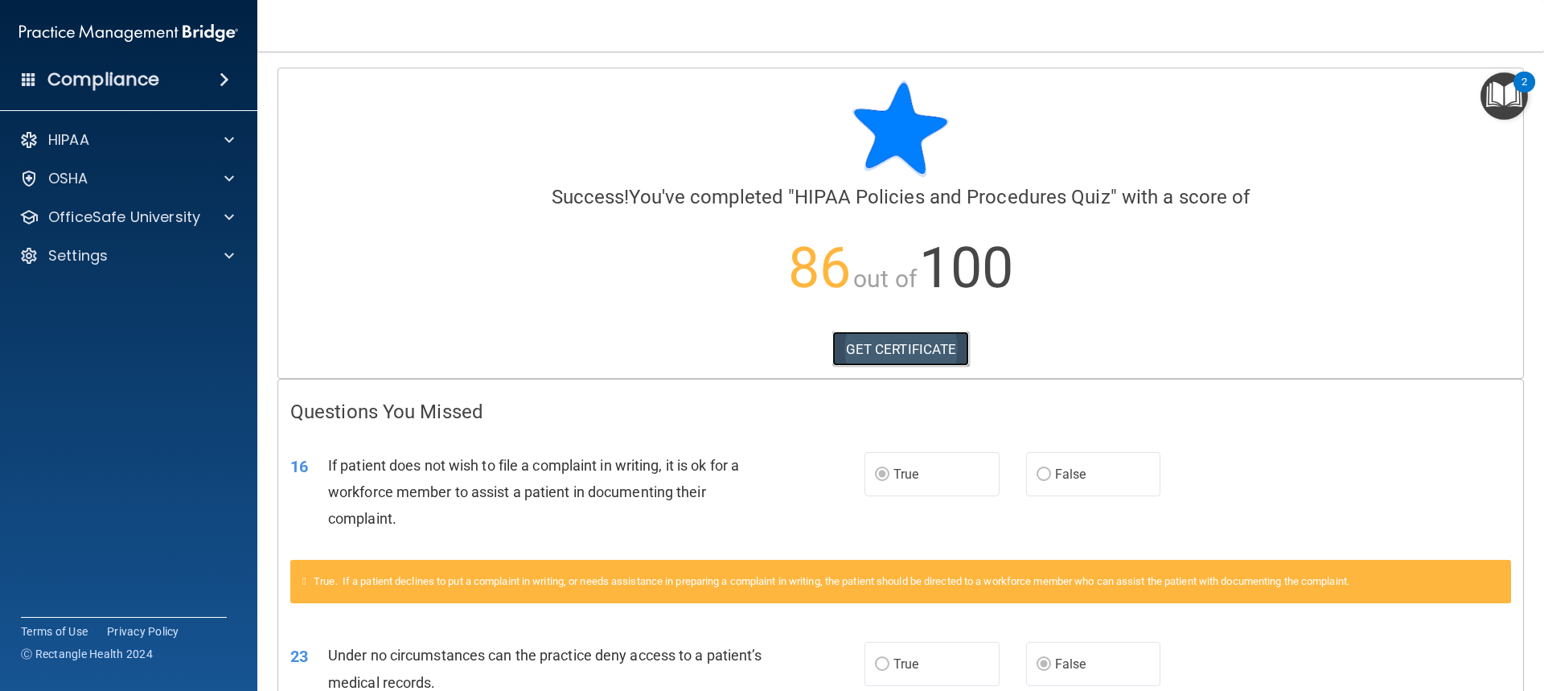
click at [894, 351] on link "GET CERTIFICATE" at bounding box center [901, 348] width 138 height 35
click at [228, 137] on span at bounding box center [229, 139] width 10 height 19
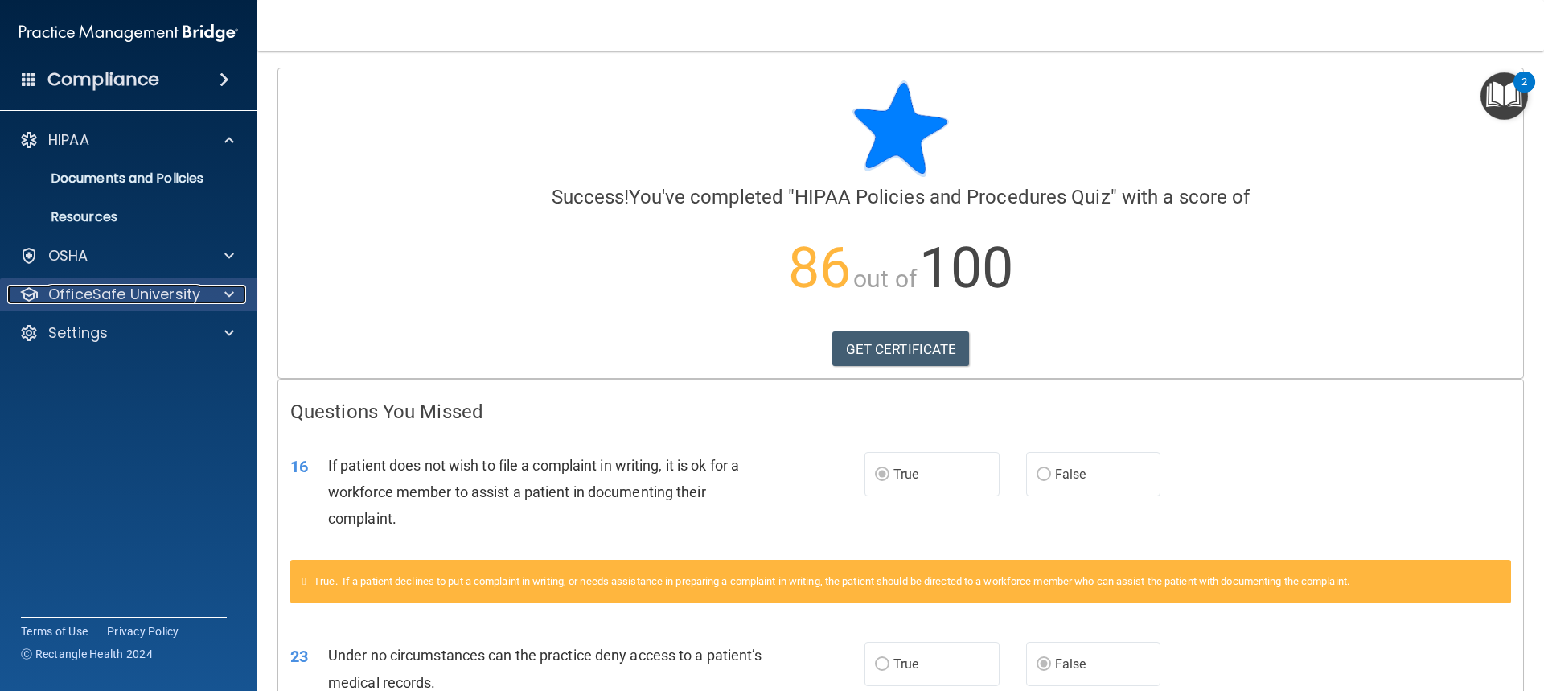
click at [224, 288] on div at bounding box center [227, 294] width 40 height 19
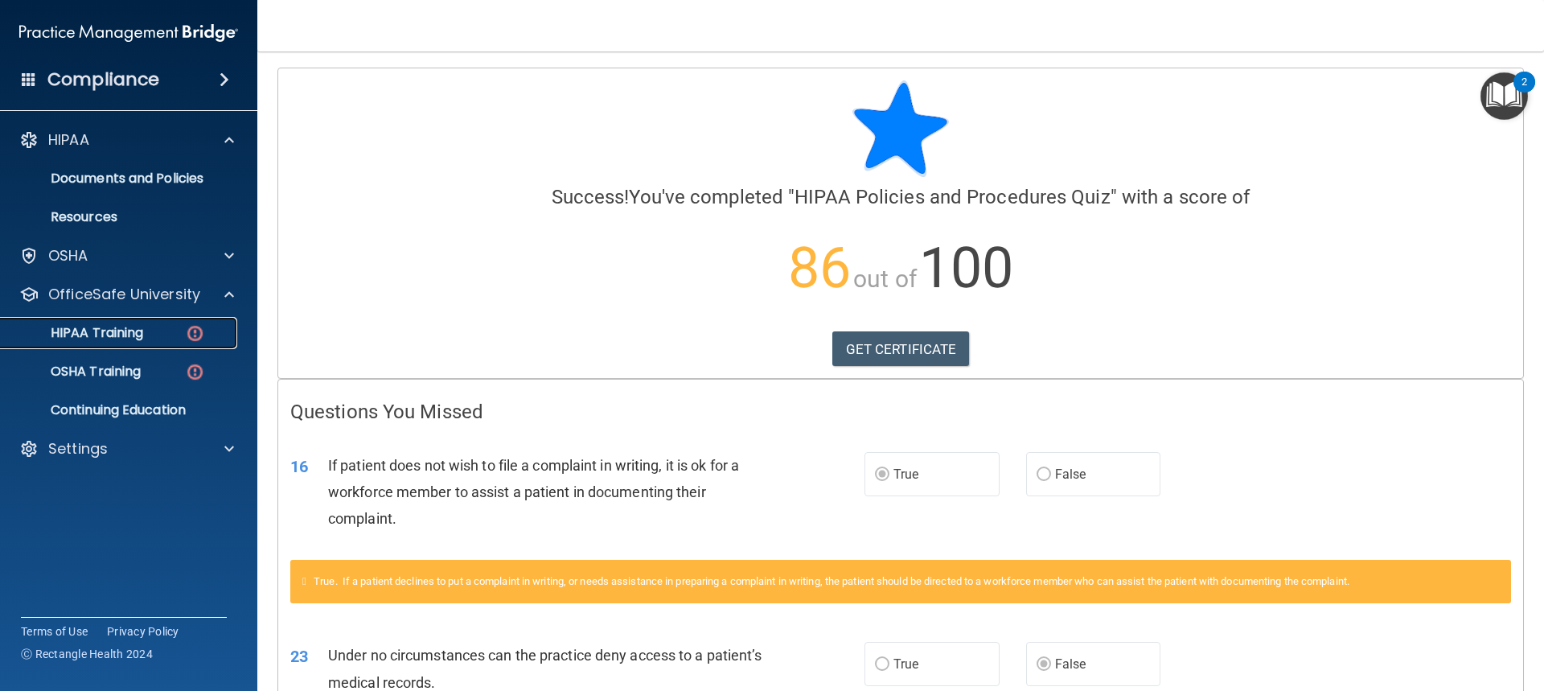
click at [200, 330] on img at bounding box center [195, 333] width 20 height 20
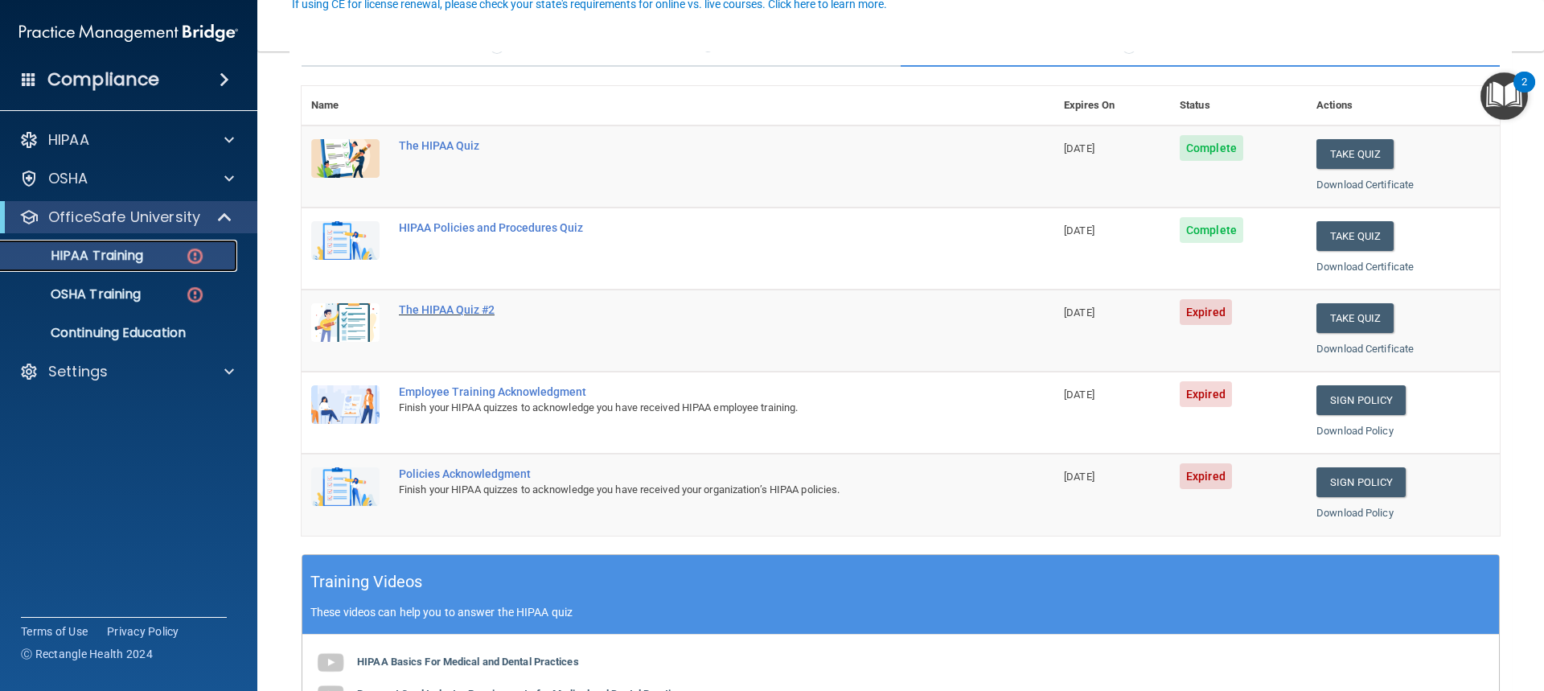
scroll to position [161, 0]
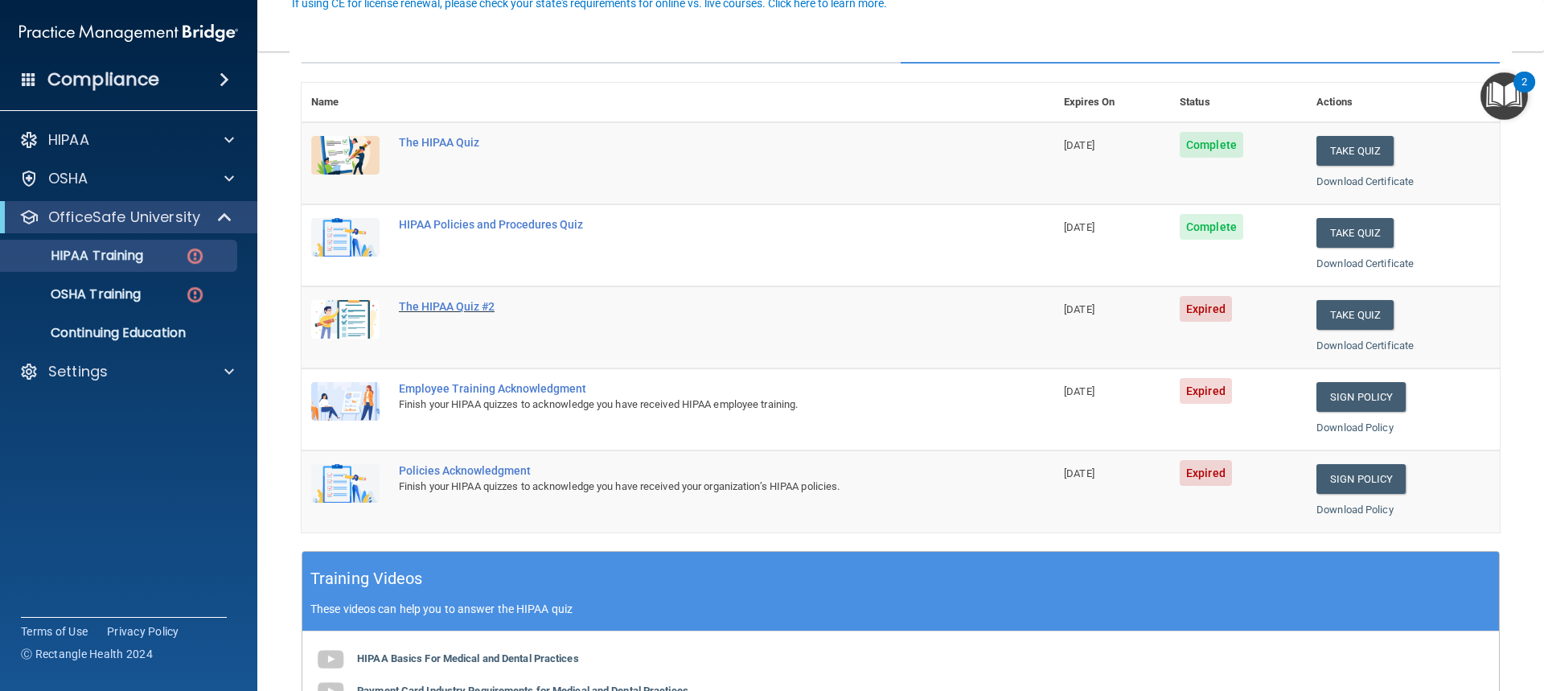
click at [454, 306] on div "The HIPAA Quiz #2" at bounding box center [686, 306] width 575 height 13
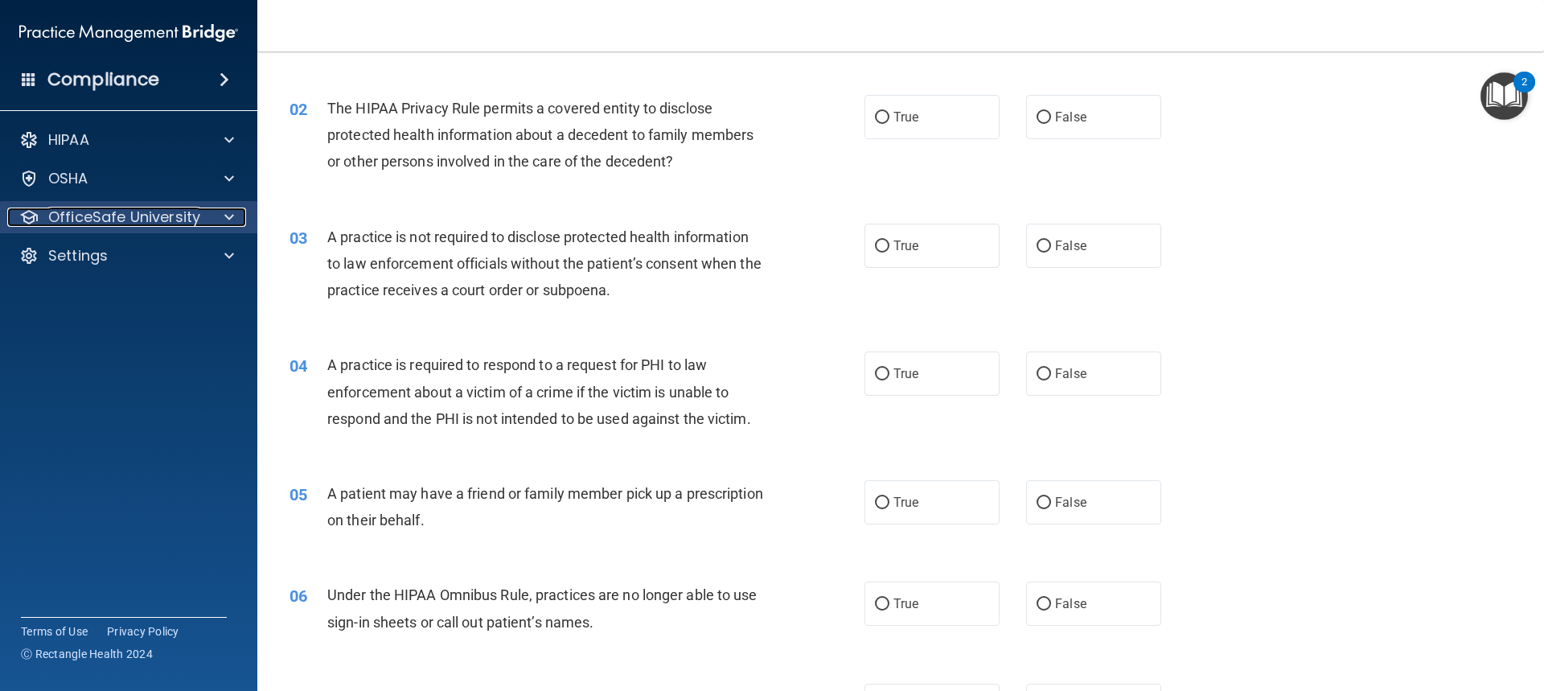
click at [240, 210] on div at bounding box center [227, 216] width 40 height 19
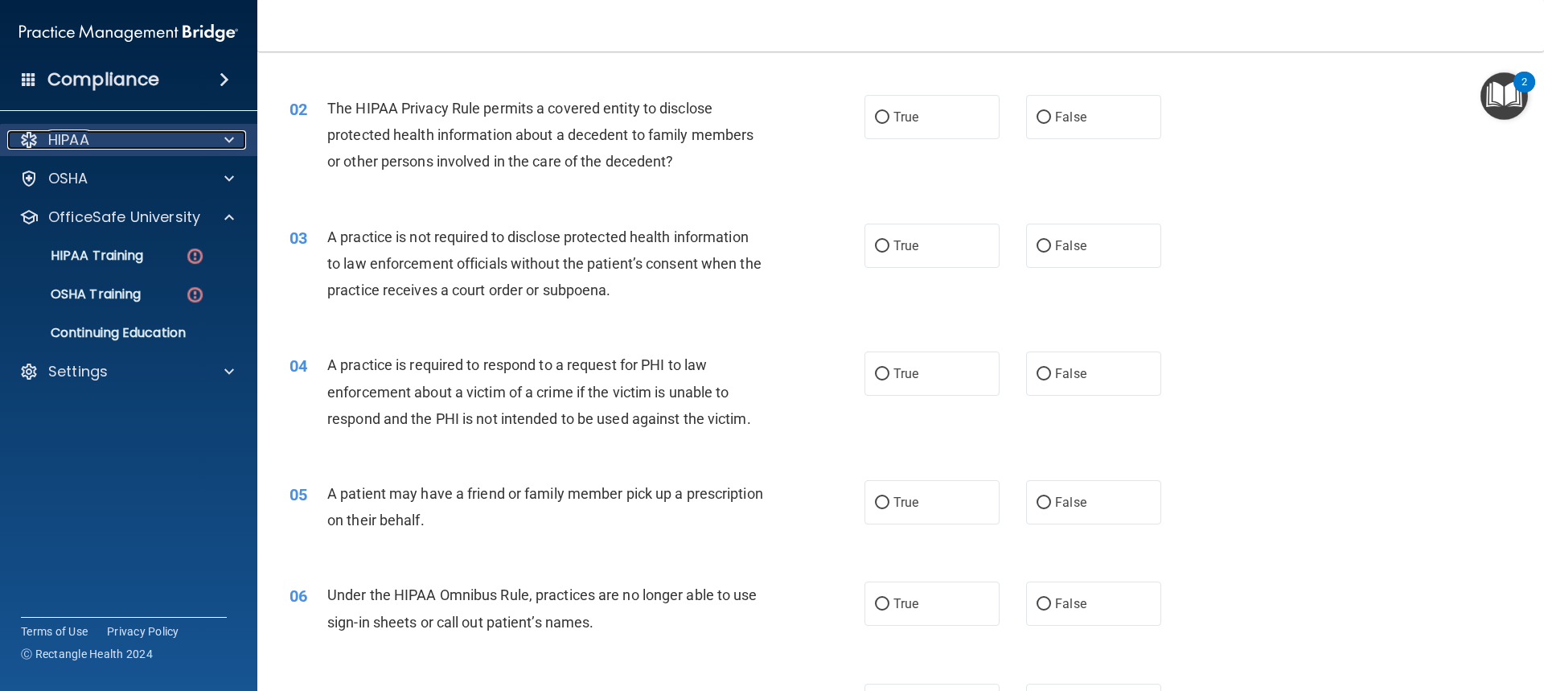
click at [220, 138] on div at bounding box center [227, 139] width 40 height 19
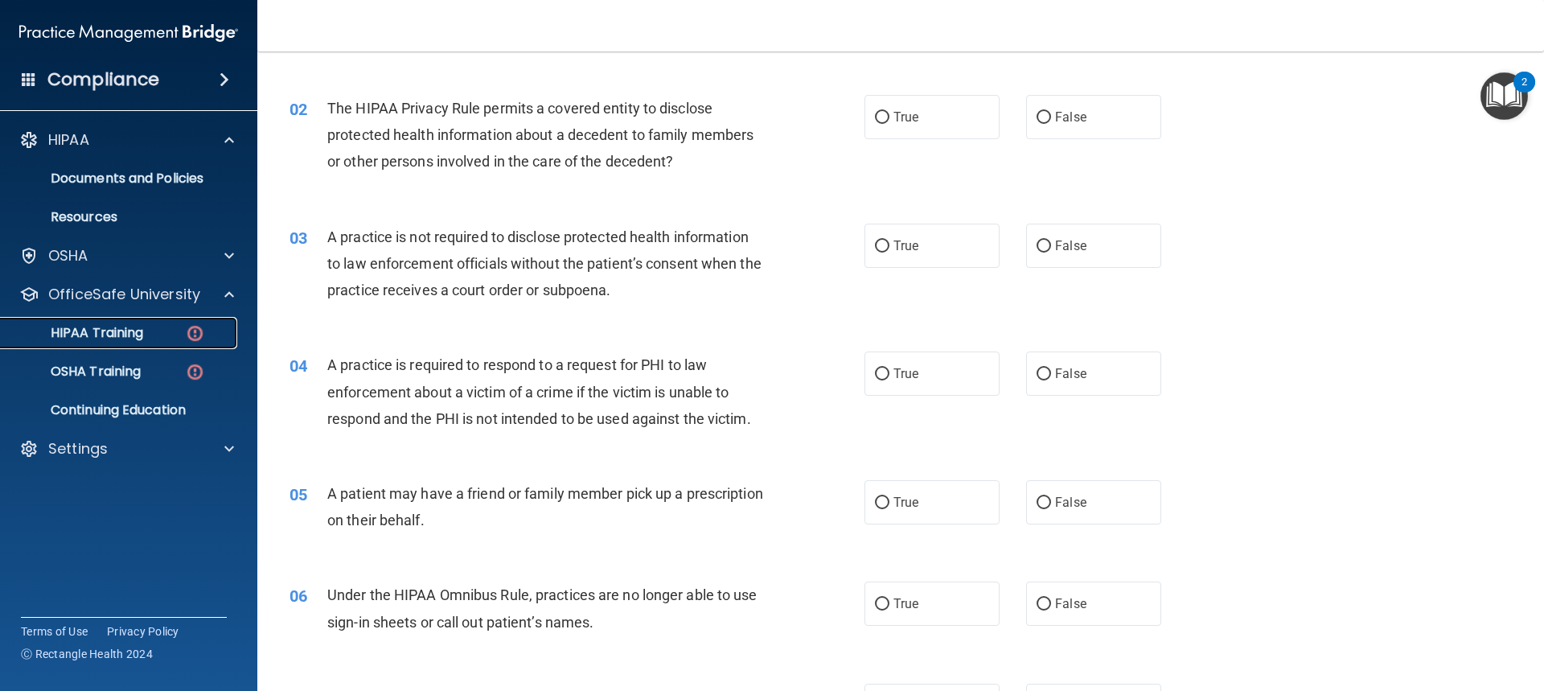
click at [195, 327] on img at bounding box center [195, 333] width 20 height 20
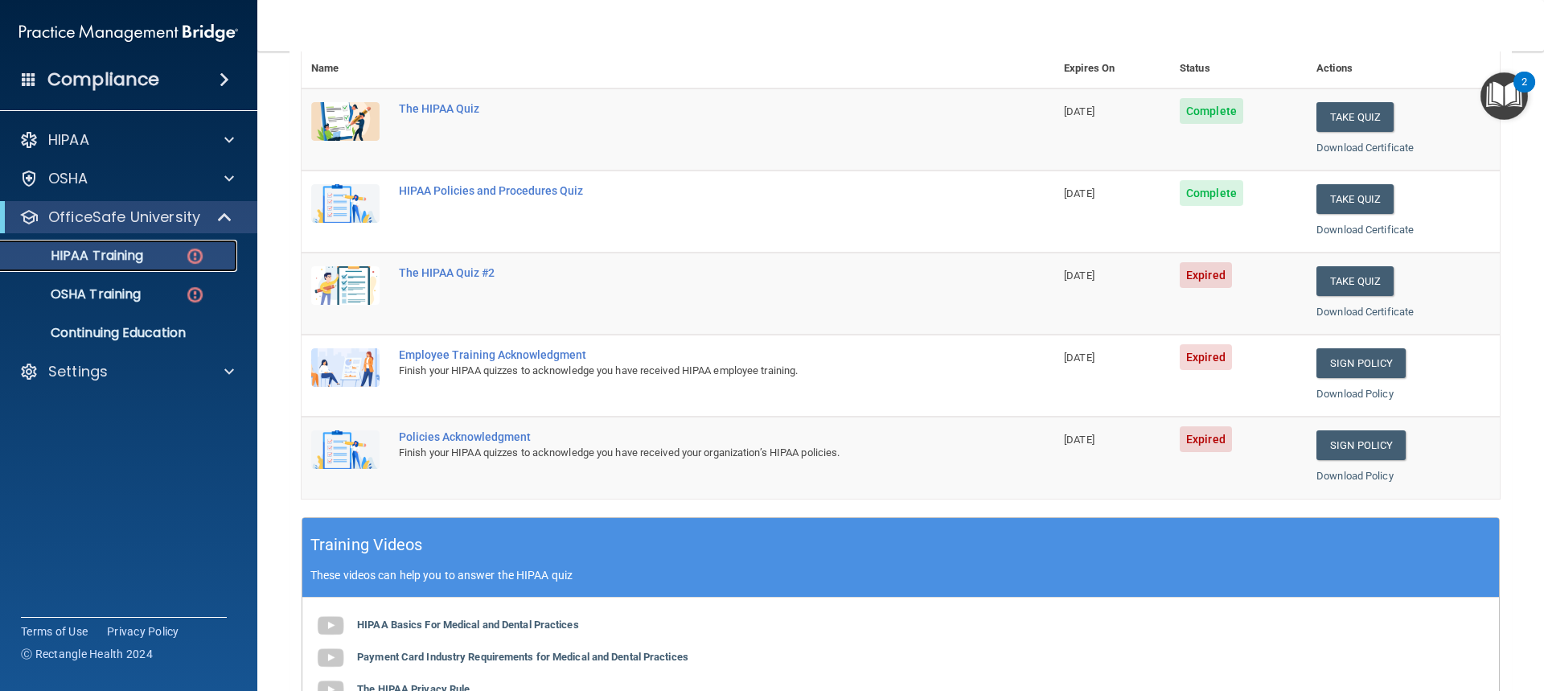
scroll to position [520, 0]
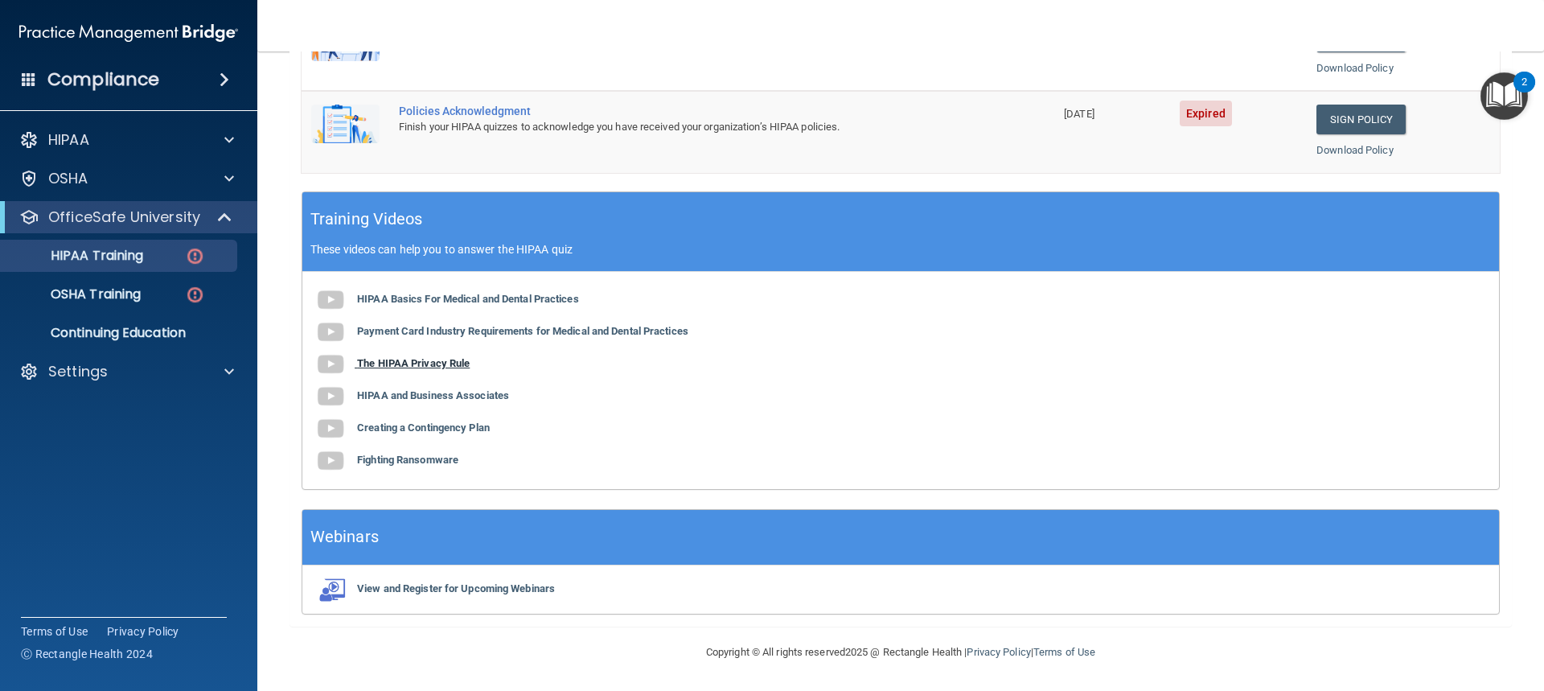
click at [415, 360] on b "The HIPAA Privacy Rule" at bounding box center [413, 363] width 113 height 12
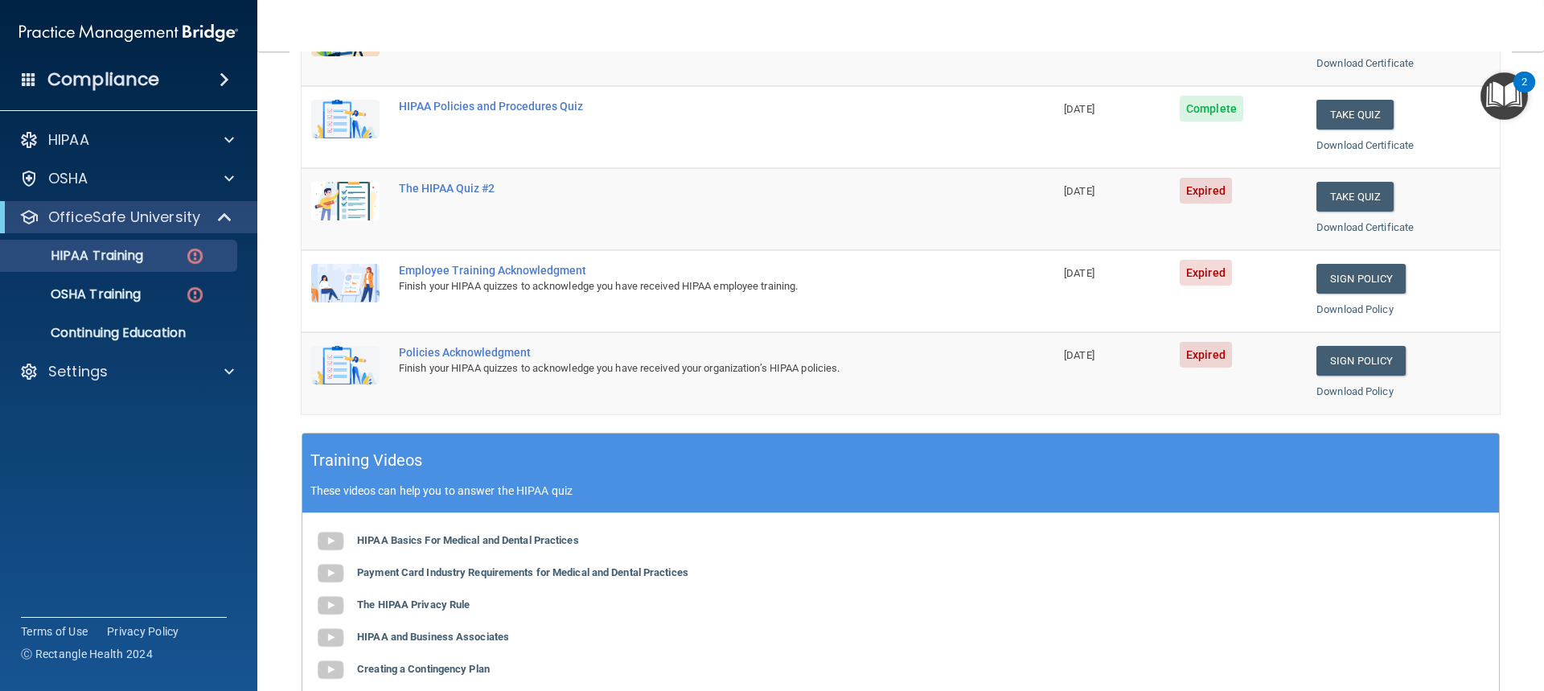
scroll to position [199, 0]
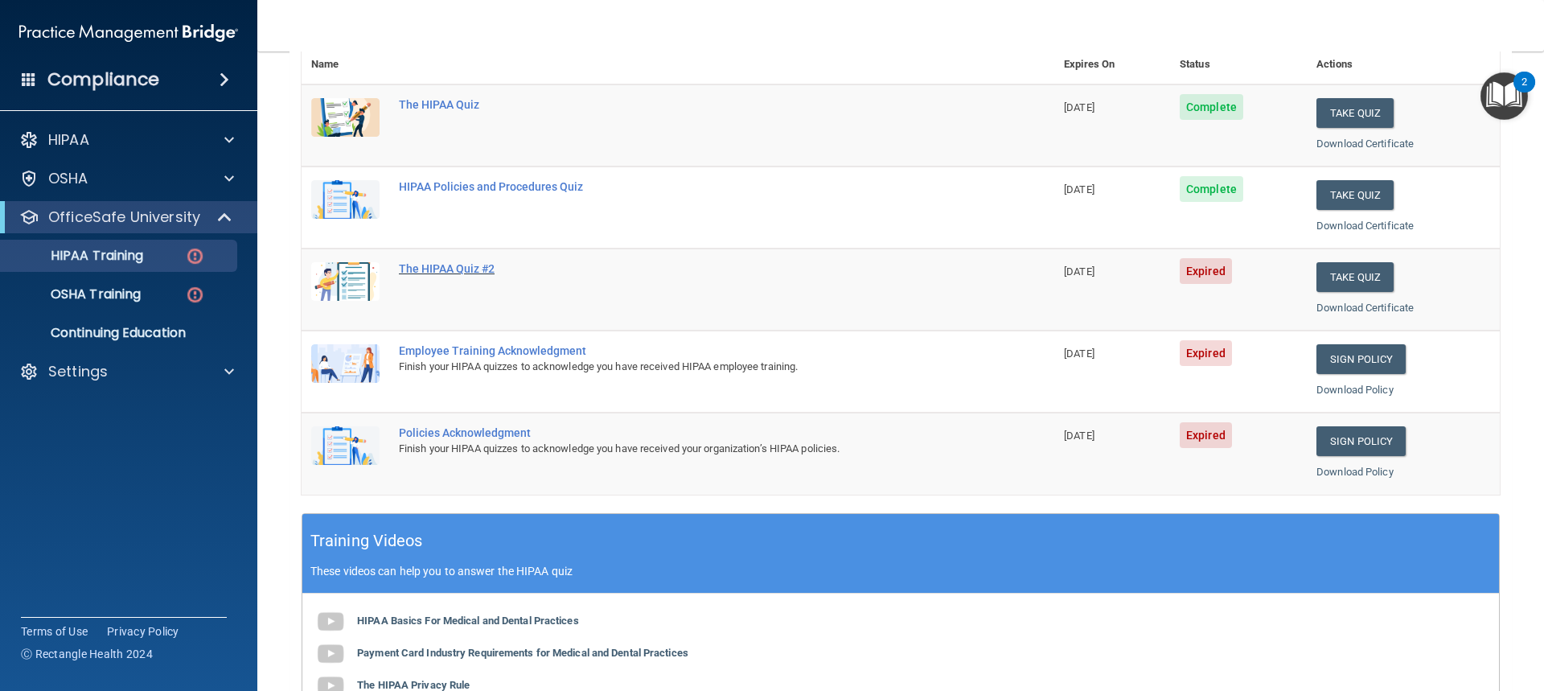
click at [443, 270] on div "The HIPAA Quiz #2" at bounding box center [686, 268] width 575 height 13
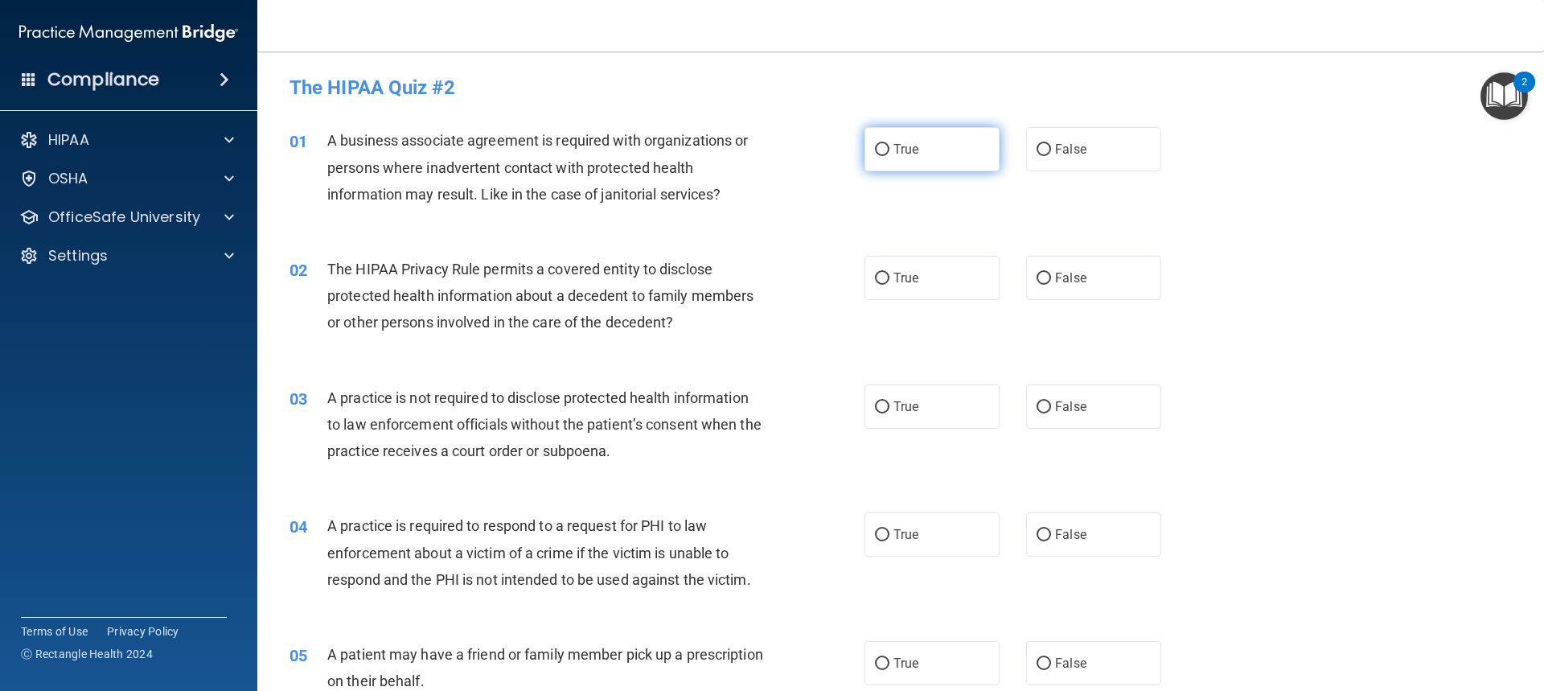
click at [953, 159] on label "True" at bounding box center [931, 149] width 135 height 44
click at [889, 156] on input "True" at bounding box center [882, 150] width 14 height 12
radio input "true"
click at [937, 273] on label "True" at bounding box center [931, 278] width 135 height 44
click at [889, 273] on input "True" at bounding box center [882, 279] width 14 height 12
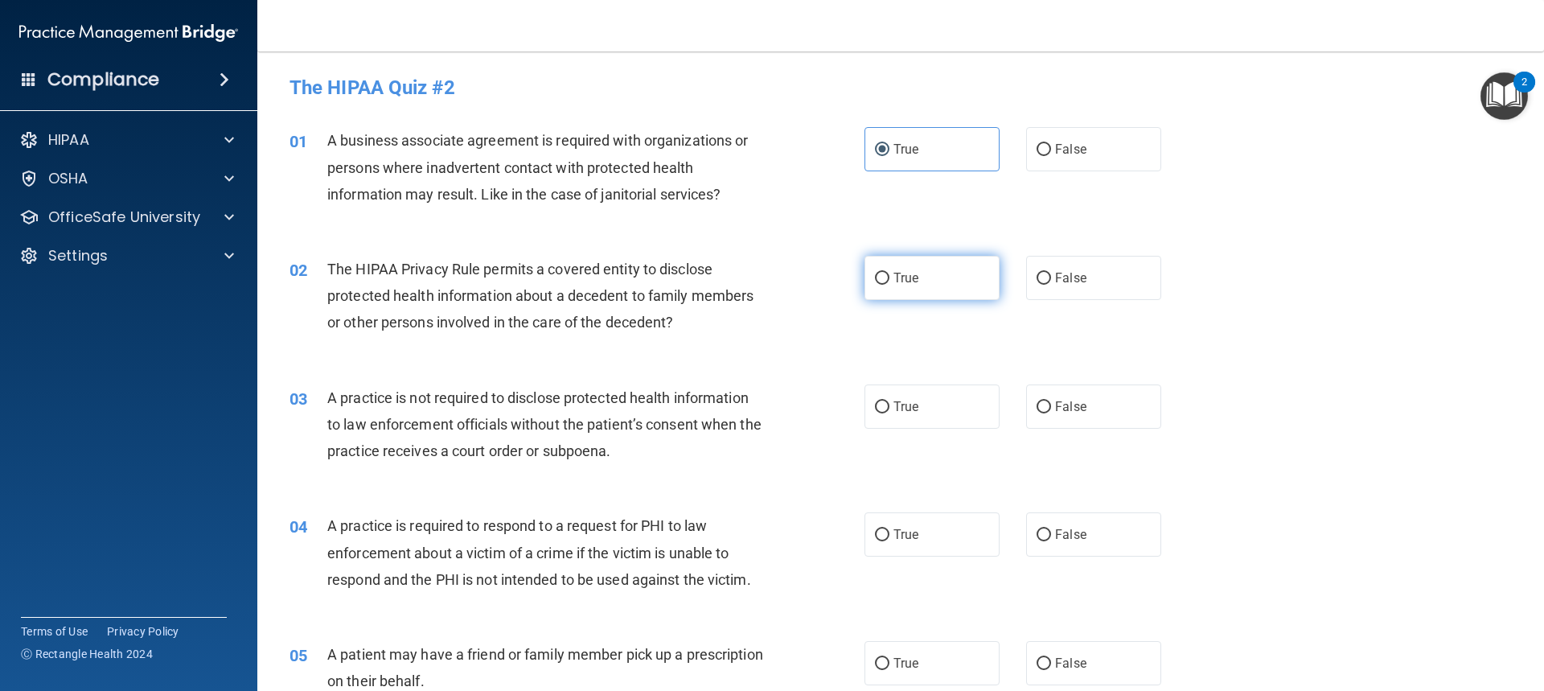
radio input "true"
click at [1079, 399] on label "False" at bounding box center [1093, 406] width 135 height 44
click at [1051, 401] on input "False" at bounding box center [1044, 407] width 14 height 12
radio input "true"
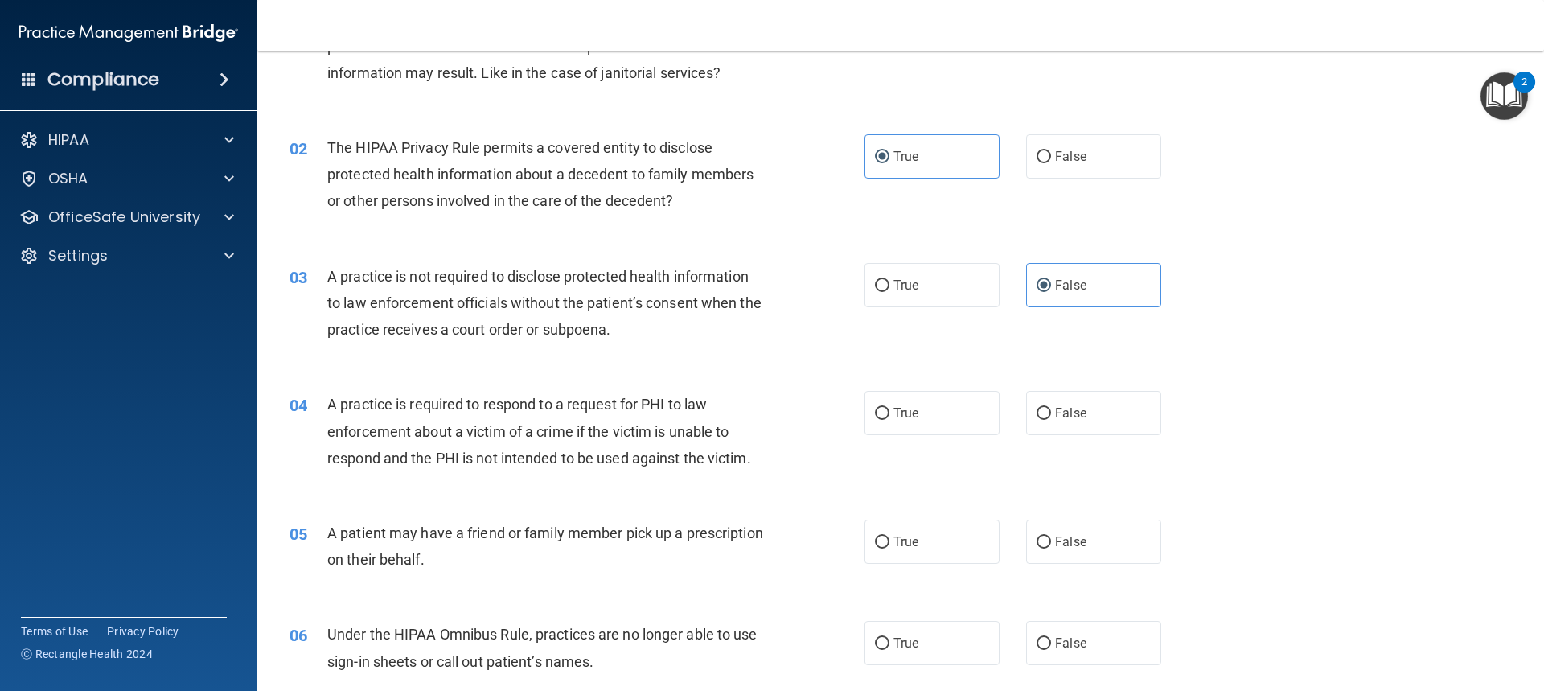
scroll to position [161, 0]
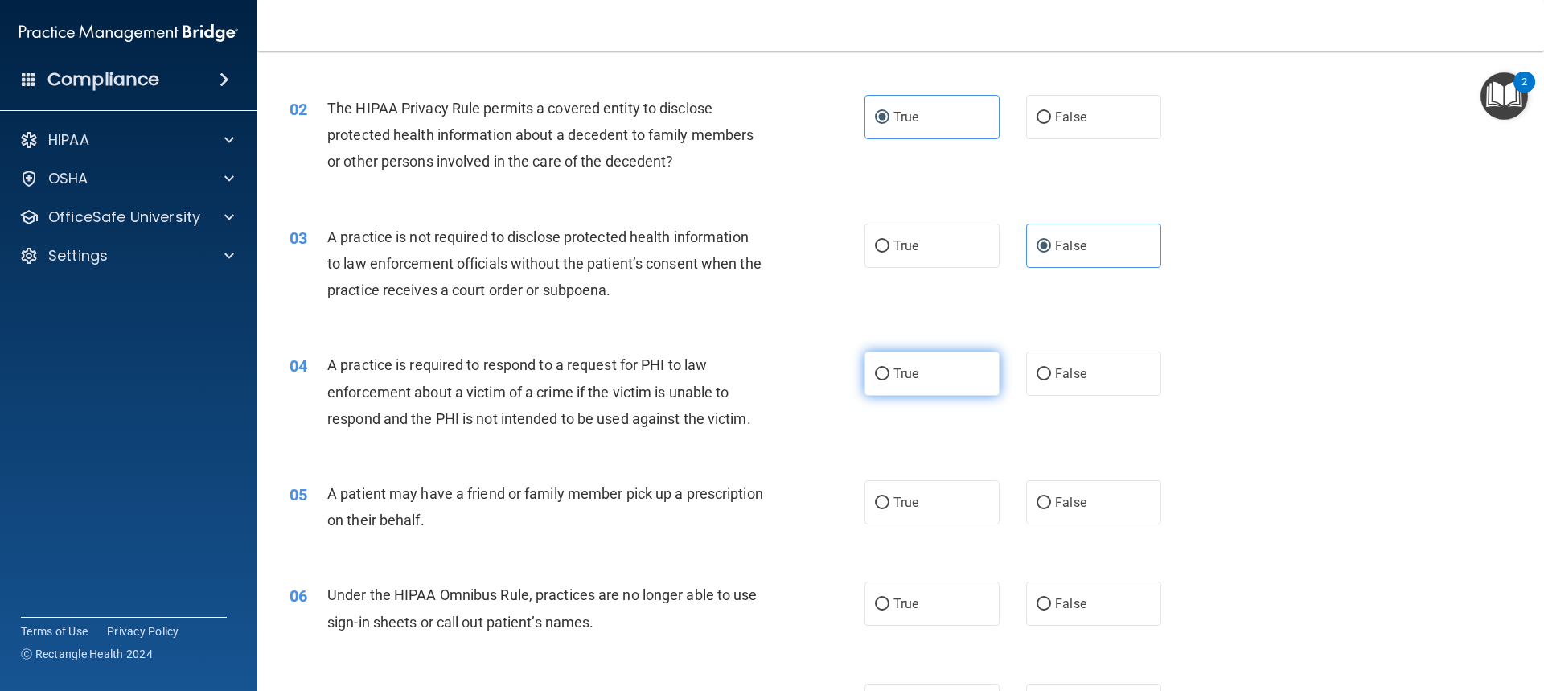
click at [951, 371] on label "True" at bounding box center [931, 373] width 135 height 44
click at [889, 371] on input "True" at bounding box center [882, 374] width 14 height 12
radio input "true"
click at [954, 507] on label "True" at bounding box center [931, 502] width 135 height 44
click at [889, 507] on input "True" at bounding box center [882, 503] width 14 height 12
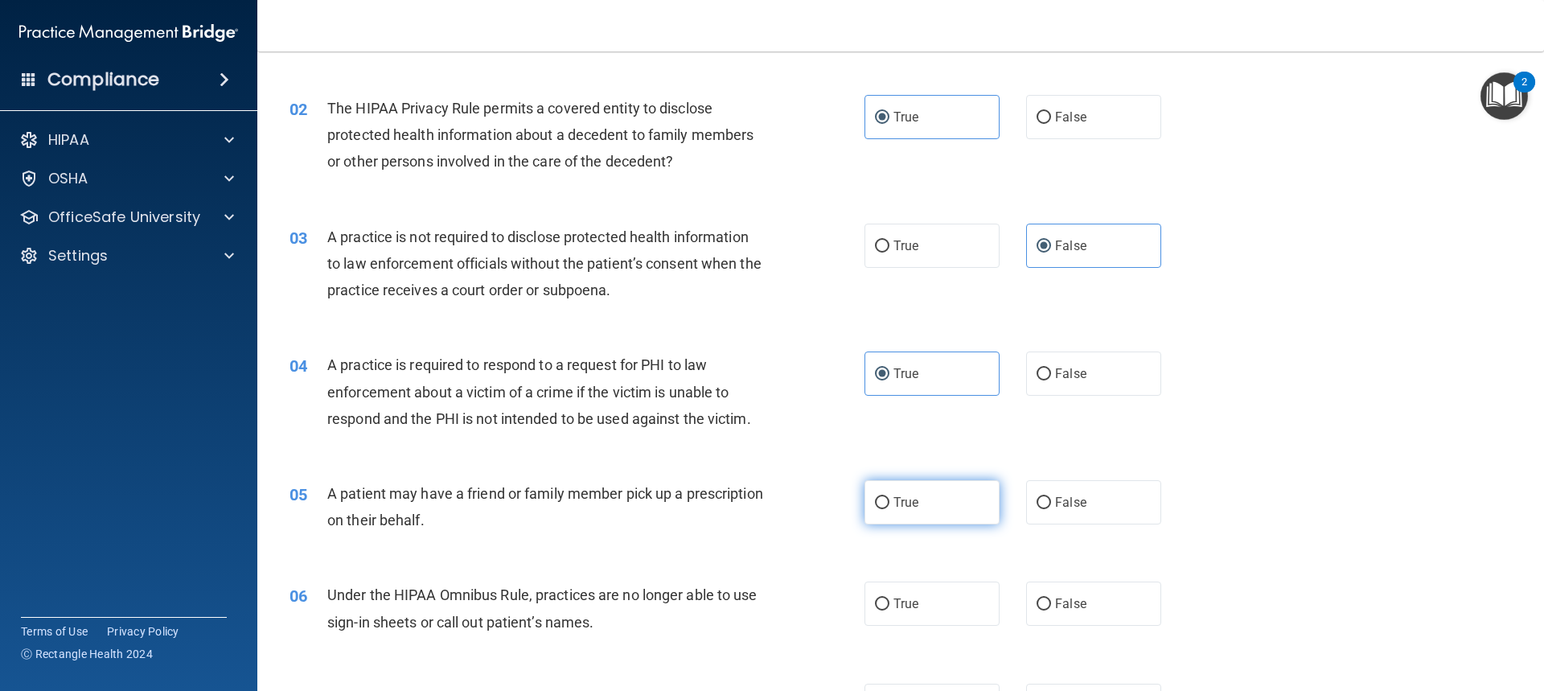
radio input "true"
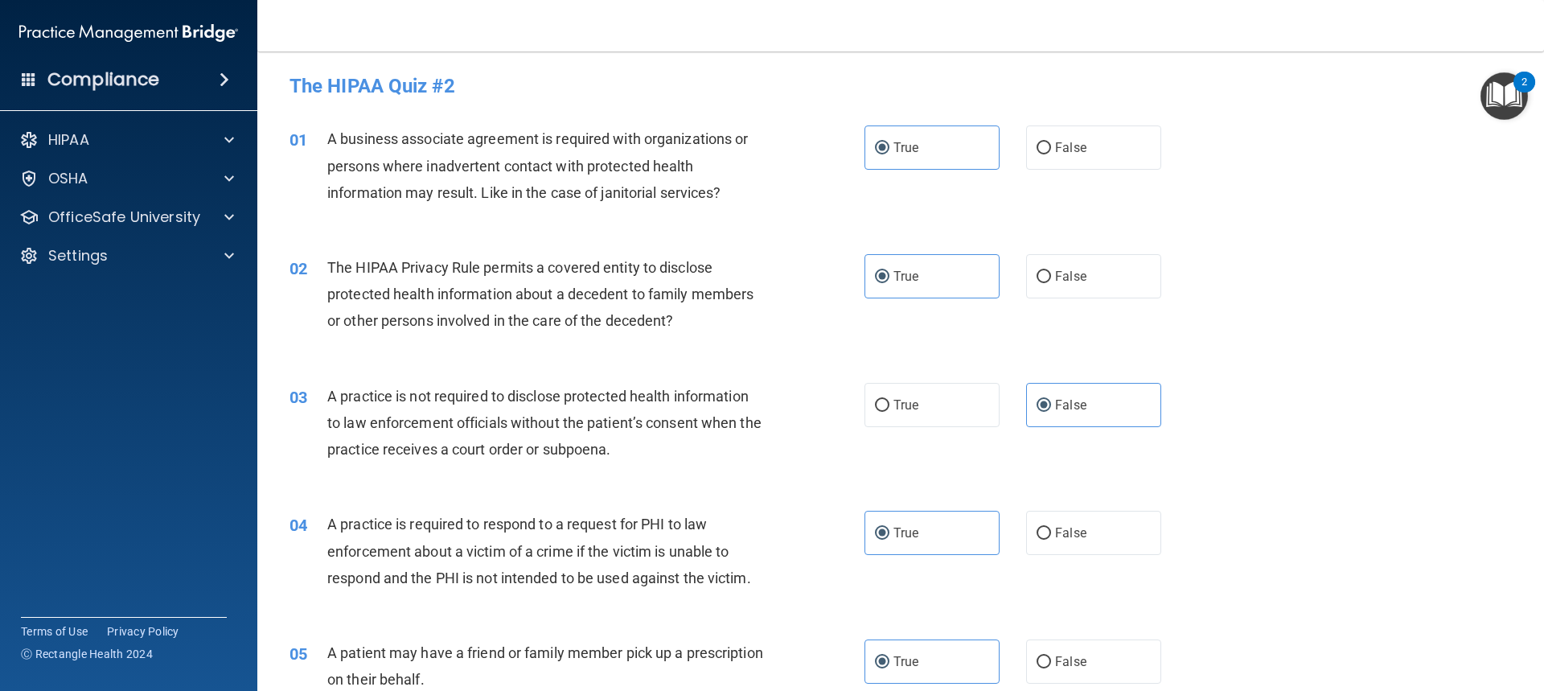
scroll to position [0, 0]
drag, startPoint x: 1082, startPoint y: 152, endPoint x: 1017, endPoint y: 172, distance: 67.4
click at [1081, 152] on label "False" at bounding box center [1093, 149] width 135 height 44
click at [1051, 152] on input "False" at bounding box center [1044, 150] width 14 height 12
radio input "true"
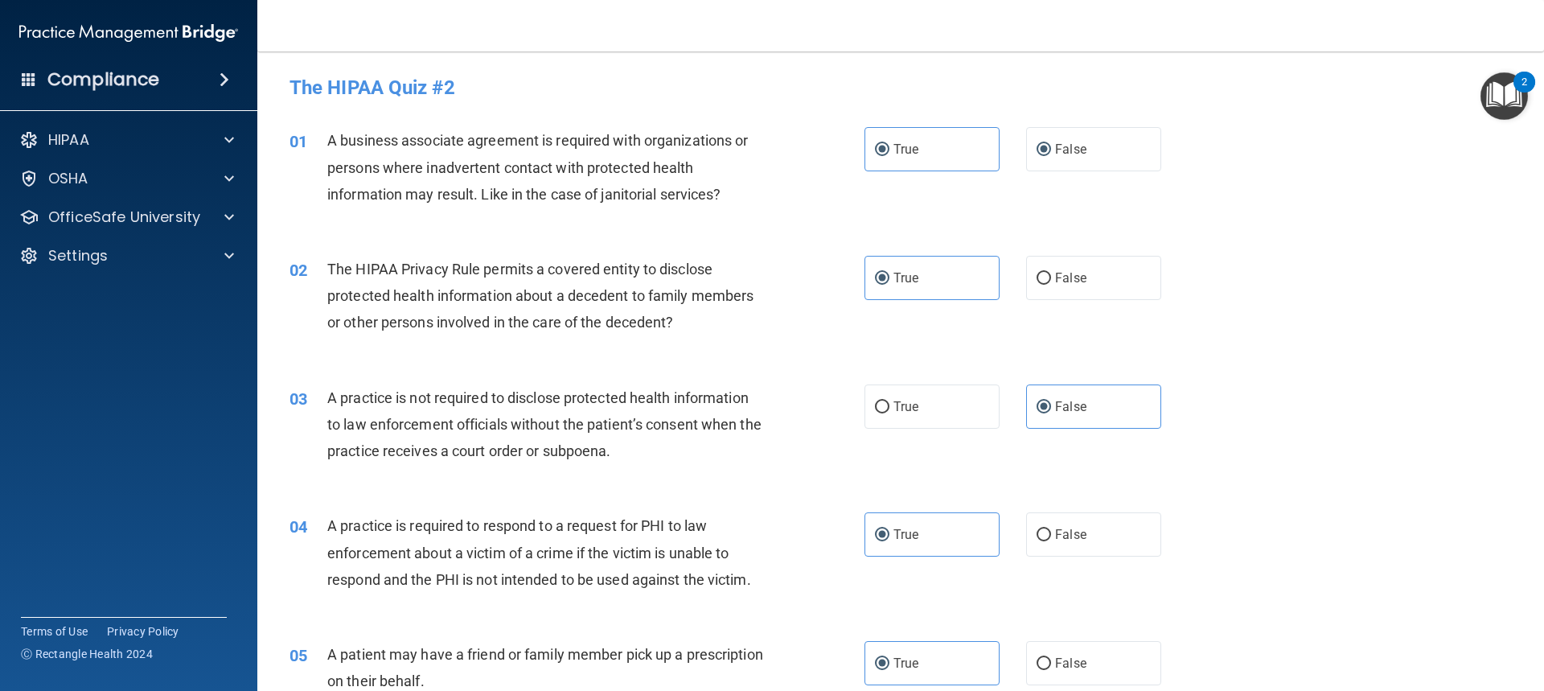
radio input "false"
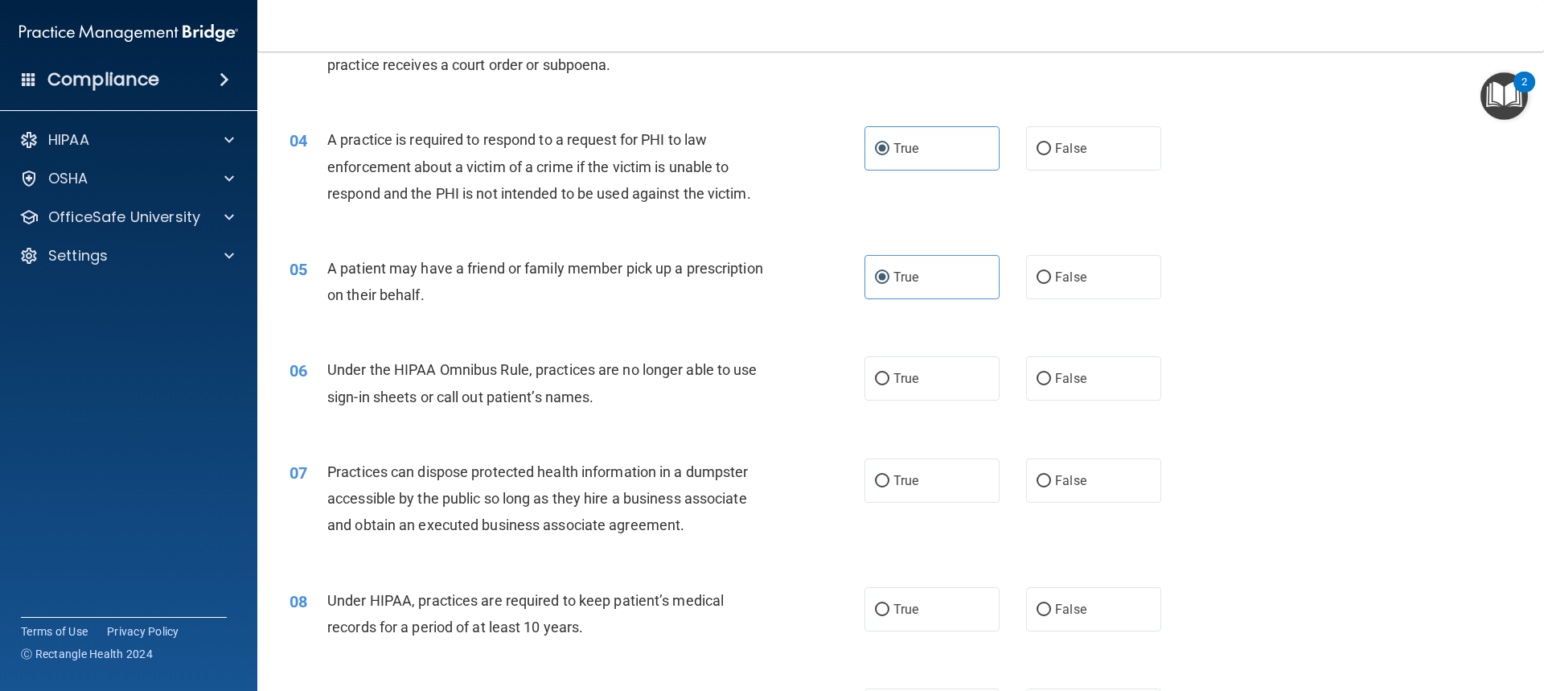
scroll to position [402, 0]
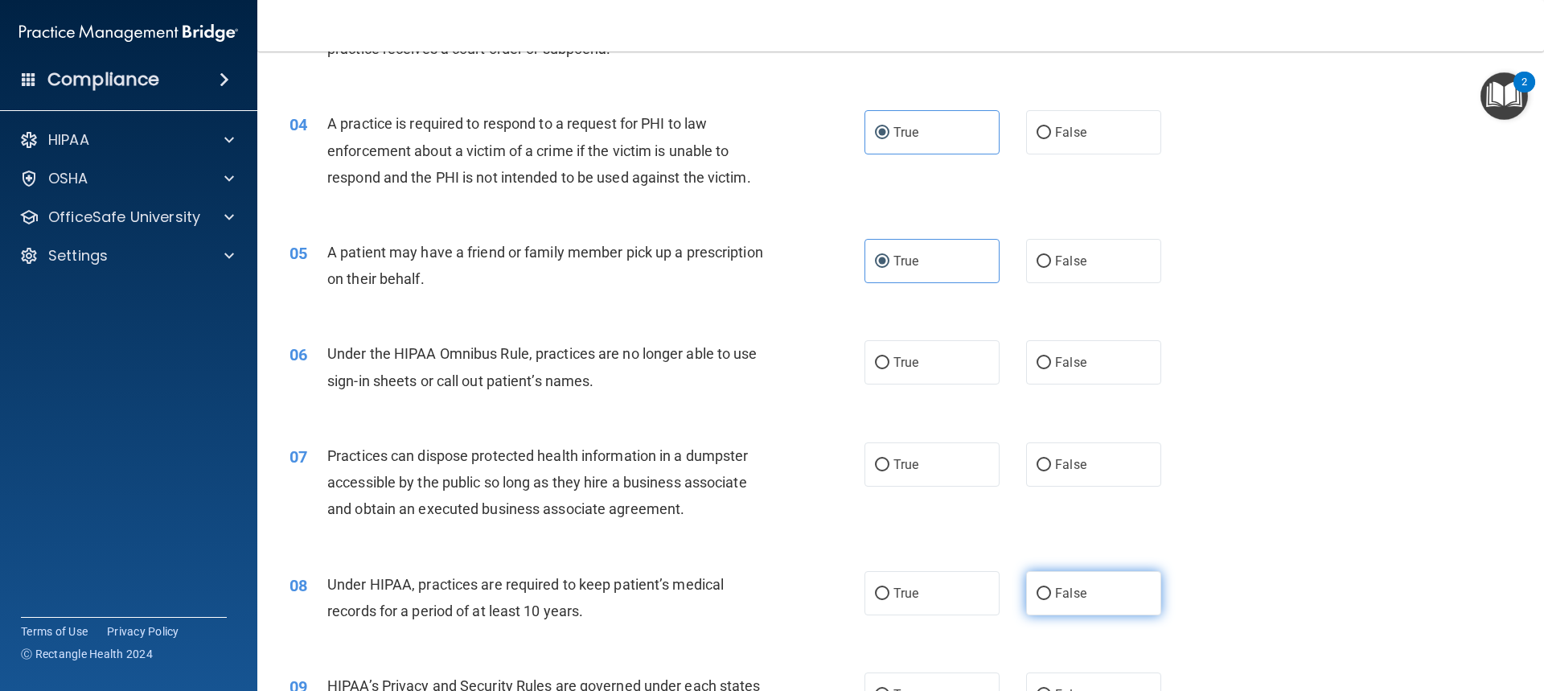
click at [1100, 595] on label "False" at bounding box center [1093, 593] width 135 height 44
click at [1051, 595] on input "False" at bounding box center [1044, 594] width 14 height 12
radio input "true"
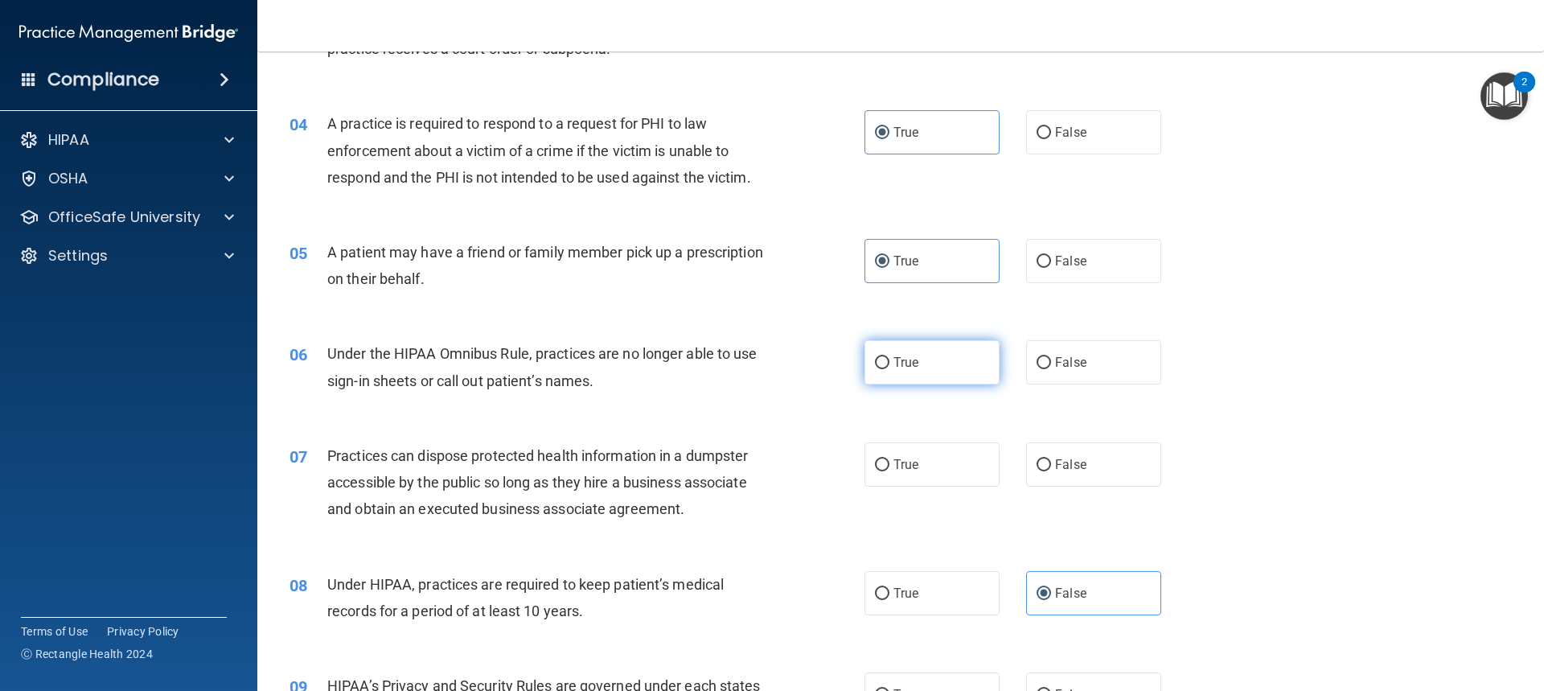
click at [938, 368] on label "True" at bounding box center [931, 362] width 135 height 44
click at [889, 368] on input "True" at bounding box center [882, 363] width 14 height 12
radio input "true"
click at [1091, 466] on label "False" at bounding box center [1093, 464] width 135 height 44
click at [1051, 466] on input "False" at bounding box center [1044, 465] width 14 height 12
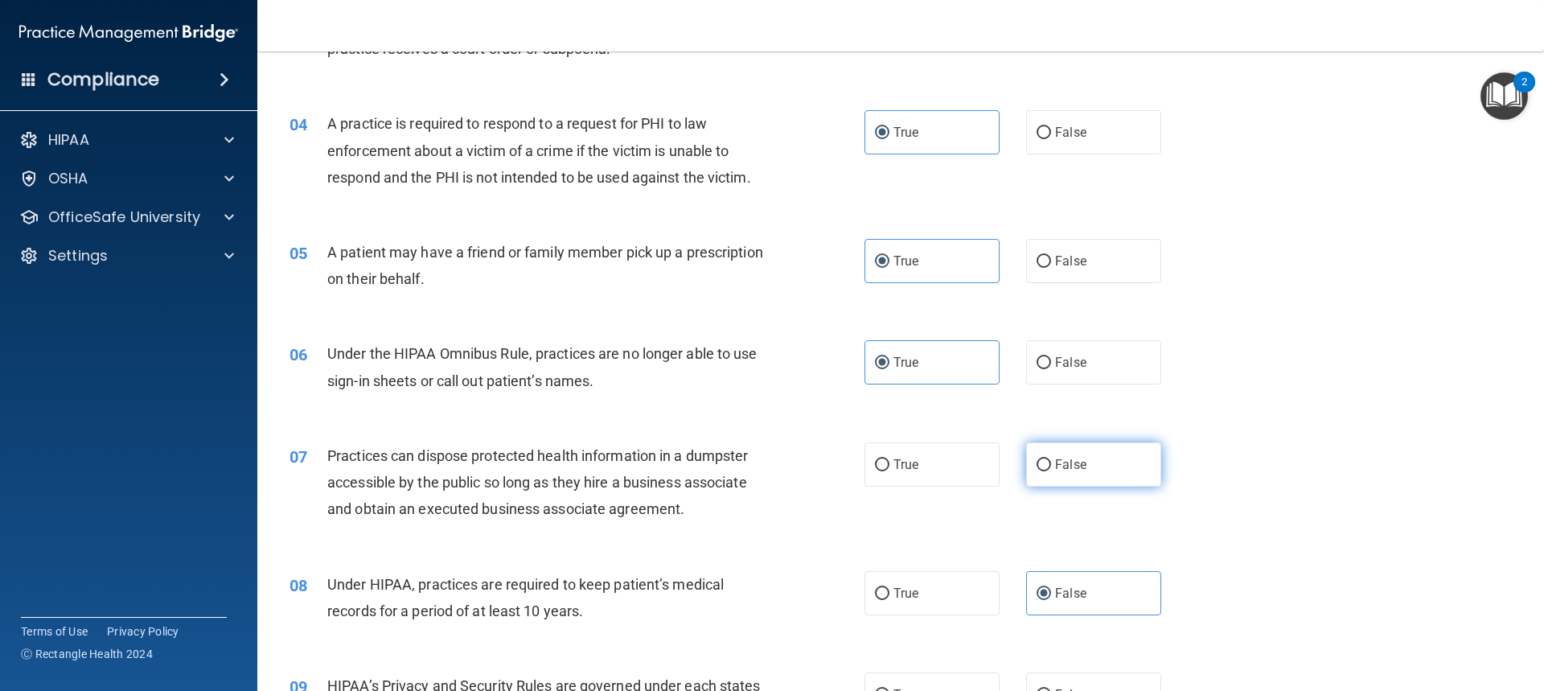
radio input "true"
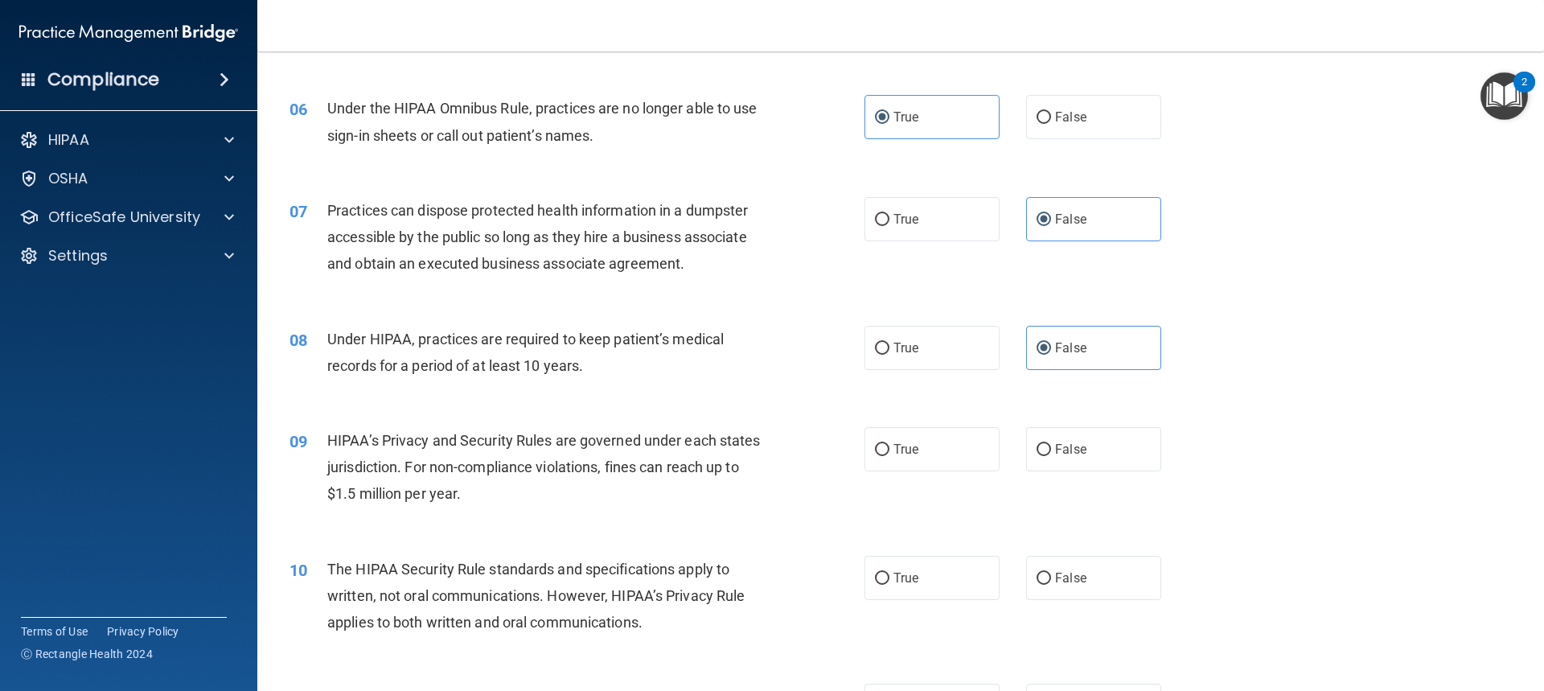
scroll to position [724, 0]
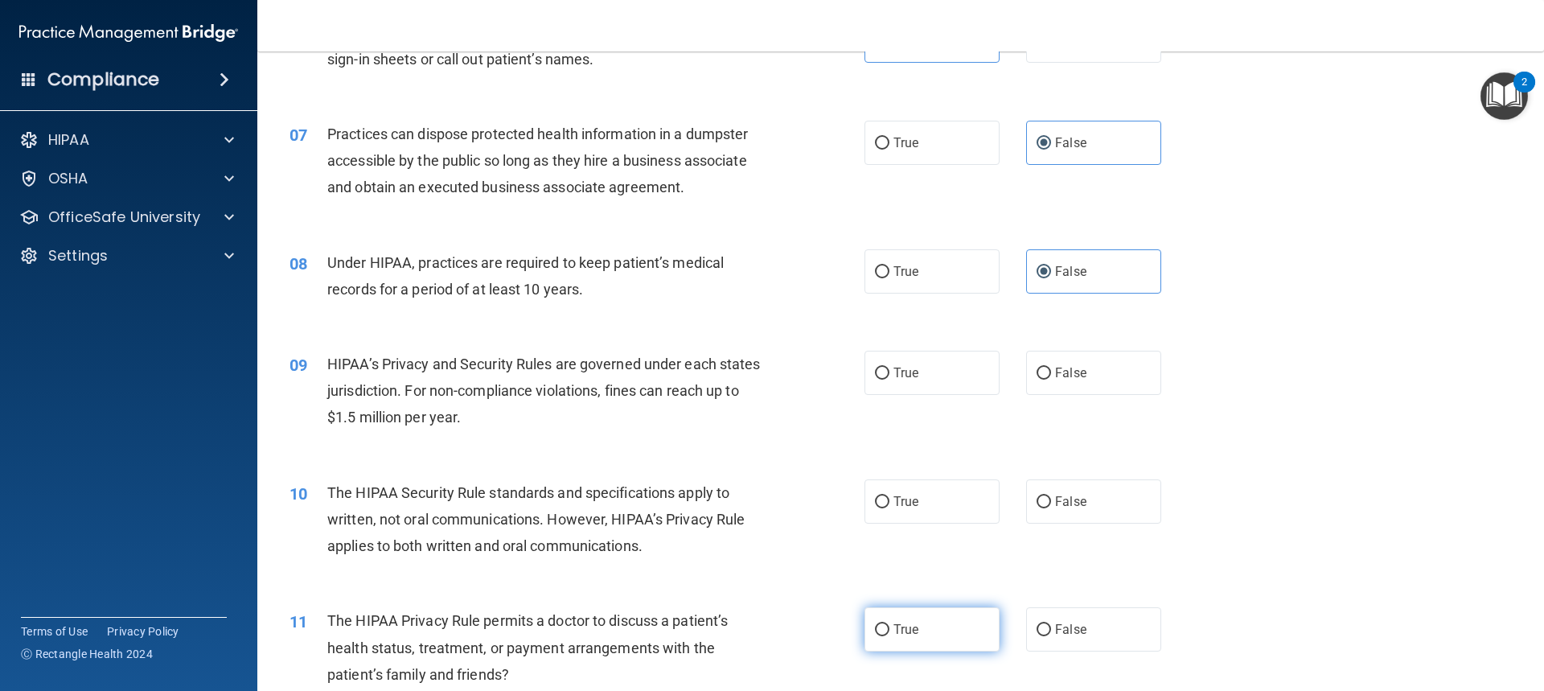
click at [919, 623] on label "True" at bounding box center [931, 629] width 135 height 44
click at [889, 624] on input "True" at bounding box center [882, 630] width 14 height 12
radio input "true"
click at [934, 372] on label "True" at bounding box center [931, 373] width 135 height 44
click at [889, 372] on input "True" at bounding box center [882, 374] width 14 height 12
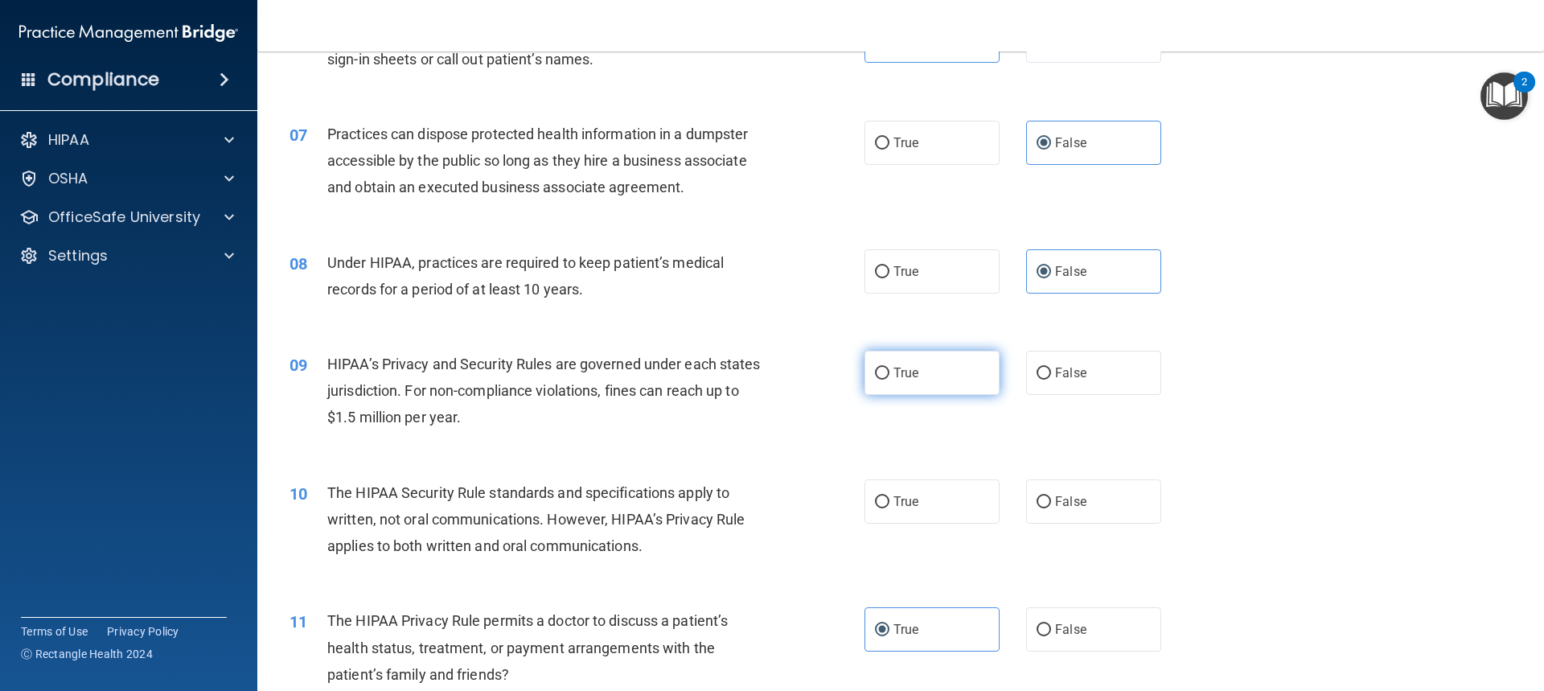
radio input "true"
click at [930, 506] on label "True" at bounding box center [931, 501] width 135 height 44
click at [889, 506] on input "True" at bounding box center [882, 502] width 14 height 12
radio input "true"
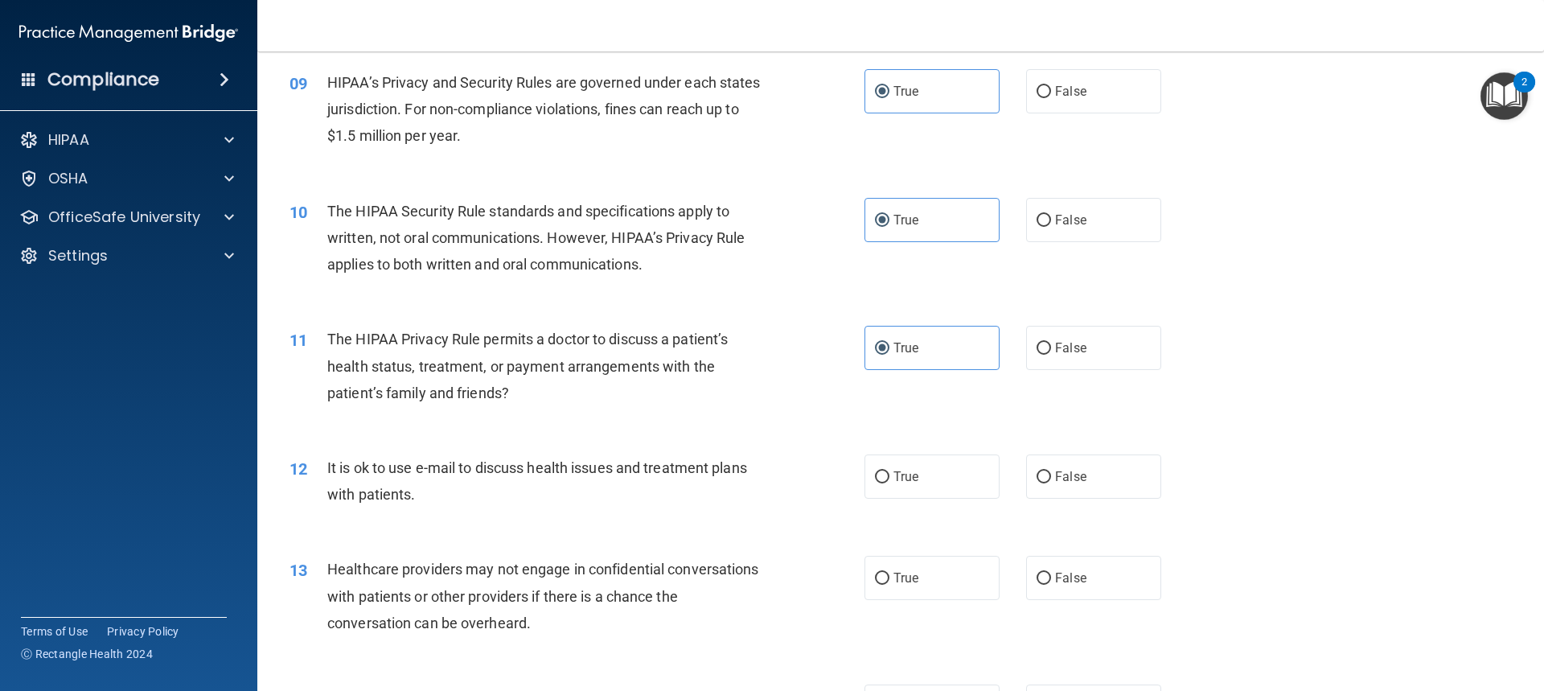
scroll to position [1045, 0]
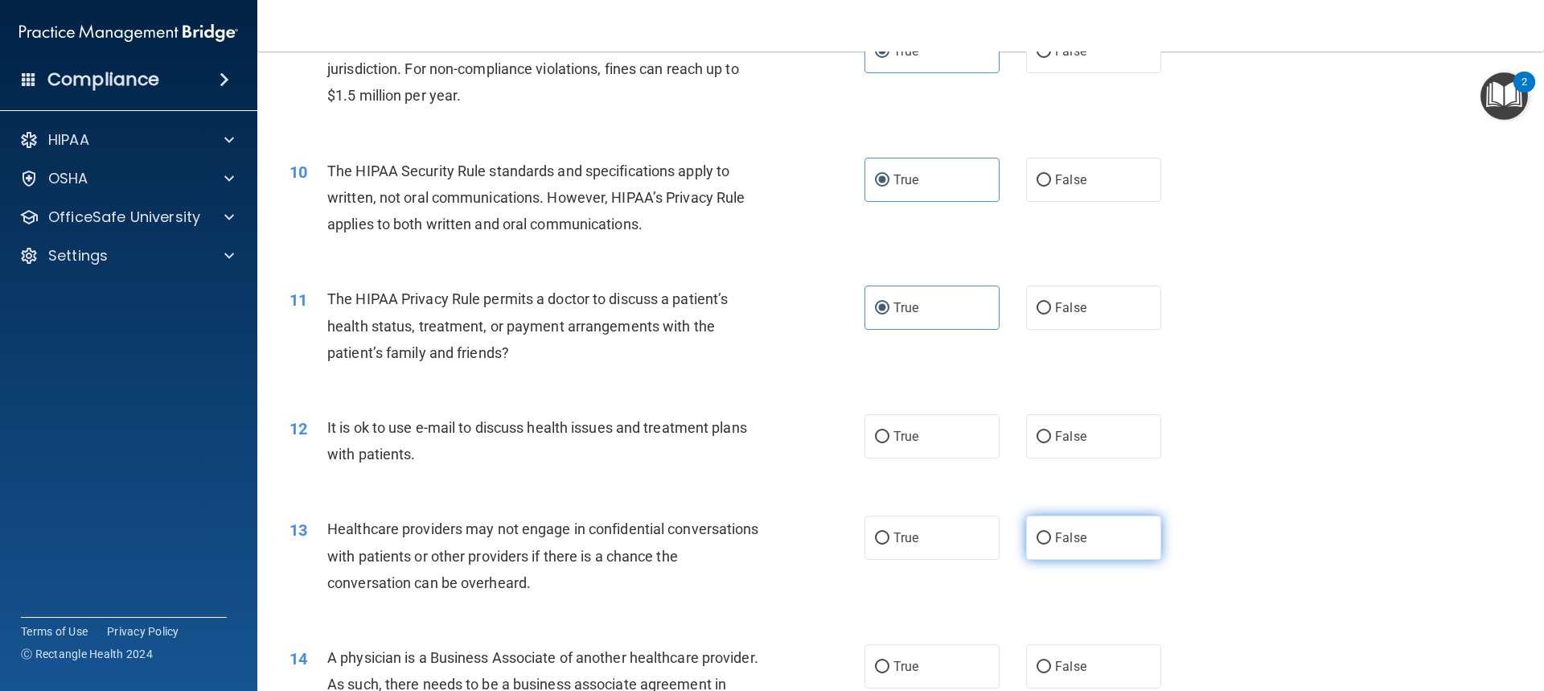
click at [1118, 539] on label "False" at bounding box center [1093, 537] width 135 height 44
click at [1051, 539] on input "False" at bounding box center [1044, 538] width 14 height 12
radio input "true"
click at [934, 449] on label "True" at bounding box center [931, 436] width 135 height 44
click at [889, 443] on input "True" at bounding box center [882, 437] width 14 height 12
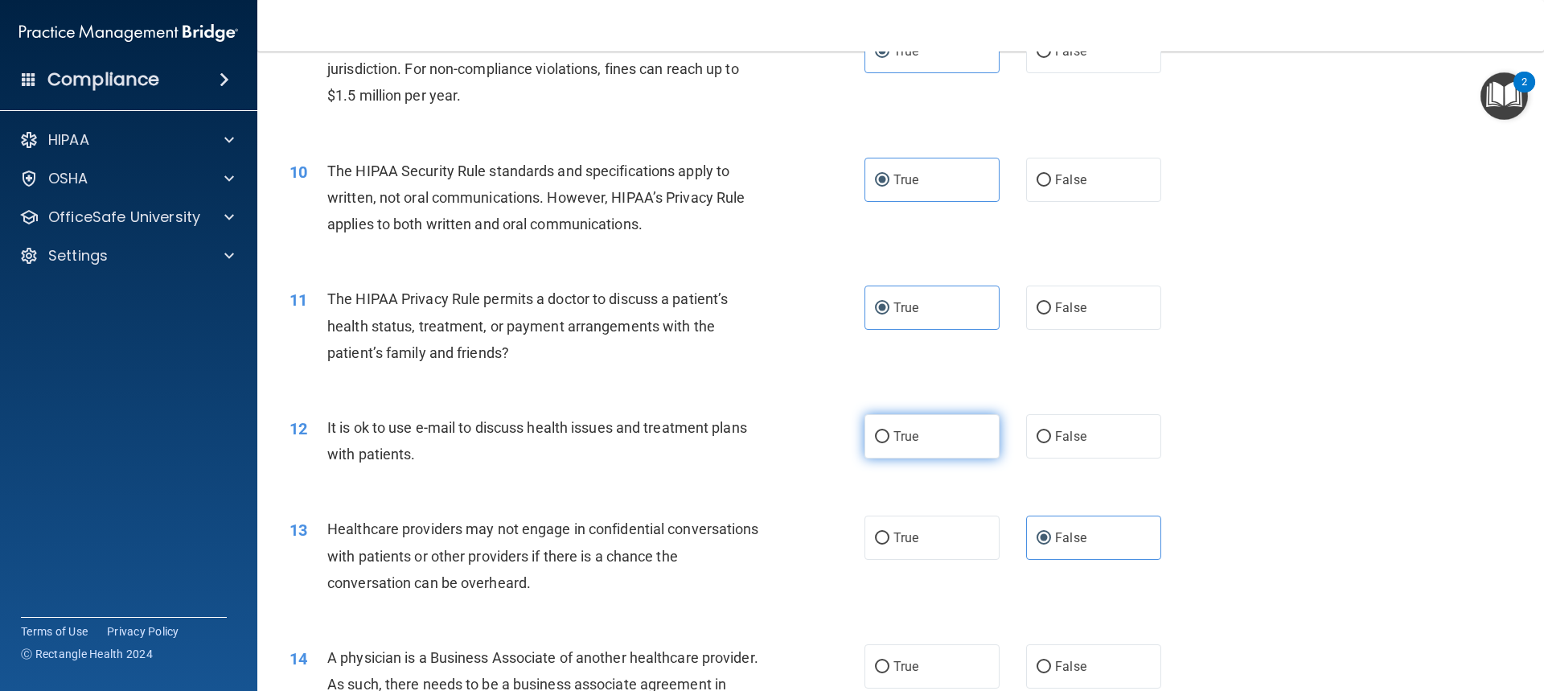
radio input "true"
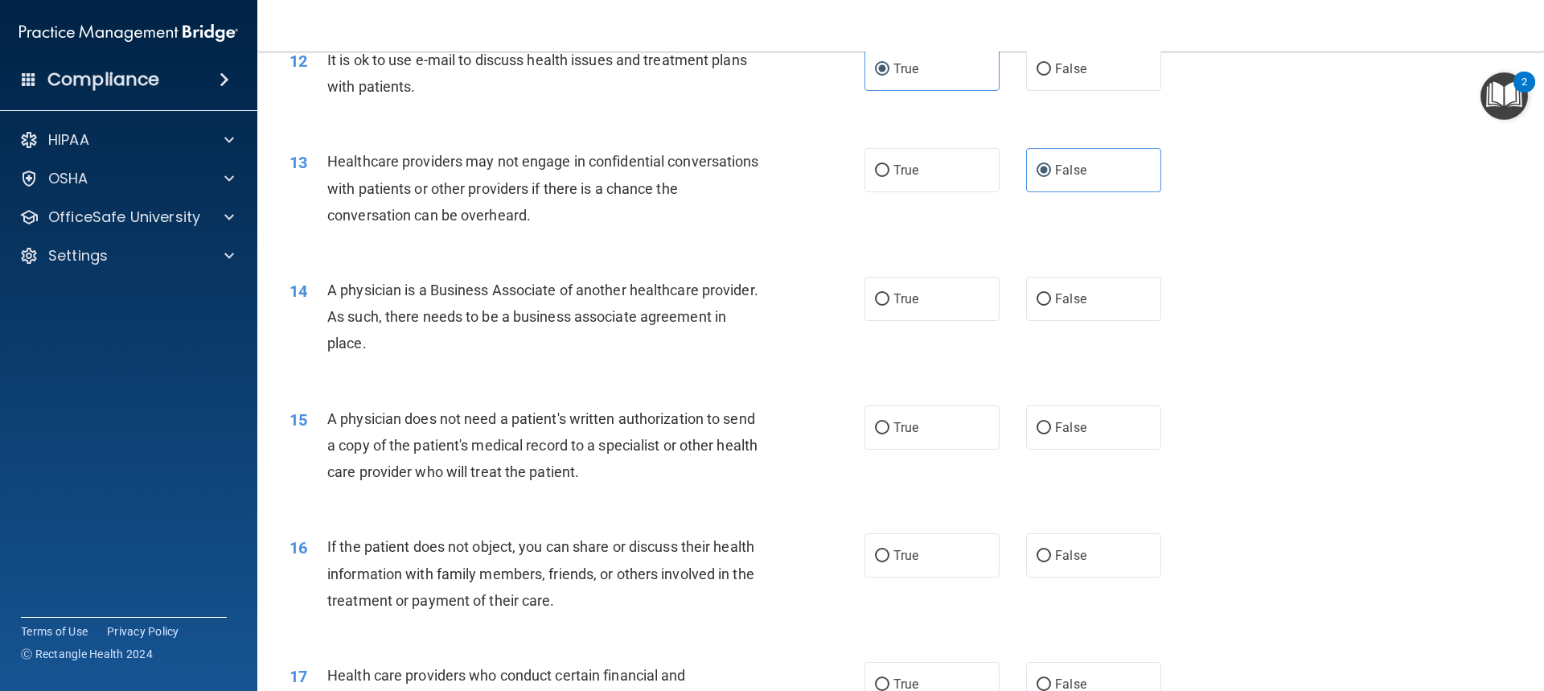
scroll to position [1448, 0]
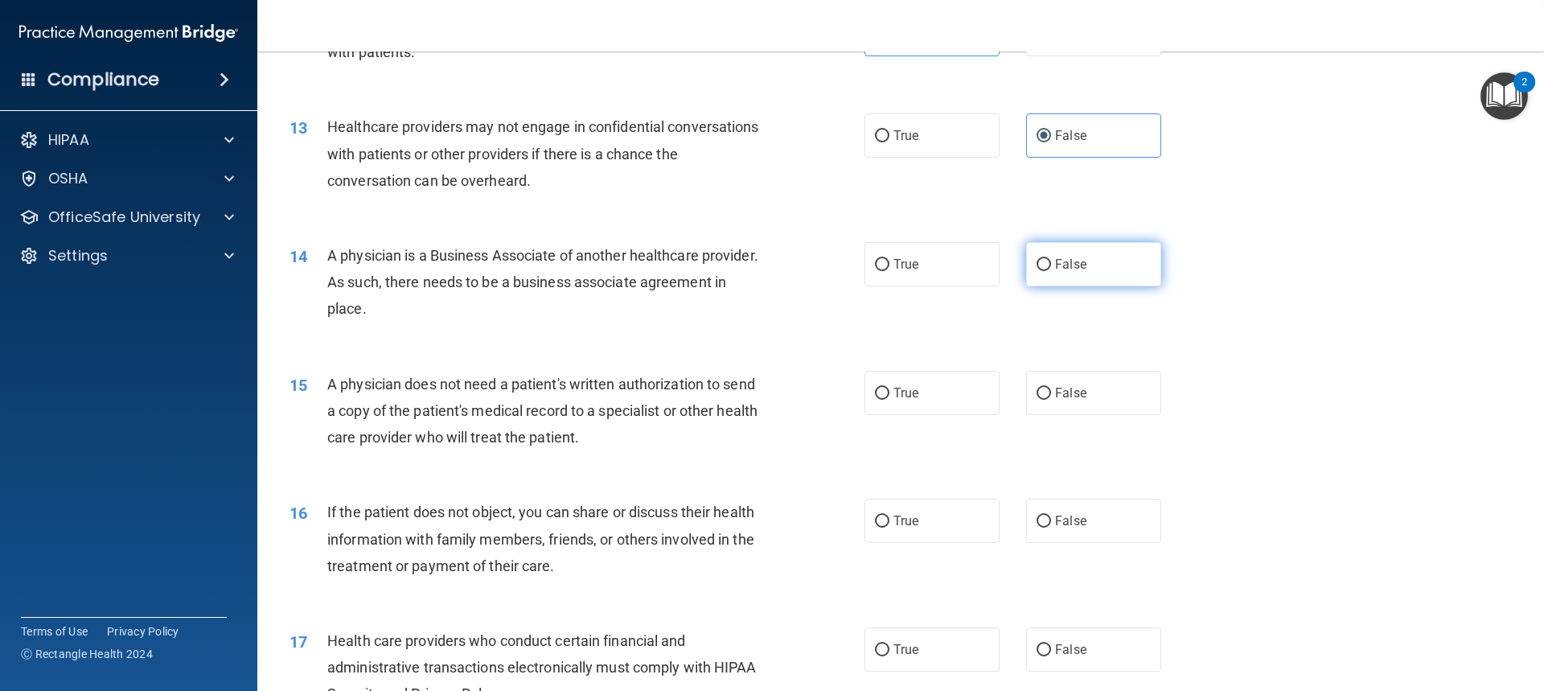
click at [1098, 265] on label "False" at bounding box center [1093, 264] width 135 height 44
click at [1051, 265] on input "False" at bounding box center [1044, 265] width 14 height 12
radio input "true"
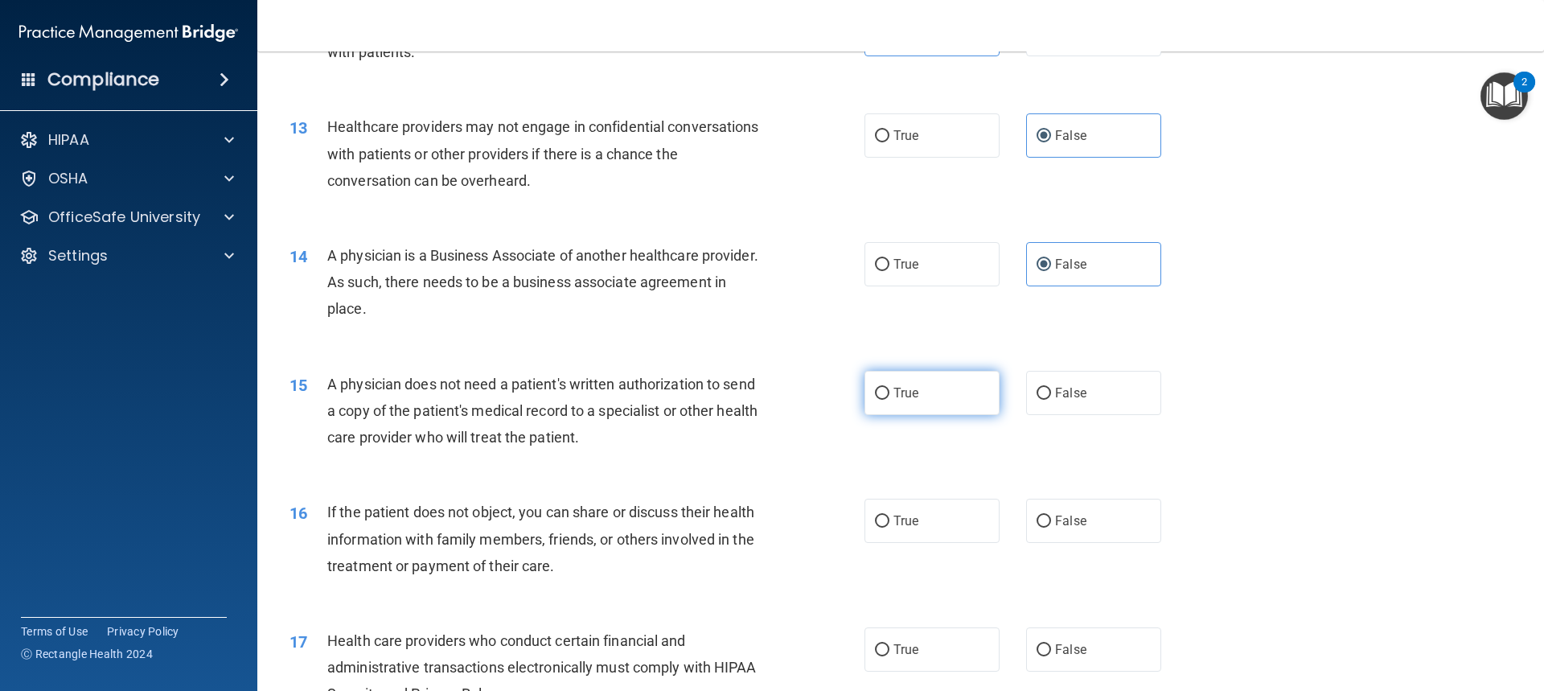
click at [934, 383] on label "True" at bounding box center [931, 393] width 135 height 44
click at [889, 388] on input "True" at bounding box center [882, 394] width 14 height 12
radio input "true"
click at [922, 519] on label "True" at bounding box center [931, 521] width 135 height 44
click at [889, 519] on input "True" at bounding box center [882, 521] width 14 height 12
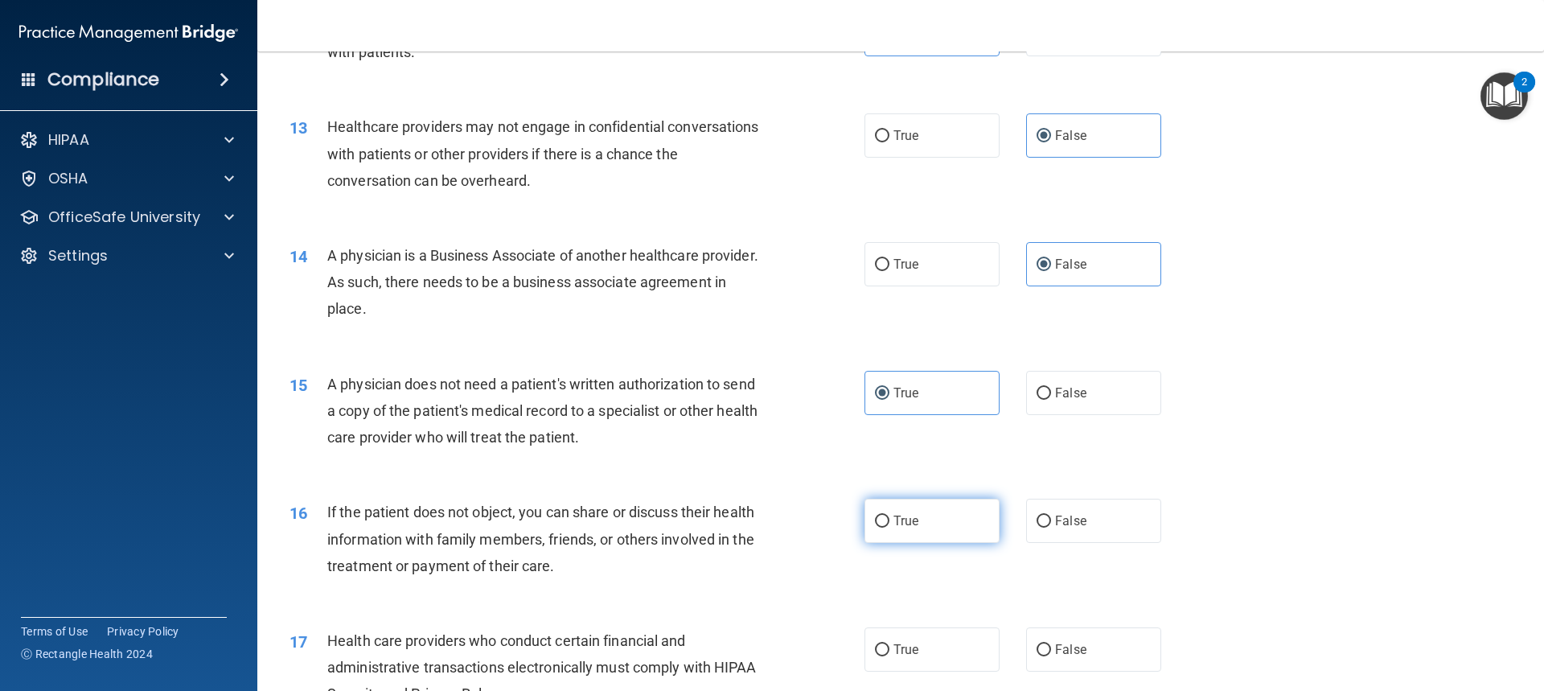
radio input "true"
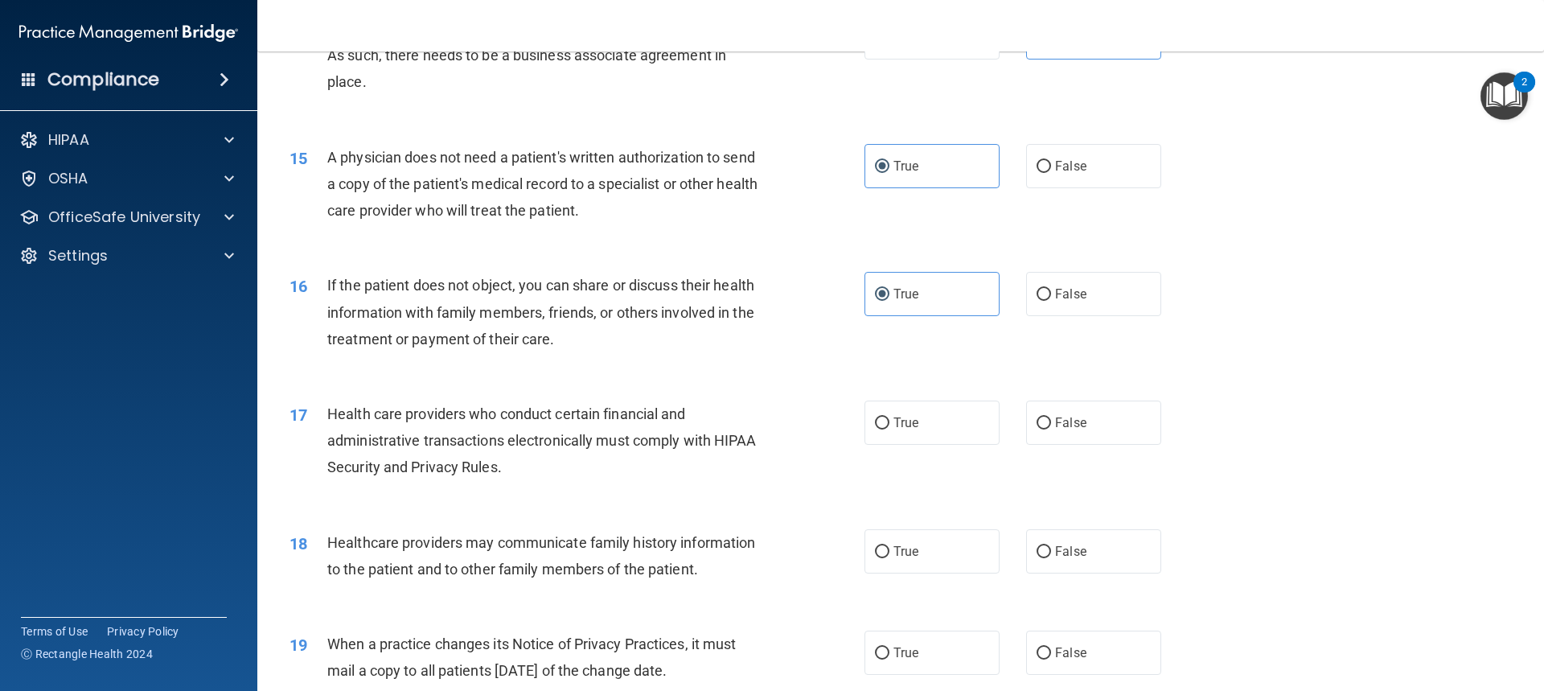
scroll to position [1689, 0]
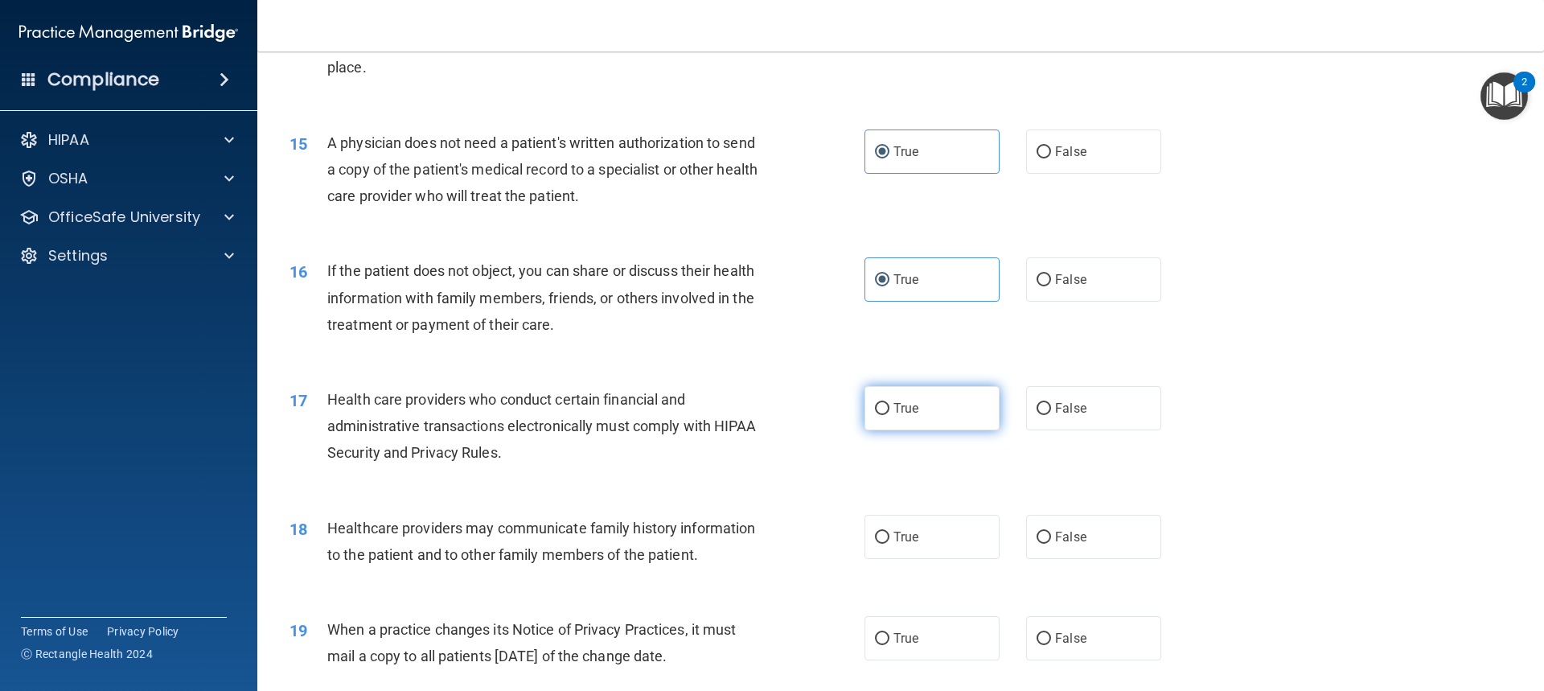
click at [939, 415] on label "True" at bounding box center [931, 408] width 135 height 44
click at [889, 415] on input "True" at bounding box center [882, 409] width 14 height 12
radio input "true"
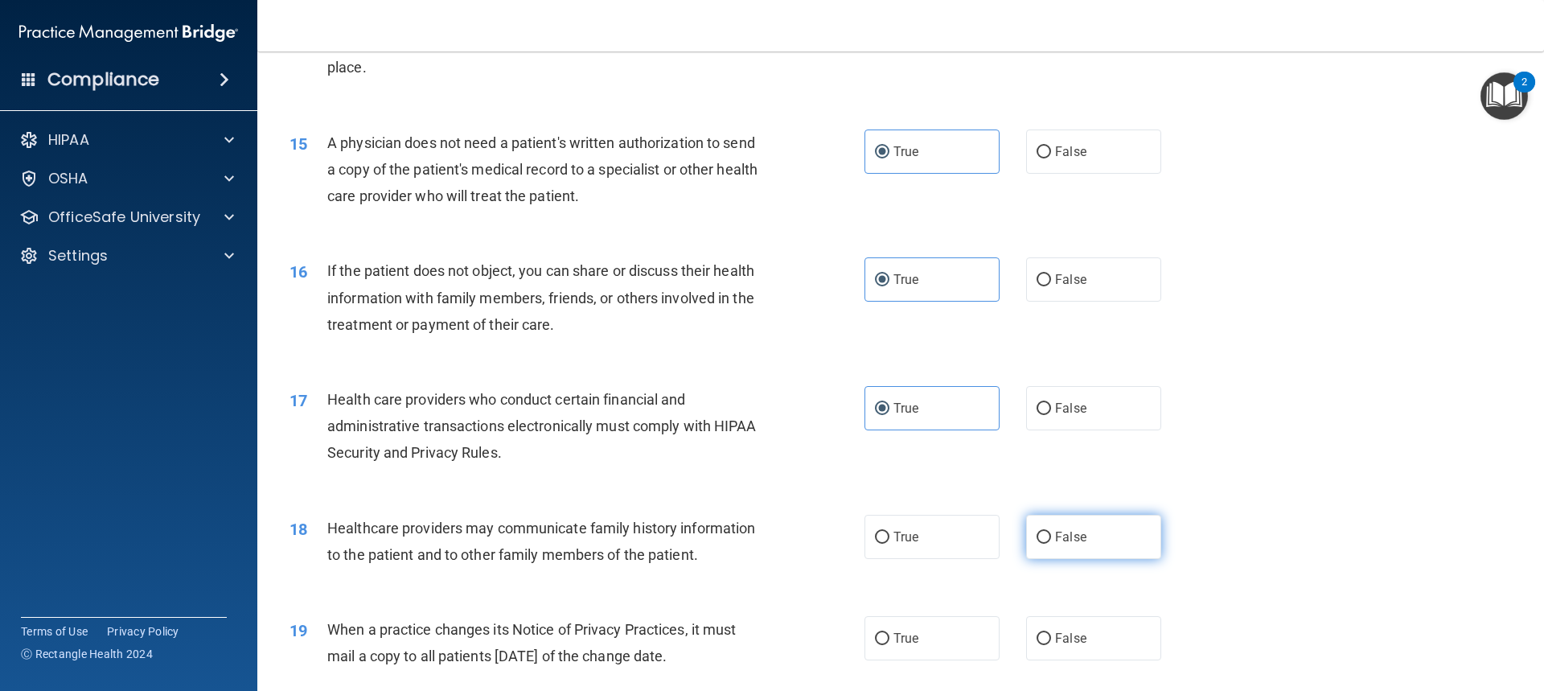
click at [1095, 544] on label "False" at bounding box center [1093, 537] width 135 height 44
click at [1051, 544] on input "False" at bounding box center [1044, 538] width 14 height 12
radio input "true"
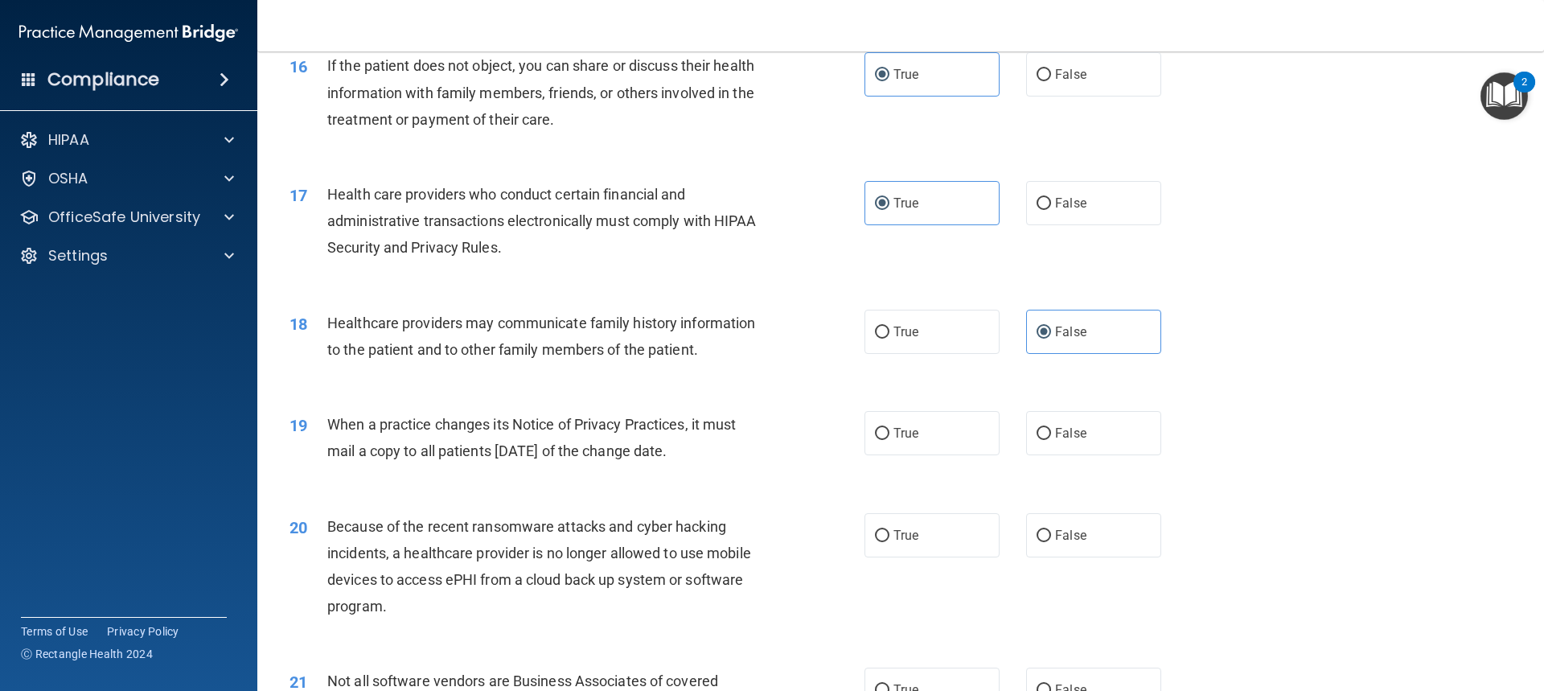
scroll to position [1930, 0]
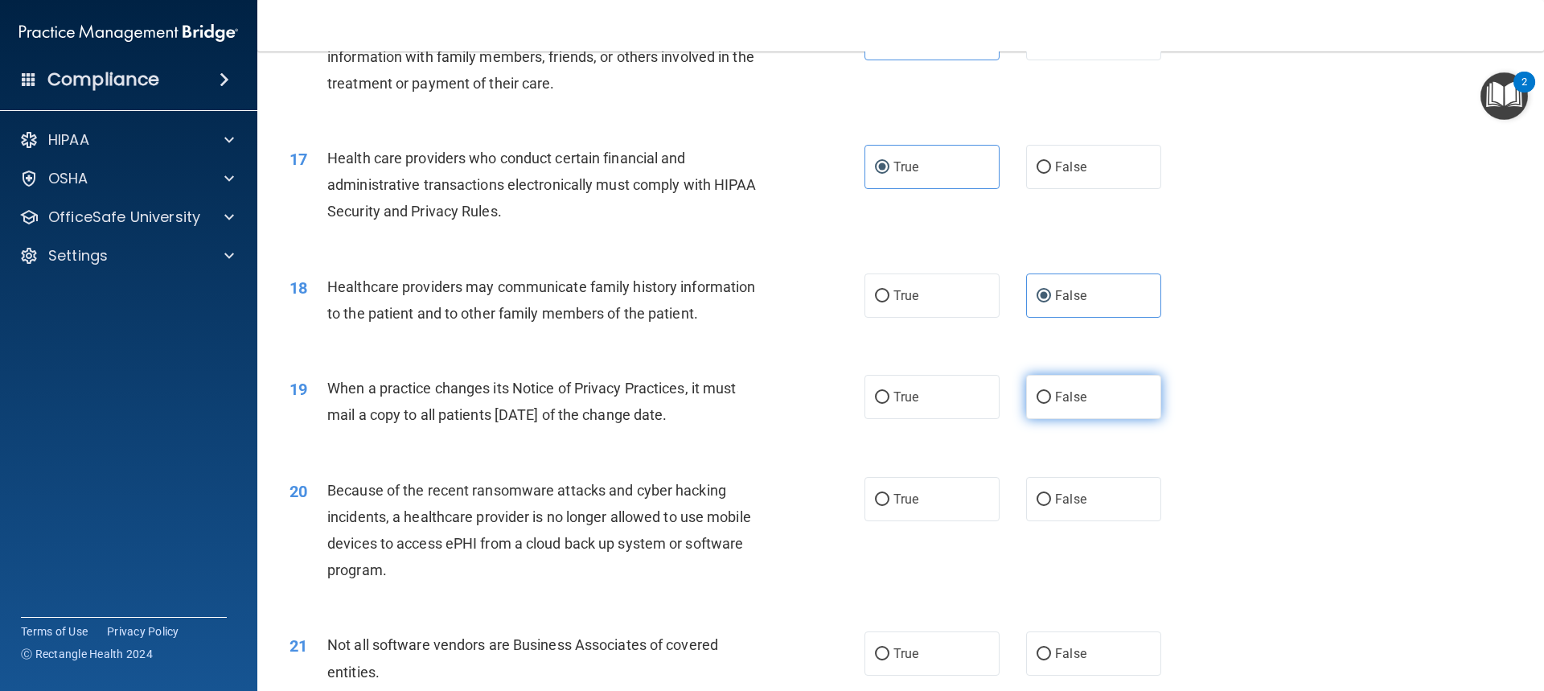
click at [1068, 413] on label "False" at bounding box center [1093, 397] width 135 height 44
click at [1051, 404] on input "False" at bounding box center [1044, 398] width 14 height 12
radio input "true"
click at [1090, 493] on label "False" at bounding box center [1093, 499] width 135 height 44
click at [1051, 494] on input "False" at bounding box center [1044, 500] width 14 height 12
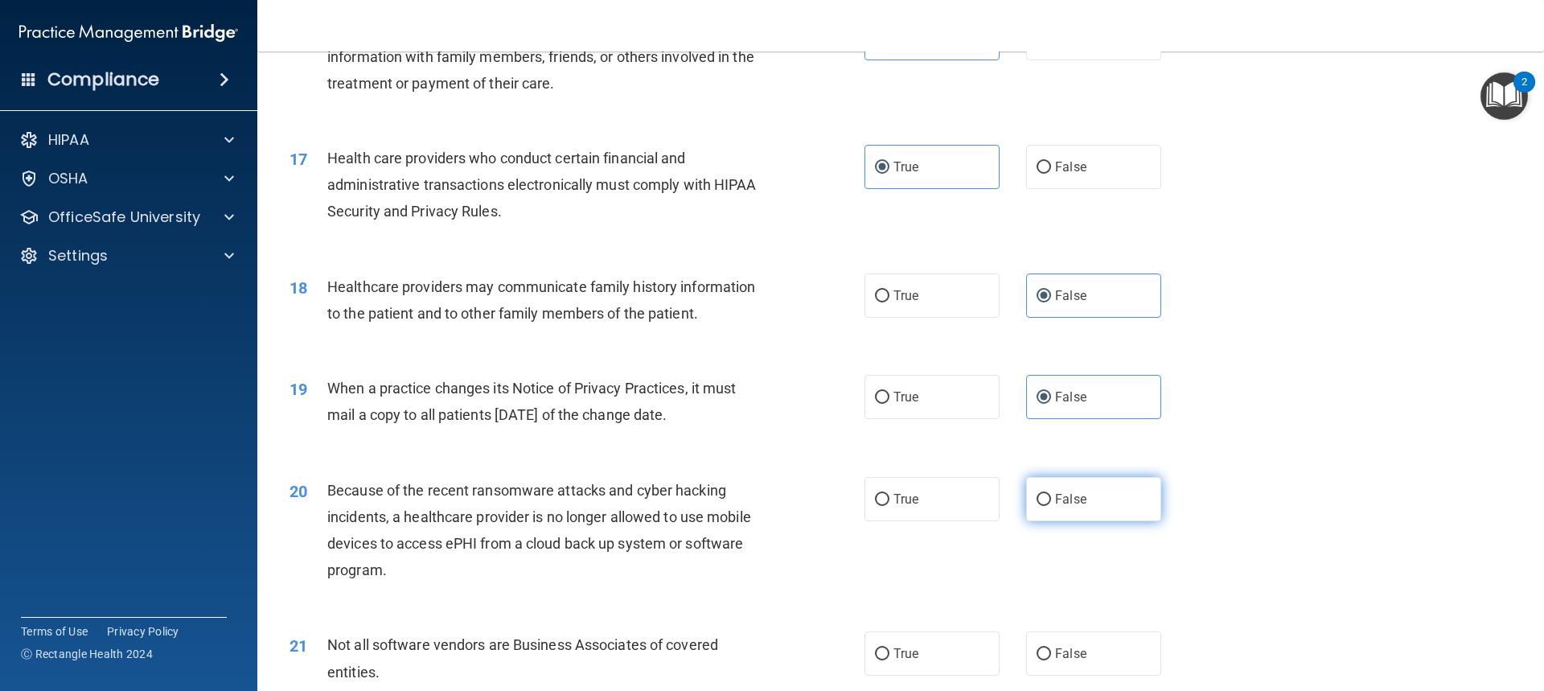
radio input "true"
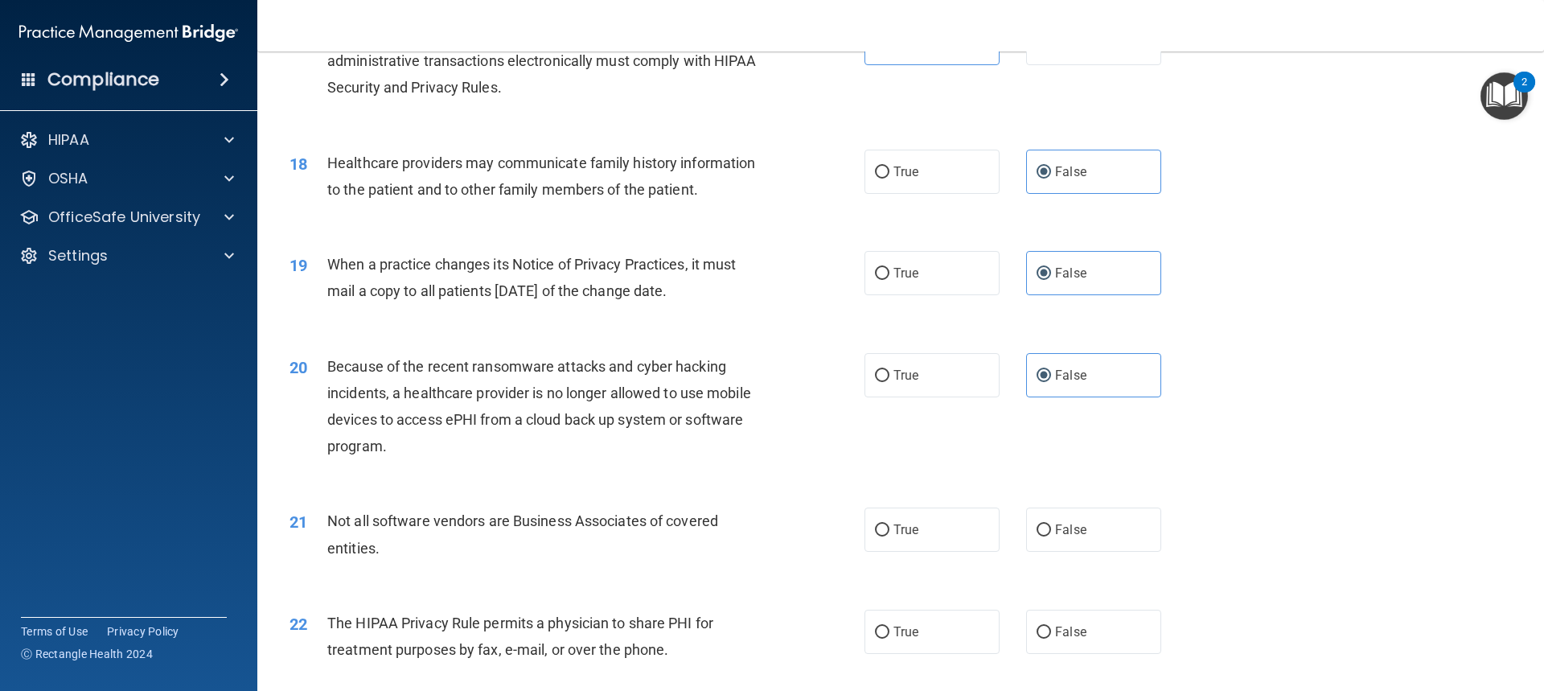
scroll to position [2091, 0]
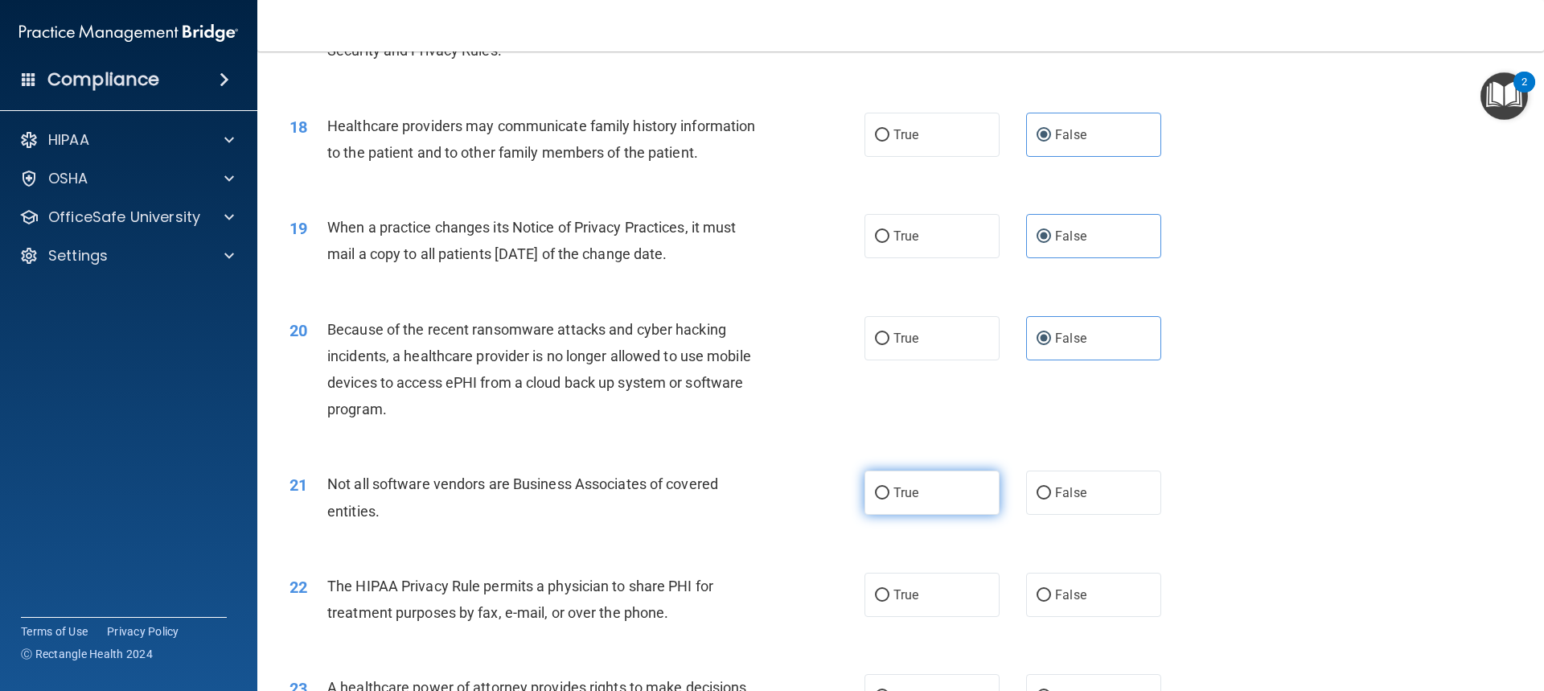
click at [957, 489] on label "True" at bounding box center [931, 492] width 135 height 44
click at [889, 489] on input "True" at bounding box center [882, 493] width 14 height 12
radio input "true"
click at [940, 596] on label "True" at bounding box center [931, 595] width 135 height 44
click at [889, 596] on input "True" at bounding box center [882, 595] width 14 height 12
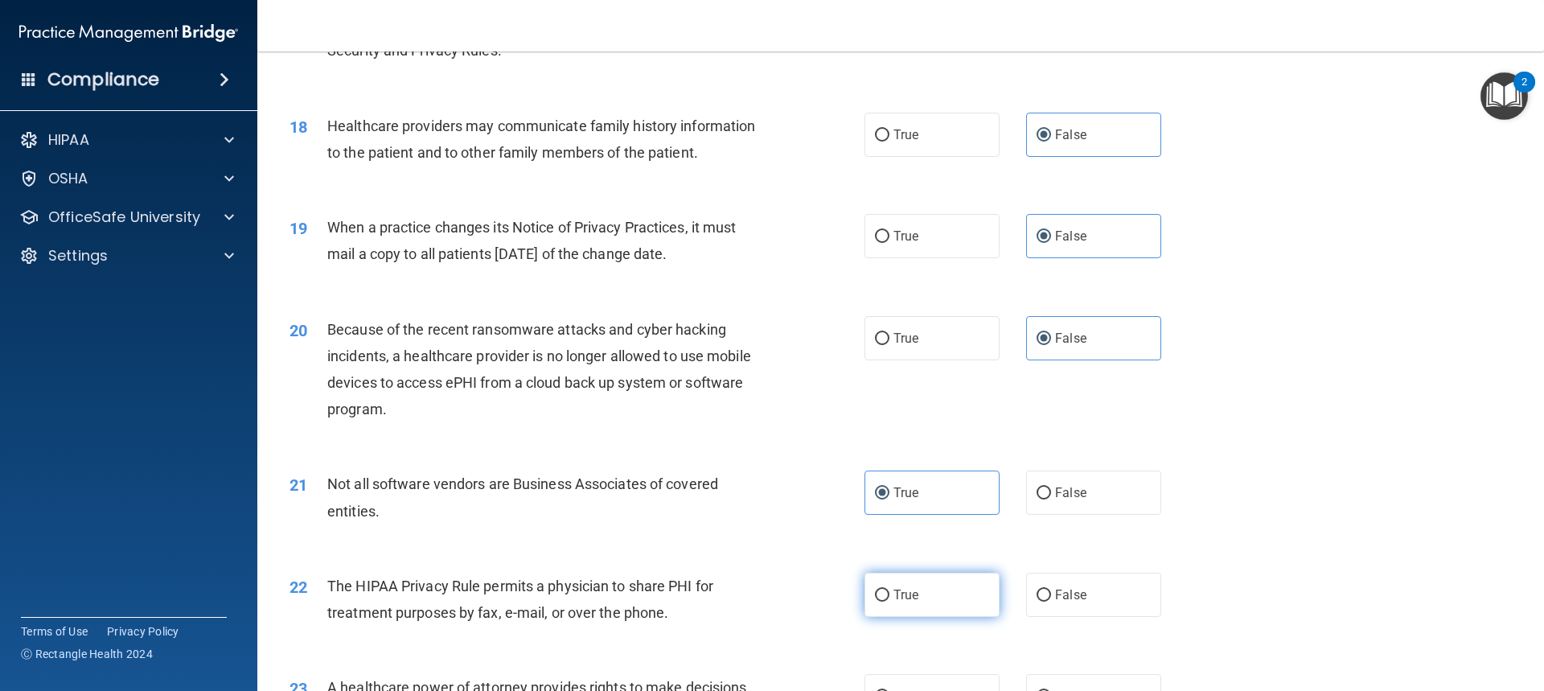
radio input "true"
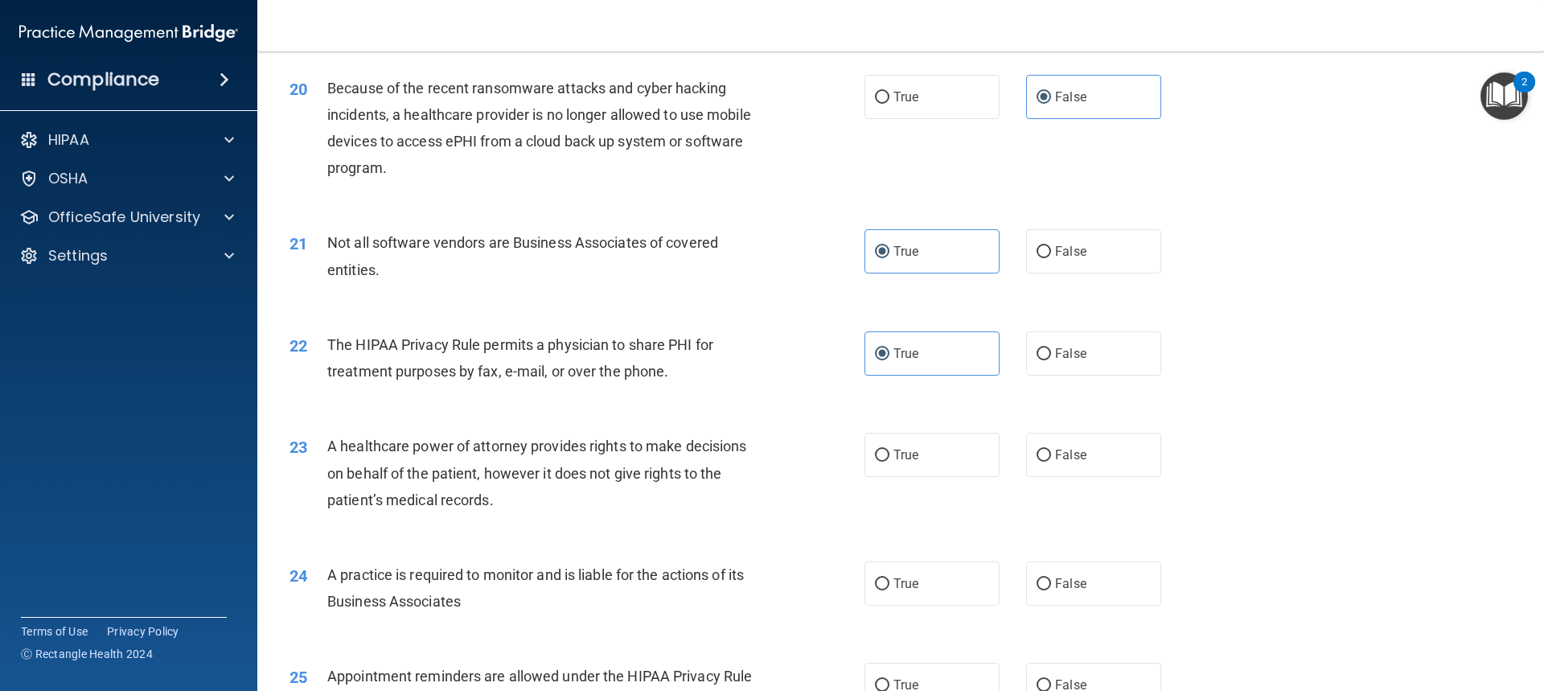
scroll to position [2413, 0]
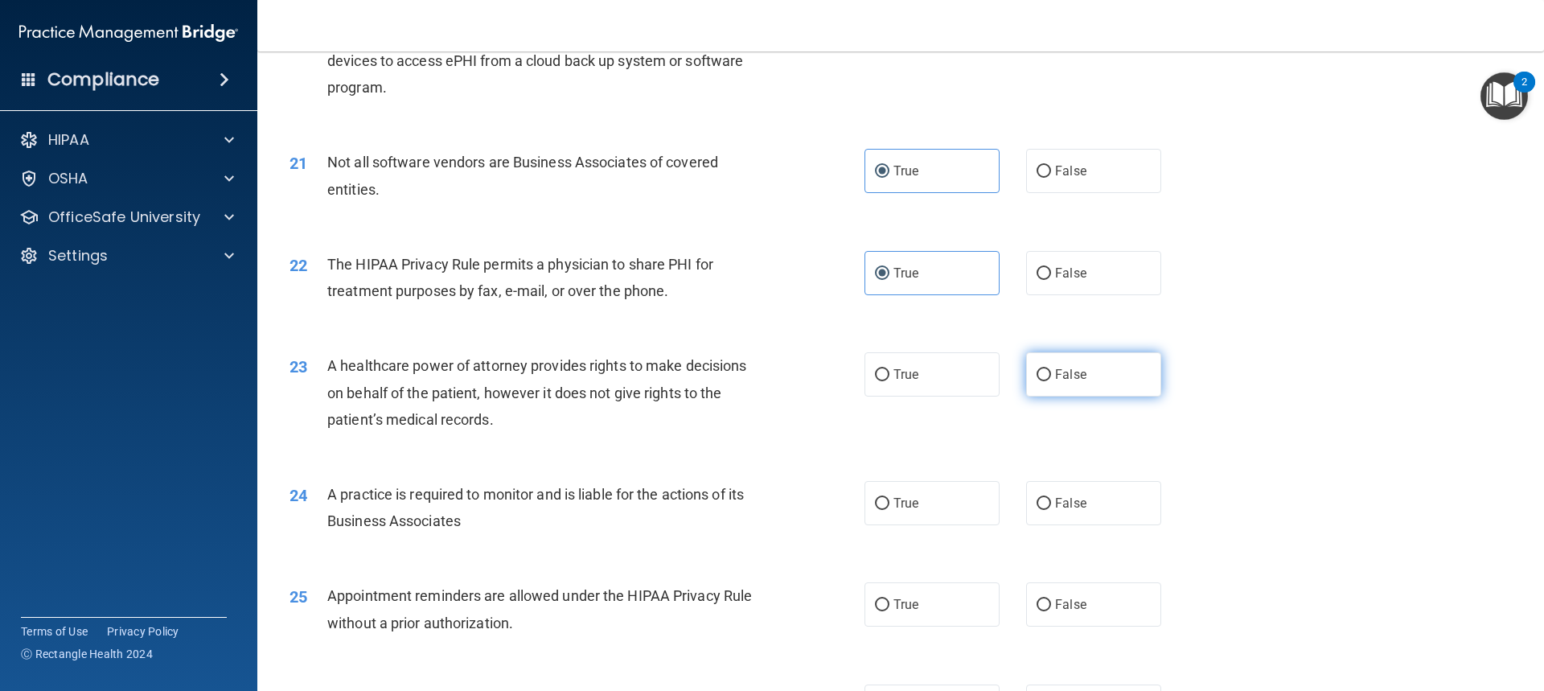
click at [1078, 365] on label "False" at bounding box center [1093, 374] width 135 height 44
click at [1051, 369] on input "False" at bounding box center [1044, 375] width 14 height 12
radio input "true"
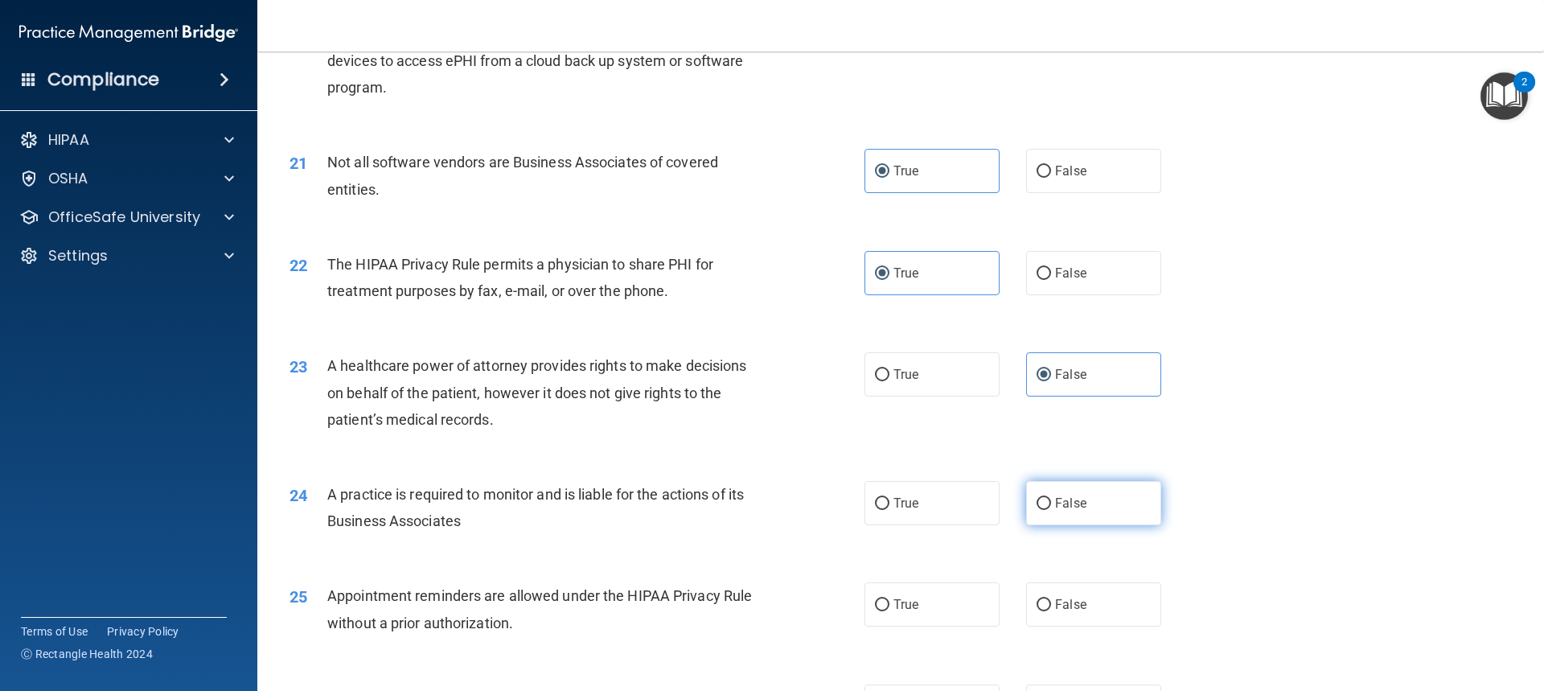
click at [1099, 503] on label "False" at bounding box center [1093, 503] width 135 height 44
click at [1051, 503] on input "False" at bounding box center [1044, 504] width 14 height 12
radio input "true"
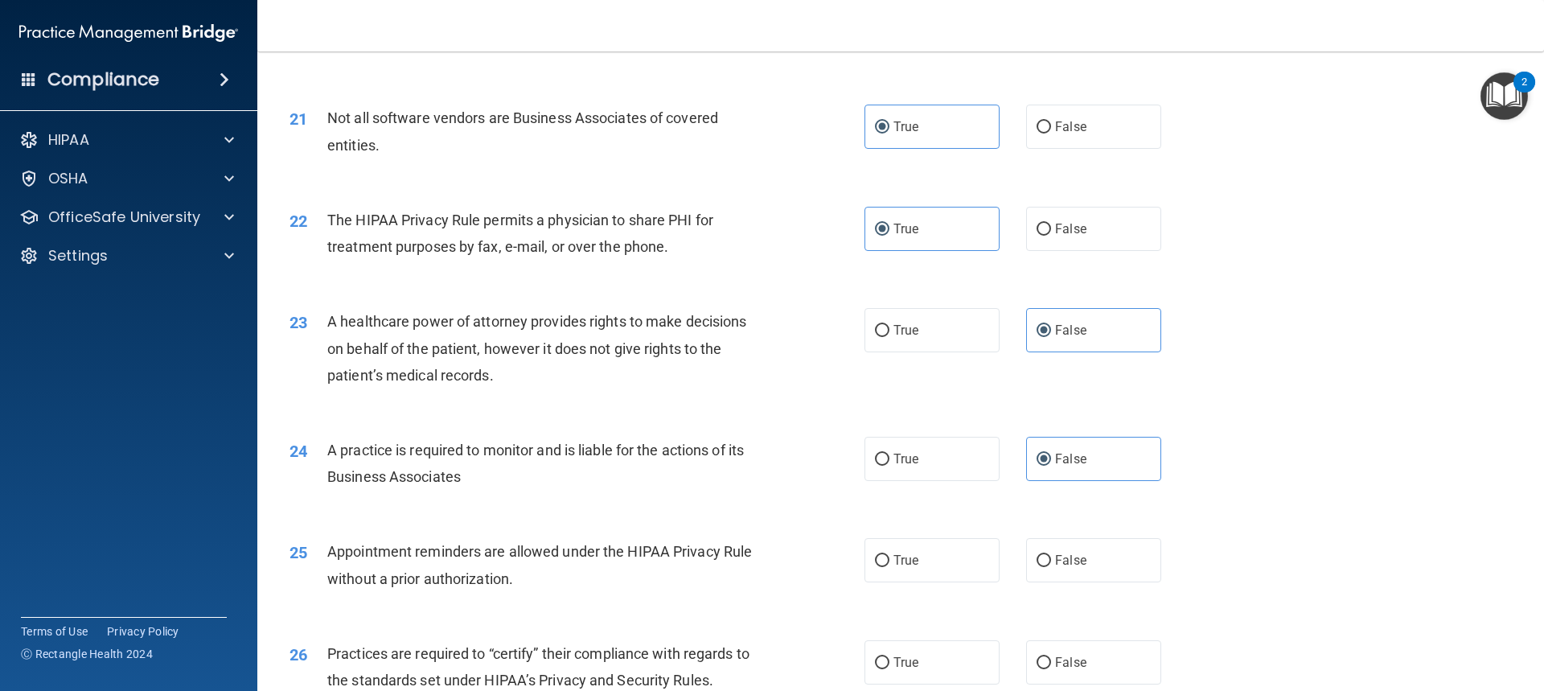
scroll to position [2493, 0]
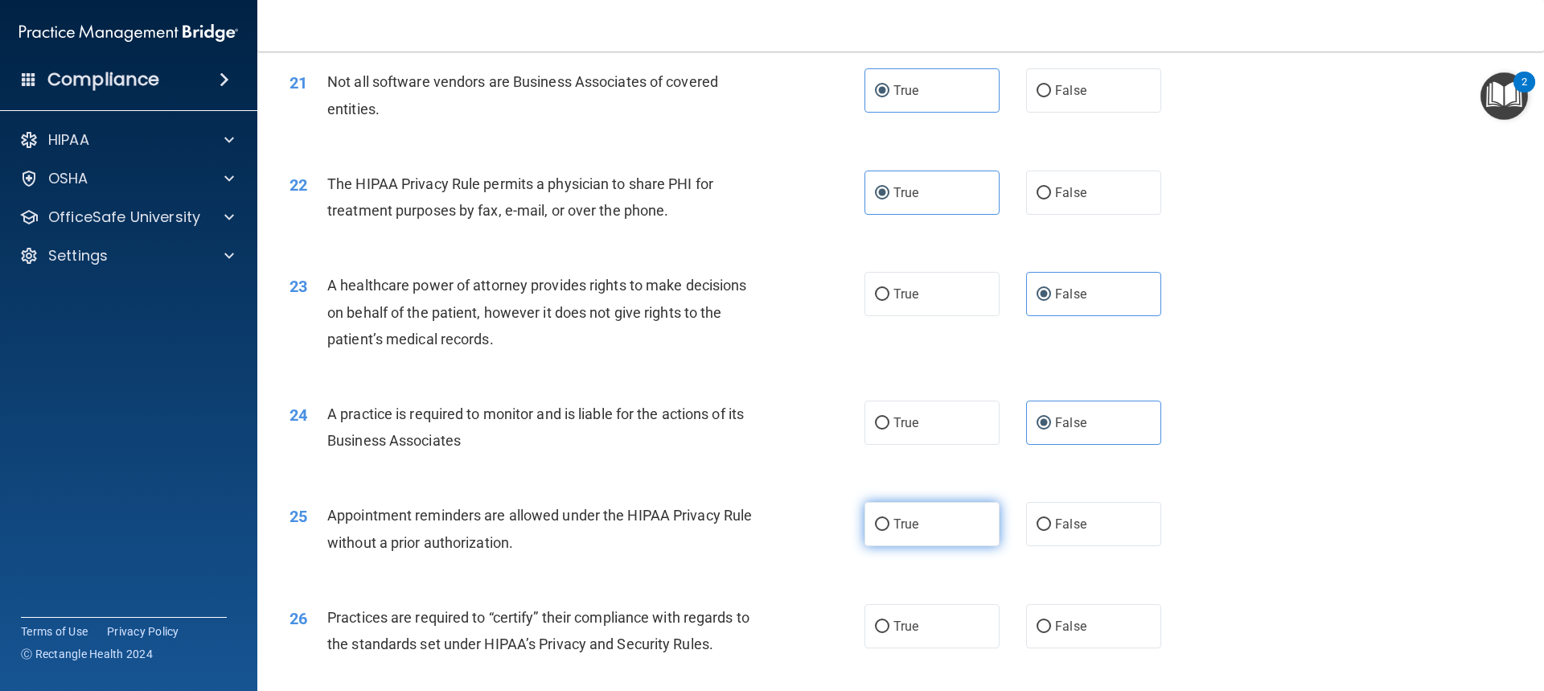
click at [956, 521] on label "True" at bounding box center [931, 524] width 135 height 44
click at [889, 521] on input "True" at bounding box center [882, 525] width 14 height 12
radio input "true"
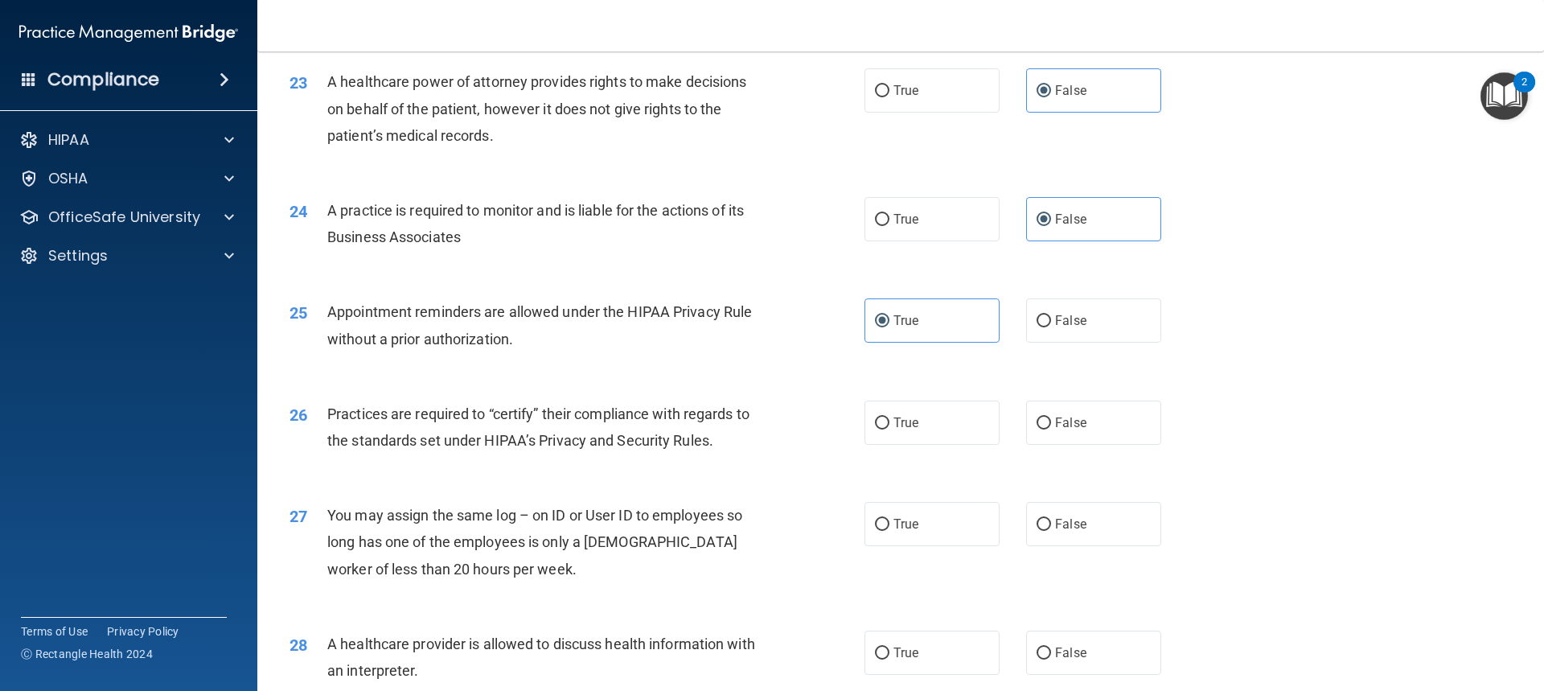
scroll to position [2734, 0]
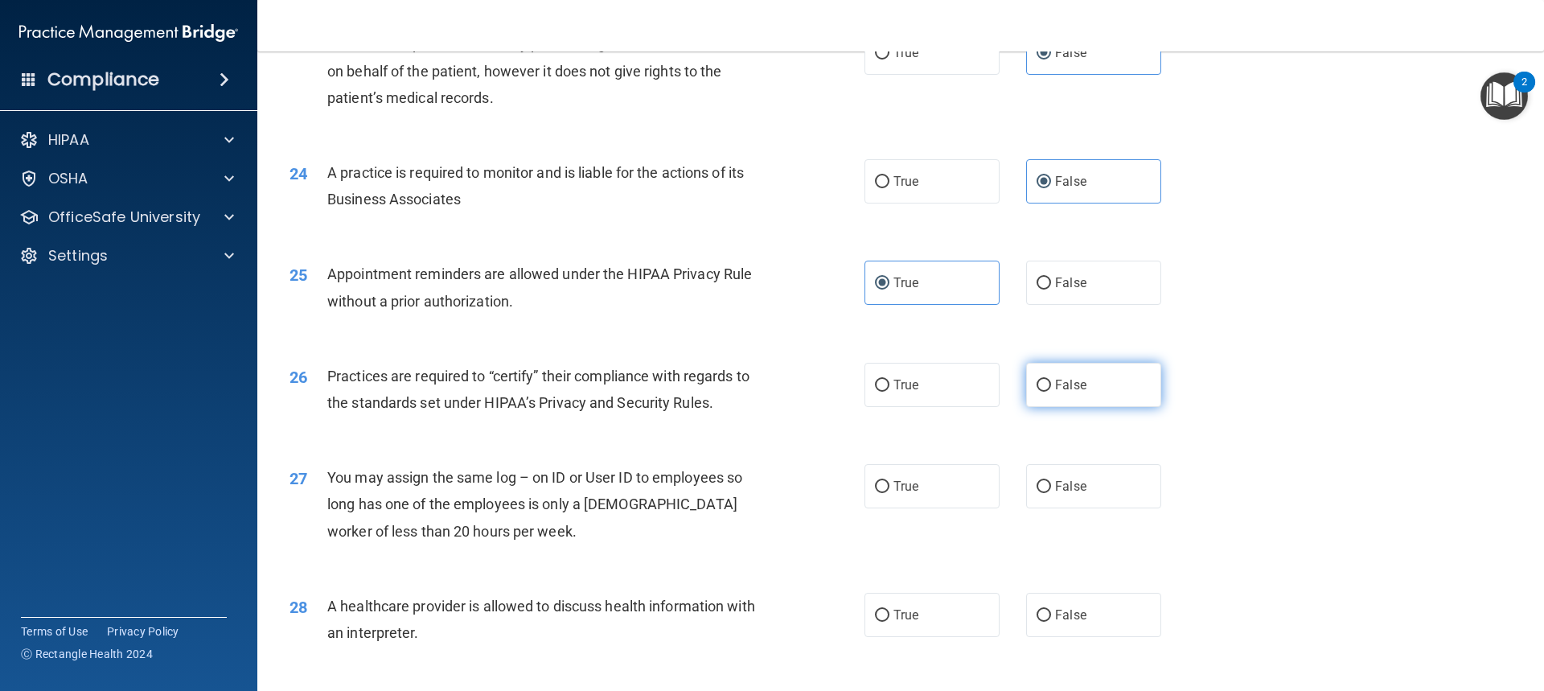
click at [1082, 380] on label "False" at bounding box center [1093, 385] width 135 height 44
click at [1051, 380] on input "False" at bounding box center [1044, 386] width 14 height 12
radio input "true"
click at [1107, 479] on label "False" at bounding box center [1093, 486] width 135 height 44
click at [1051, 481] on input "False" at bounding box center [1044, 487] width 14 height 12
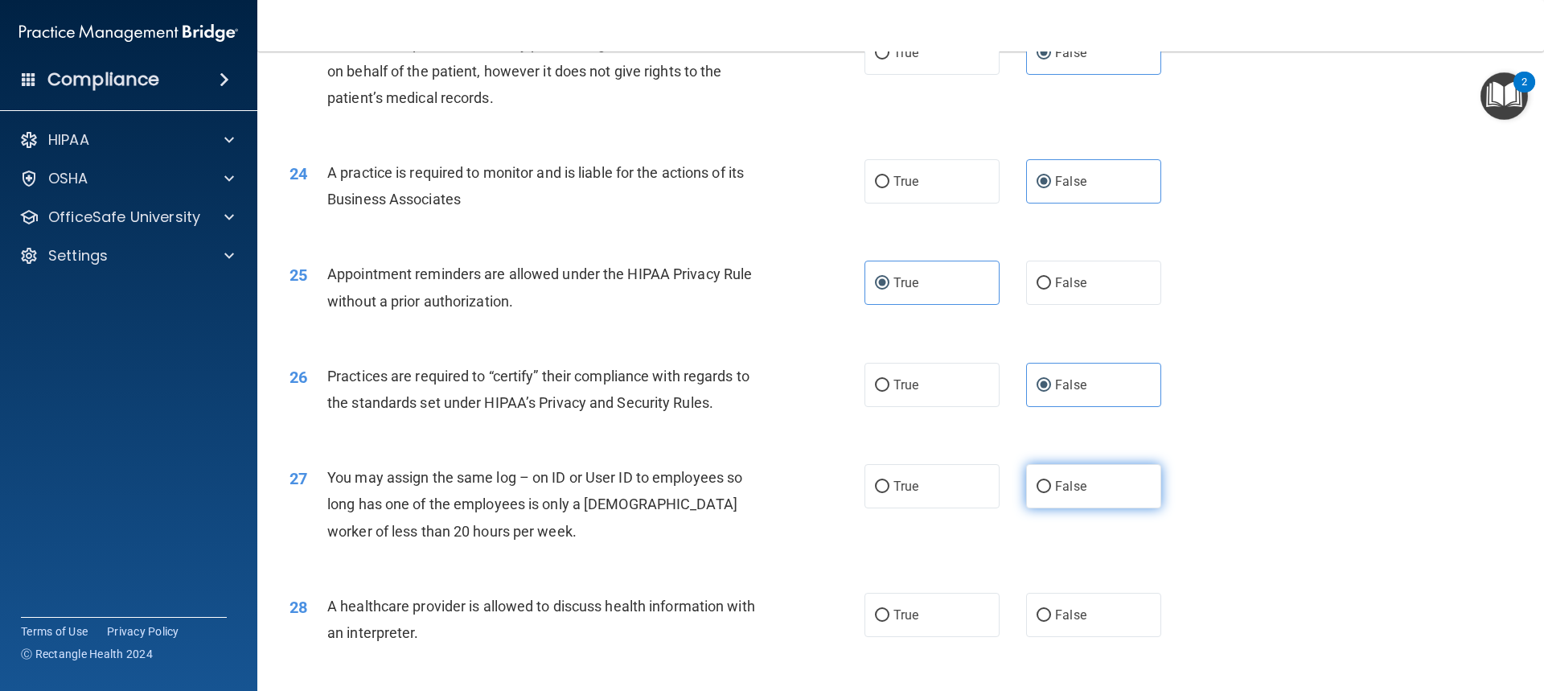
radio input "true"
click at [920, 608] on label "True" at bounding box center [931, 615] width 135 height 44
click at [889, 610] on input "True" at bounding box center [882, 616] width 14 height 12
radio input "true"
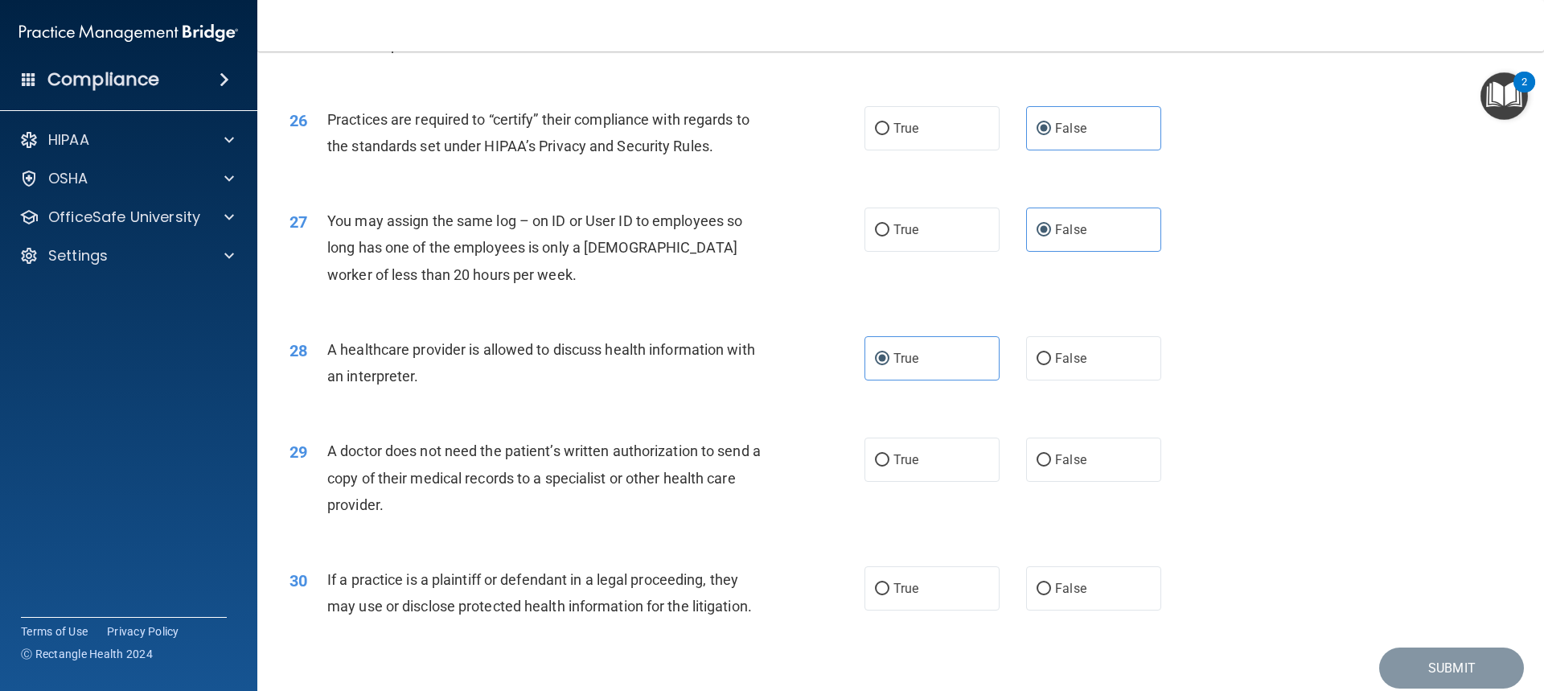
scroll to position [3053, 0]
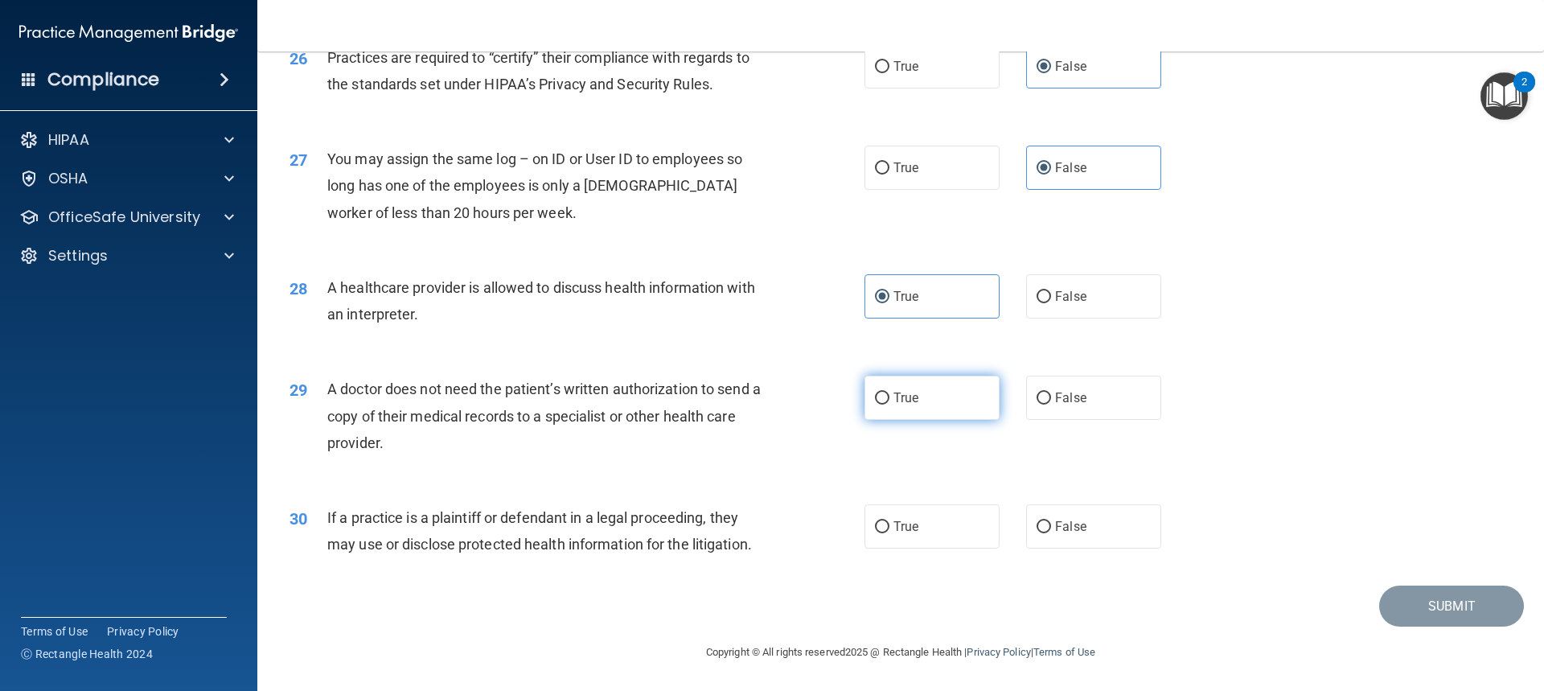
click at [948, 395] on label "True" at bounding box center [931, 398] width 135 height 44
click at [889, 395] on input "True" at bounding box center [882, 398] width 14 height 12
radio input "true"
click at [948, 524] on label "True" at bounding box center [931, 526] width 135 height 44
click at [889, 524] on input "True" at bounding box center [882, 527] width 14 height 12
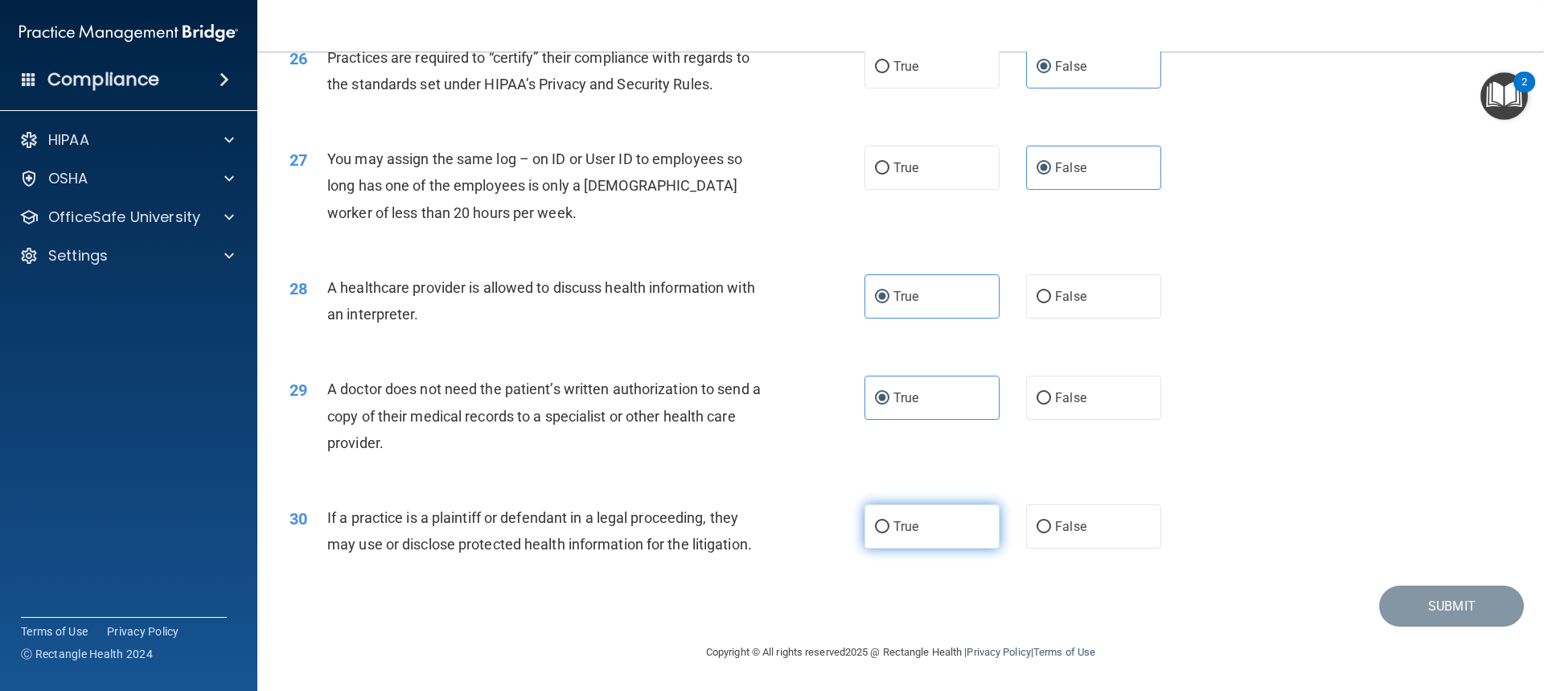
radio input "true"
click at [1464, 593] on button "Submit" at bounding box center [1451, 605] width 145 height 41
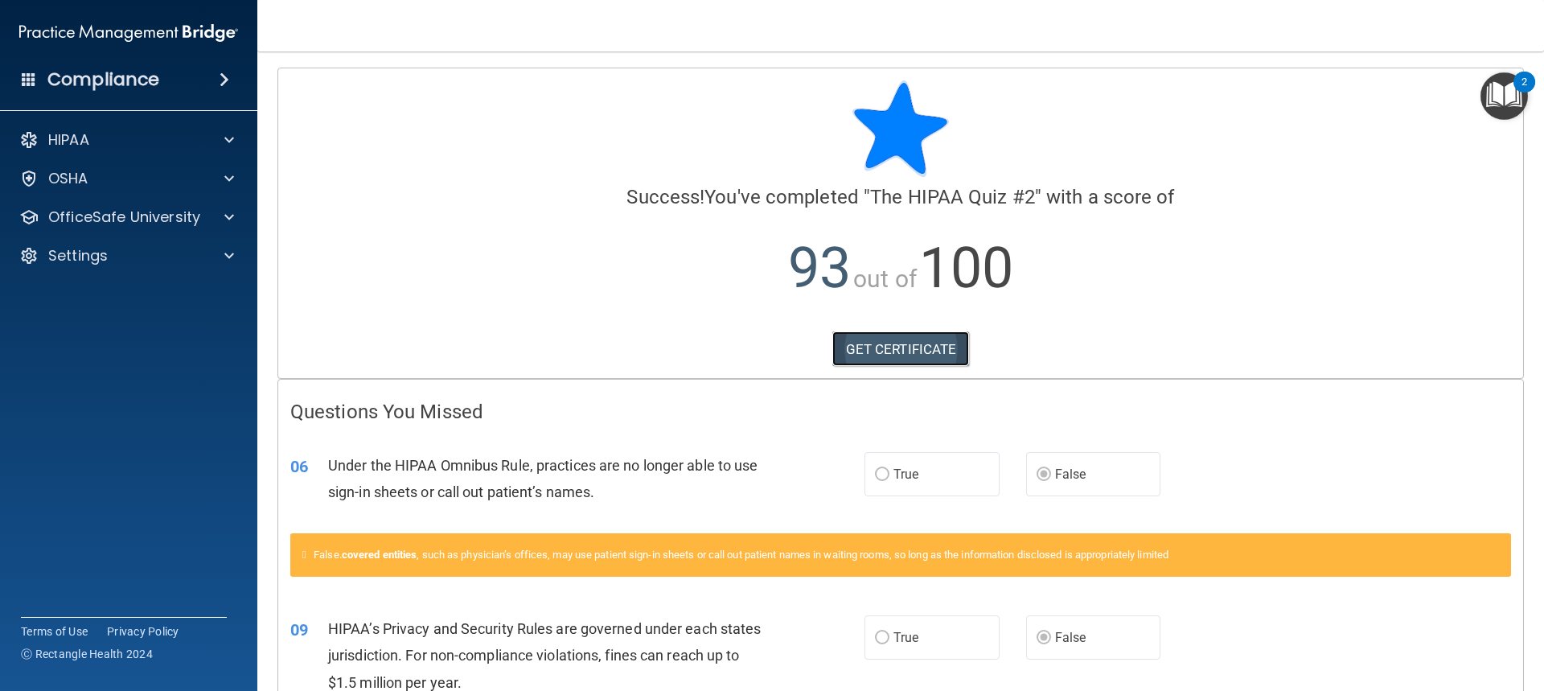
click at [901, 348] on link "GET CERTIFICATE" at bounding box center [901, 348] width 138 height 35
click at [234, 214] on div at bounding box center [227, 216] width 40 height 19
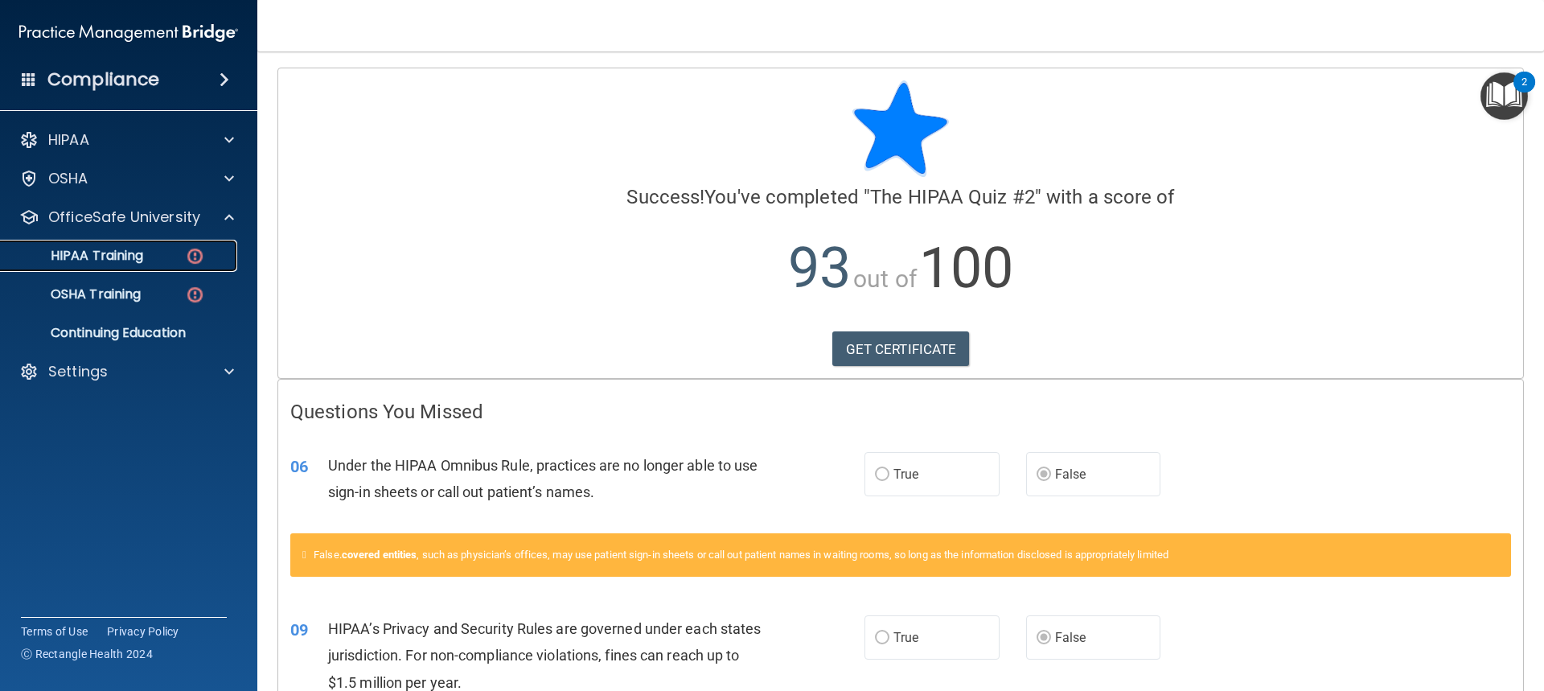
click at [191, 252] on img at bounding box center [195, 256] width 20 height 20
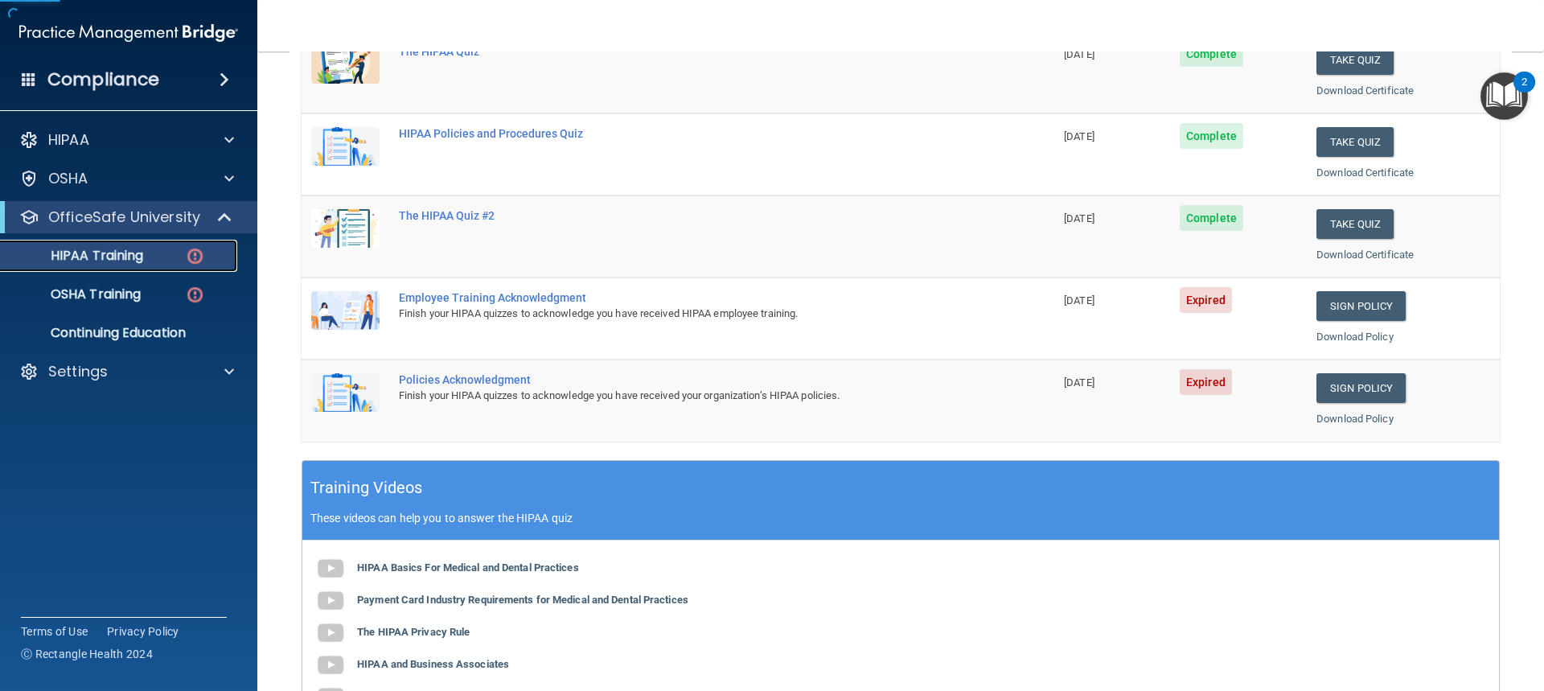
scroll to position [322, 0]
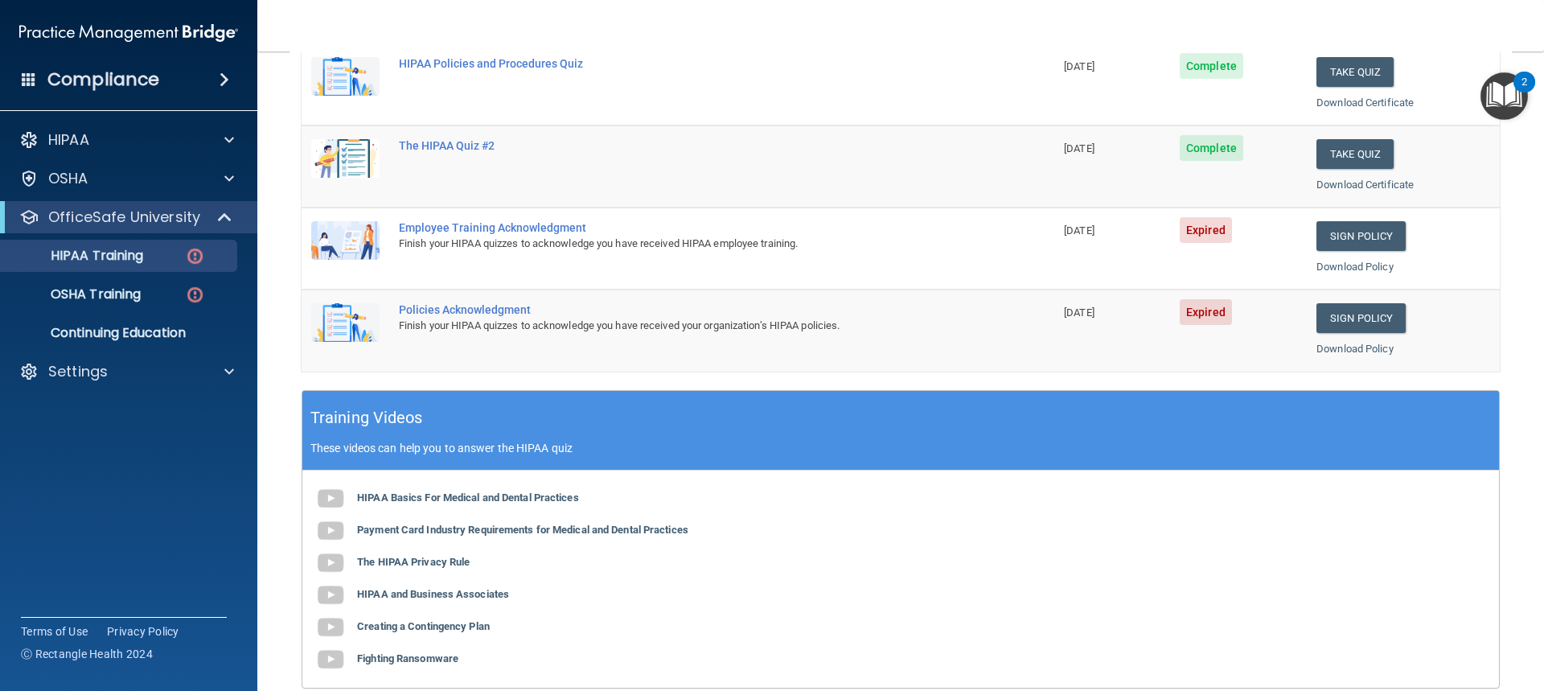
click at [536, 232] on div "Employee Training Acknowledgment" at bounding box center [686, 227] width 575 height 13
click at [1350, 232] on link "Sign Policy" at bounding box center [1360, 236] width 89 height 30
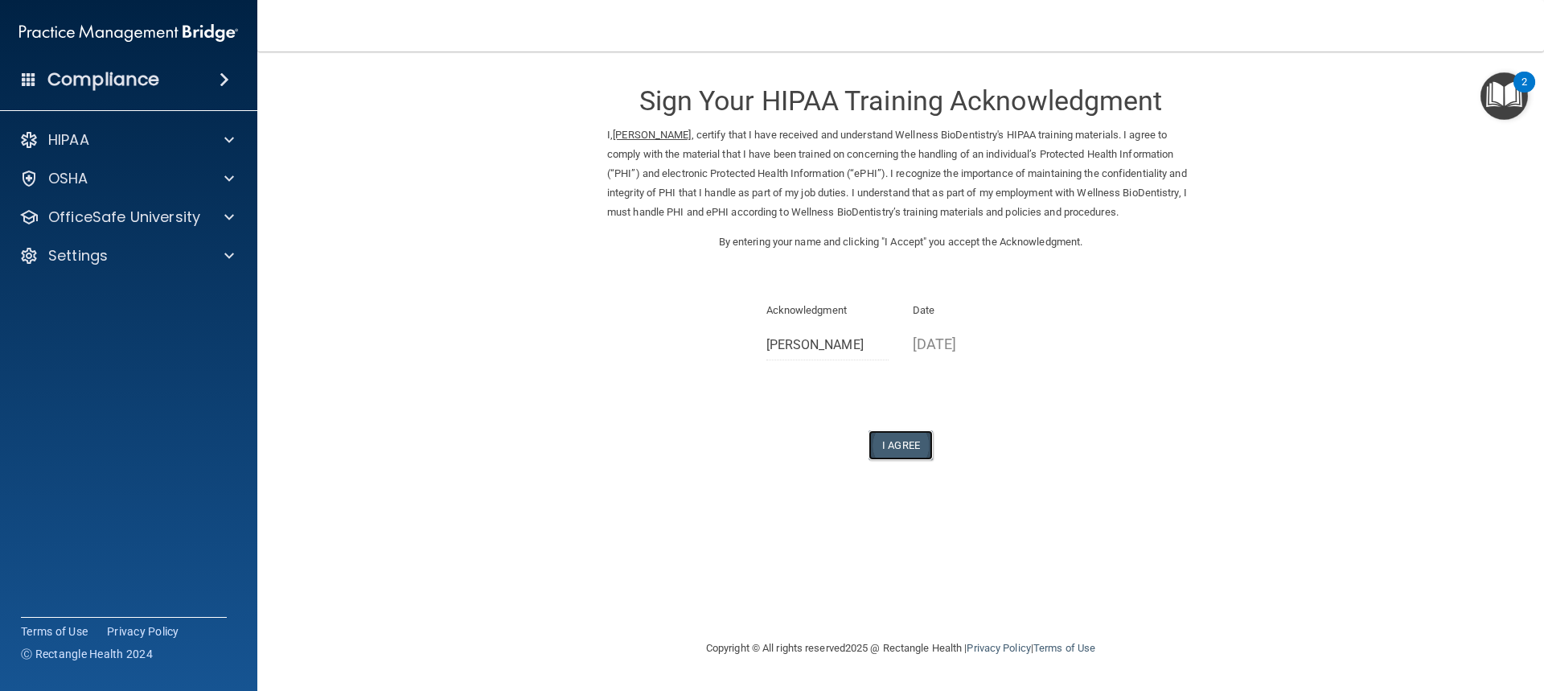
click at [906, 460] on button "I Agree" at bounding box center [901, 445] width 64 height 30
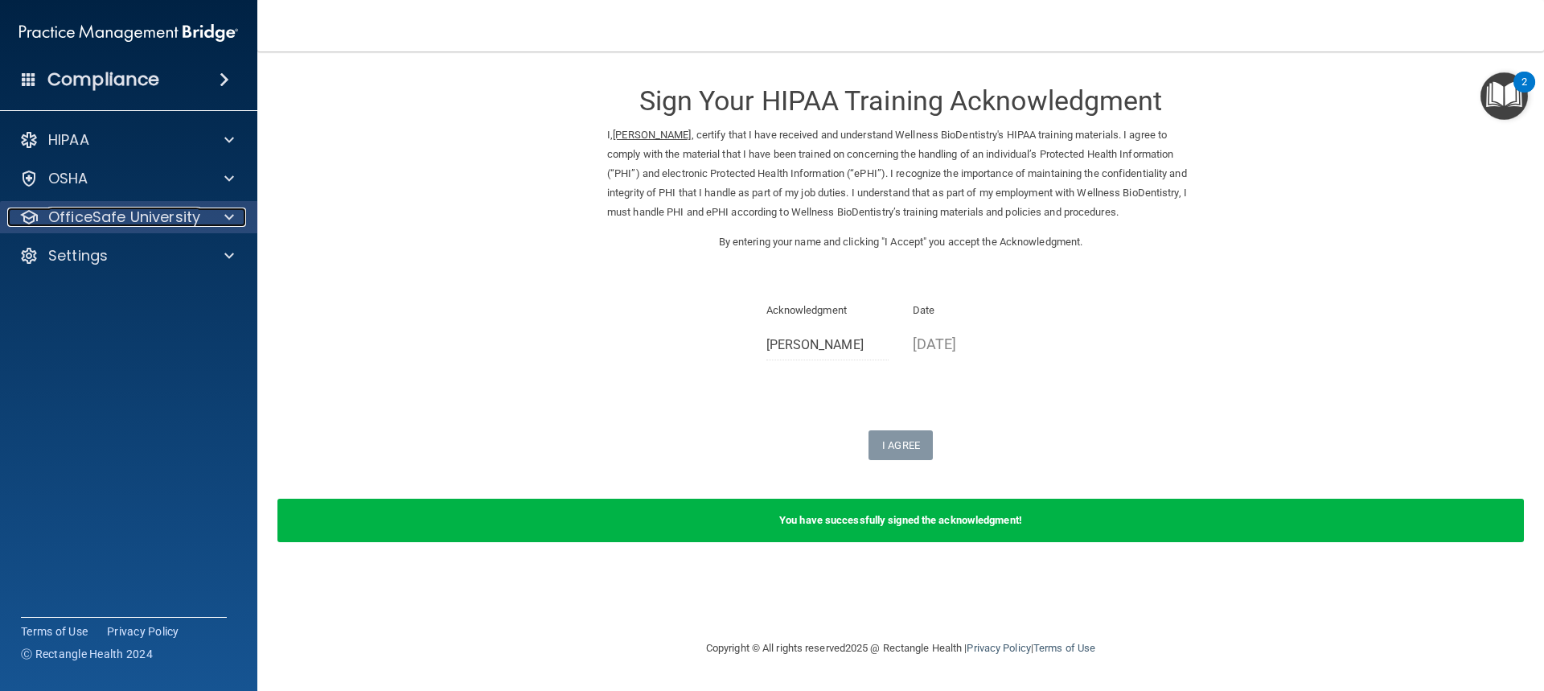
click at [234, 213] on div at bounding box center [227, 216] width 40 height 19
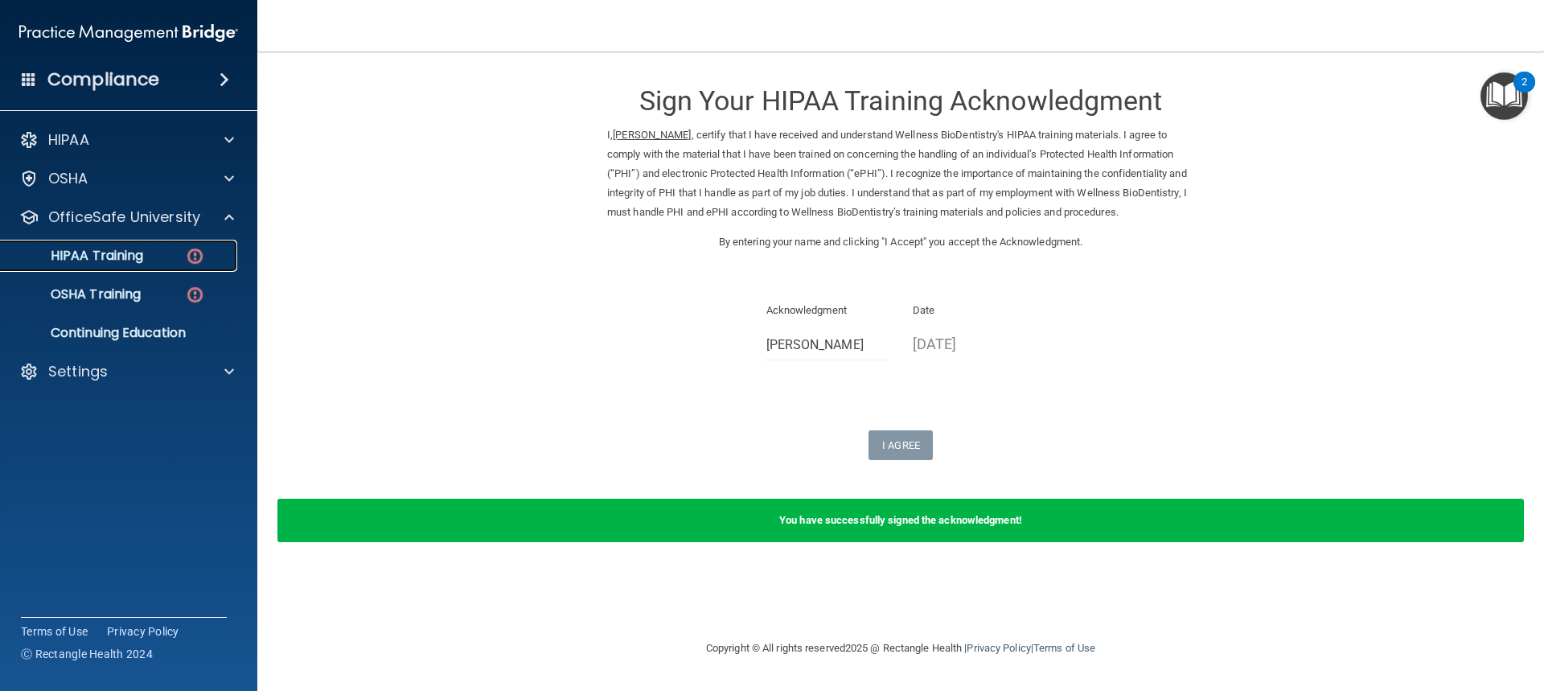
click at [203, 257] on img at bounding box center [195, 256] width 20 height 20
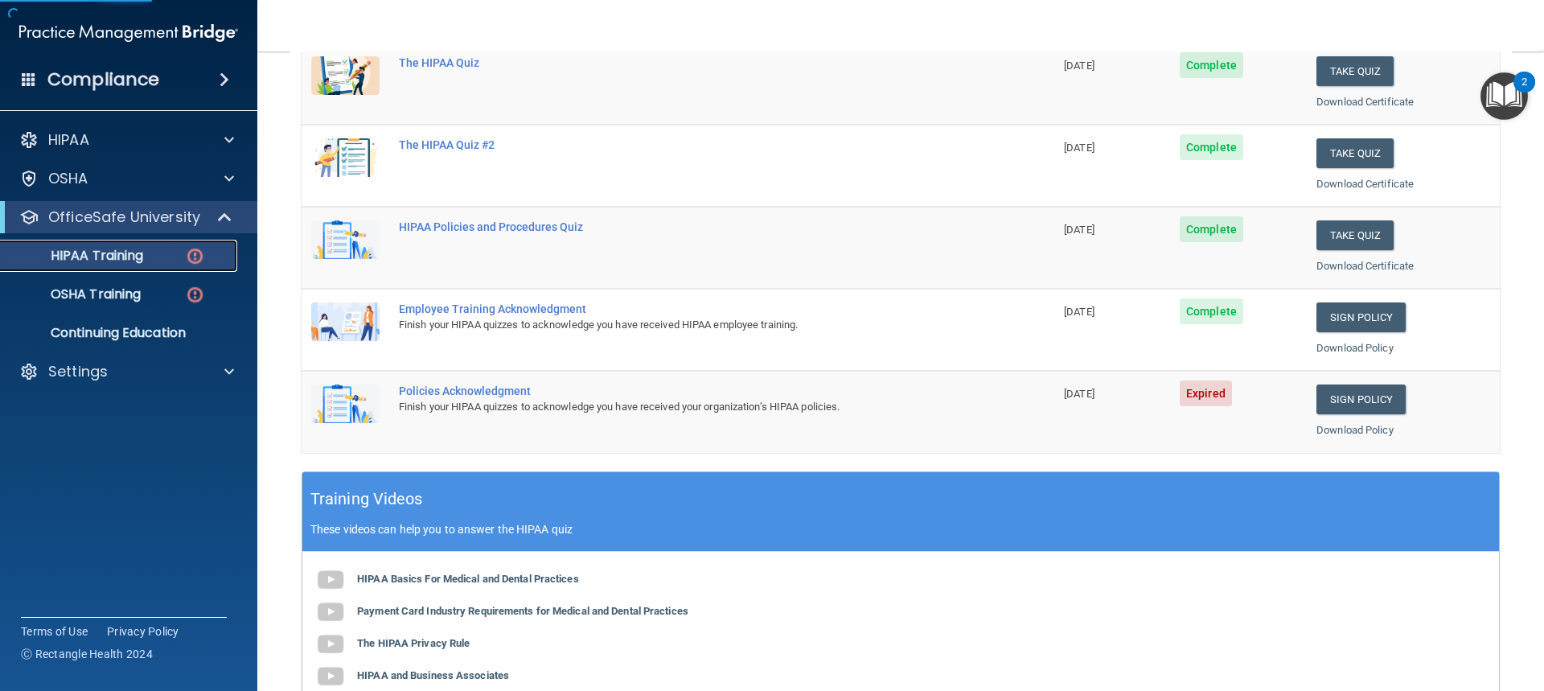
scroll to position [241, 0]
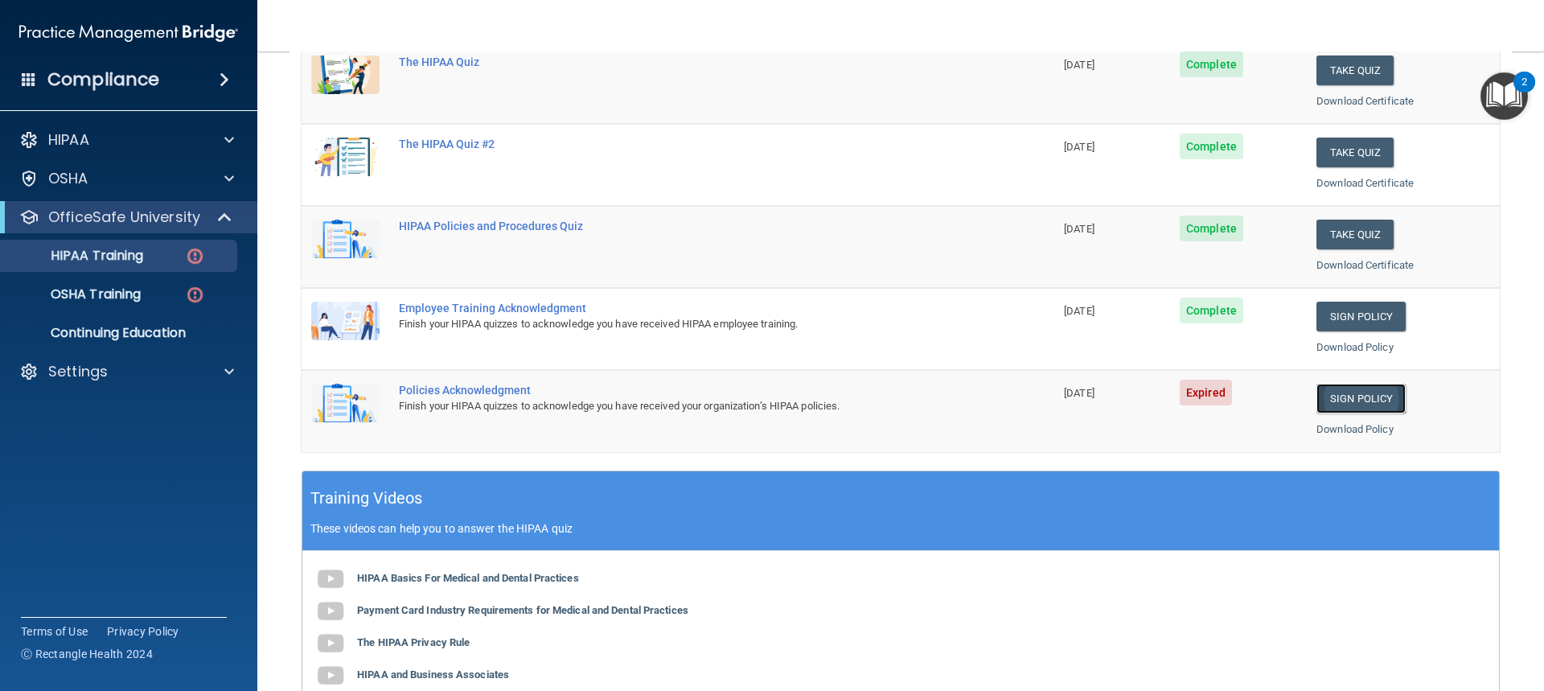
click at [1355, 397] on link "Sign Policy" at bounding box center [1360, 399] width 89 height 30
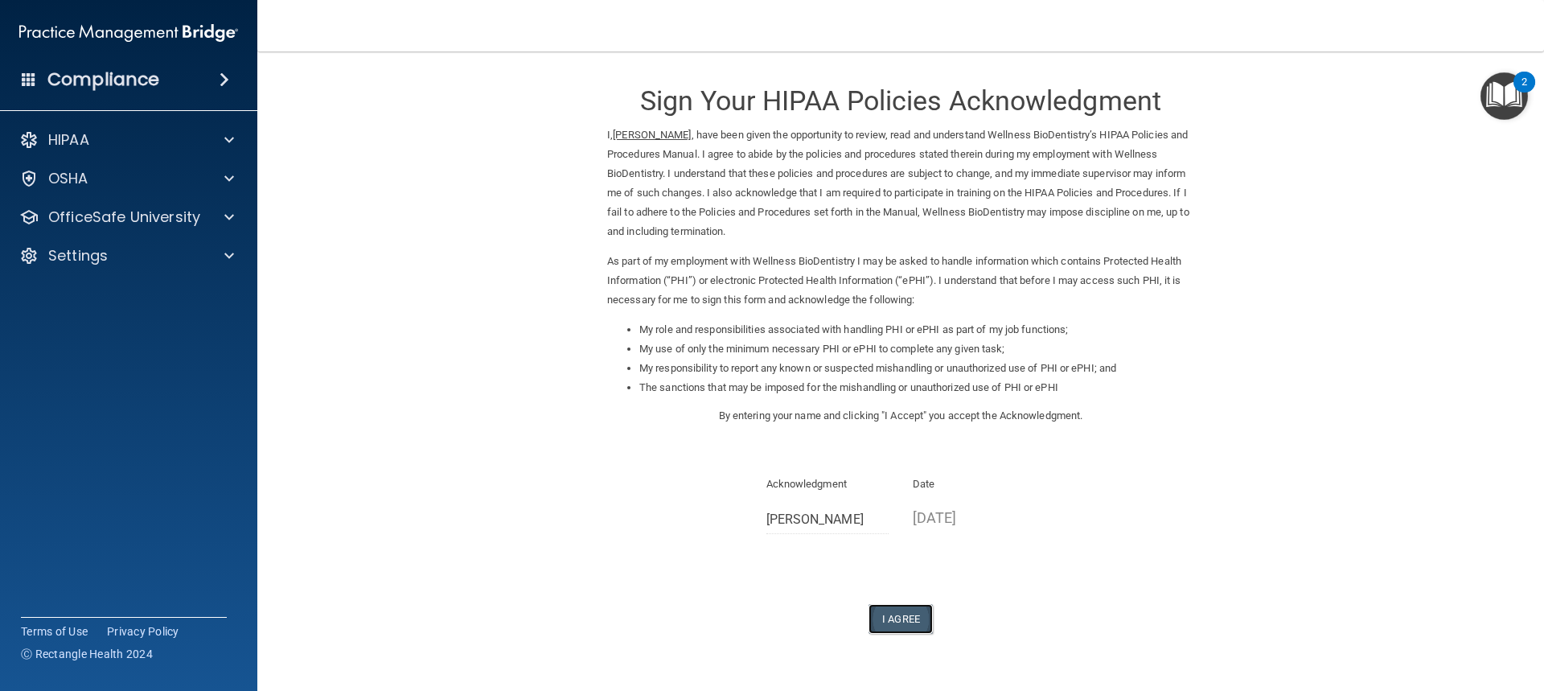
click at [897, 615] on button "I Agree" at bounding box center [901, 619] width 64 height 30
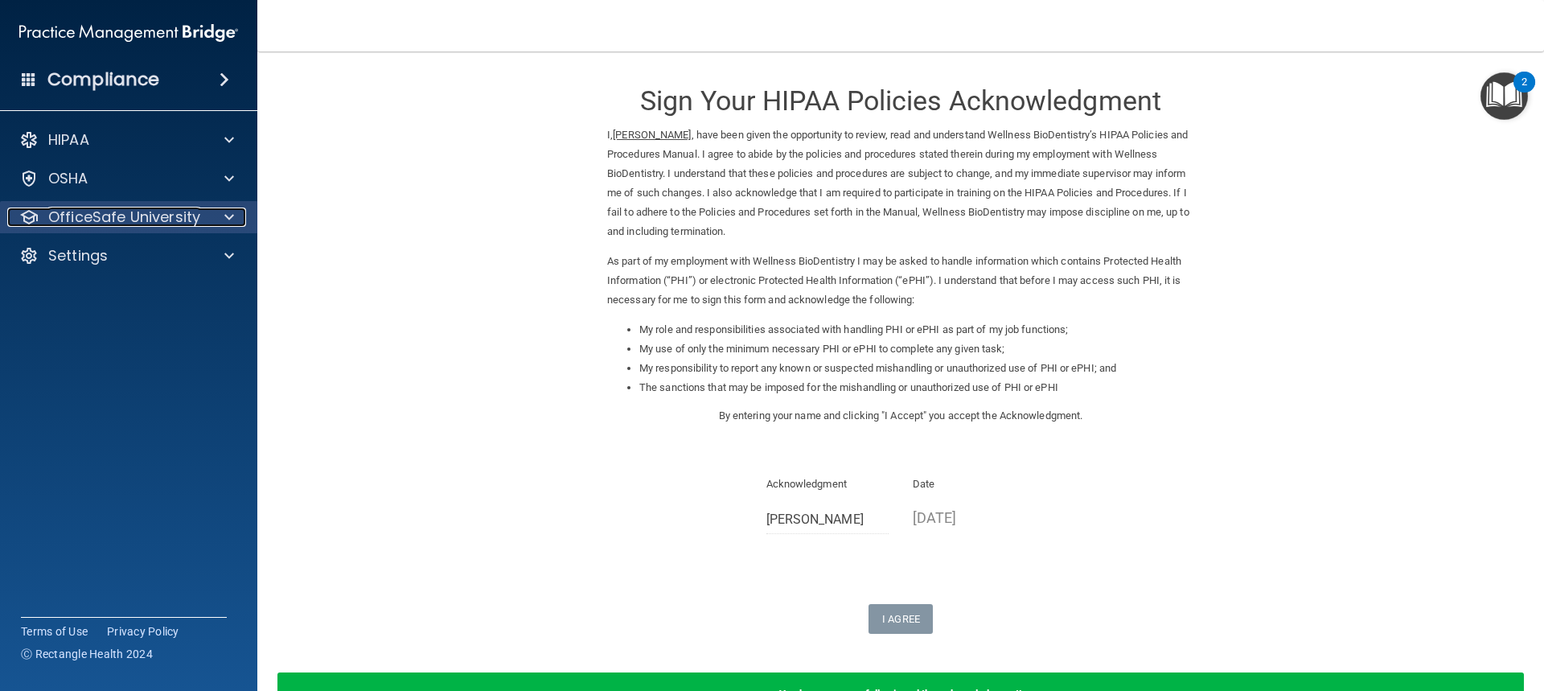
click at [230, 215] on span at bounding box center [229, 216] width 10 height 19
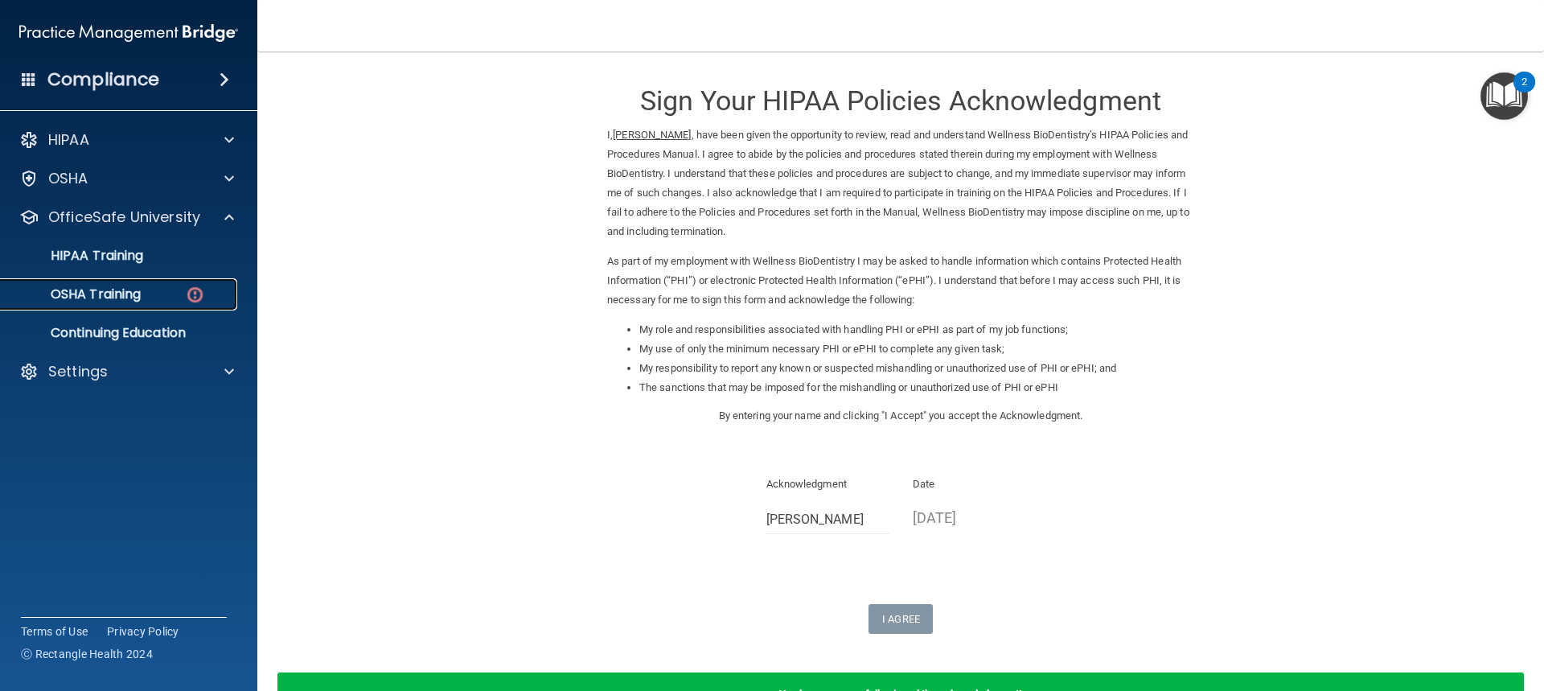
click at [189, 290] on img at bounding box center [195, 295] width 20 height 20
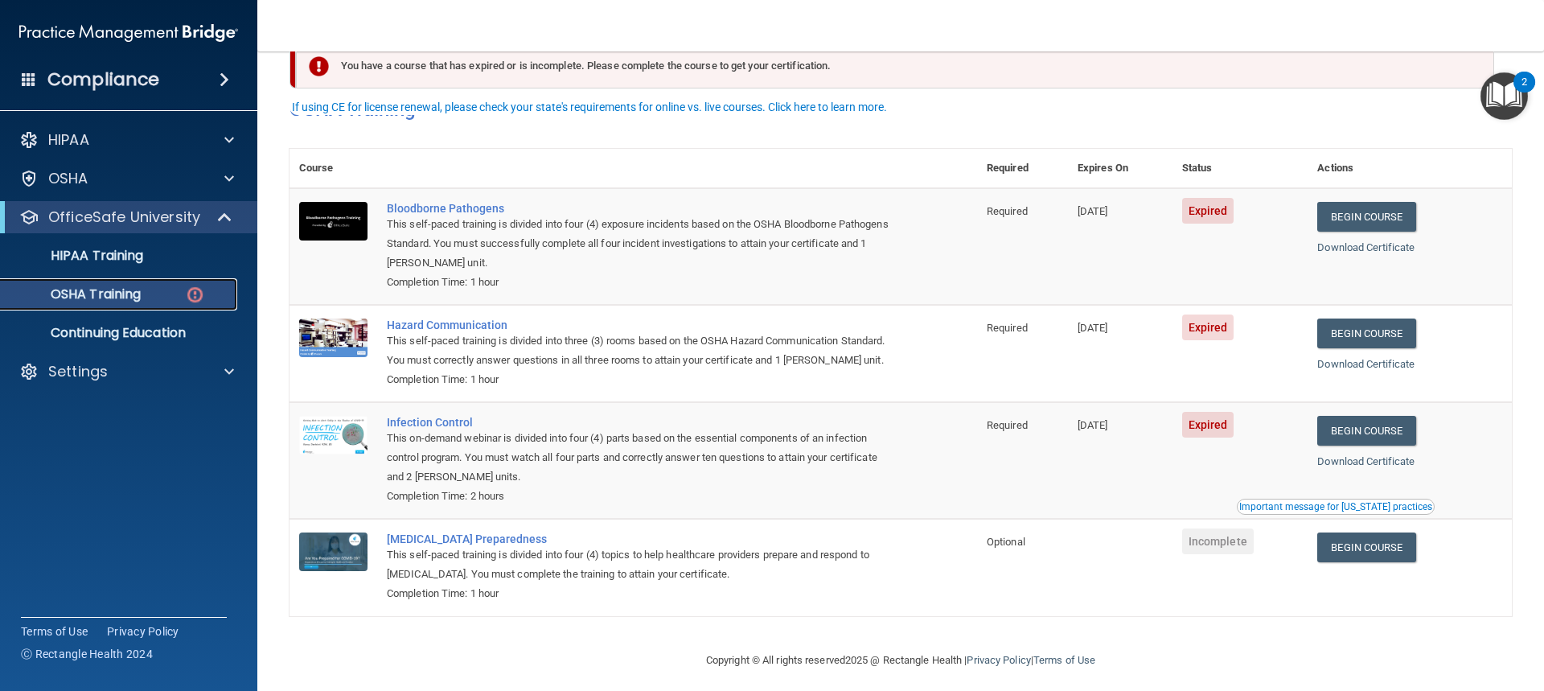
scroll to position [68, 0]
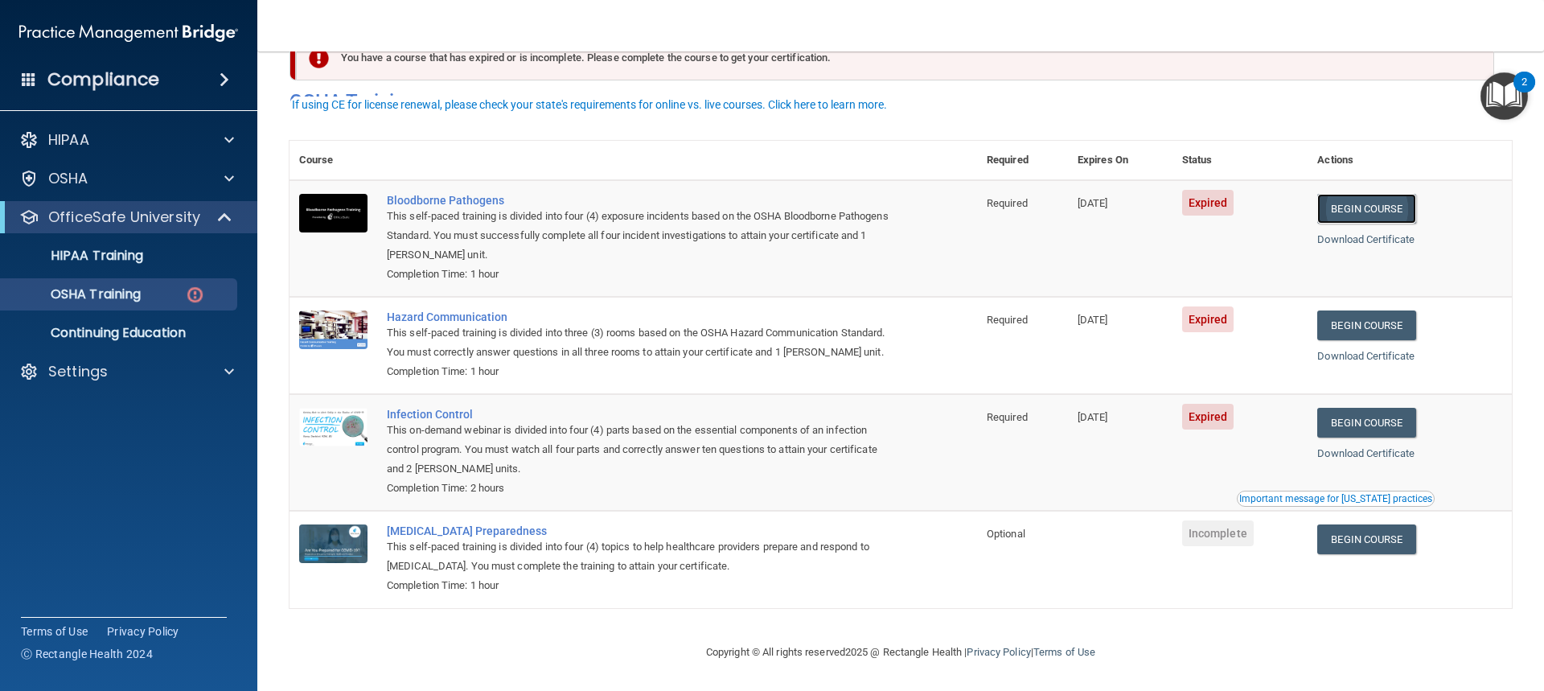
click at [1357, 194] on link "Begin Course" at bounding box center [1366, 209] width 98 height 30
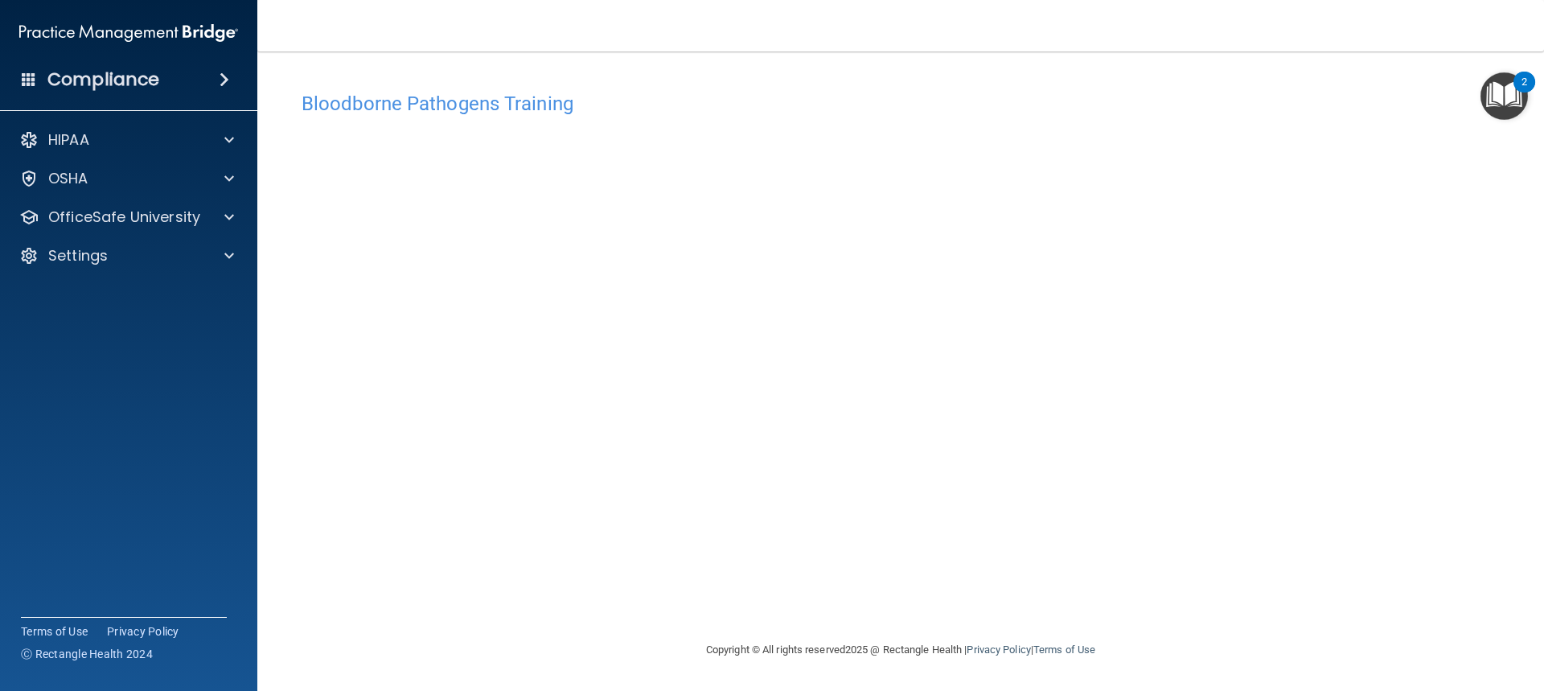
click at [988, 33] on nav "Toggle navigation [PERSON_NAME] [EMAIL_ADDRESS][DOMAIN_NAME] Manage My Enterpri…" at bounding box center [900, 25] width 1287 height 51
click at [232, 220] on span at bounding box center [229, 216] width 10 height 19
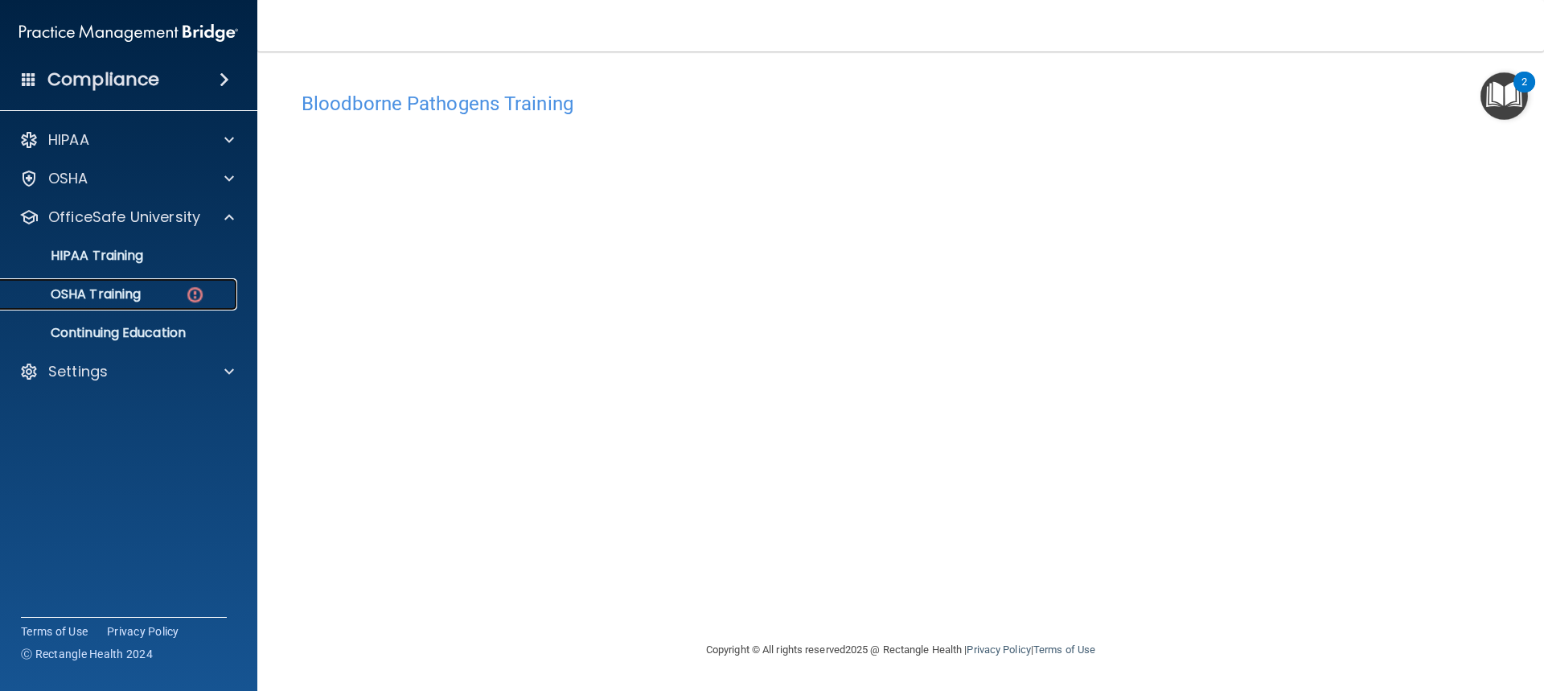
click at [197, 295] on img at bounding box center [195, 295] width 20 height 20
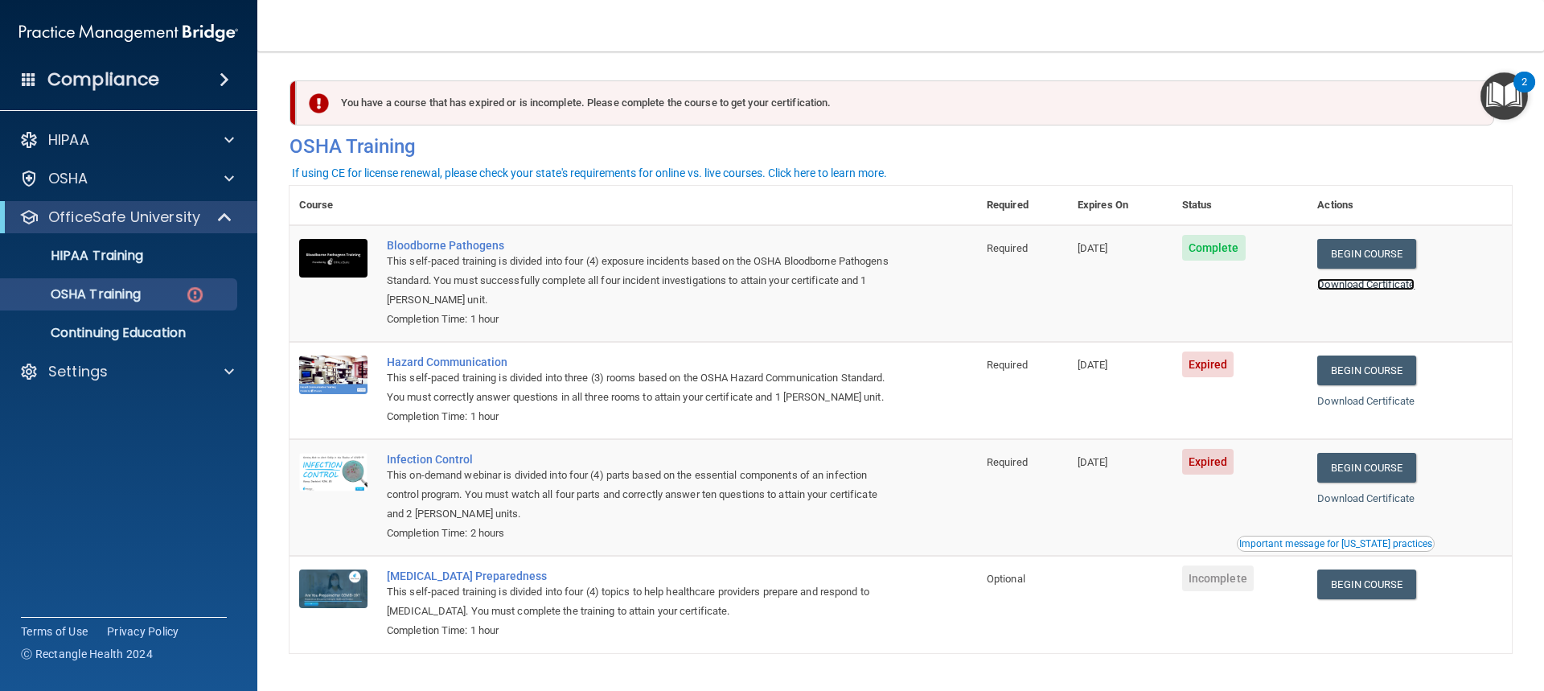
click at [1341, 286] on link "Download Certificate" at bounding box center [1365, 284] width 97 height 12
click at [1353, 374] on link "Begin Course" at bounding box center [1366, 370] width 98 height 30
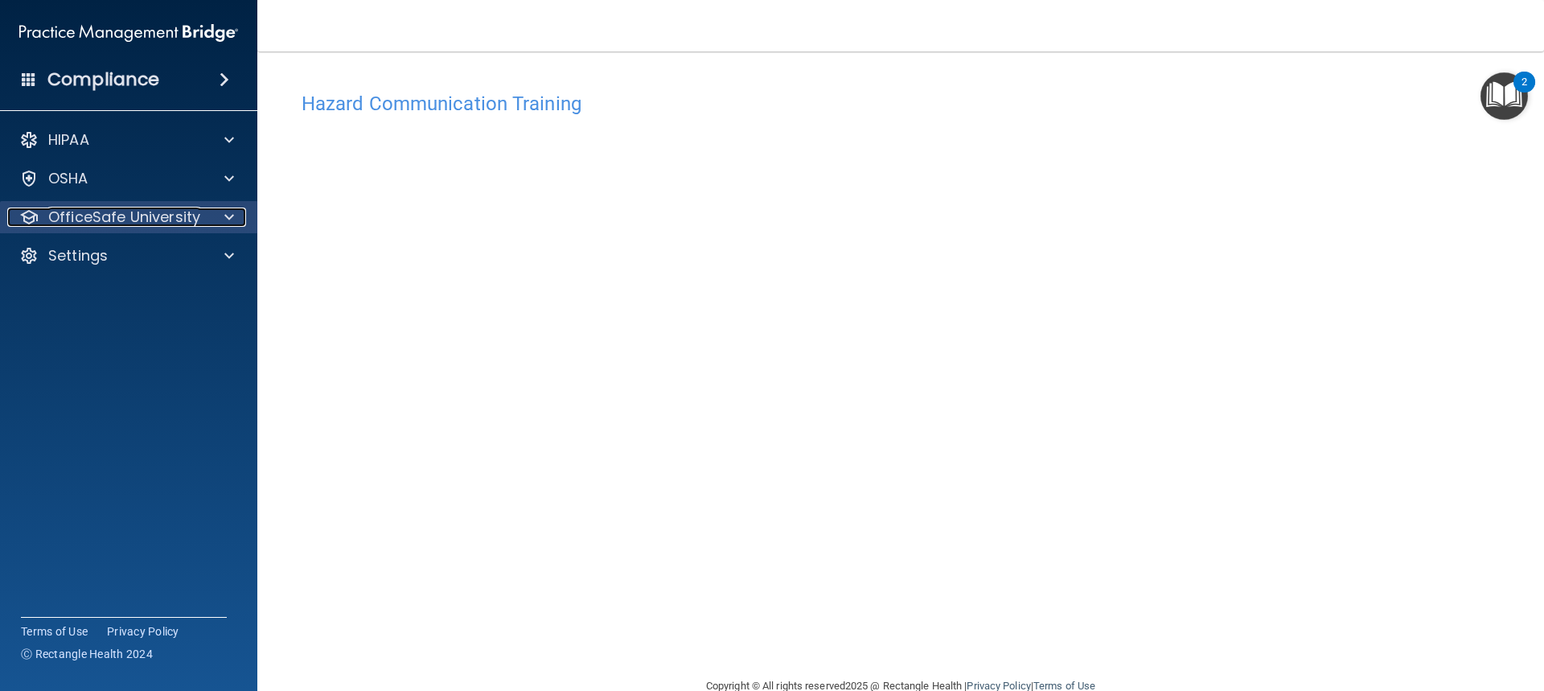
click at [229, 216] on span at bounding box center [229, 216] width 10 height 19
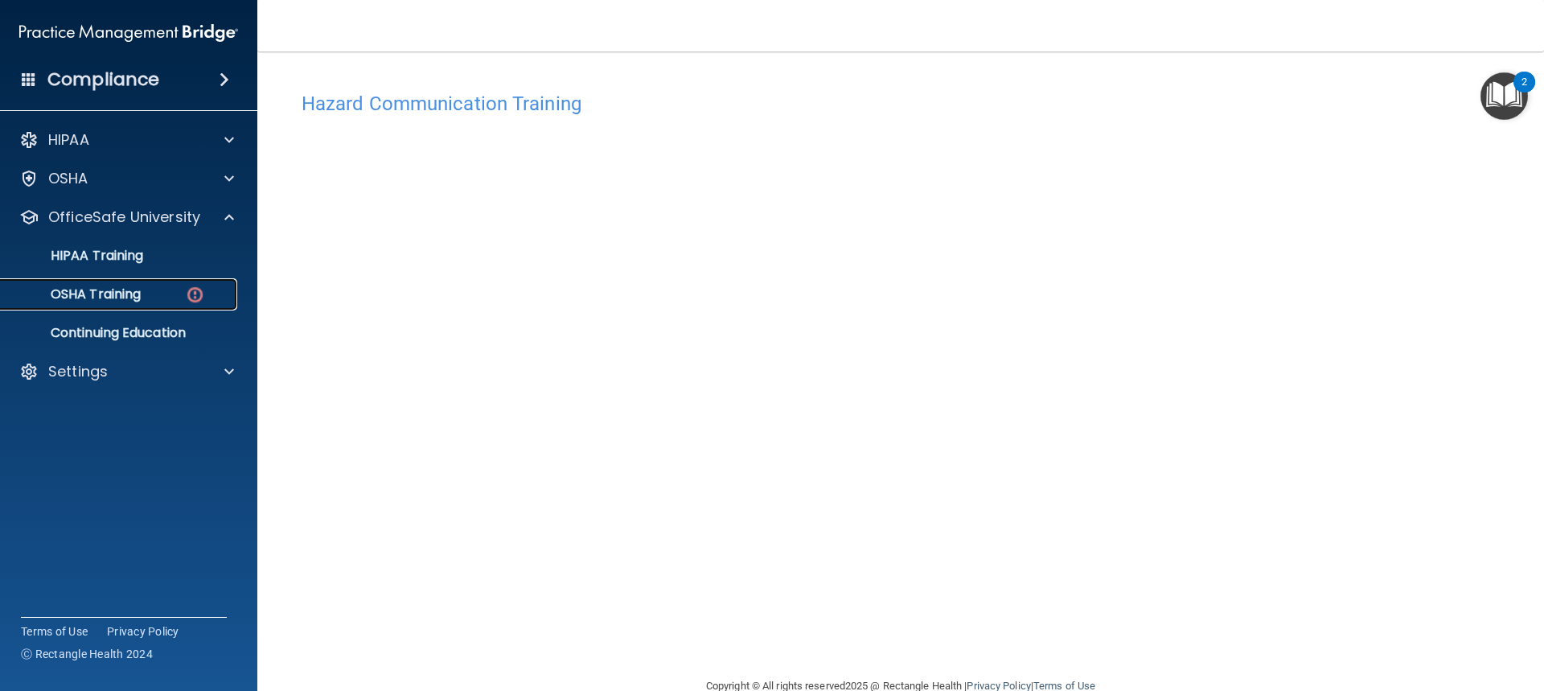
click at [177, 299] on div "OSHA Training" at bounding box center [120, 294] width 220 height 16
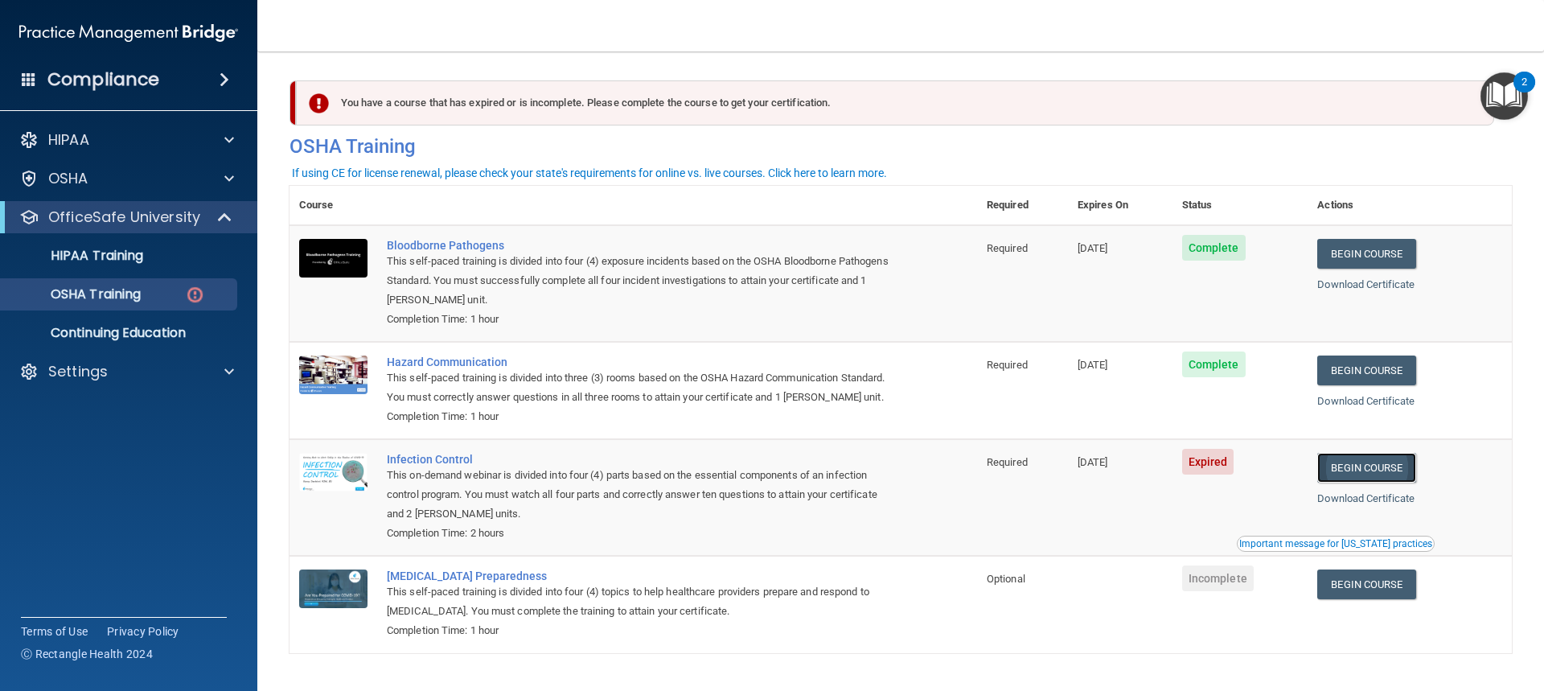
click at [1378, 481] on link "Begin Course" at bounding box center [1366, 468] width 98 height 30
